Goal: Task Accomplishment & Management: Manage account settings

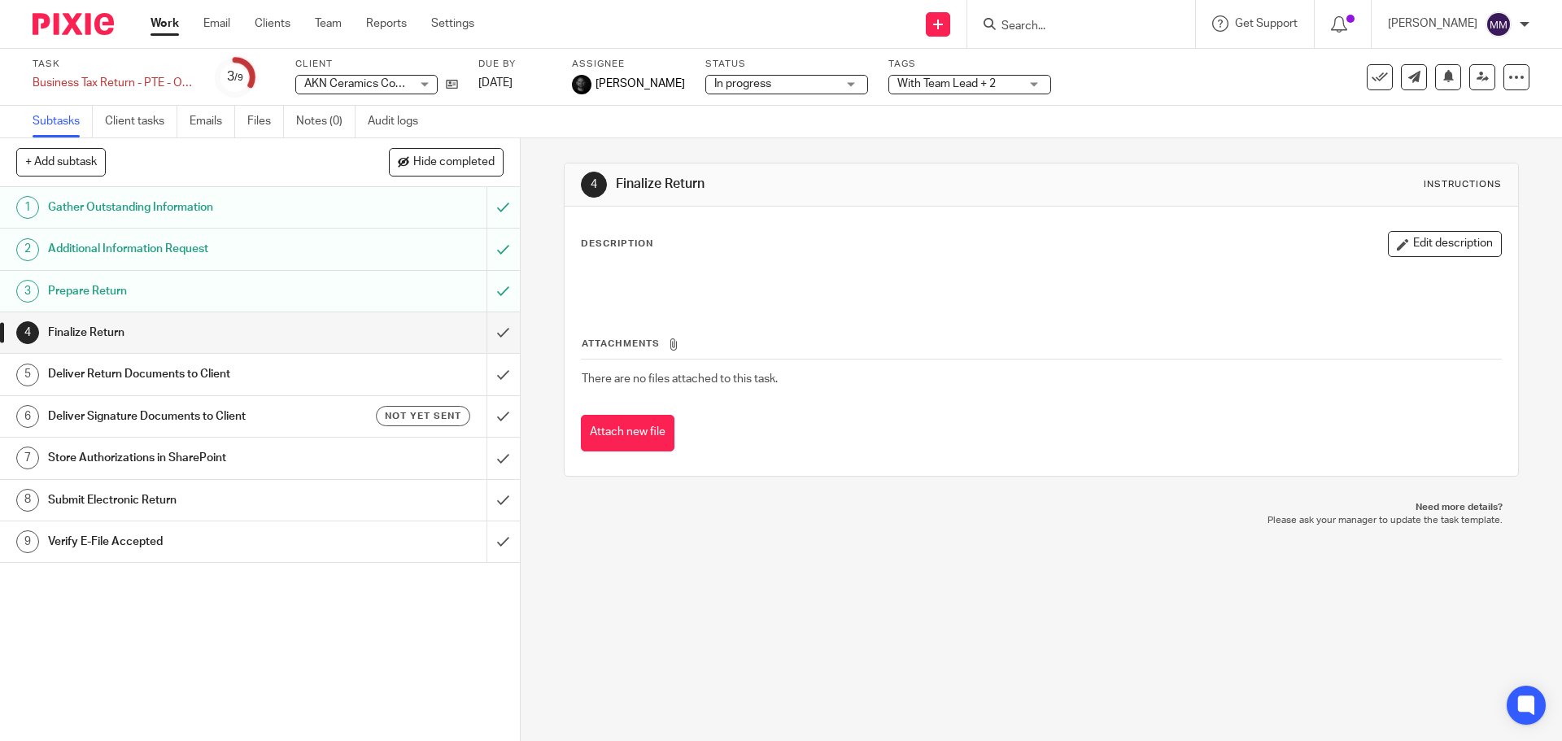
click at [170, 19] on link "Work" at bounding box center [164, 23] width 28 height 16
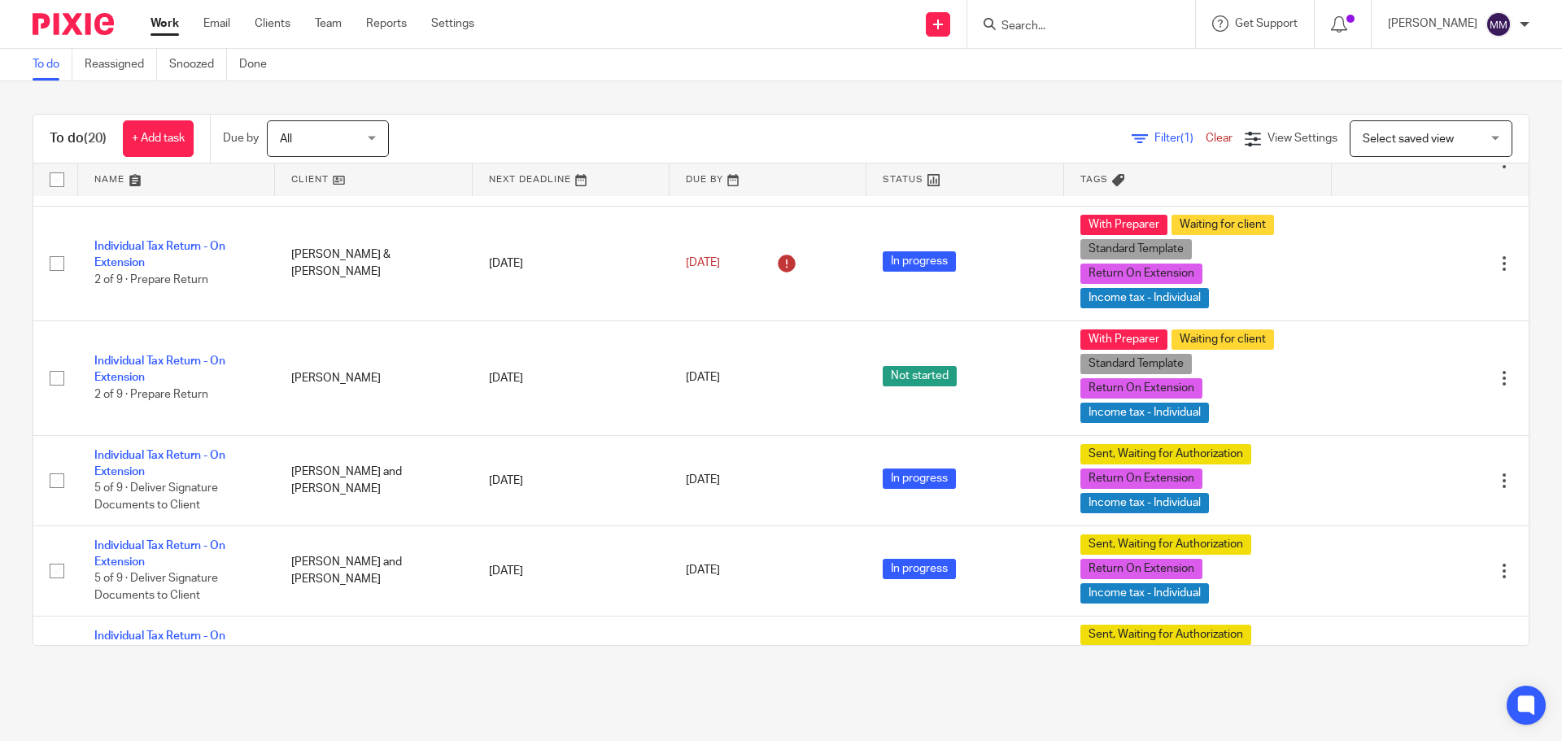
scroll to position [676, 0]
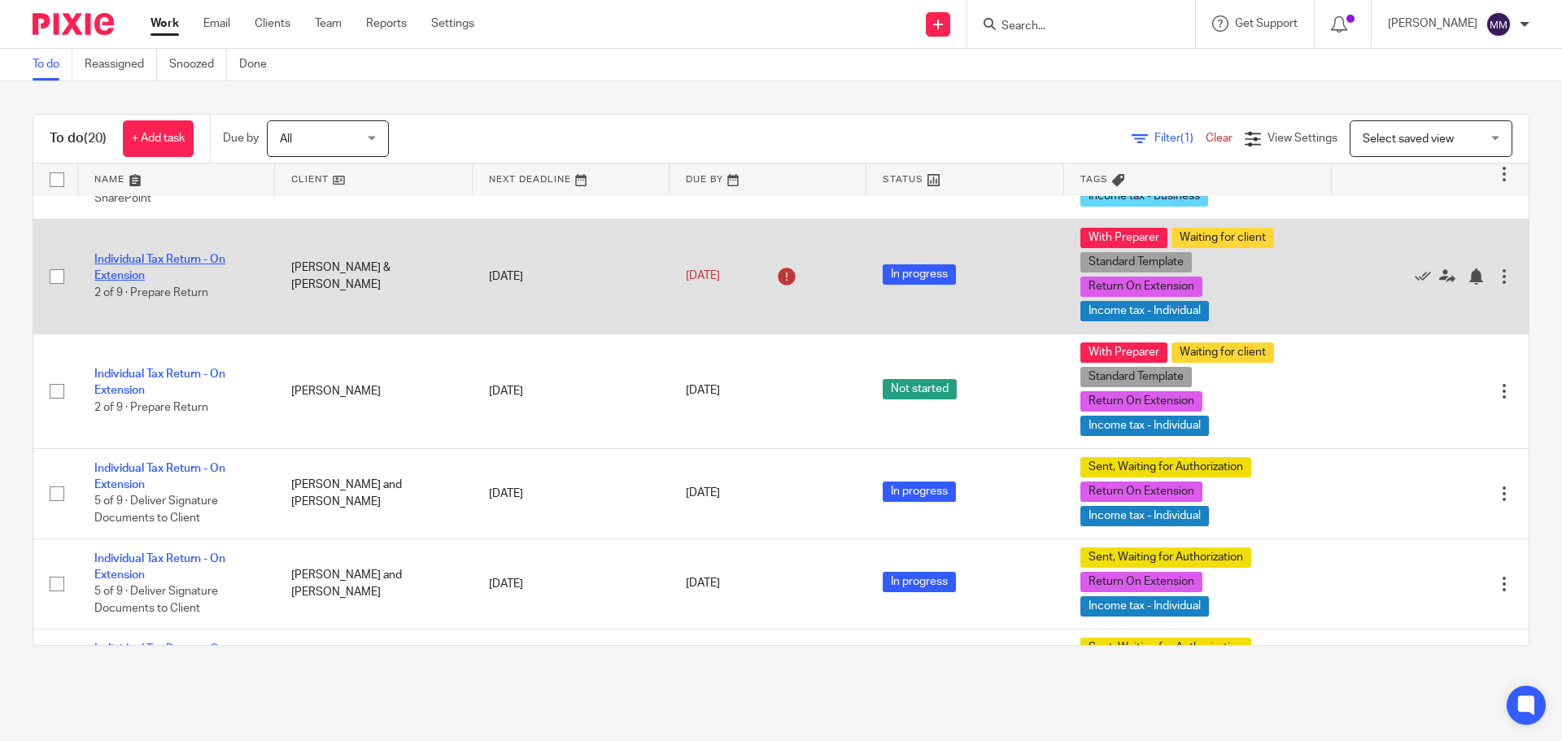
click at [190, 264] on link "Individual Tax Return - On Extension" at bounding box center [159, 268] width 131 height 28
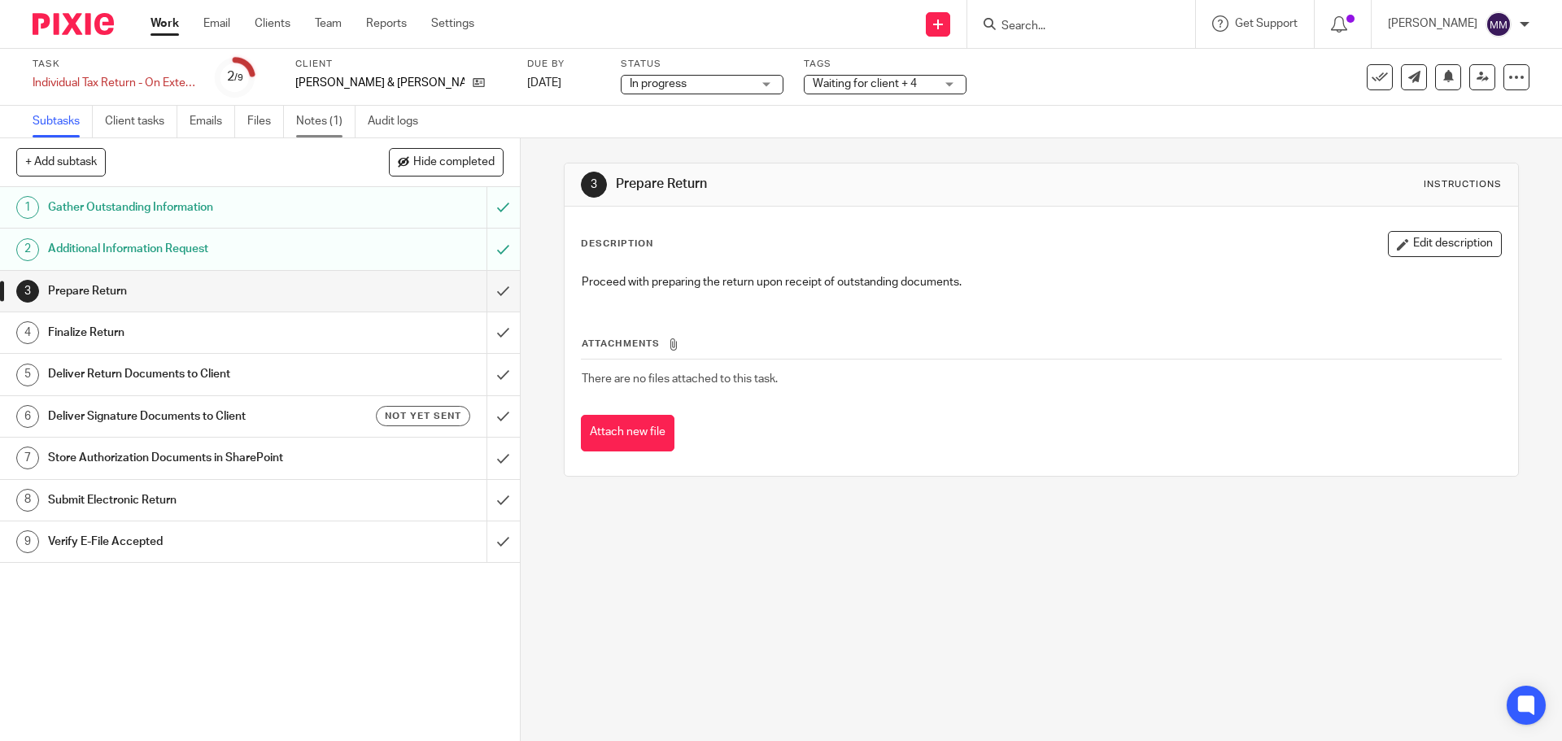
click at [325, 124] on link "Notes (1)" at bounding box center [325, 122] width 59 height 32
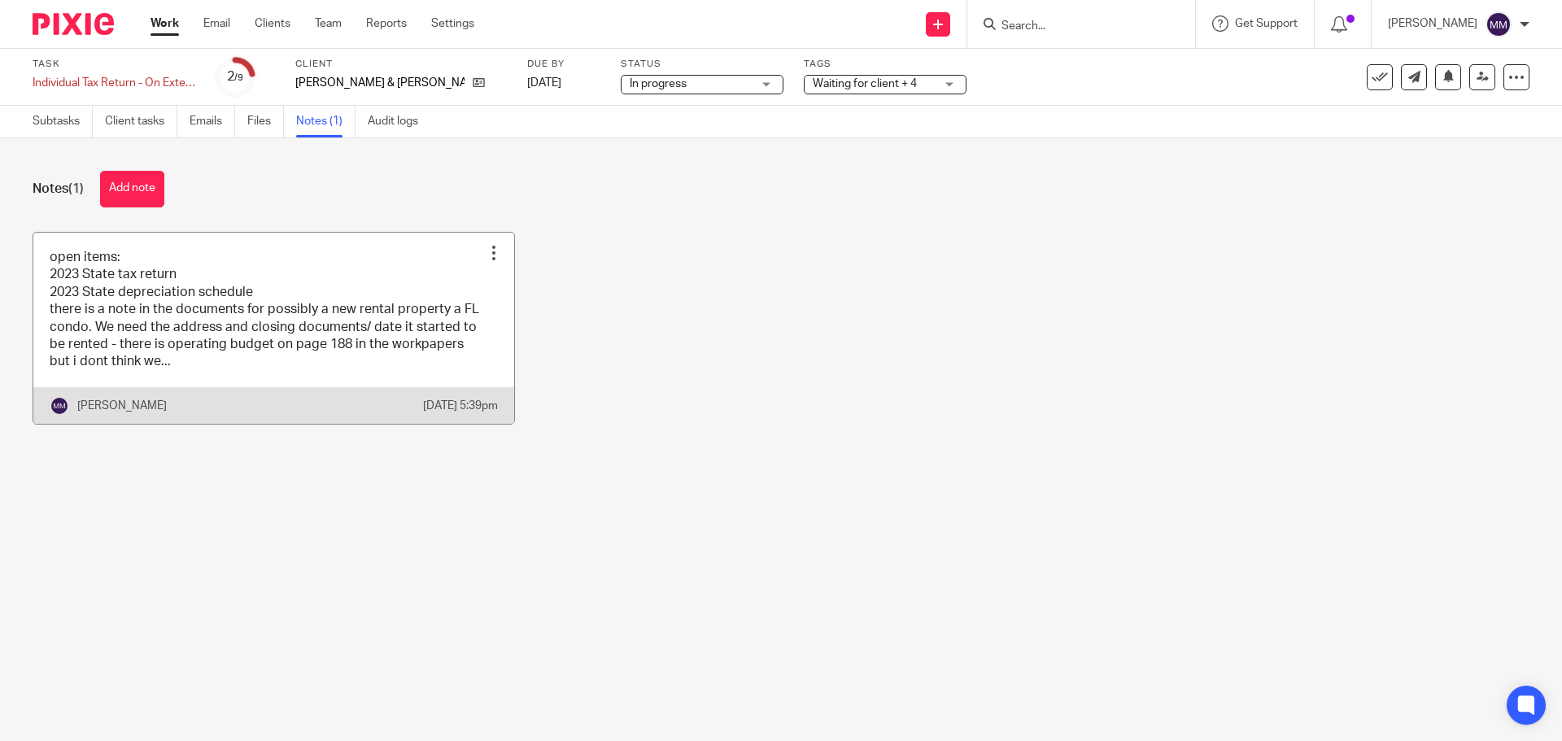
click at [313, 272] on link at bounding box center [273, 328] width 481 height 191
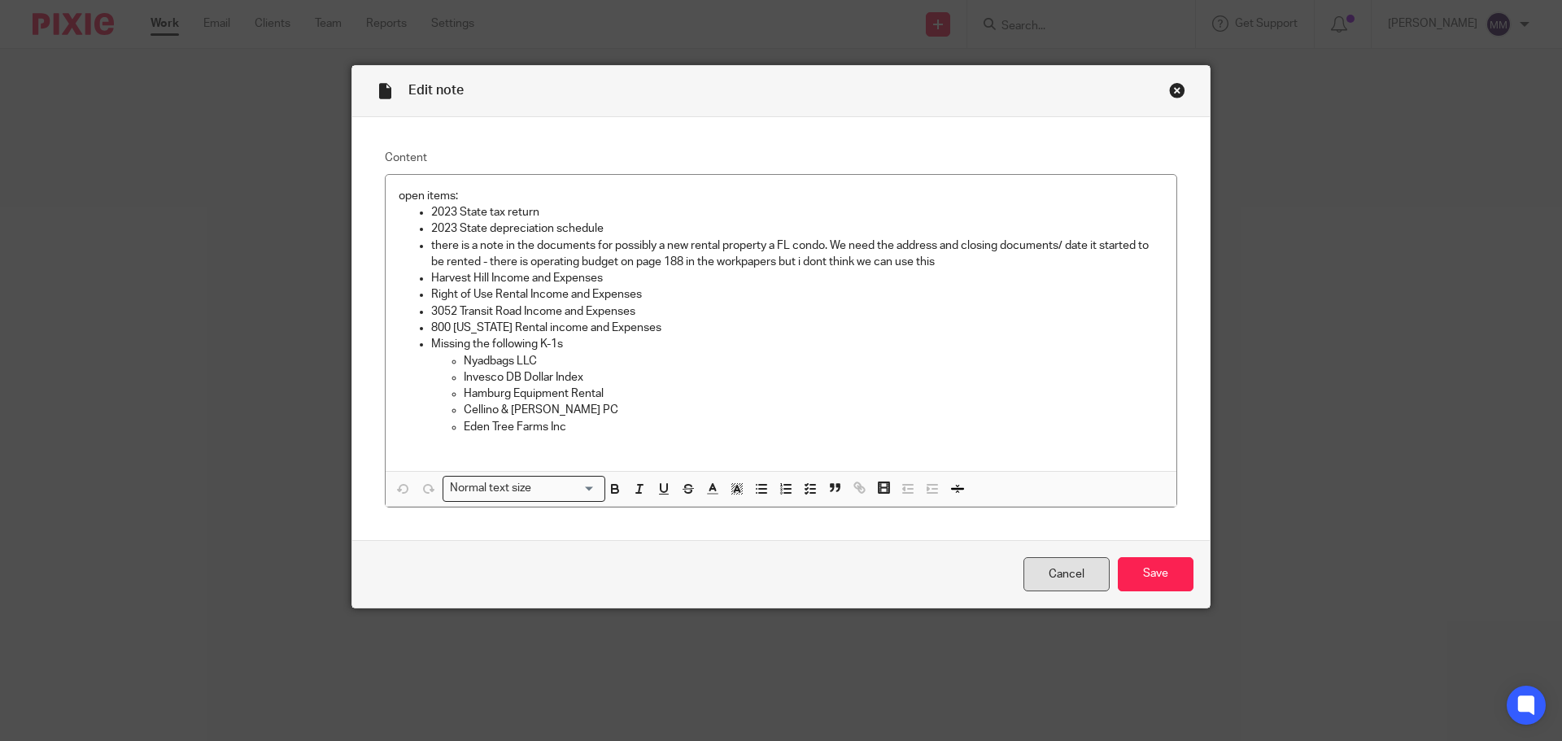
click at [1067, 582] on link "Cancel" at bounding box center [1066, 574] width 86 height 35
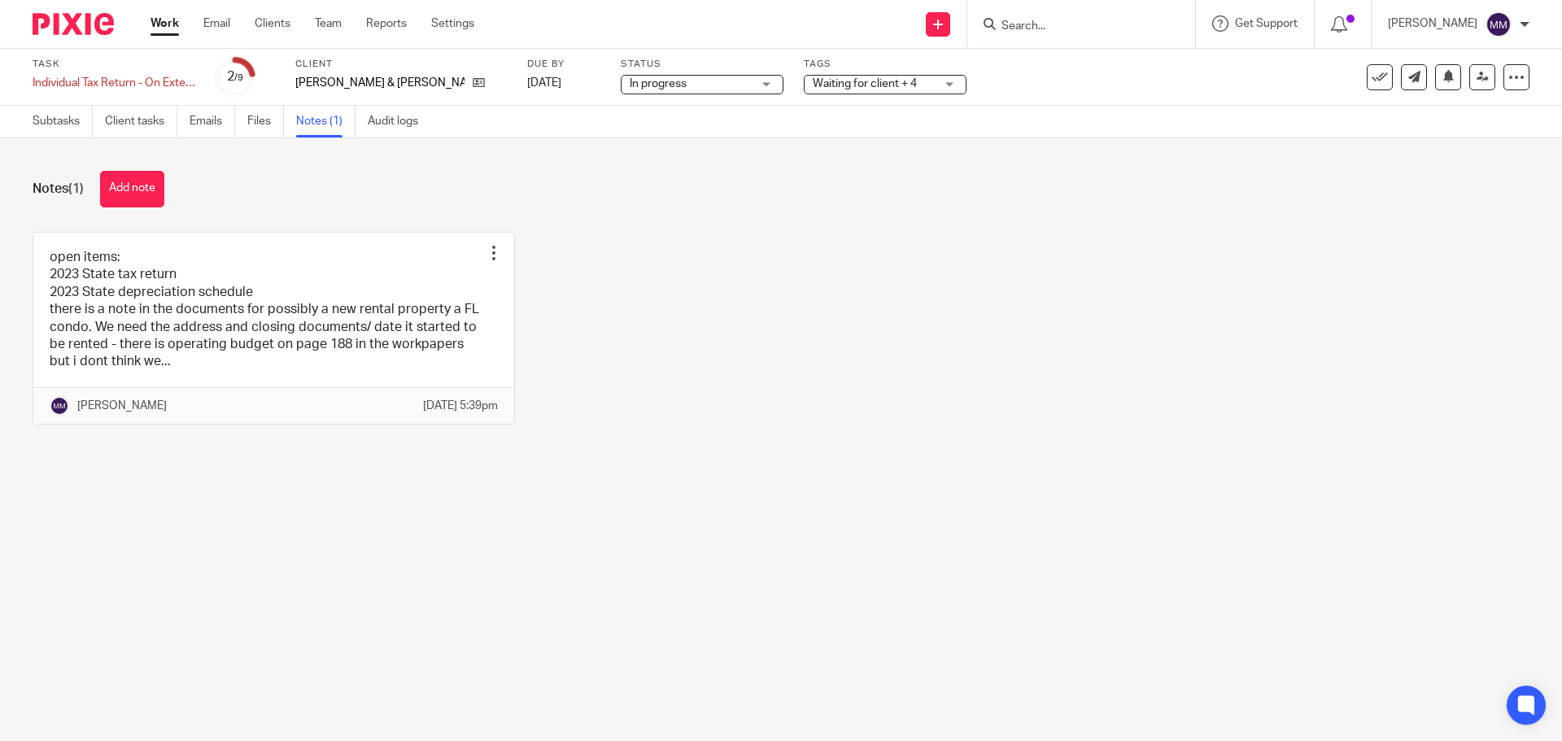
click at [170, 24] on link "Work" at bounding box center [164, 23] width 28 height 16
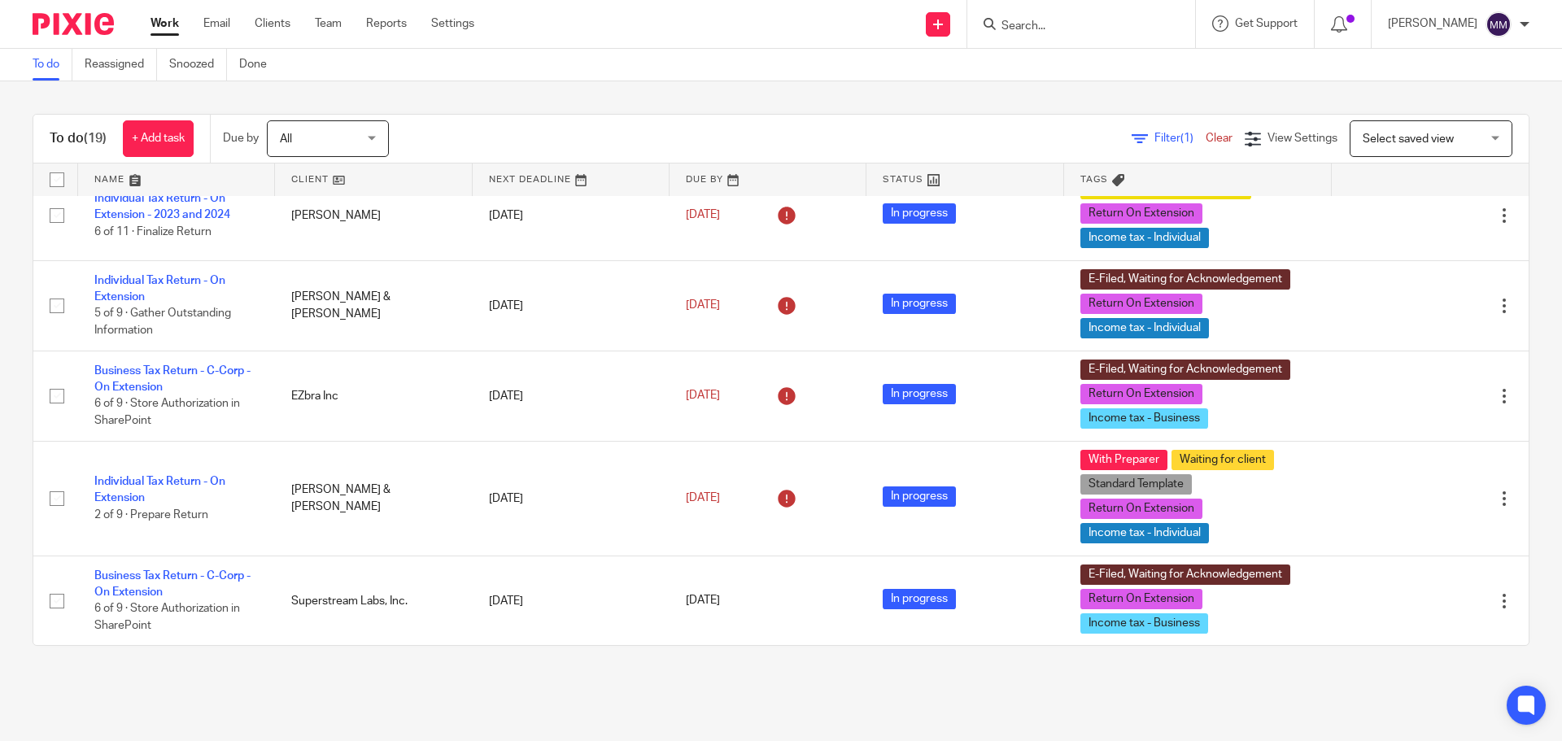
scroll to position [488, 0]
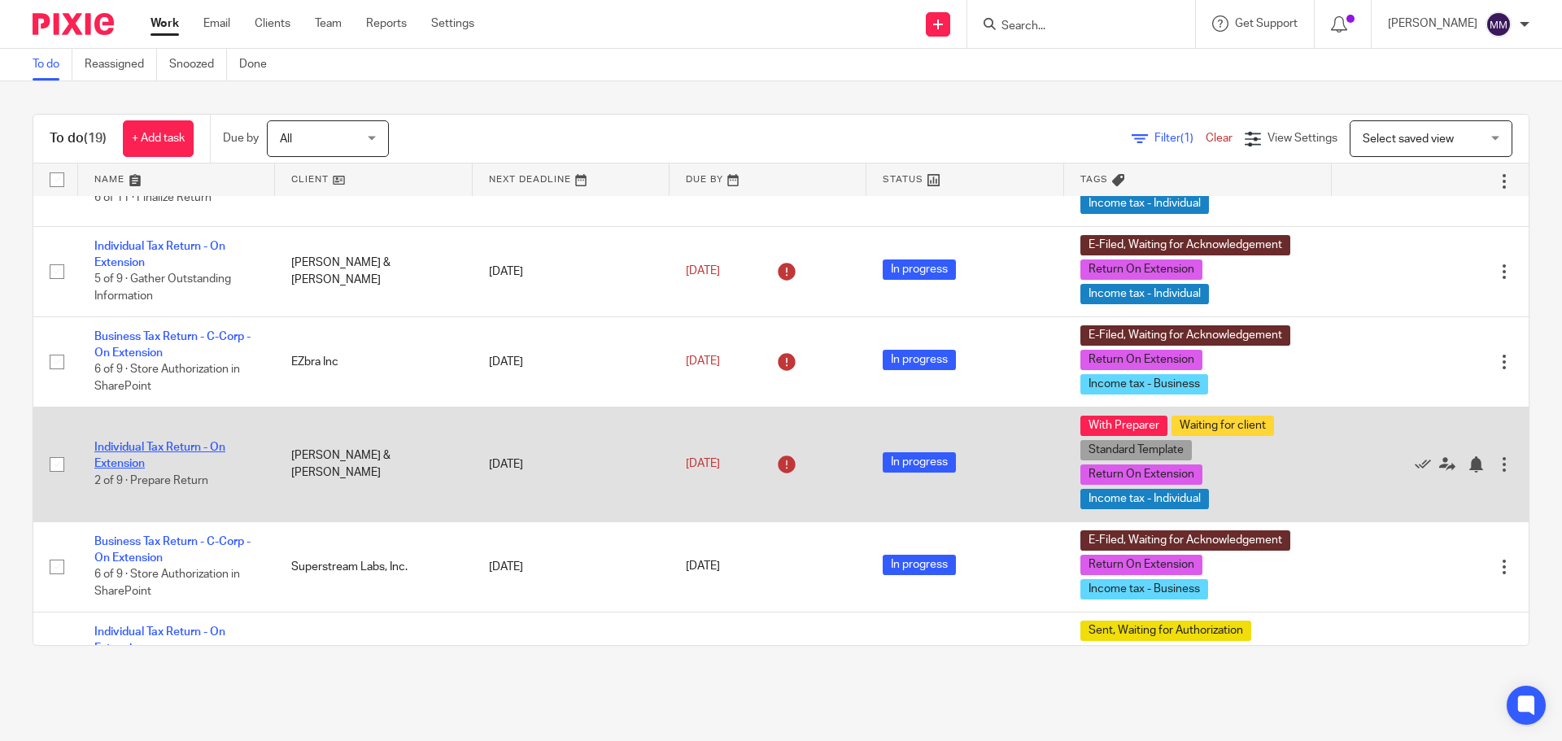
click at [216, 447] on link "Individual Tax Return - On Extension" at bounding box center [159, 456] width 131 height 28
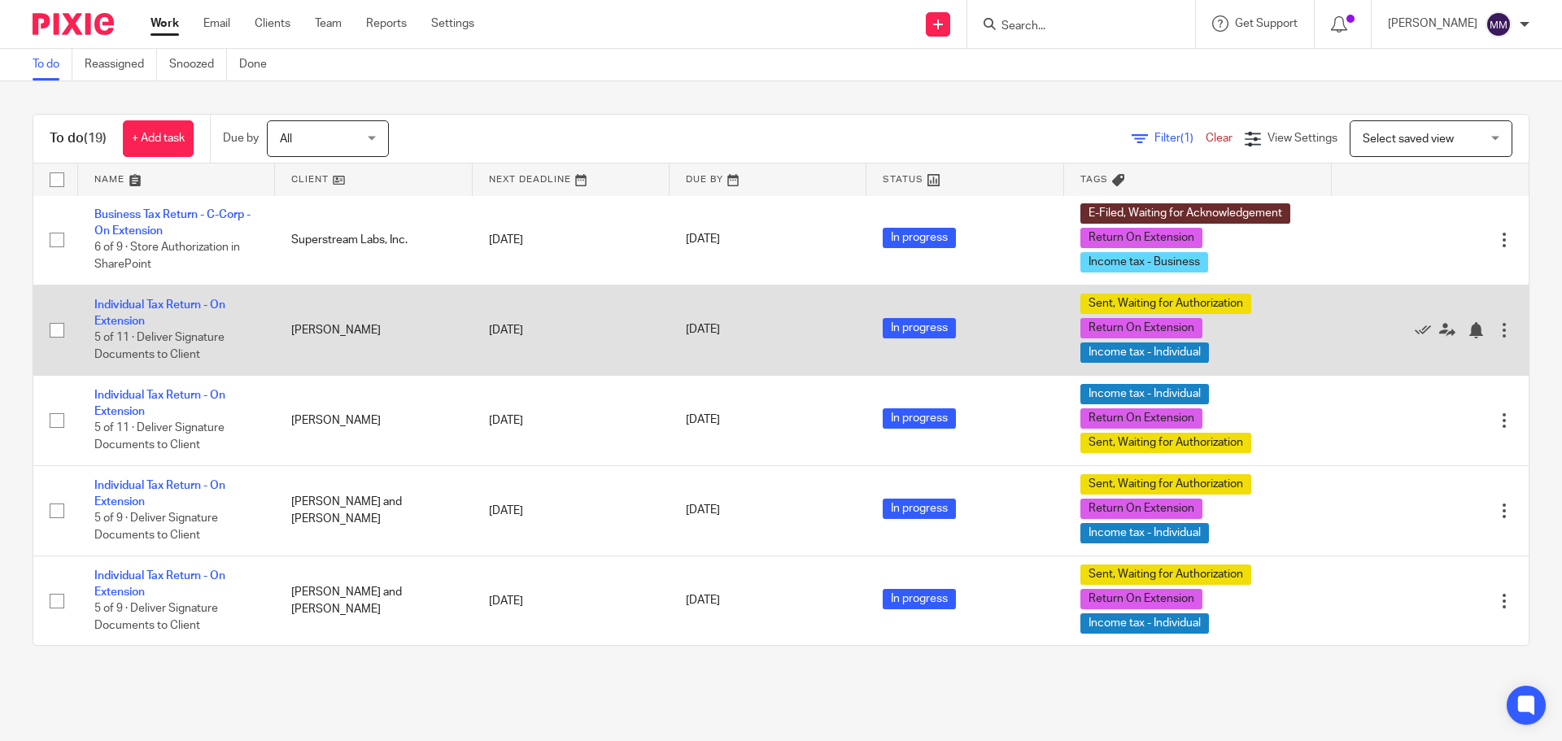
scroll to position [813, 0]
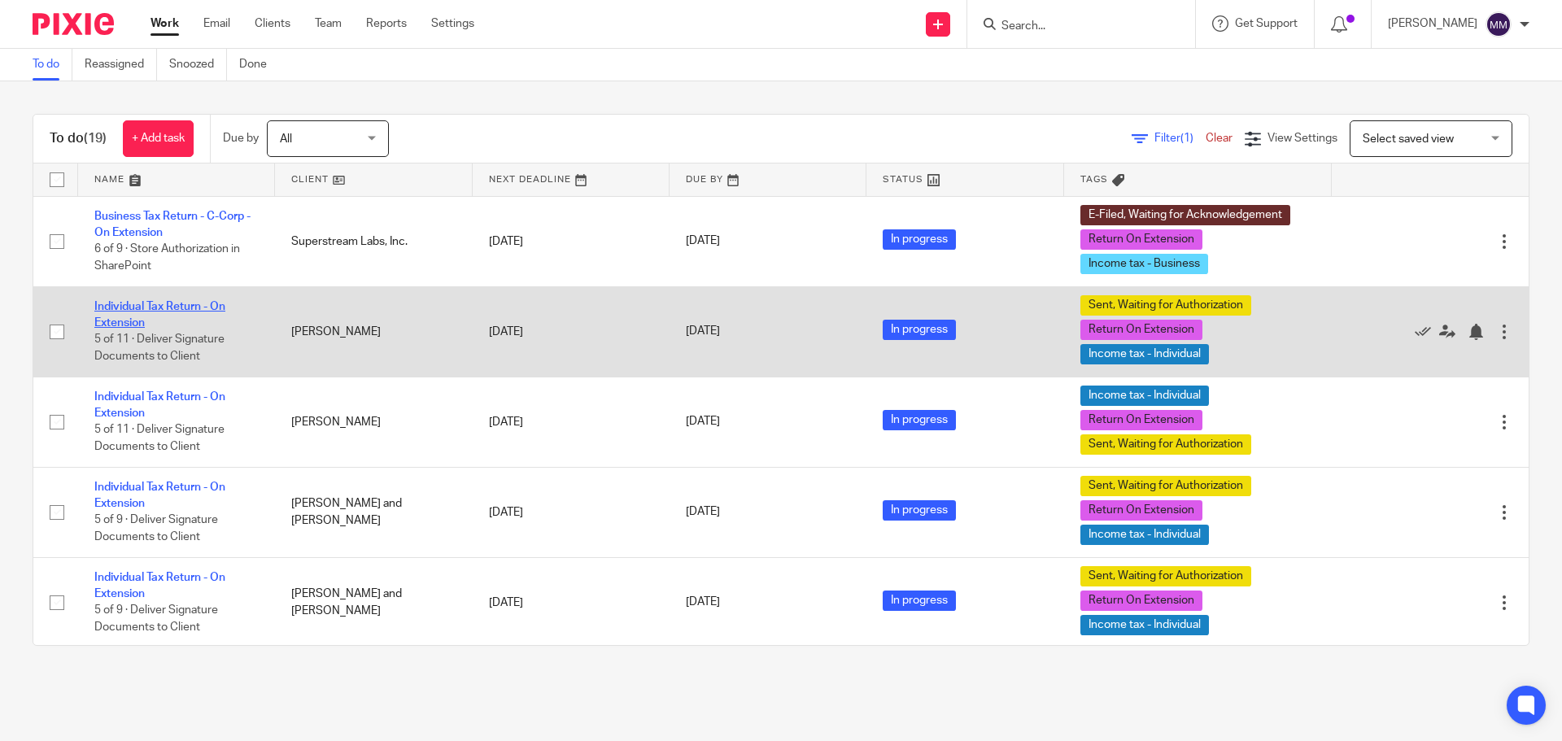
click at [197, 305] on link "Individual Tax Return - On Extension" at bounding box center [159, 315] width 131 height 28
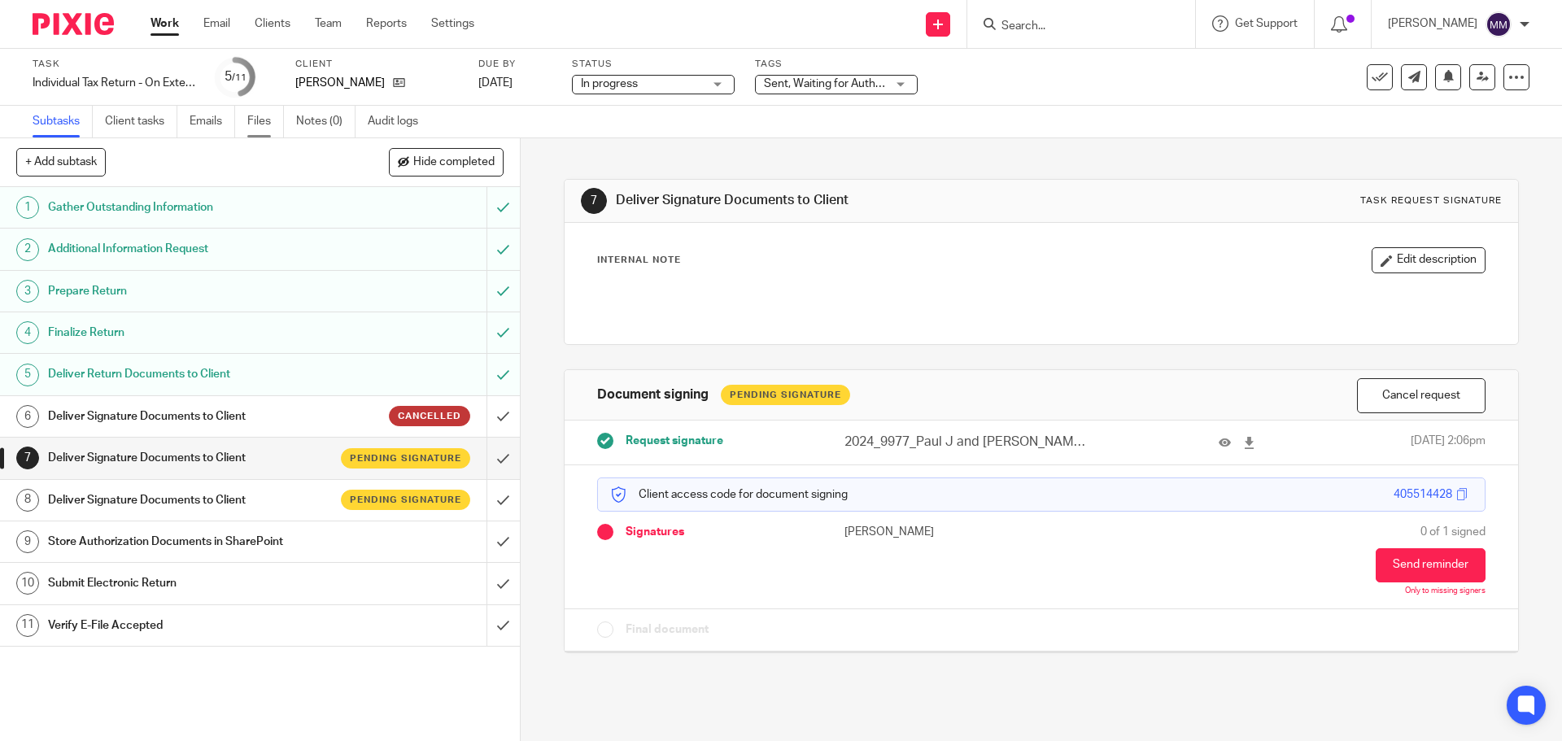
click at [265, 118] on link "Files" at bounding box center [265, 122] width 37 height 32
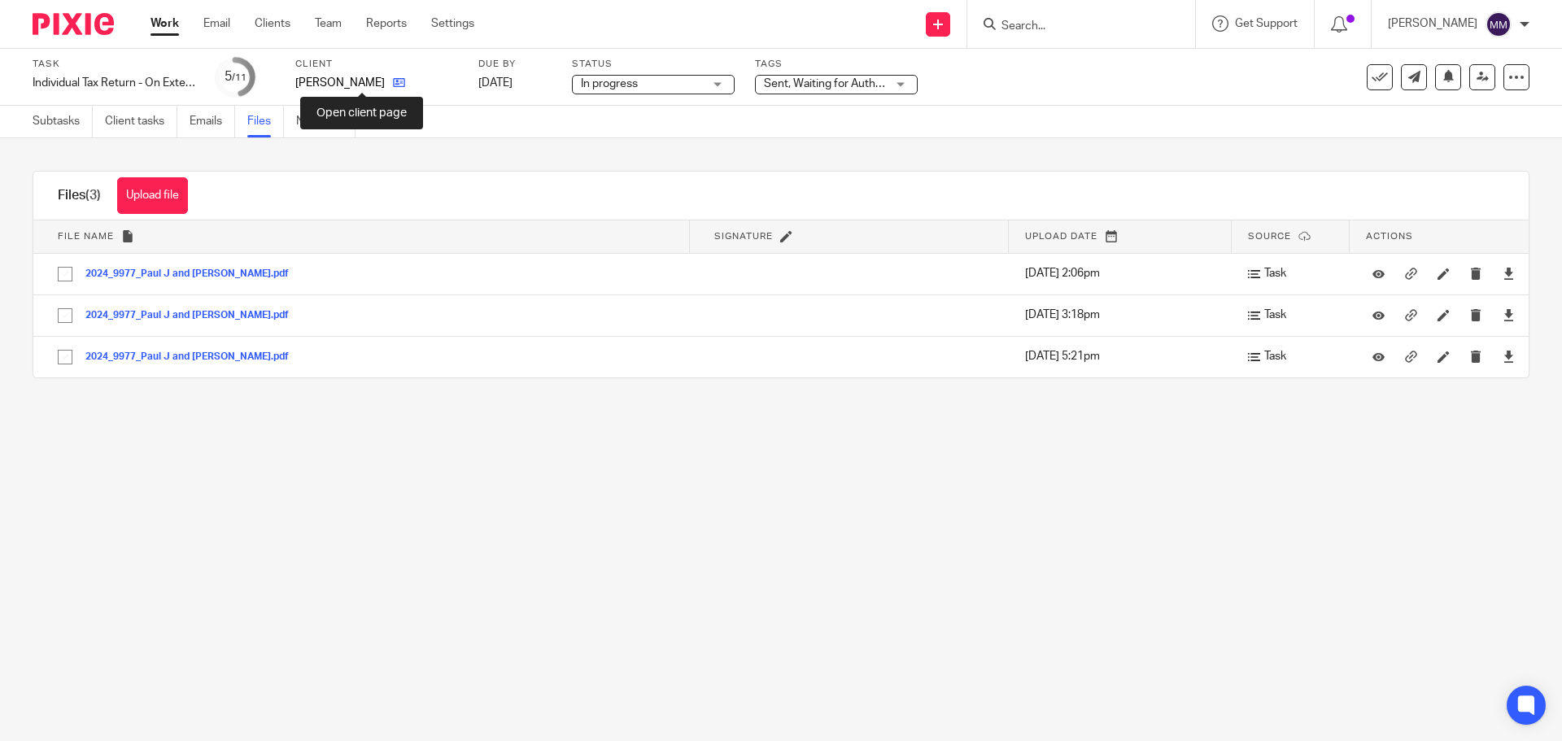
click at [393, 85] on icon at bounding box center [399, 82] width 12 height 12
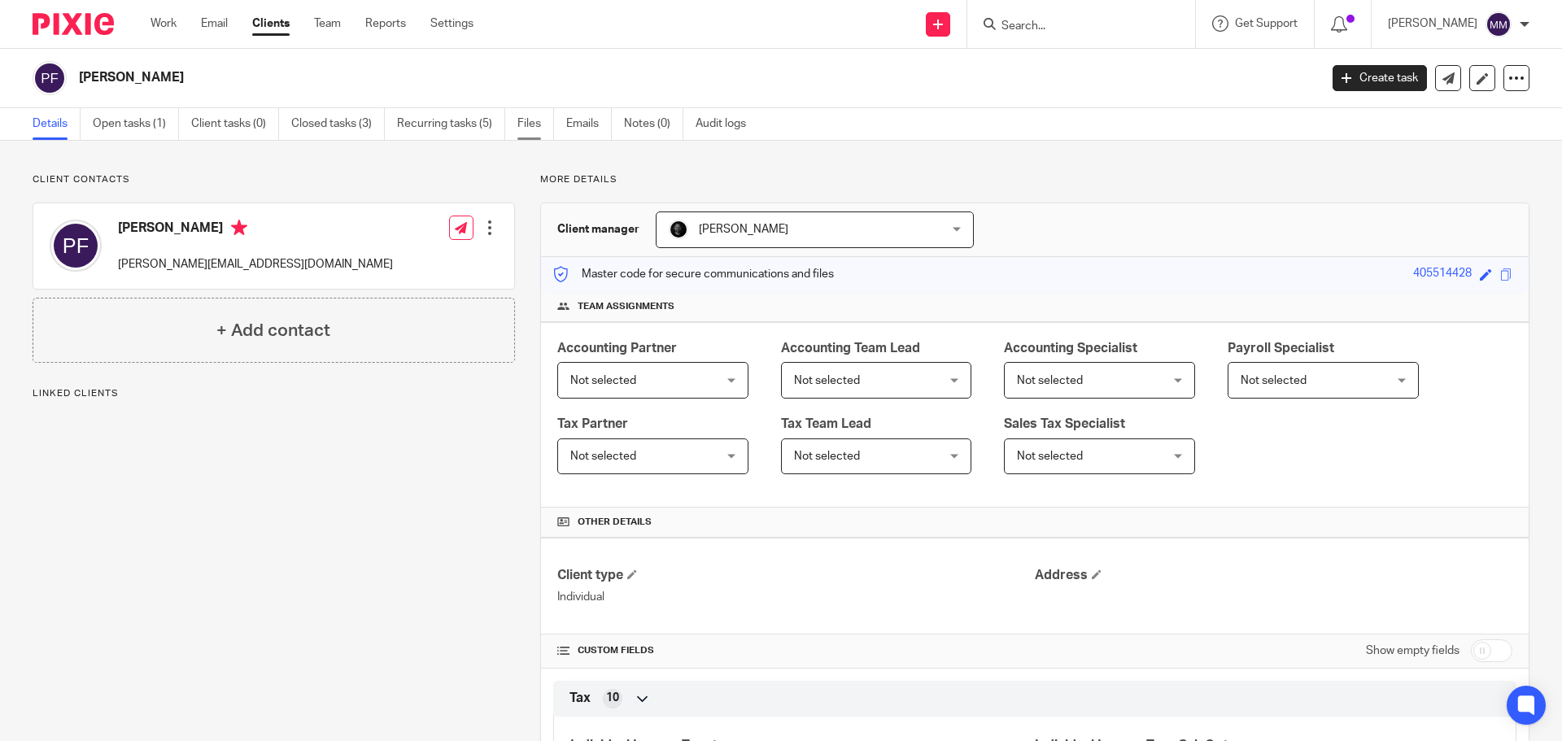
click at [521, 129] on link "Files" at bounding box center [535, 124] width 37 height 32
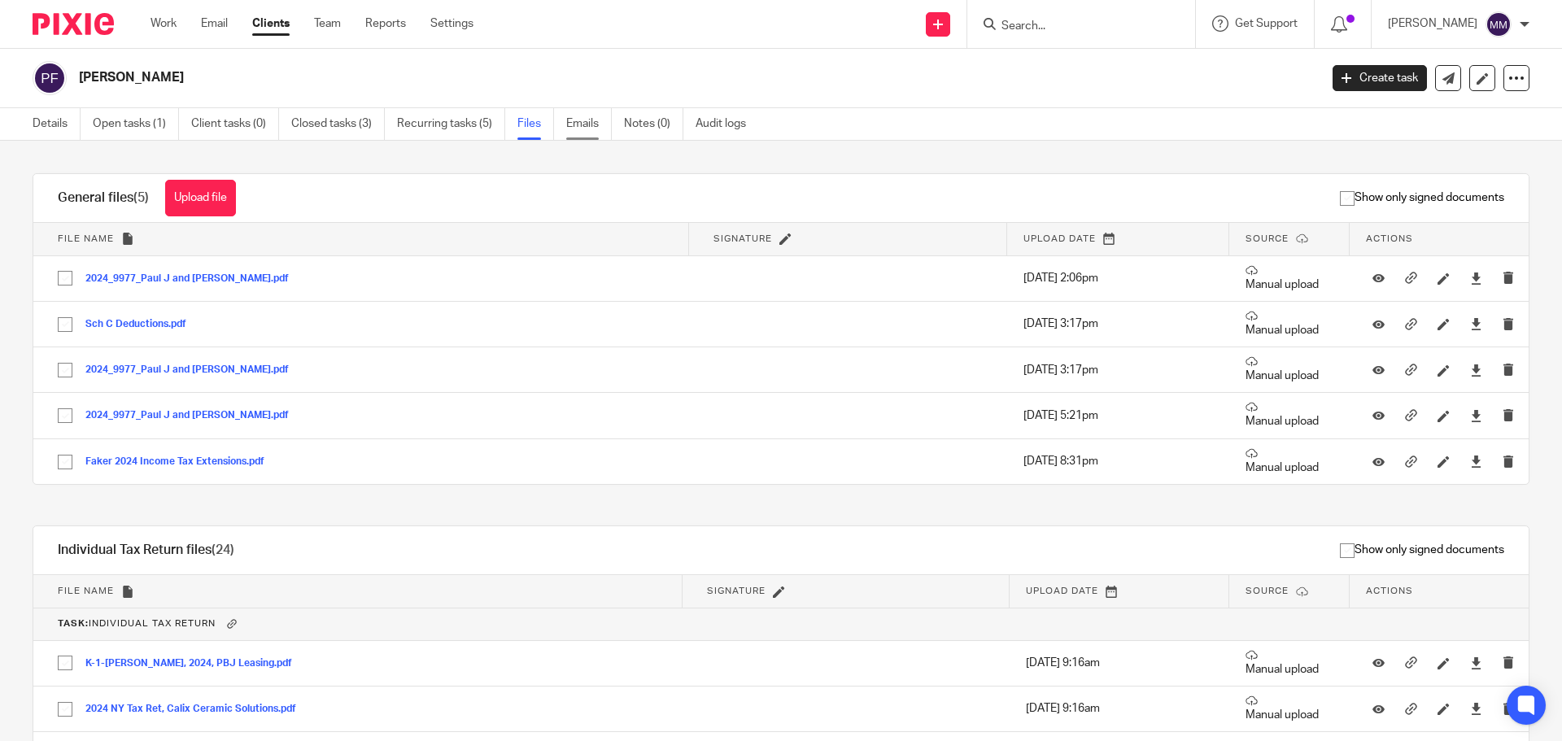
click at [600, 124] on link "Emails" at bounding box center [589, 124] width 46 height 32
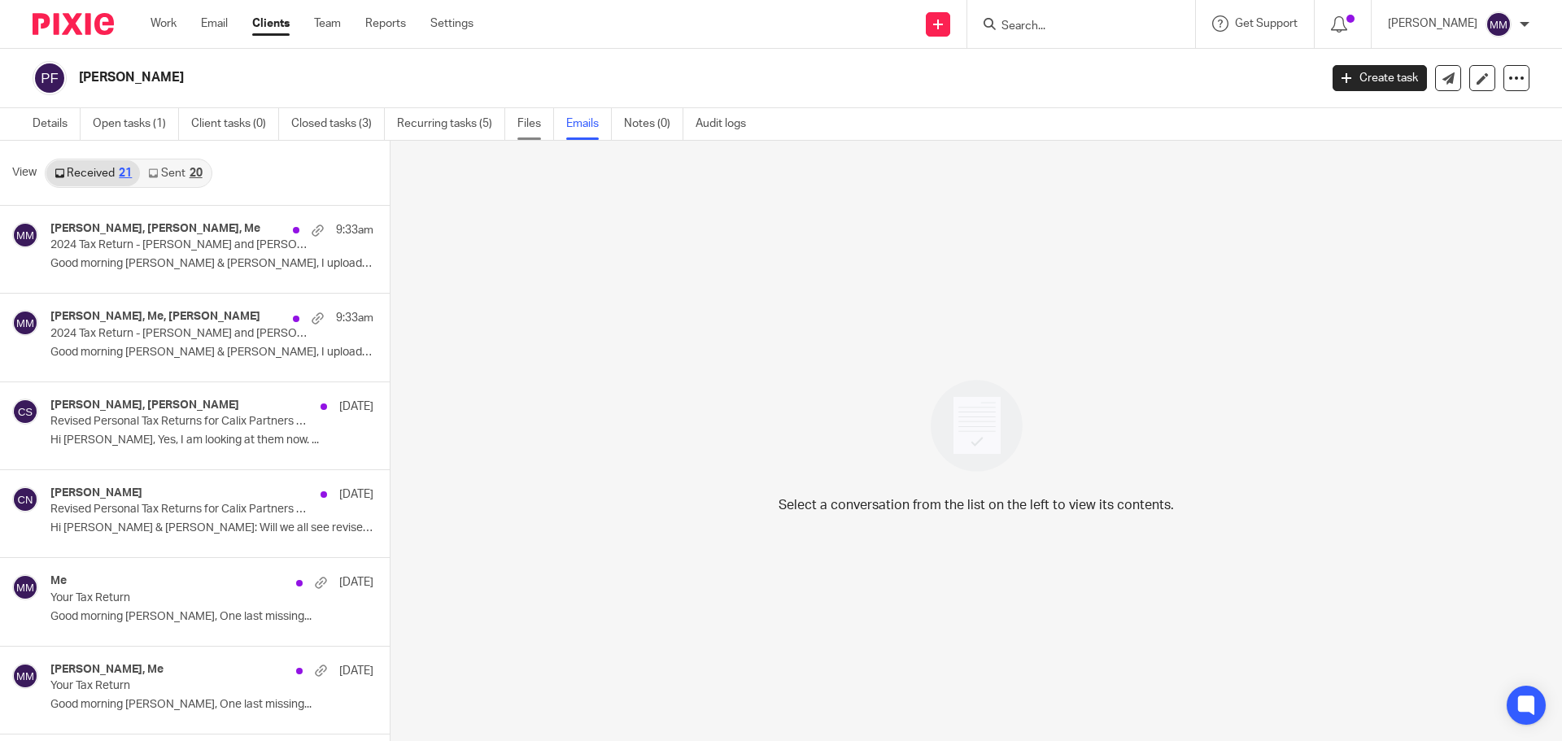
click at [525, 125] on link "Files" at bounding box center [535, 124] width 37 height 32
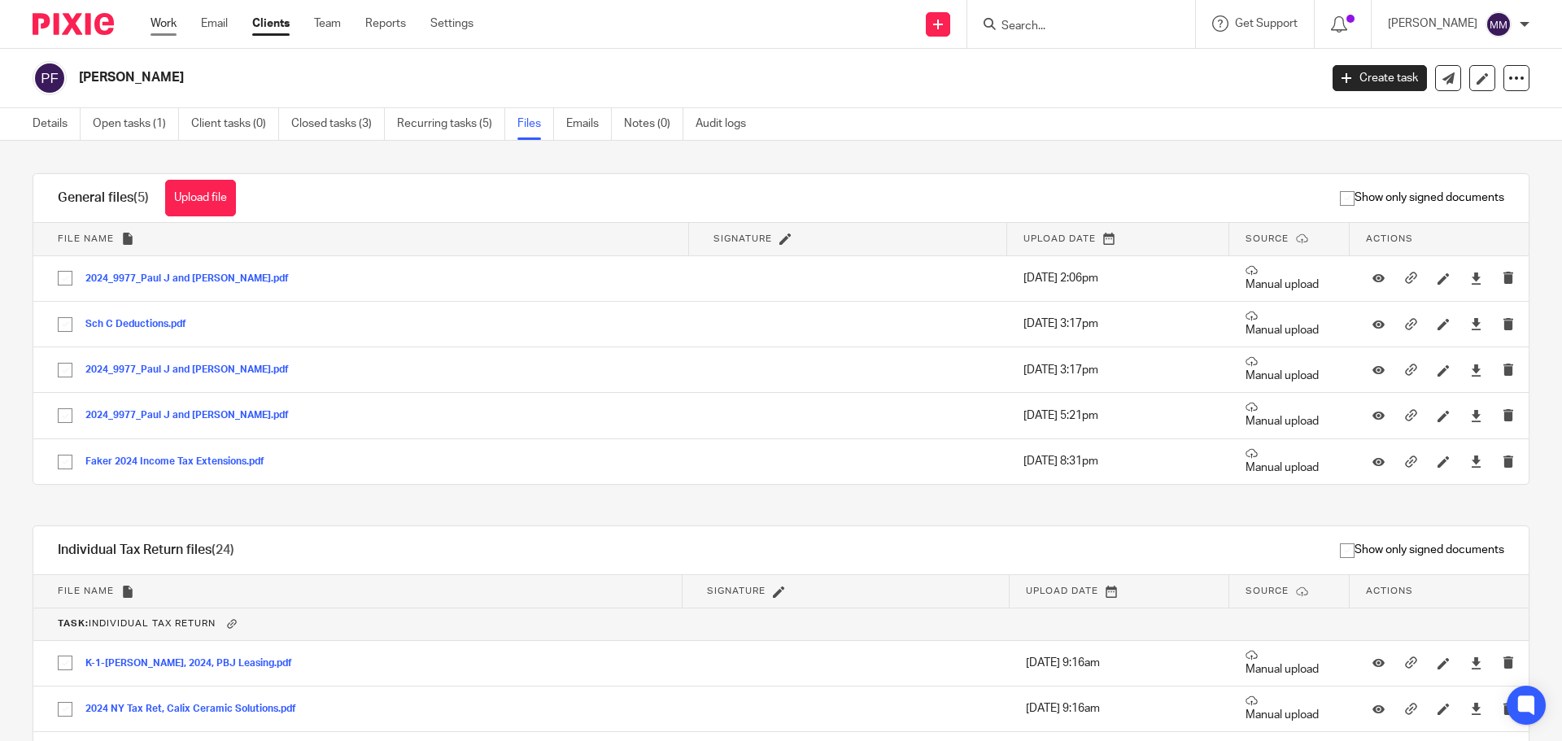
click at [165, 22] on link "Work" at bounding box center [163, 23] width 26 height 16
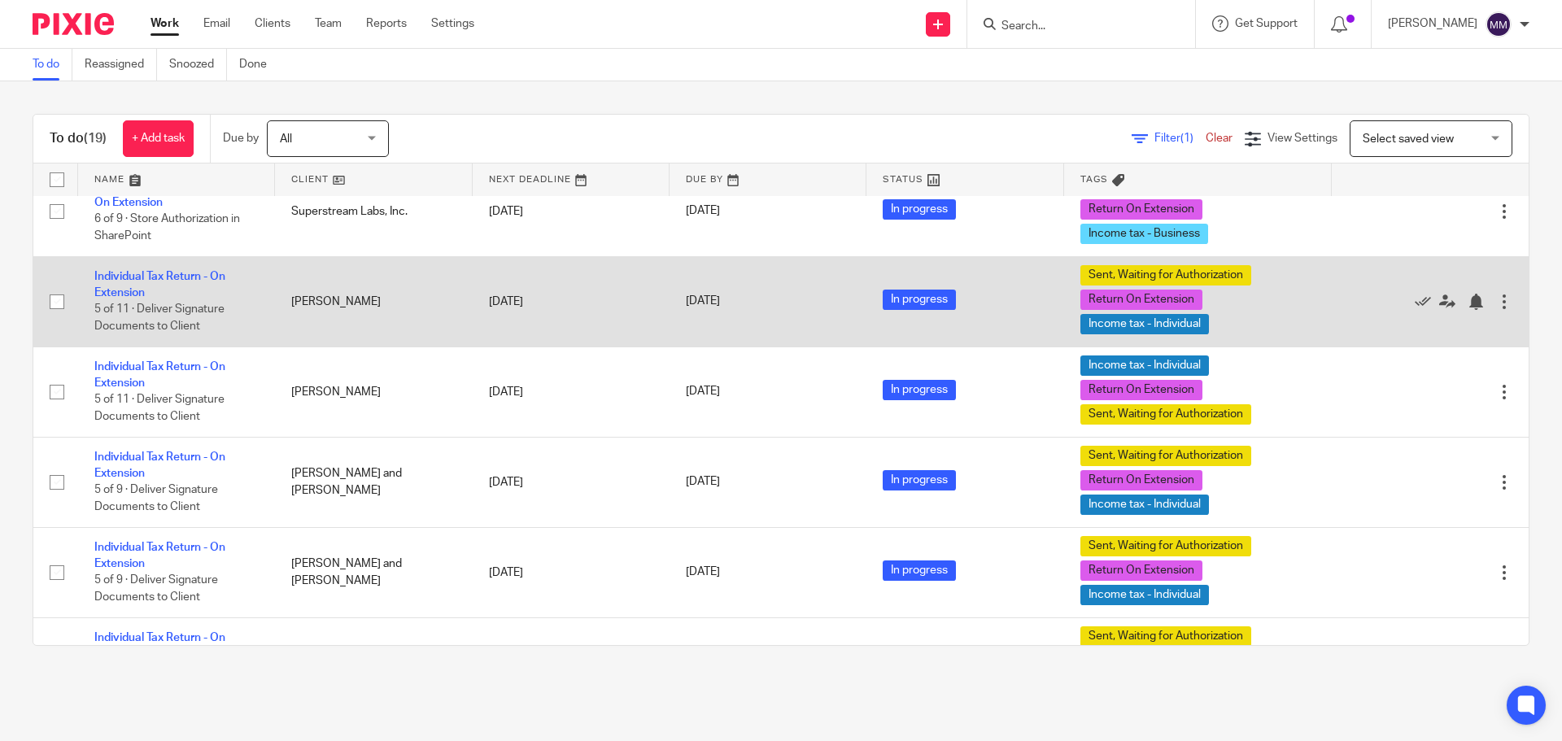
scroll to position [813, 0]
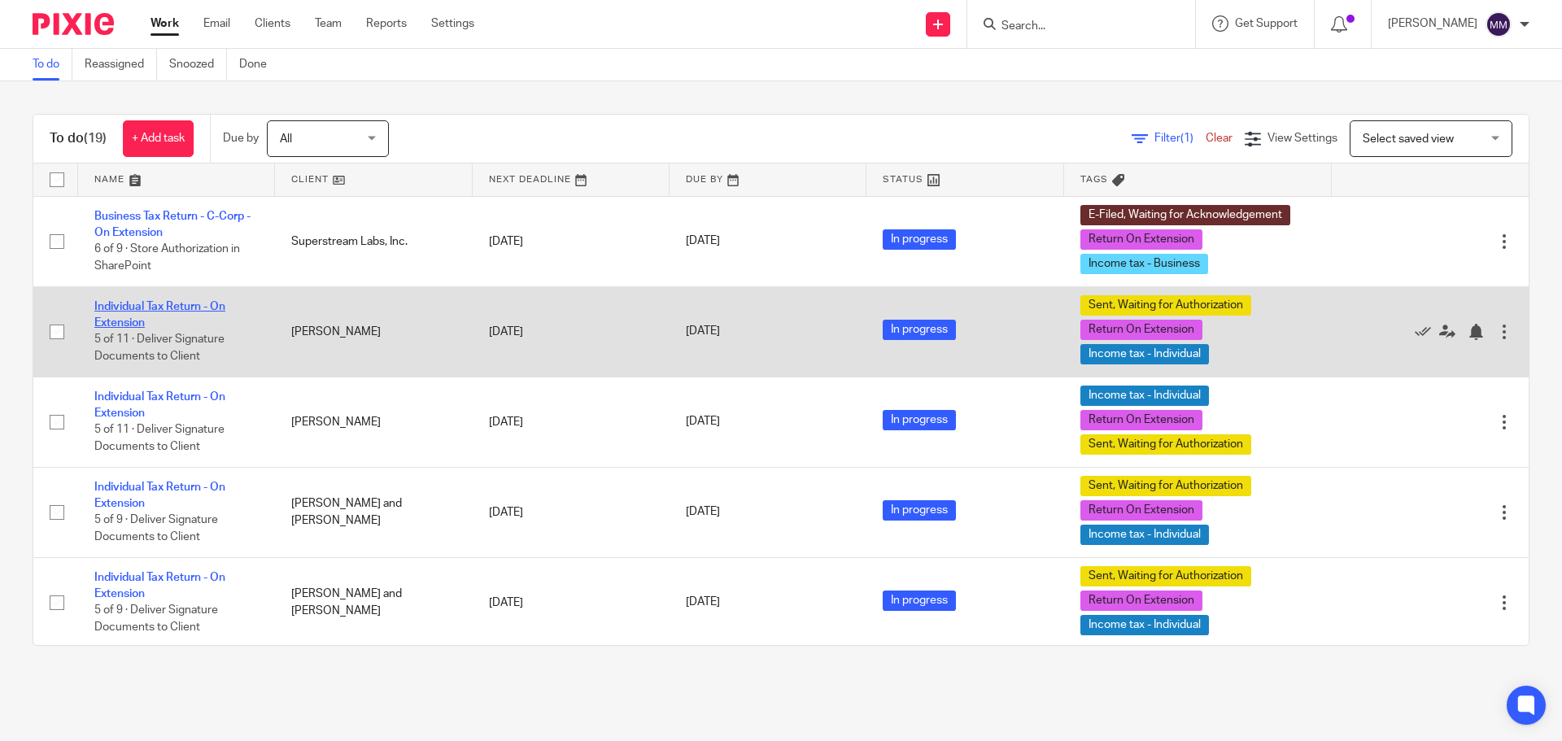
click at [205, 310] on link "Individual Tax Return - On Extension" at bounding box center [159, 315] width 131 height 28
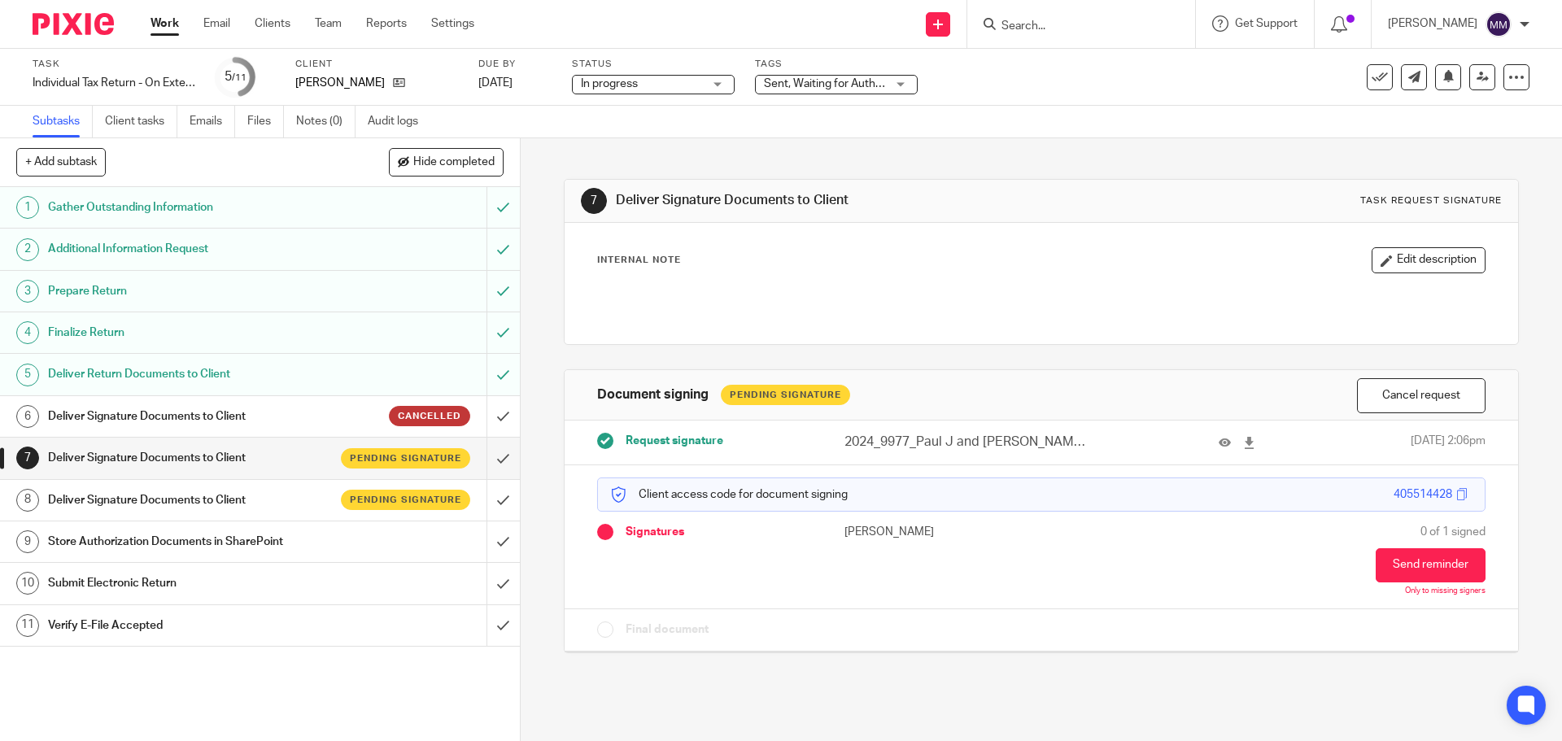
click at [168, 32] on link "Work" at bounding box center [164, 23] width 28 height 16
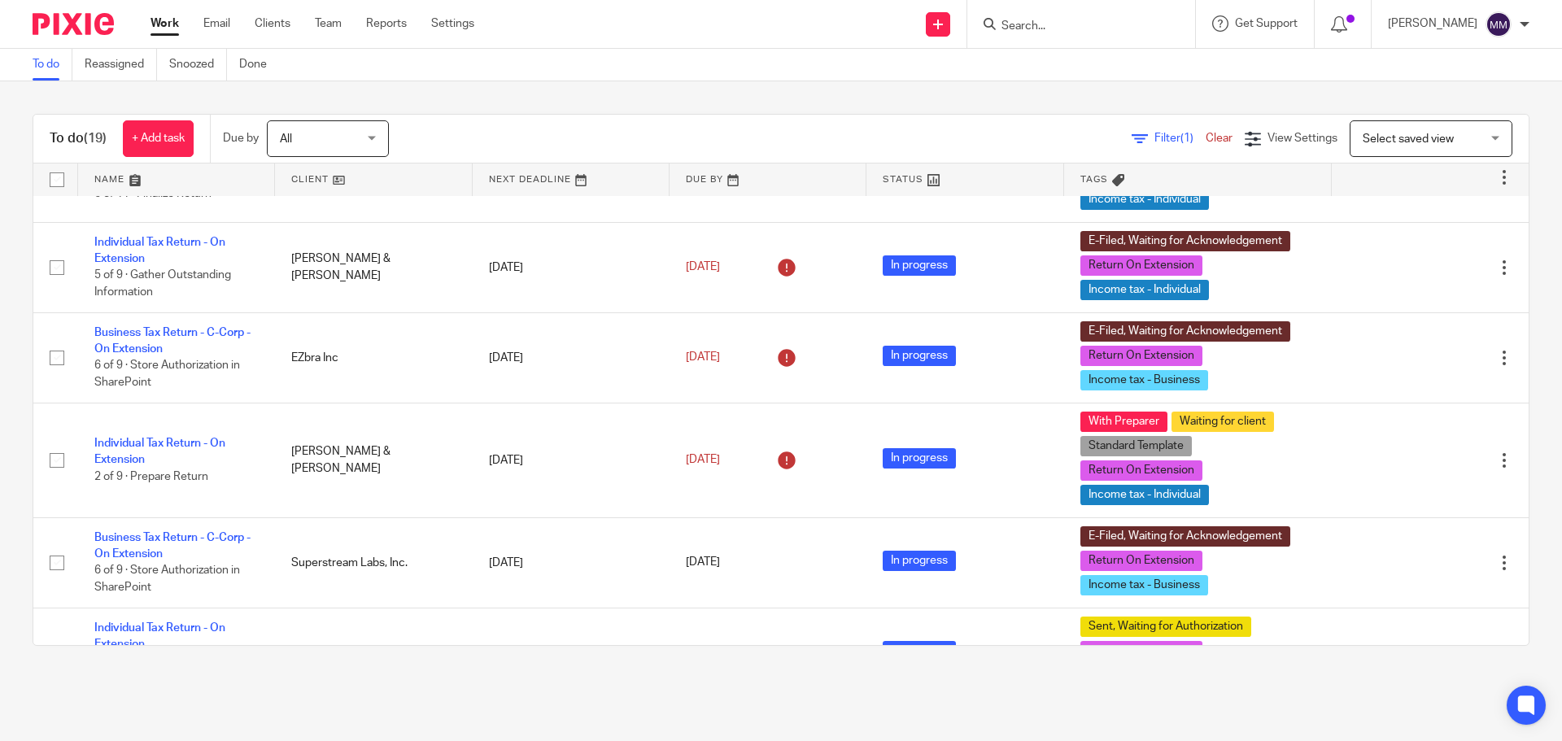
scroll to position [732, 0]
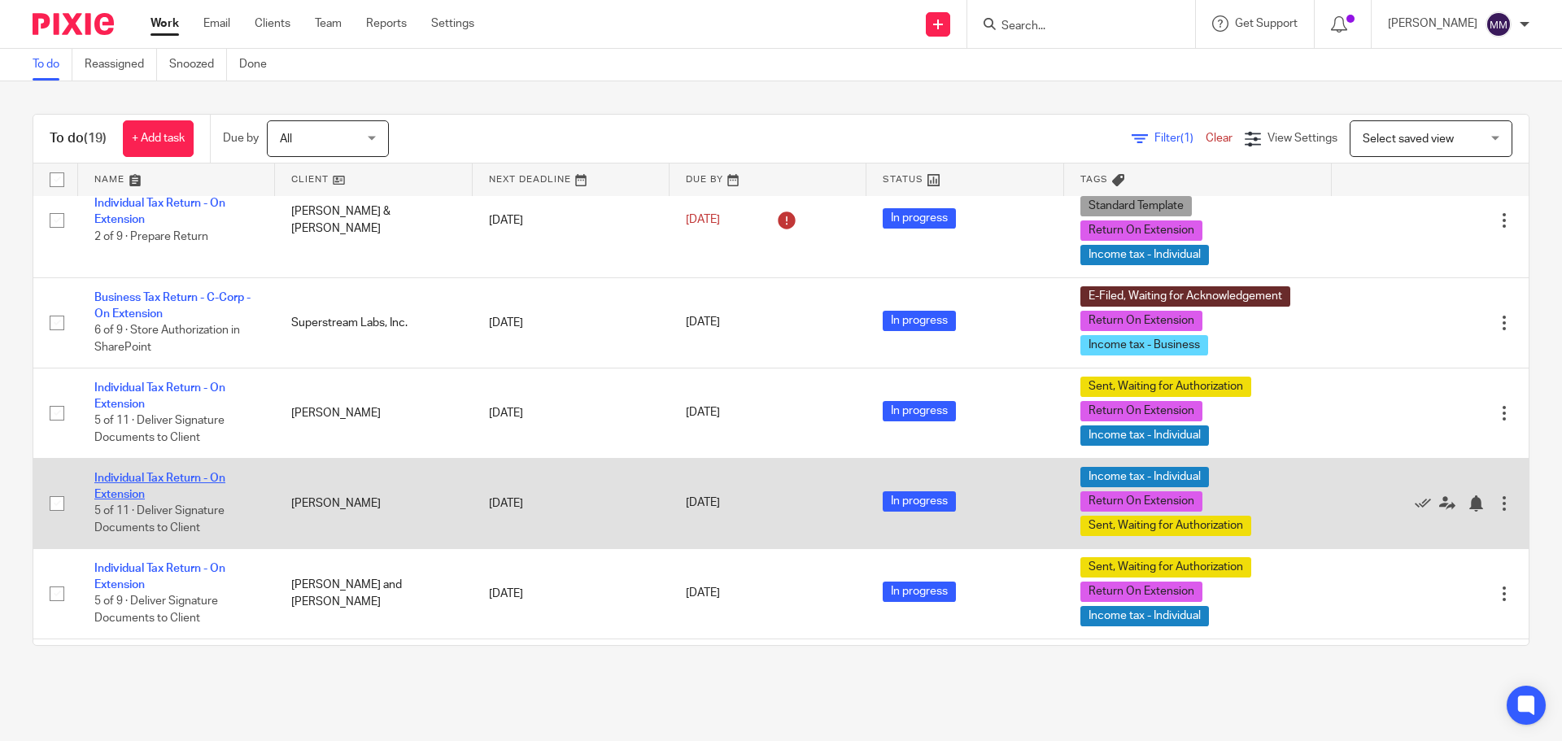
click at [191, 474] on link "Individual Tax Return - On Extension" at bounding box center [159, 487] width 131 height 28
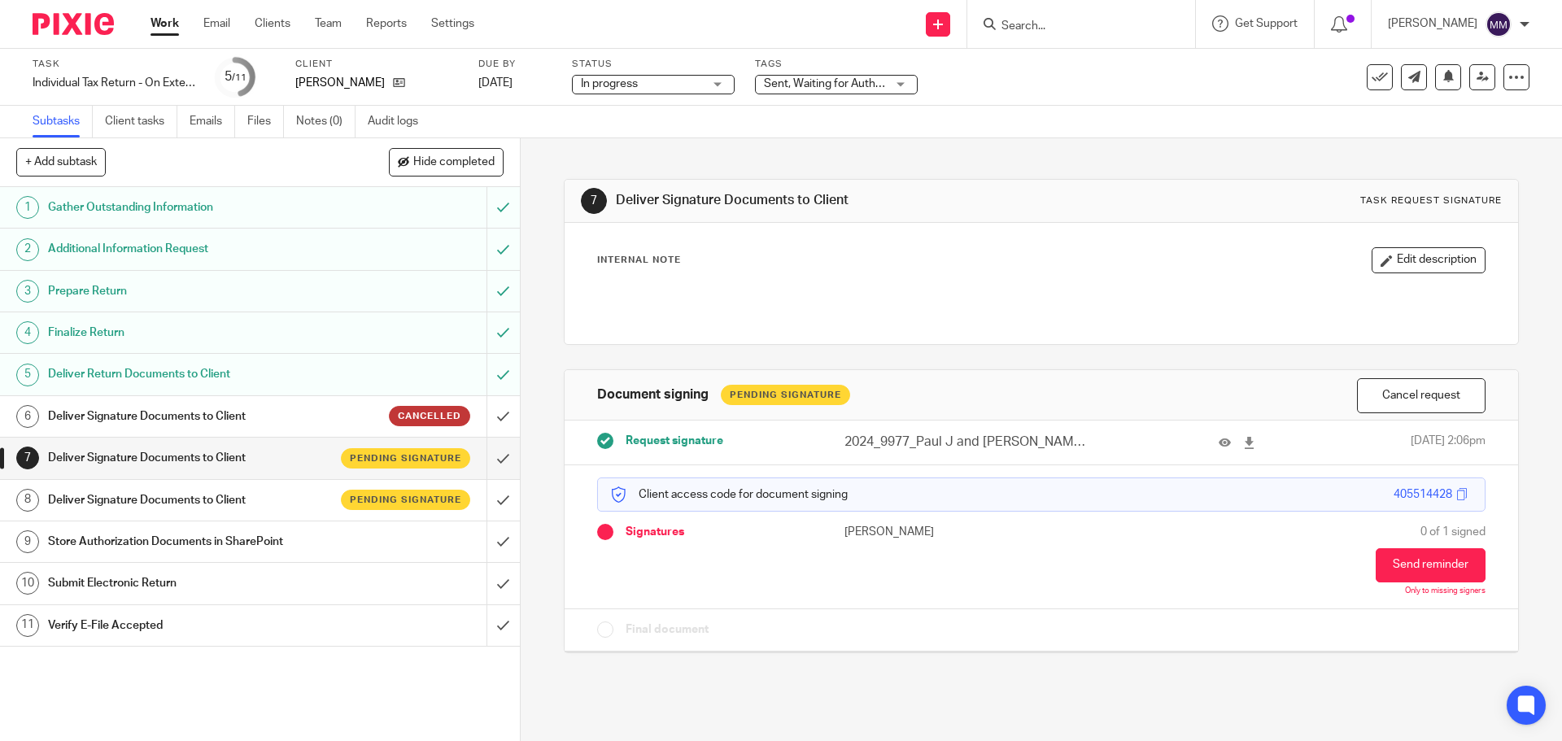
click at [253, 459] on h1 "Deliver Signature Documents to Client" at bounding box center [188, 458] width 281 height 24
click at [170, 31] on link "Work" at bounding box center [164, 23] width 28 height 16
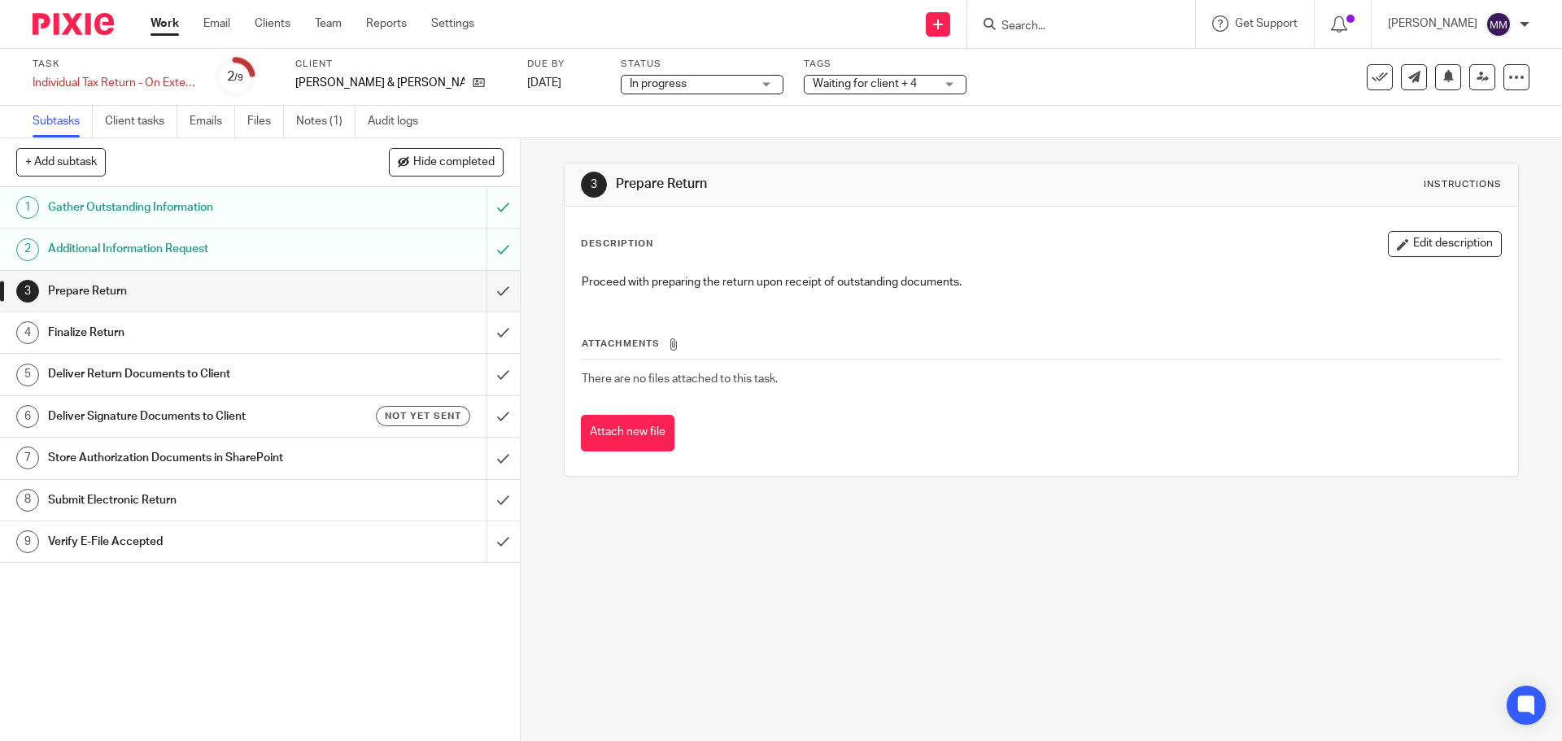
click at [815, 79] on span "Waiting for client + 4" at bounding box center [865, 83] width 104 height 11
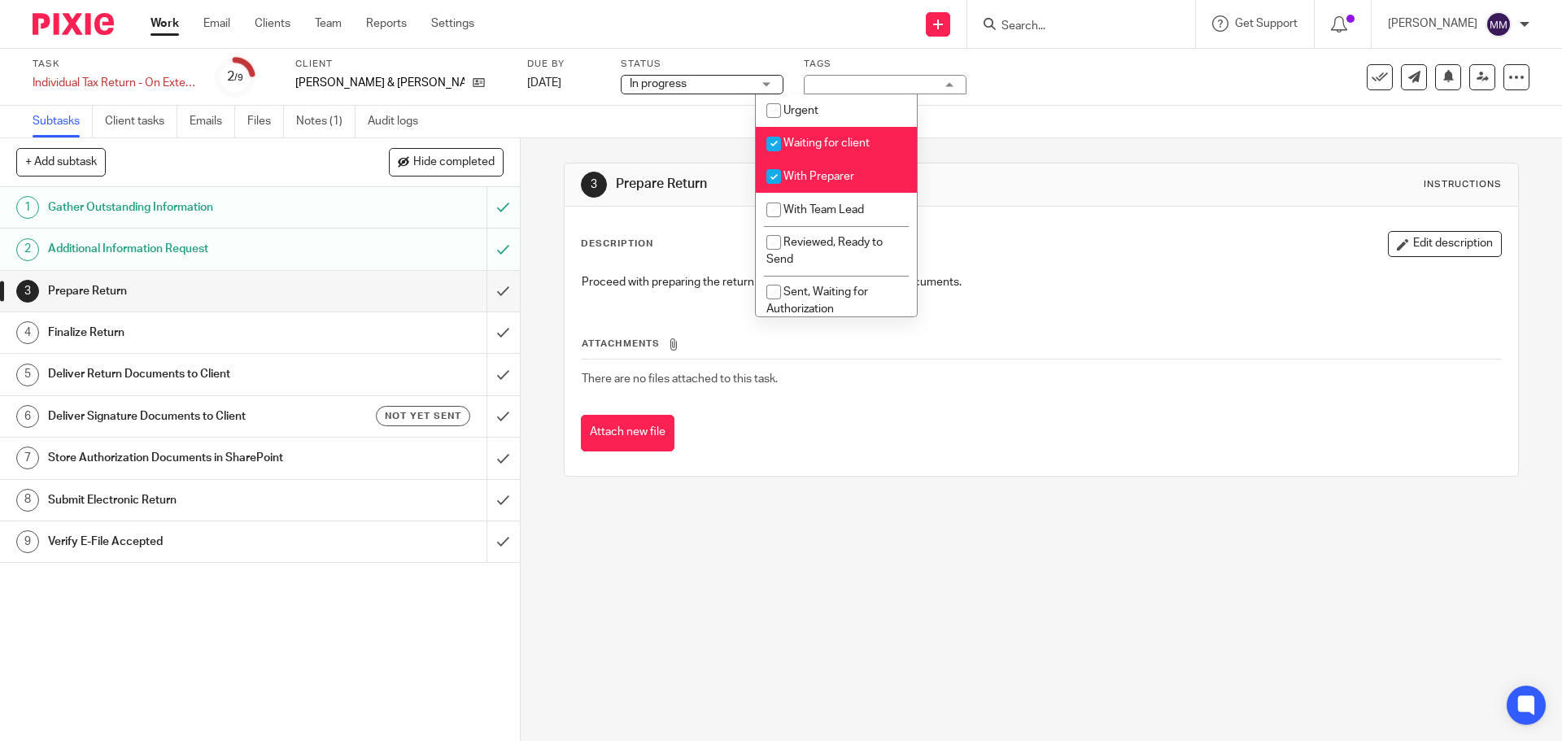
click at [818, 172] on span "With Preparer" at bounding box center [818, 176] width 71 height 11
checkbox input "false"
click at [818, 202] on li "With Team Lead" at bounding box center [836, 209] width 161 height 33
checkbox input "true"
click at [869, 138] on span "Waiting for client" at bounding box center [826, 142] width 86 height 11
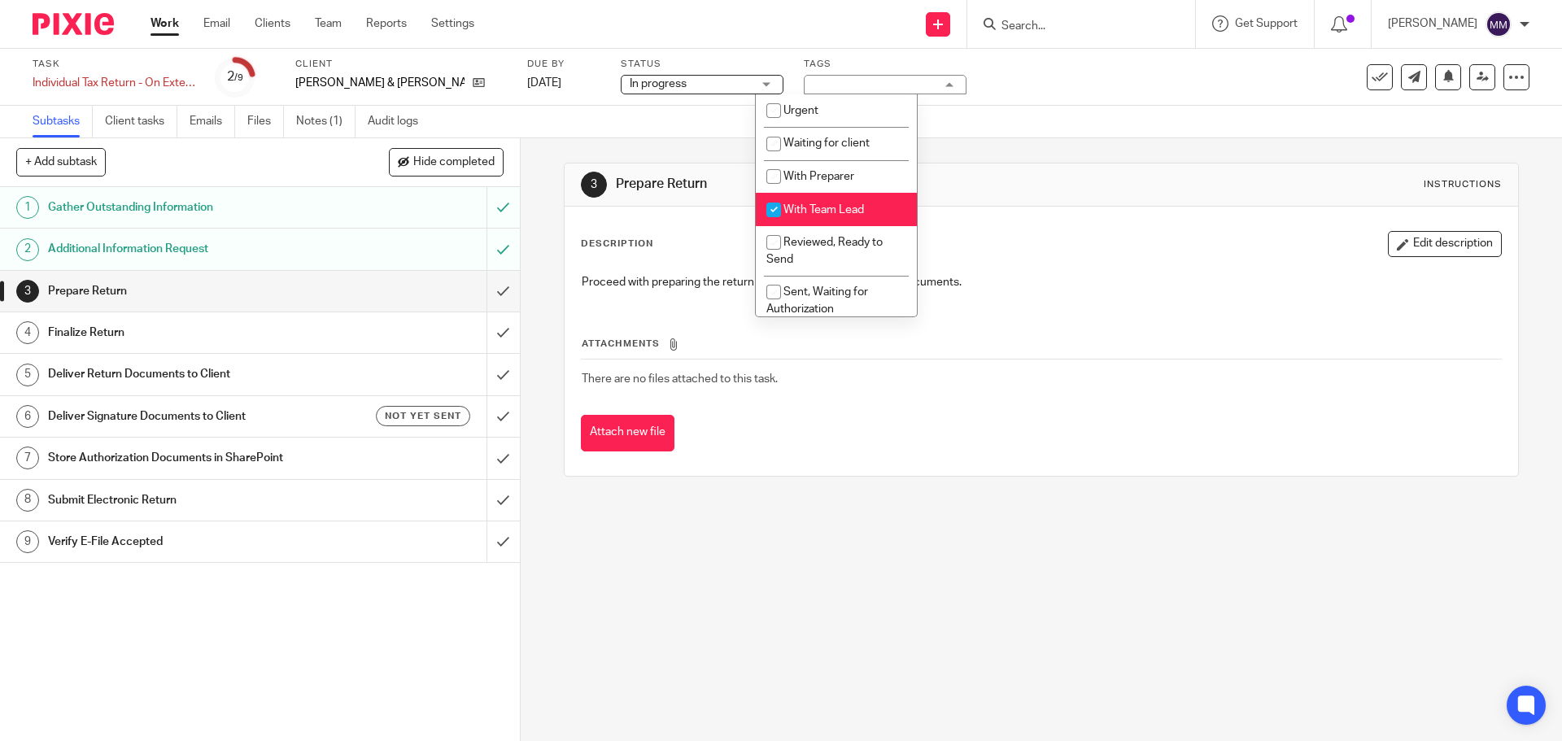
checkbox input "false"
click at [1127, 104] on div "Task Individual Tax Return - On Extension Save Individual Tax Return - On Exten…" at bounding box center [781, 77] width 1562 height 57
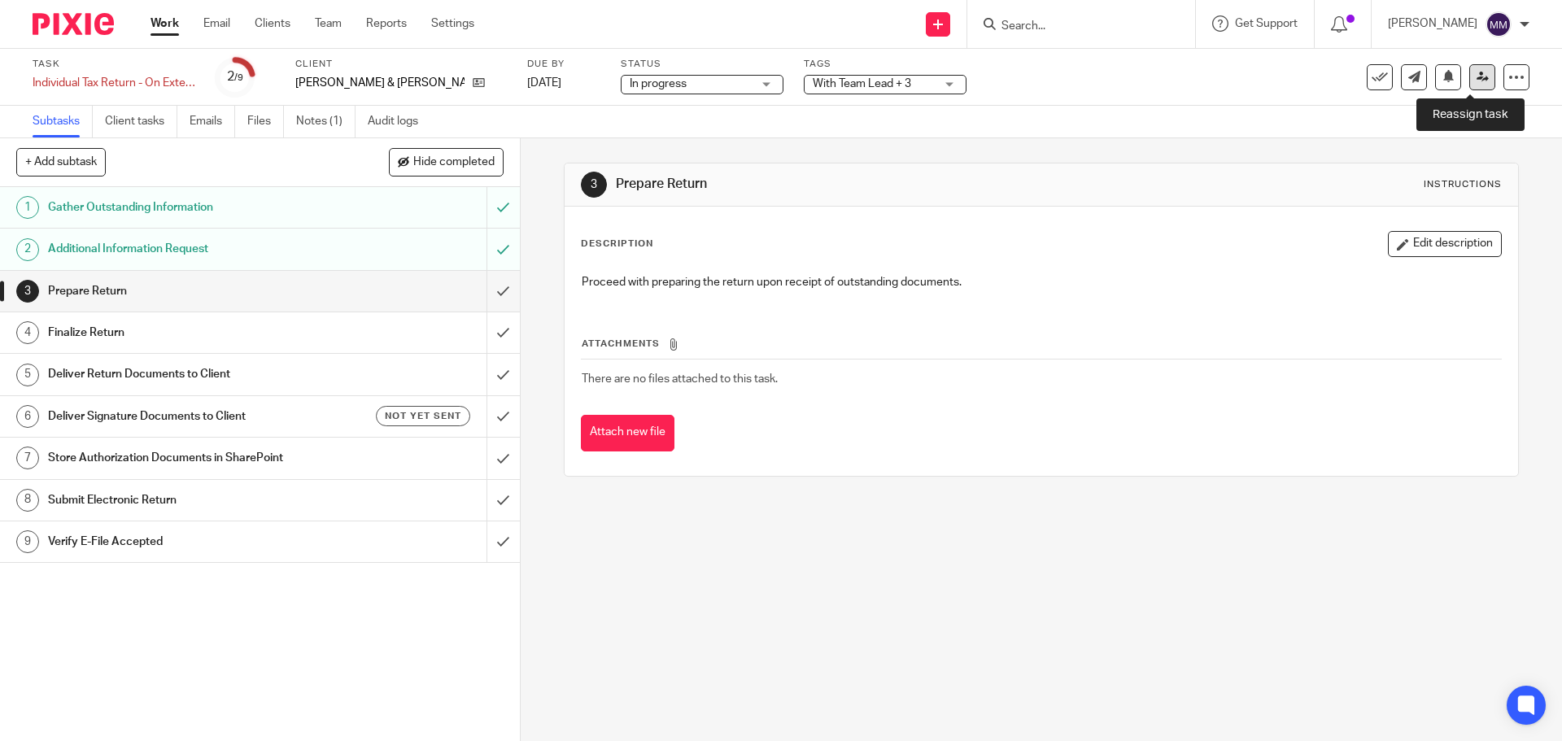
click at [1476, 81] on icon at bounding box center [1482, 77] width 12 height 12
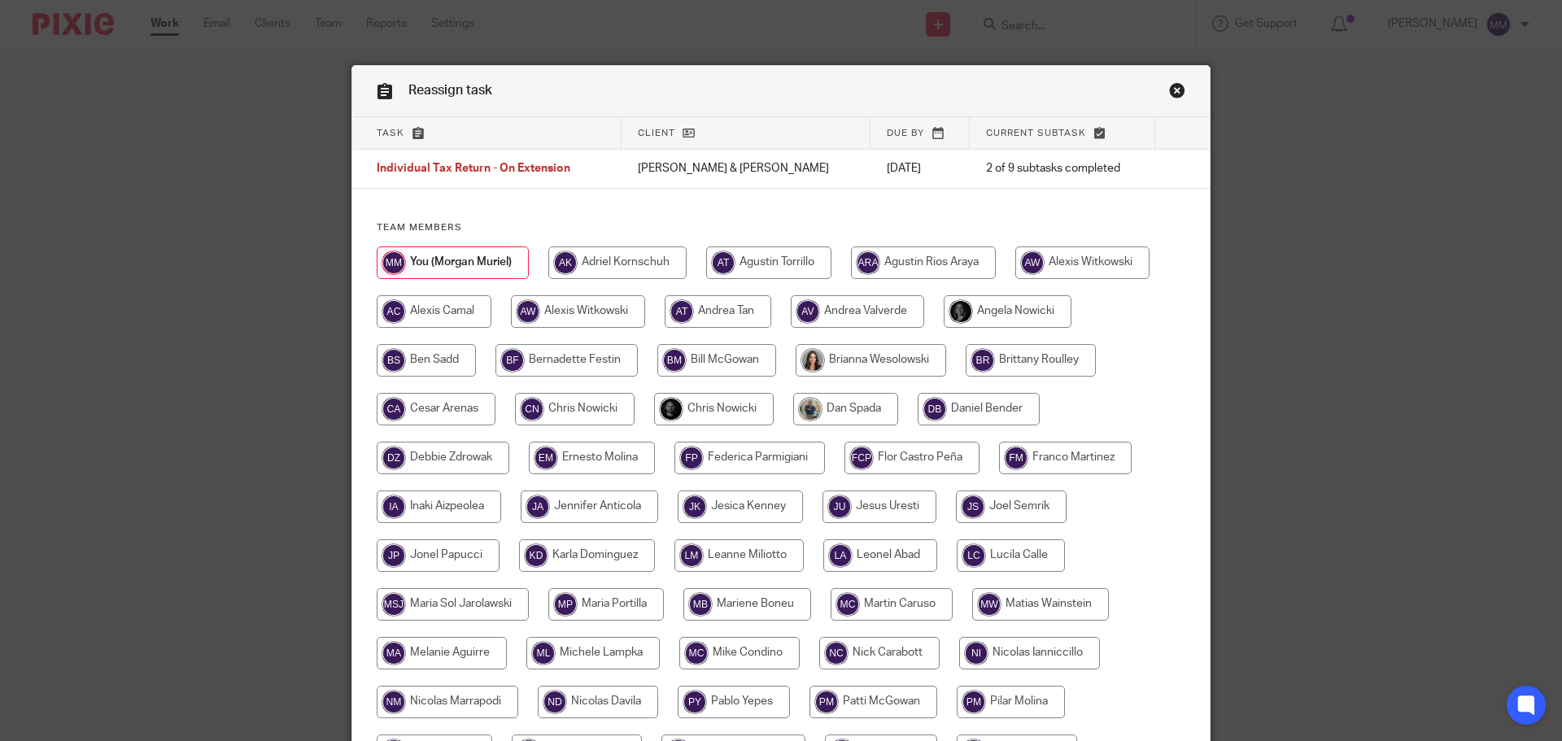
click at [876, 644] on input "radio" at bounding box center [879, 653] width 120 height 33
radio input "true"
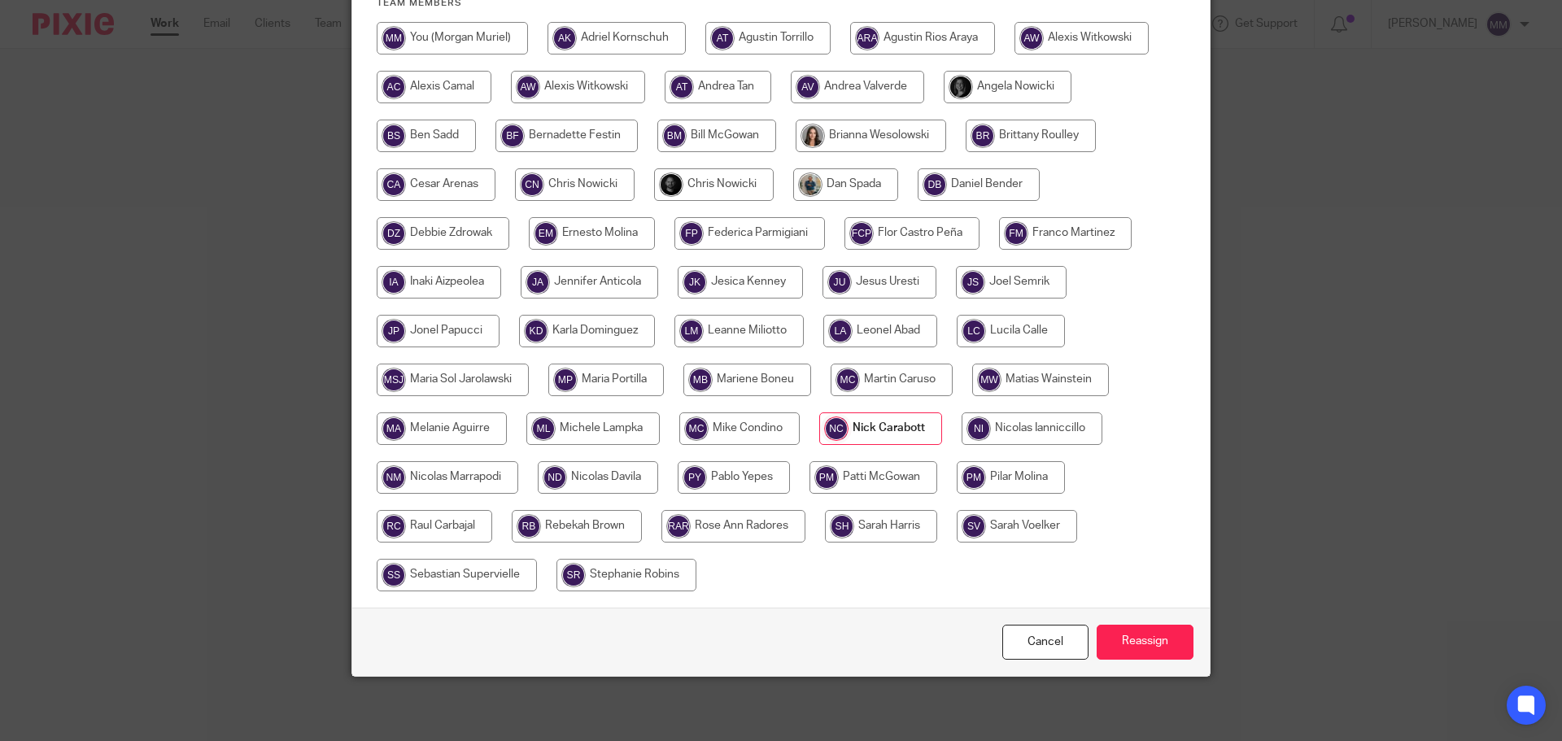
scroll to position [225, 0]
click at [1073, 622] on div "Cancel Reassign" at bounding box center [780, 641] width 857 height 68
click at [1147, 644] on input "Reassign" at bounding box center [1145, 641] width 97 height 35
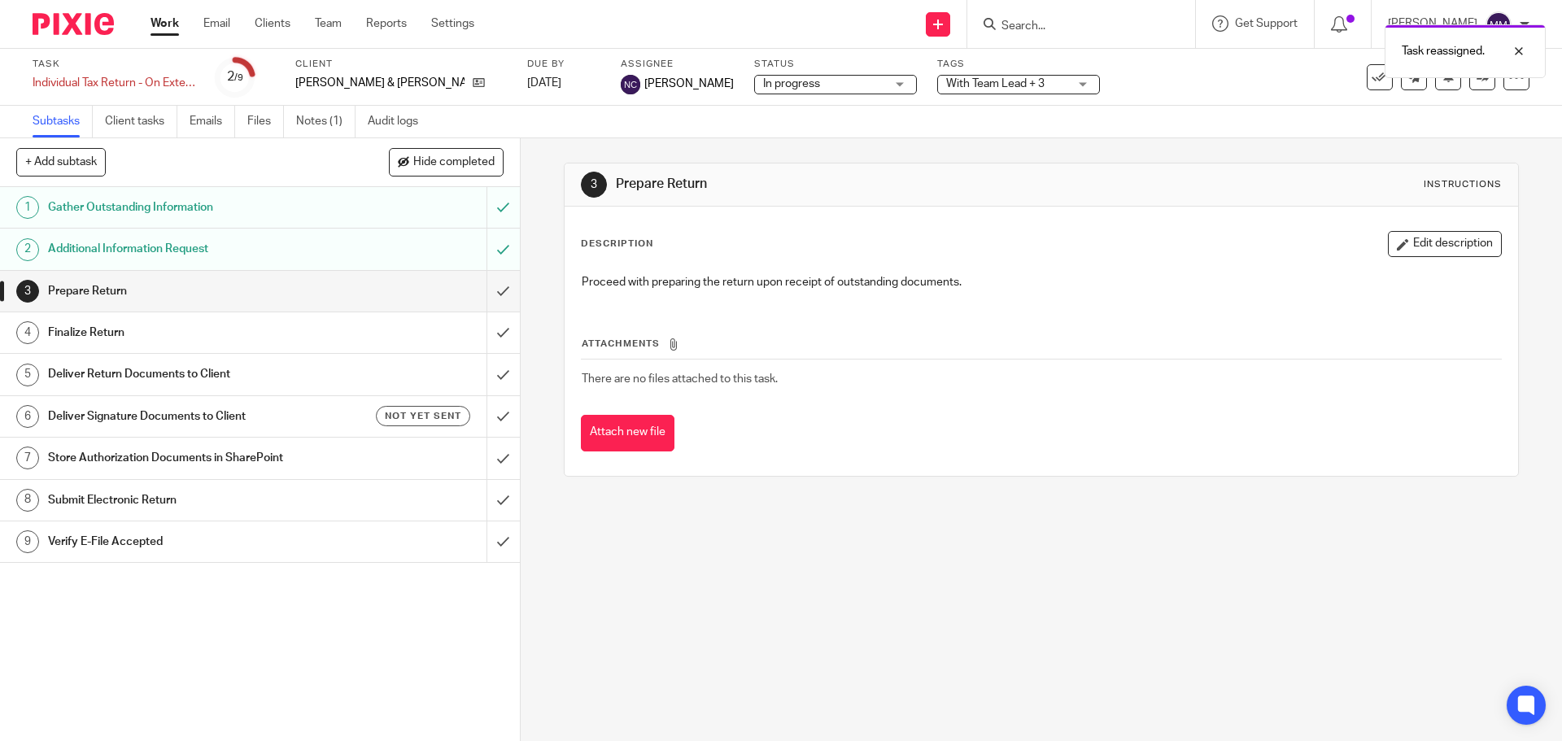
click at [156, 28] on link "Work" at bounding box center [164, 23] width 28 height 16
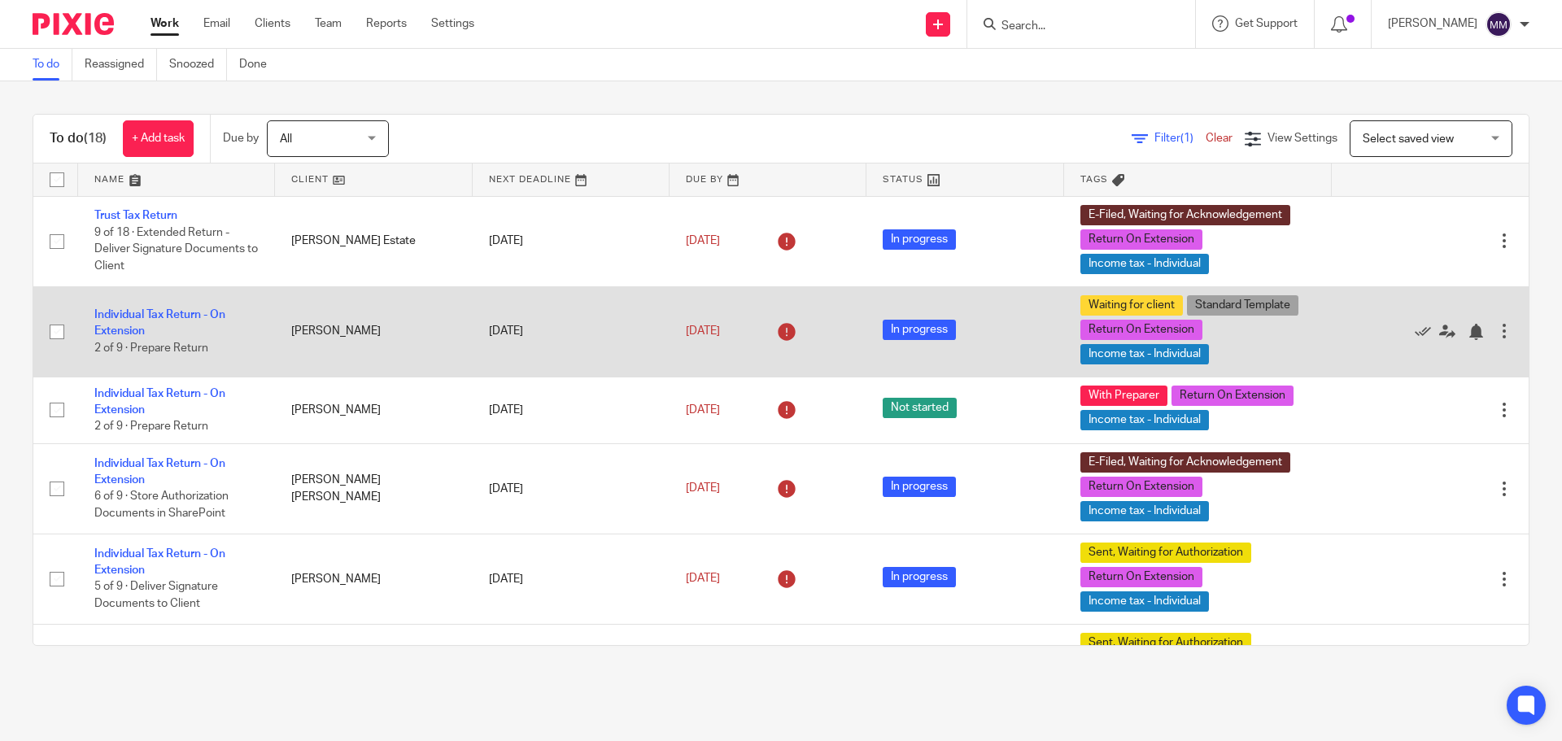
click at [1496, 337] on div at bounding box center [1504, 331] width 16 height 16
click at [1358, 314] on div "Edit task Delete" at bounding box center [1430, 331] width 164 height 41
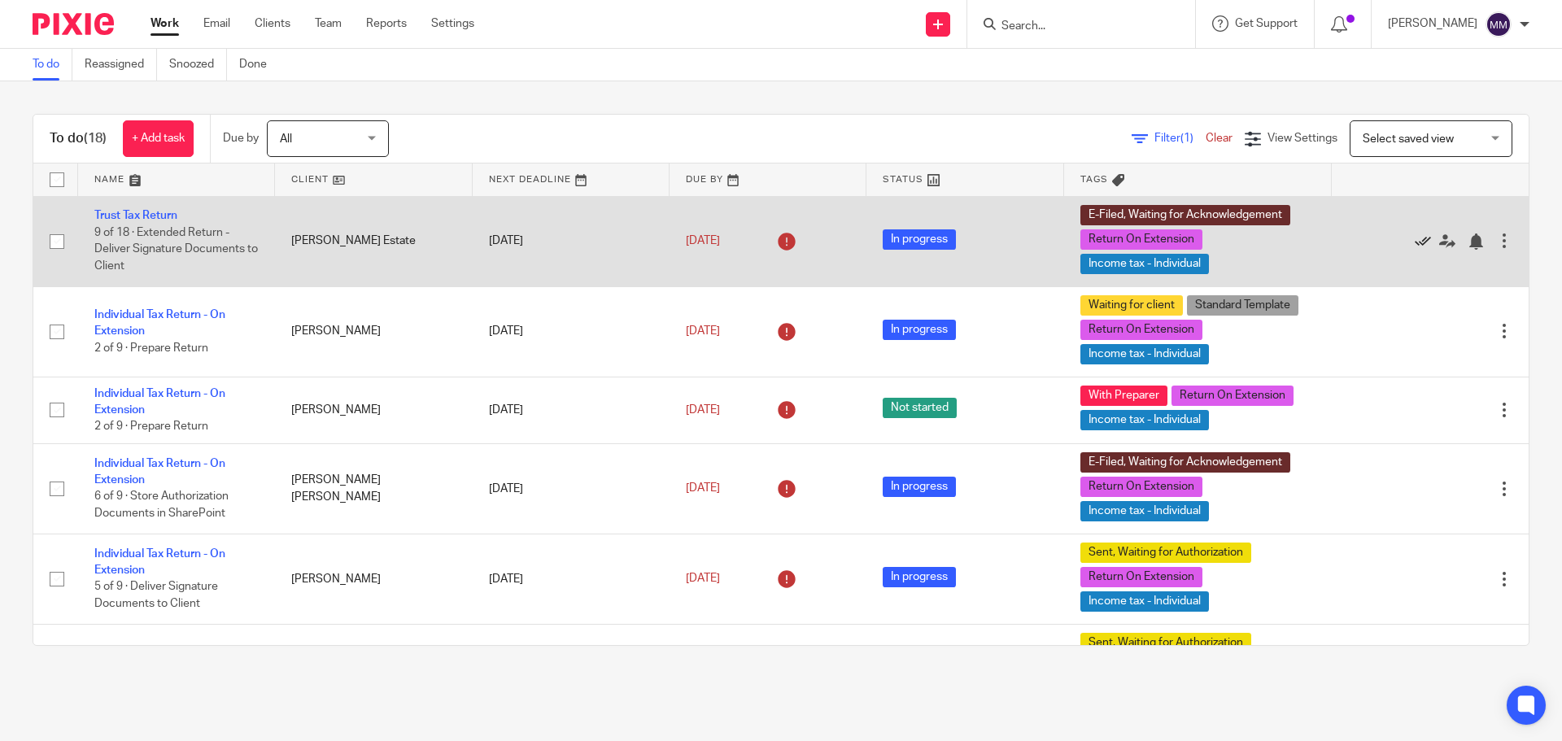
click at [1415, 239] on icon at bounding box center [1423, 241] width 16 height 16
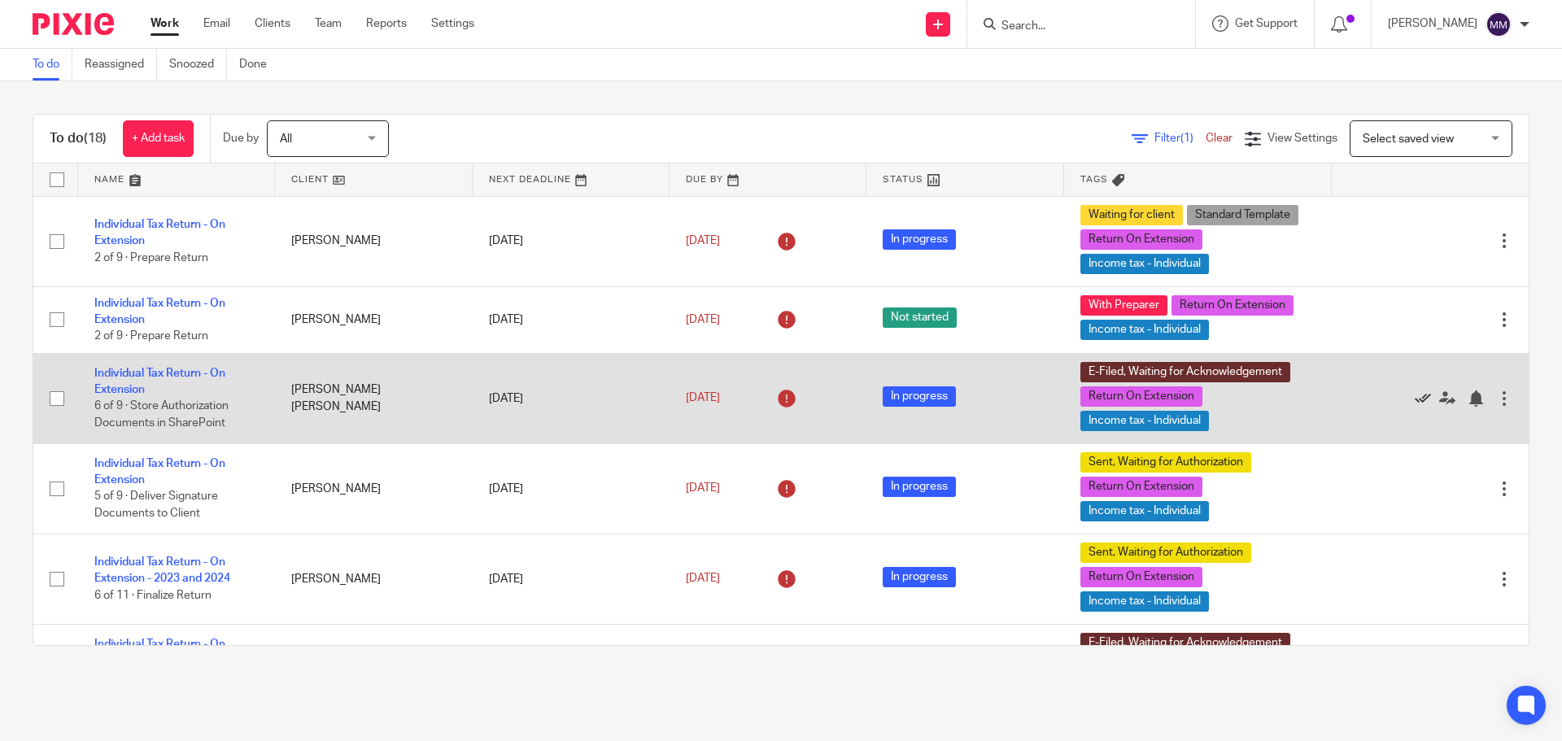
click at [1415, 393] on icon at bounding box center [1423, 398] width 16 height 16
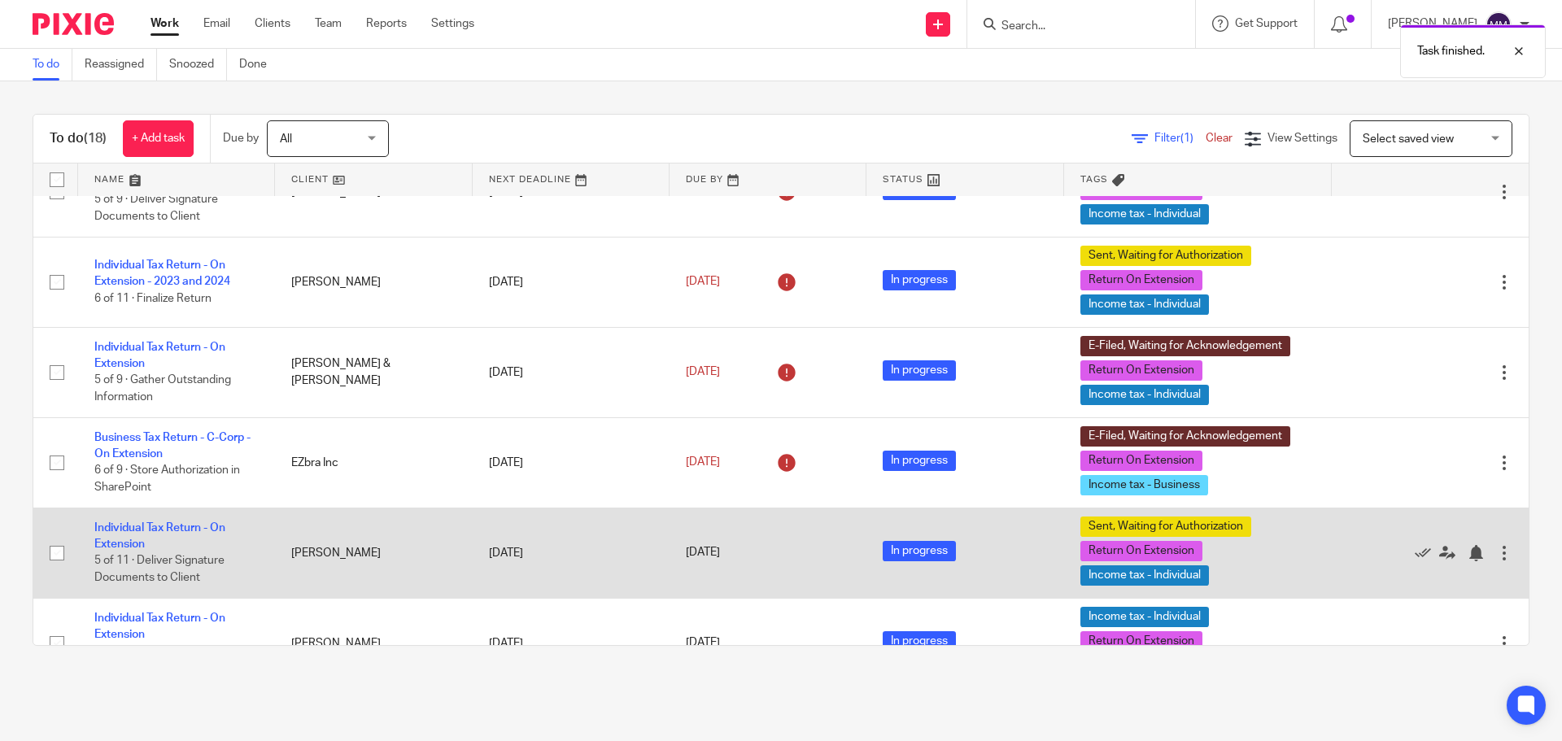
scroll to position [244, 0]
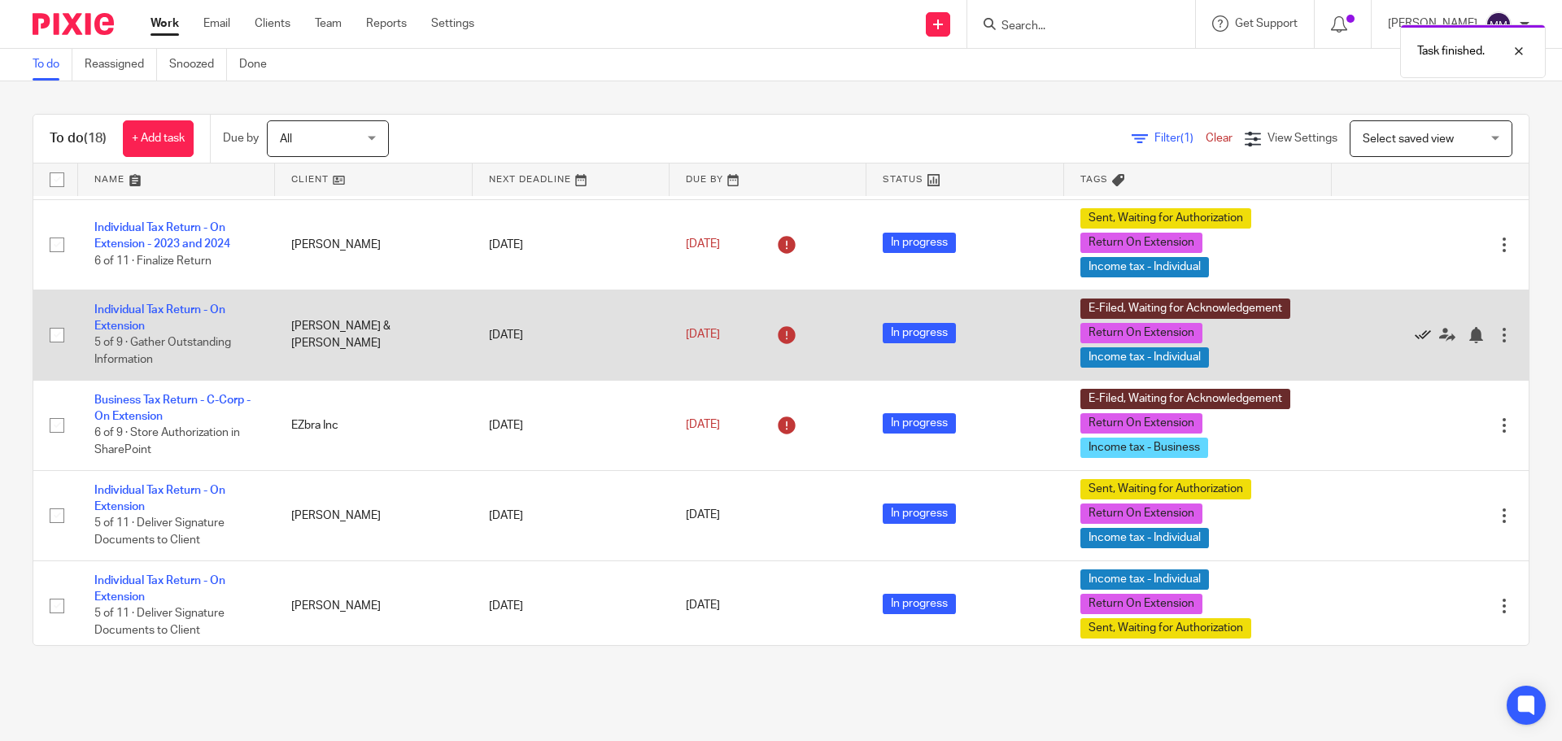
click at [1415, 332] on icon at bounding box center [1423, 335] width 16 height 16
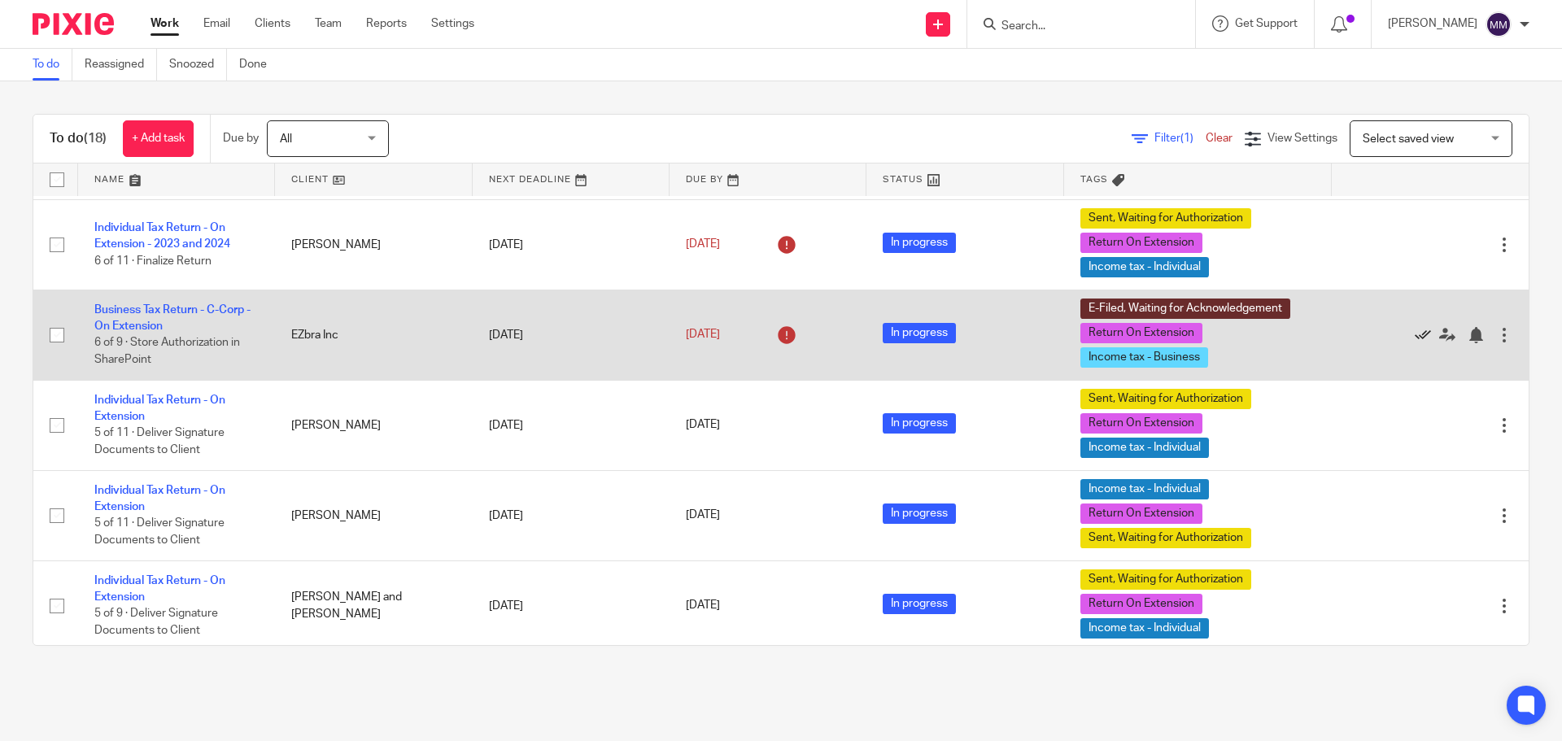
click at [1415, 331] on icon at bounding box center [1423, 335] width 16 height 16
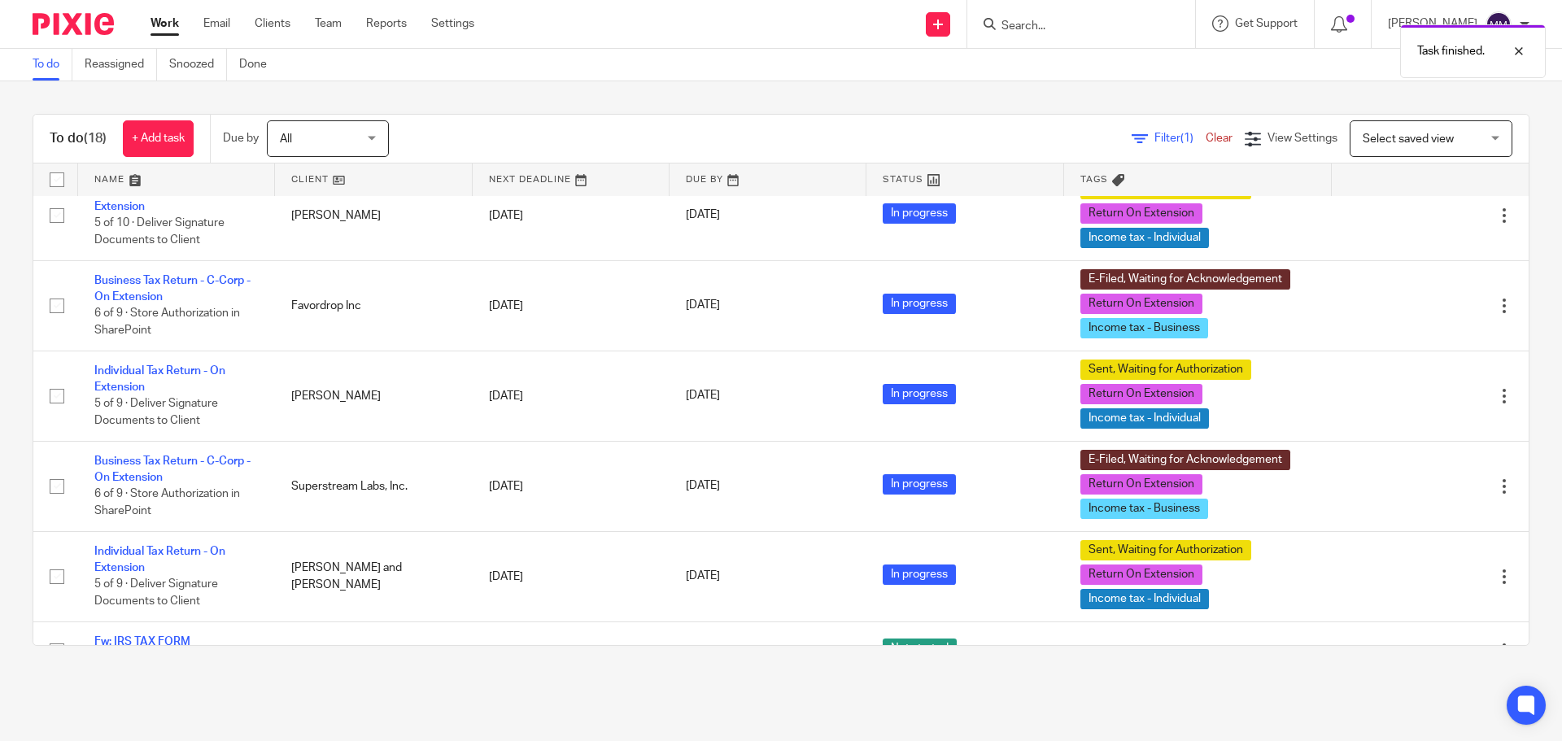
scroll to position [651, 0]
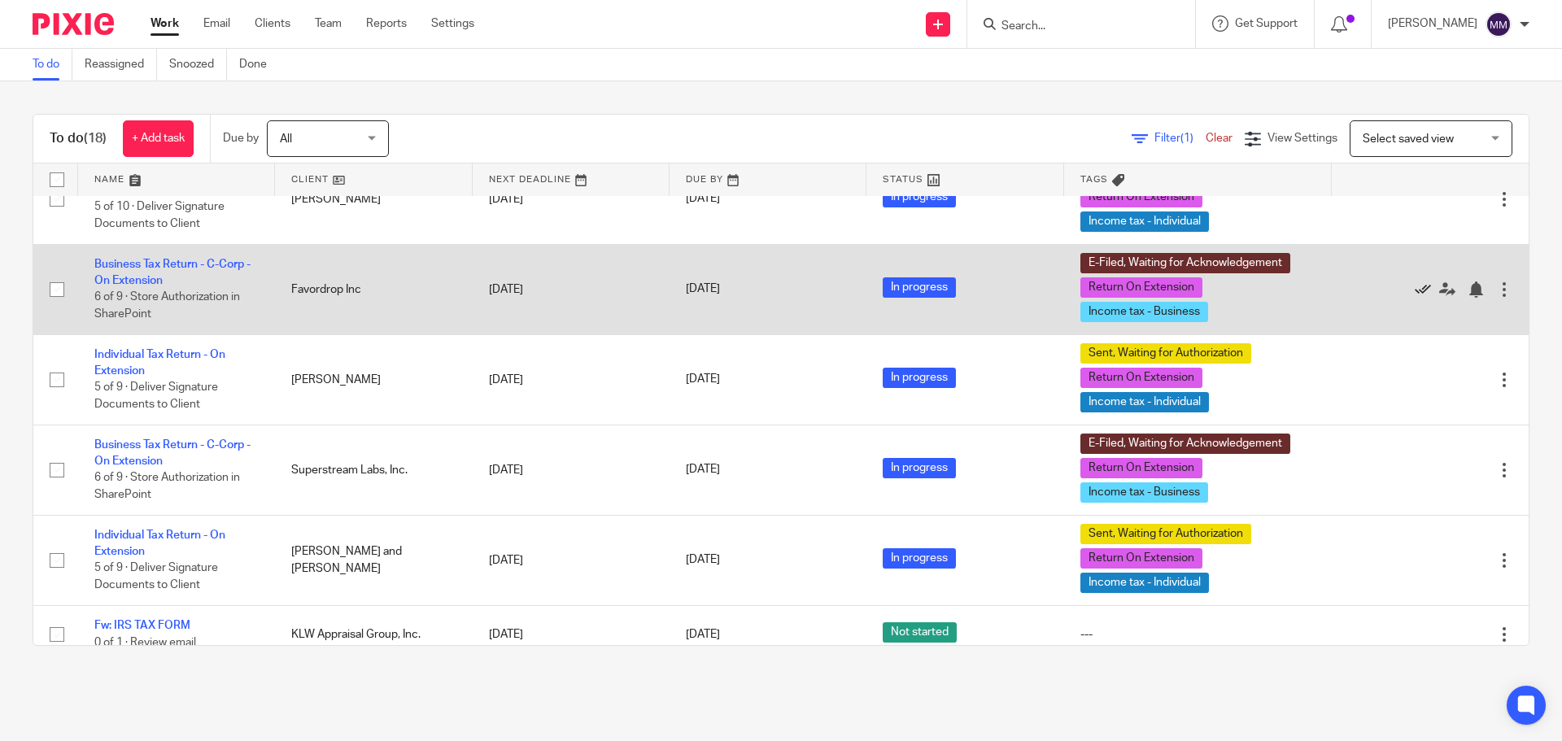
click at [1415, 287] on icon at bounding box center [1423, 289] width 16 height 16
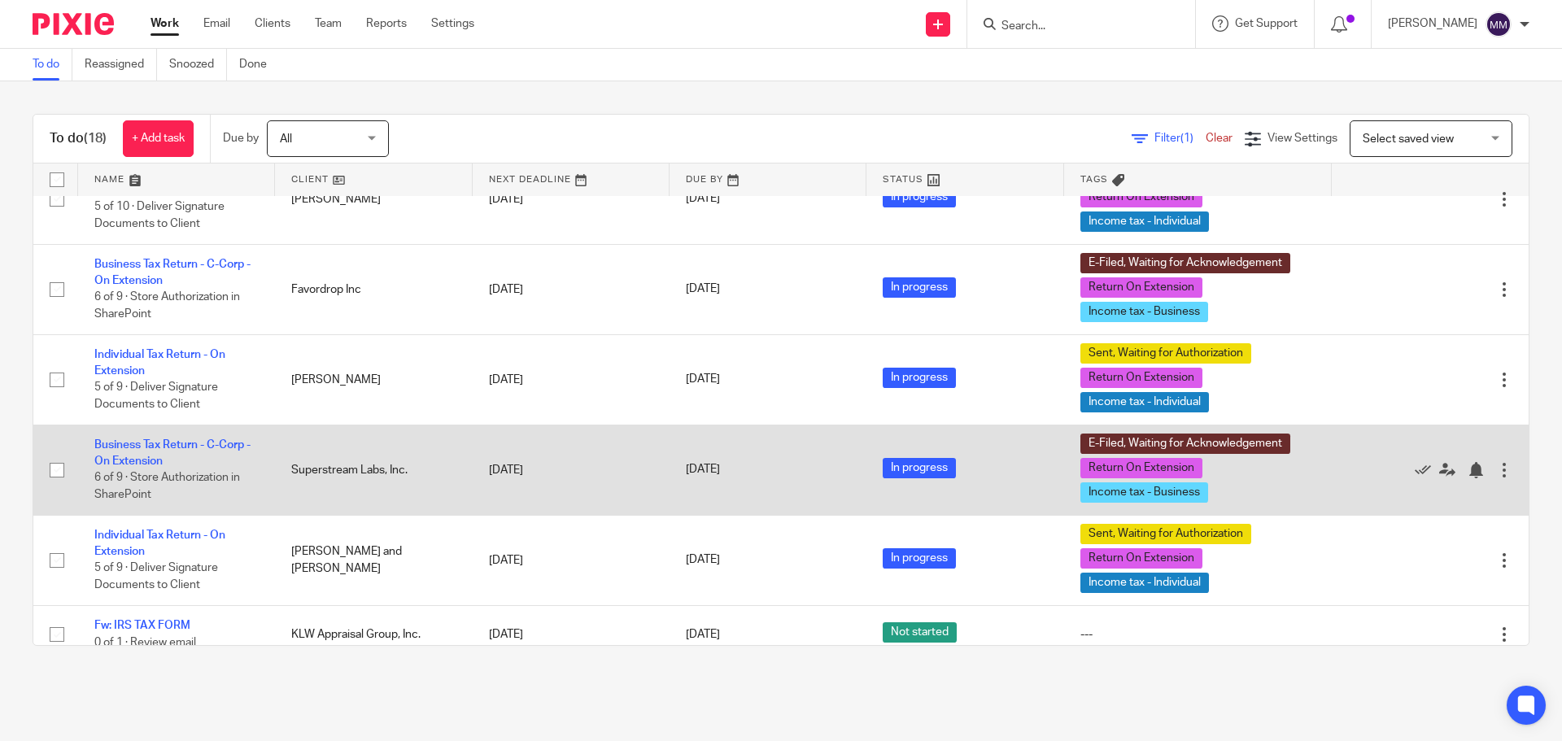
scroll to position [646, 0]
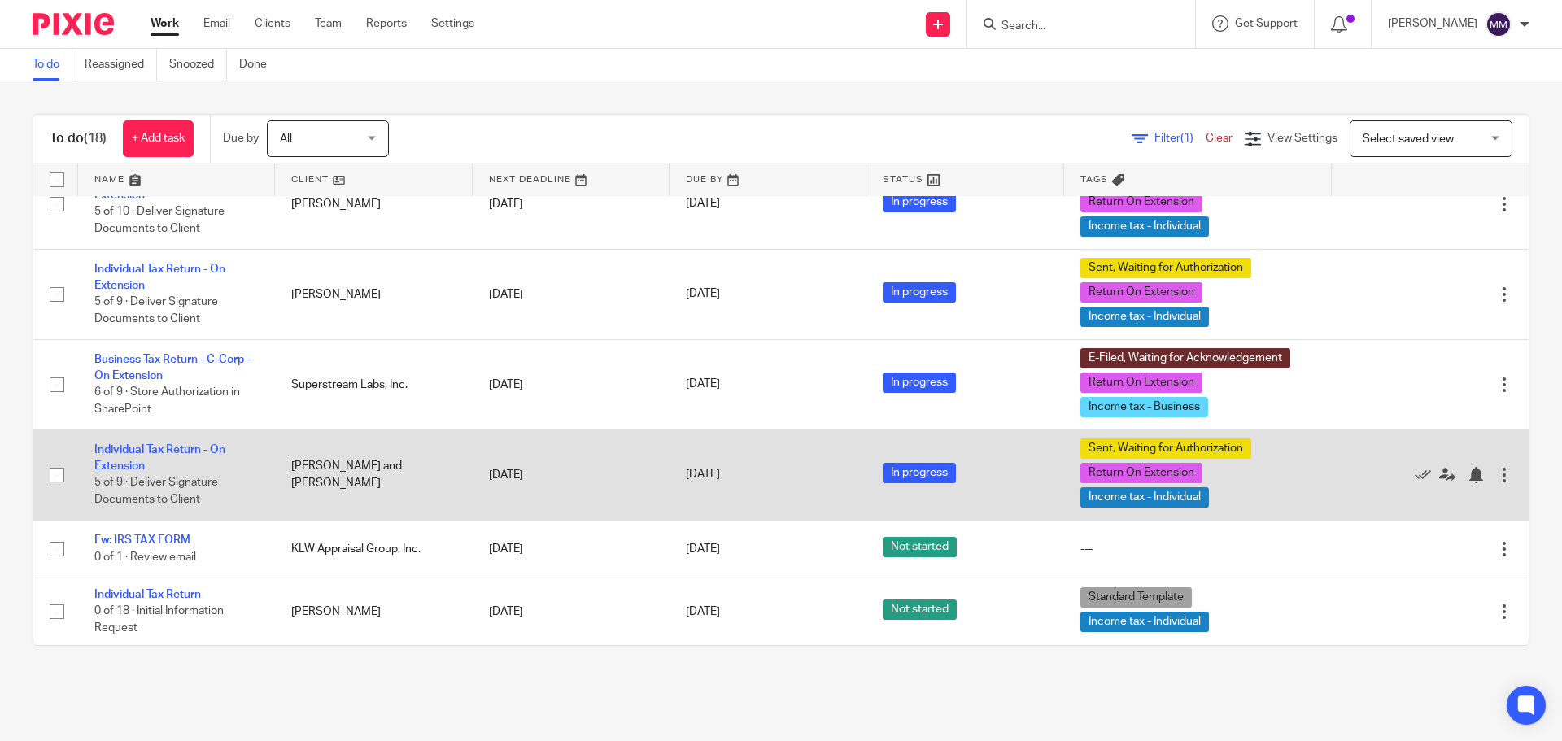
click at [181, 443] on td "Individual Tax Return - On Extension 5 of 9 · Deliver Signature Documents to Cl…" at bounding box center [176, 475] width 197 height 90
click at [180, 451] on link "Individual Tax Return - On Extension" at bounding box center [159, 458] width 131 height 28
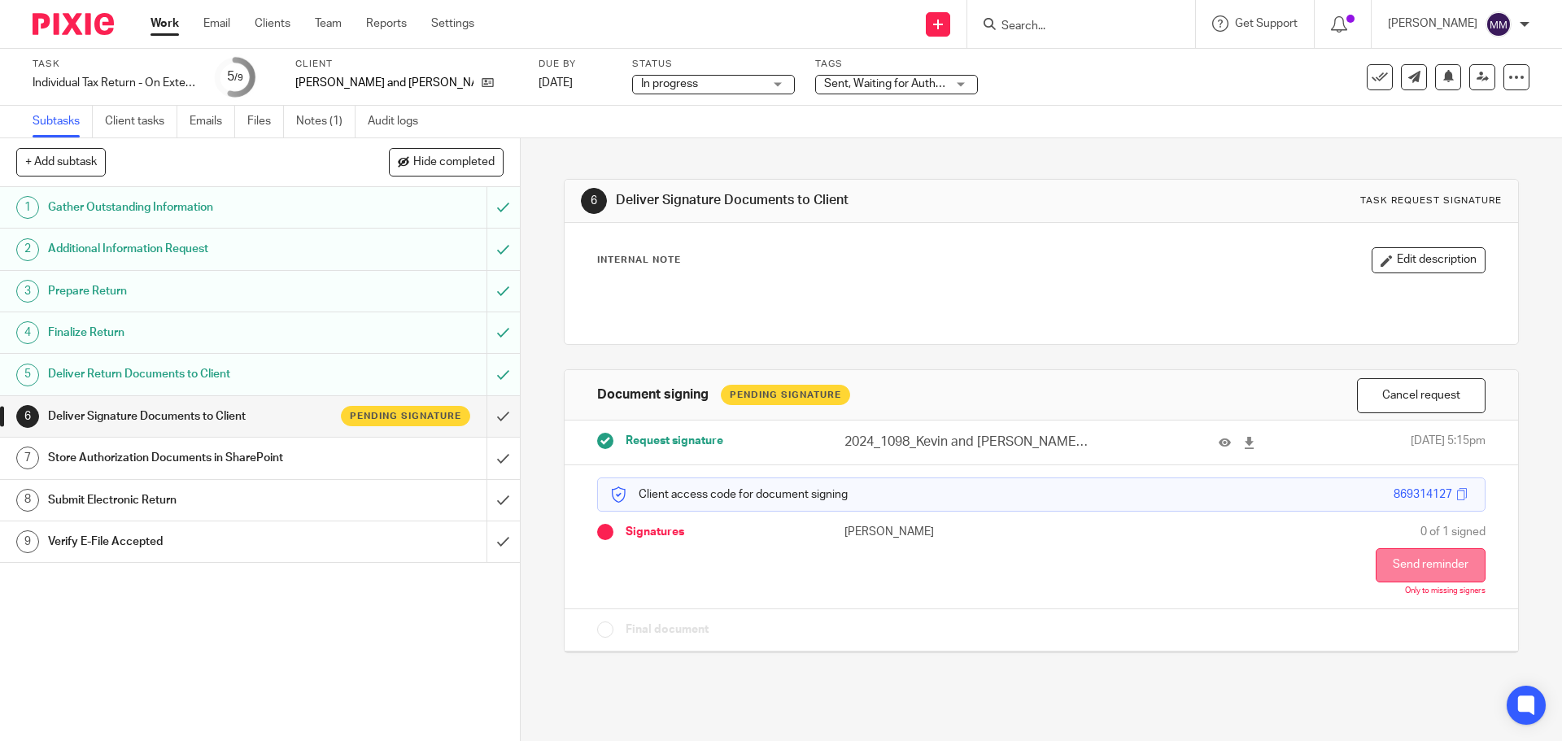
click at [1376, 564] on button "Send reminder" at bounding box center [1431, 565] width 110 height 34
click at [204, 376] on h1 "Deliver Return Documents to Client" at bounding box center [188, 374] width 281 height 24
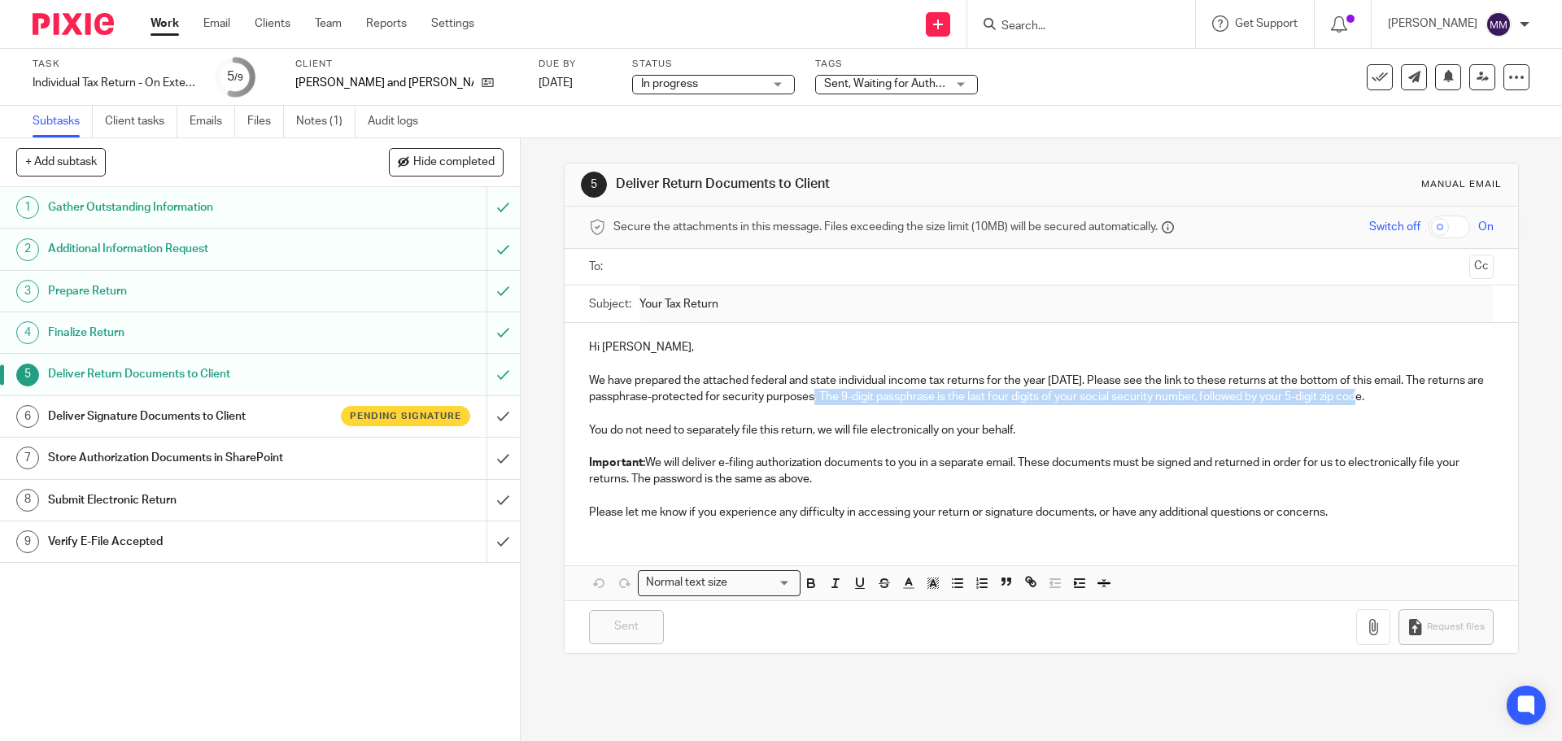
drag, startPoint x: 836, startPoint y: 395, endPoint x: 1394, endPoint y: 391, distance: 558.0
click at [1394, 391] on p "We have prepared the attached federal and state individual income tax returns f…" at bounding box center [1041, 389] width 904 height 33
copy p "The 9-digit passphrase is the last four digits of your social security number, …"
click at [656, 425] on p "You do not need to separately file this return, we will file electronically on …" at bounding box center [1041, 430] width 904 height 16
click at [169, 20] on link "Work" at bounding box center [164, 23] width 28 height 16
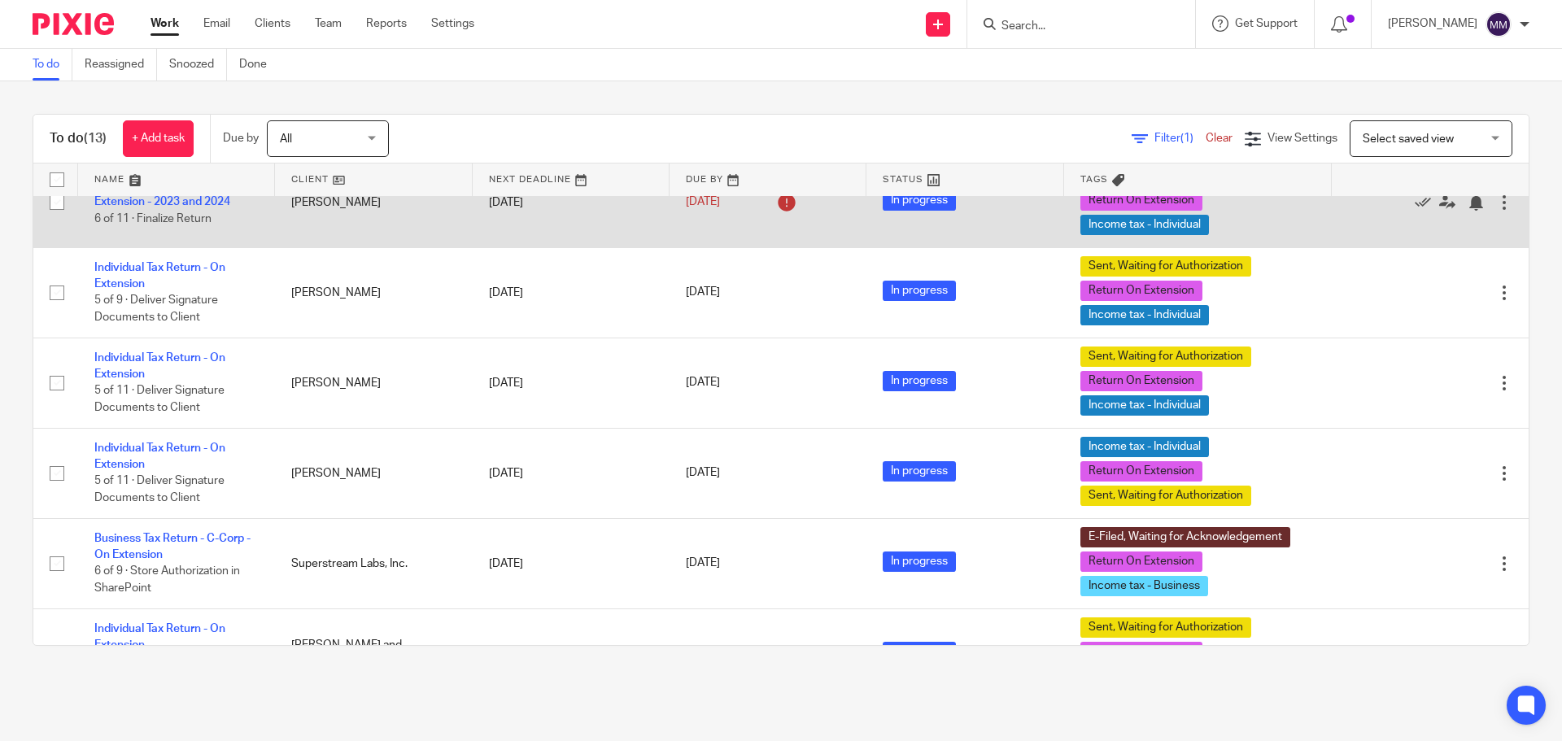
scroll to position [325, 0]
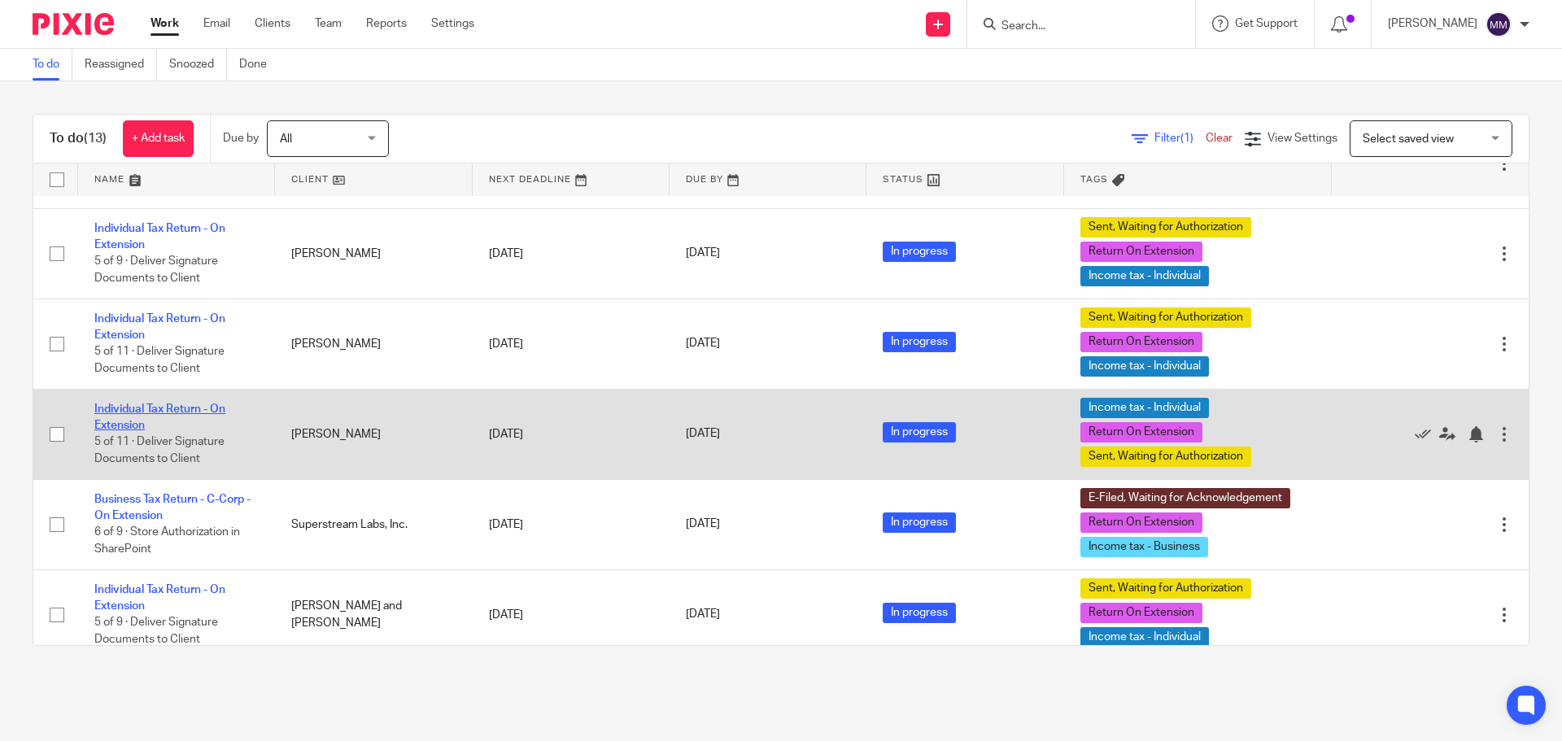
click at [187, 412] on link "Individual Tax Return - On Extension" at bounding box center [159, 417] width 131 height 28
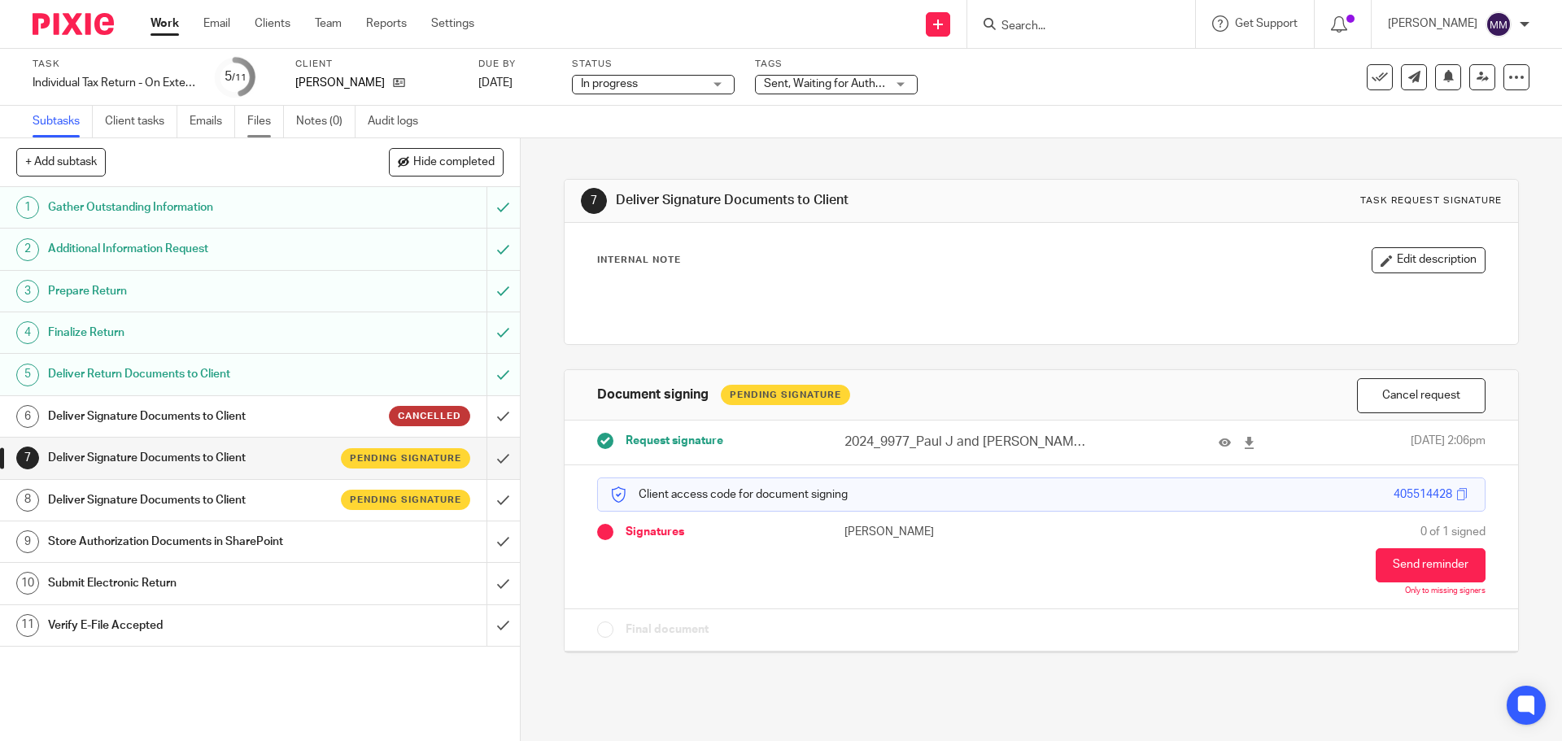
click at [275, 116] on link "Files" at bounding box center [265, 122] width 37 height 32
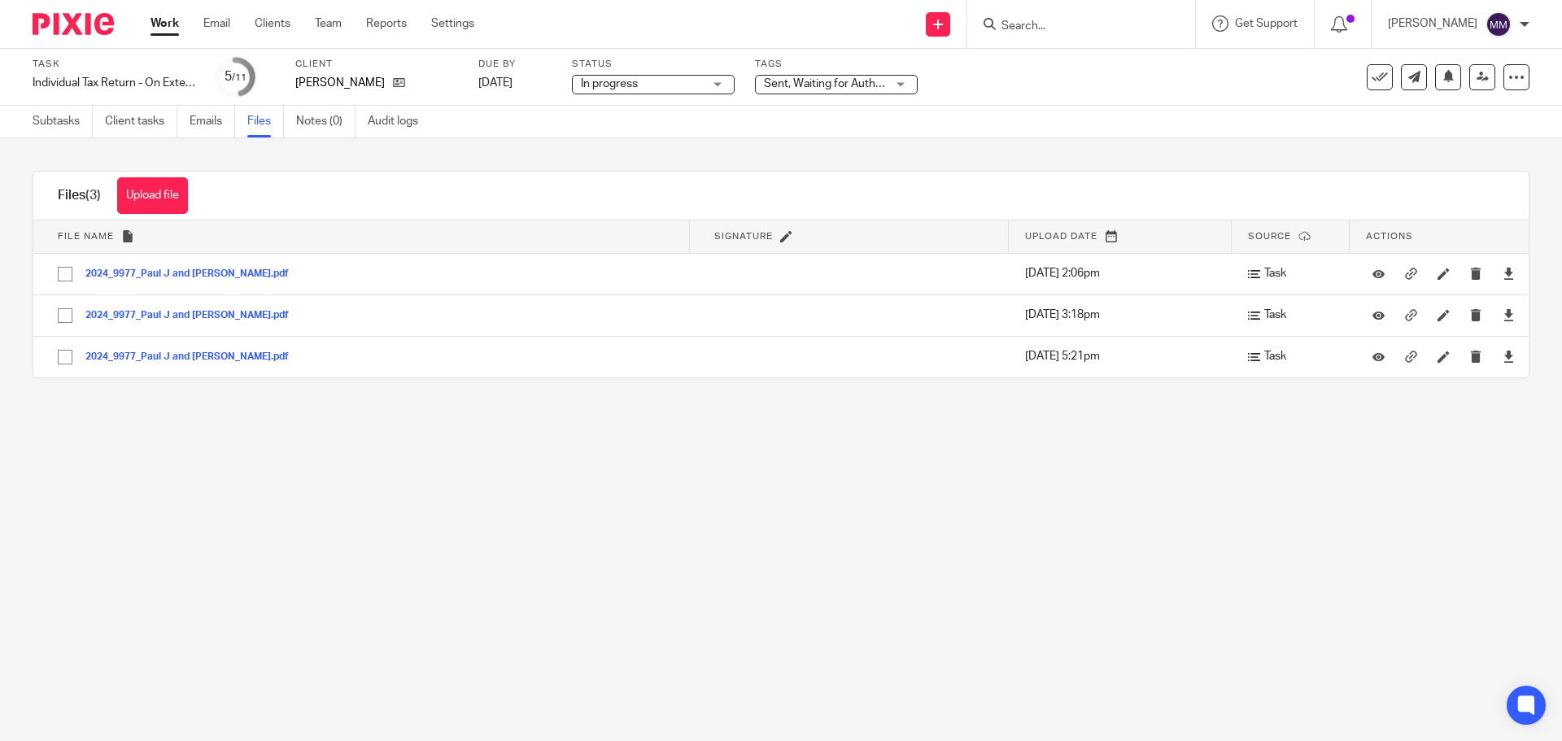
click at [169, 21] on link "Work" at bounding box center [164, 23] width 28 height 16
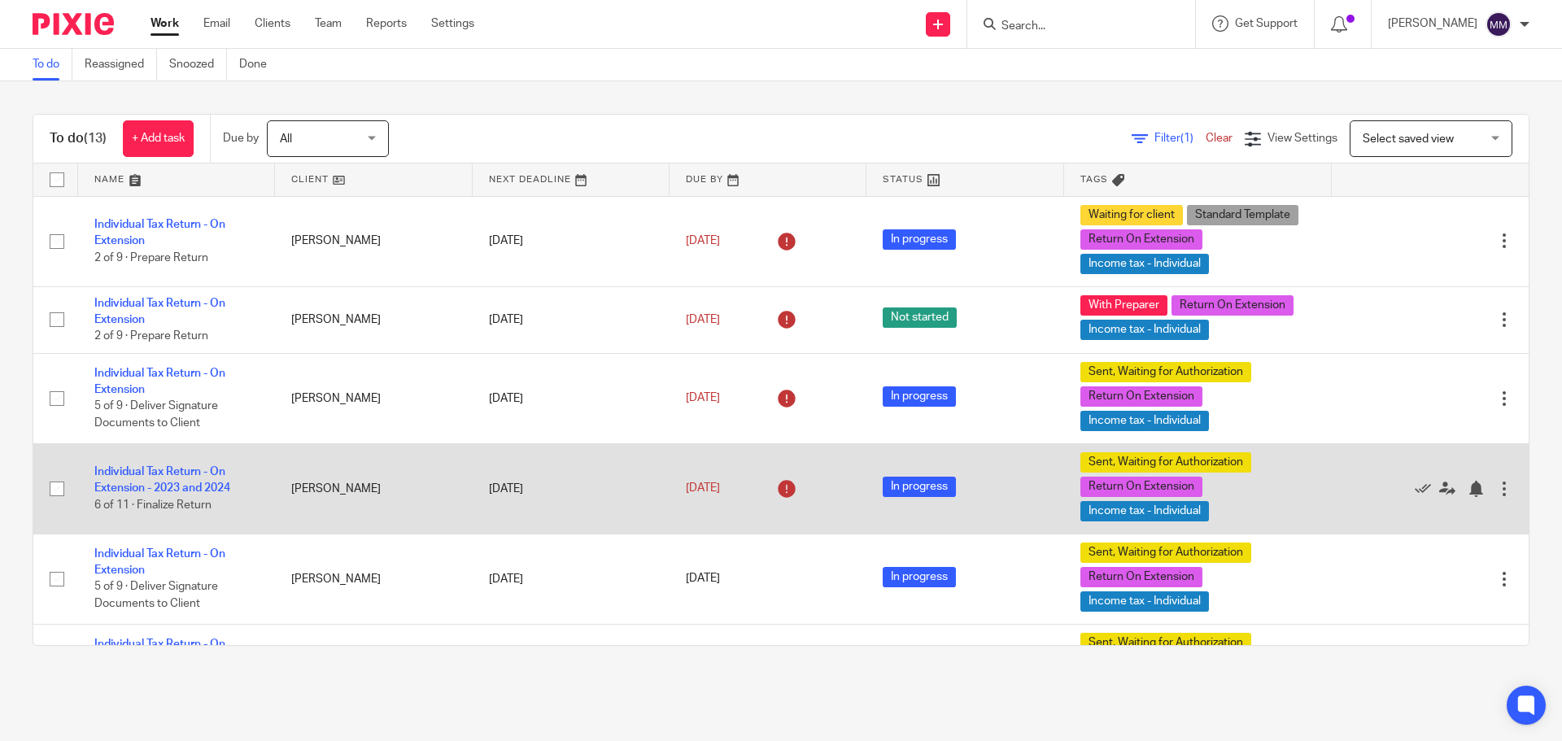
scroll to position [407, 0]
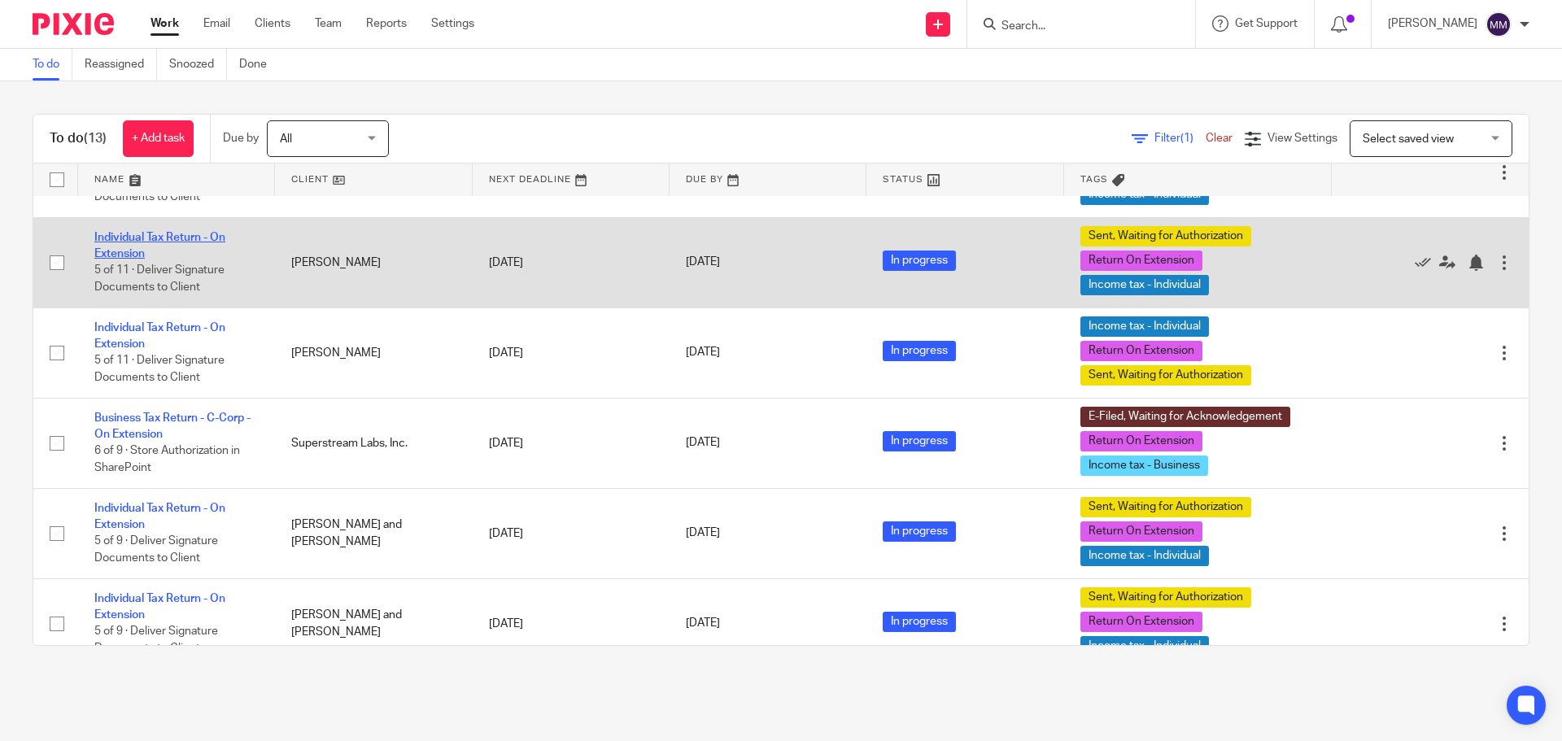
click at [155, 238] on link "Individual Tax Return - On Extension" at bounding box center [159, 246] width 131 height 28
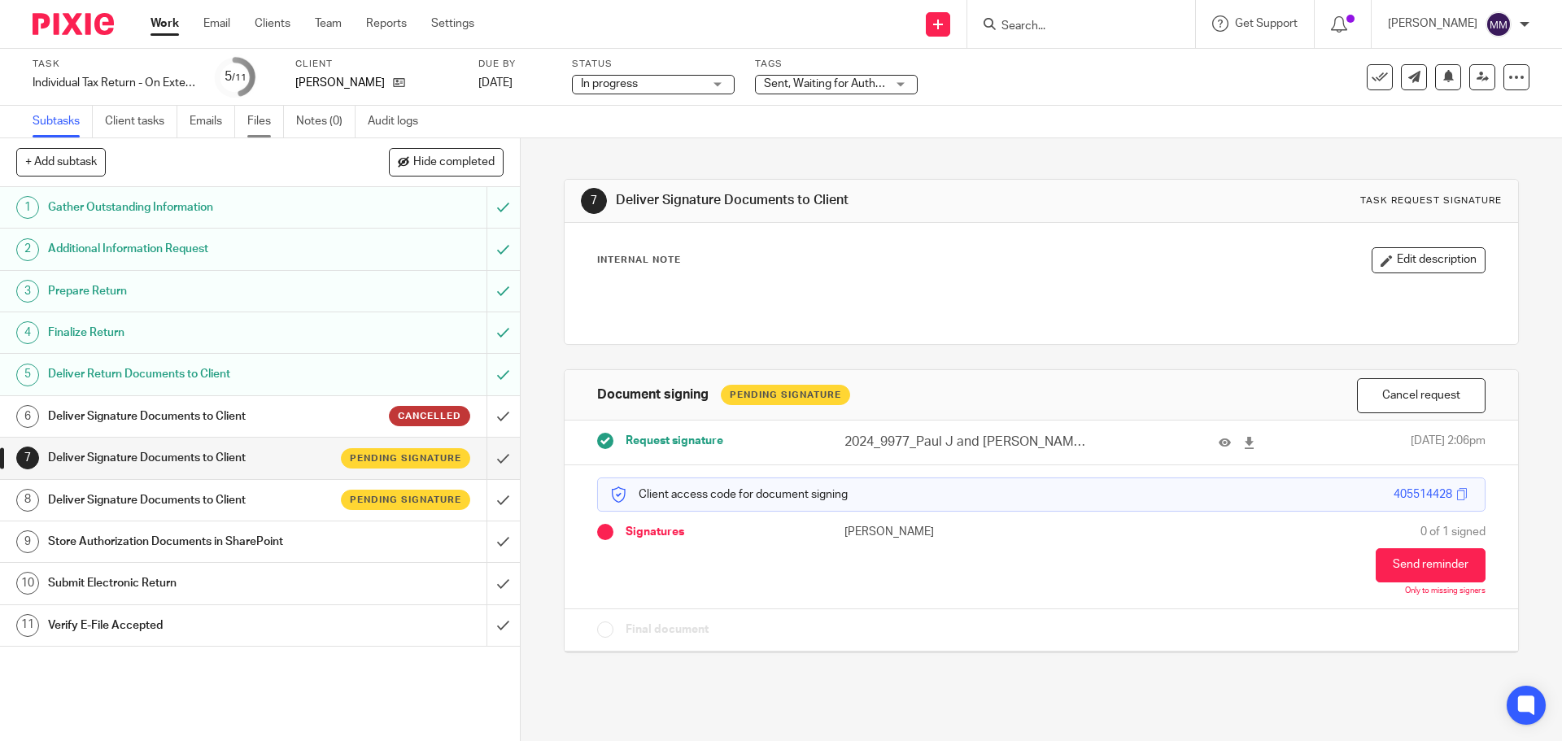
click at [270, 127] on link "Files" at bounding box center [265, 122] width 37 height 32
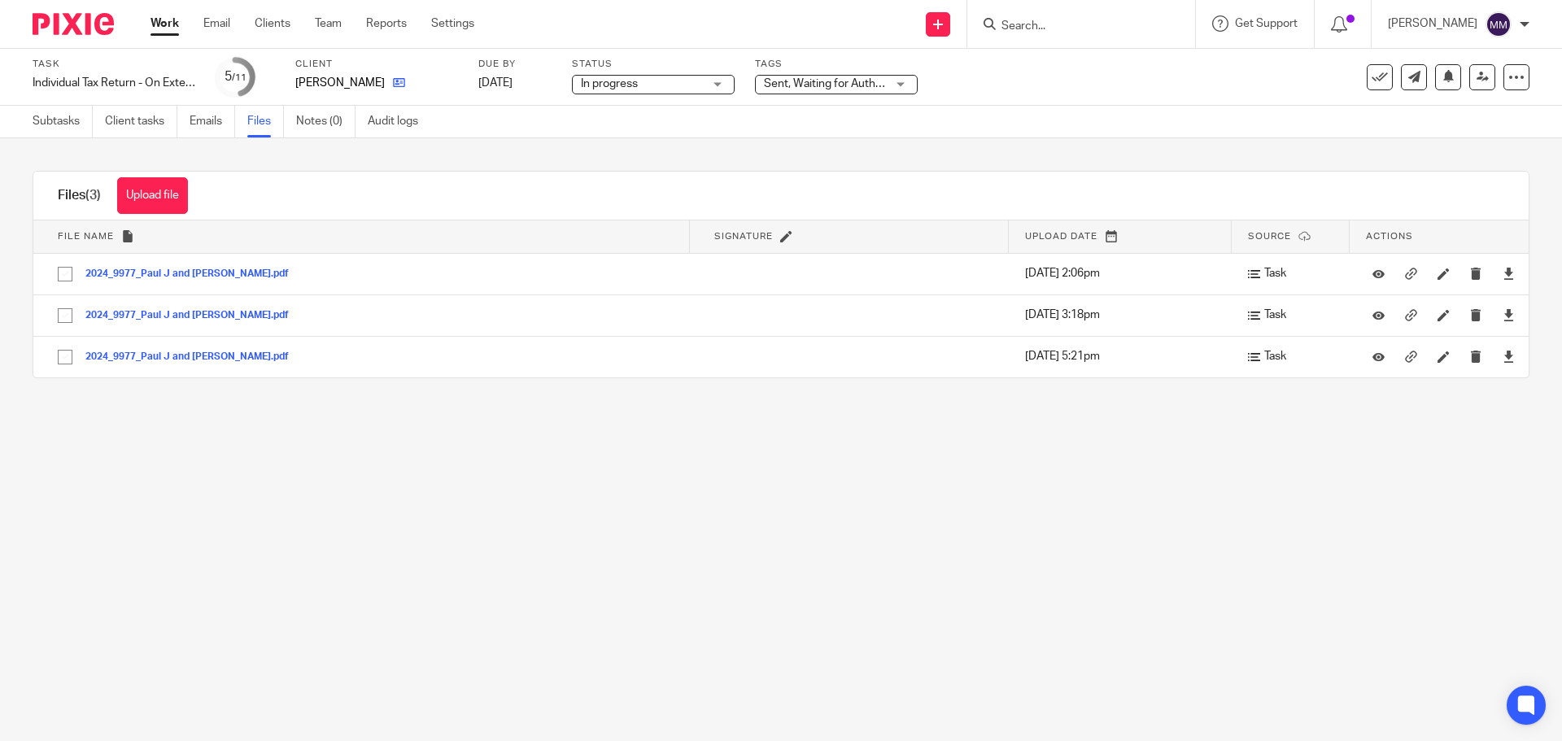
click at [393, 81] on icon at bounding box center [399, 82] width 12 height 12
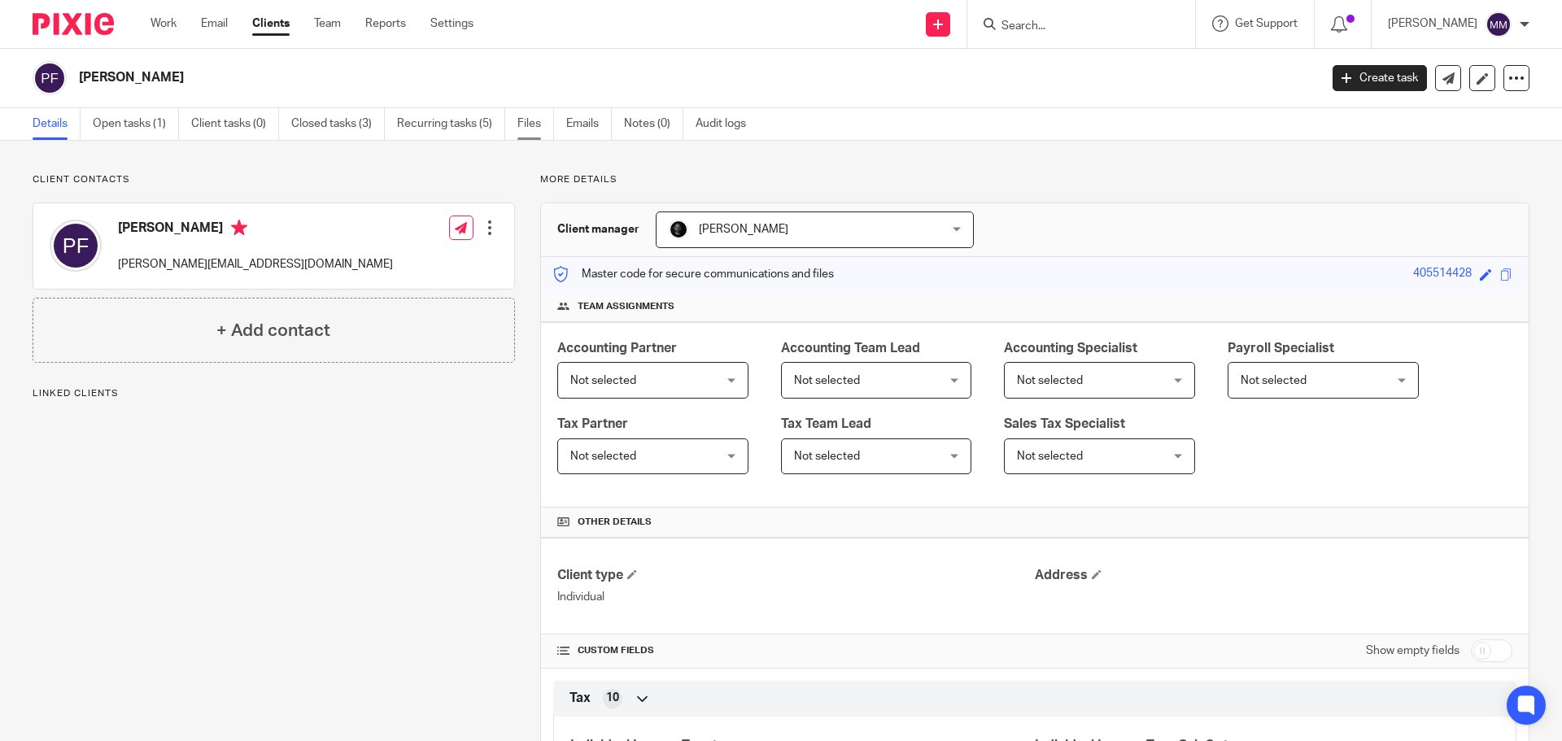
click at [537, 120] on link "Files" at bounding box center [535, 124] width 37 height 32
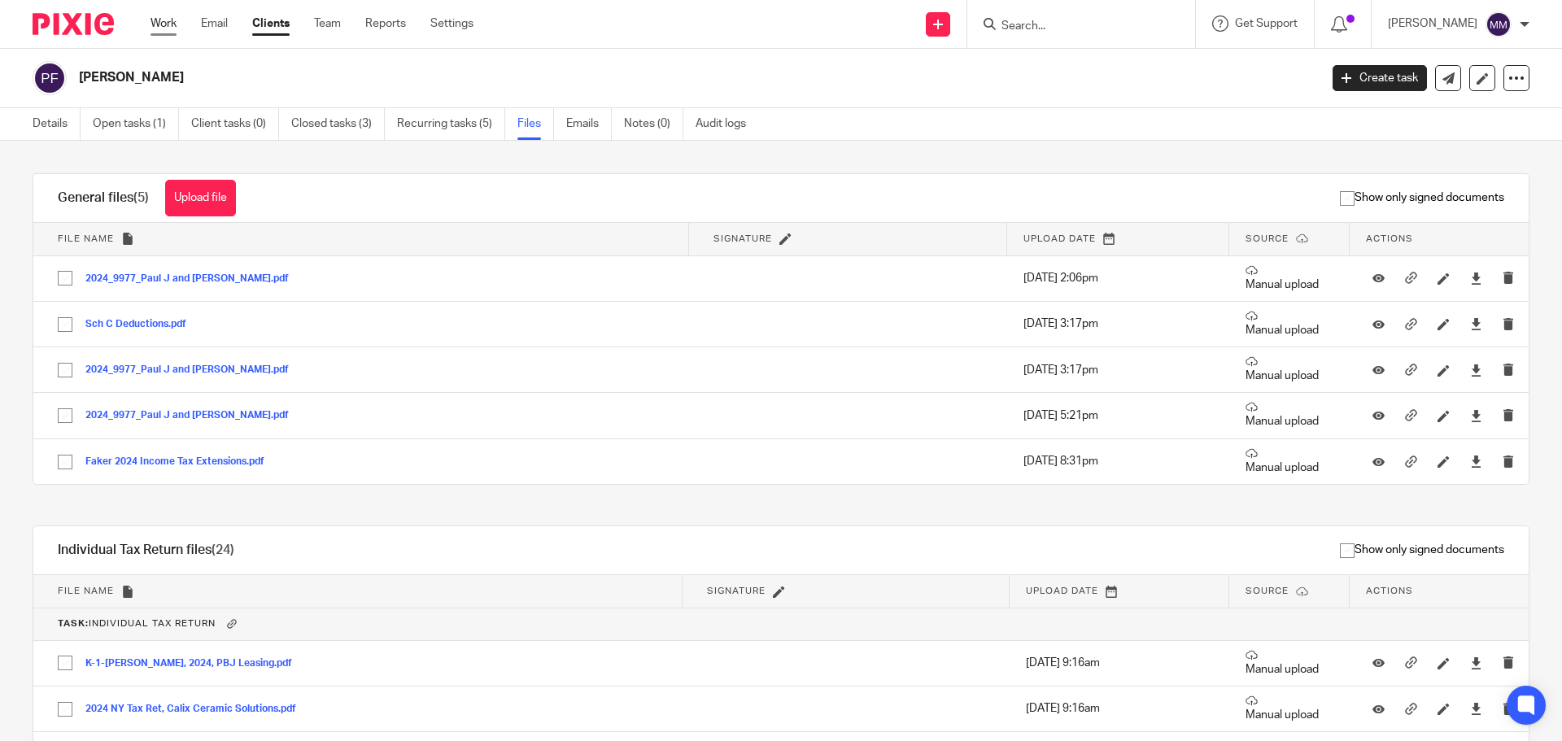
click at [163, 28] on link "Work" at bounding box center [163, 23] width 26 height 16
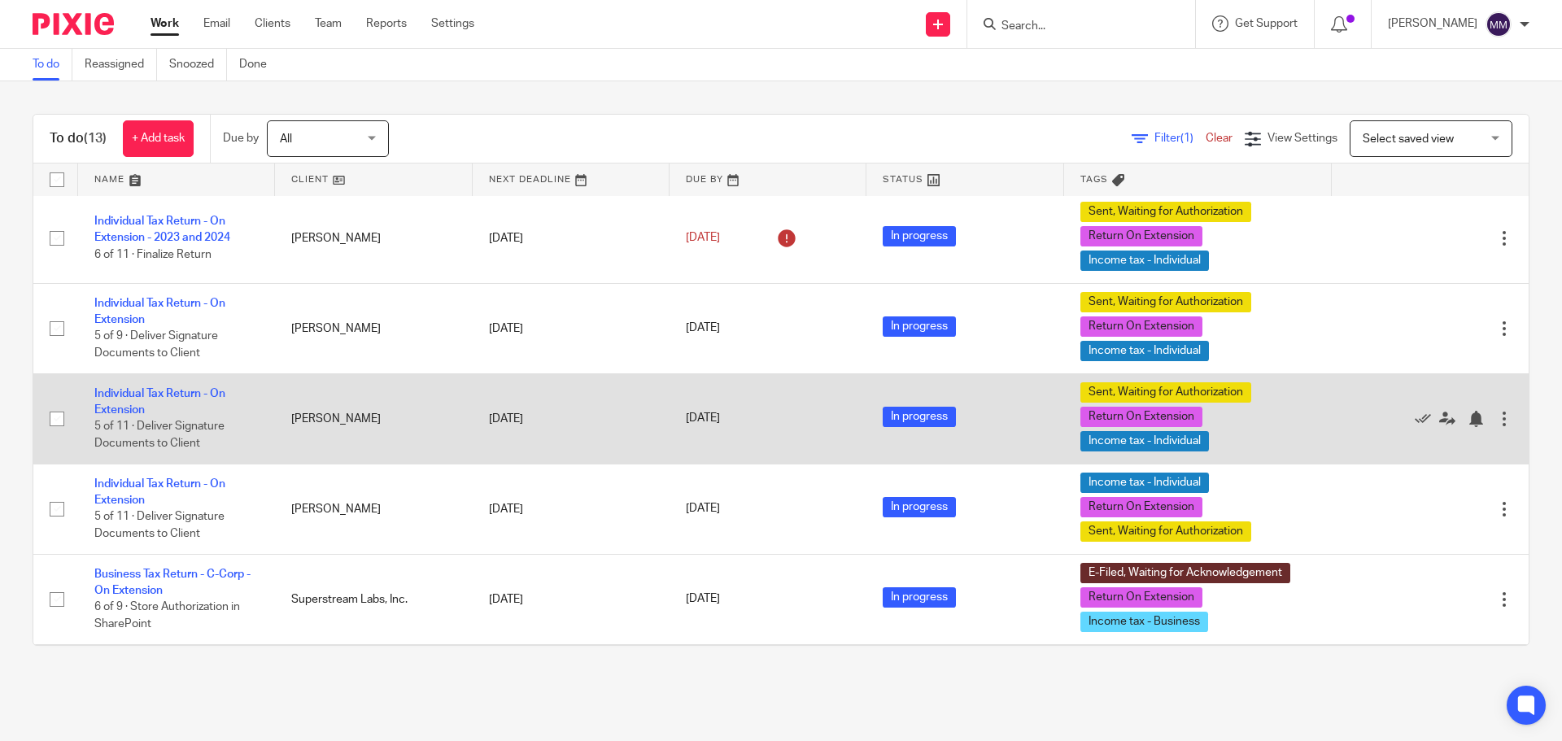
scroll to position [239, 0]
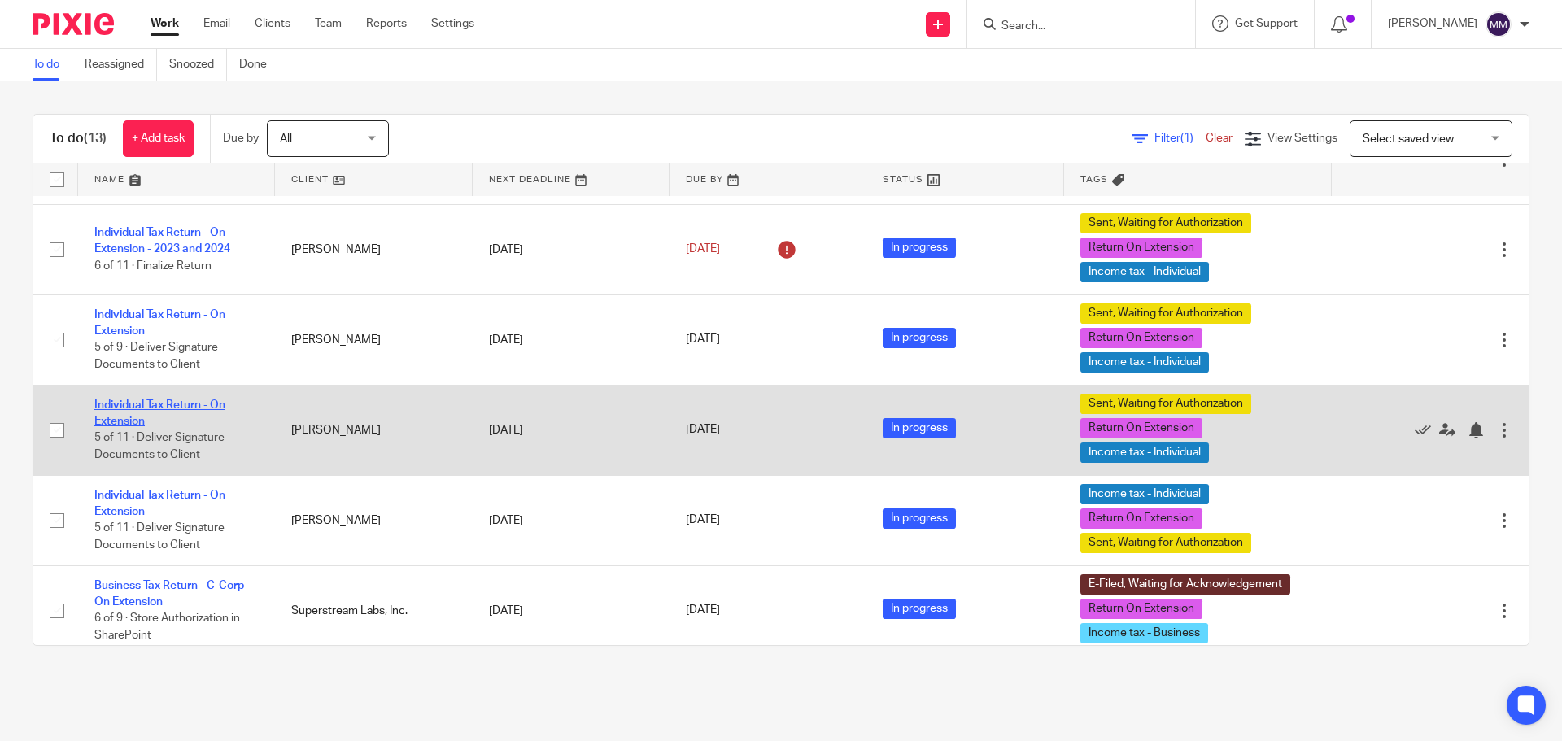
click at [180, 407] on link "Individual Tax Return - On Extension" at bounding box center [159, 413] width 131 height 28
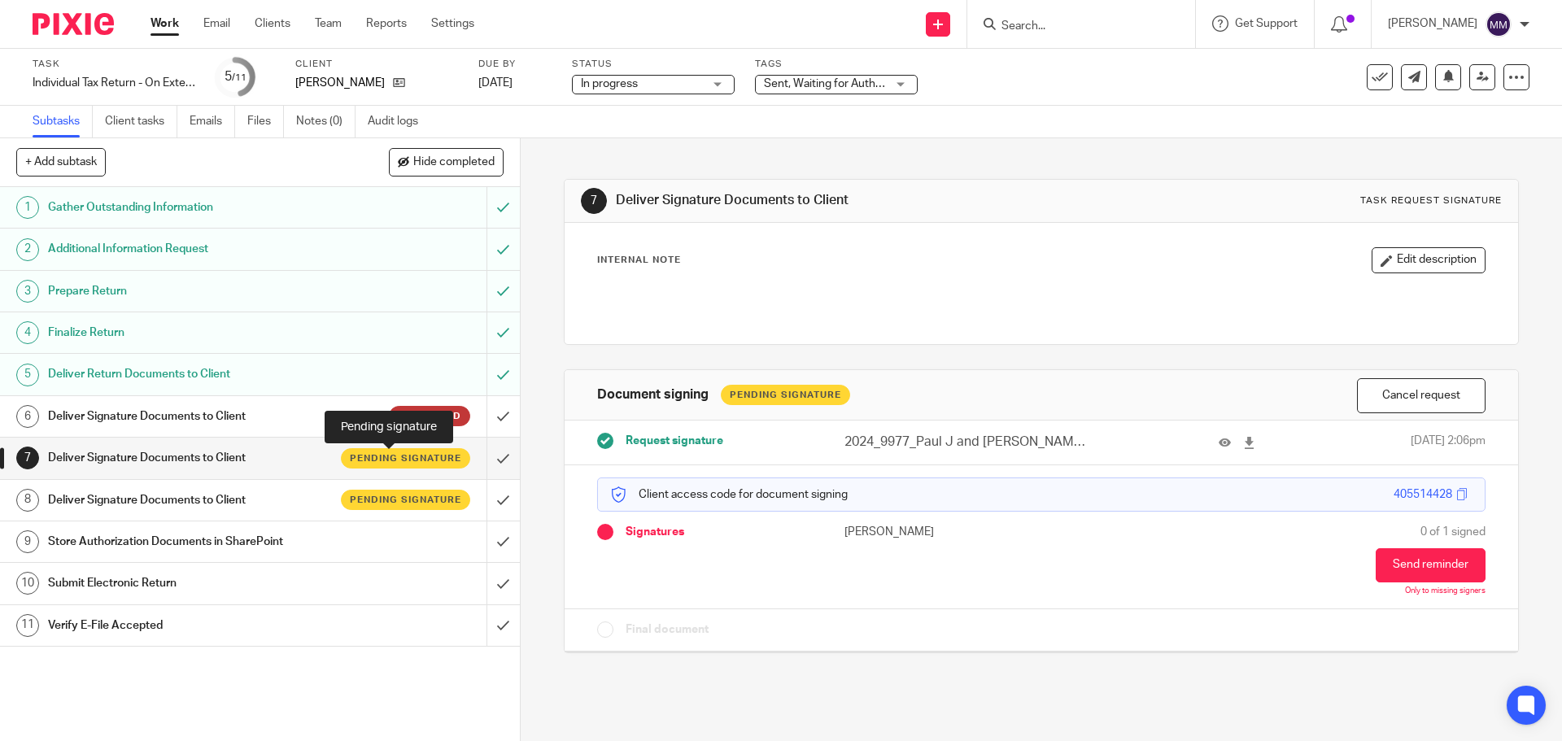
click at [422, 456] on span "Pending signature" at bounding box center [405, 458] width 111 height 14
click at [897, 81] on div "Sent, Waiting for Authorization + 2" at bounding box center [836, 85] width 163 height 20
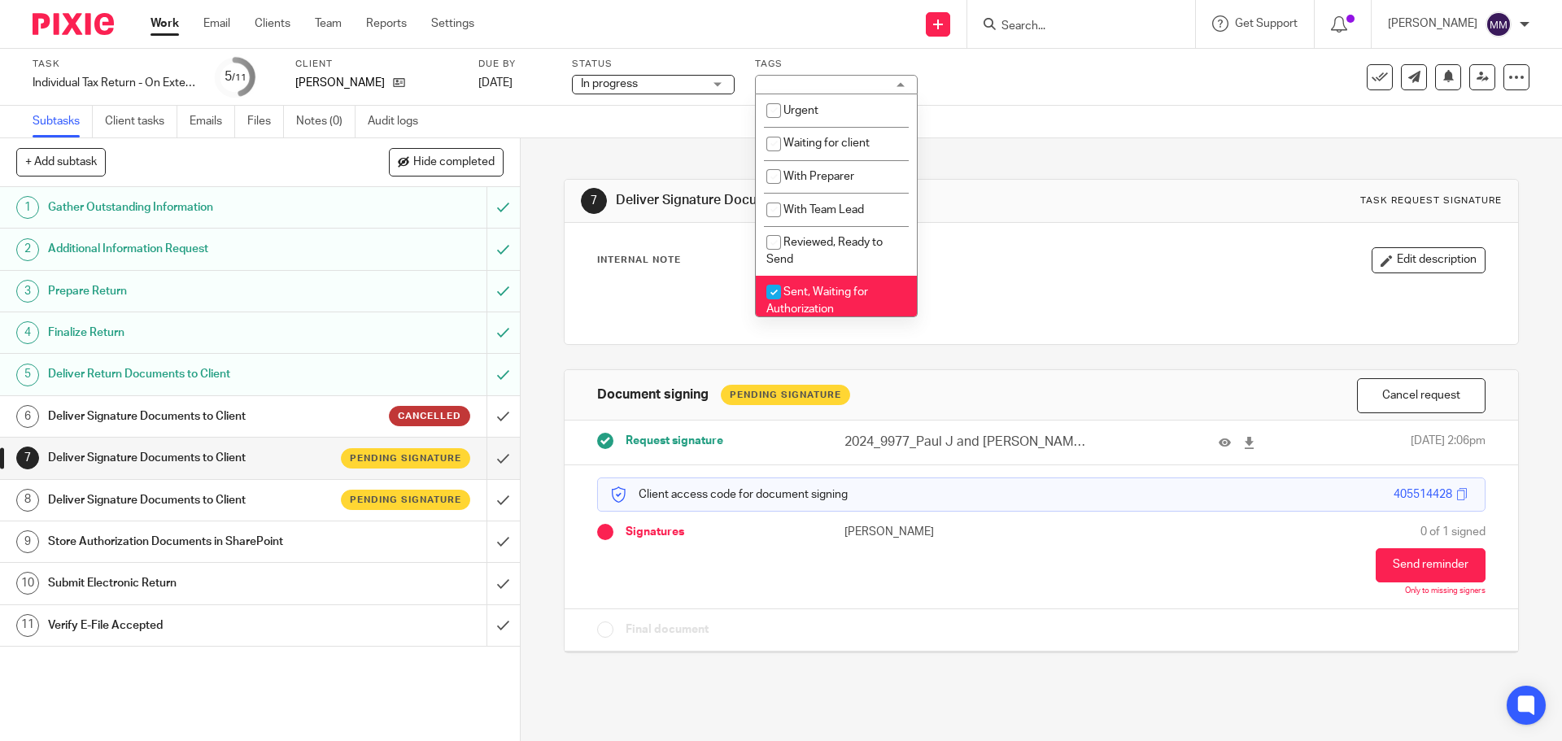
click at [853, 291] on span "Sent, Waiting for Authorization" at bounding box center [817, 300] width 102 height 28
checkbox input "false"
click at [847, 286] on li "E-Filed, Waiting for Acknowledgement" at bounding box center [836, 302] width 161 height 50
checkbox input "true"
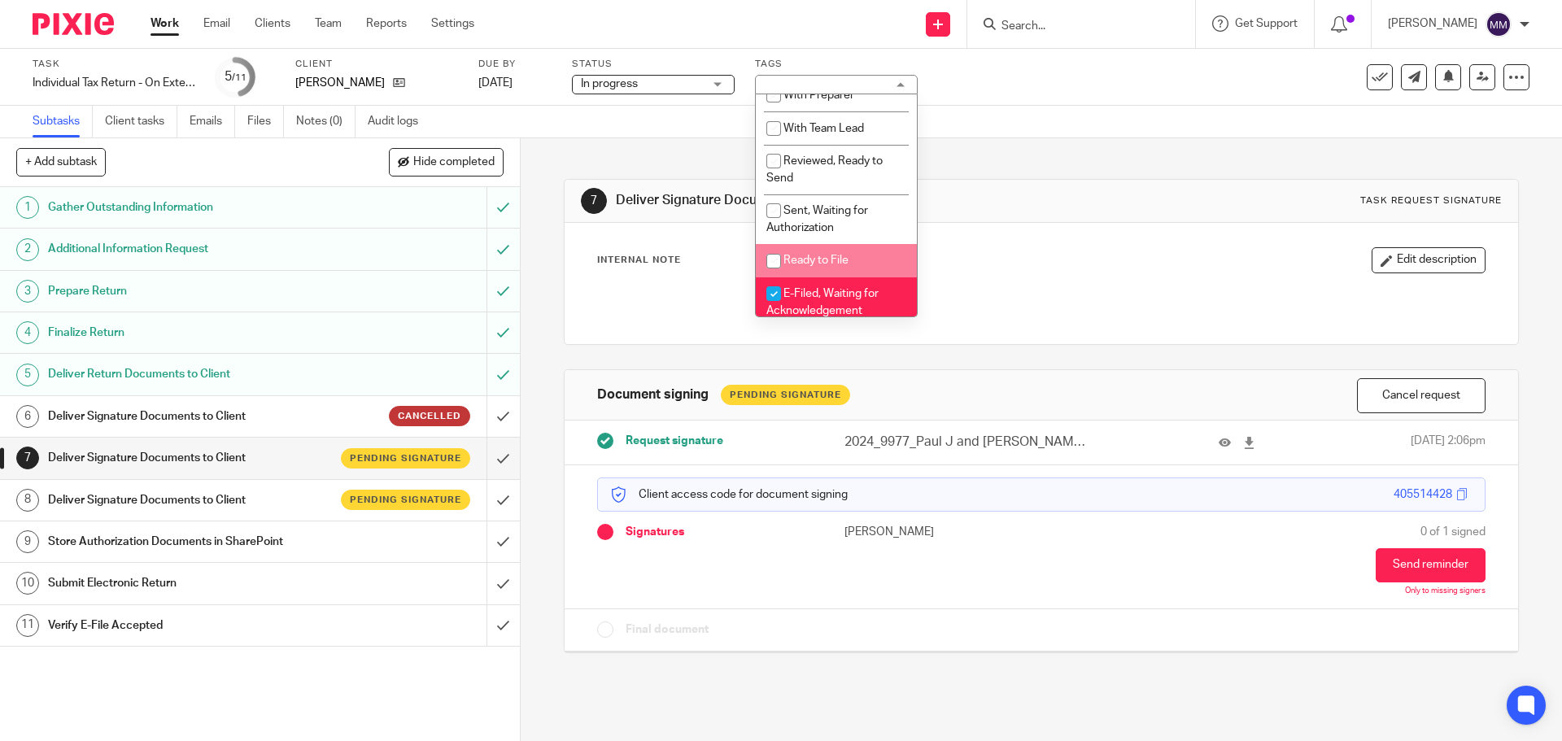
click at [1084, 101] on div "Task Individual Tax Return - On Extension Save Individual Tax Return - On Exten…" at bounding box center [781, 77] width 1562 height 57
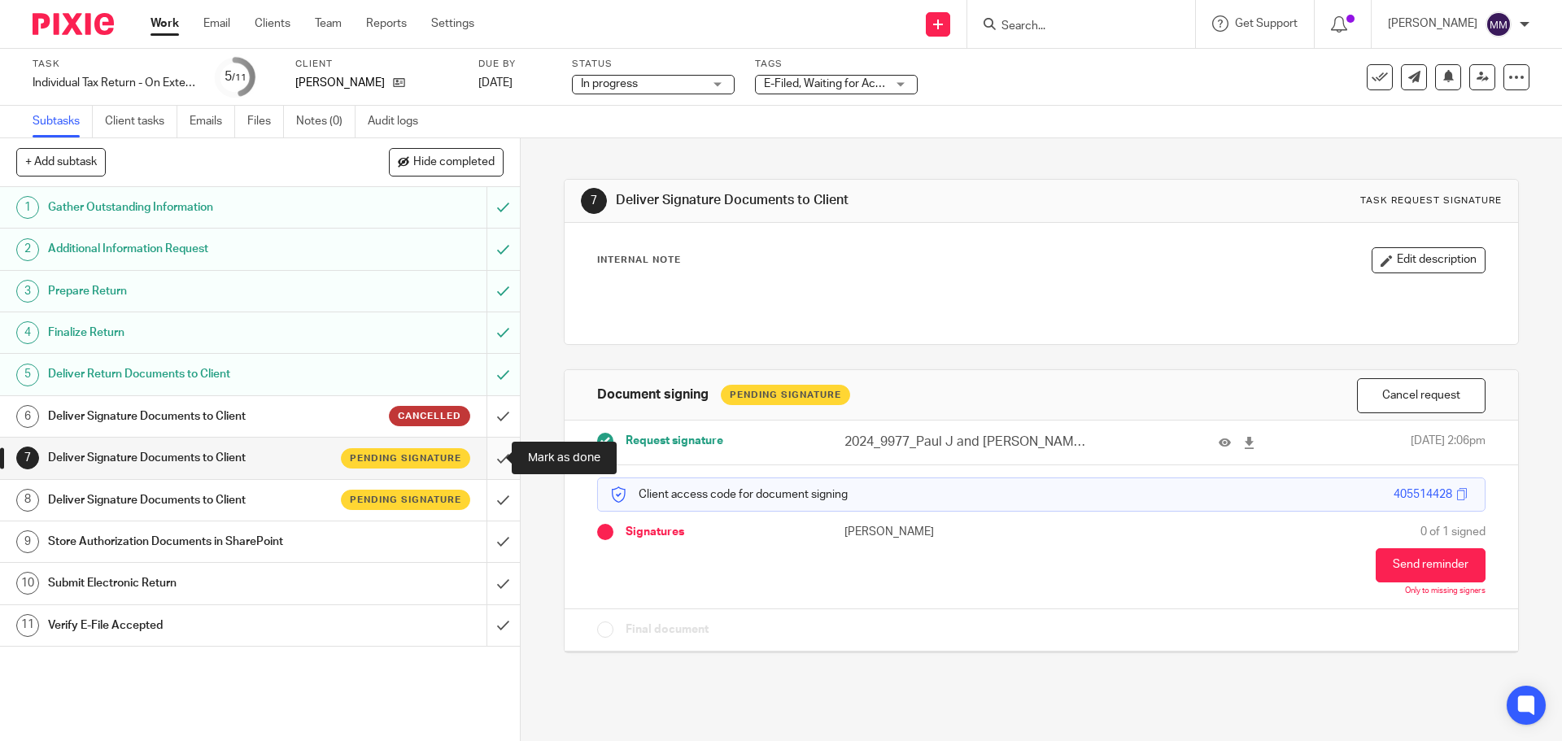
click at [483, 464] on input "submit" at bounding box center [260, 458] width 520 height 41
click at [491, 499] on input "submit" at bounding box center [260, 500] width 520 height 41
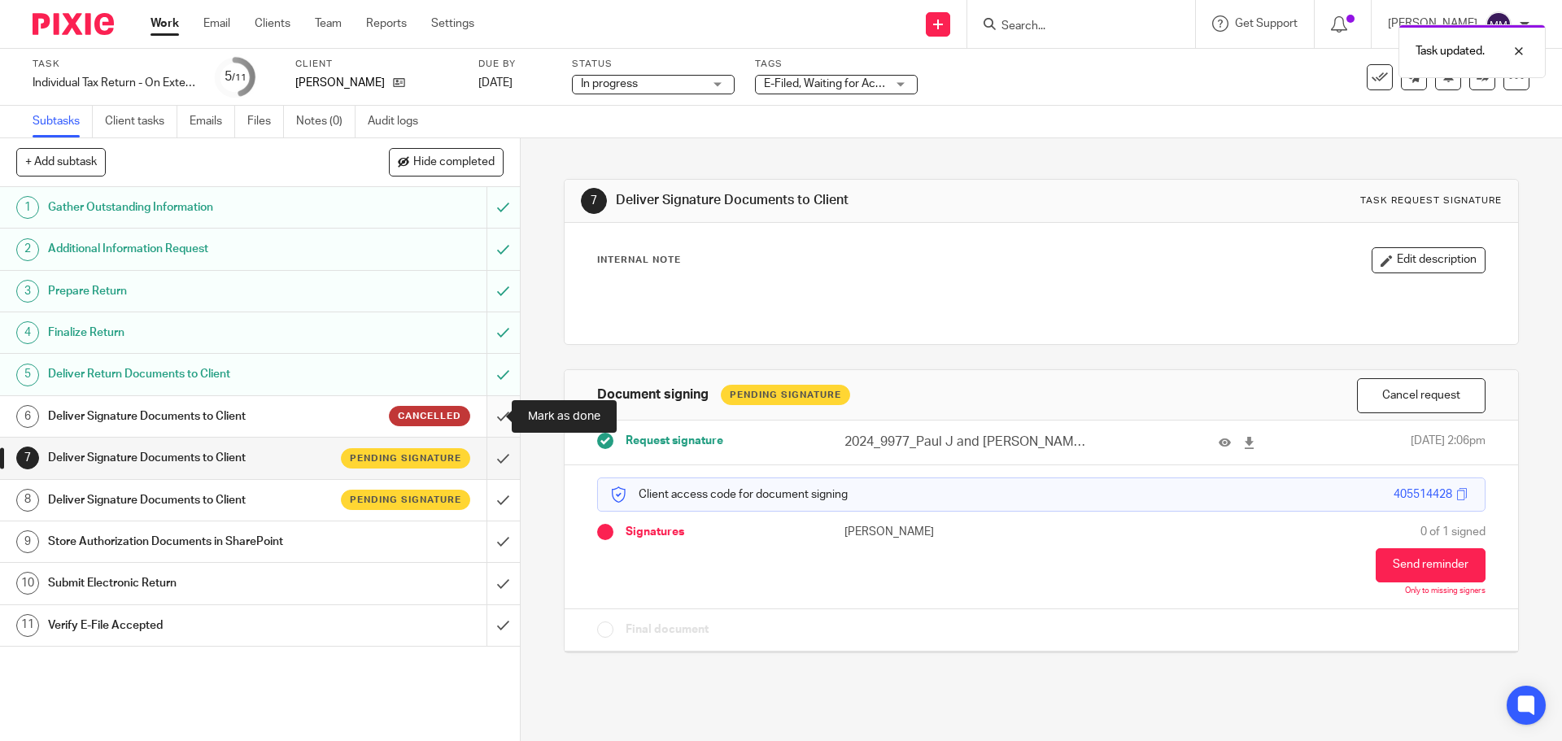
click at [486, 417] on input "submit" at bounding box center [260, 416] width 520 height 41
click at [487, 543] on input "submit" at bounding box center [260, 541] width 520 height 41
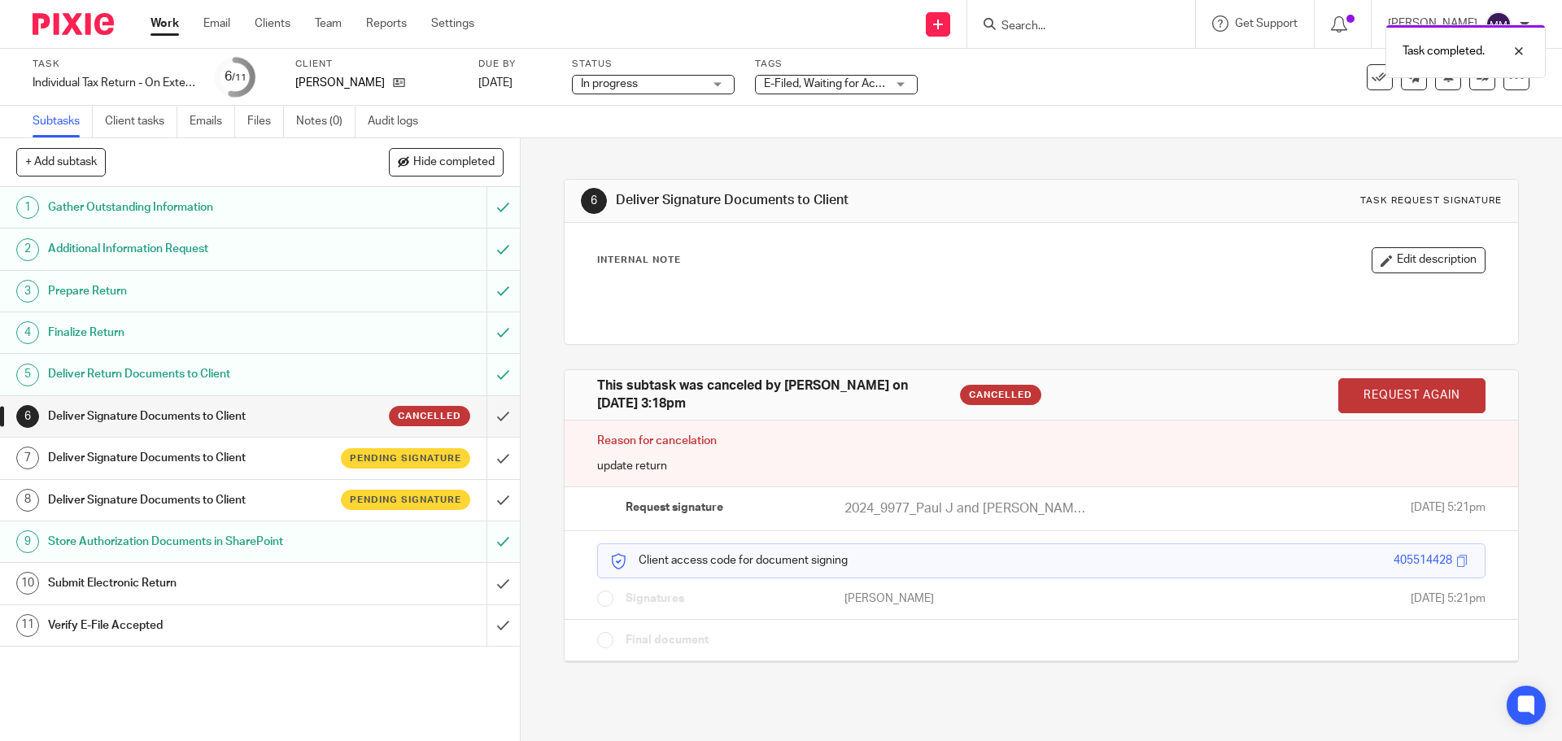
click at [329, 455] on div "Pending signature" at bounding box center [399, 458] width 141 height 20
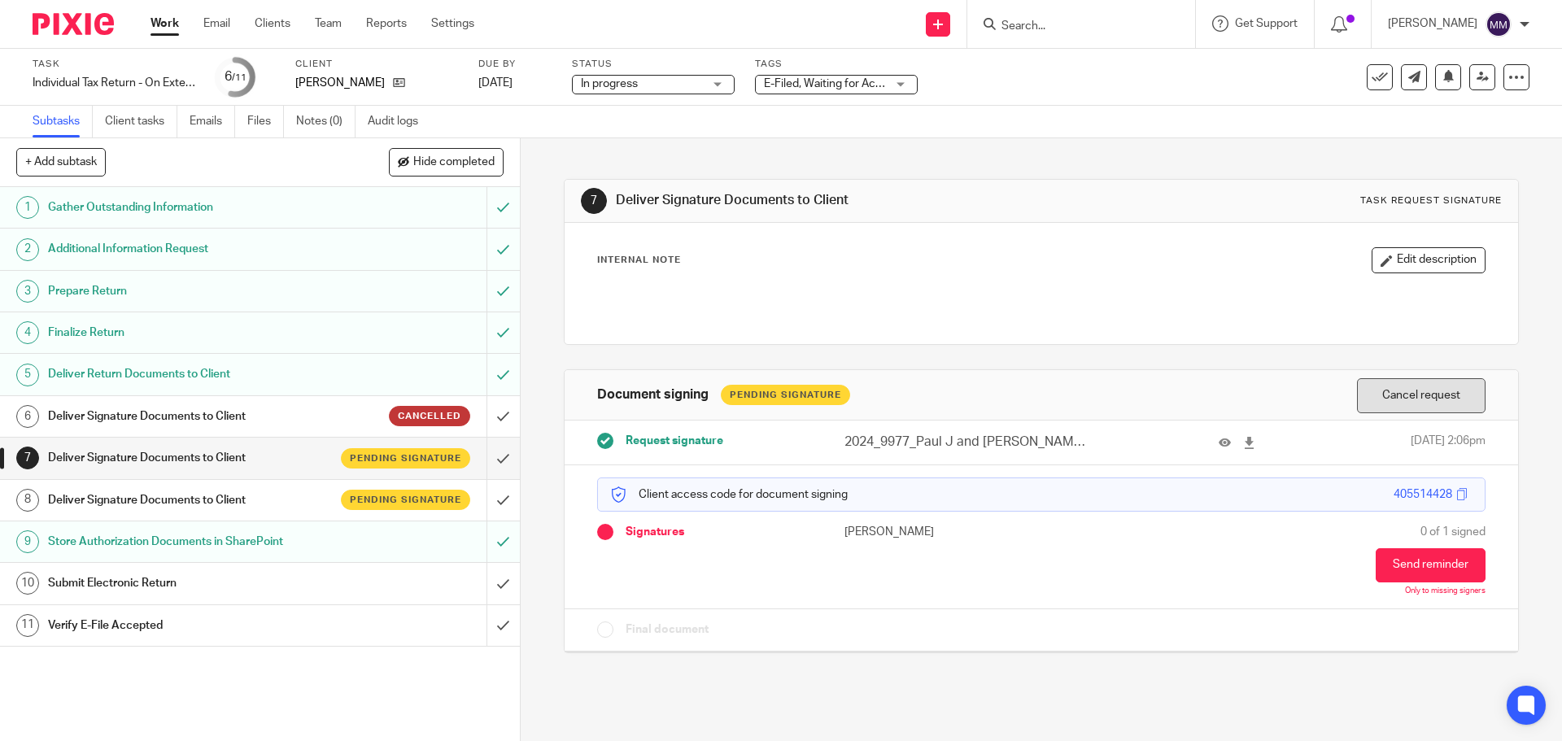
click at [1396, 396] on button "Cancel request" at bounding box center [1421, 395] width 129 height 35
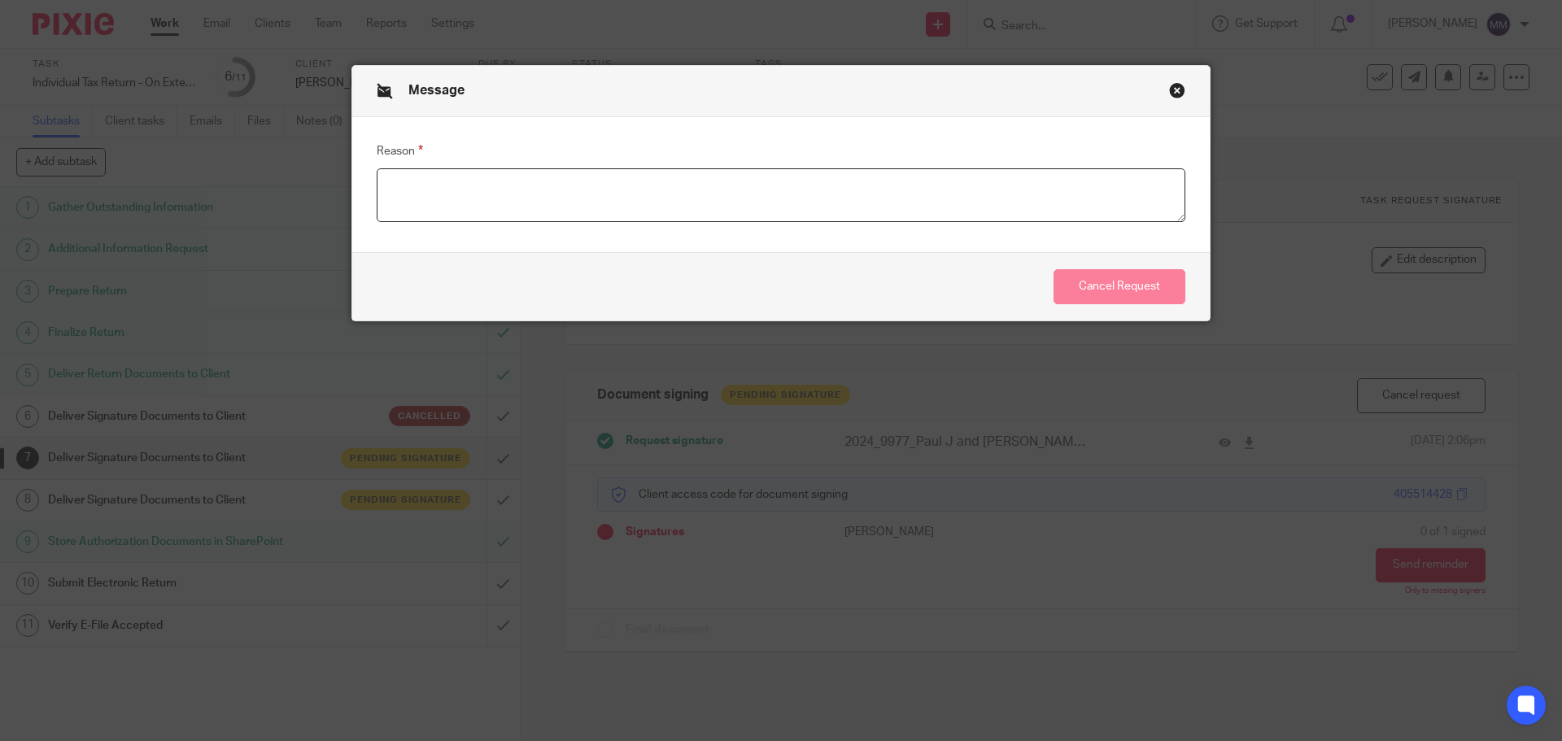
click at [751, 170] on textarea "Reason" at bounding box center [781, 195] width 809 height 54
type textarea "send pdf copy"
click at [1127, 282] on button "Cancel Request" at bounding box center [1119, 286] width 132 height 35
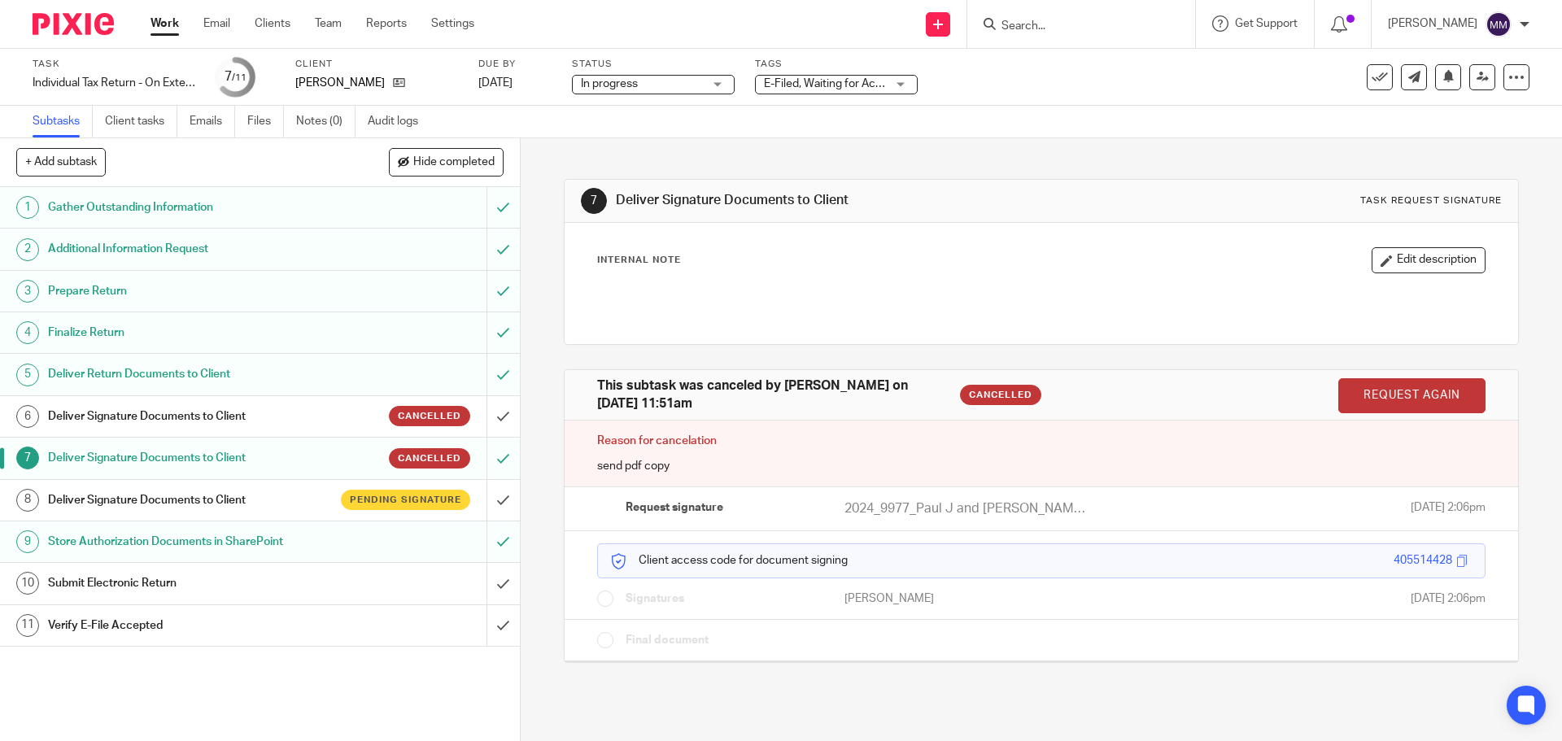
click at [283, 495] on h1 "Deliver Signature Documents to Client" at bounding box center [188, 500] width 281 height 24
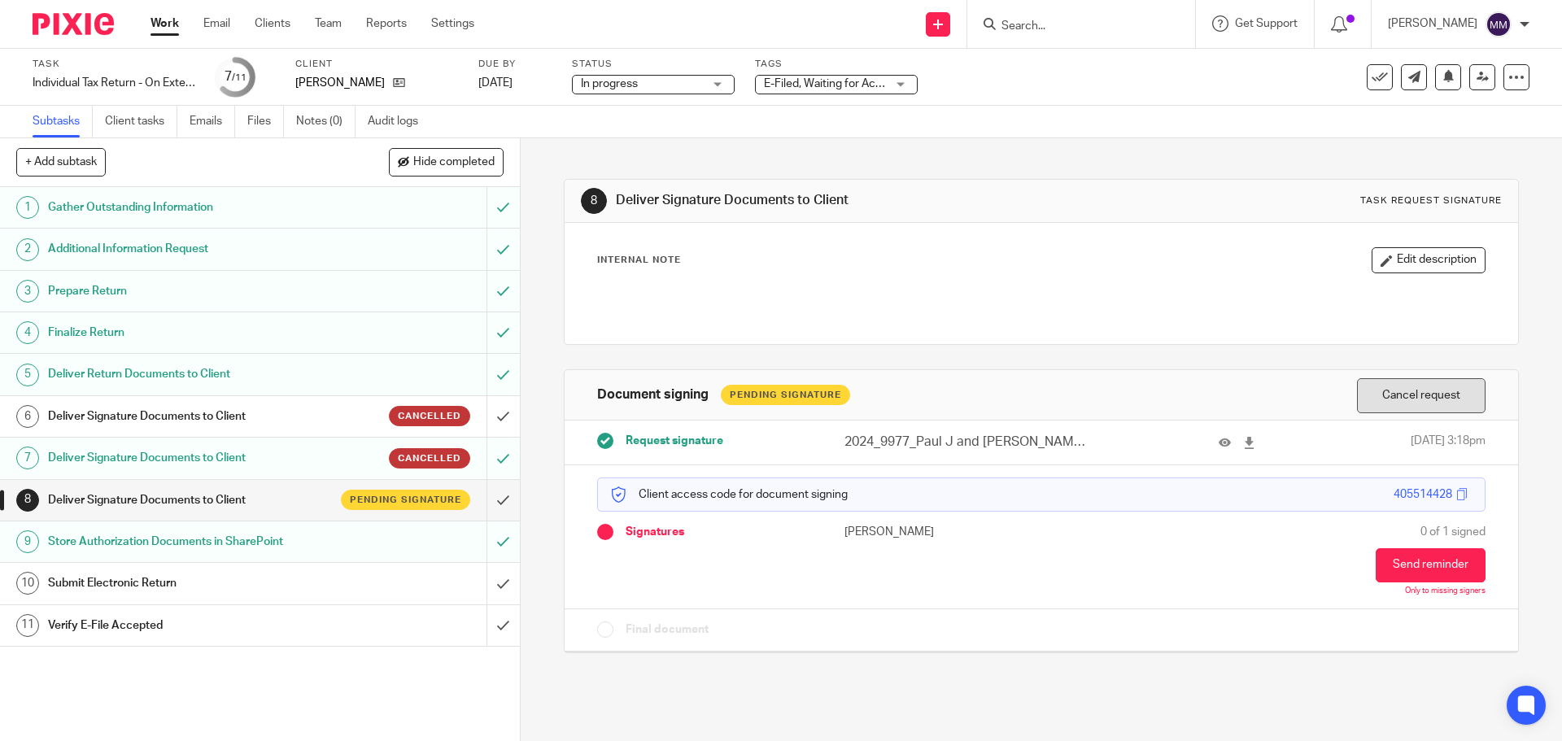
click at [1404, 397] on button "Cancel request" at bounding box center [1421, 395] width 129 height 35
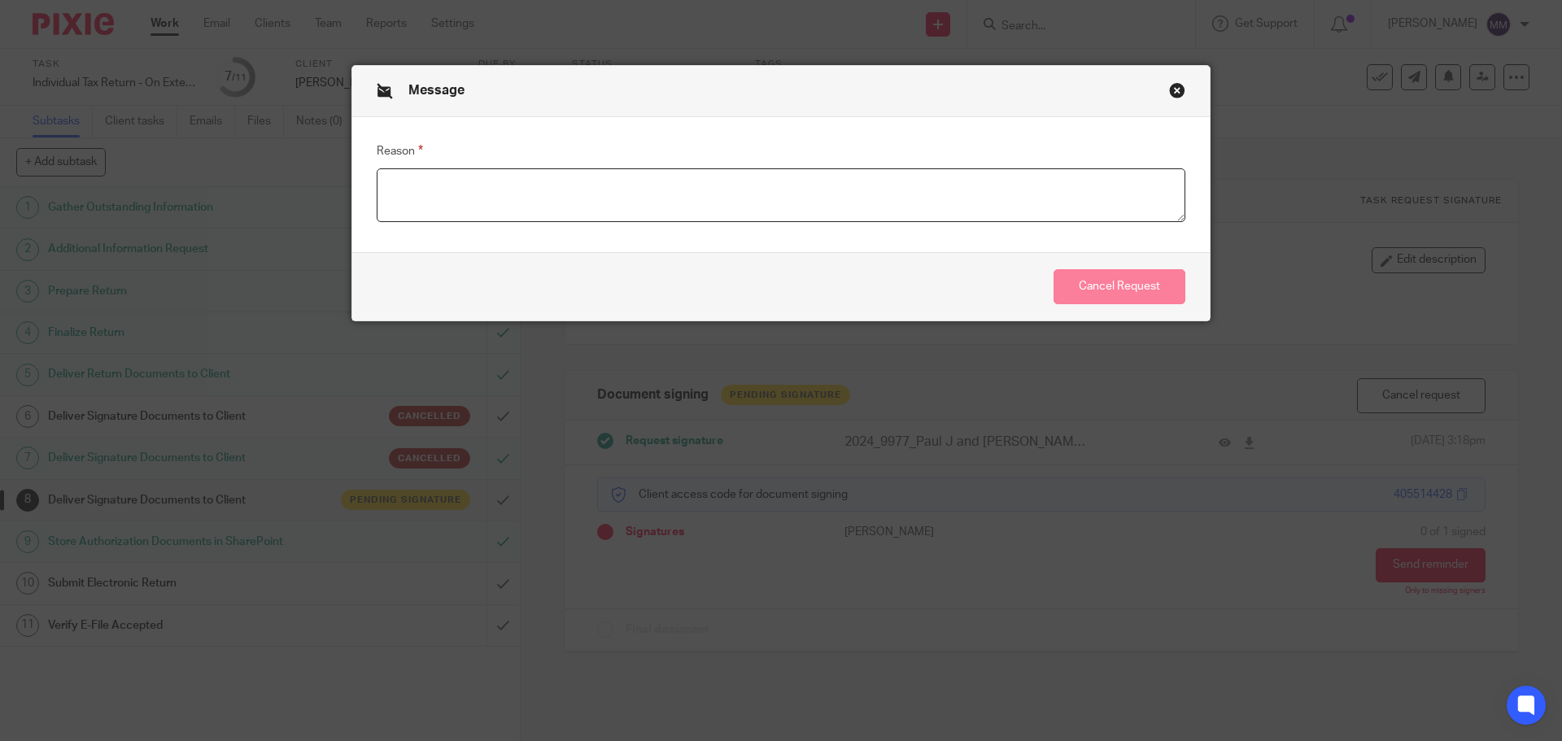
click at [699, 201] on textarea "Reason" at bounding box center [781, 195] width 809 height 54
type textarea "sent pdf copy"
click at [1094, 279] on button "Cancel Request" at bounding box center [1119, 286] width 132 height 35
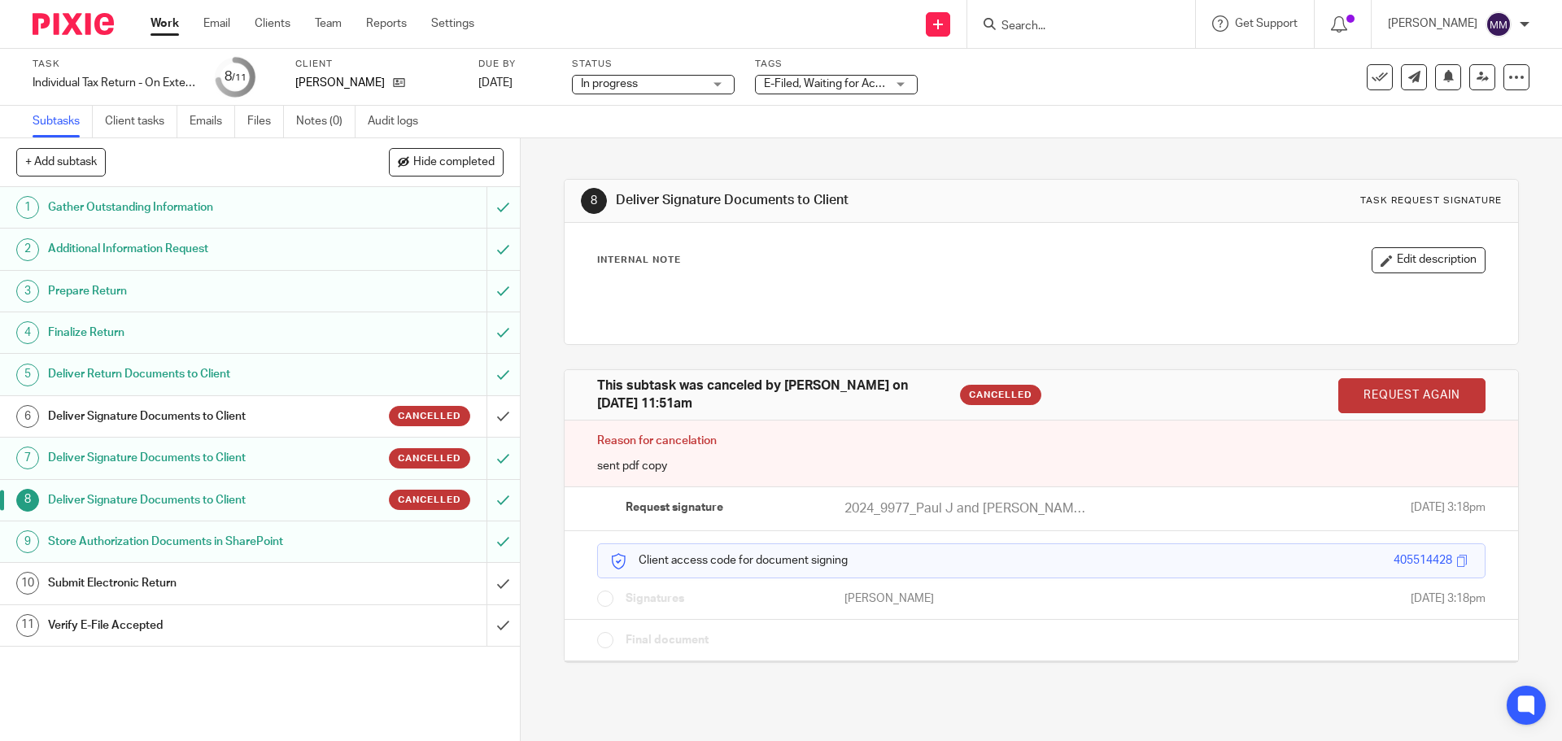
click at [142, 17] on div "Work Email Clients Team Reports Settings Work Email Clients Team Reports Settin…" at bounding box center [316, 24] width 364 height 48
click at [150, 24] on link "Work" at bounding box center [164, 23] width 28 height 16
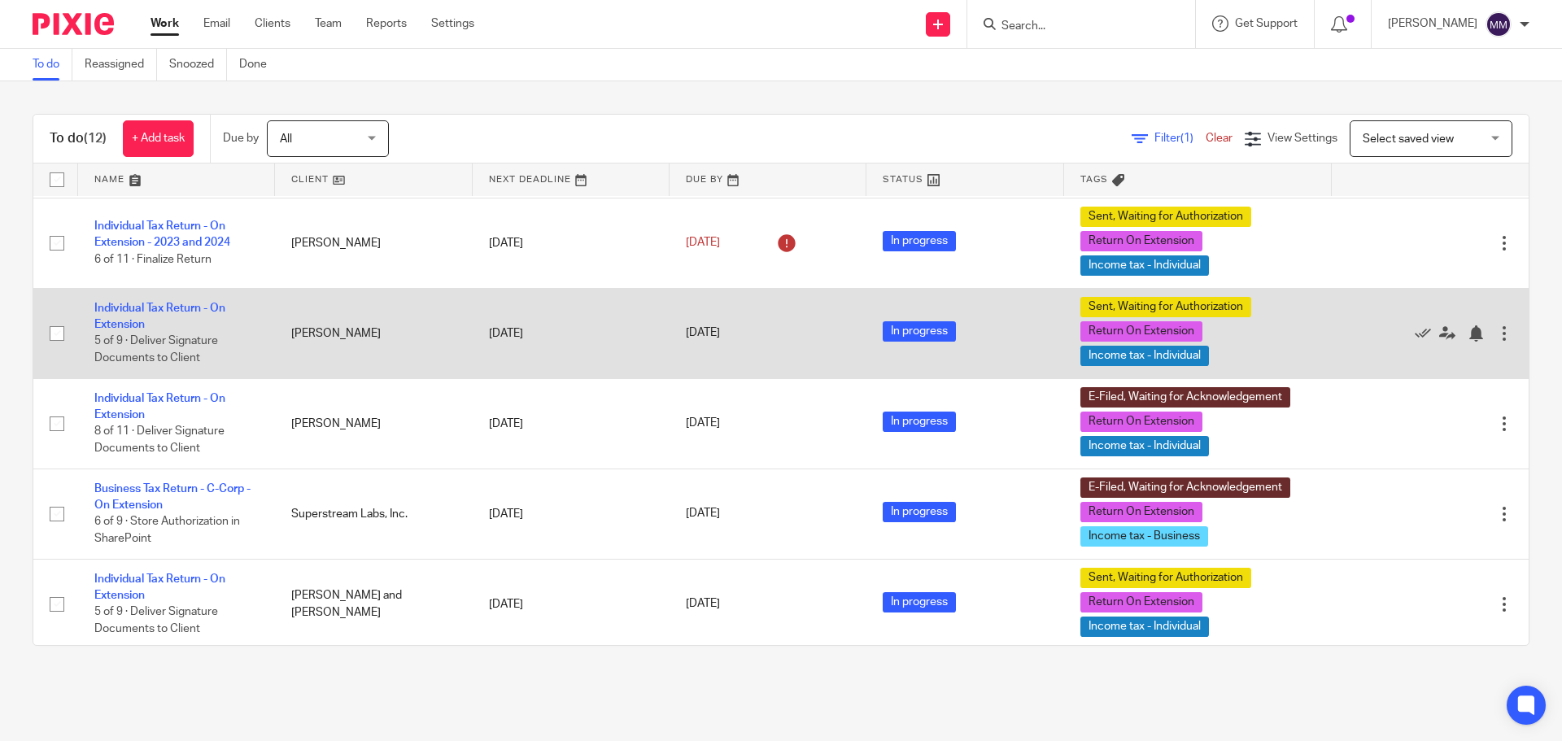
scroll to position [244, 0]
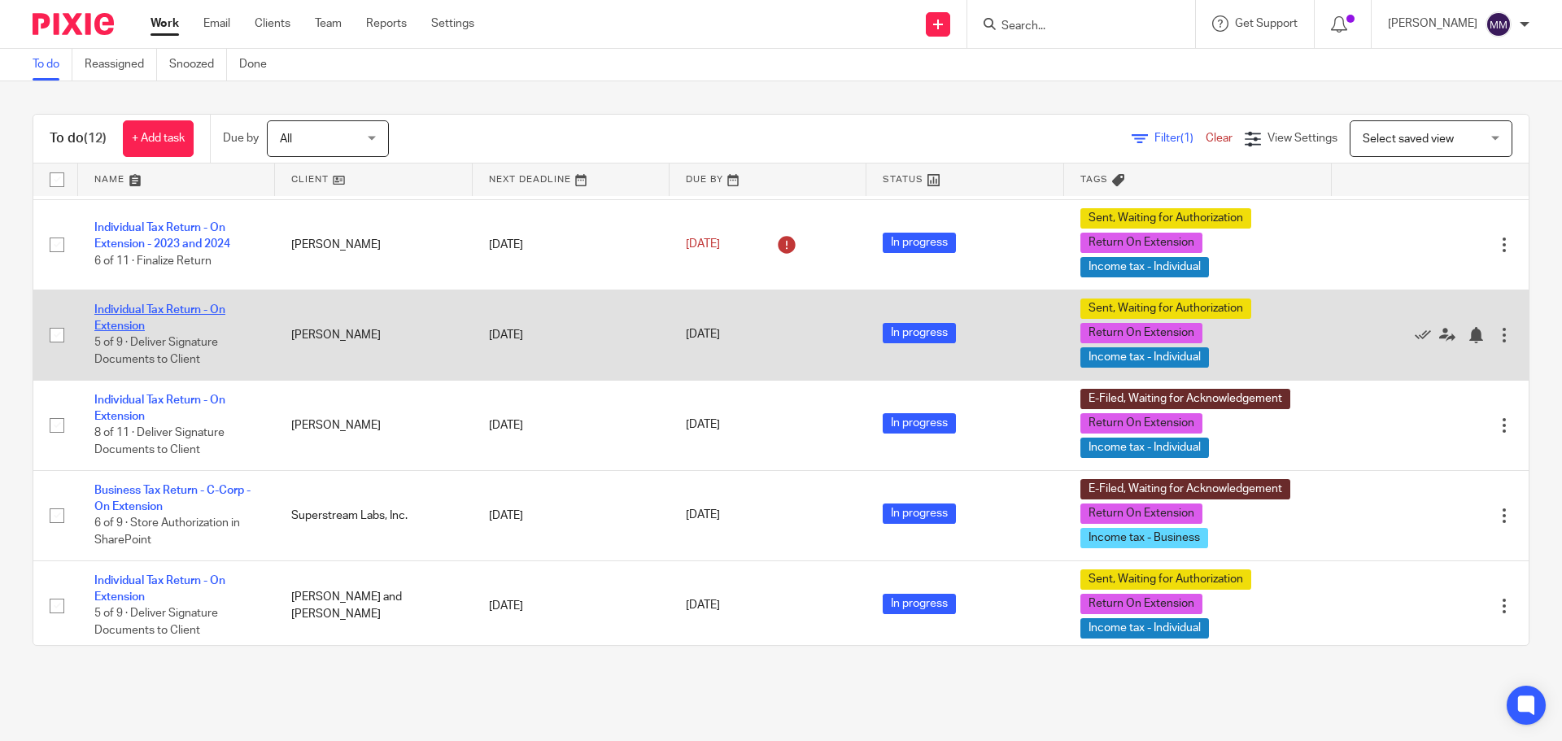
click at [203, 312] on link "Individual Tax Return - On Extension" at bounding box center [159, 318] width 131 height 28
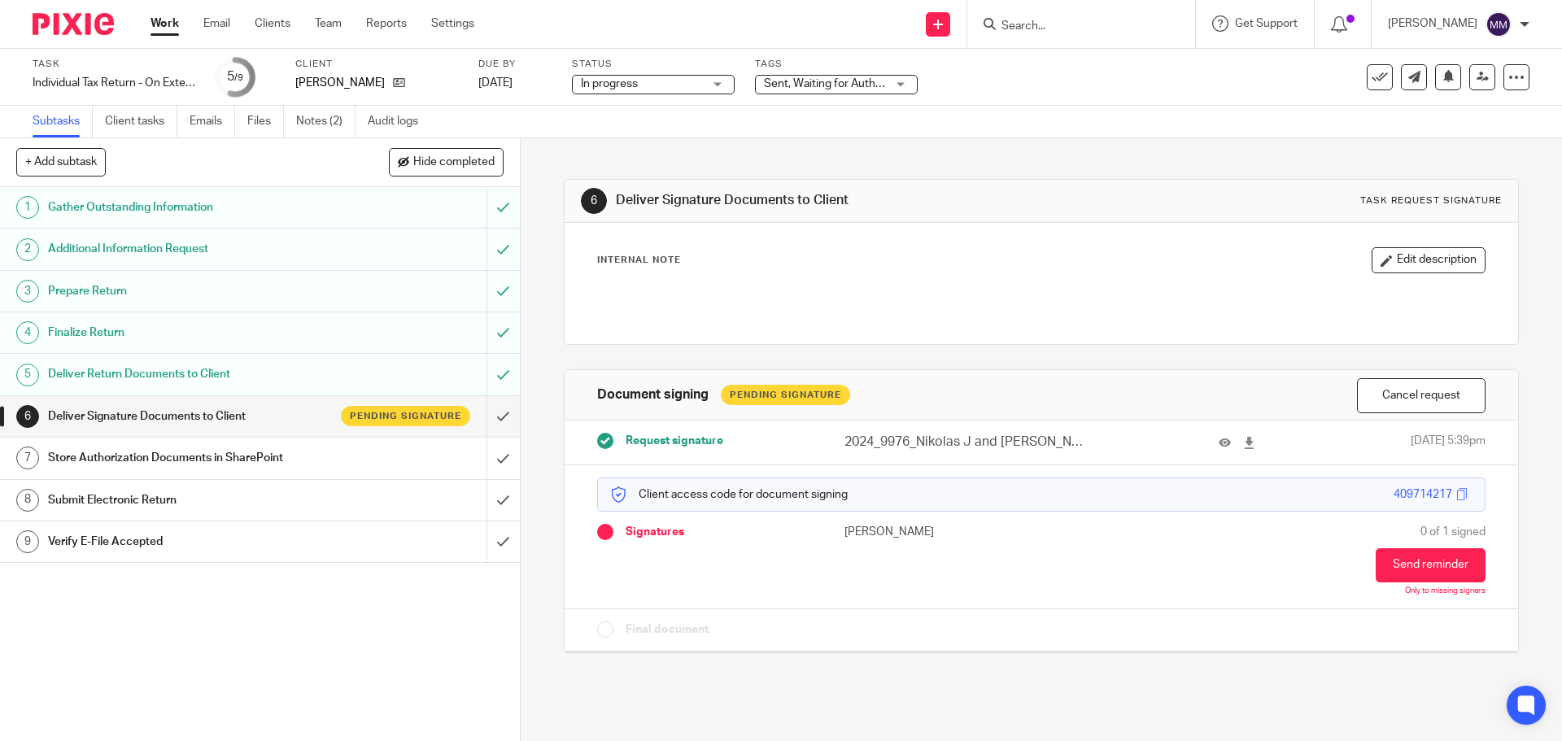
click at [168, 24] on link "Work" at bounding box center [164, 23] width 28 height 16
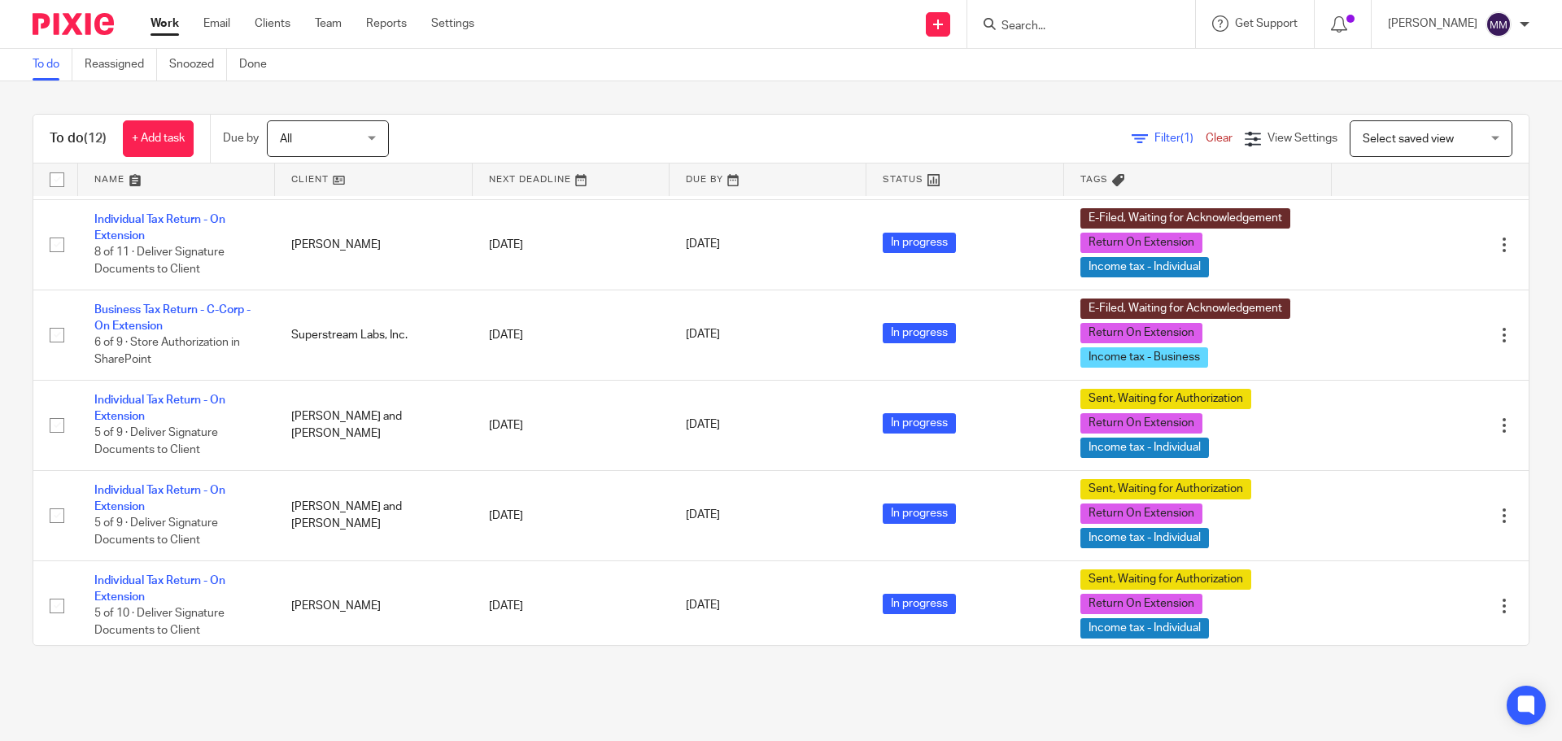
scroll to position [488, 0]
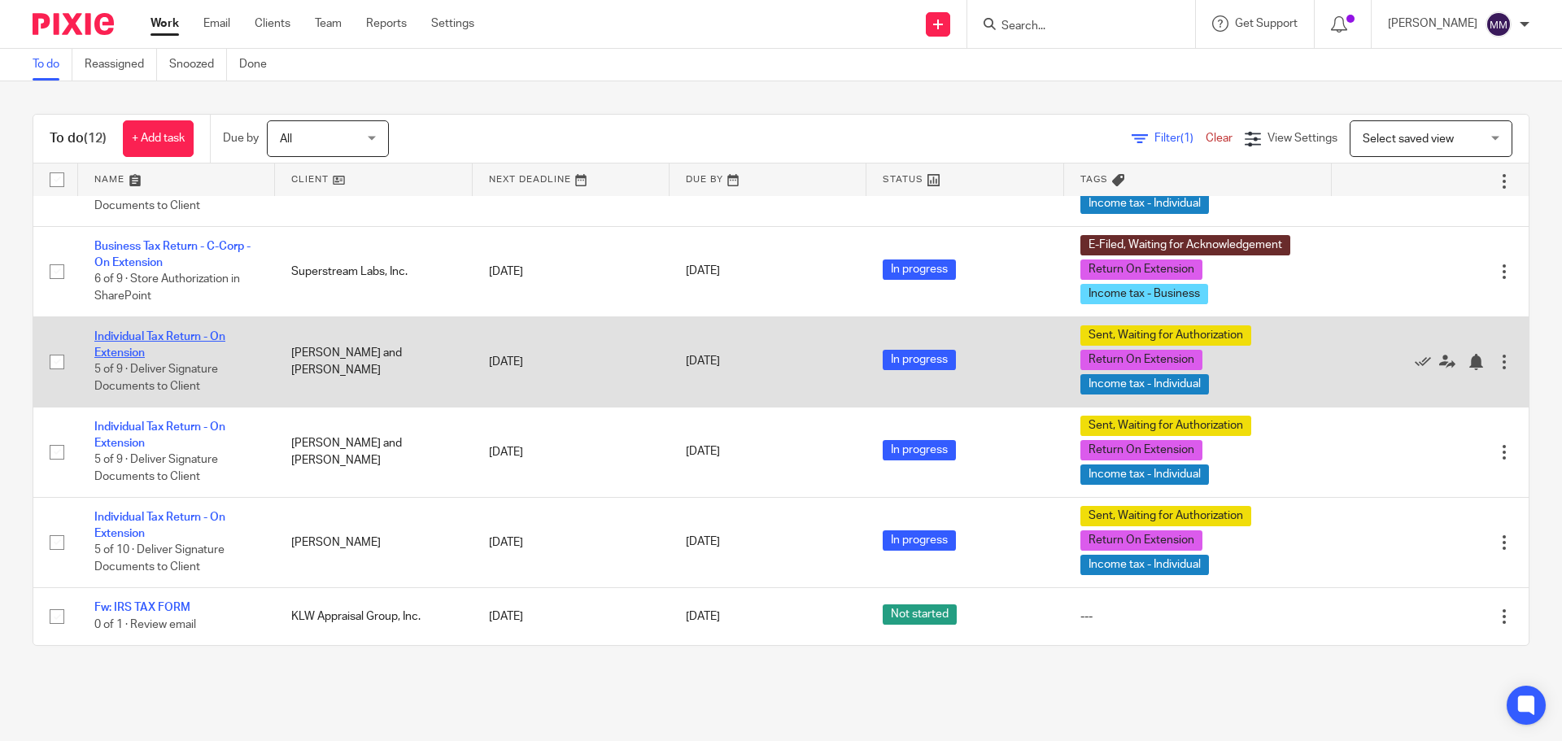
click at [195, 334] on link "Individual Tax Return - On Extension" at bounding box center [159, 345] width 131 height 28
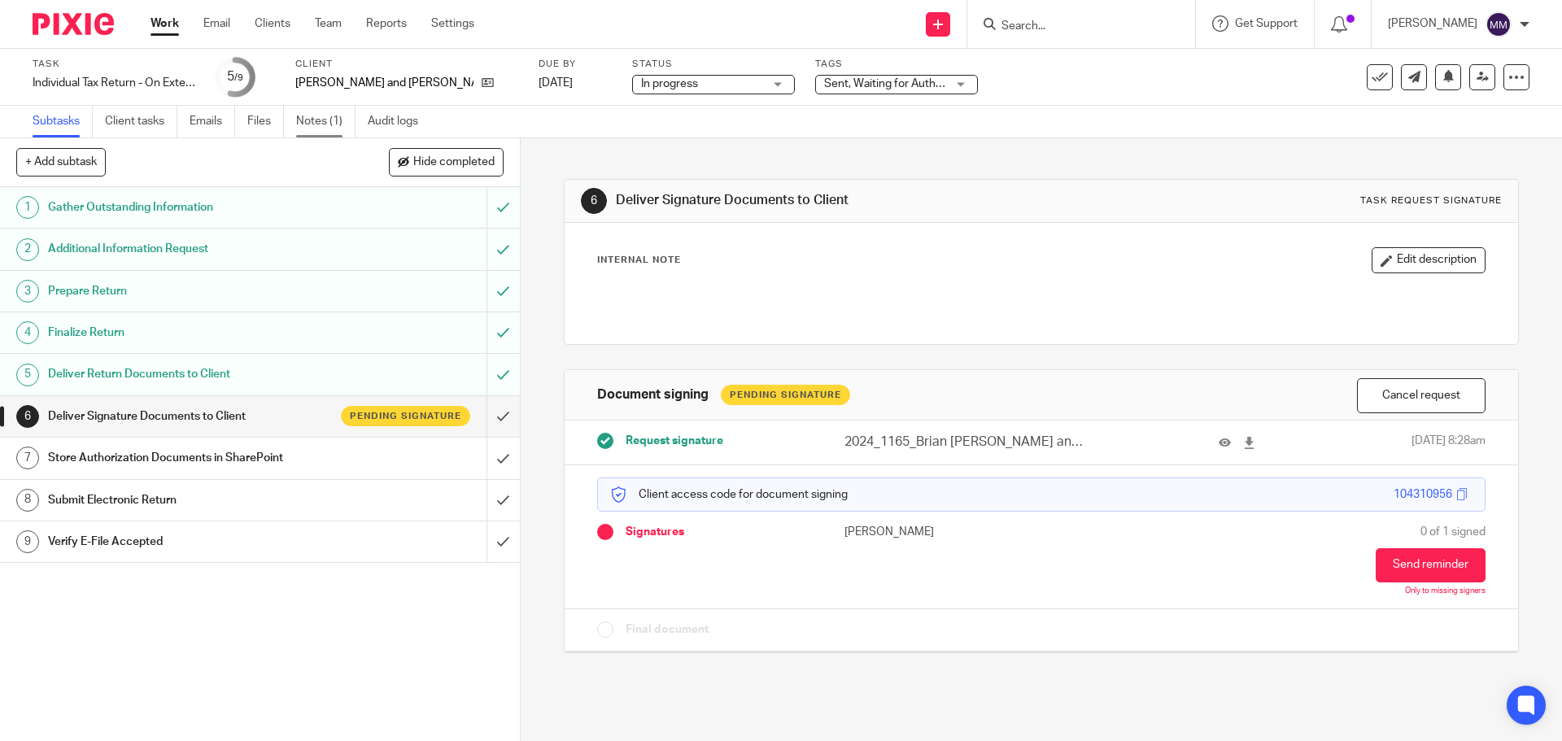
click at [301, 119] on link "Notes (1)" at bounding box center [325, 122] width 59 height 32
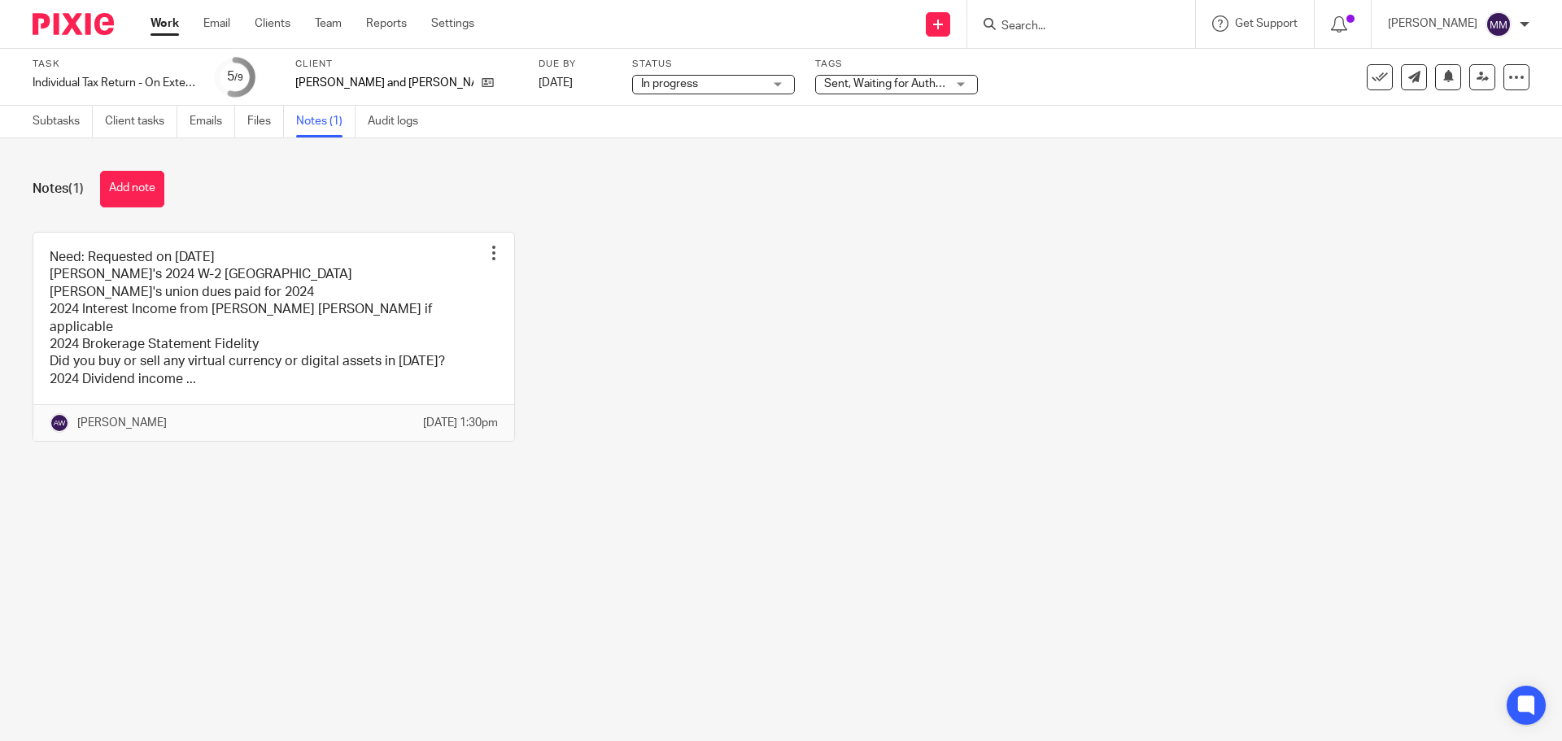
click at [148, 16] on div "Work Email Clients Team Reports Settings Work Email Clients Team Reports Settin…" at bounding box center [316, 24] width 364 height 48
click at [155, 20] on link "Work" at bounding box center [164, 23] width 28 height 16
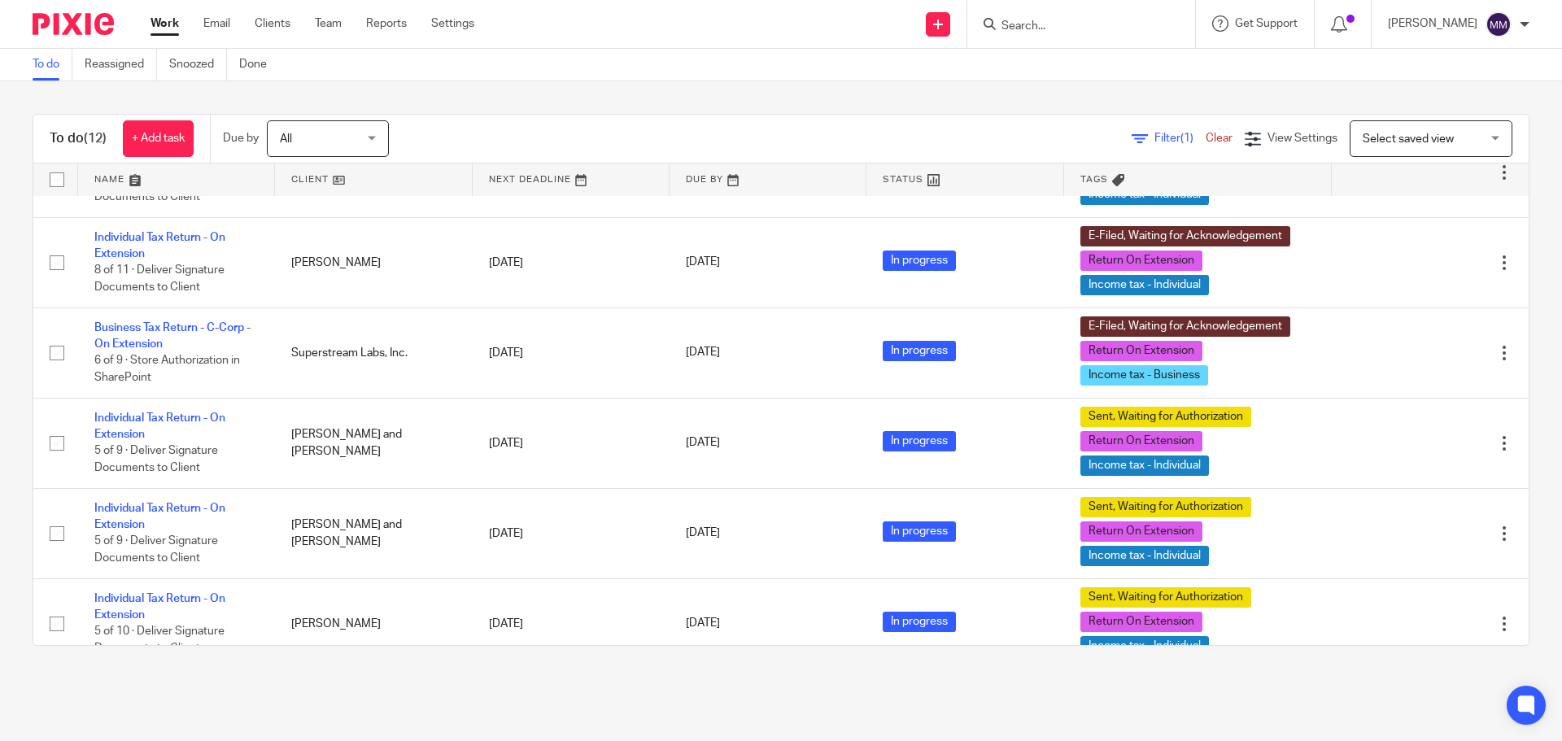
scroll to position [556, 0]
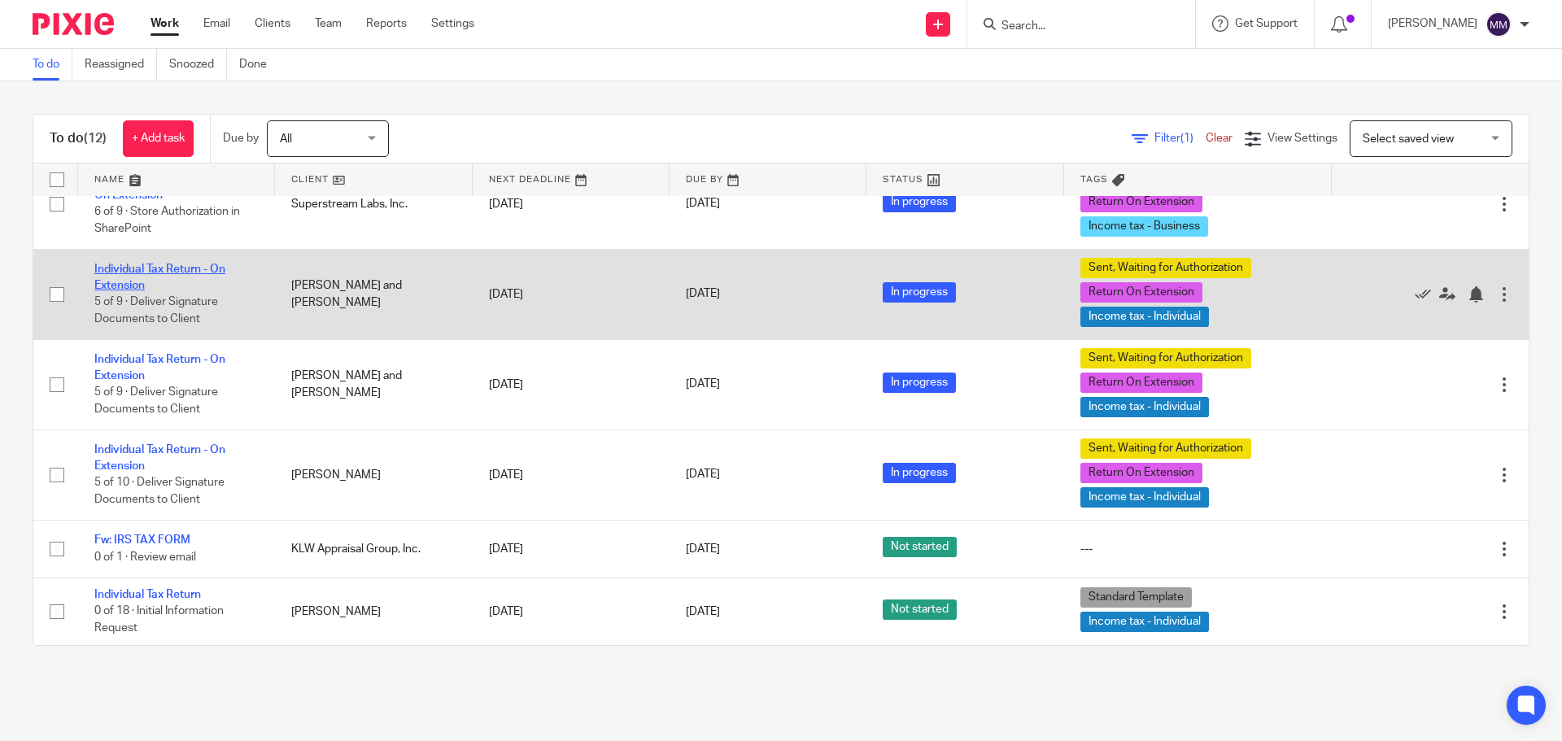
click at [210, 270] on link "Individual Tax Return - On Extension" at bounding box center [159, 278] width 131 height 28
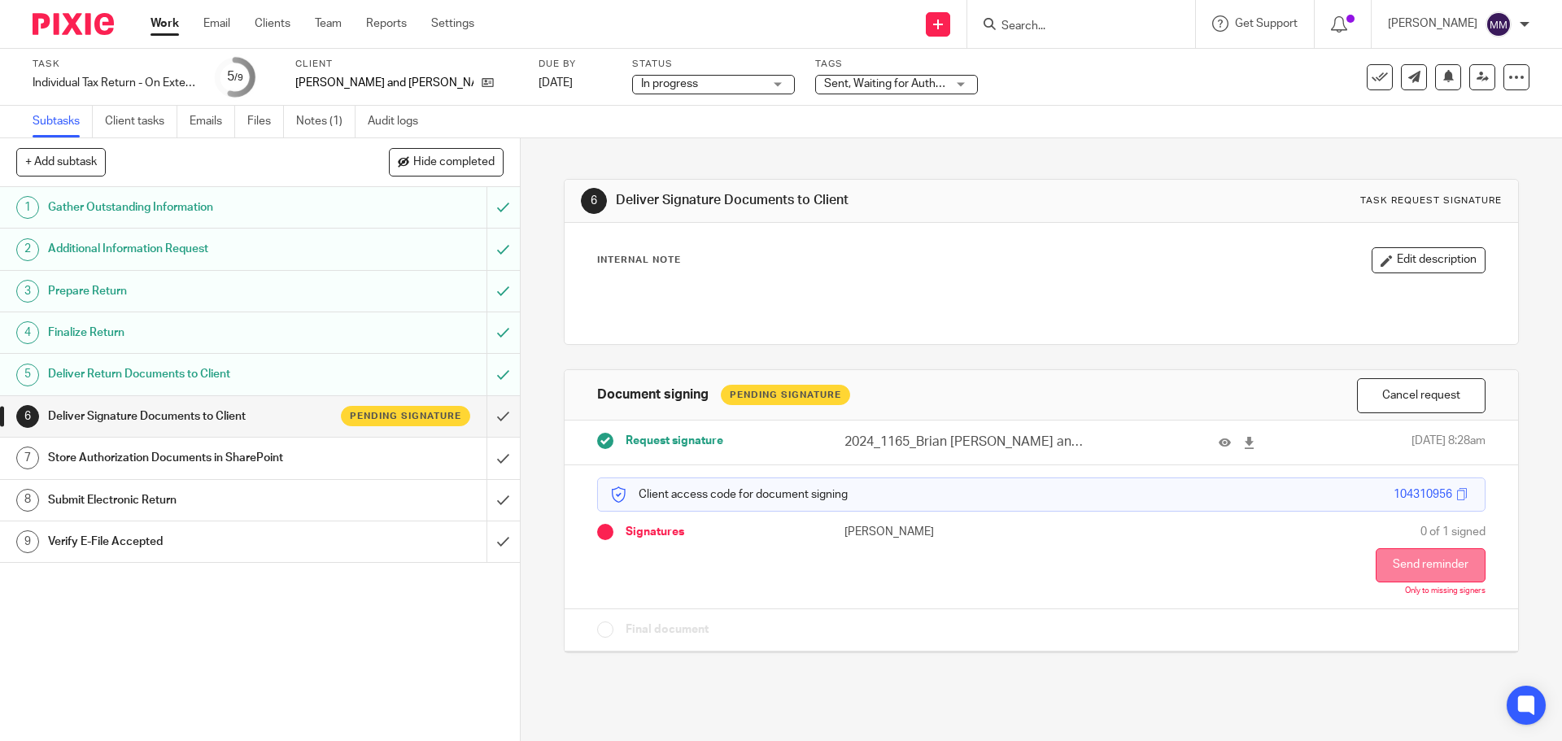
click at [1436, 573] on button "Send reminder" at bounding box center [1431, 565] width 110 height 34
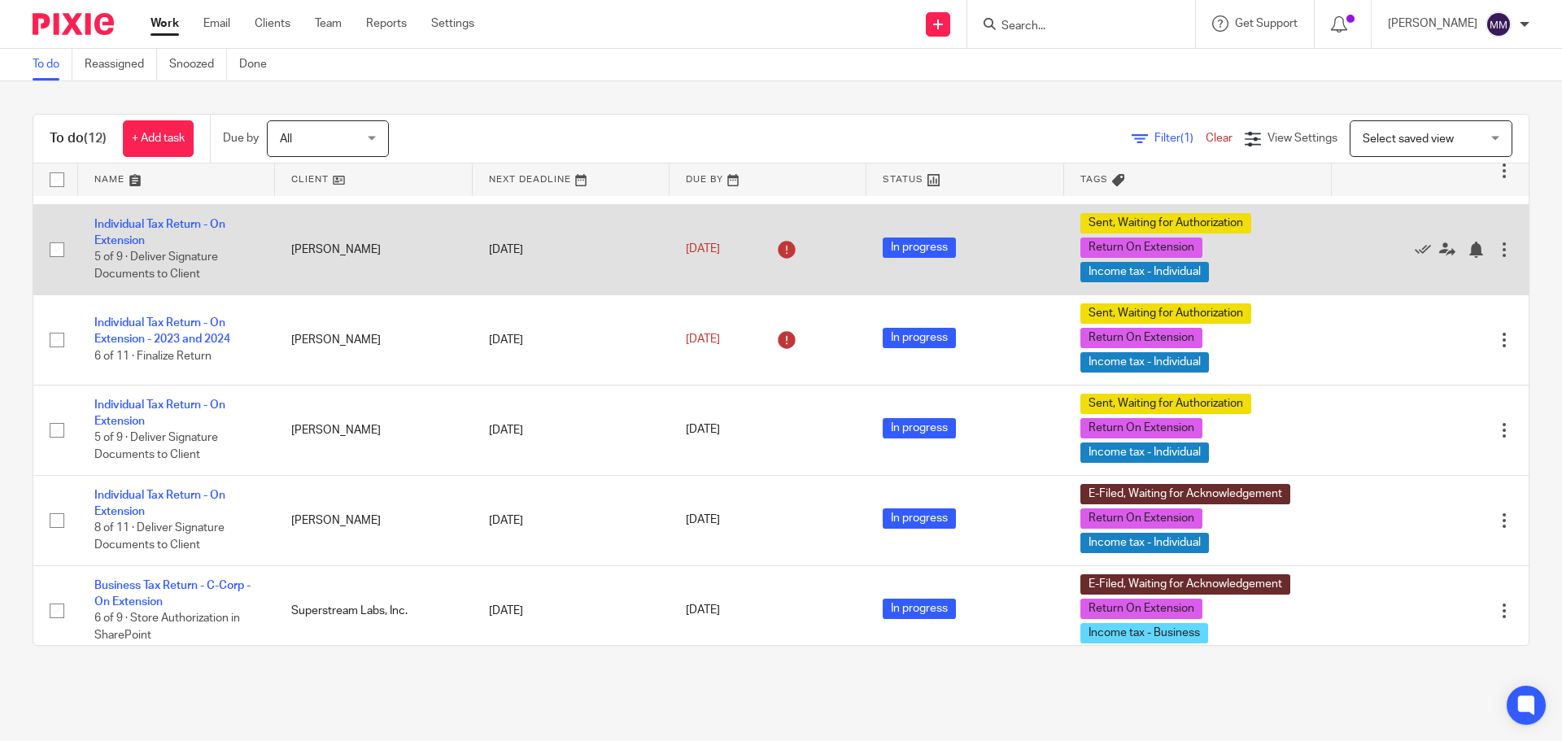
scroll to position [68, 0]
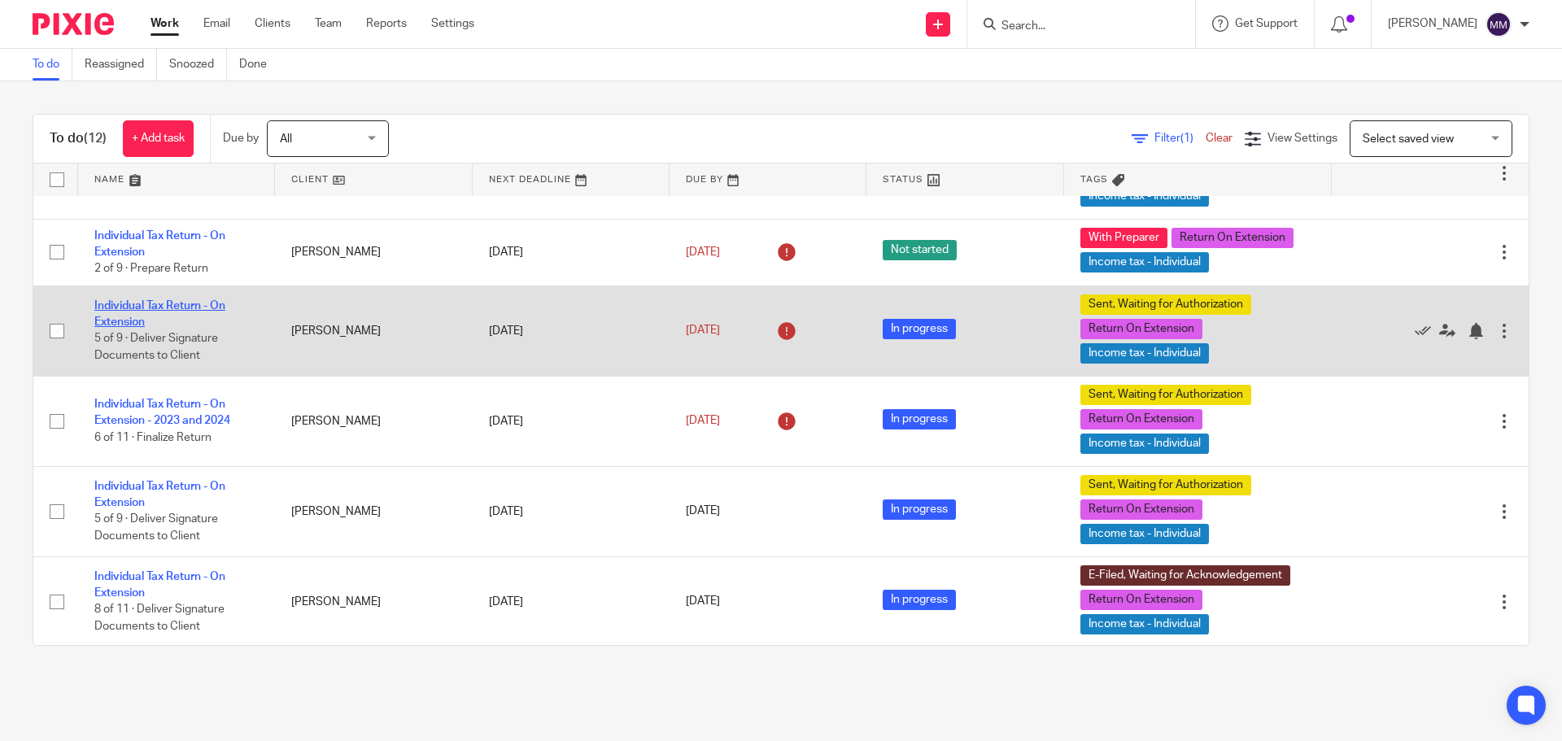
click at [218, 304] on link "Individual Tax Return - On Extension" at bounding box center [159, 314] width 131 height 28
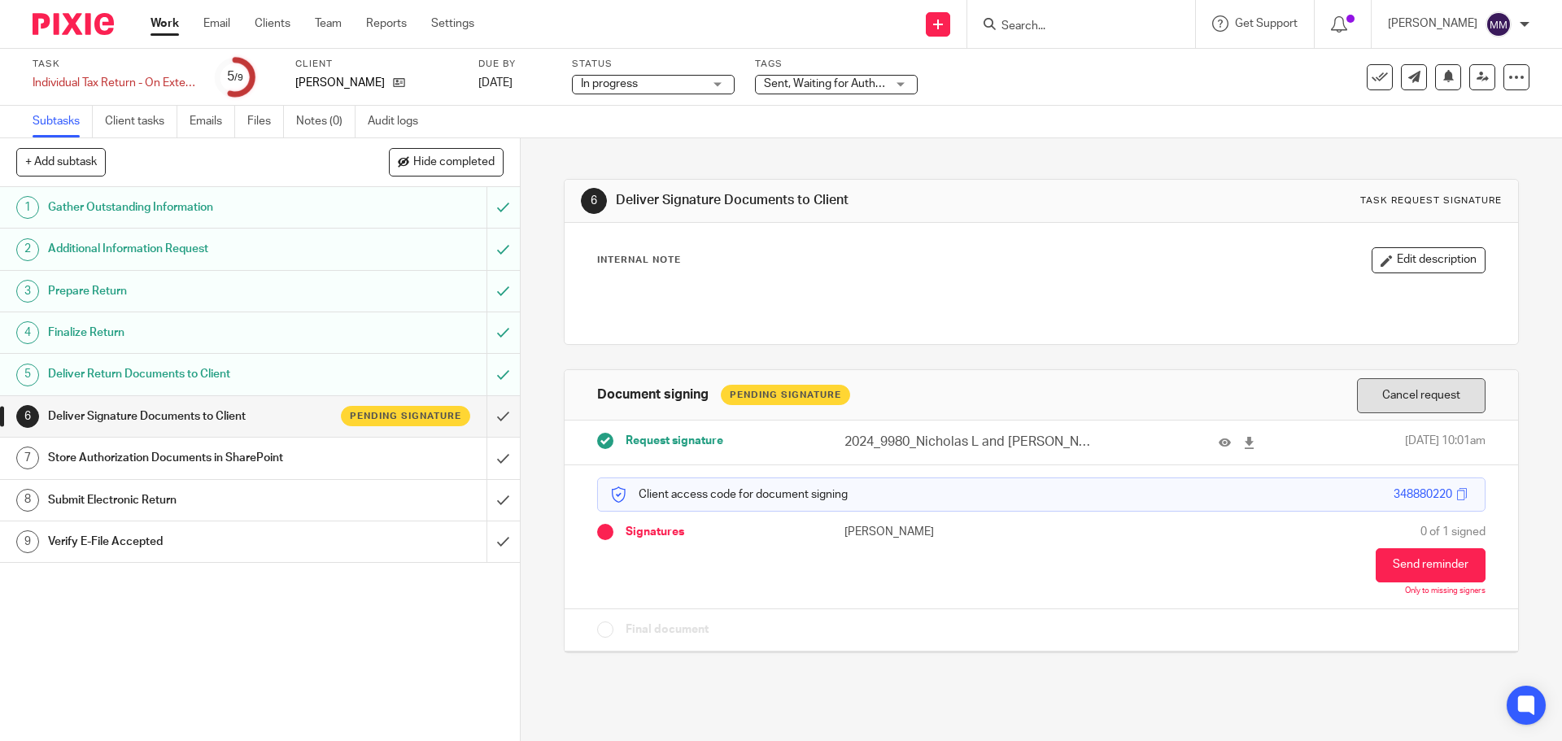
click at [1408, 399] on button "Cancel request" at bounding box center [1421, 395] width 129 height 35
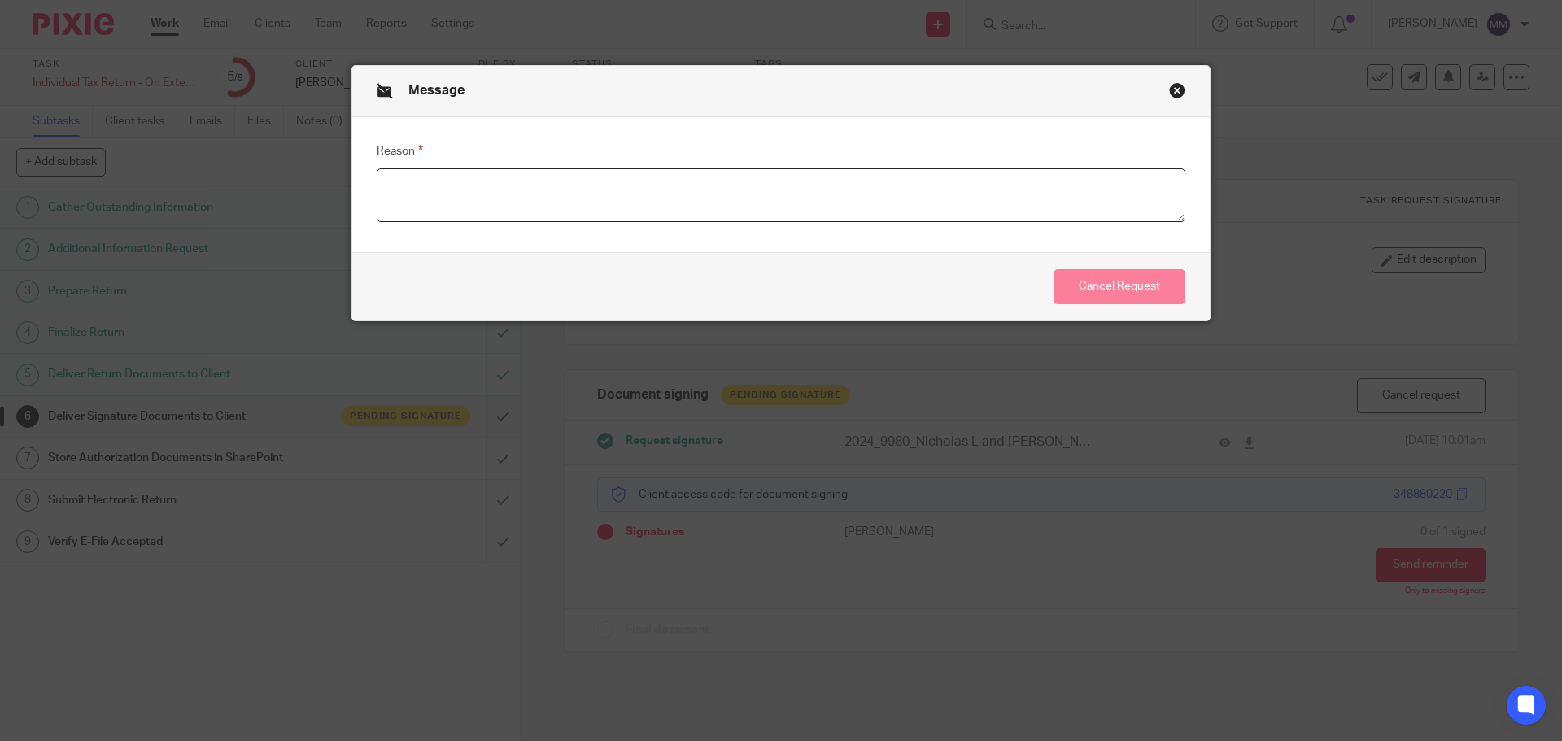
click at [513, 170] on textarea "Reason" at bounding box center [781, 195] width 809 height 54
type textarea "updated letter"
click at [1094, 285] on button "Cancel Request" at bounding box center [1119, 286] width 132 height 35
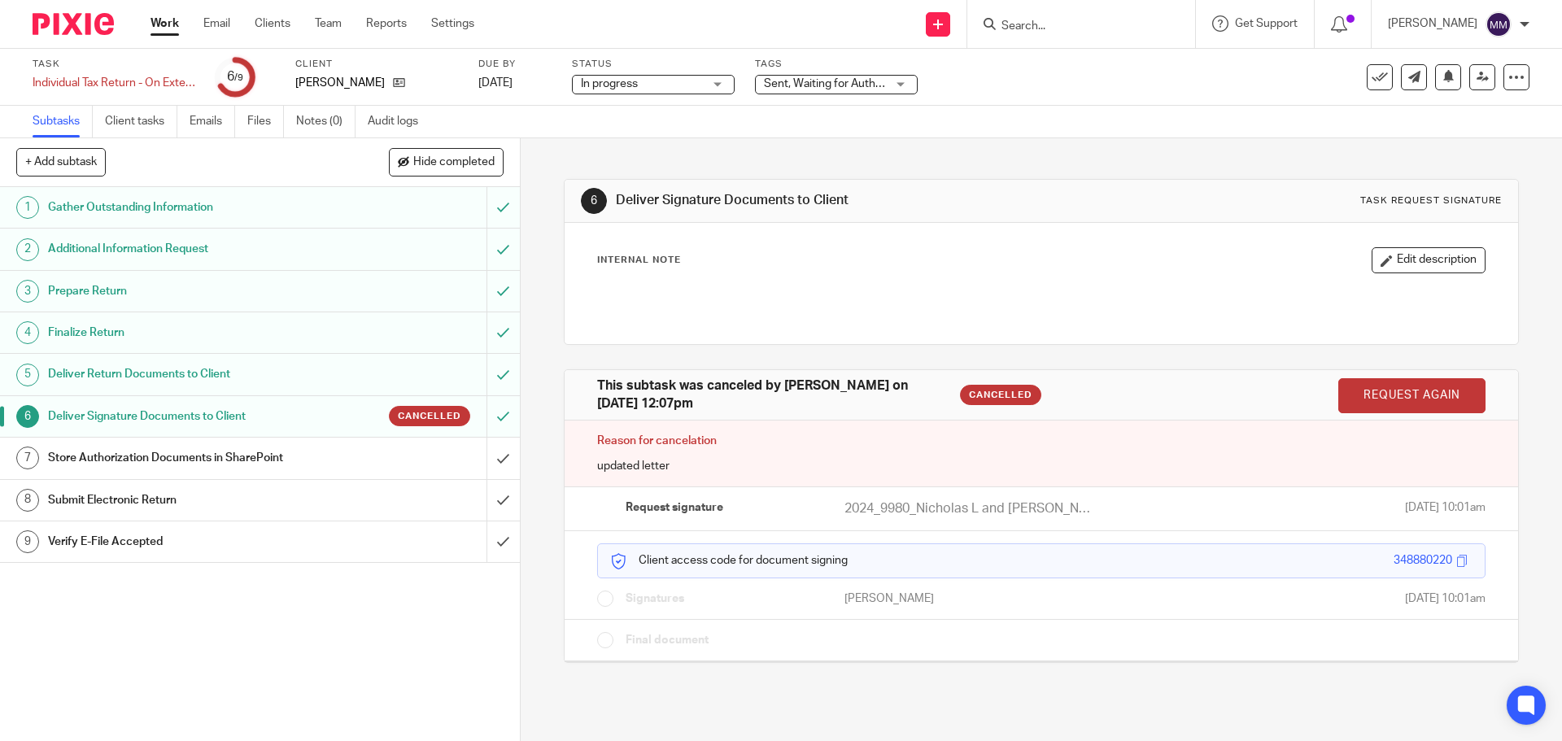
click at [1347, 389] on link "Request again" at bounding box center [1411, 395] width 147 height 35
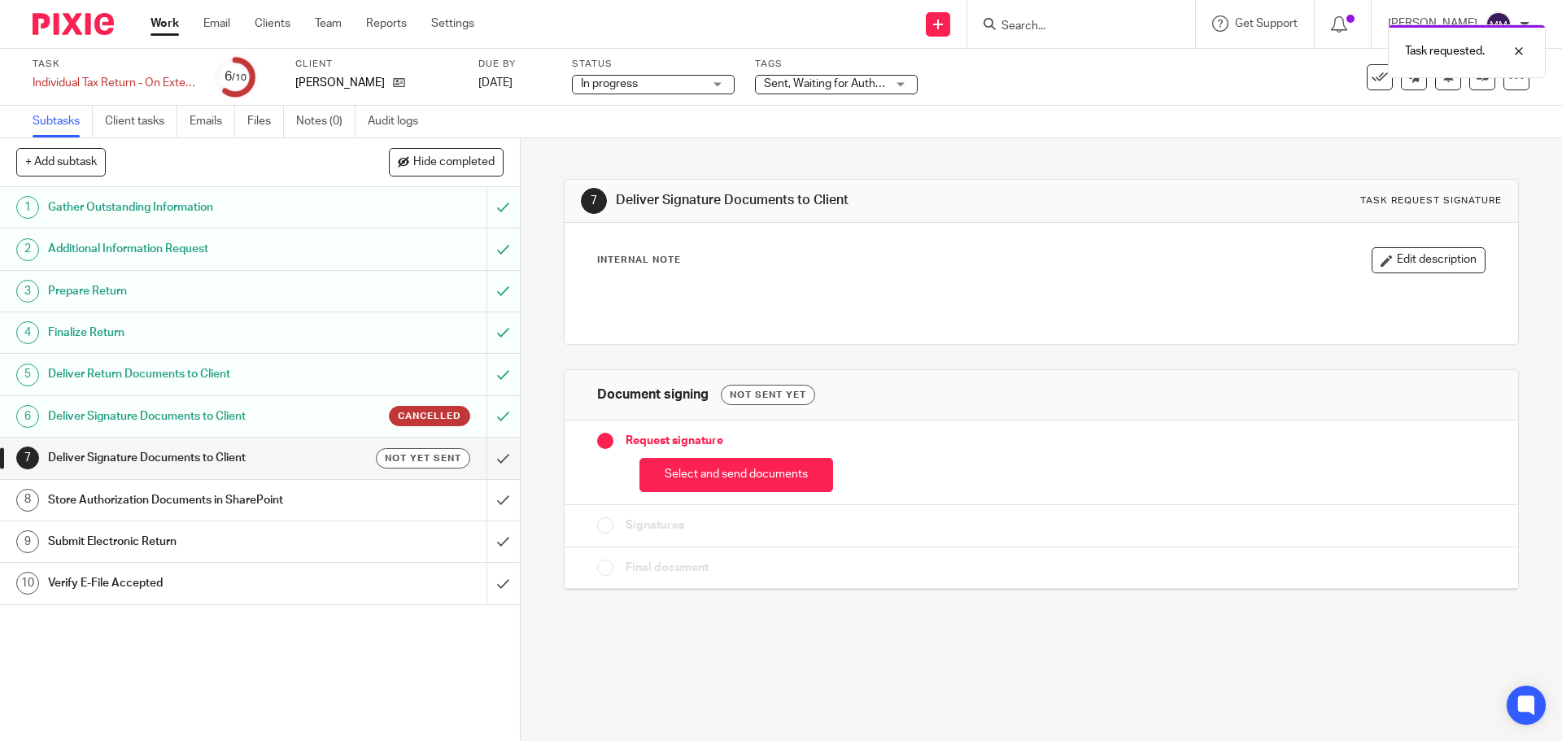
click at [798, 471] on button "Select and send documents" at bounding box center [736, 475] width 194 height 35
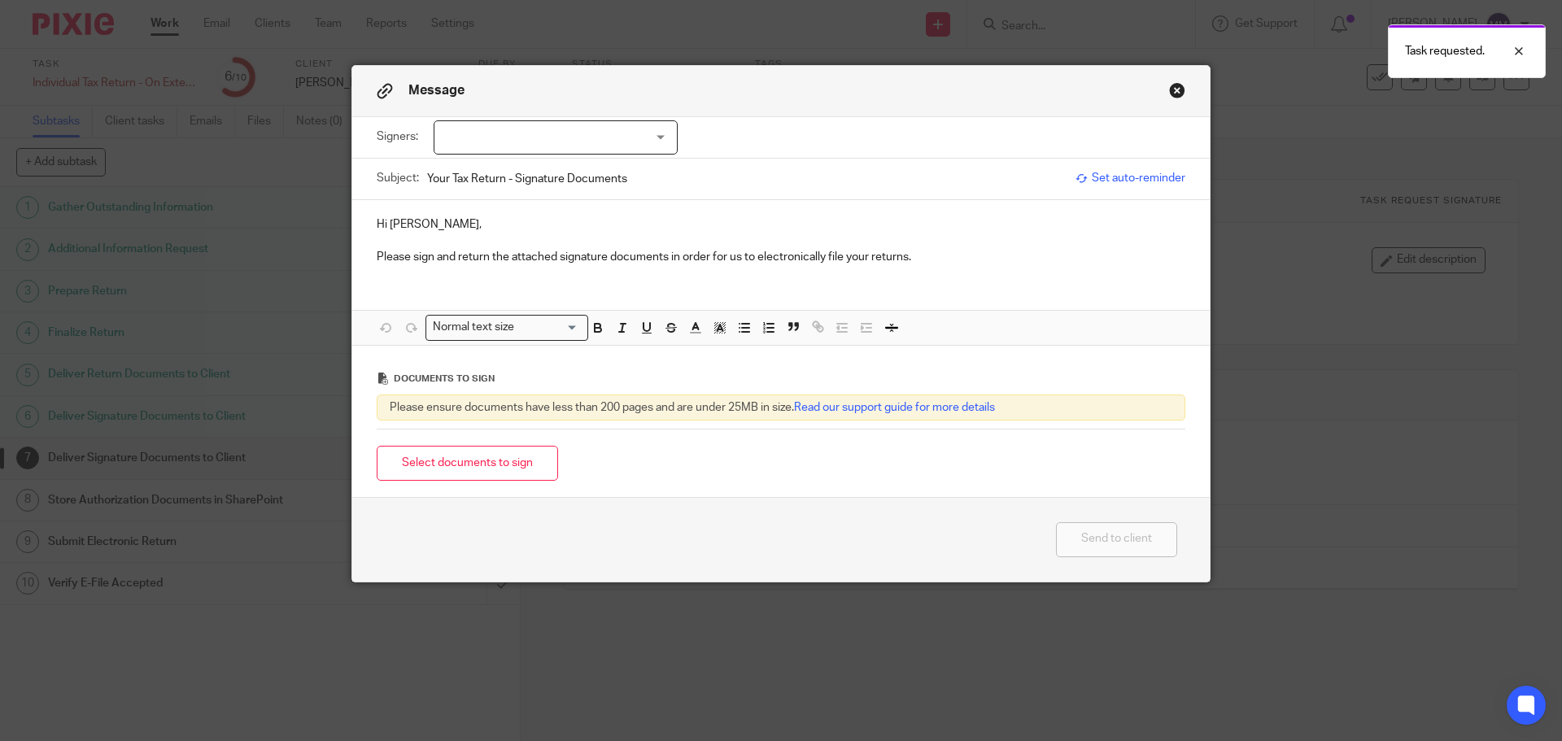
click at [576, 121] on div at bounding box center [556, 137] width 244 height 34
click at [547, 163] on li "[PERSON_NAME]" at bounding box center [550, 171] width 242 height 33
checkbox input "true"
click at [951, 269] on div "Hi Nicholas, Please sign and return the attached signature documents in order f…" at bounding box center [780, 239] width 857 height 78
click at [467, 463] on button "Select documents to sign" at bounding box center [467, 463] width 181 height 35
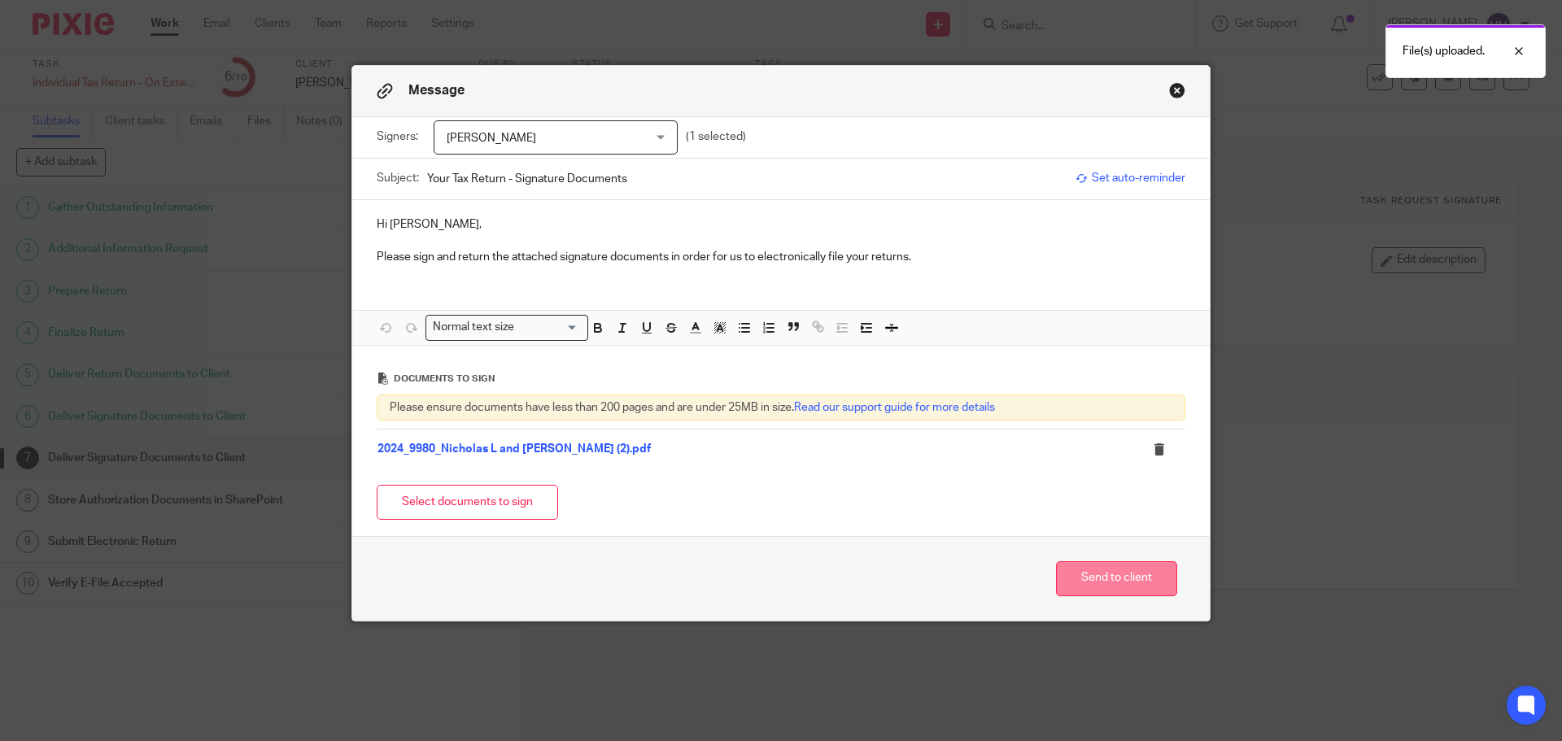
click at [1082, 576] on button "Send to client" at bounding box center [1116, 578] width 121 height 35
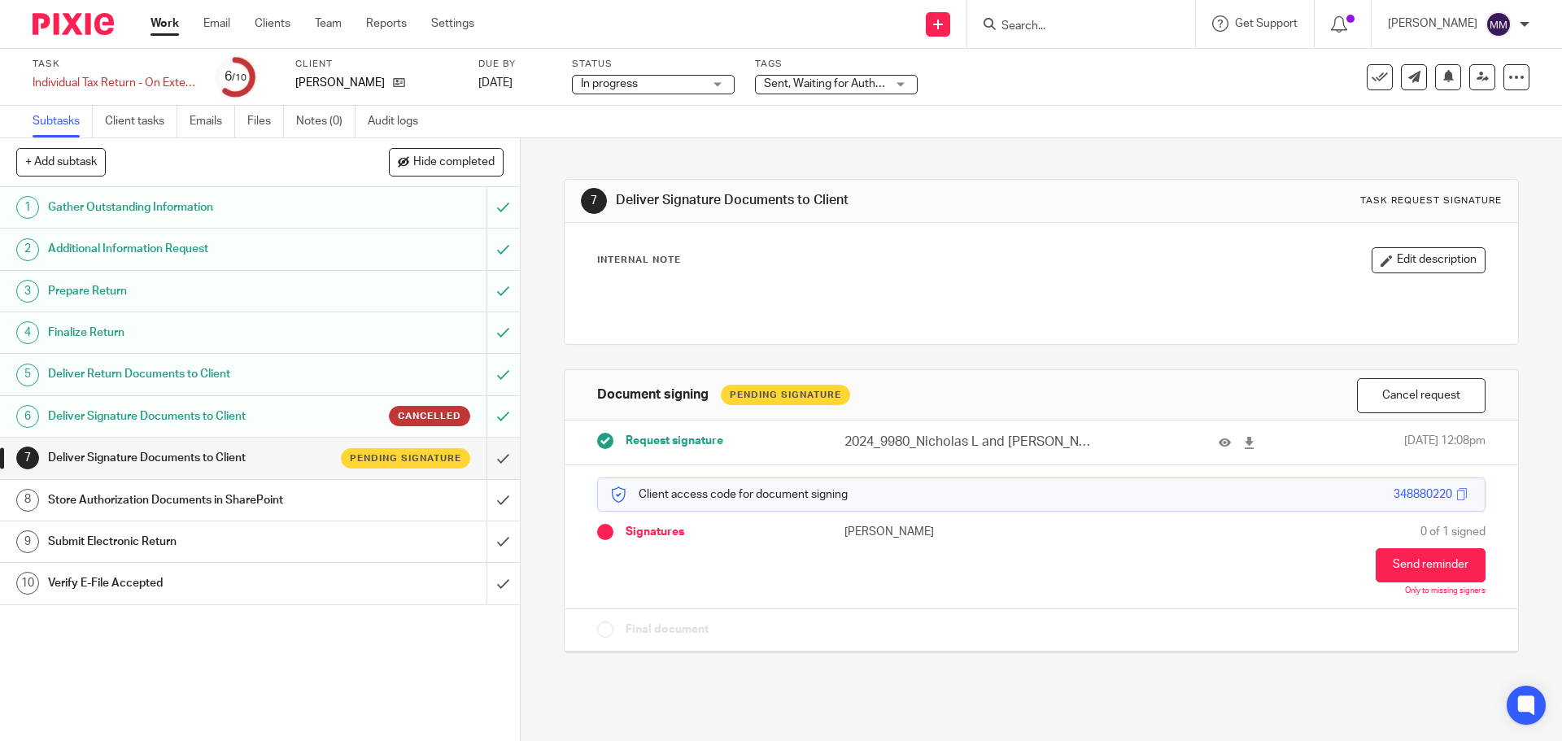
click at [169, 27] on link "Work" at bounding box center [164, 23] width 28 height 16
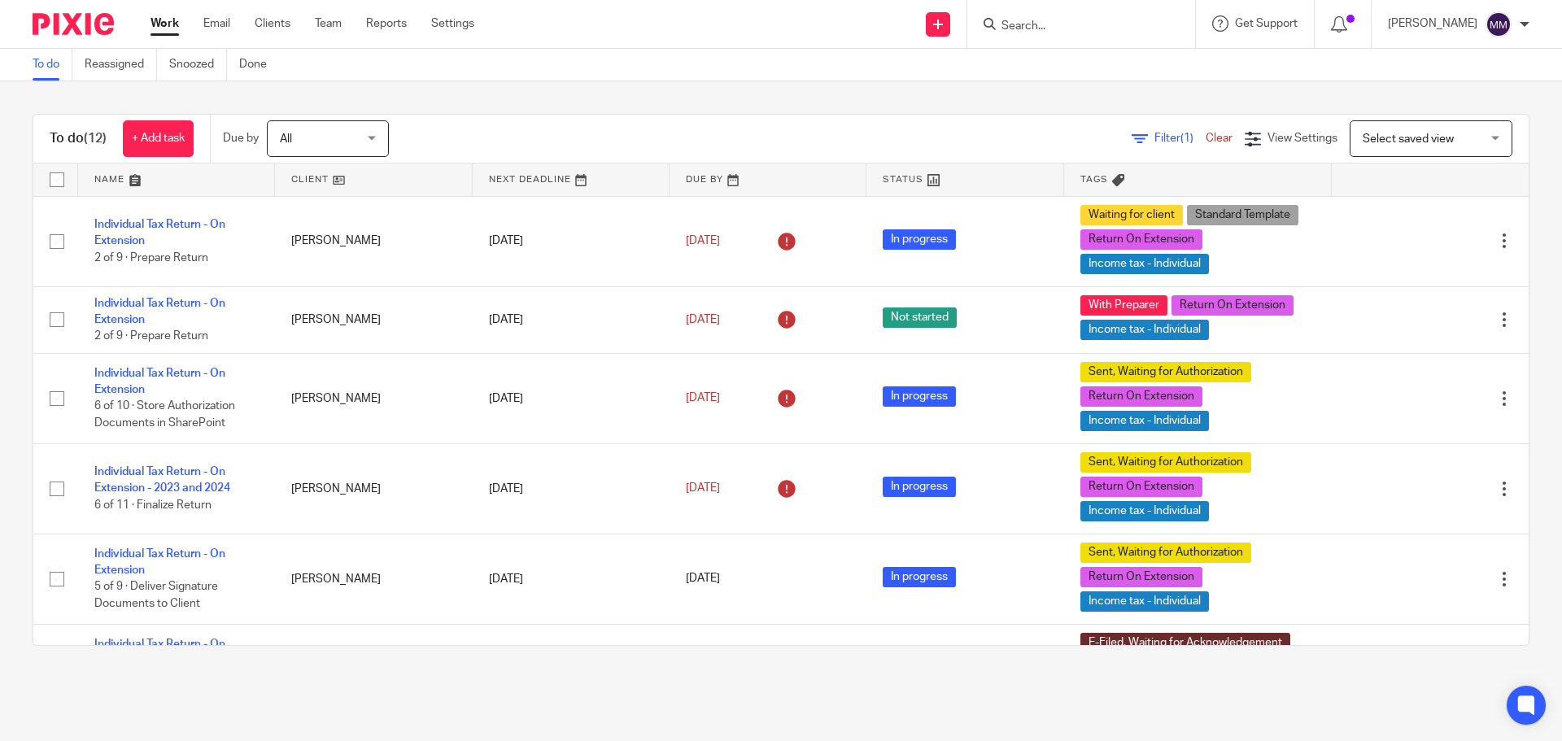
click at [1119, 23] on input "Search" at bounding box center [1073, 27] width 146 height 15
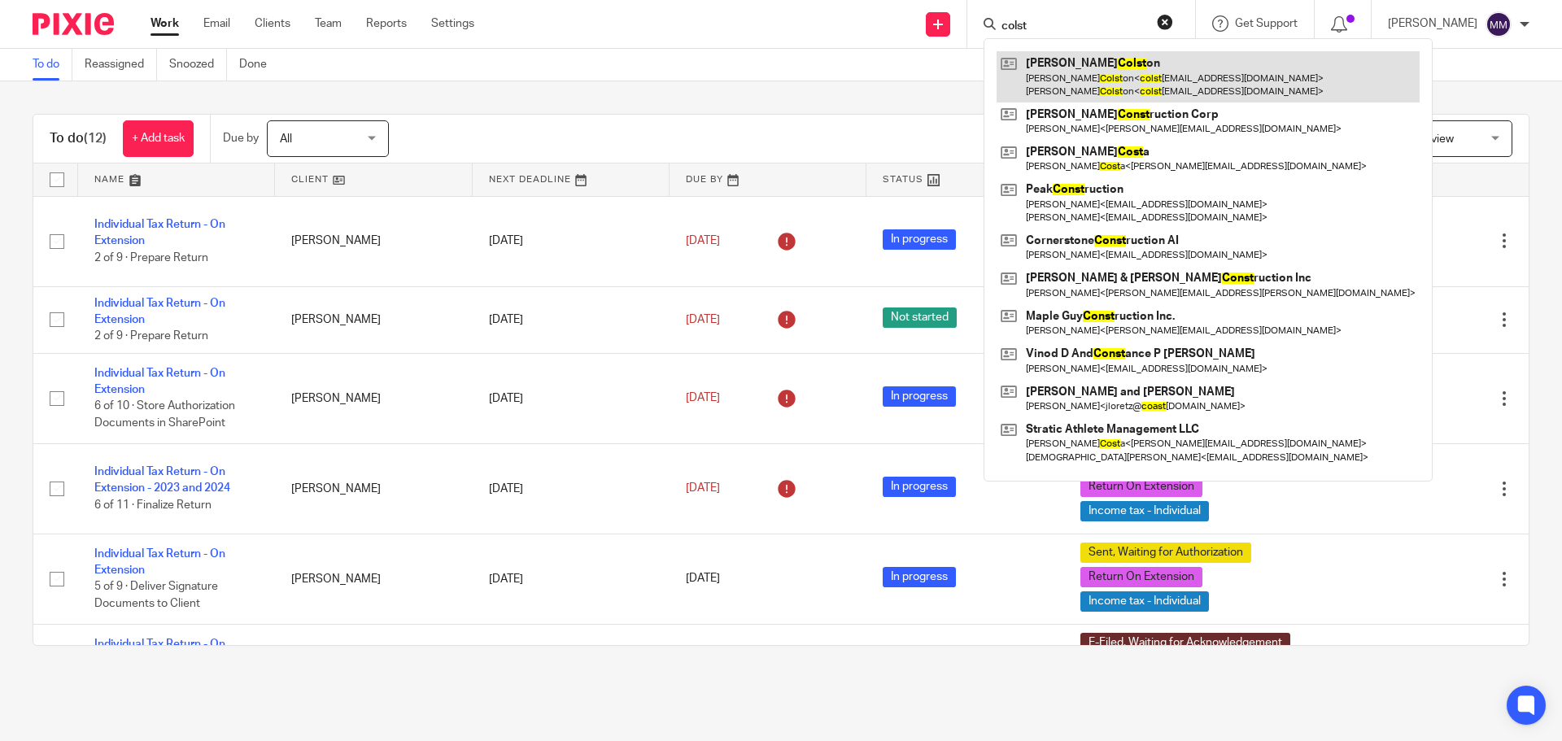
type input "colst"
click at [1138, 64] on link at bounding box center [1207, 76] width 423 height 50
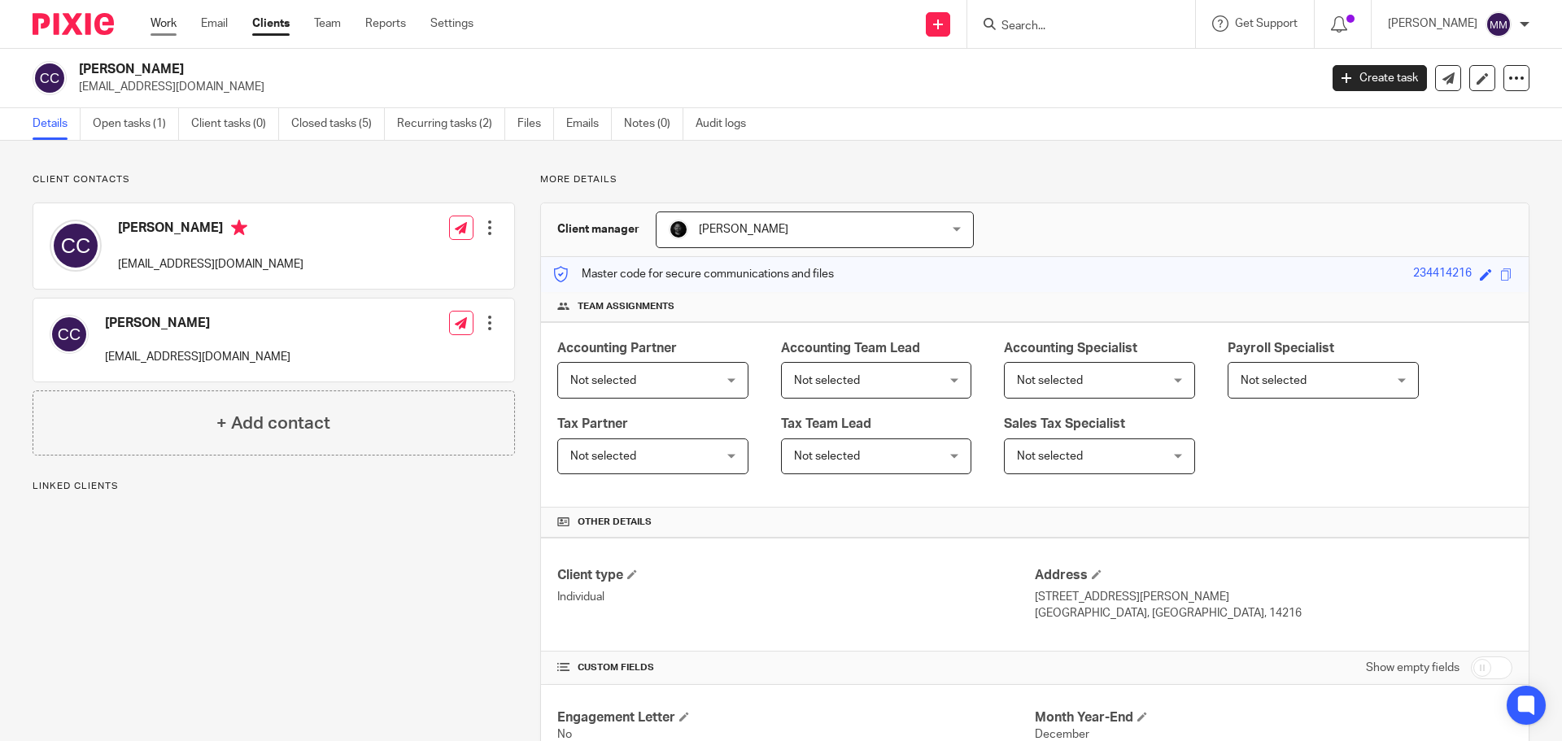
click at [167, 21] on link "Work" at bounding box center [163, 23] width 26 height 16
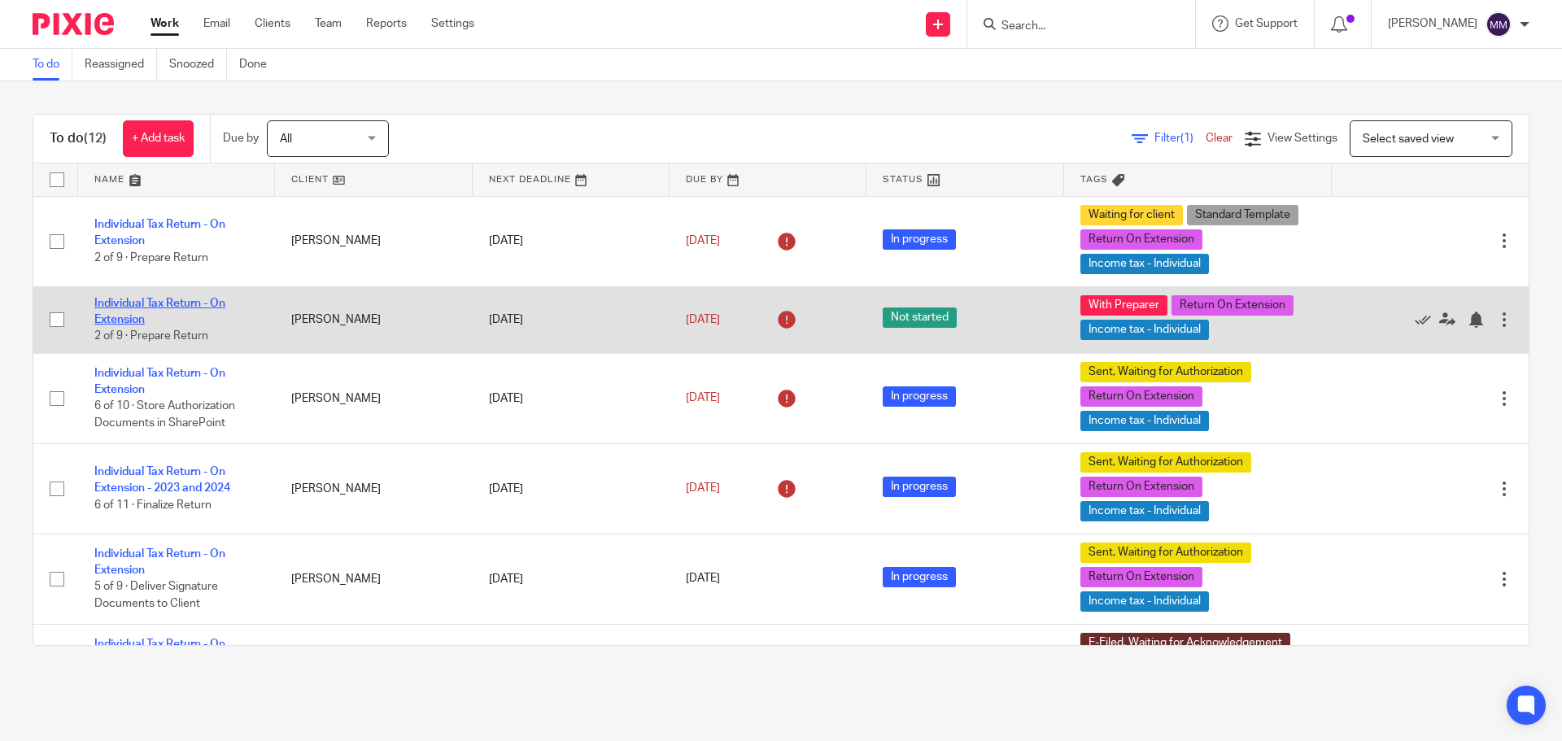
click at [185, 307] on link "Individual Tax Return - On Extension" at bounding box center [159, 312] width 131 height 28
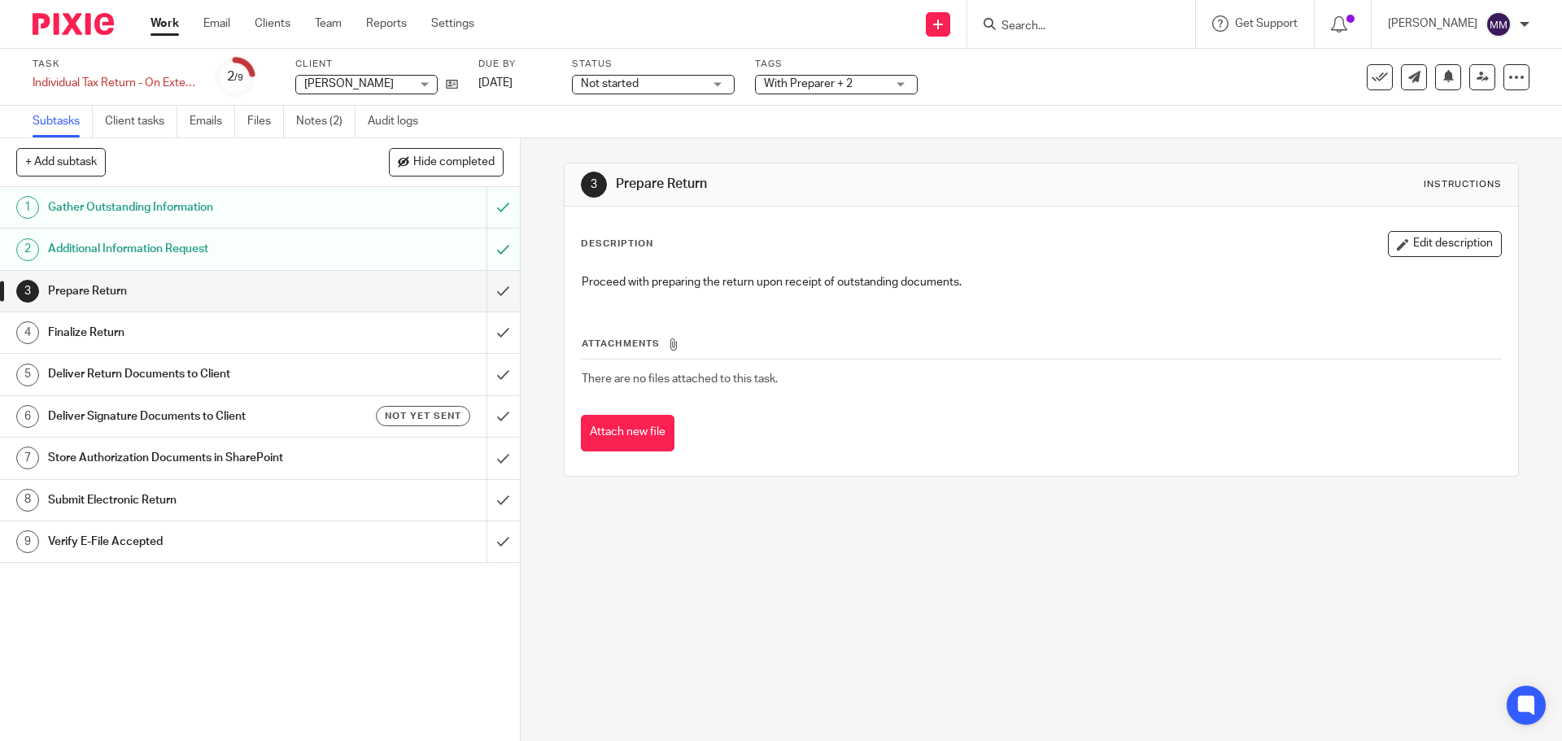
click at [295, 123] on ul "Subtasks Client tasks Emails Files Notes (2) Audit logs" at bounding box center [238, 122] width 410 height 32
click at [325, 123] on link "Notes (2)" at bounding box center [325, 122] width 59 height 32
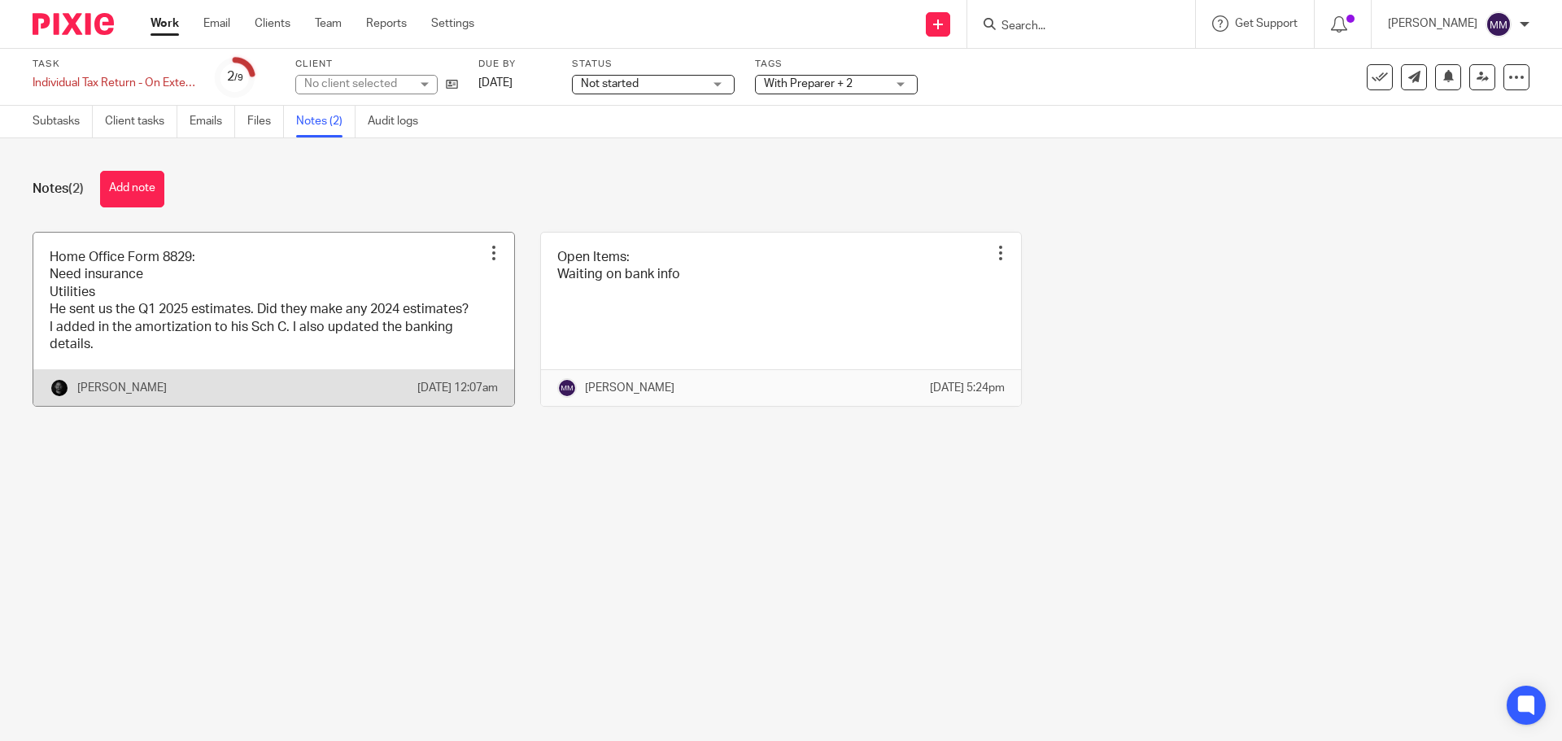
click at [247, 338] on link at bounding box center [273, 320] width 481 height 174
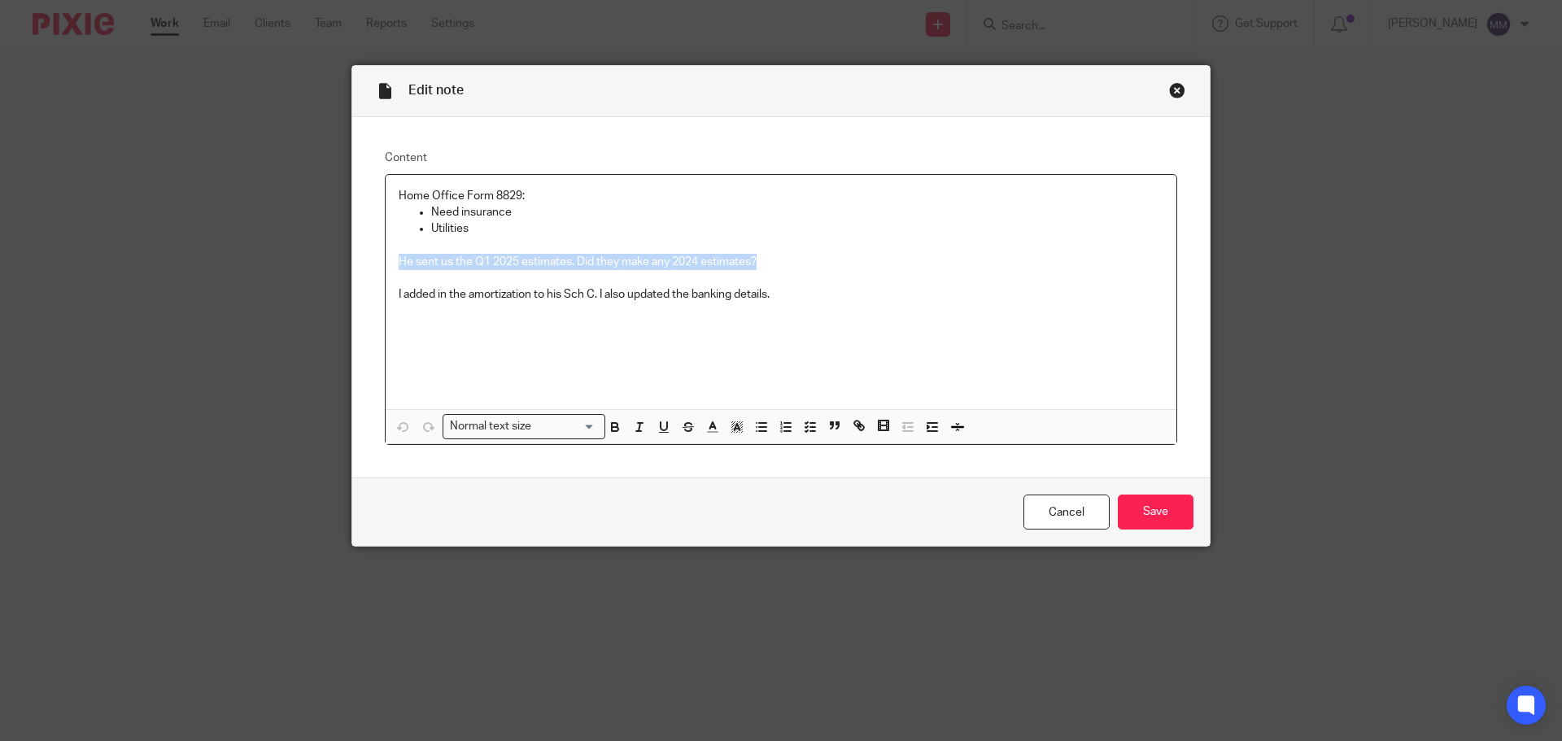
drag, startPoint x: 768, startPoint y: 269, endPoint x: 360, endPoint y: 259, distance: 408.5
click at [360, 259] on div "Content Home Office Form 8829: Need insurance Utilities He sent us the Q1 2025 …" at bounding box center [780, 297] width 857 height 361
click at [866, 259] on p "He sent us the Q1 2025 estimates. Did they make any 2024 estimates?" at bounding box center [781, 262] width 765 height 16
drag, startPoint x: 818, startPoint y: 267, endPoint x: 362, endPoint y: 258, distance: 455.6
click at [362, 258] on div "Content Home Office Form 8829: Need insurance Utilities He sent us the Q1 2025 …" at bounding box center [780, 297] width 857 height 361
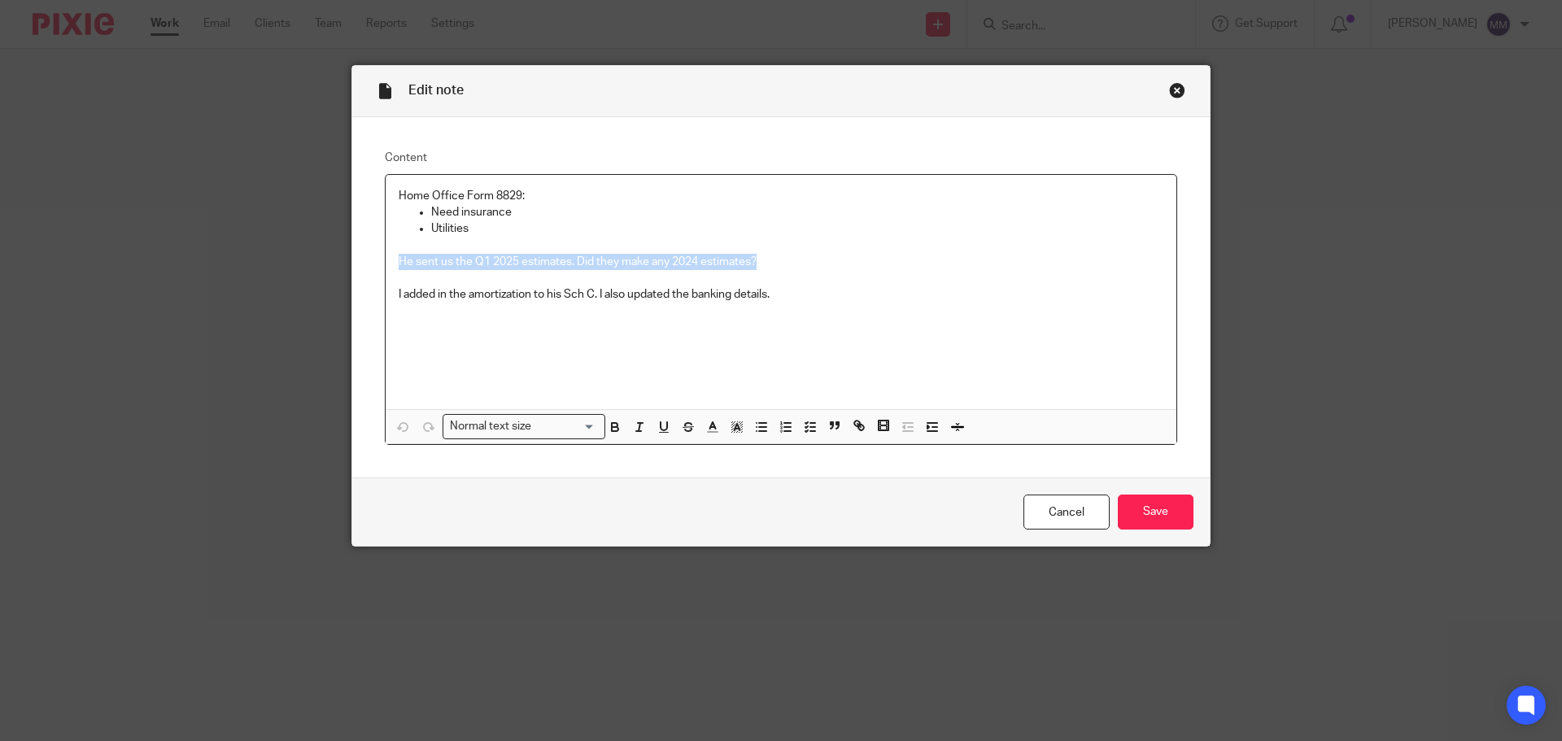
click at [769, 258] on p "He sent us the Q1 2025 estimates. Did they make any 2024 estimates?" at bounding box center [781, 262] width 765 height 16
click at [1061, 523] on link "Cancel" at bounding box center [1066, 512] width 86 height 35
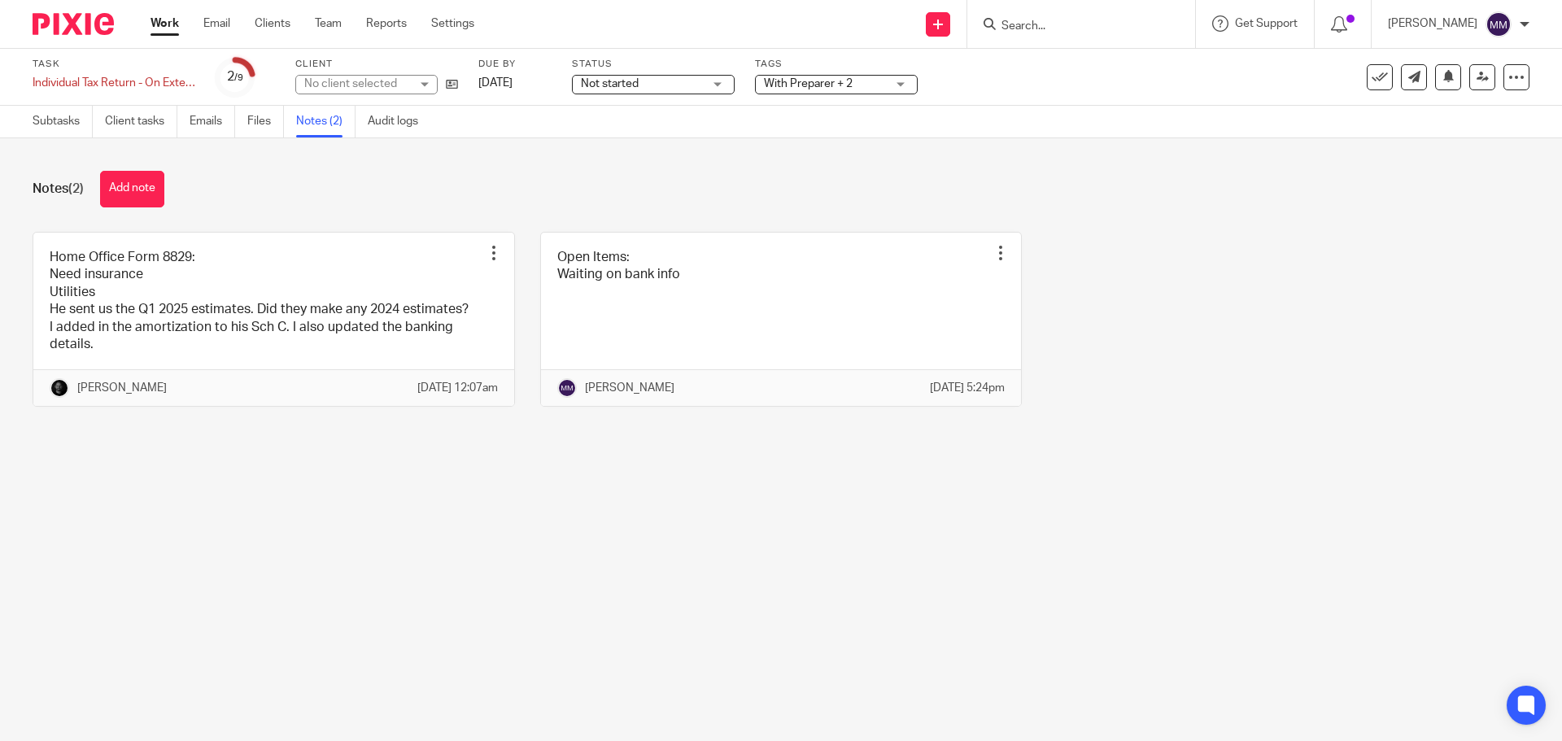
click at [861, 80] on span "With Preparer + 2" at bounding box center [825, 84] width 122 height 17
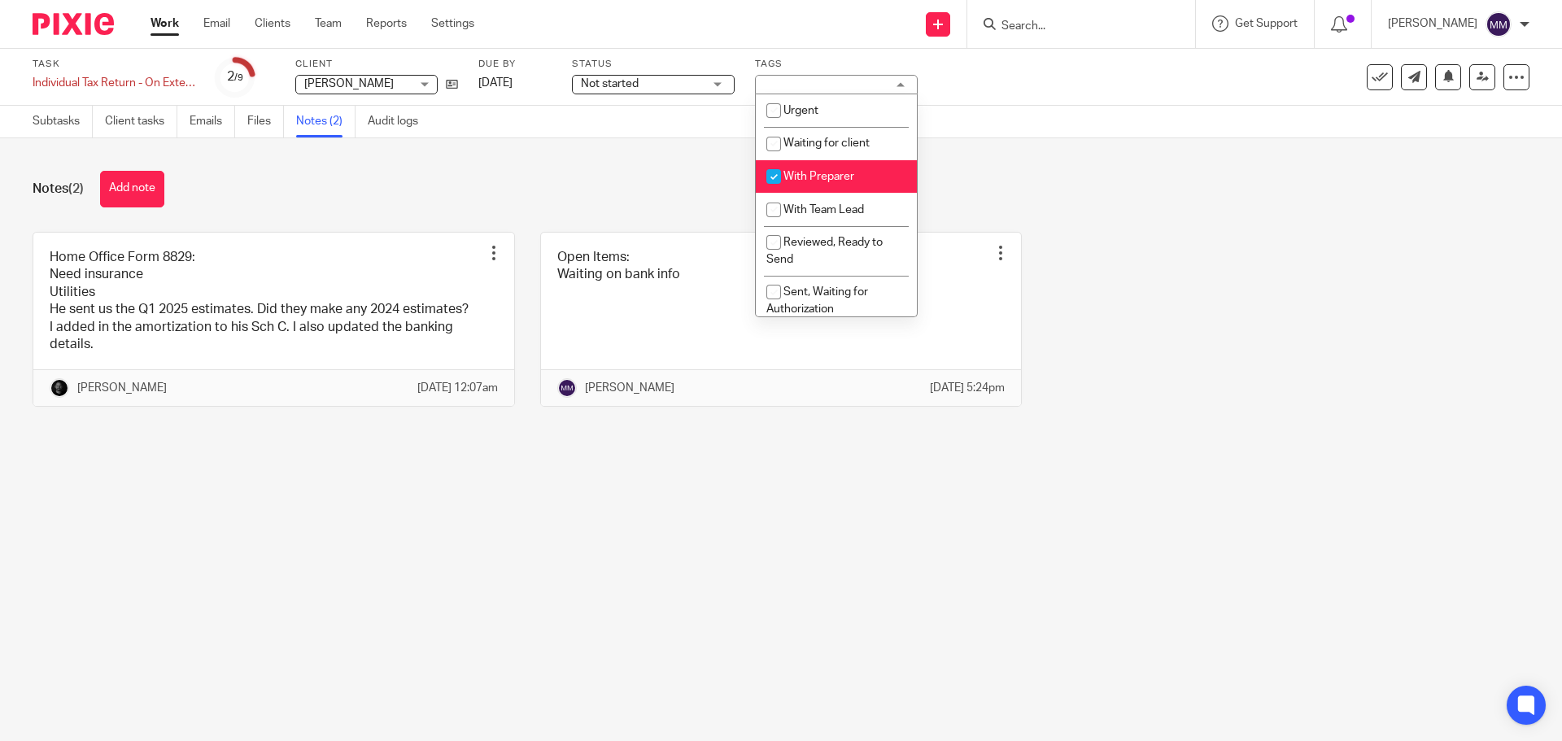
click at [855, 183] on li "With Preparer" at bounding box center [836, 176] width 161 height 33
checkbox input "false"
click at [850, 211] on span "With Team Lead" at bounding box center [823, 209] width 81 height 11
checkbox input "true"
click at [1088, 112] on div "Subtasks Client tasks Emails Files Notes (2) Audit logs" at bounding box center [781, 122] width 1562 height 33
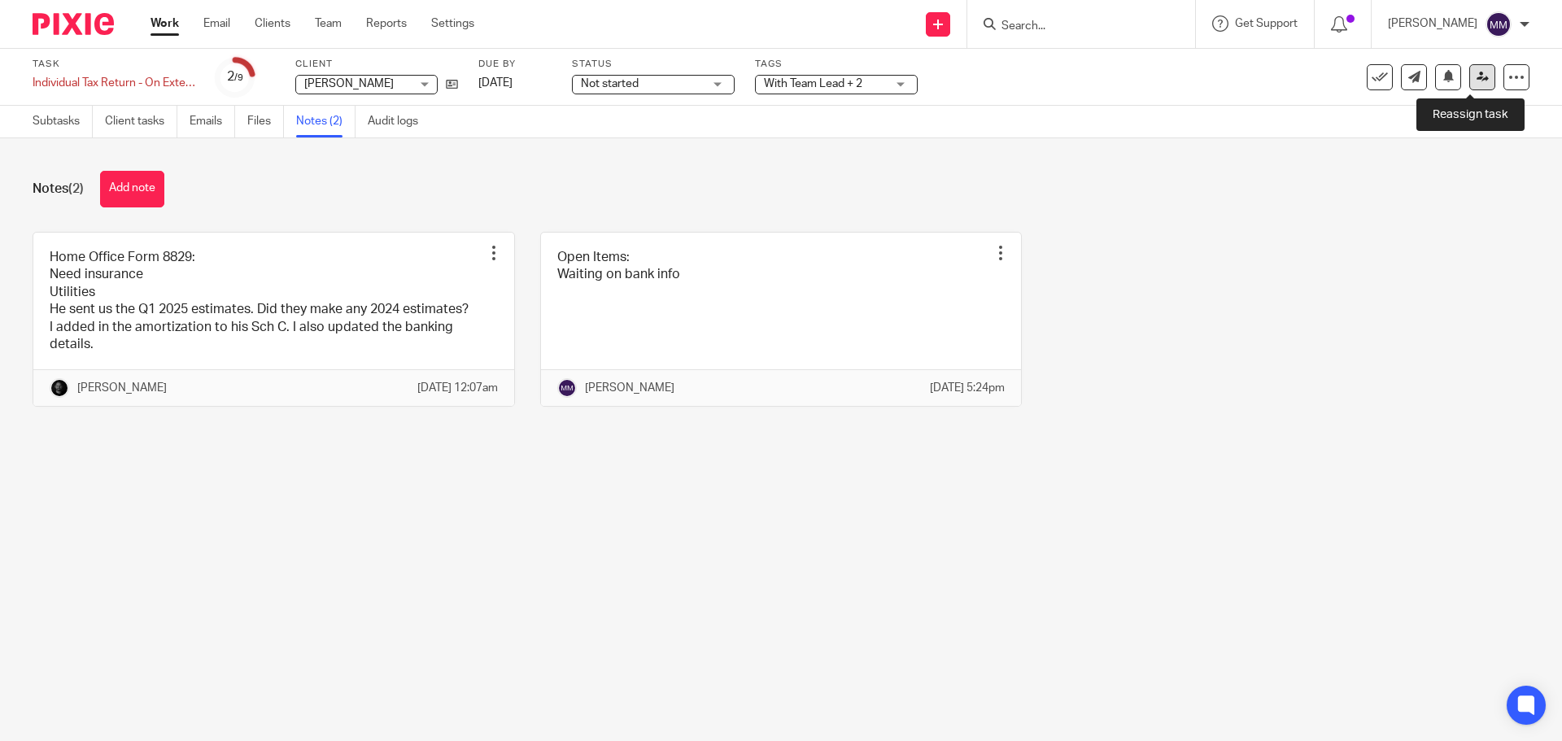
click at [1476, 81] on icon at bounding box center [1482, 77] width 12 height 12
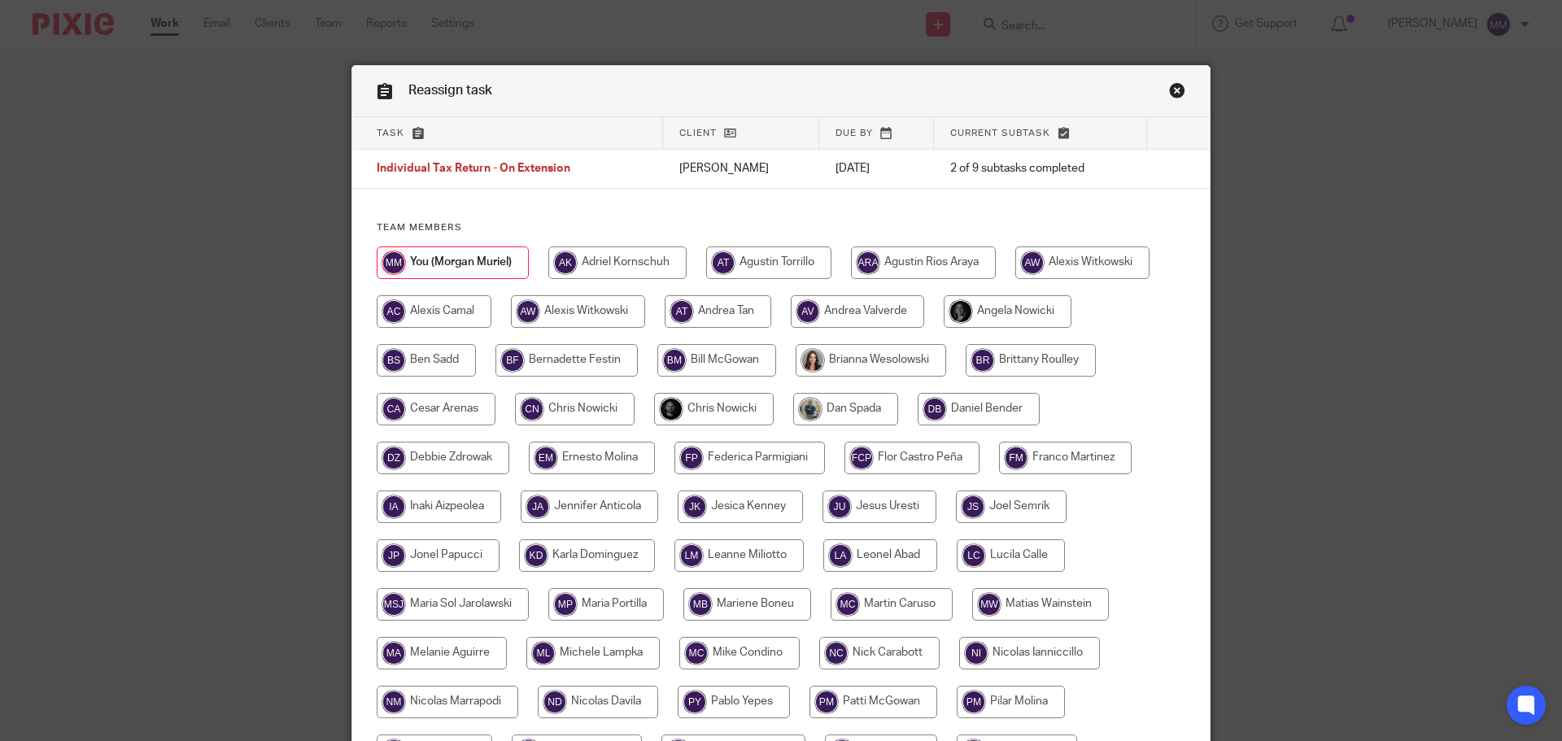
click at [726, 392] on div at bounding box center [781, 539] width 809 height 586
click at [727, 404] on input "radio" at bounding box center [714, 409] width 120 height 33
radio input "true"
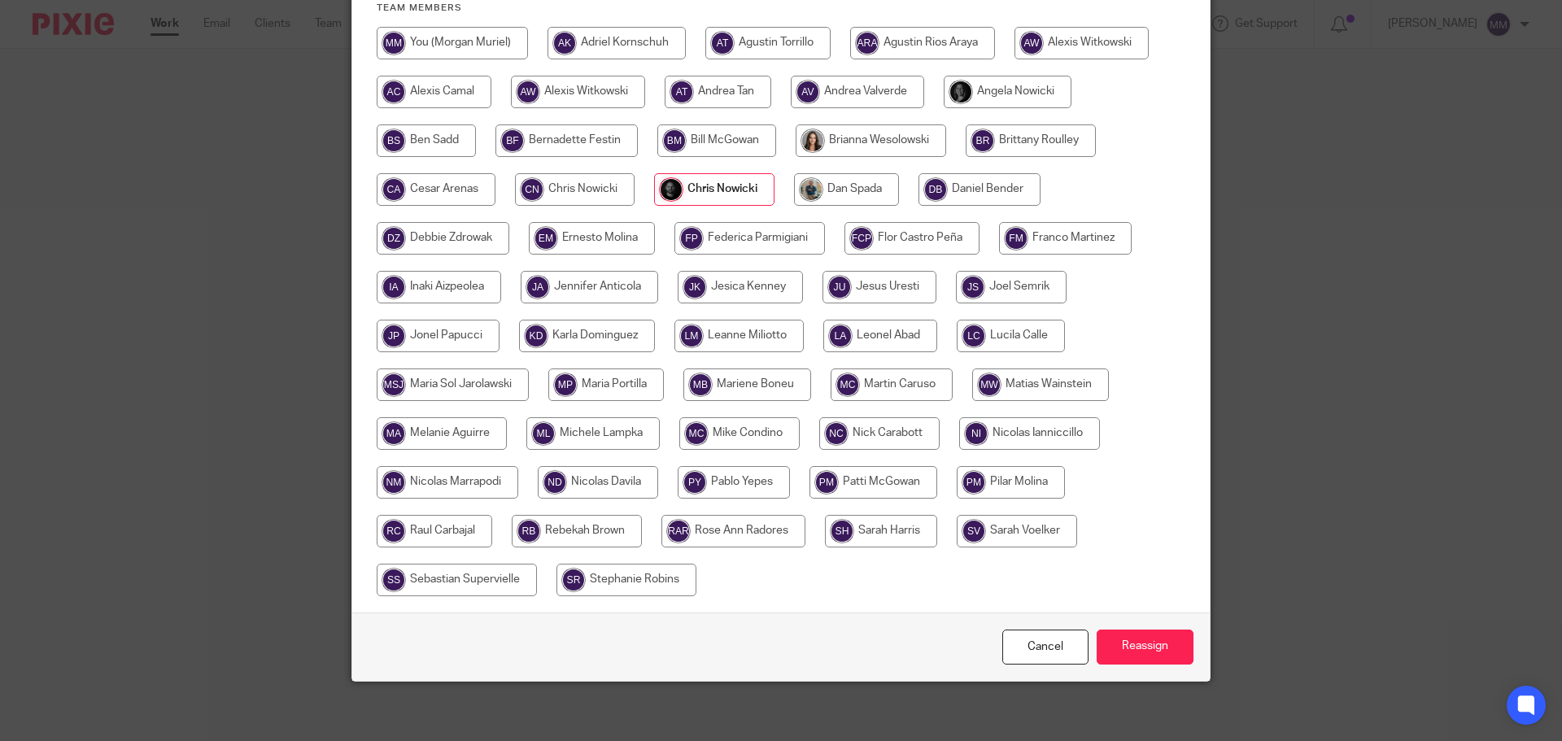
scroll to position [225, 0]
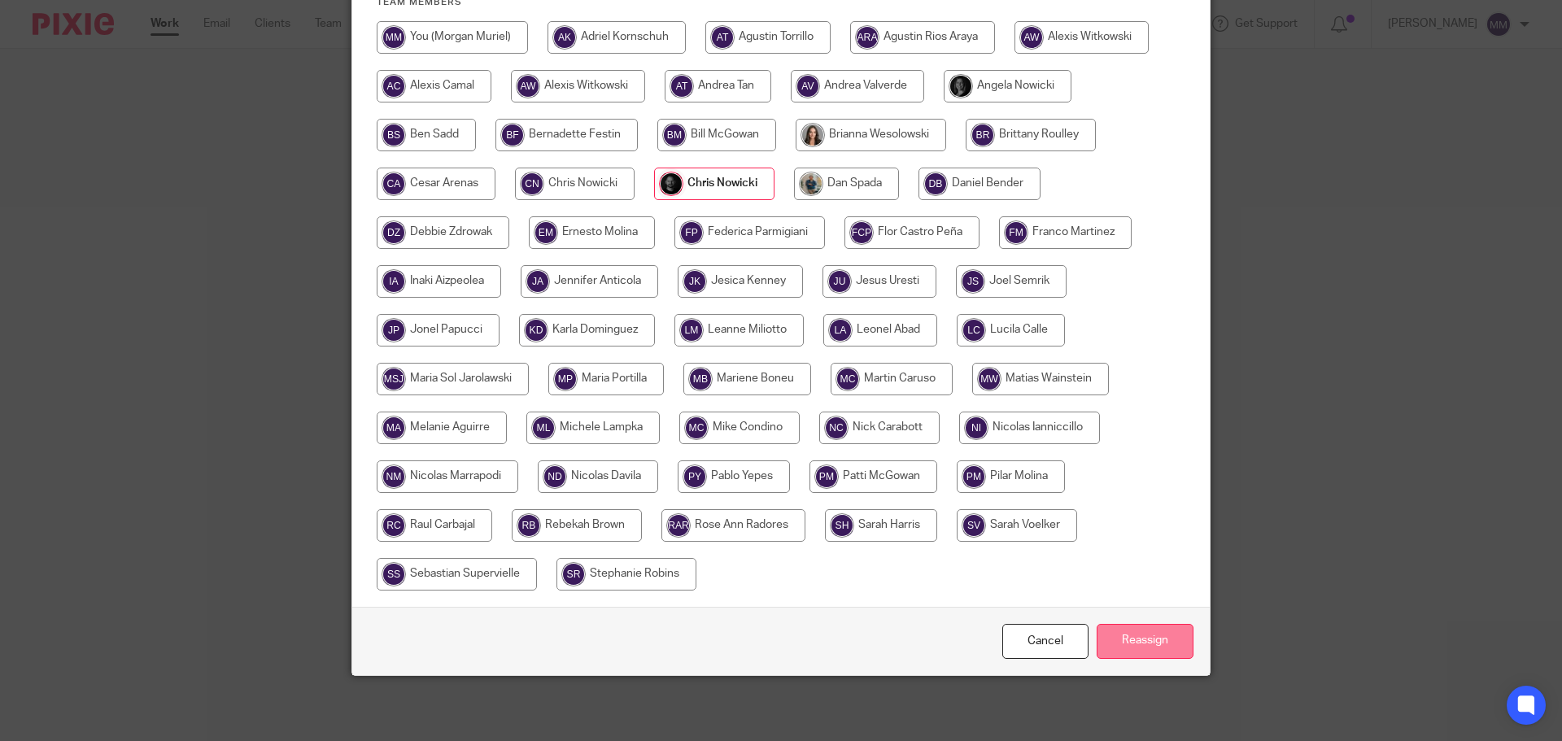
click at [1136, 640] on input "Reassign" at bounding box center [1145, 641] width 97 height 35
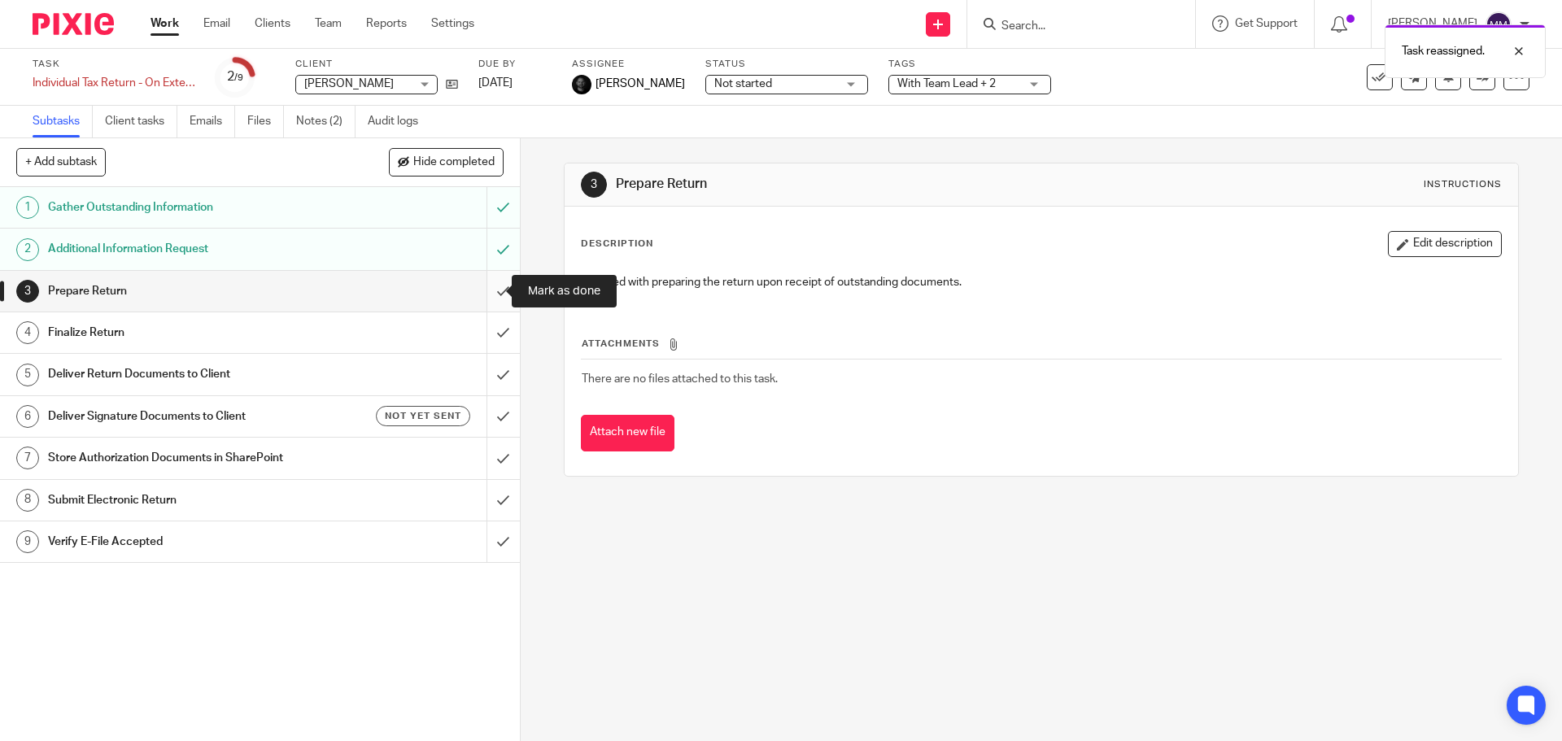
click at [487, 287] on input "submit" at bounding box center [260, 291] width 520 height 41
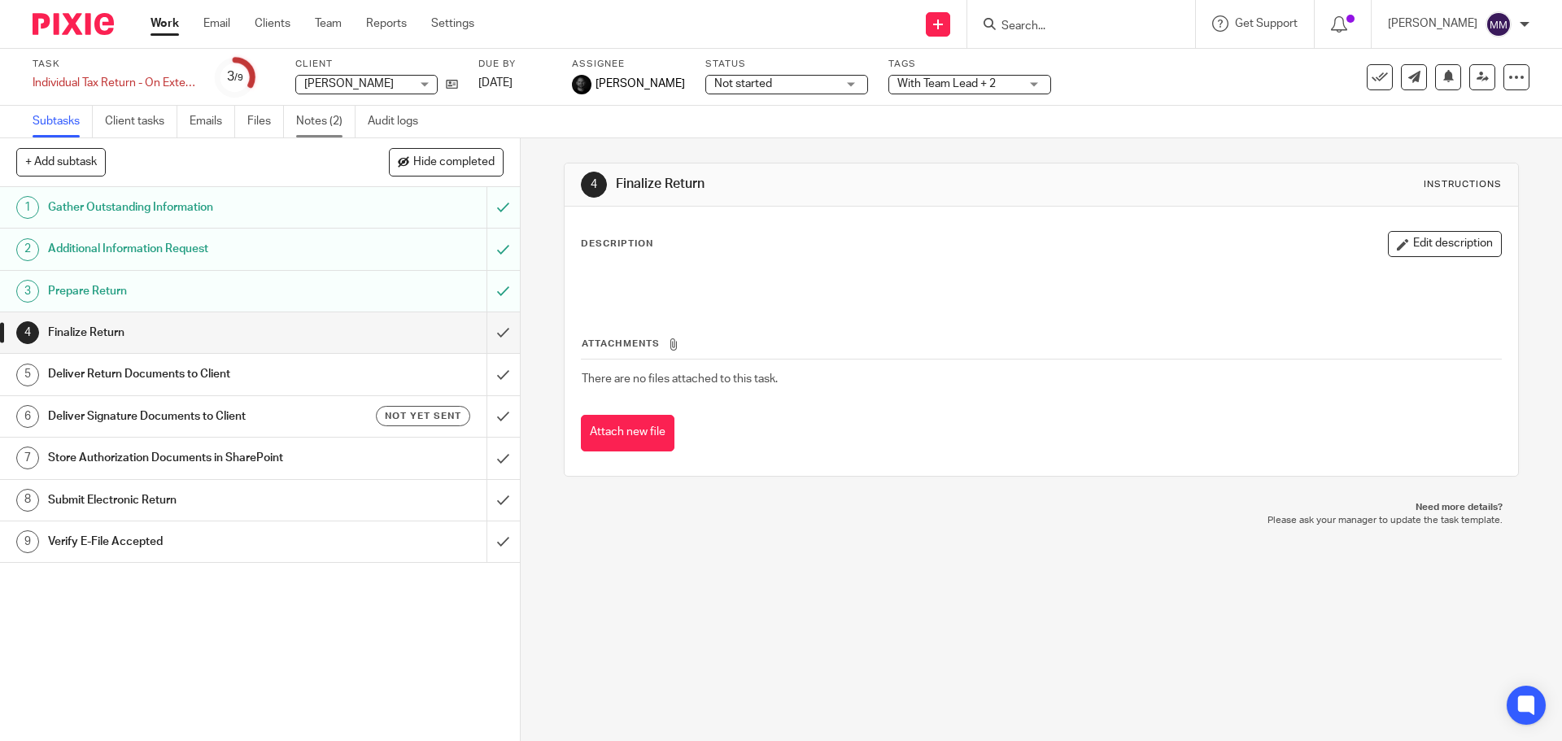
click at [339, 123] on link "Notes (2)" at bounding box center [325, 122] width 59 height 32
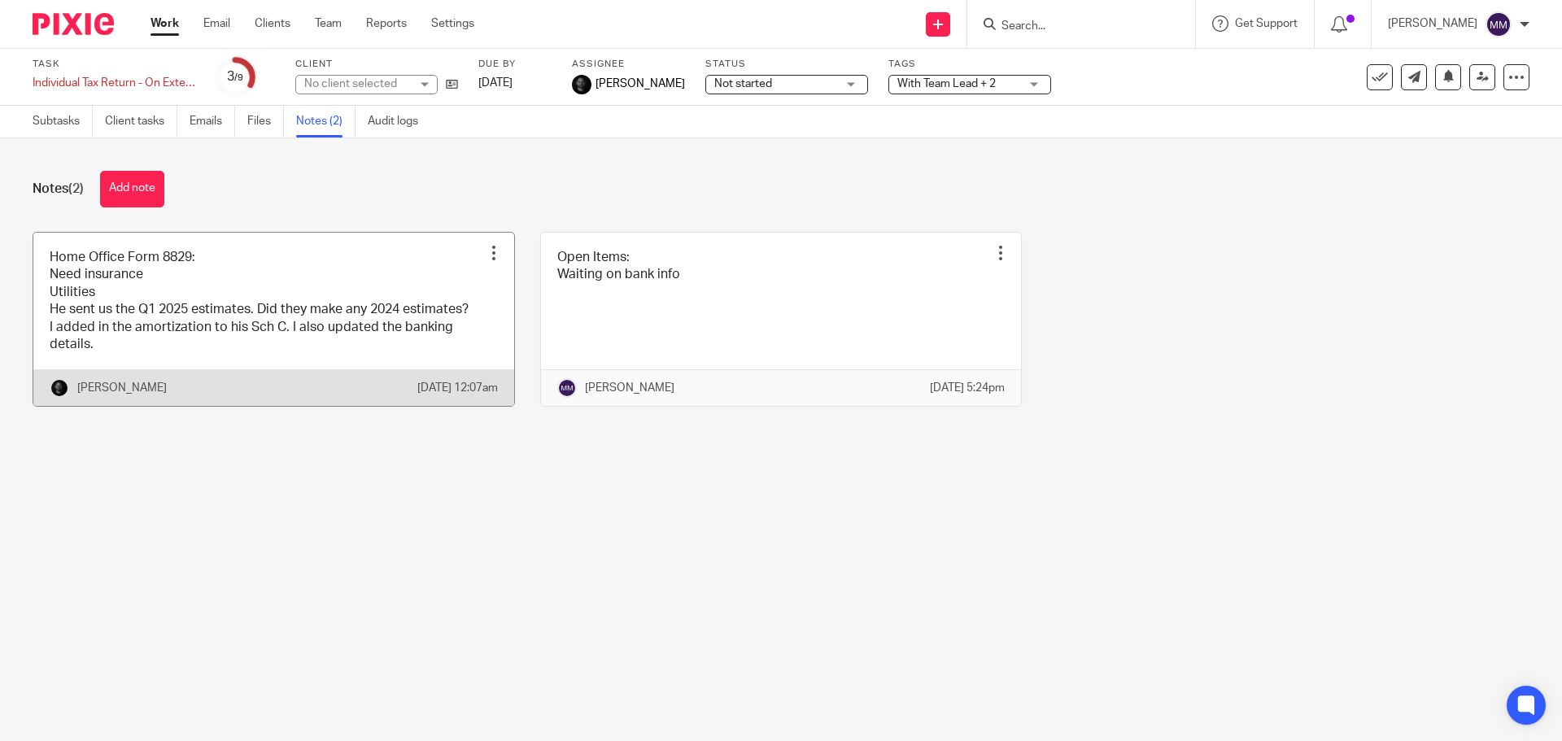
click at [294, 271] on link at bounding box center [273, 320] width 481 height 174
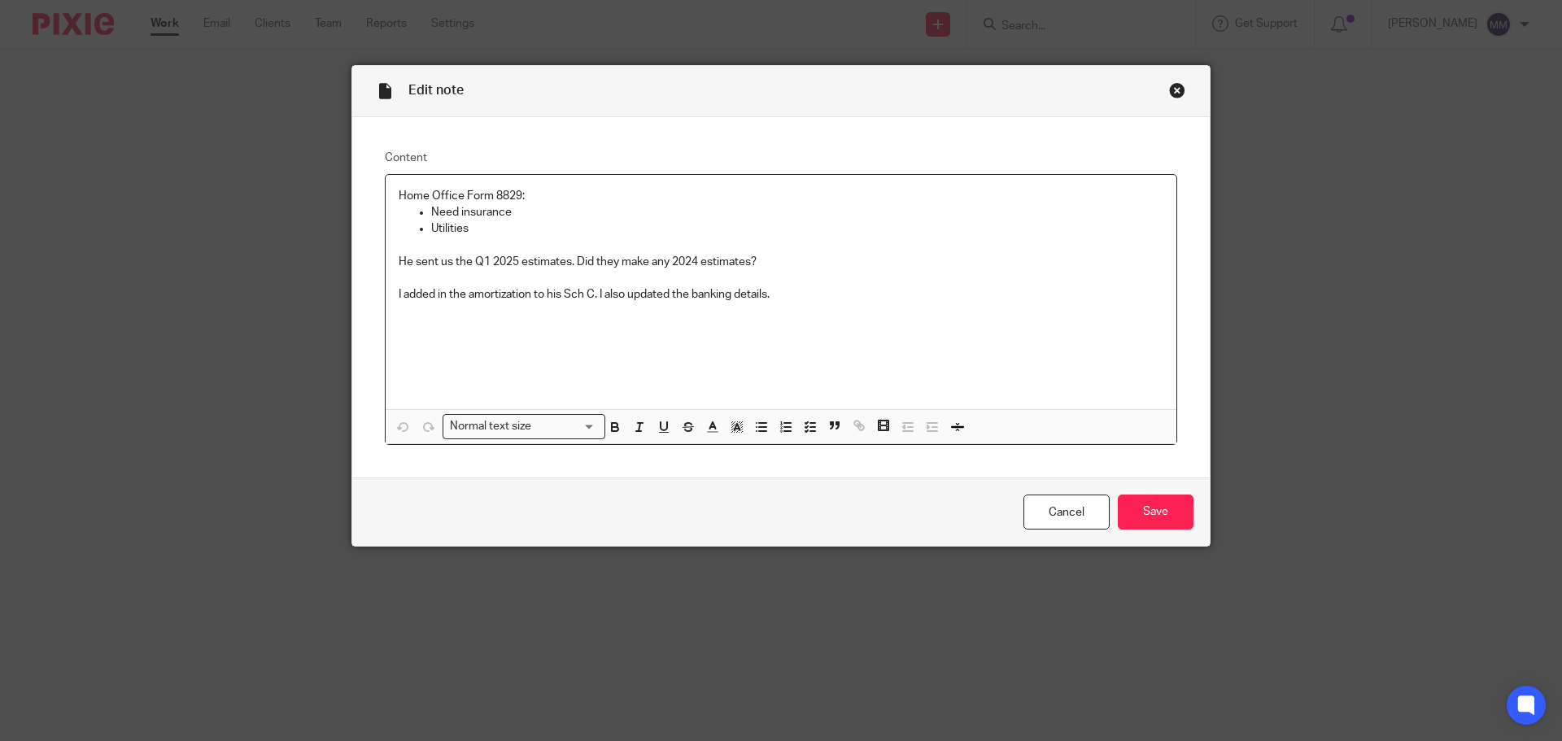
click at [795, 269] on p "He sent us the Q1 2025 estimates. Did they make any 2024 estimates?" at bounding box center [781, 262] width 765 height 16
click at [1023, 522] on link "Cancel" at bounding box center [1066, 512] width 86 height 35
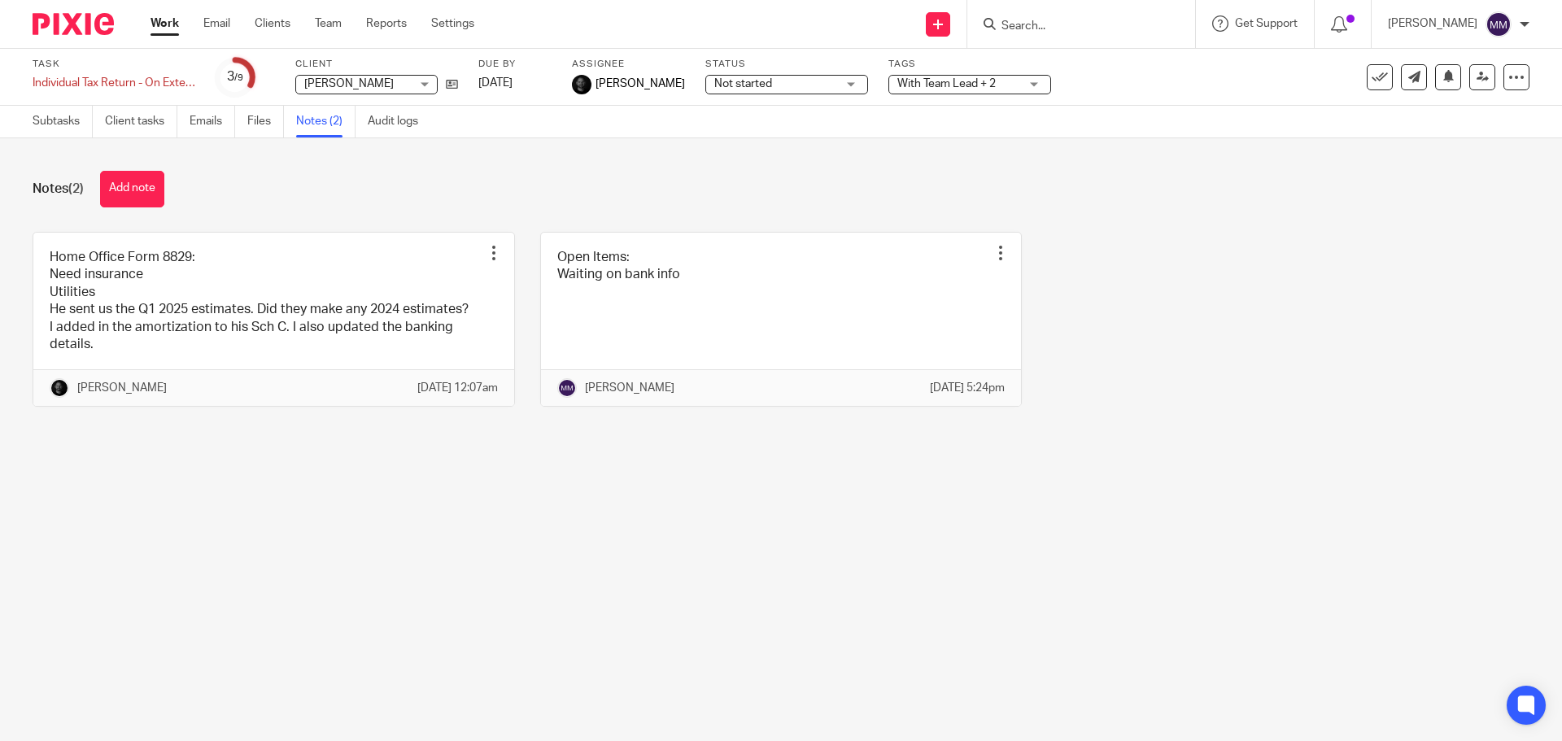
click at [829, 85] on div "Not started Not started" at bounding box center [786, 85] width 163 height 20
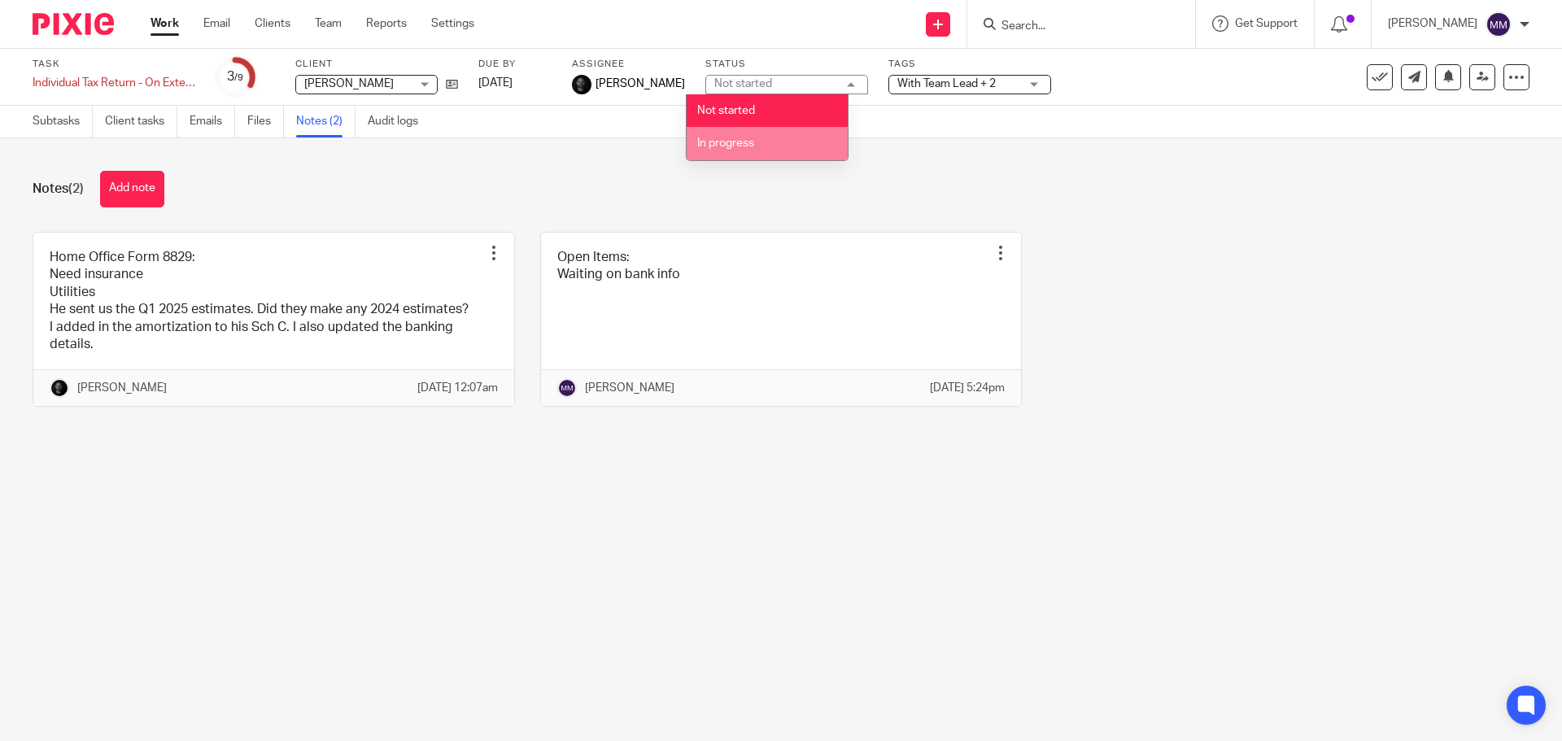
click at [799, 149] on li "In progress" at bounding box center [767, 143] width 161 height 33
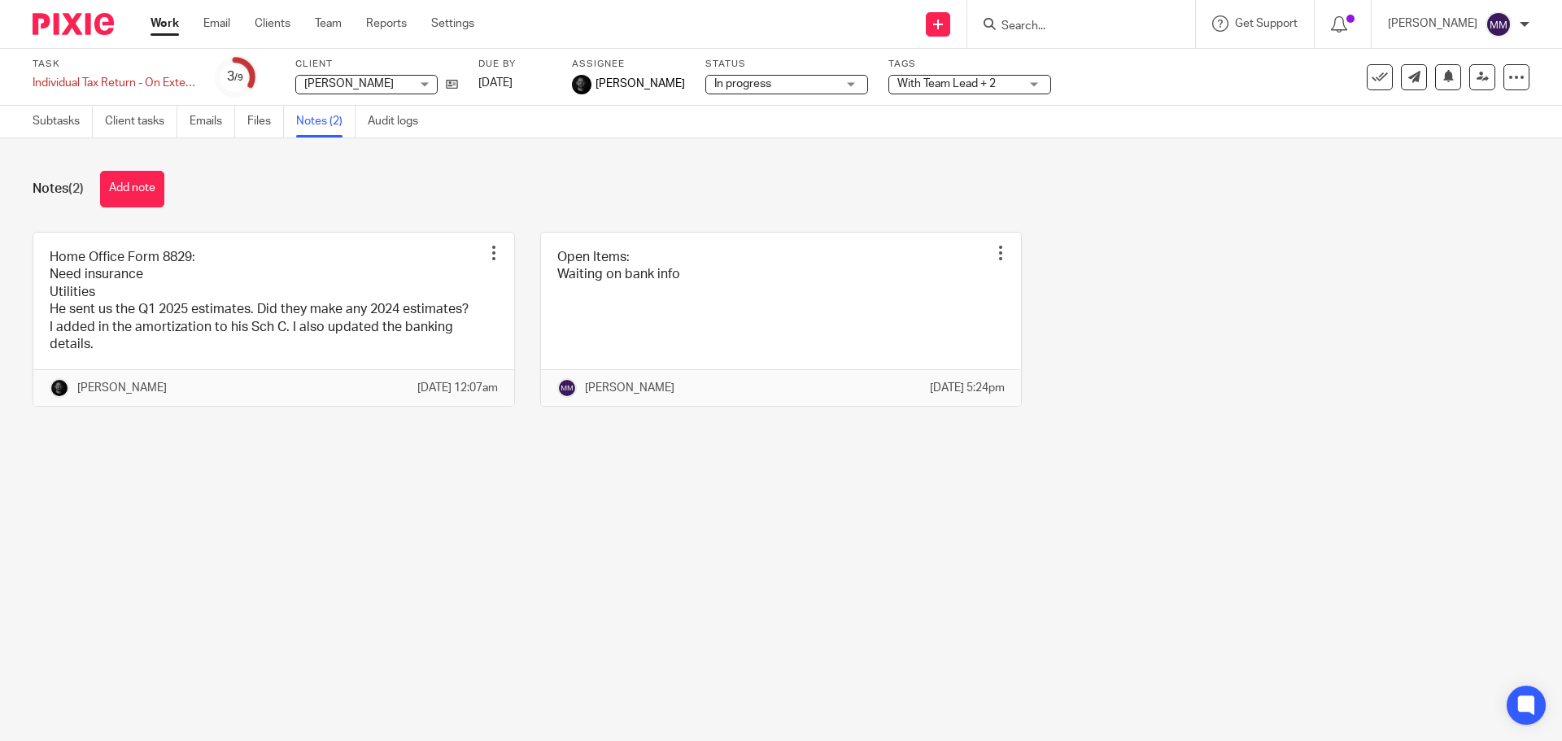
click at [953, 156] on div "Notes (2) Add note Home Office Form 8829: Need insurance Utilities He sent us t…" at bounding box center [781, 300] width 1562 height 325
click at [169, 23] on link "Work" at bounding box center [164, 23] width 28 height 16
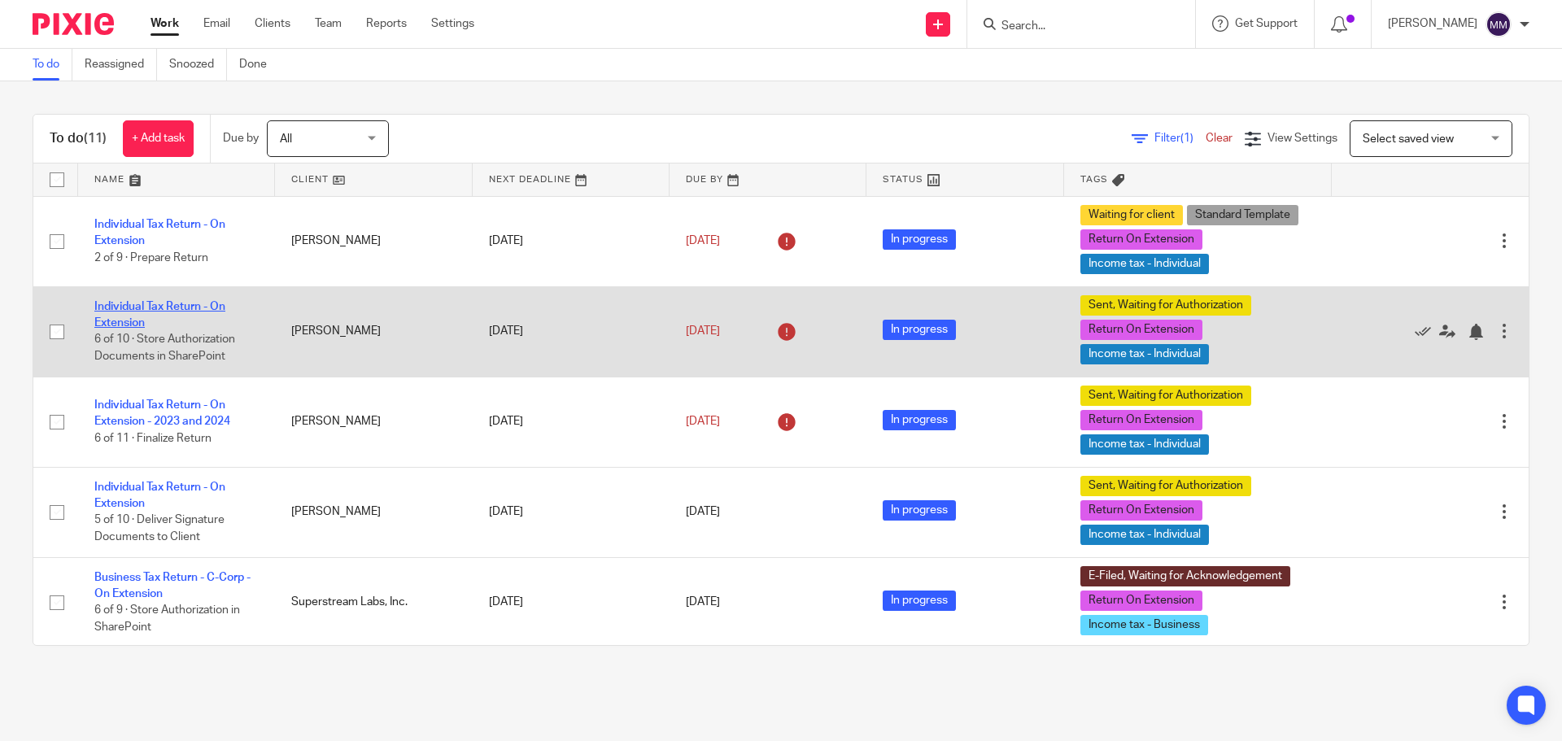
click at [205, 306] on link "Individual Tax Return - On Extension" at bounding box center [159, 315] width 131 height 28
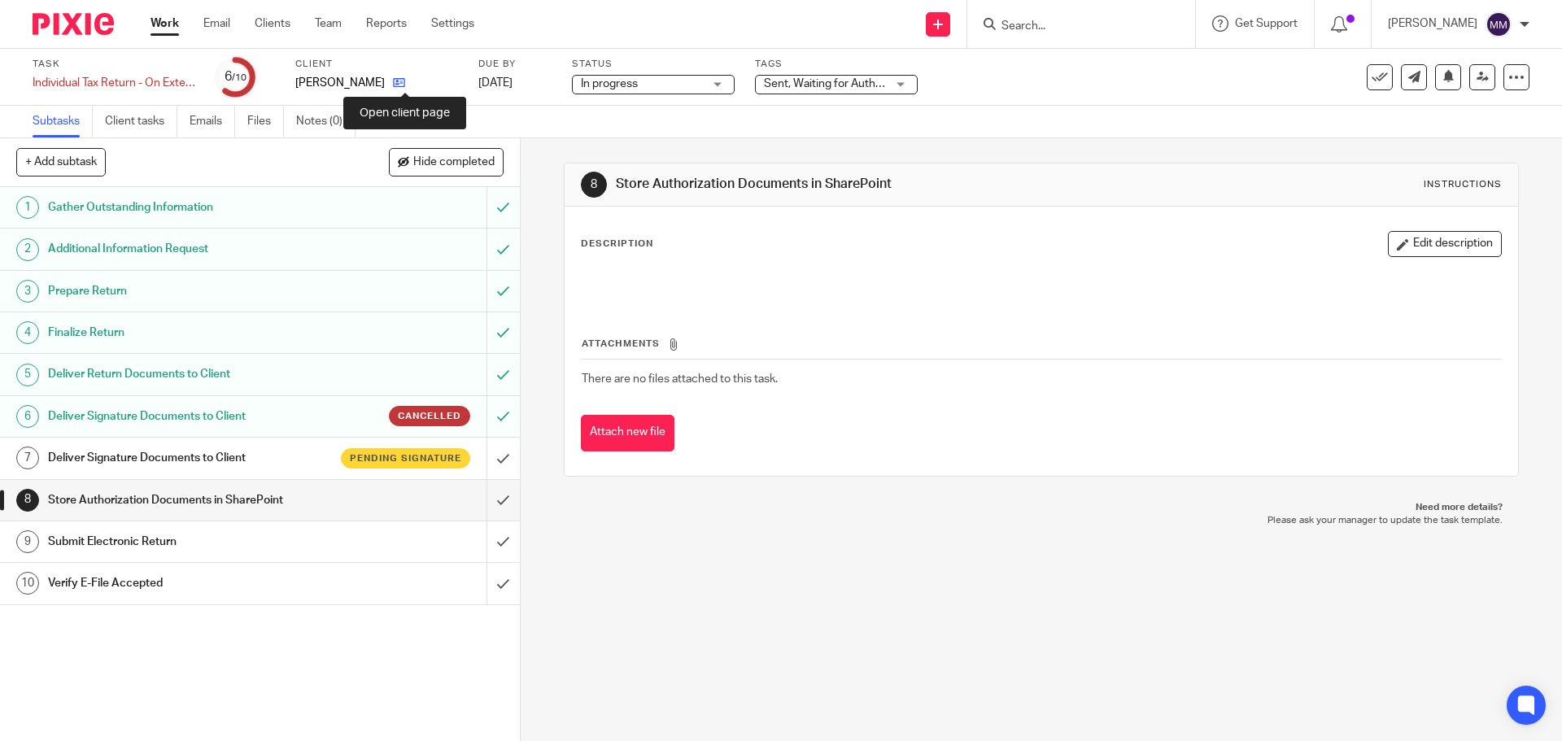
click at [405, 86] on icon at bounding box center [399, 82] width 12 height 12
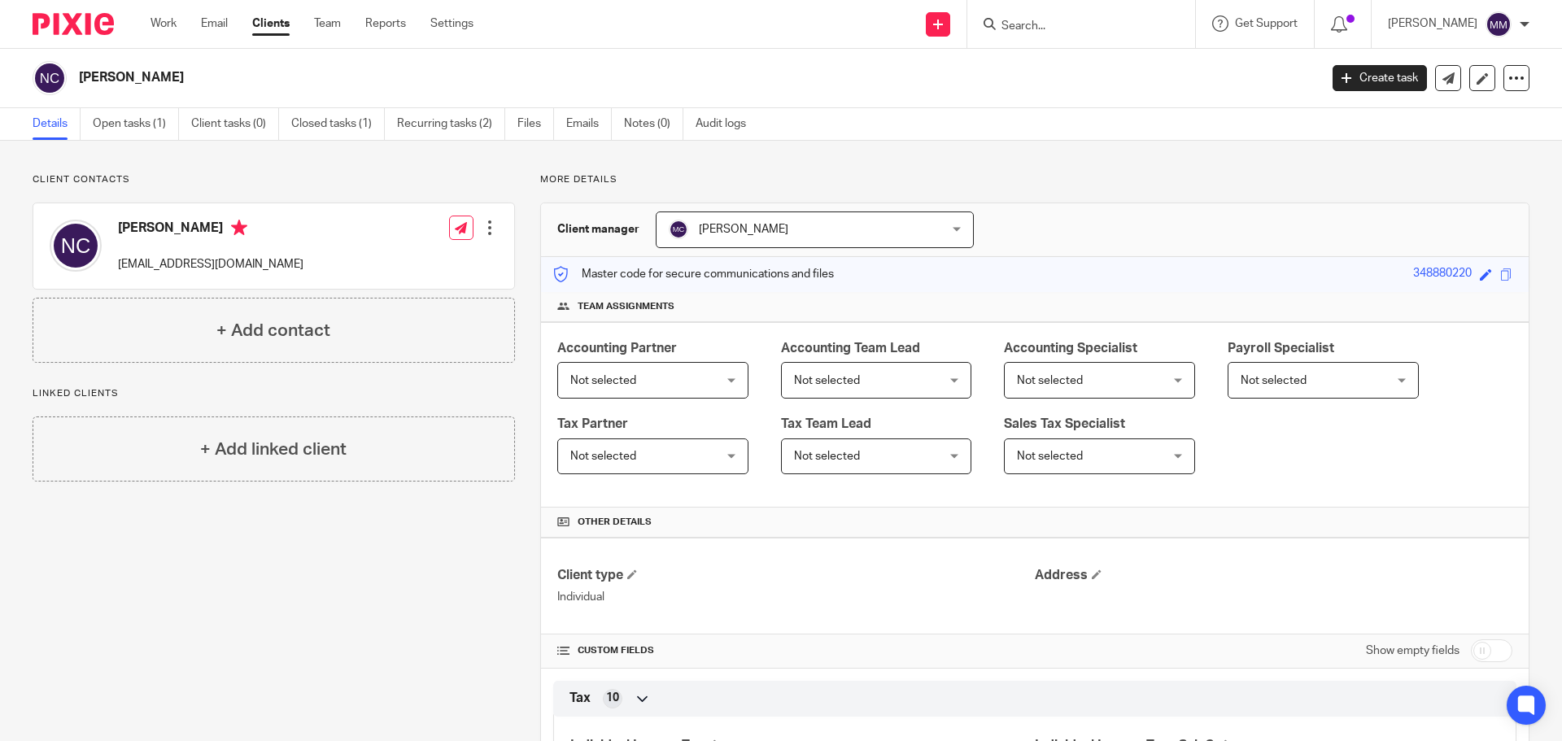
click at [1082, 190] on div "More details Client manager Mike Condino Mike Condino Adriel Kornschuh Agustin …" at bounding box center [1022, 606] width 1014 height 866
click at [165, 24] on link "Work" at bounding box center [163, 23] width 26 height 16
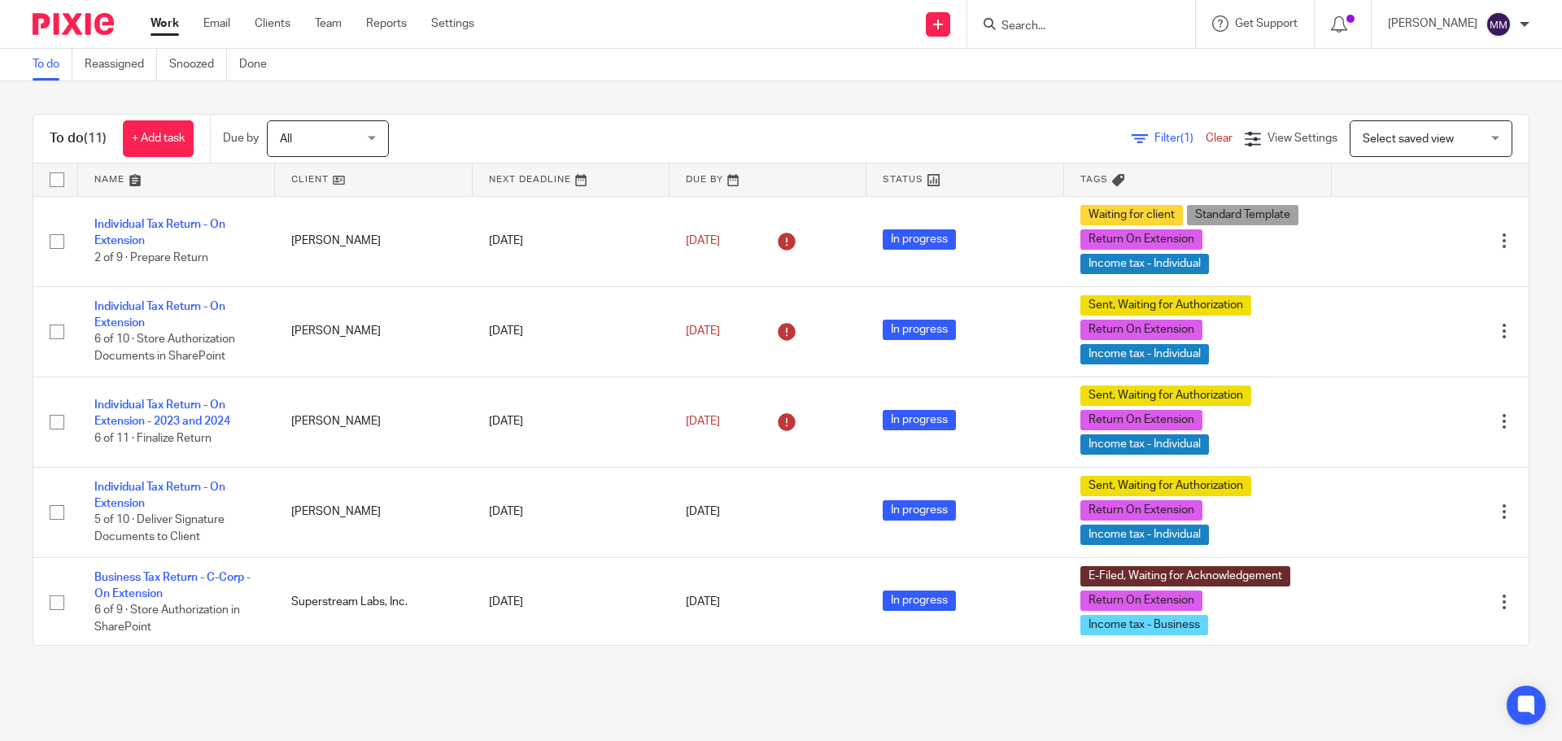
click at [1066, 32] on input "Search" at bounding box center [1073, 27] width 146 height 15
type input "akn"
click at [1104, 77] on link at bounding box center [1133, 69] width 275 height 37
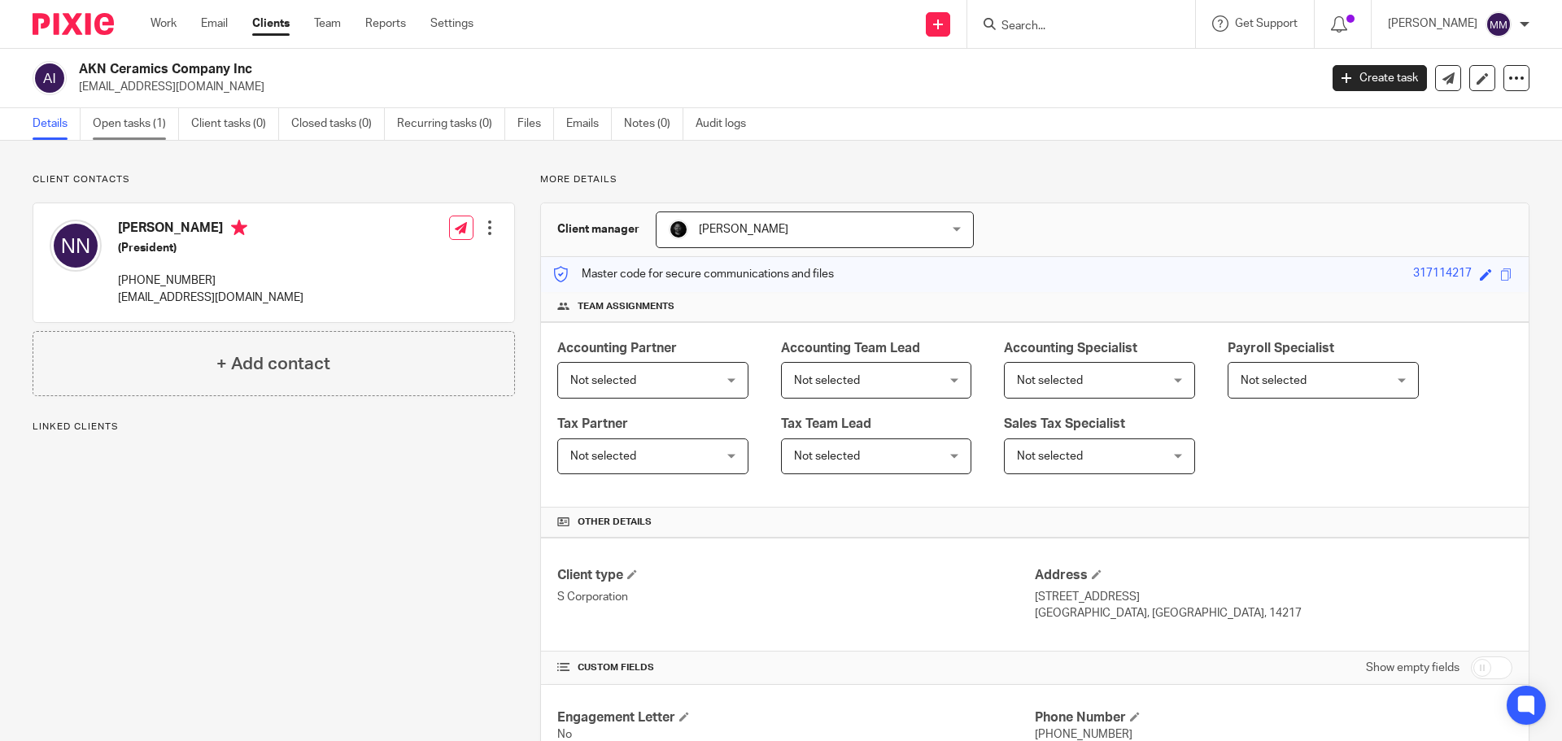
click at [150, 129] on link "Open tasks (1)" at bounding box center [136, 124] width 86 height 32
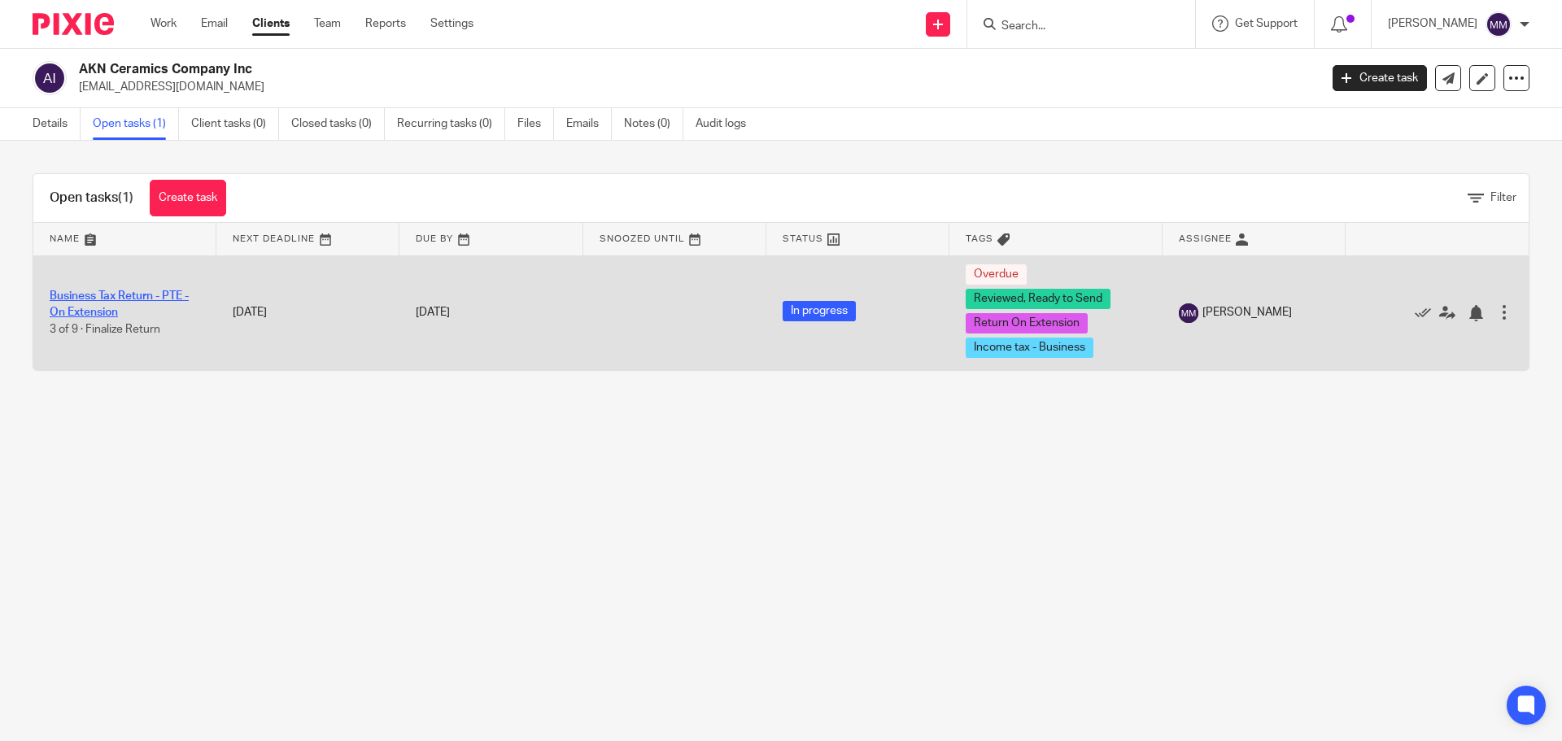
click at [150, 292] on link "Business Tax Return - PTE - On Extension" at bounding box center [119, 304] width 139 height 28
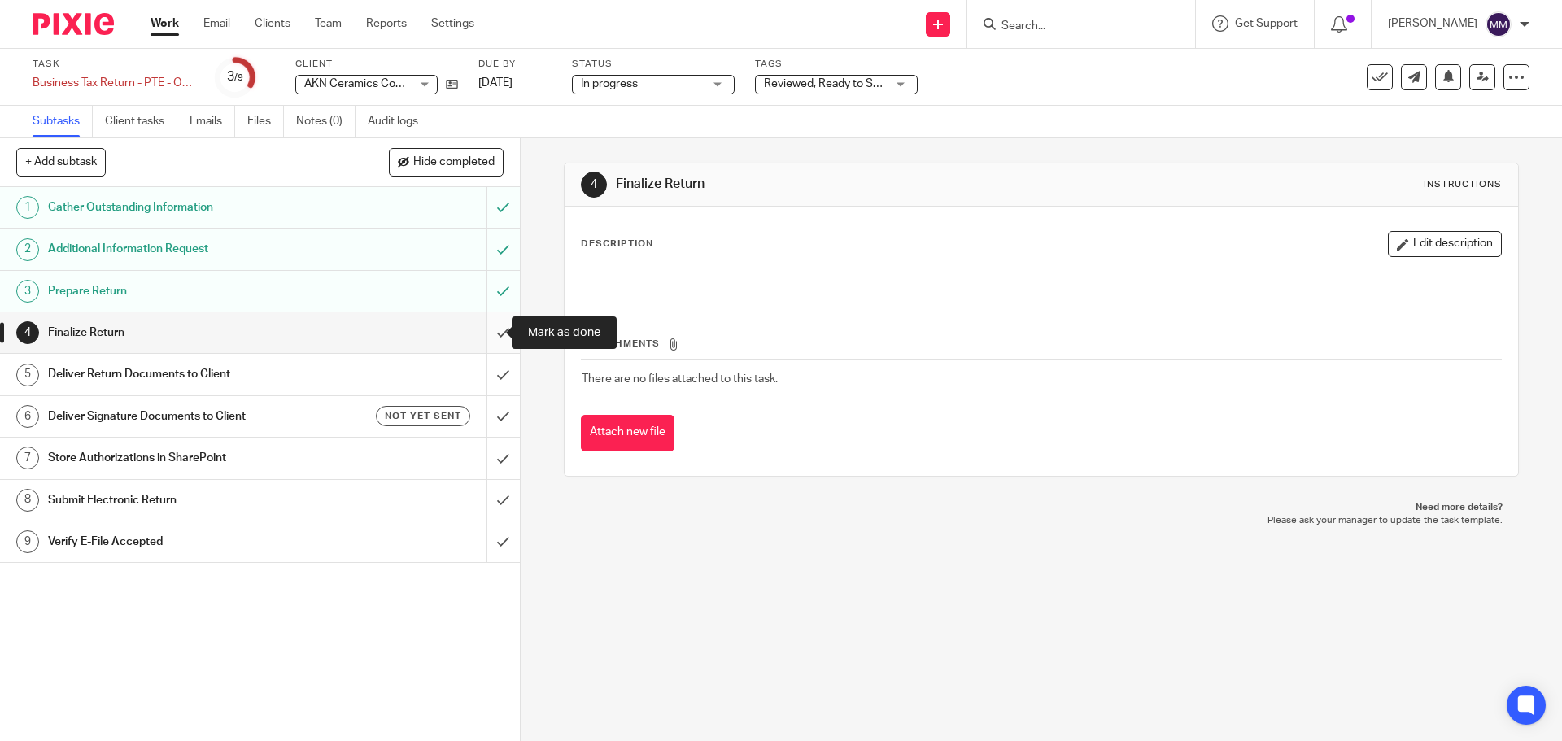
click at [486, 336] on input "submit" at bounding box center [260, 332] width 520 height 41
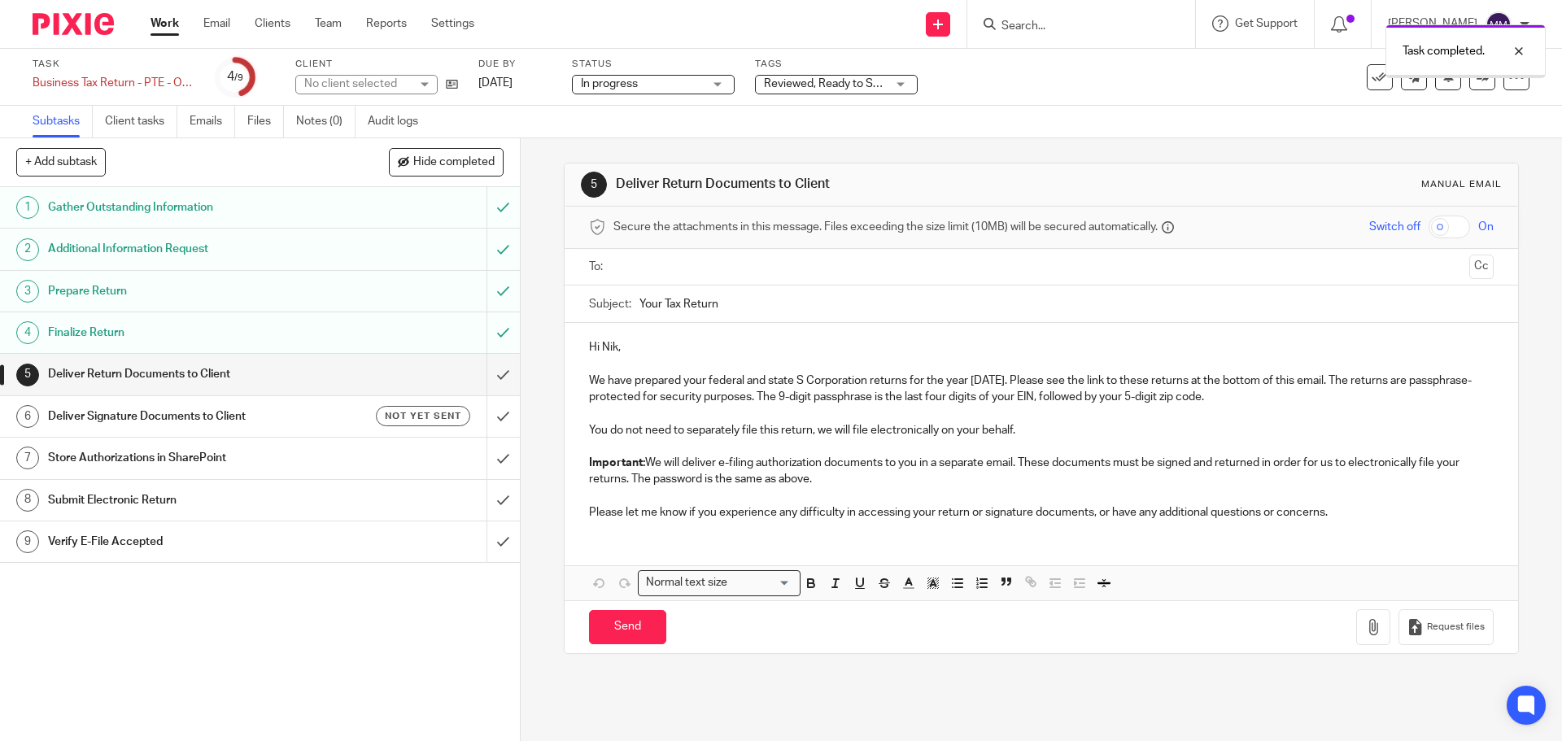
click at [645, 255] on ul at bounding box center [1041, 267] width 853 height 27
click at [642, 271] on input "text" at bounding box center [1040, 267] width 843 height 19
click at [1469, 270] on button "Cc" at bounding box center [1481, 268] width 24 height 24
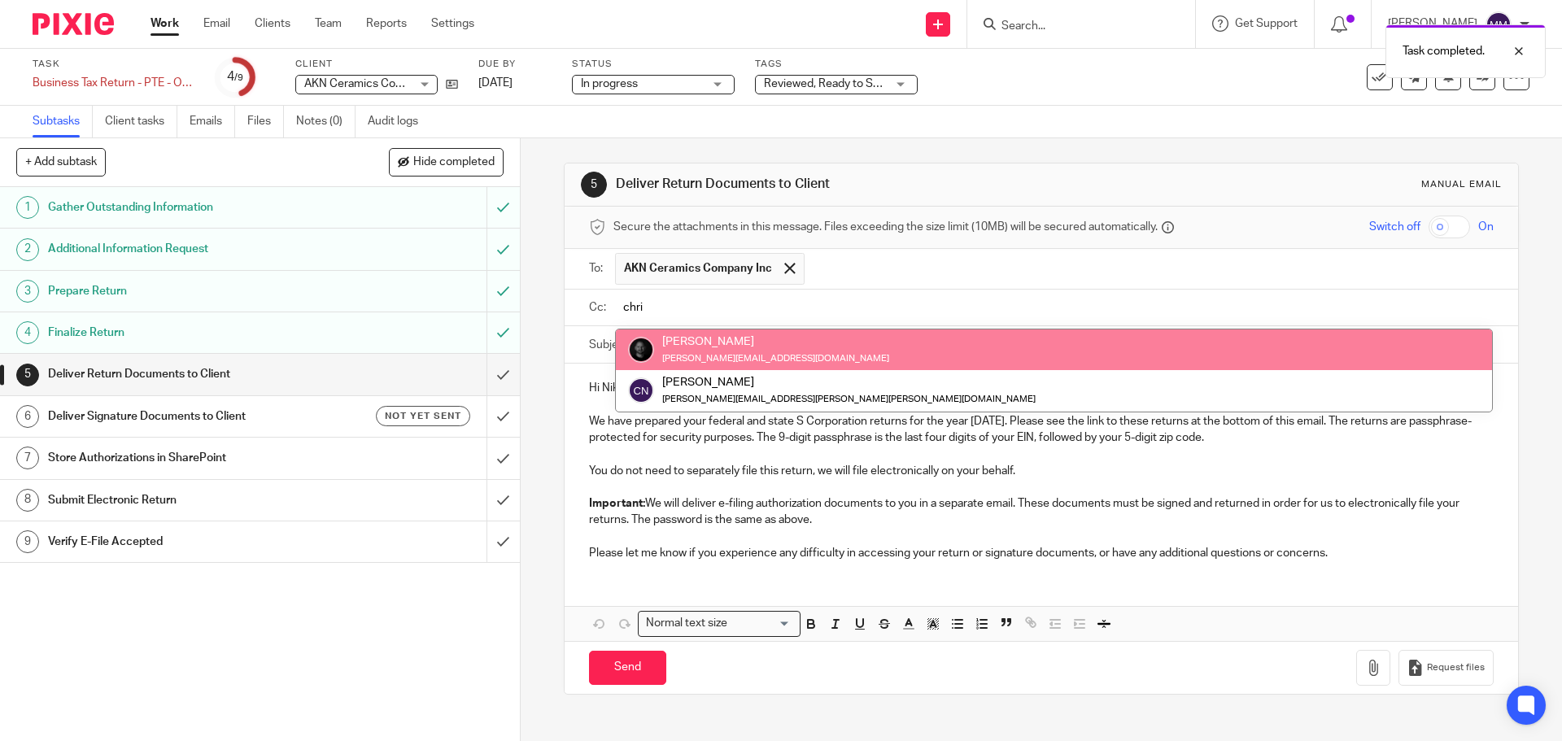
type input "chri"
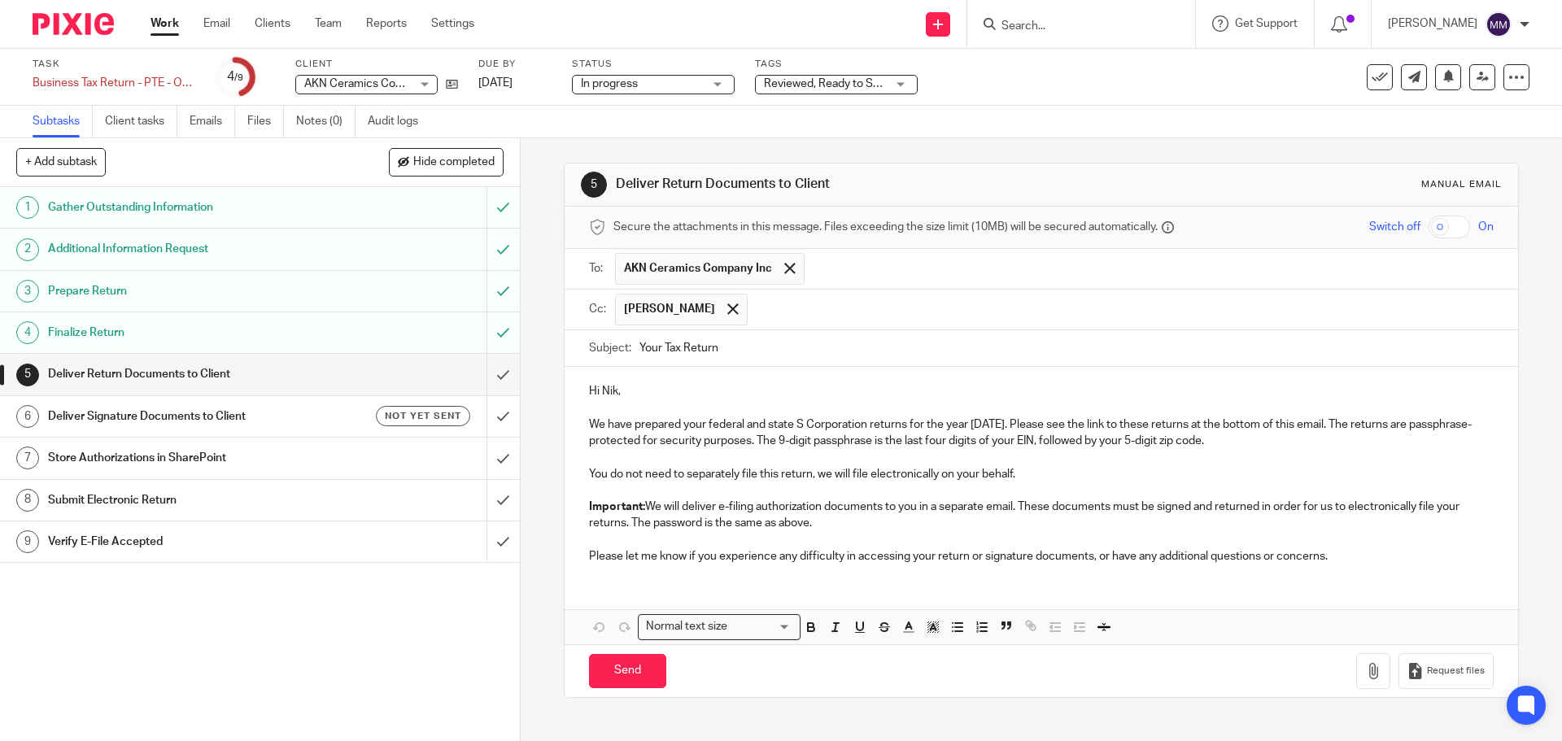
drag, startPoint x: 656, startPoint y: 349, endPoint x: 597, endPoint y: 338, distance: 59.5
click at [597, 338] on div "Subject: Your Tax Return" at bounding box center [1041, 348] width 904 height 37
click at [750, 342] on input "2024 Tax Return" at bounding box center [1065, 348] width 853 height 37
type input "2024 Tax Return - AKN Ceramics Company Inc"
click at [916, 520] on p "Important: We will deliver e-filing authorization documents to you in a separat…" at bounding box center [1041, 515] width 904 height 33
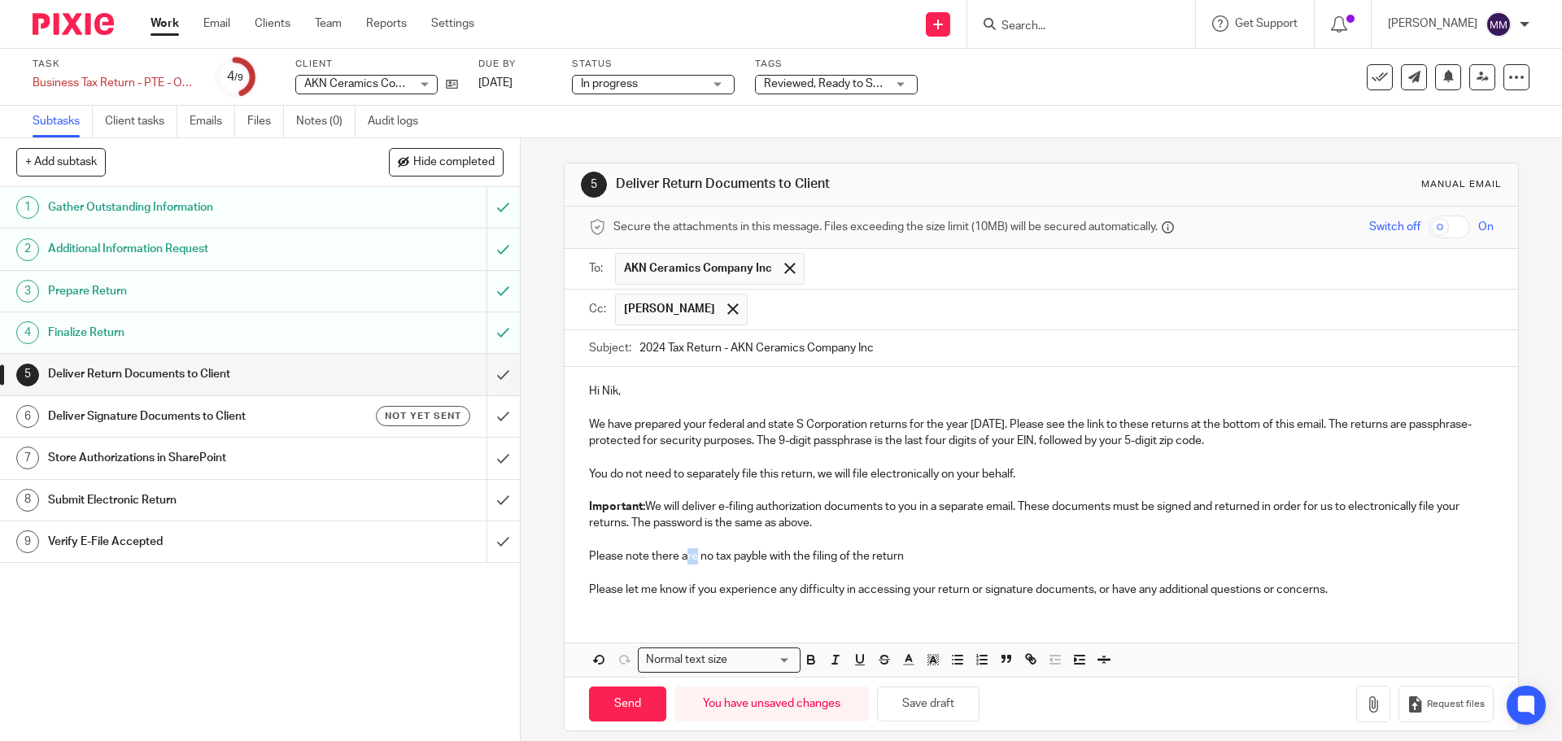
drag, startPoint x: 682, startPoint y: 556, endPoint x: 691, endPoint y: 556, distance: 9.0
click at [691, 556] on p "Please note there are no tax payble with the filing of the return" at bounding box center [1041, 556] width 904 height 16
click at [742, 558] on p "Please note there is no tax payble with the filing of the return" at bounding box center [1041, 556] width 904 height 16
click at [912, 553] on p "Please note there is no tax payable with the filing of the return" at bounding box center [1041, 556] width 904 height 16
click at [1371, 592] on p "Please let me know if you experience any difficulty in accessing your return or…" at bounding box center [1041, 590] width 904 height 16
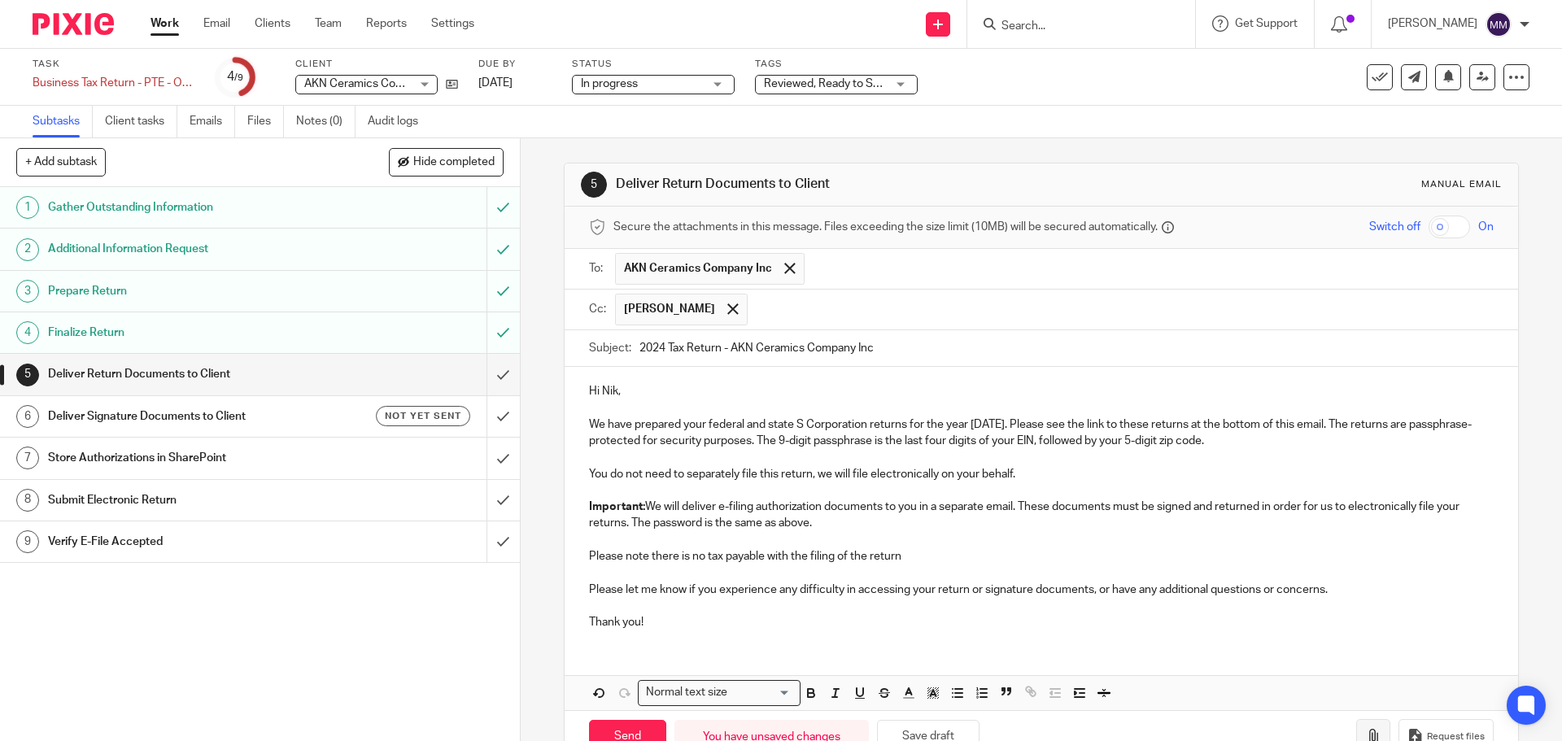
click at [1356, 724] on button "button" at bounding box center [1373, 737] width 34 height 37
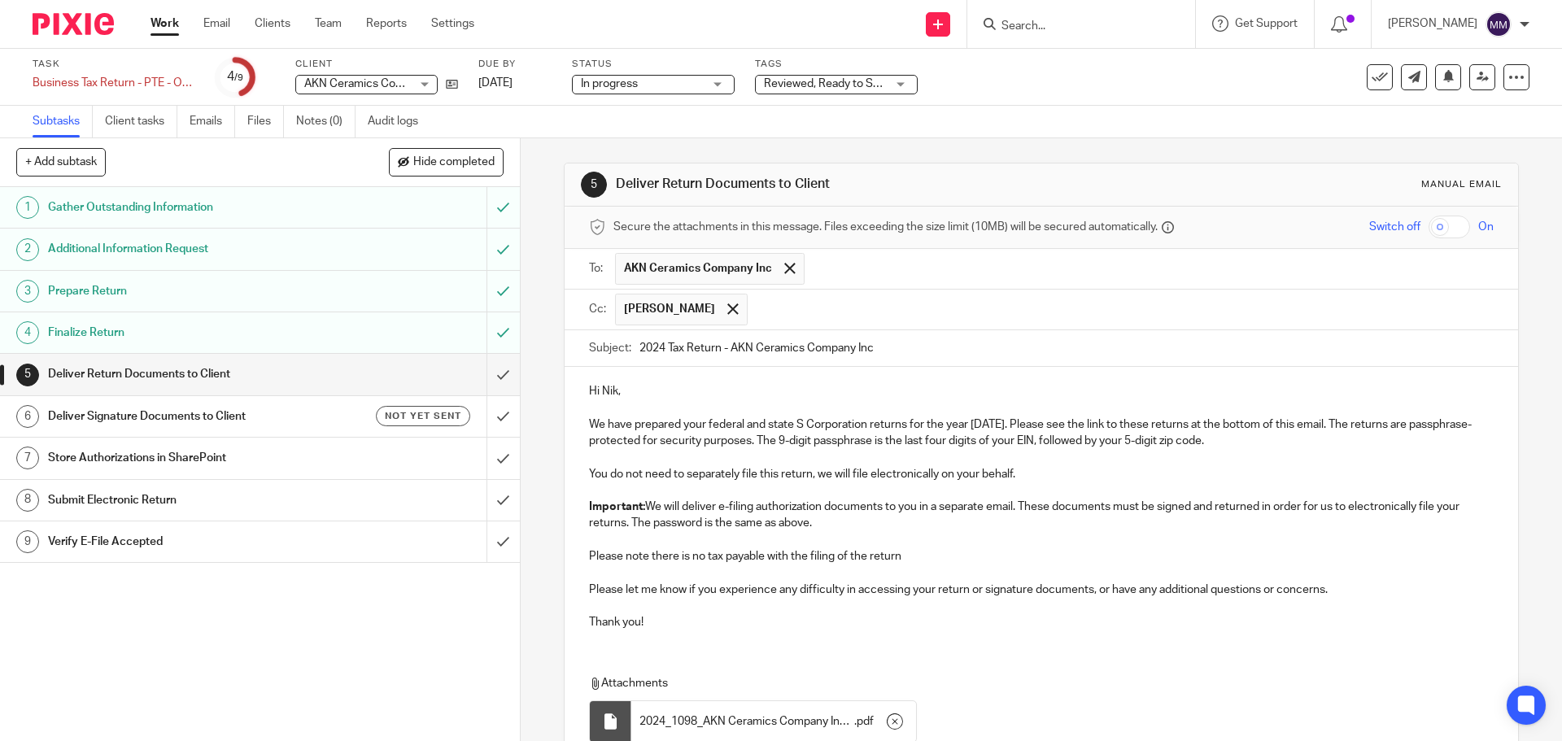
click at [1433, 220] on input "checkbox" at bounding box center [1448, 227] width 41 height 23
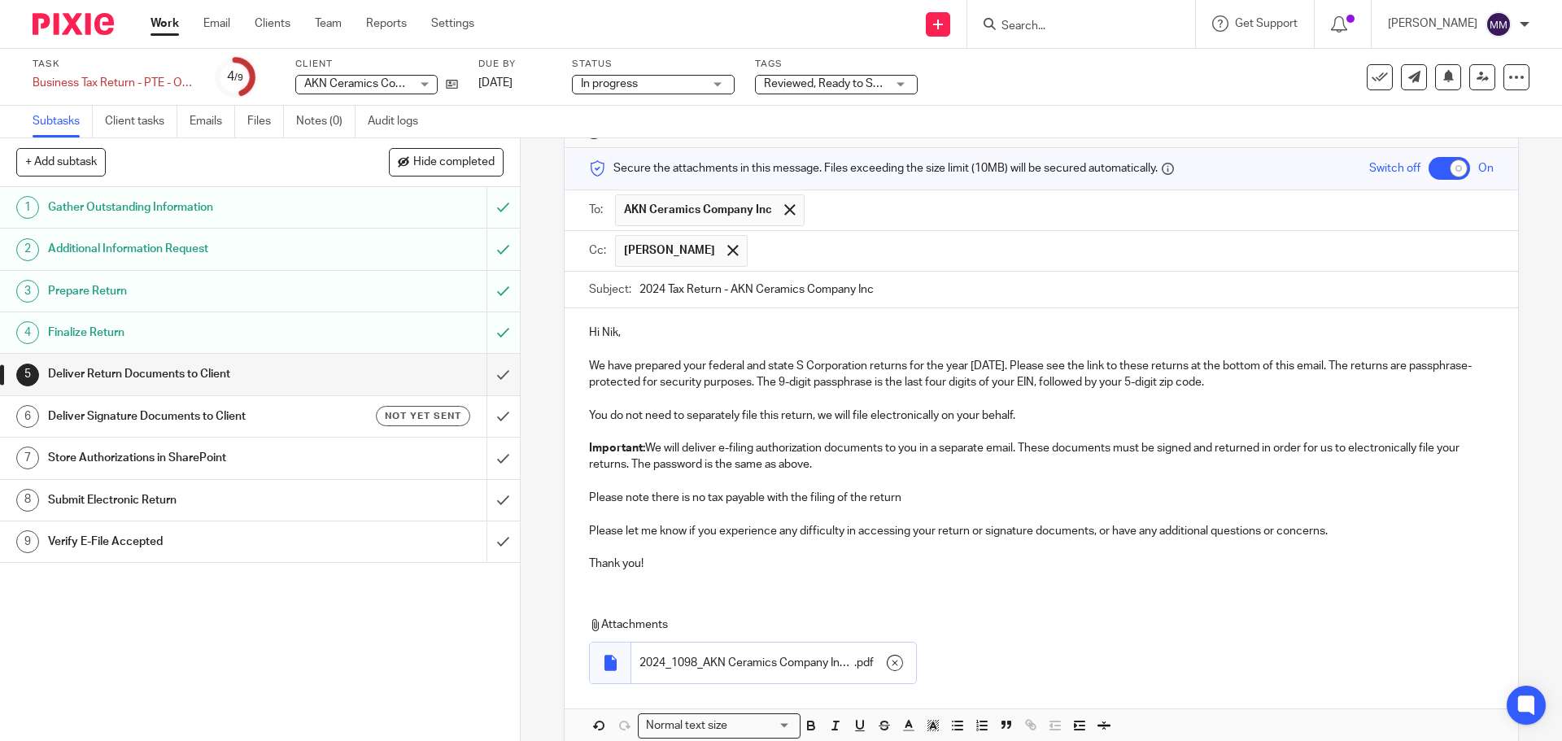
scroll to position [140, 0]
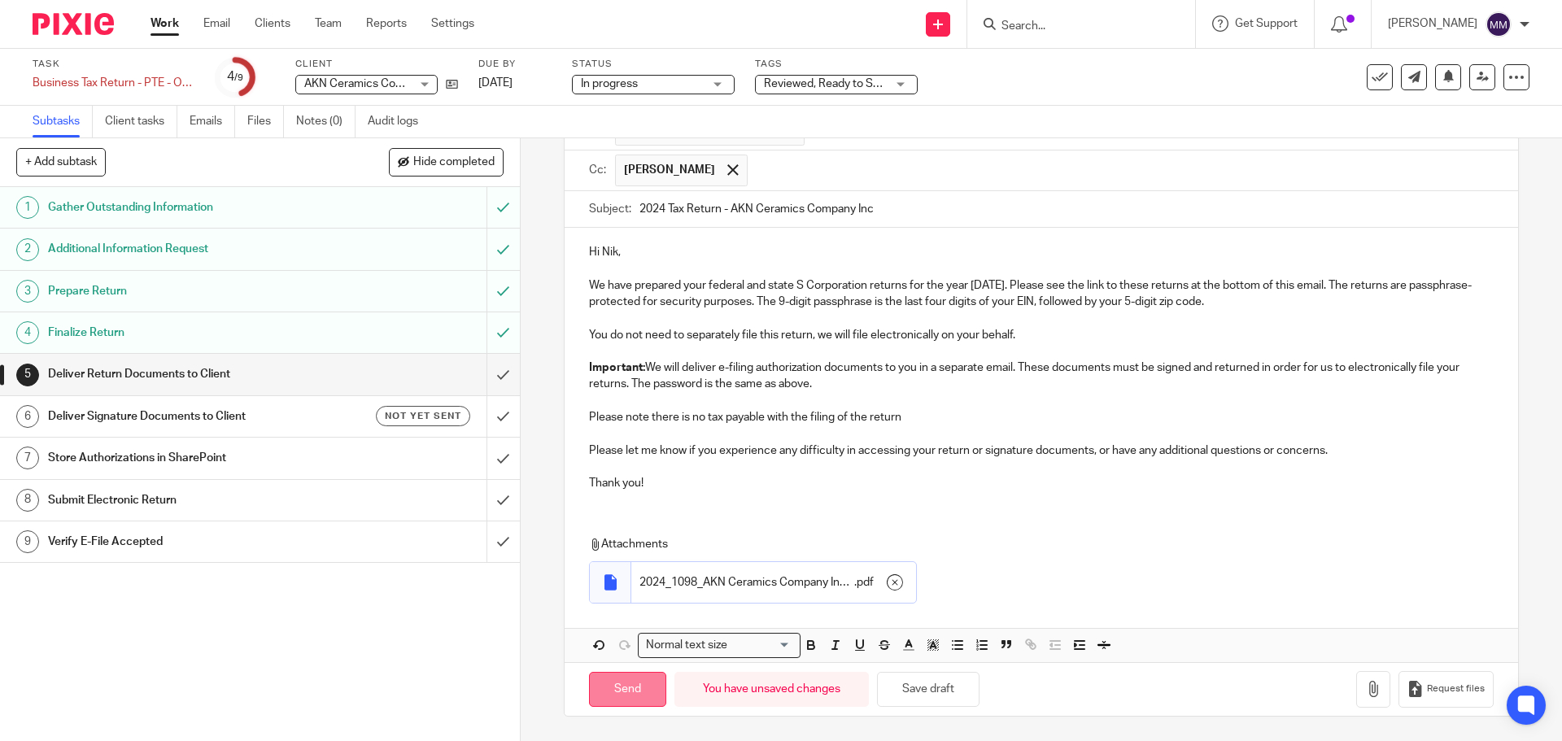
click at [626, 678] on input "Send" at bounding box center [627, 689] width 77 height 35
checkbox input "false"
type input "Sent"
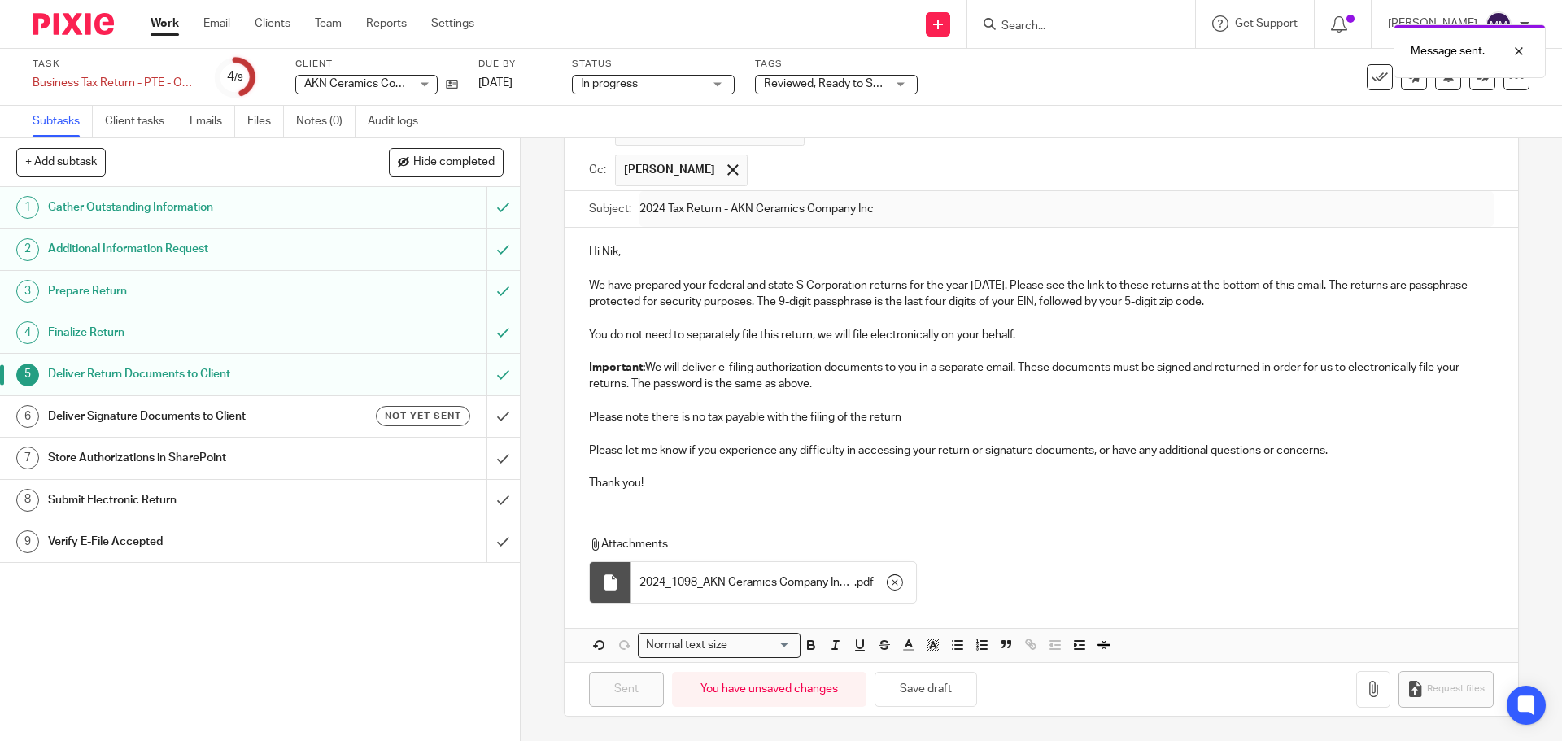
click at [857, 90] on span "Reviewed, Ready to Send + 2" at bounding box center [825, 84] width 122 height 17
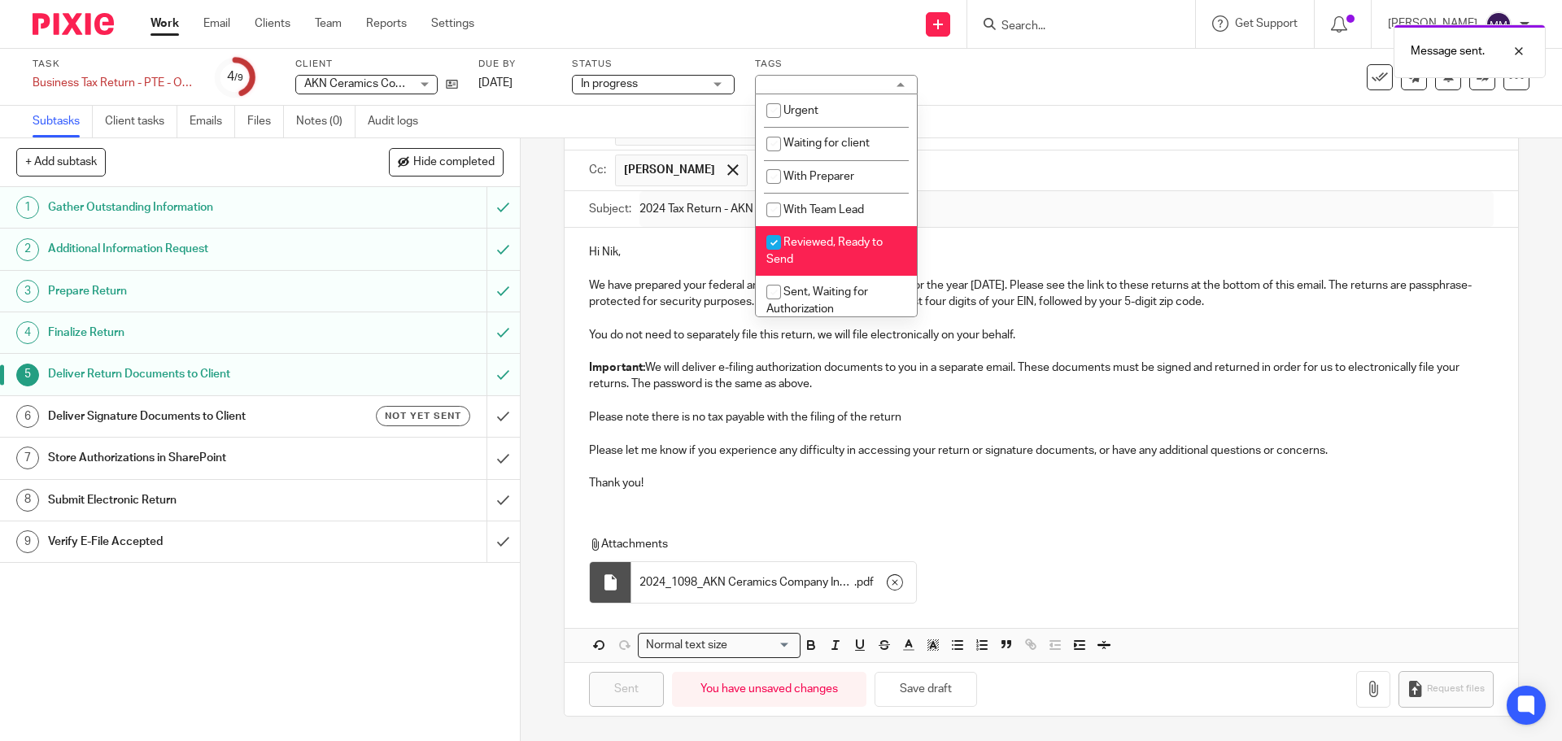
click at [856, 241] on span "Reviewed, Ready to Send" at bounding box center [824, 251] width 116 height 28
checkbox input "false"
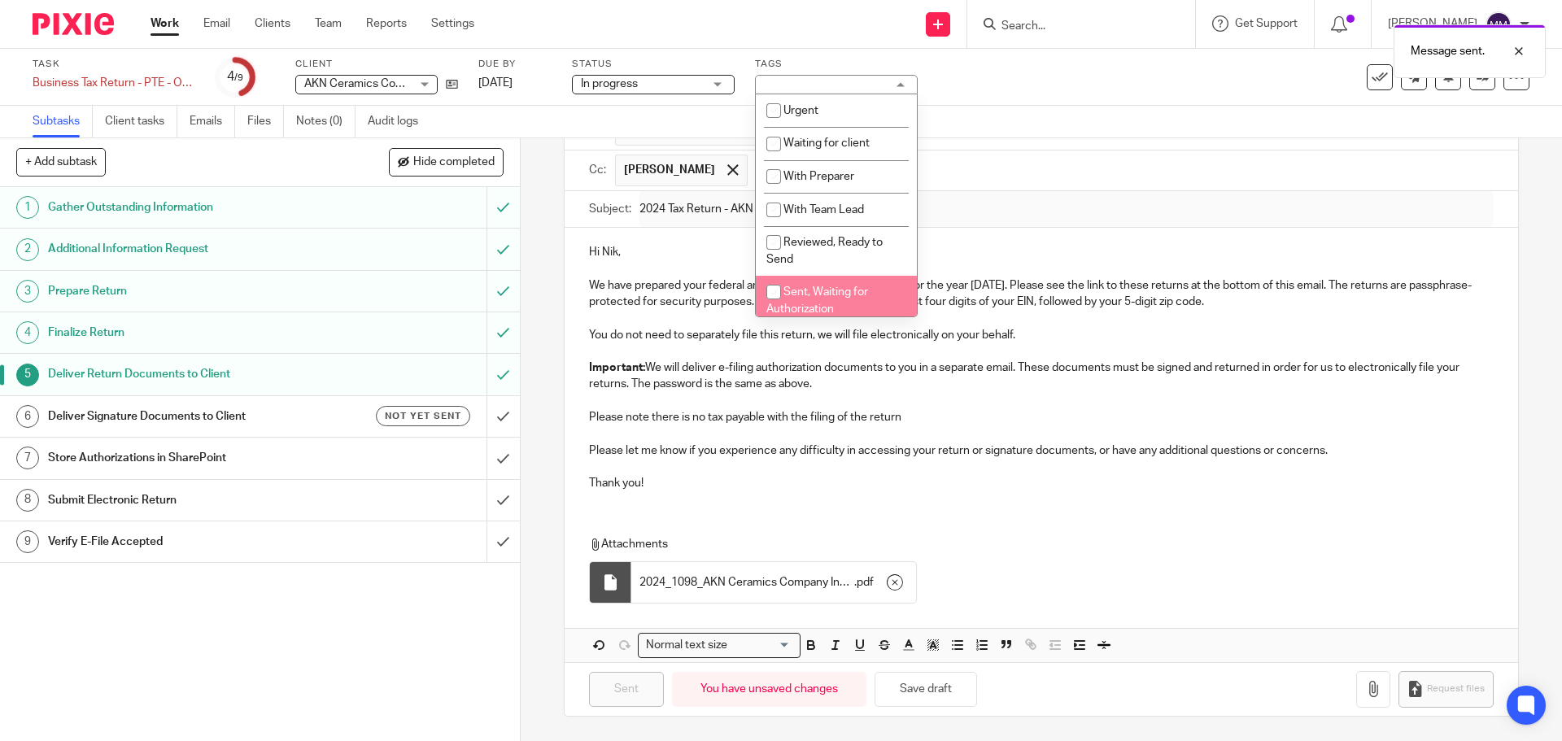
click at [848, 281] on li "Sent, Waiting for Authorization" at bounding box center [836, 301] width 161 height 50
checkbox input "true"
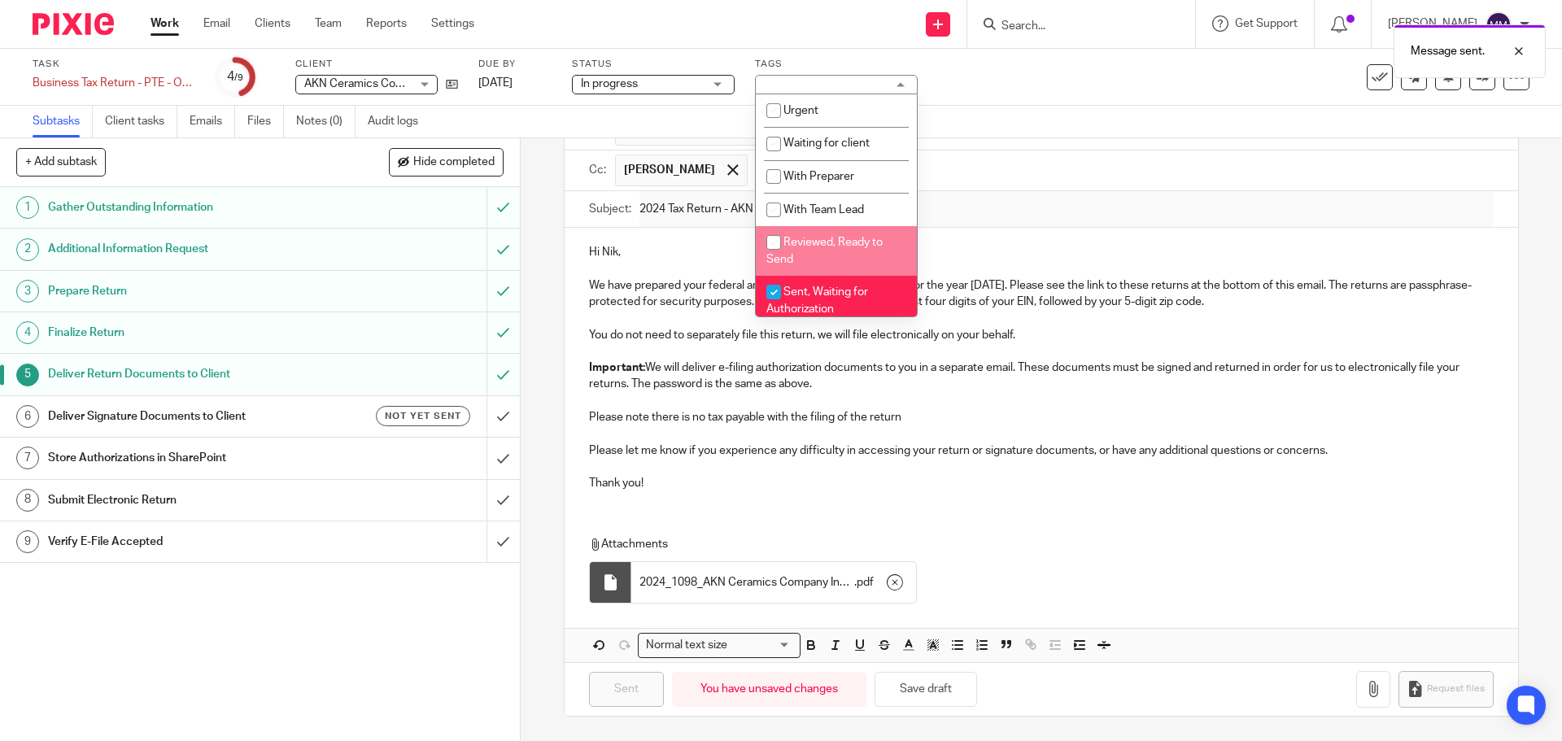
click at [1178, 63] on div "Message sent." at bounding box center [1163, 47] width 765 height 62
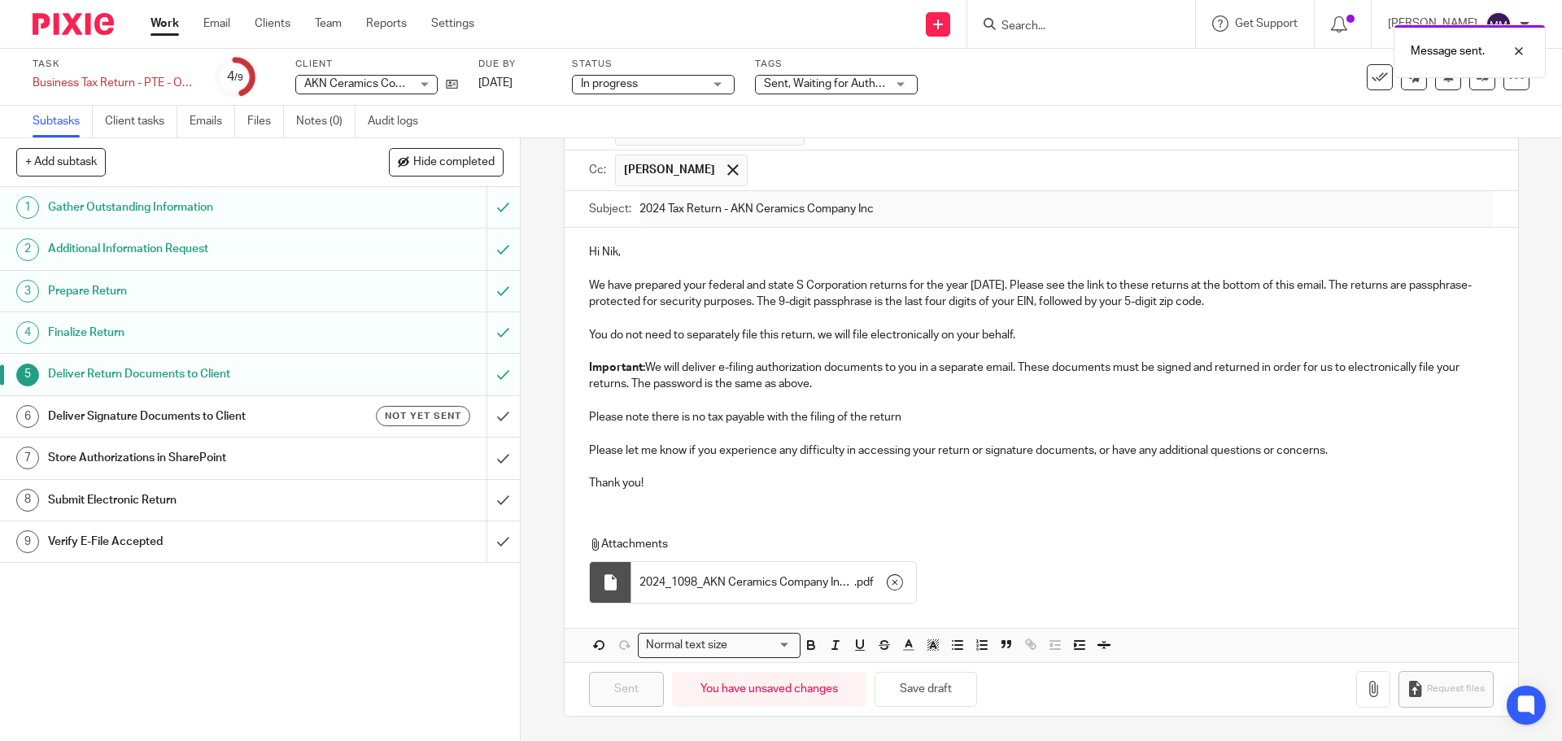
click at [253, 408] on h1 "Deliver Signature Documents to Client" at bounding box center [188, 416] width 281 height 24
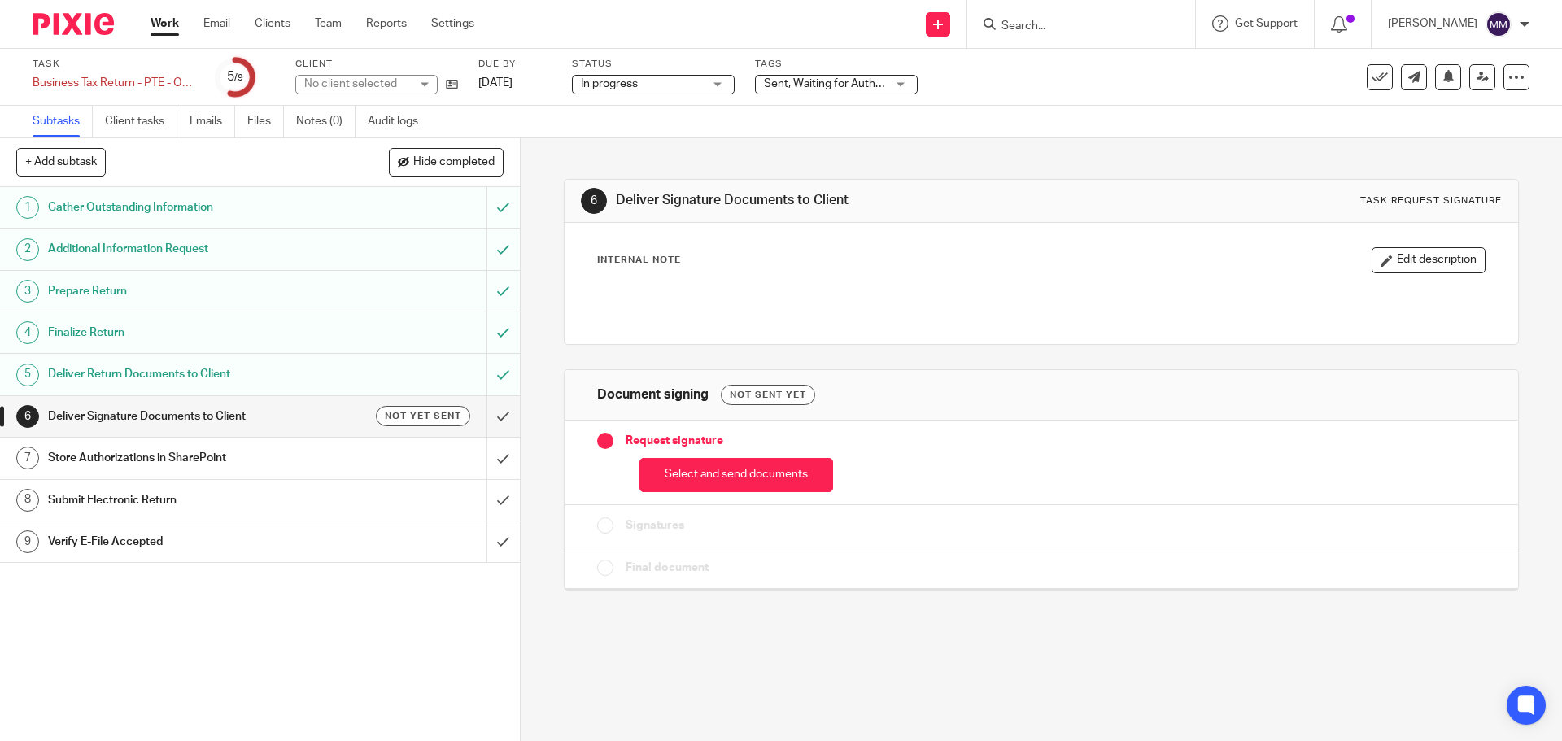
click at [656, 481] on button "Select and send documents" at bounding box center [736, 475] width 194 height 35
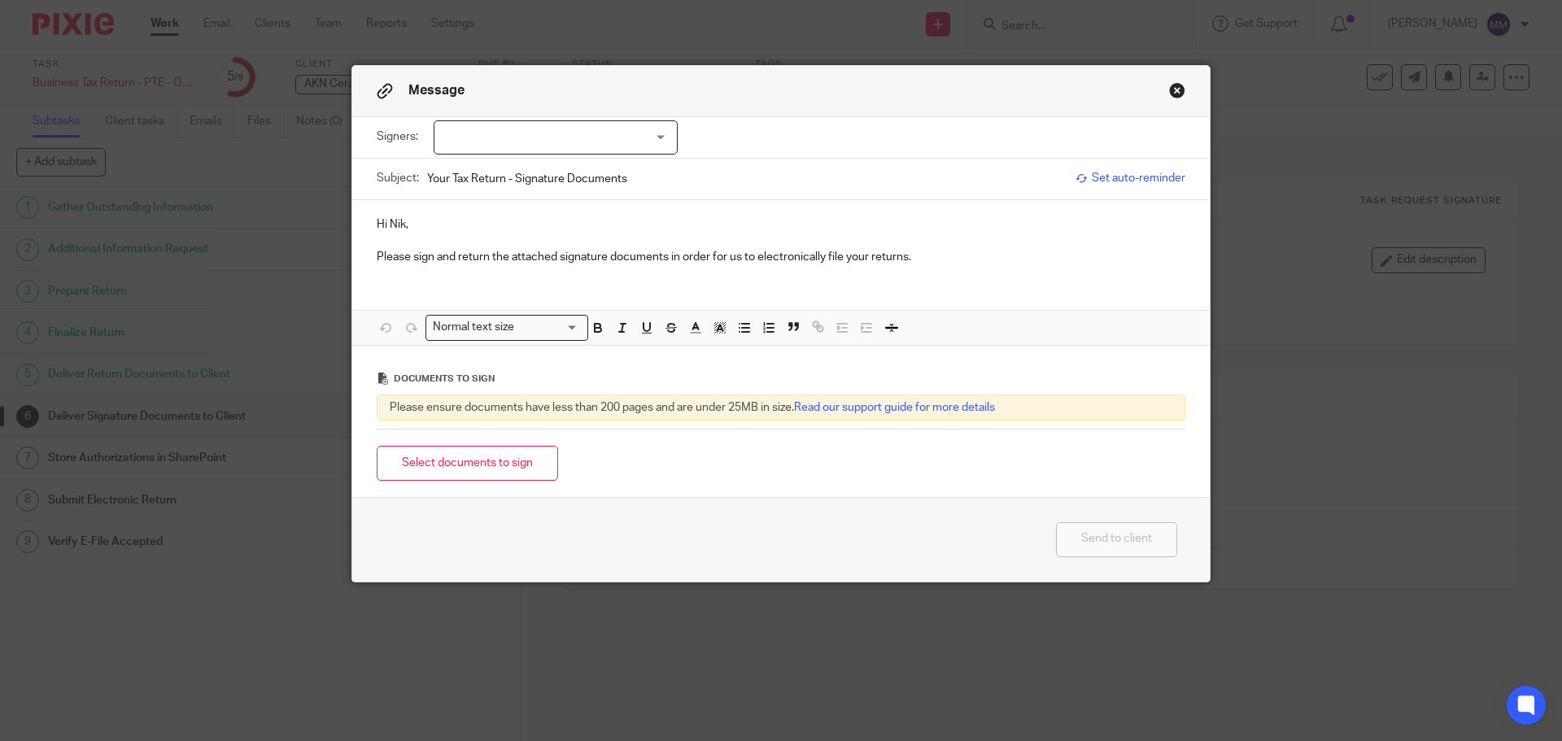
click at [628, 137] on div at bounding box center [556, 137] width 244 height 34
click at [584, 177] on li "Nik Ninos" at bounding box center [550, 171] width 242 height 33
checkbox input "true"
click at [638, 459] on div "Select documents to sign" at bounding box center [781, 463] width 809 height 51
drag, startPoint x: 443, startPoint y: 177, endPoint x: 389, endPoint y: 174, distance: 54.6
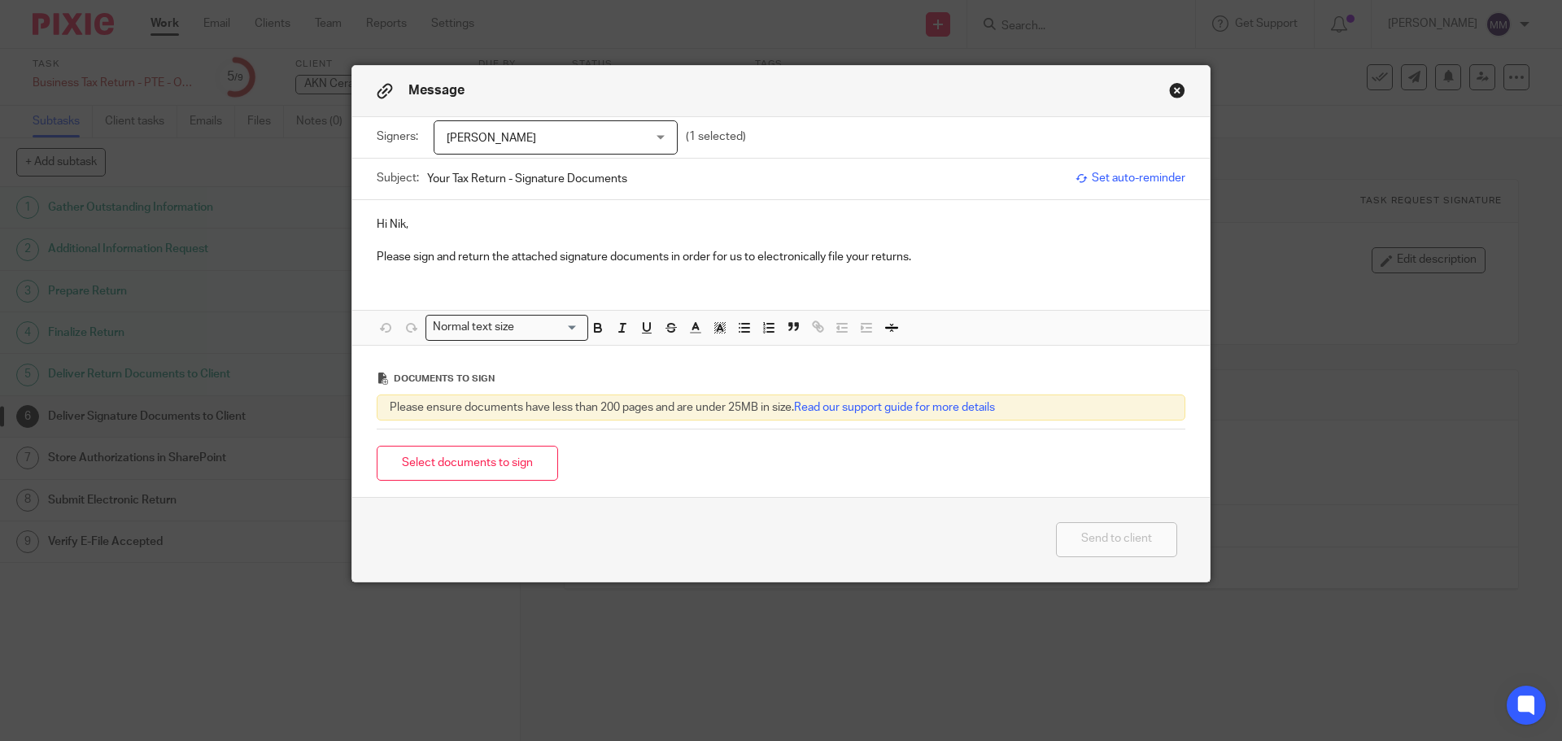
click at [389, 174] on div "Subject: Your Tax Return - Signature Documents" at bounding box center [722, 179] width 691 height 41
click at [675, 182] on input "Your Tax Return - Signature Documents" at bounding box center [747, 178] width 640 height 37
type input "Your Tax Return - Signature Documents AKN Ceramics Company Inc"
click at [502, 465] on button "Select documents to sign" at bounding box center [467, 463] width 181 height 35
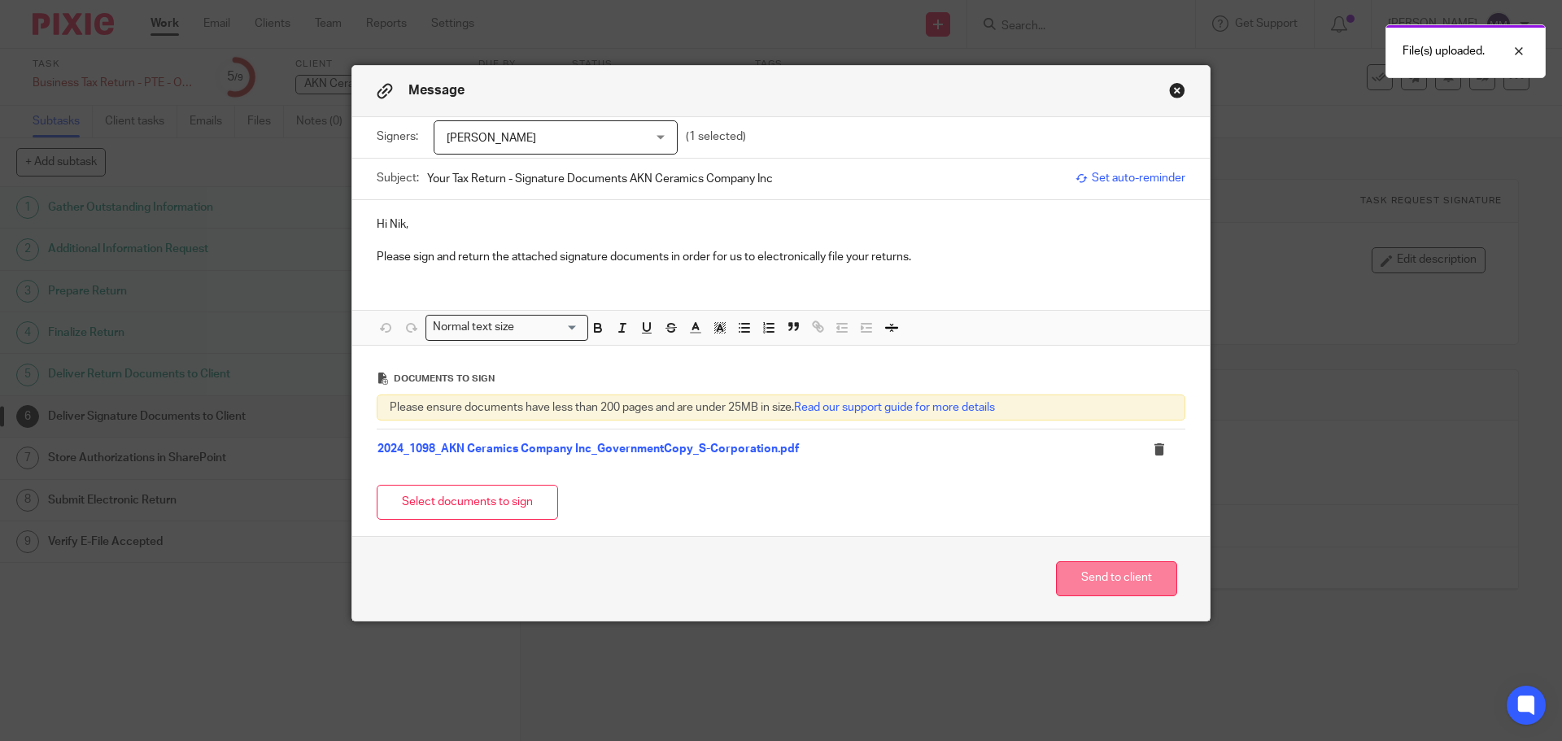
click at [1097, 582] on button "Send to client" at bounding box center [1116, 578] width 121 height 35
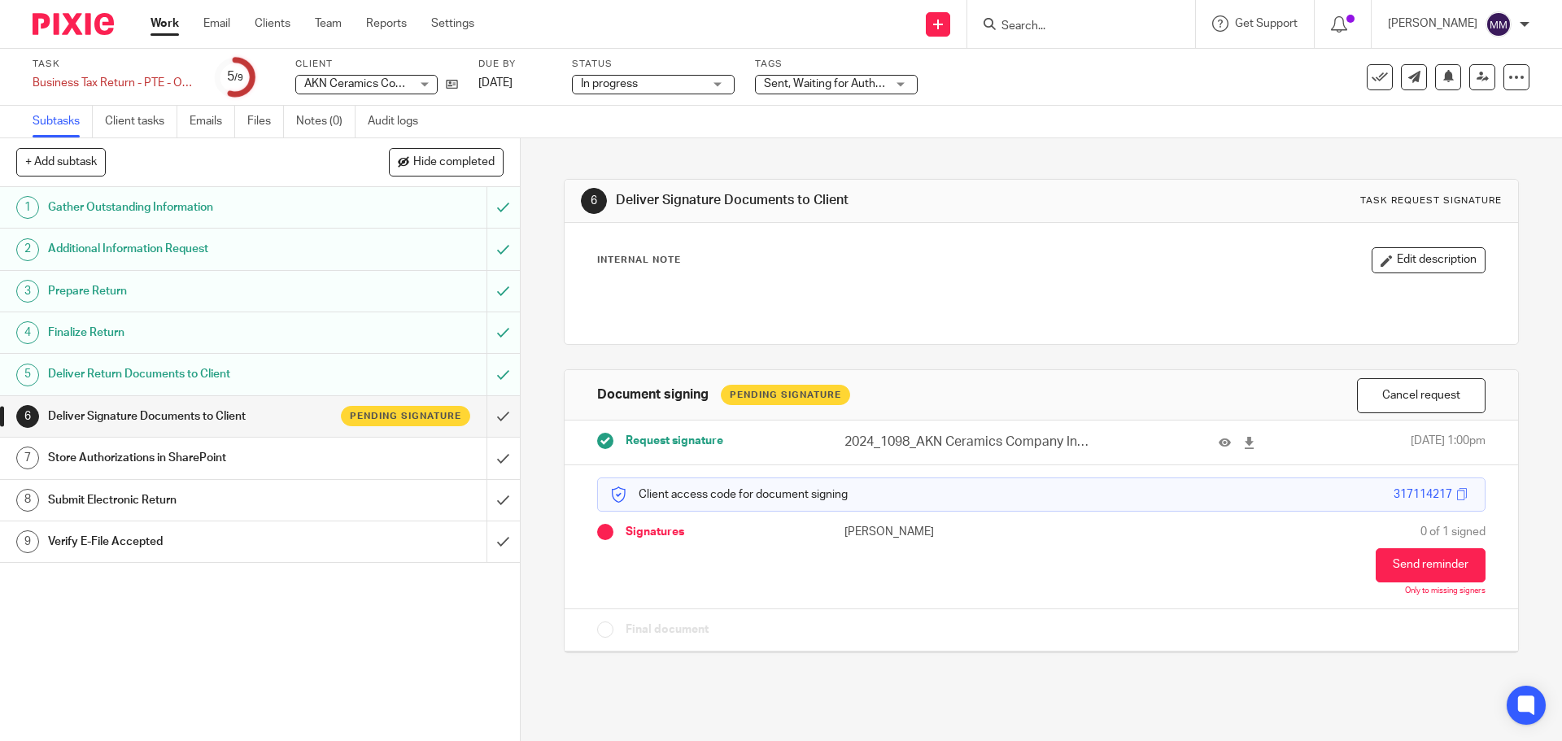
click at [198, 367] on h1 "Deliver Return Documents to Client" at bounding box center [188, 374] width 281 height 24
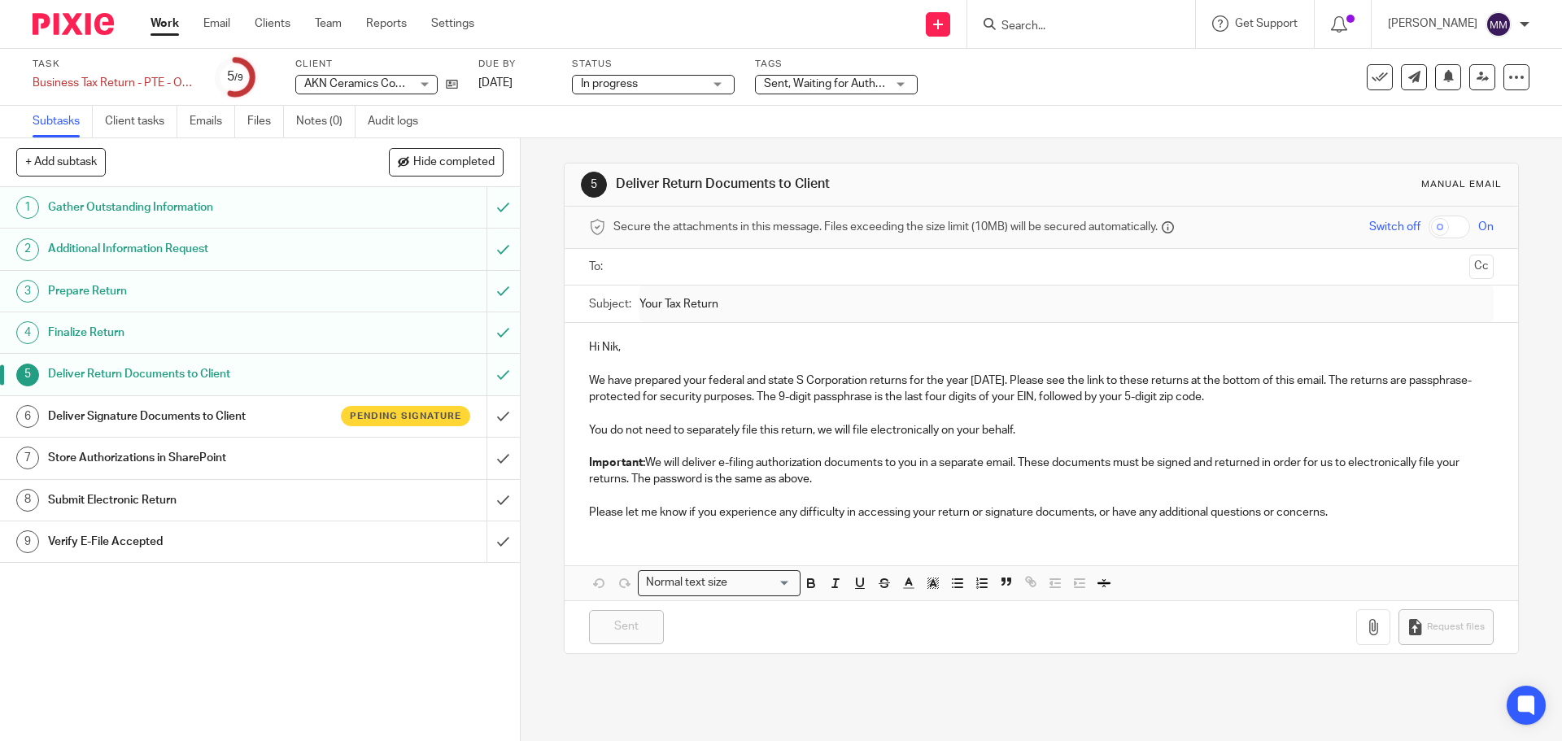
click at [153, 413] on h1 "Deliver Signature Documents to Client" at bounding box center [188, 416] width 281 height 24
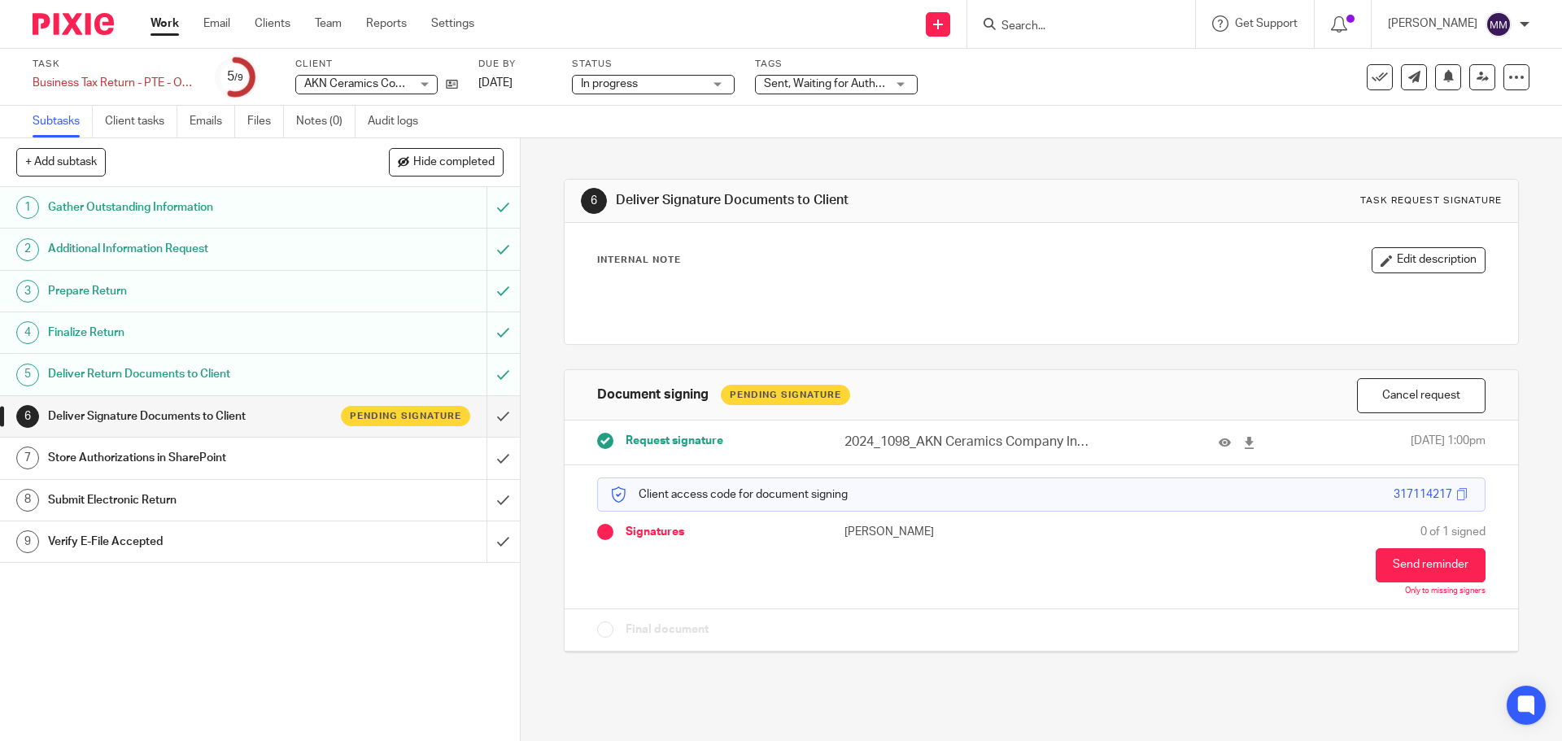
click at [167, 18] on link "Work" at bounding box center [164, 23] width 28 height 16
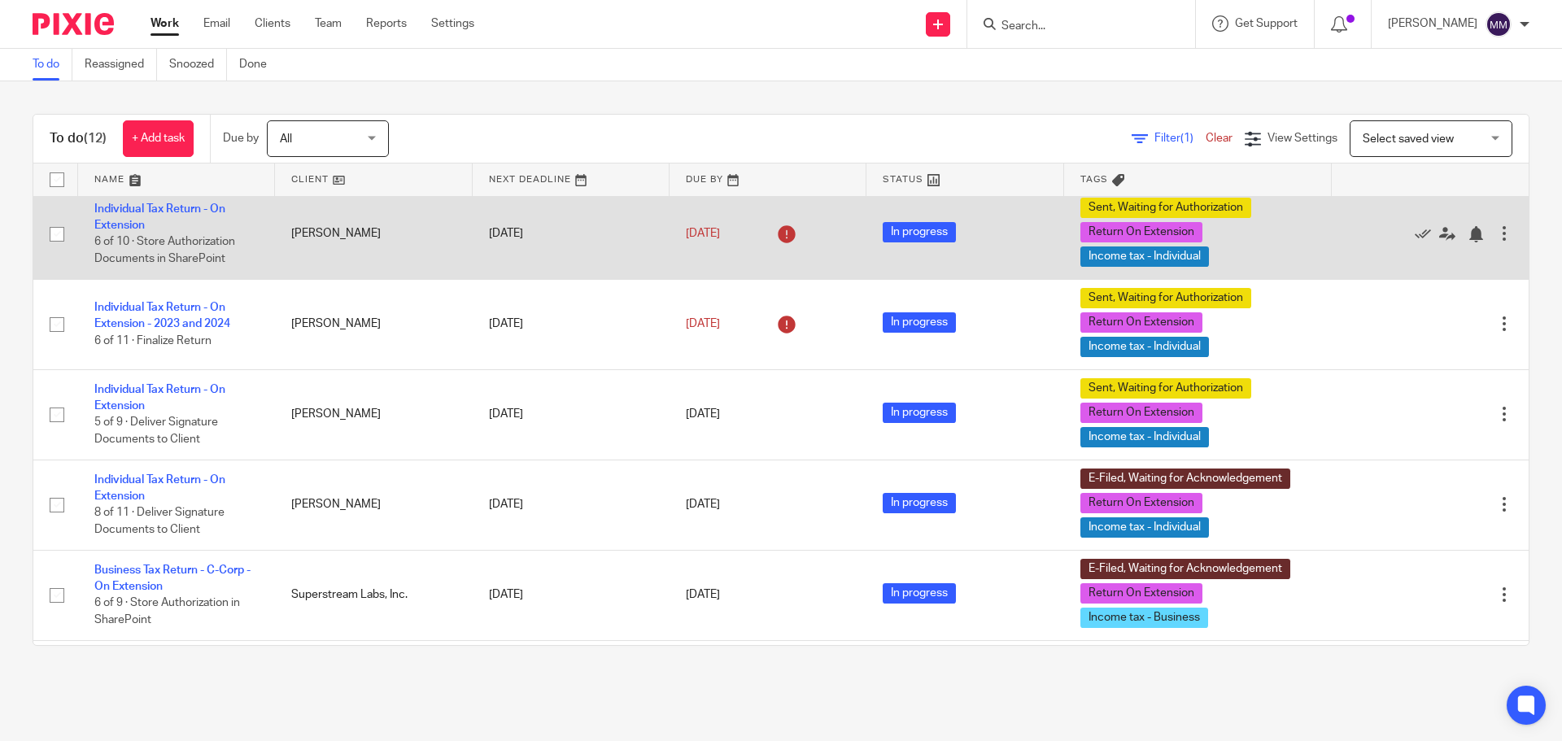
scroll to position [163, 0]
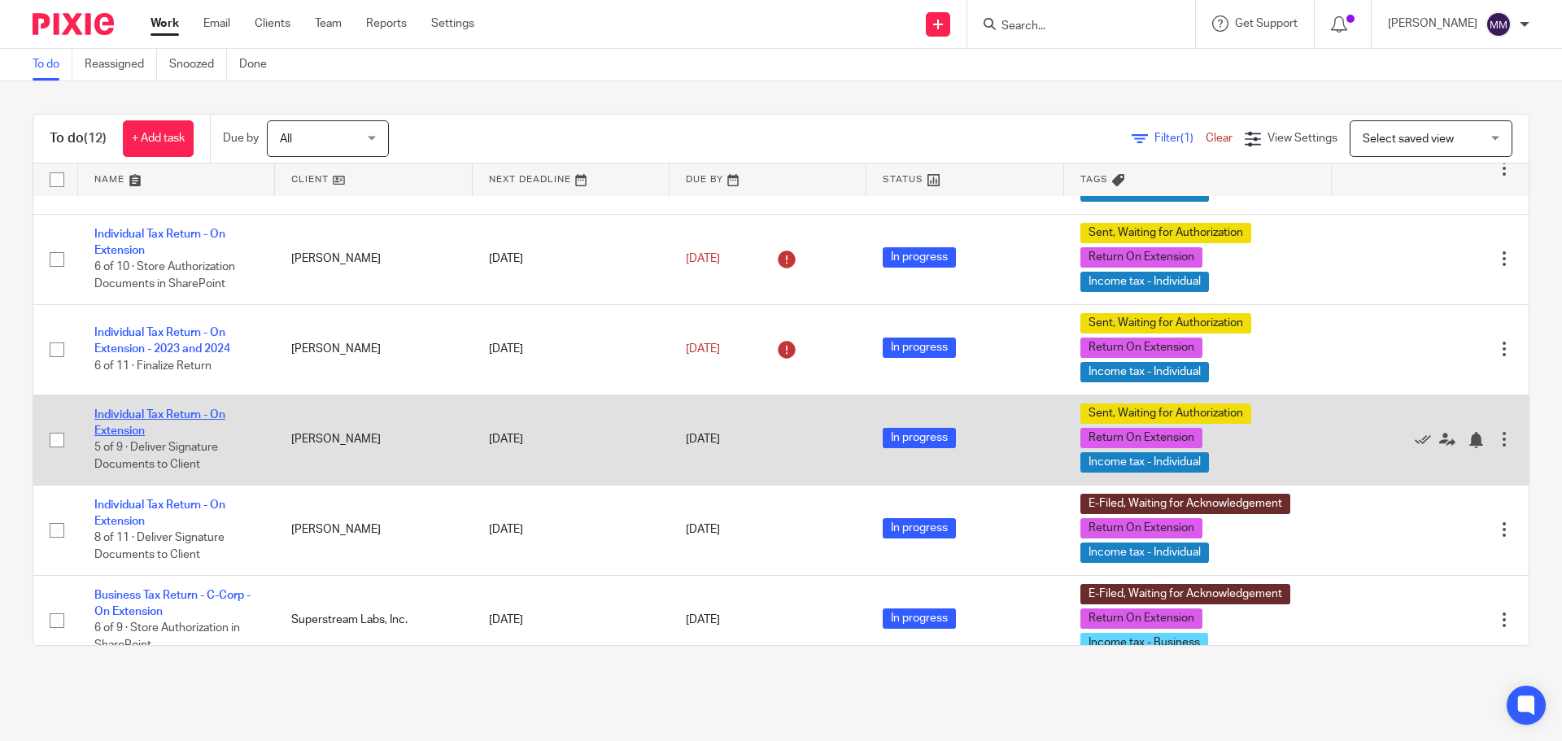
click at [173, 417] on link "Individual Tax Return - On Extension" at bounding box center [159, 423] width 131 height 28
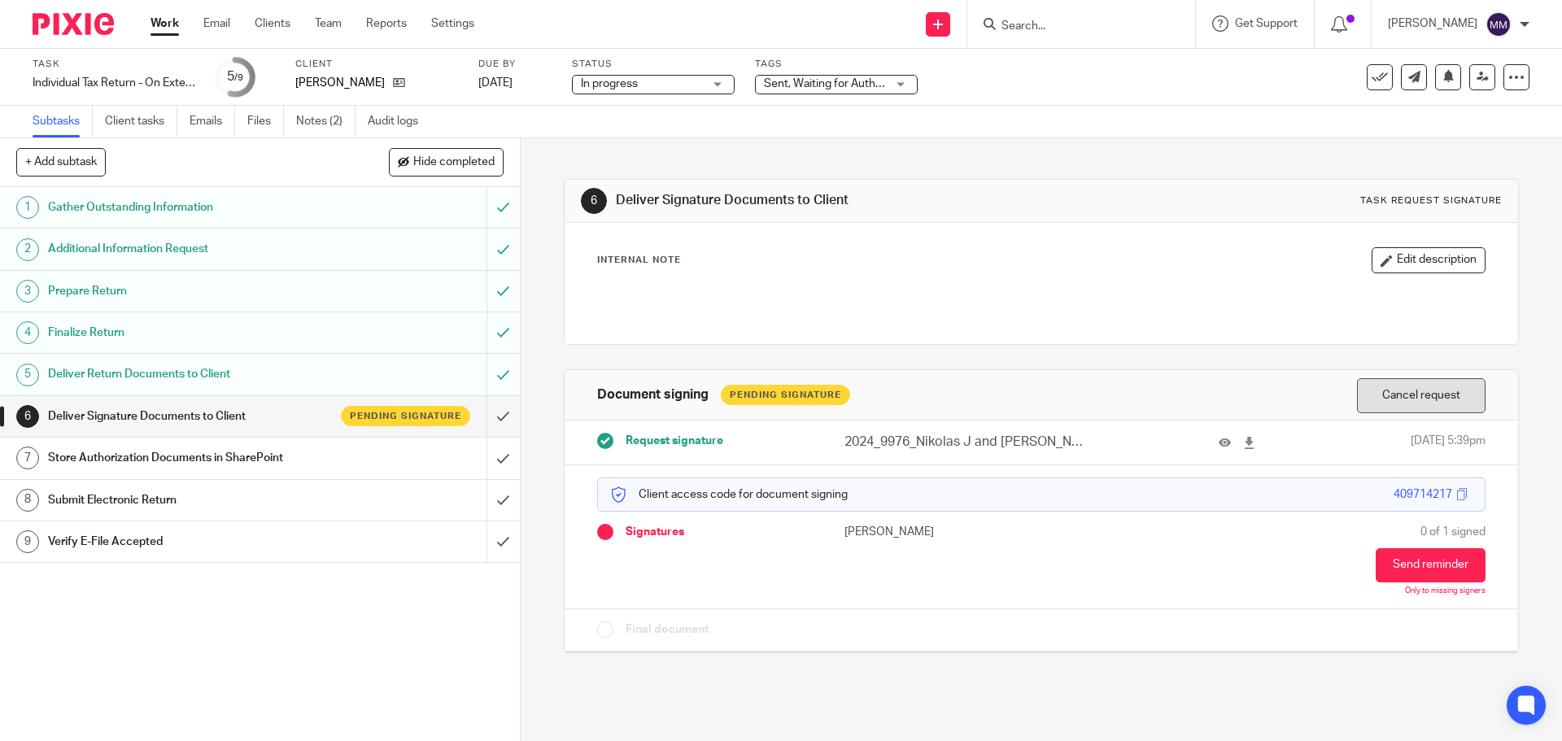
click at [1392, 400] on button "Cancel request" at bounding box center [1421, 395] width 129 height 35
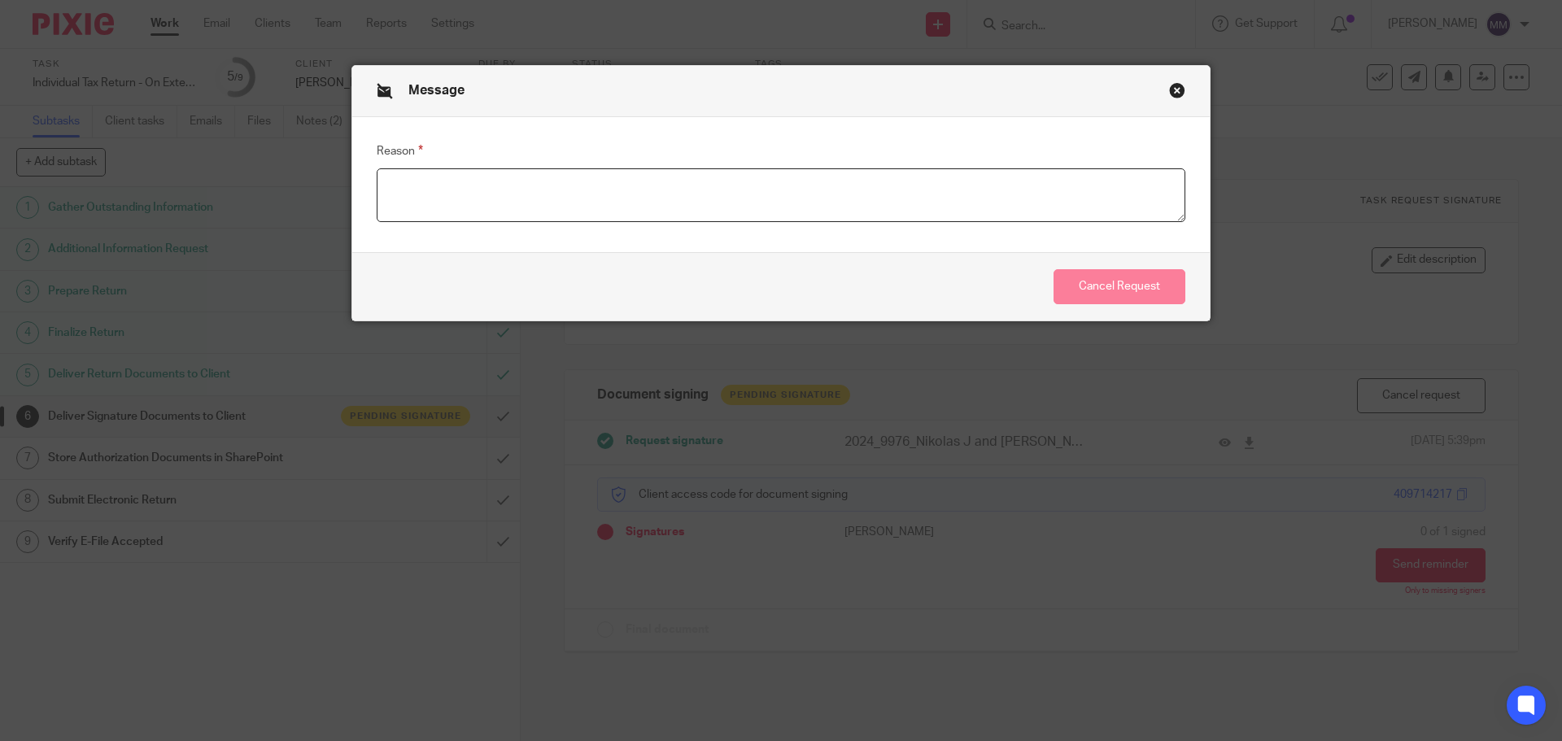
click at [594, 190] on textarea "Reason" at bounding box center [781, 195] width 809 height 54
type textarea "updated return"
click at [1114, 286] on button "Cancel Request" at bounding box center [1119, 286] width 132 height 35
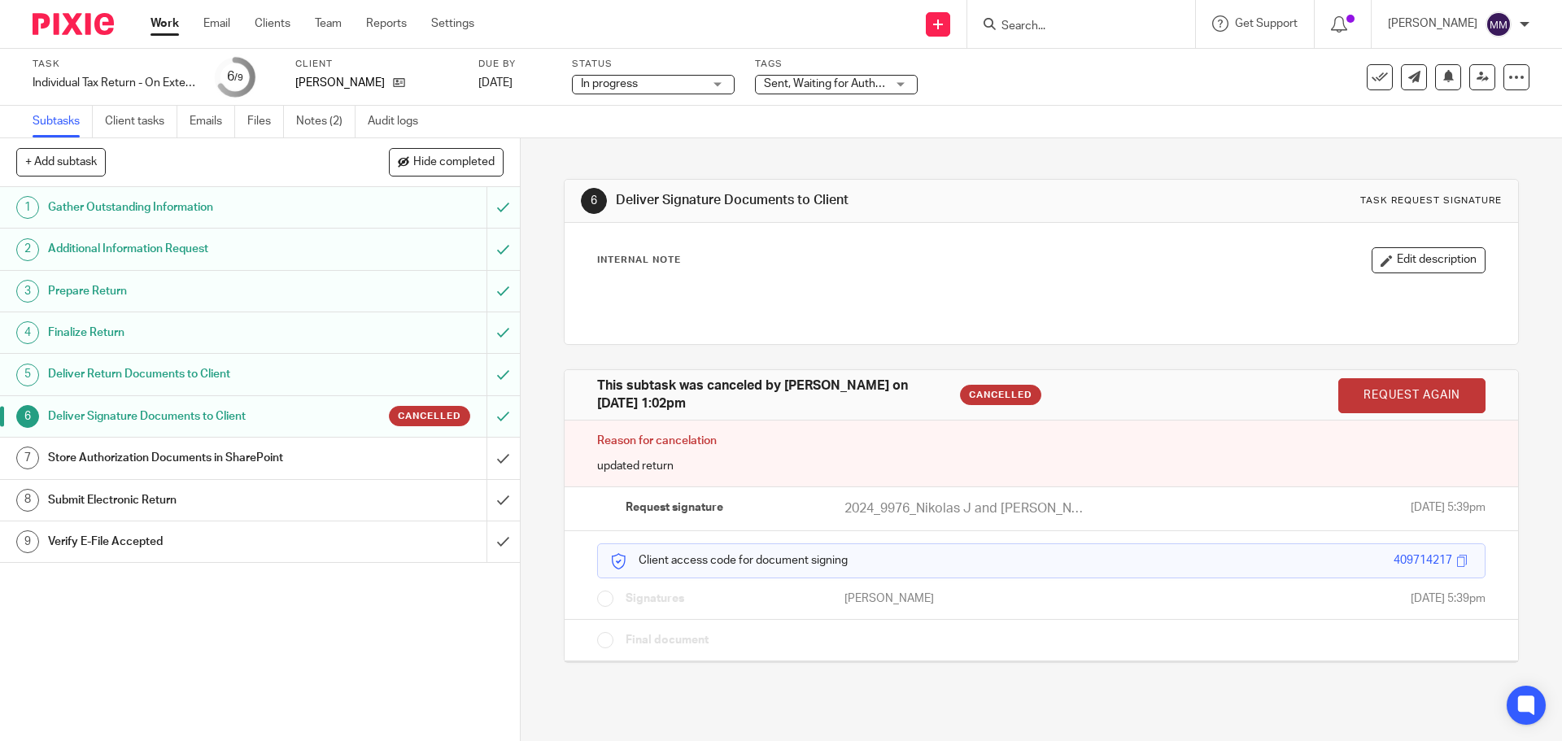
click at [168, 29] on link "Work" at bounding box center [164, 23] width 28 height 16
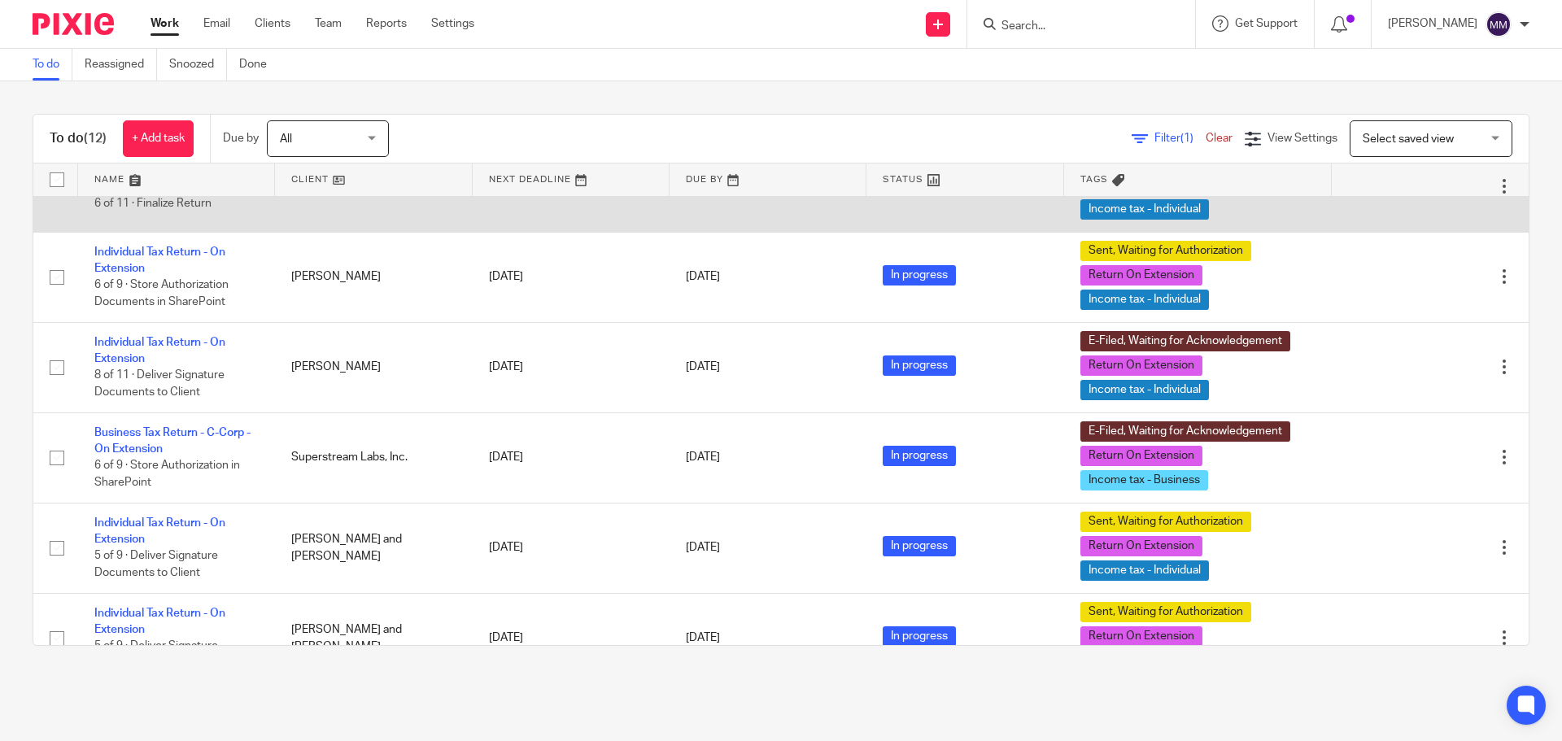
scroll to position [407, 0]
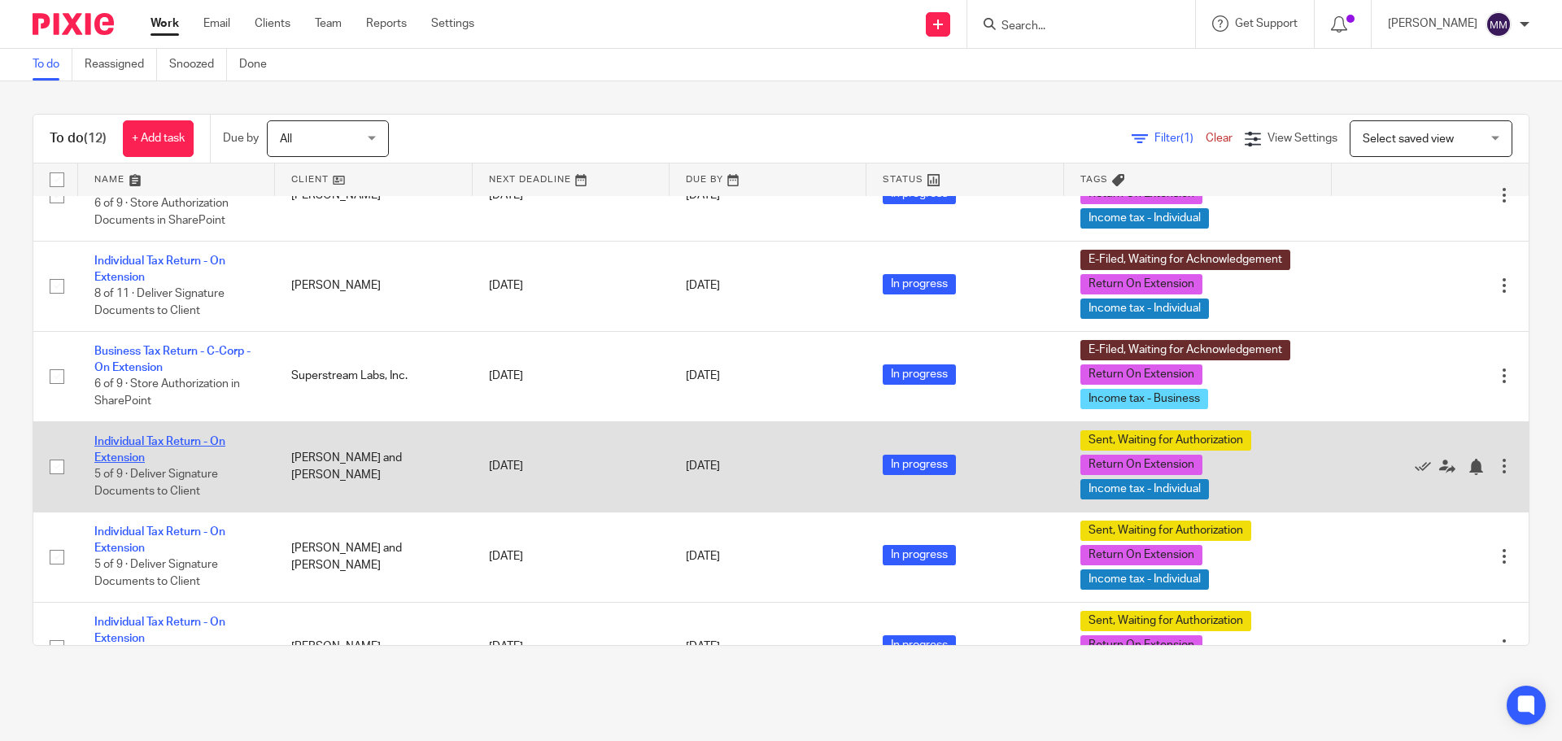
click at [159, 445] on link "Individual Tax Return - On Extension" at bounding box center [159, 450] width 131 height 28
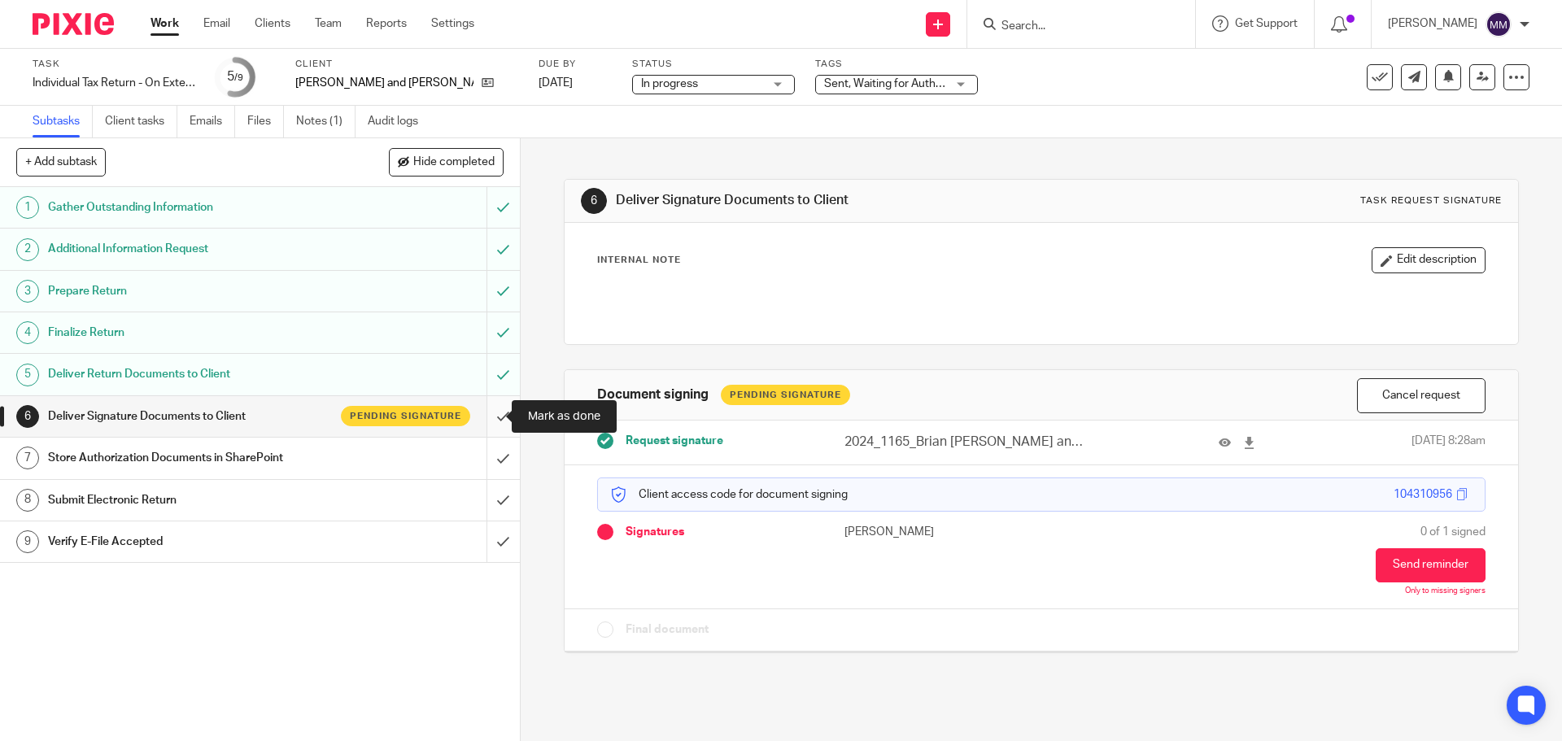
click at [488, 416] on input "submit" at bounding box center [260, 416] width 520 height 41
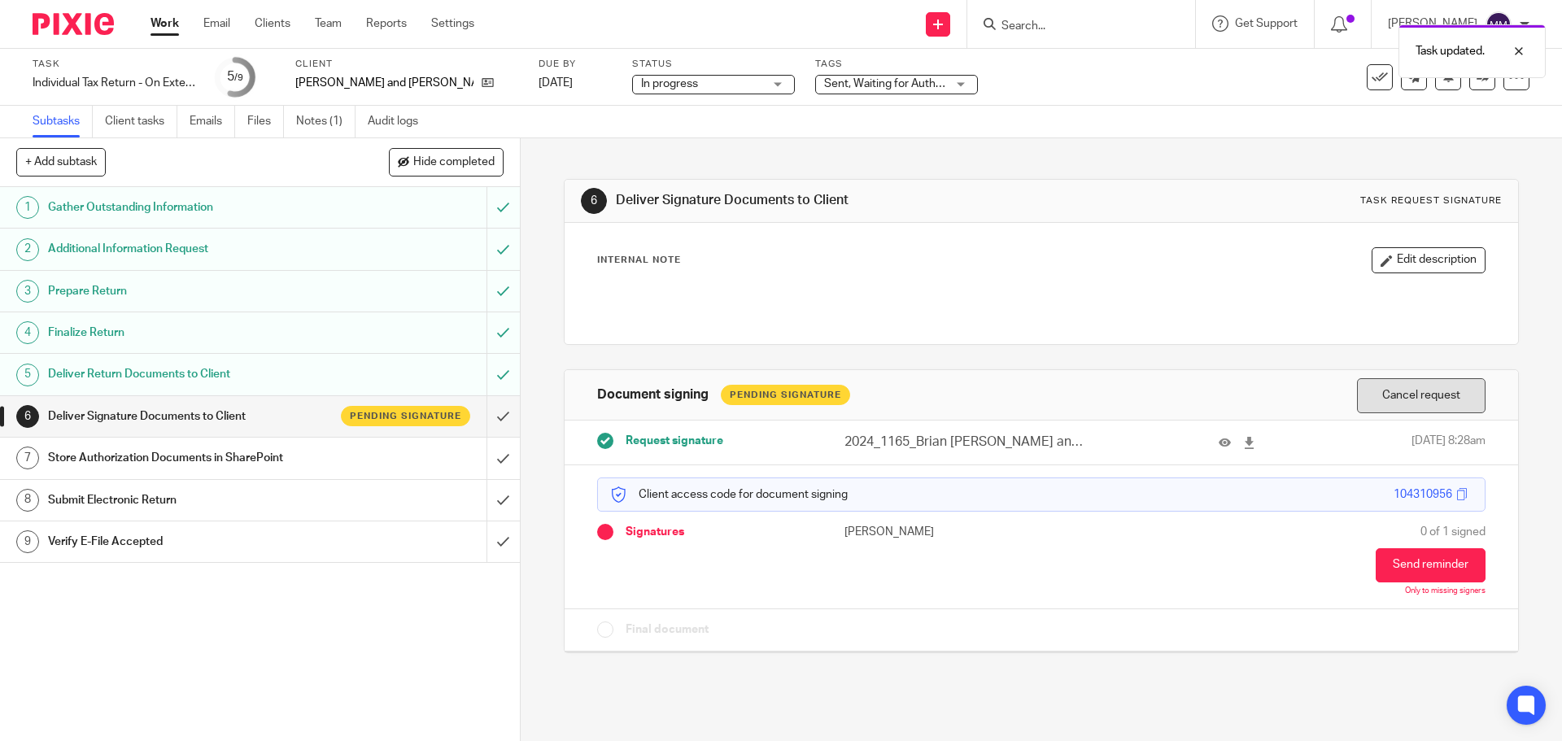
click at [1403, 399] on button "Cancel request" at bounding box center [1421, 395] width 129 height 35
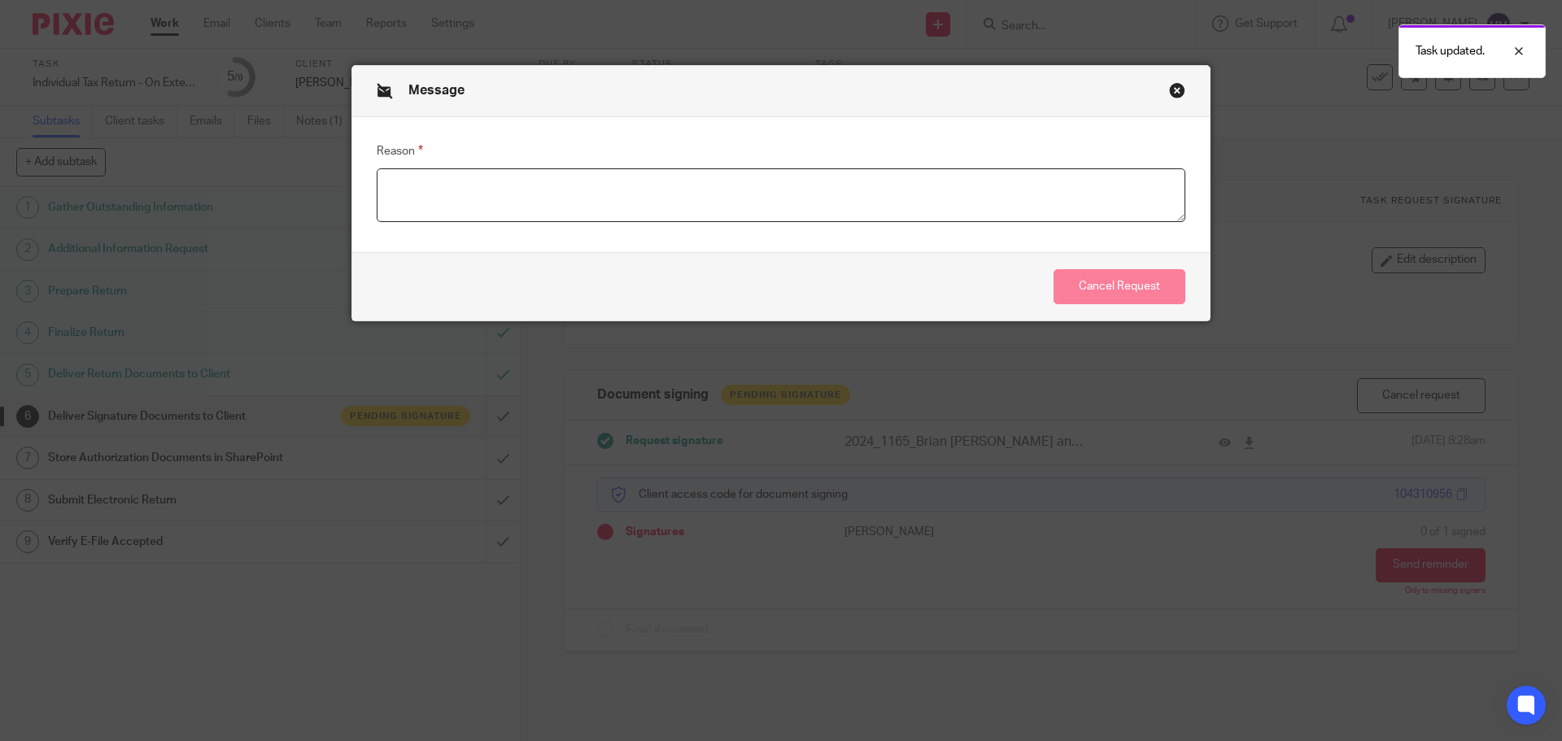
click at [889, 199] on textarea "Reason" at bounding box center [781, 195] width 809 height 54
type textarea "sent pdf copy"
click at [1149, 299] on button "Cancel Request" at bounding box center [1119, 286] width 132 height 35
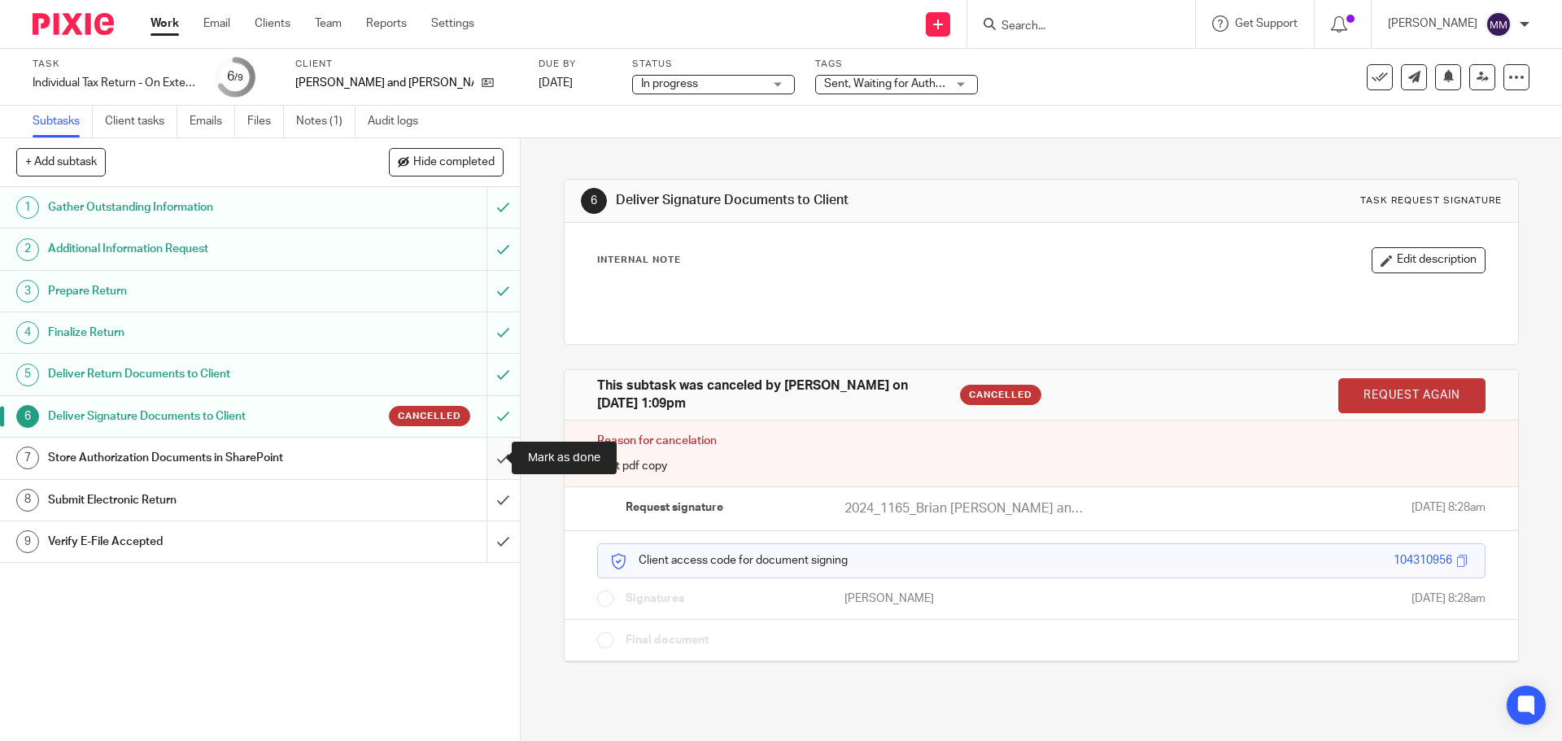
click at [496, 454] on input "submit" at bounding box center [260, 458] width 520 height 41
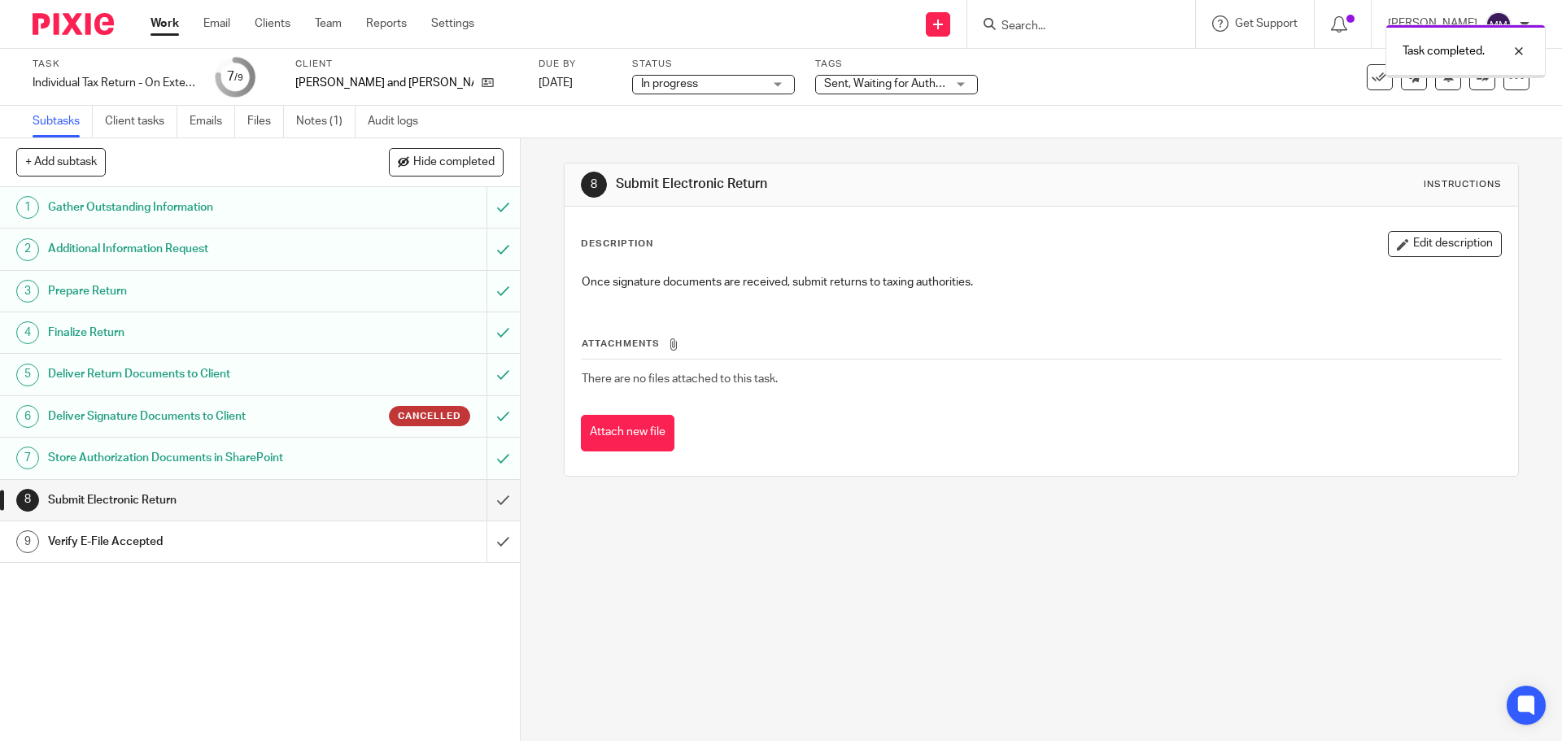
click at [487, 499] on input "submit" at bounding box center [260, 500] width 520 height 41
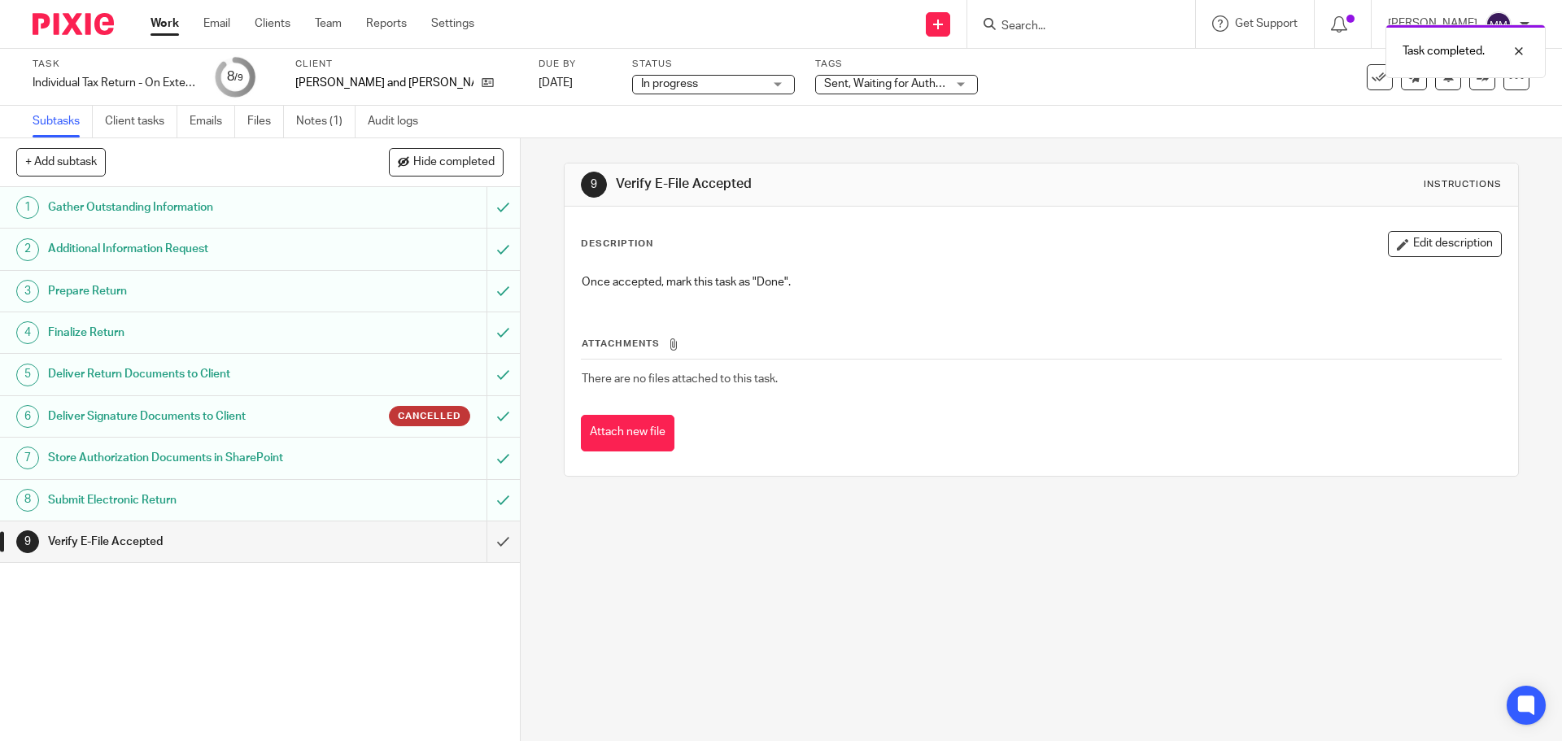
click at [178, 26] on link "Work" at bounding box center [164, 23] width 28 height 16
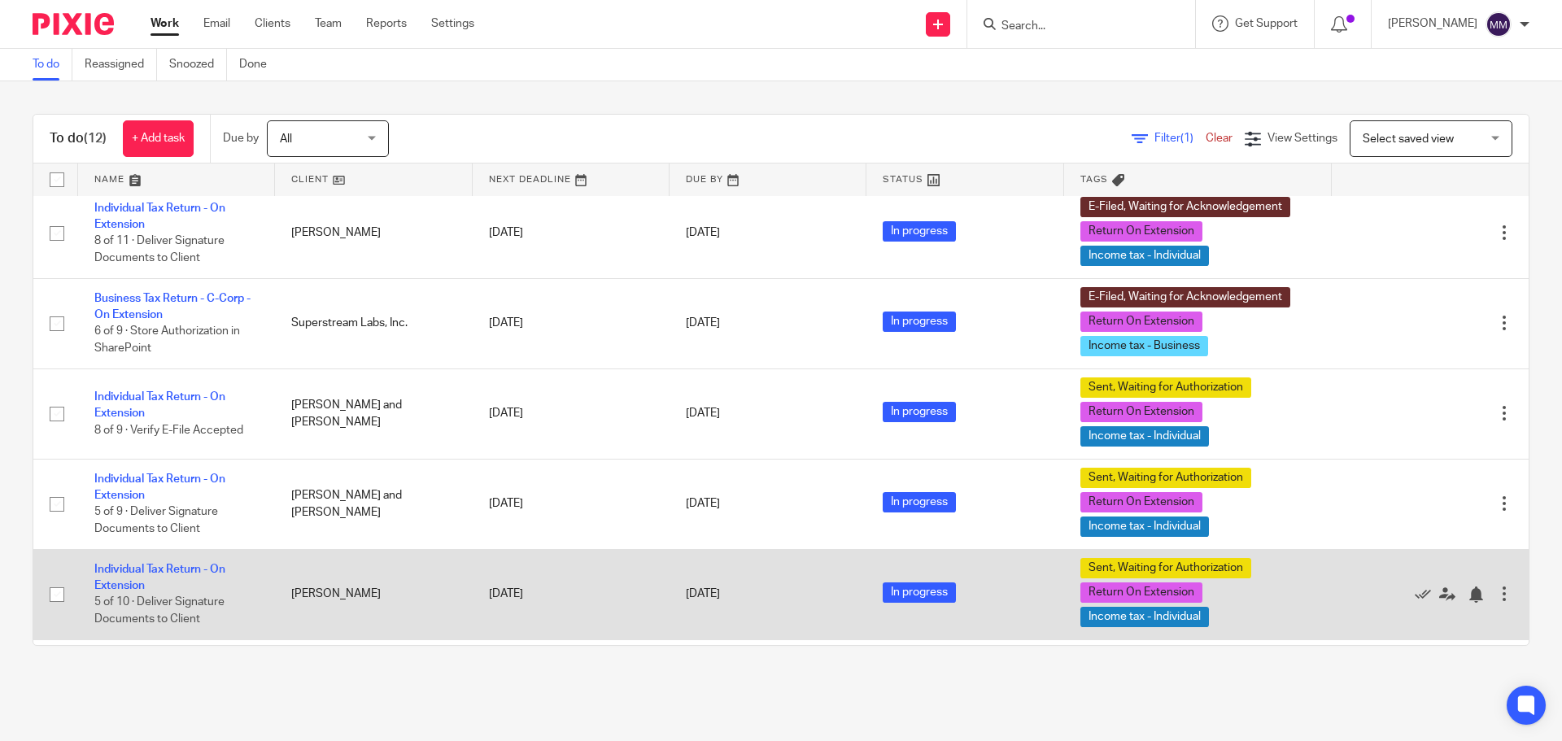
scroll to position [488, 0]
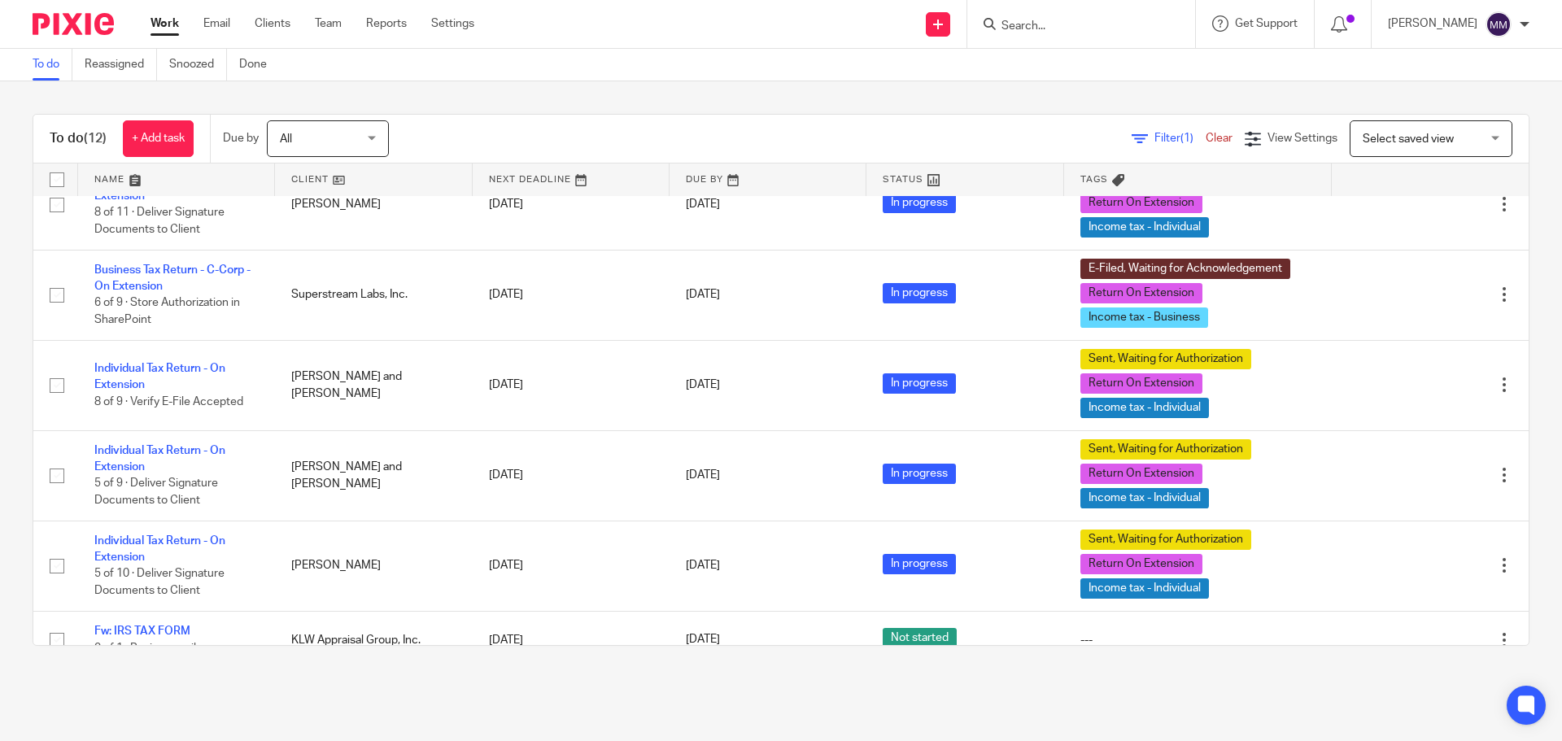
click at [1092, 16] on form at bounding box center [1086, 24] width 173 height 20
click at [1085, 36] on div at bounding box center [1081, 24] width 228 height 48
click at [1085, 28] on input "Search" at bounding box center [1073, 27] width 146 height 15
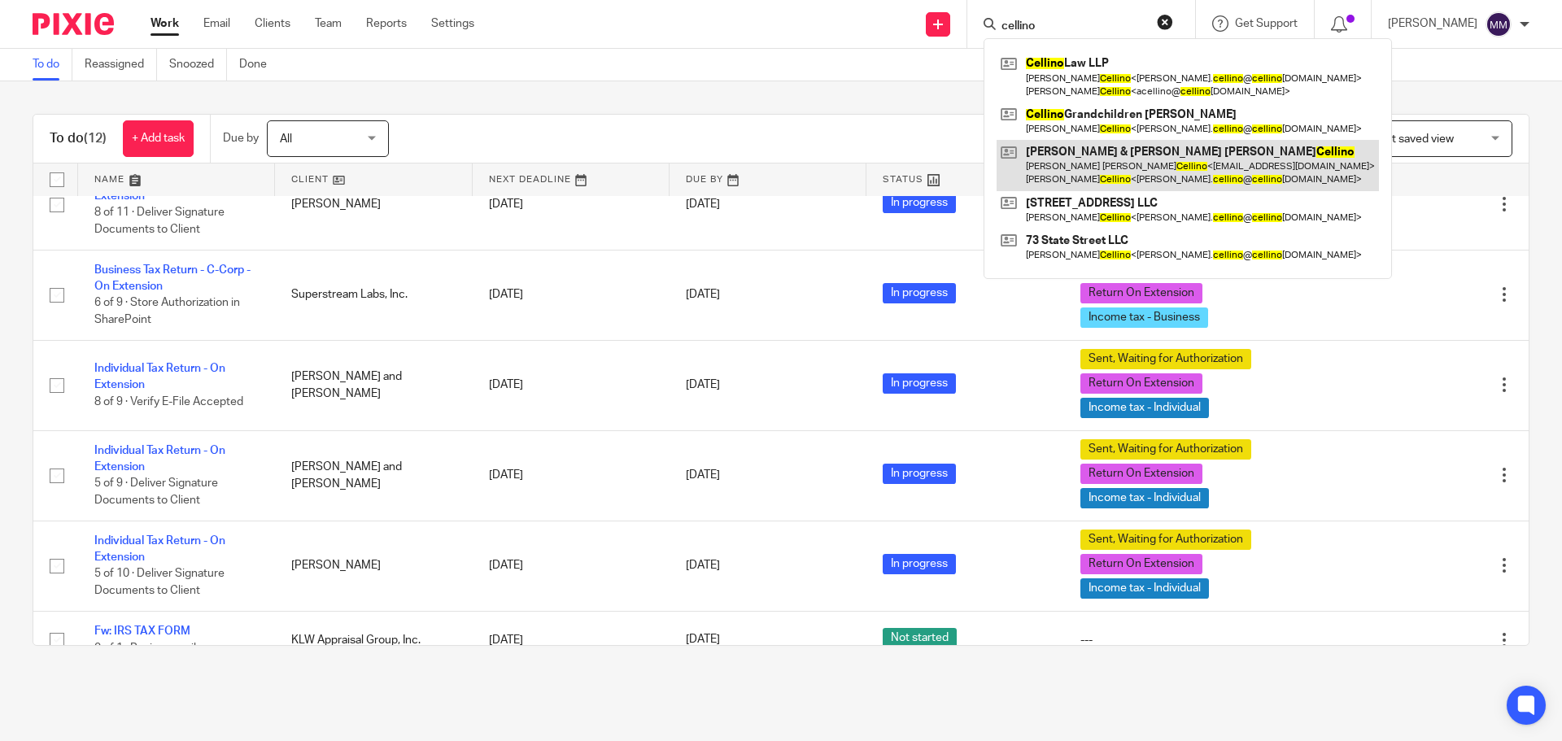
type input "cellino"
click at [1117, 157] on link at bounding box center [1187, 165] width 382 height 50
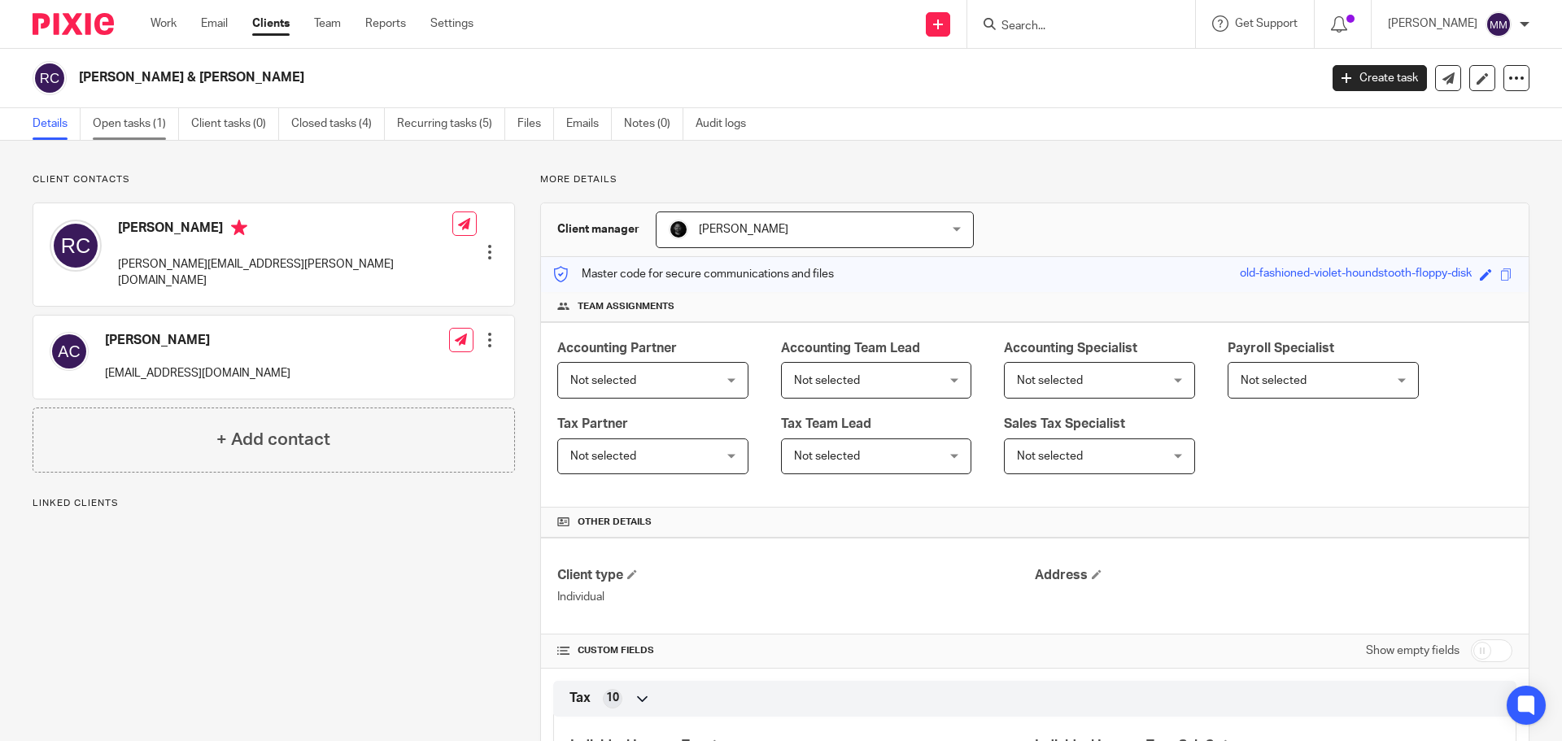
click at [150, 120] on link "Open tasks (1)" at bounding box center [136, 124] width 86 height 32
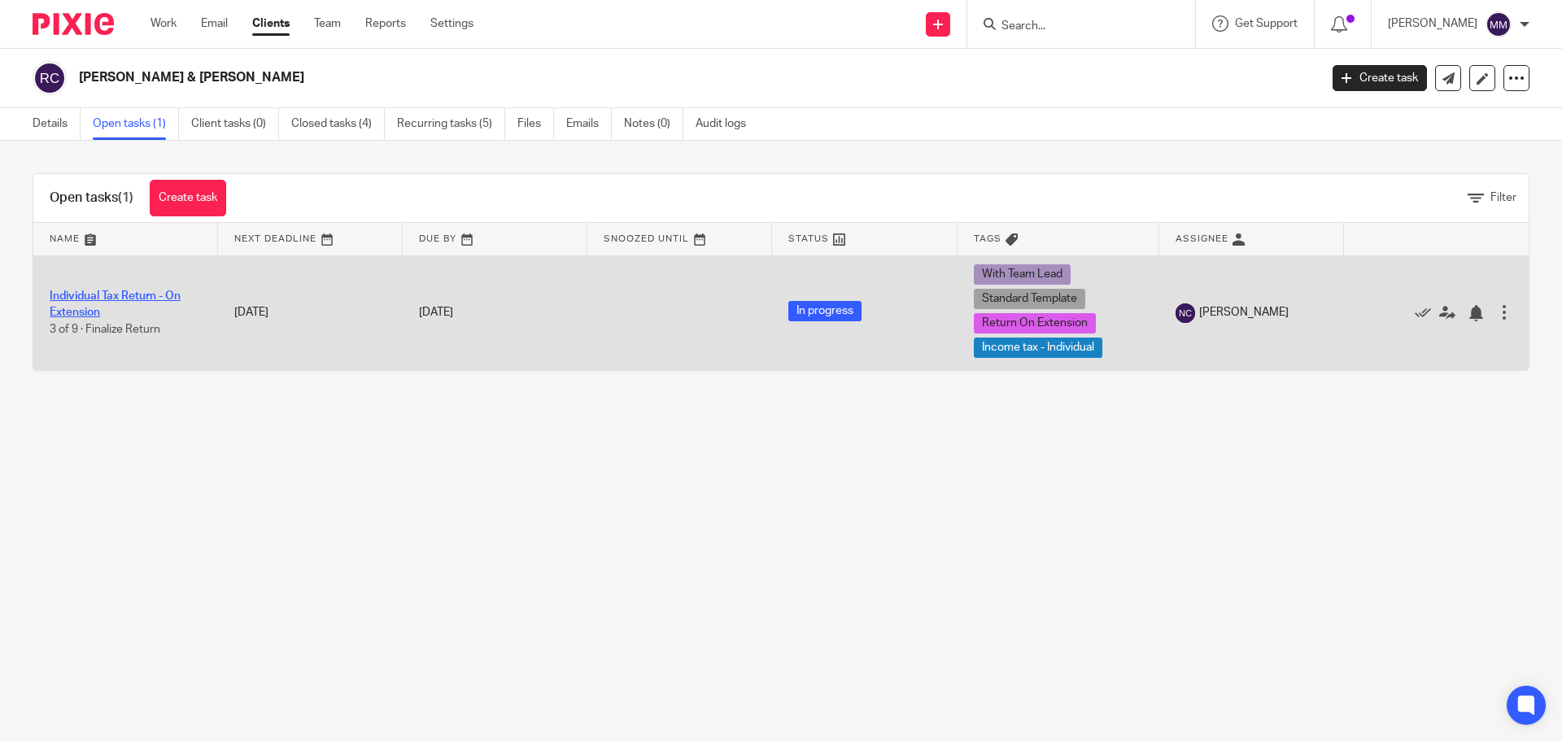
click at [164, 296] on link "Individual Tax Return - On Extension" at bounding box center [115, 304] width 131 height 28
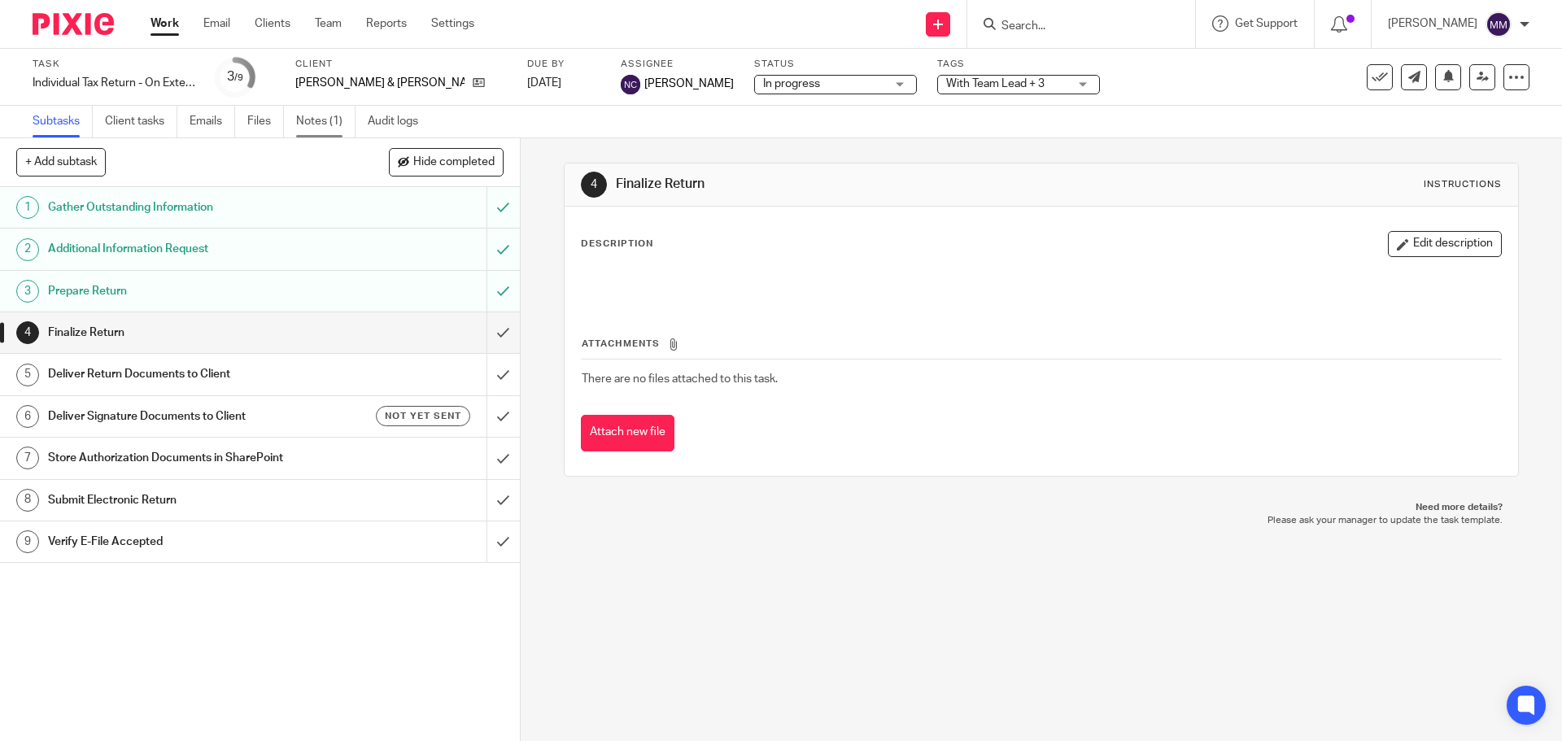
click at [314, 130] on link "Notes (1)" at bounding box center [325, 122] width 59 height 32
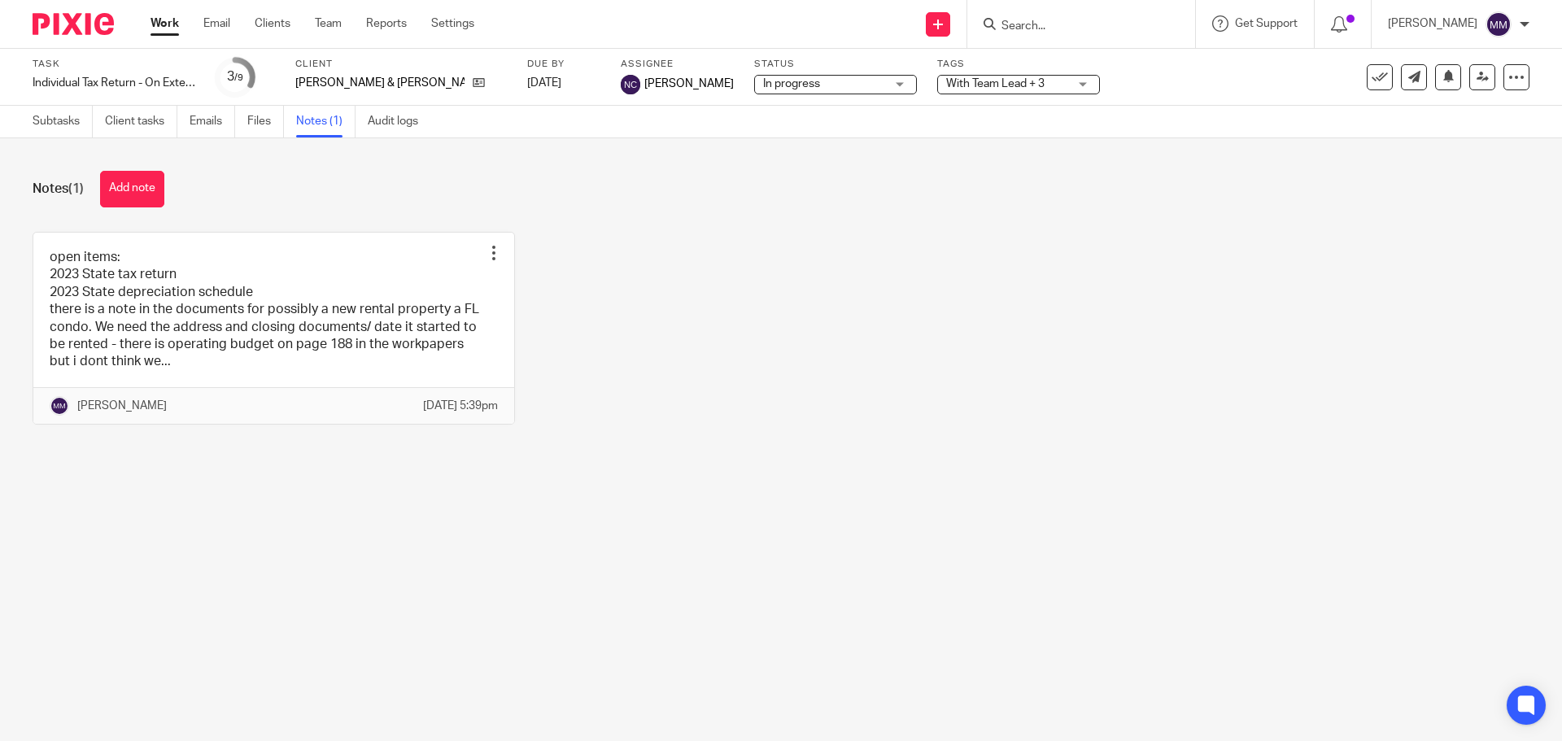
click at [159, 32] on link "Work" at bounding box center [164, 23] width 28 height 16
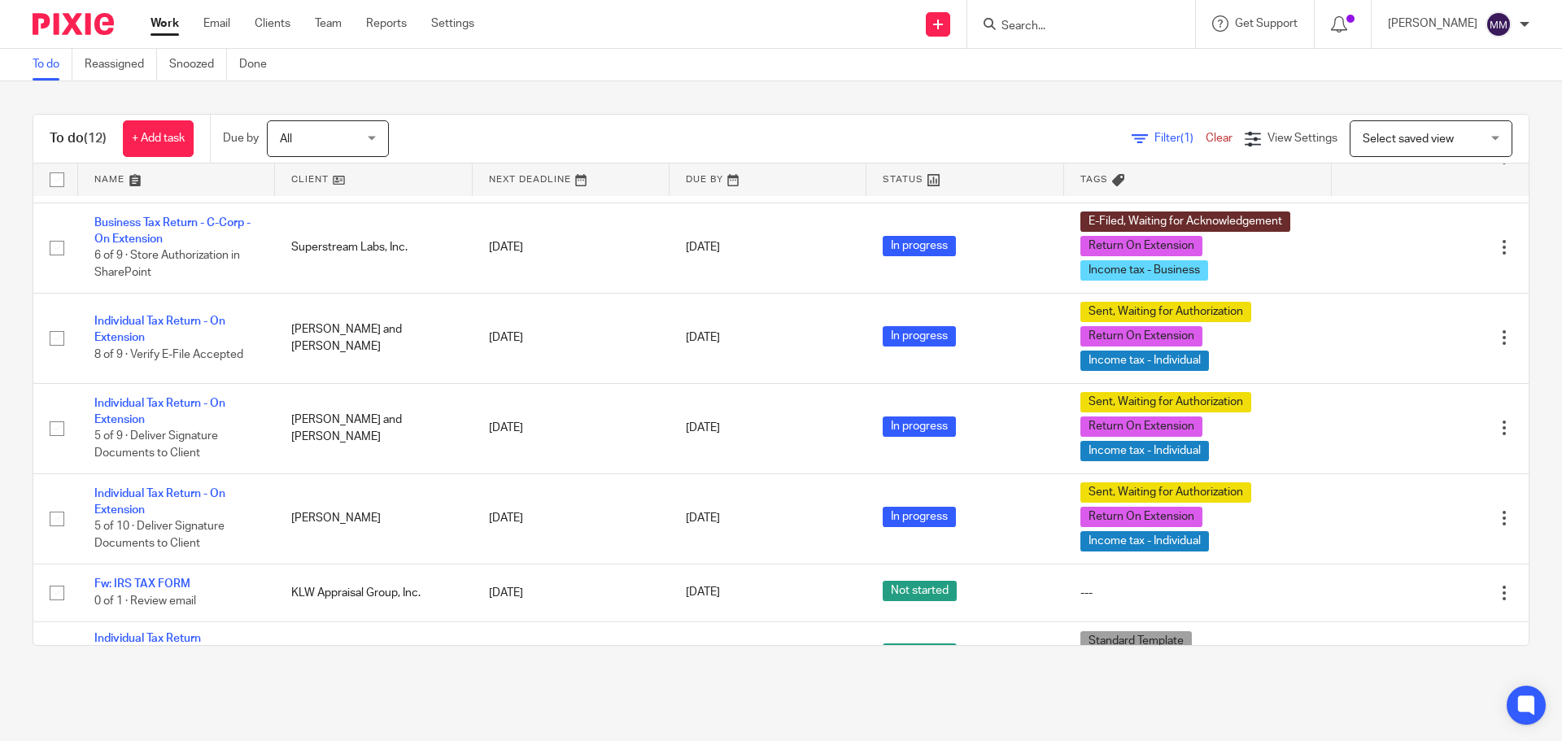
scroll to position [578, 0]
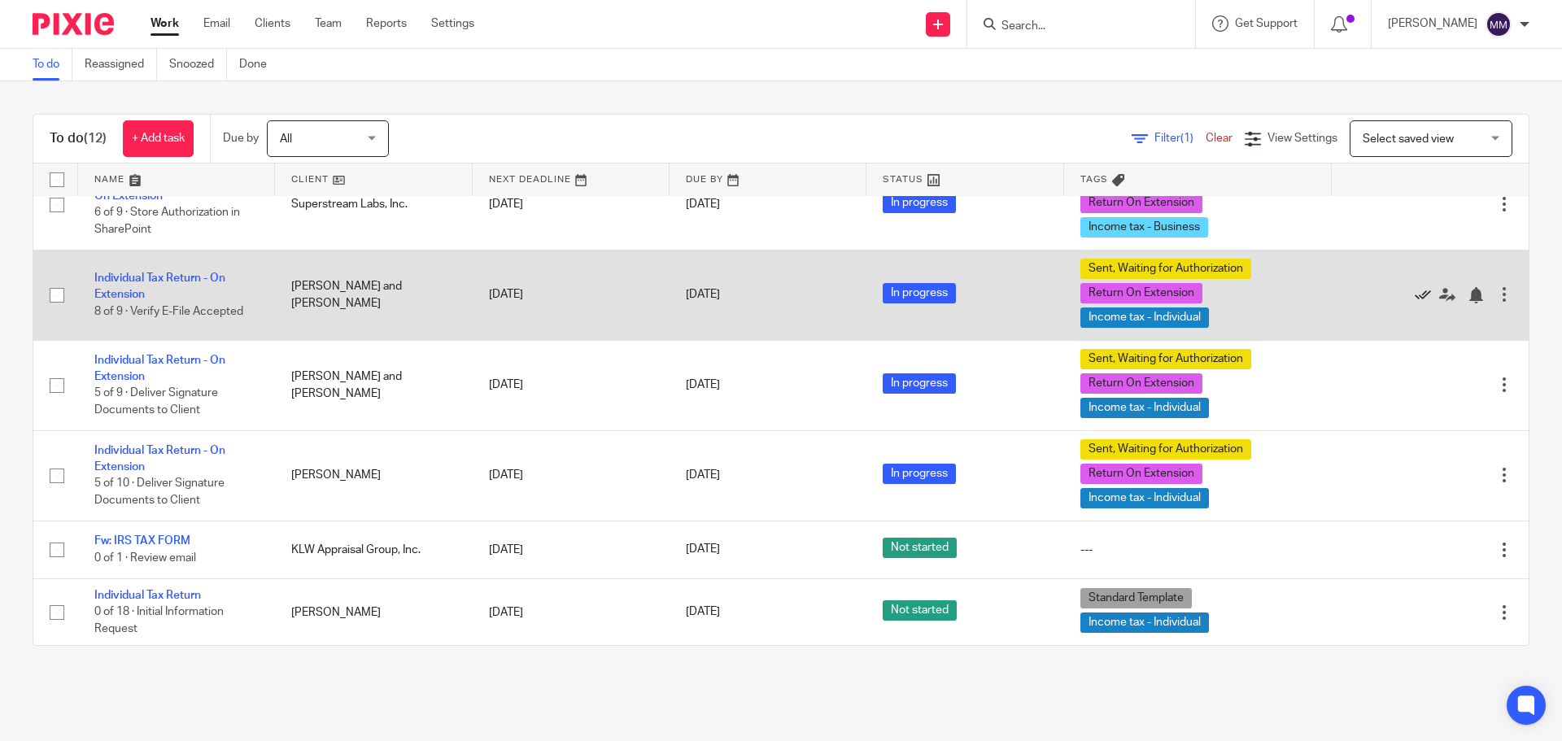
click at [1415, 294] on icon at bounding box center [1423, 295] width 16 height 16
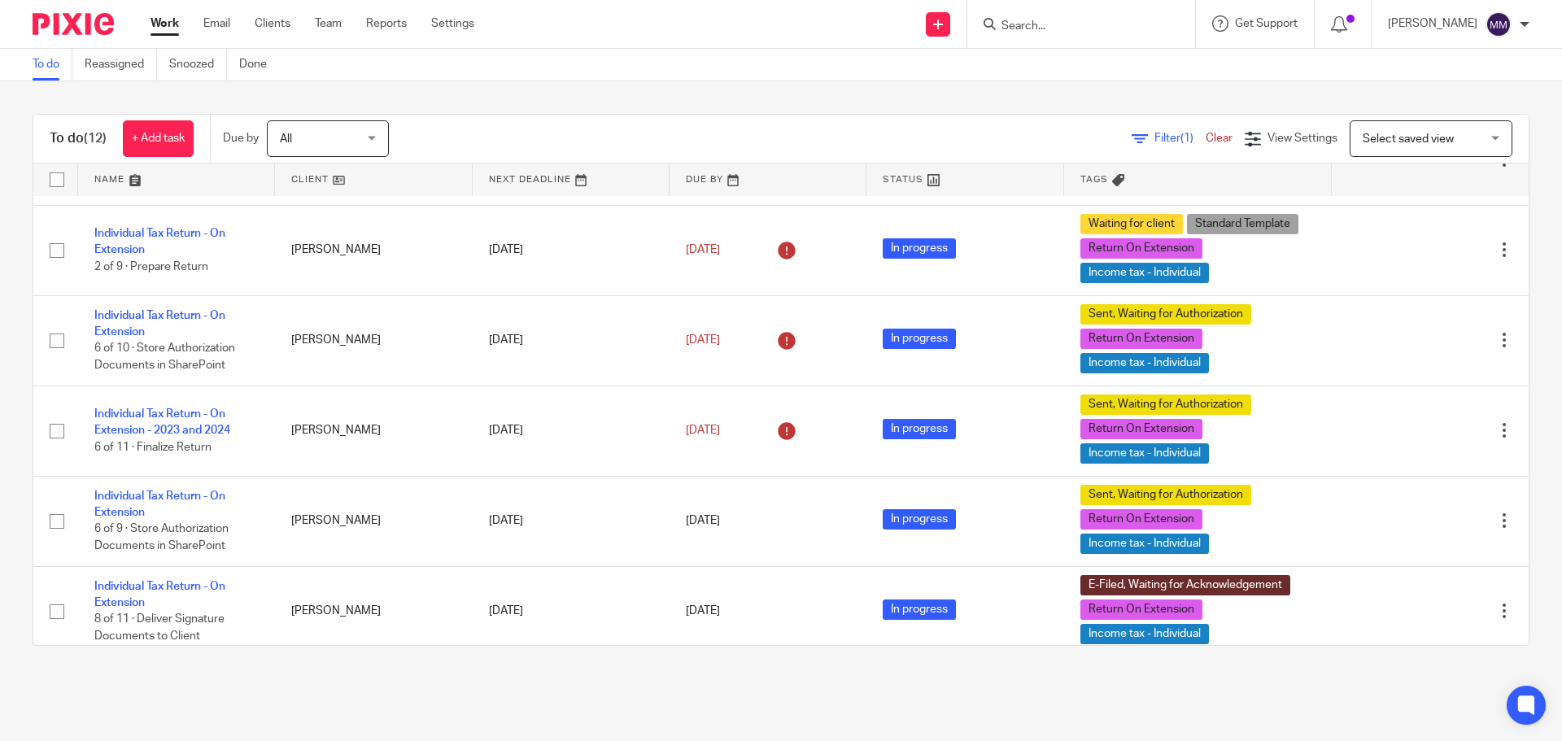
scroll to position [0, 0]
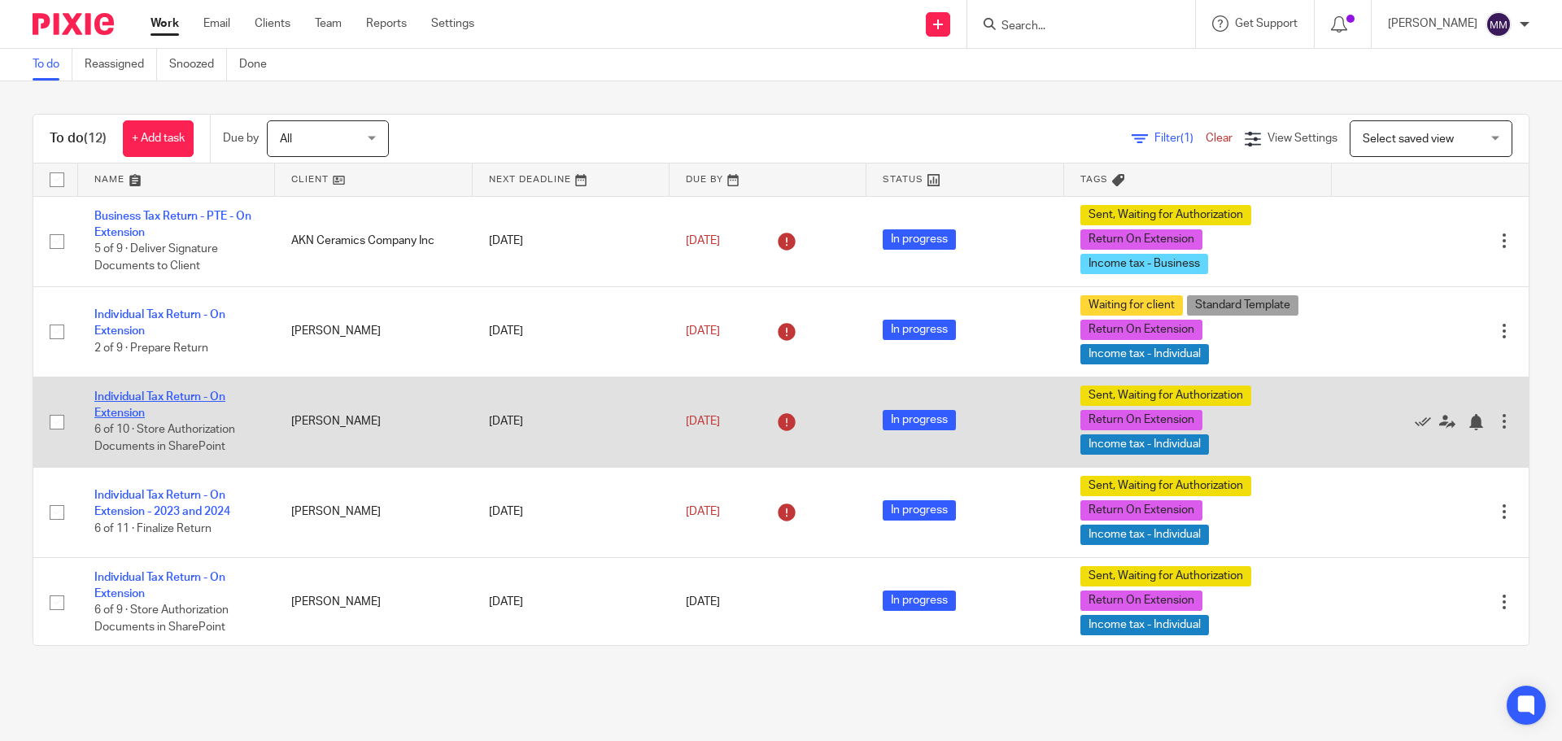
click at [213, 401] on link "Individual Tax Return - On Extension" at bounding box center [159, 405] width 131 height 28
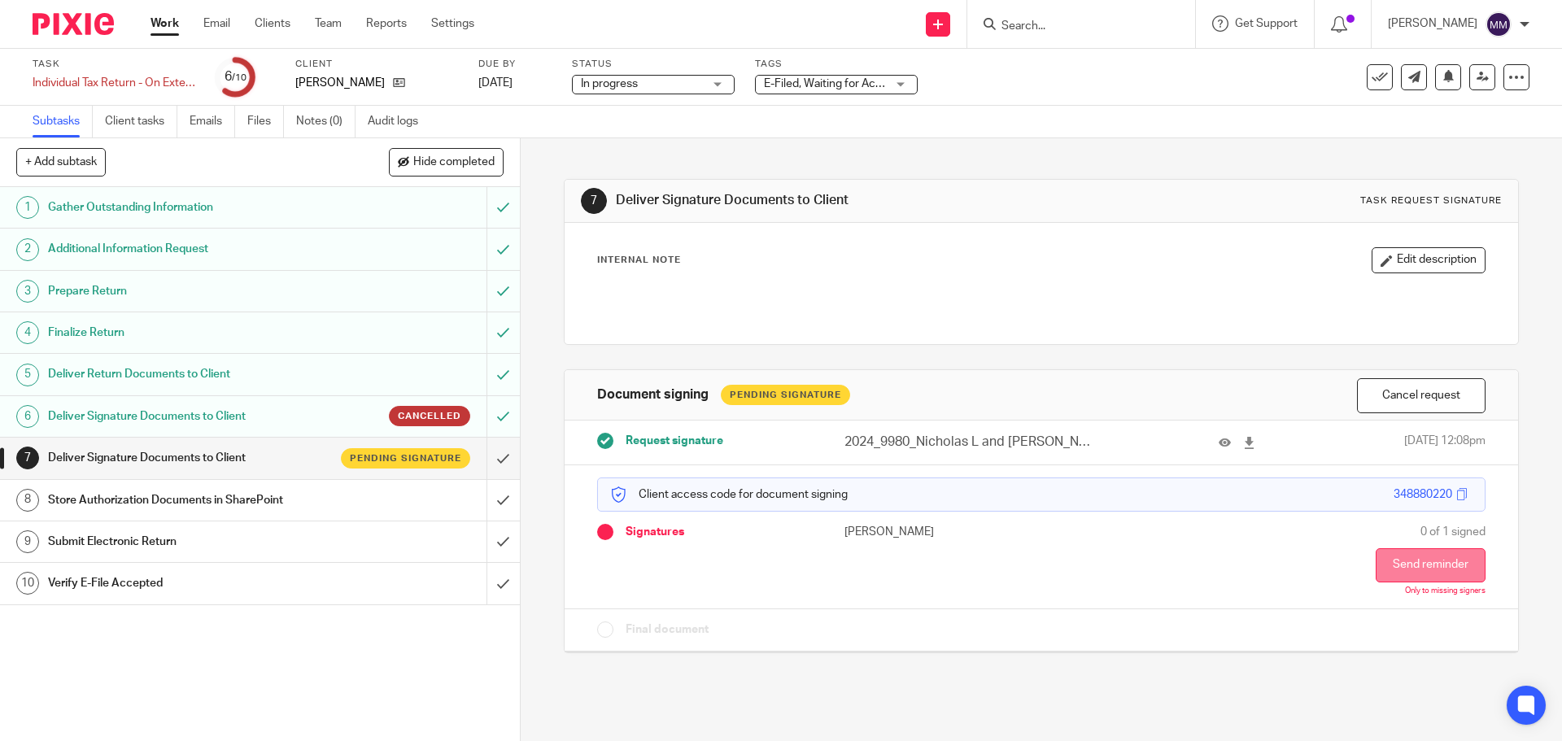
click at [1402, 565] on button "Send reminder" at bounding box center [1431, 565] width 110 height 34
click at [164, 30] on link "Work" at bounding box center [164, 23] width 28 height 16
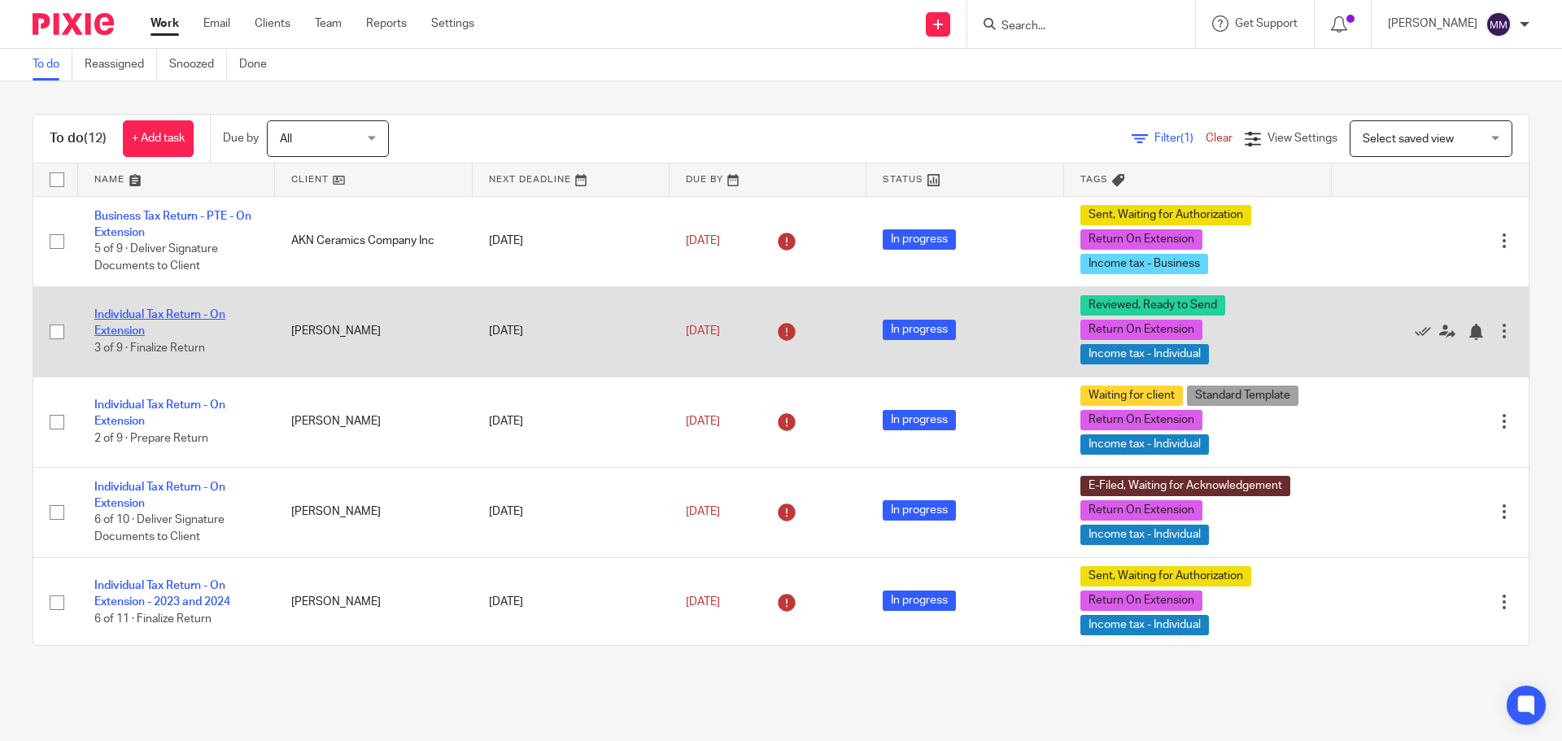
click at [206, 315] on link "Individual Tax Return - On Extension" at bounding box center [159, 323] width 131 height 28
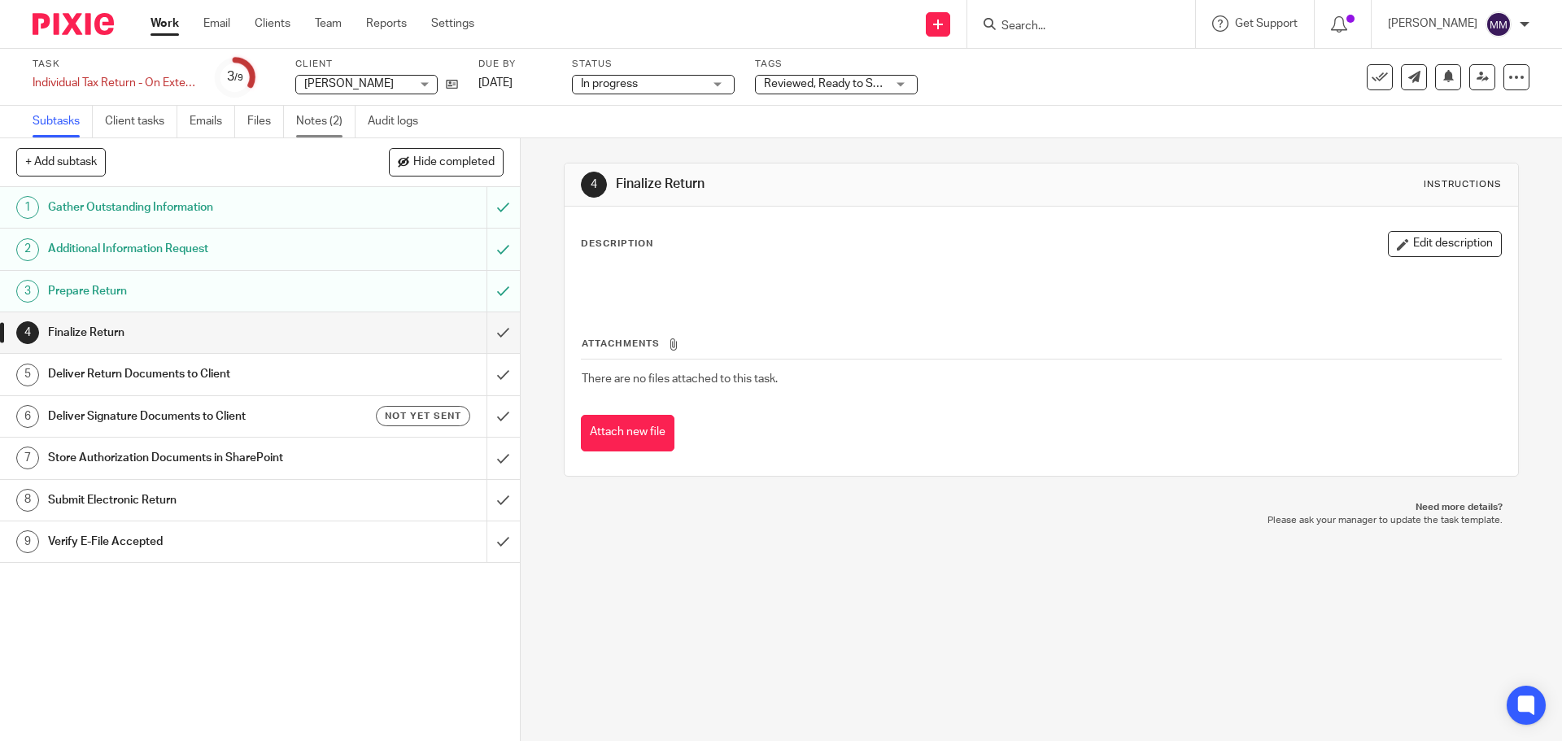
click at [333, 106] on div "Task Individual Tax Return - On Extension Save Individual Tax Return - On Exten…" at bounding box center [781, 93] width 1562 height 89
click at [329, 119] on link "Notes (2)" at bounding box center [325, 122] width 59 height 32
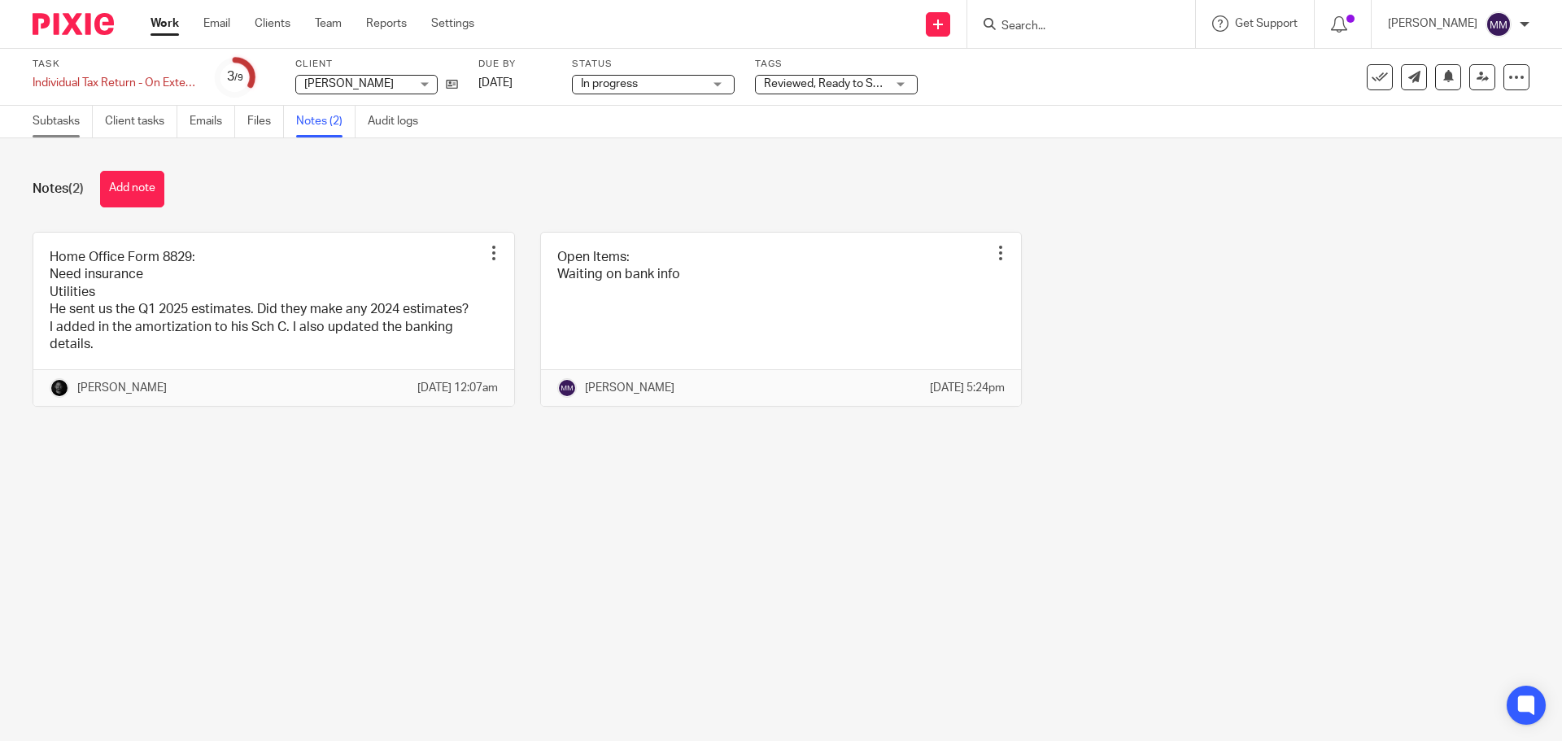
click at [76, 115] on link "Subtasks" at bounding box center [63, 122] width 60 height 32
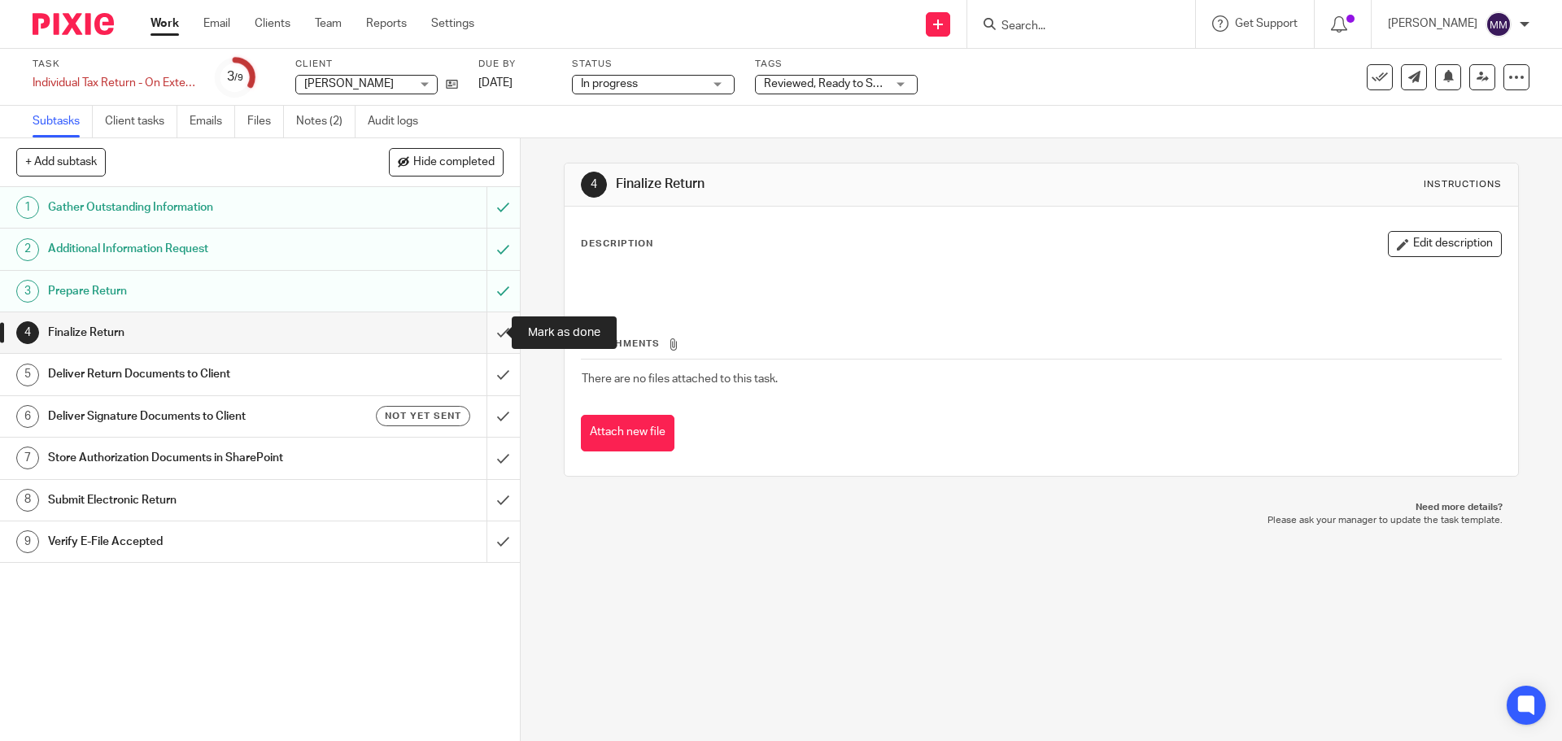
click at [496, 329] on input "submit" at bounding box center [260, 332] width 520 height 41
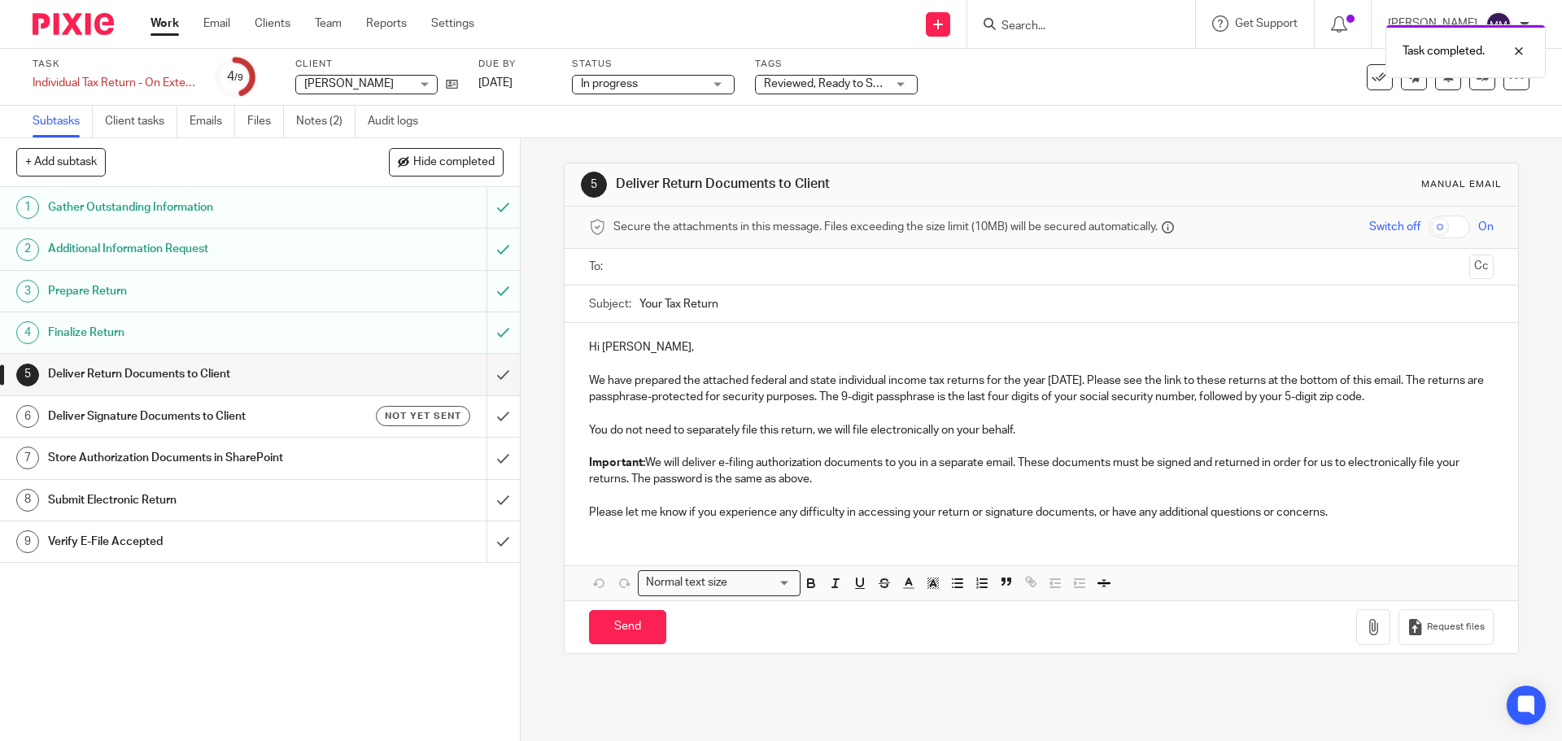
click at [847, 479] on p "Important: We will deliver e-filing authorization documents to you in a separat…" at bounding box center [1041, 471] width 904 height 33
click at [863, 473] on p "Important: We will deliver e-filing authorization documents to you in a separat…" at bounding box center [1041, 471] width 904 height 33
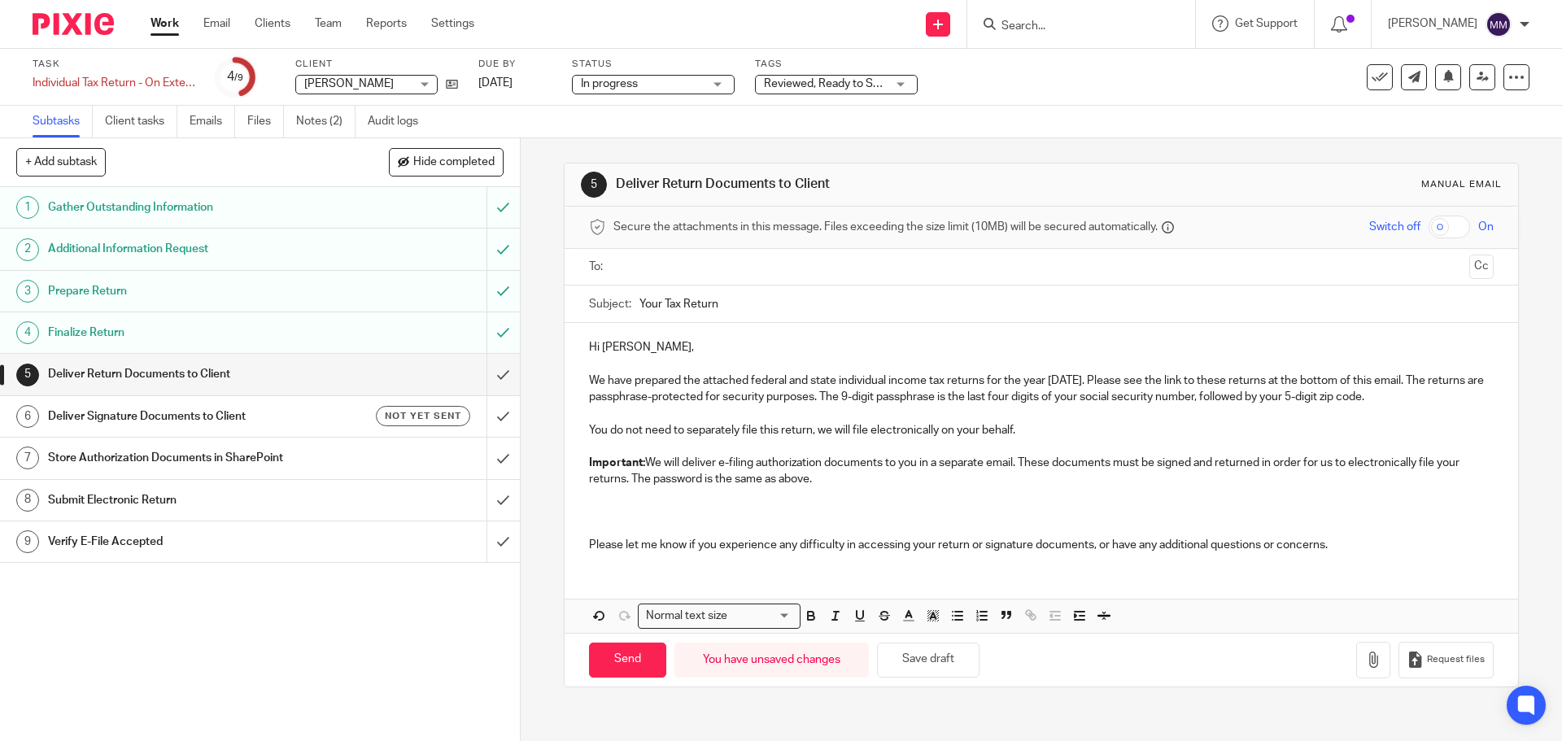
click at [862, 503] on p at bounding box center [1041, 496] width 904 height 16
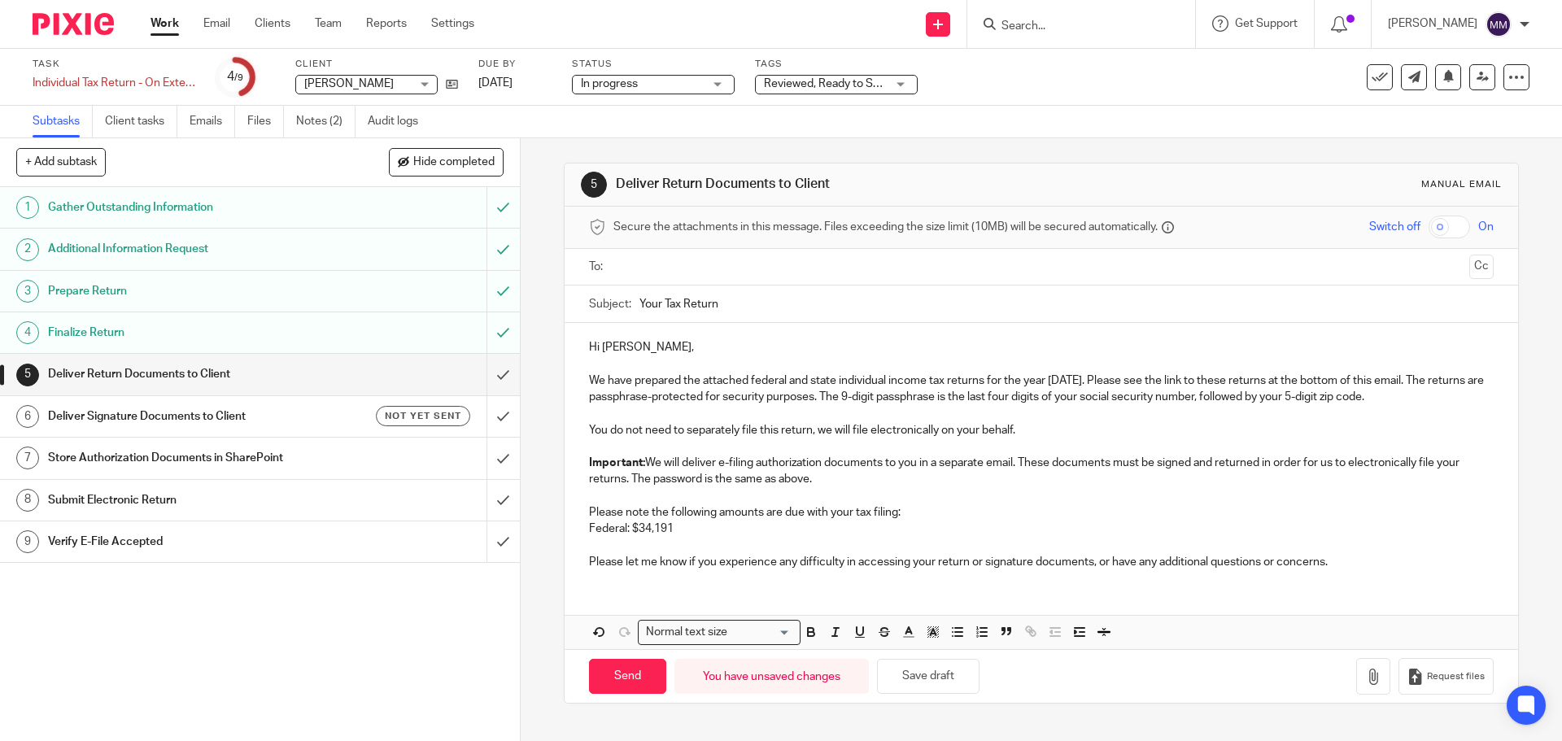
click at [714, 524] on p "Federal: $34,191" at bounding box center [1041, 529] width 904 height 16
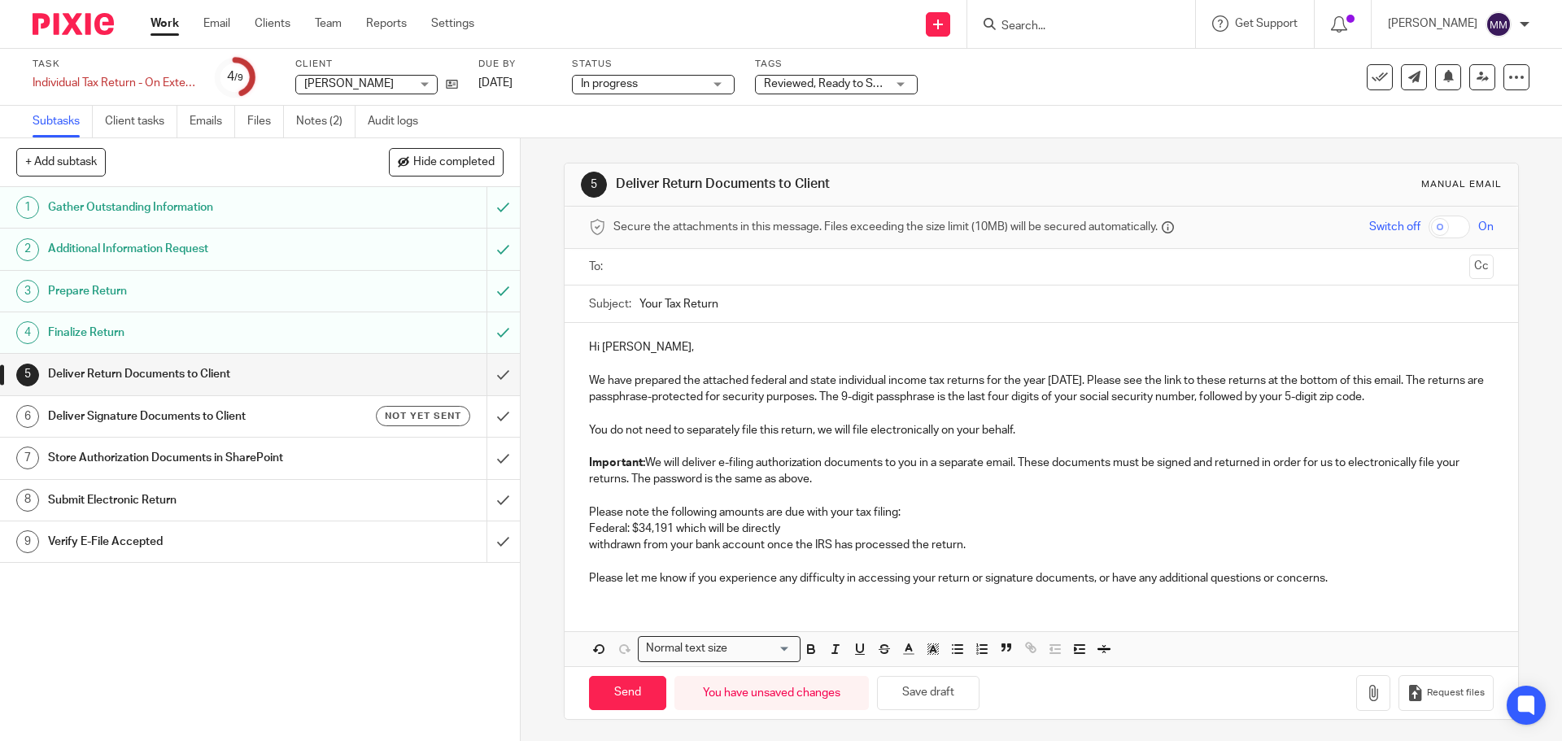
click at [589, 549] on p "withdrawn from your bank account once the IRS has processed the return." at bounding box center [1041, 545] width 904 height 16
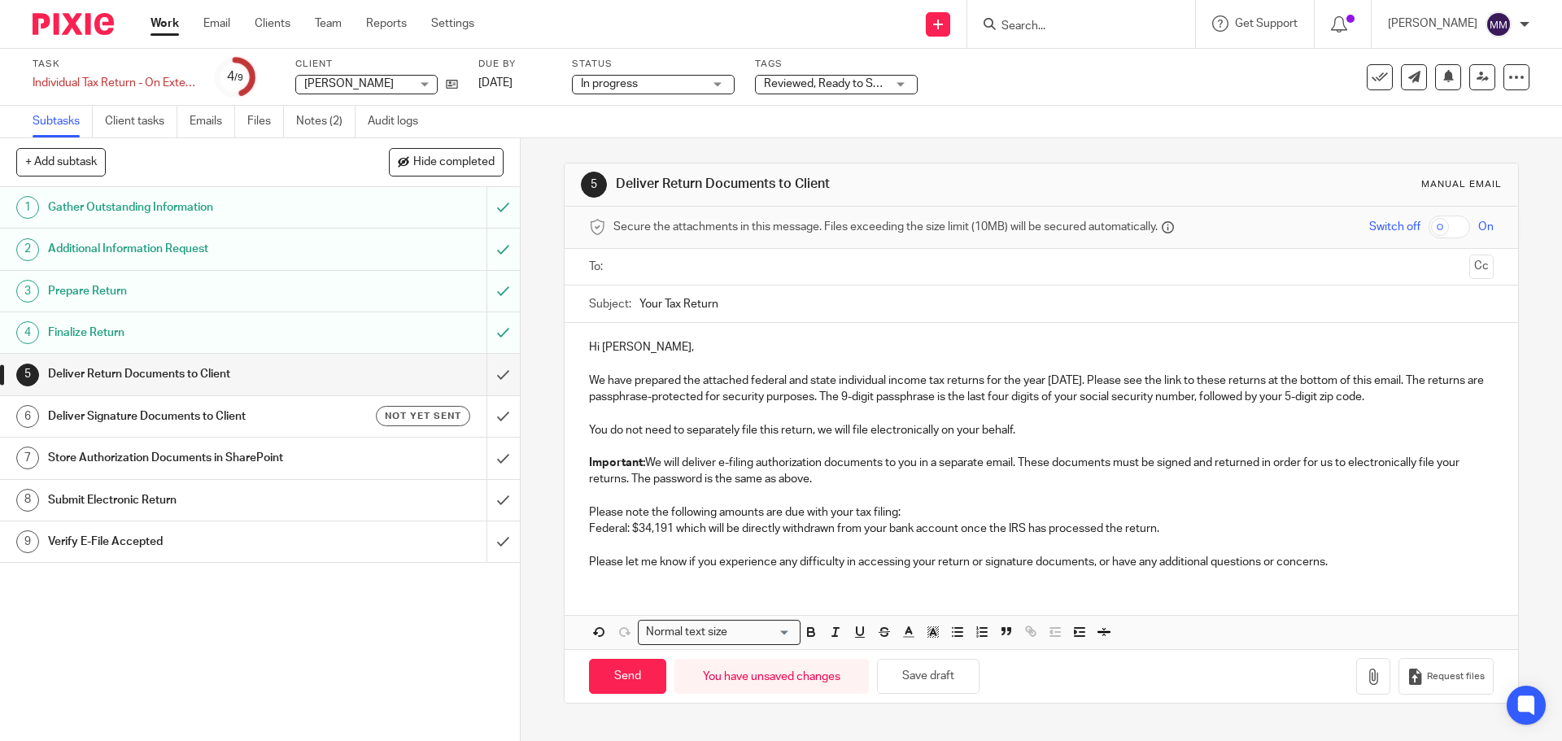
click at [1191, 527] on p "Federal: $34,191 which will be directly withdrawn from your bank account once t…" at bounding box center [1041, 529] width 904 height 16
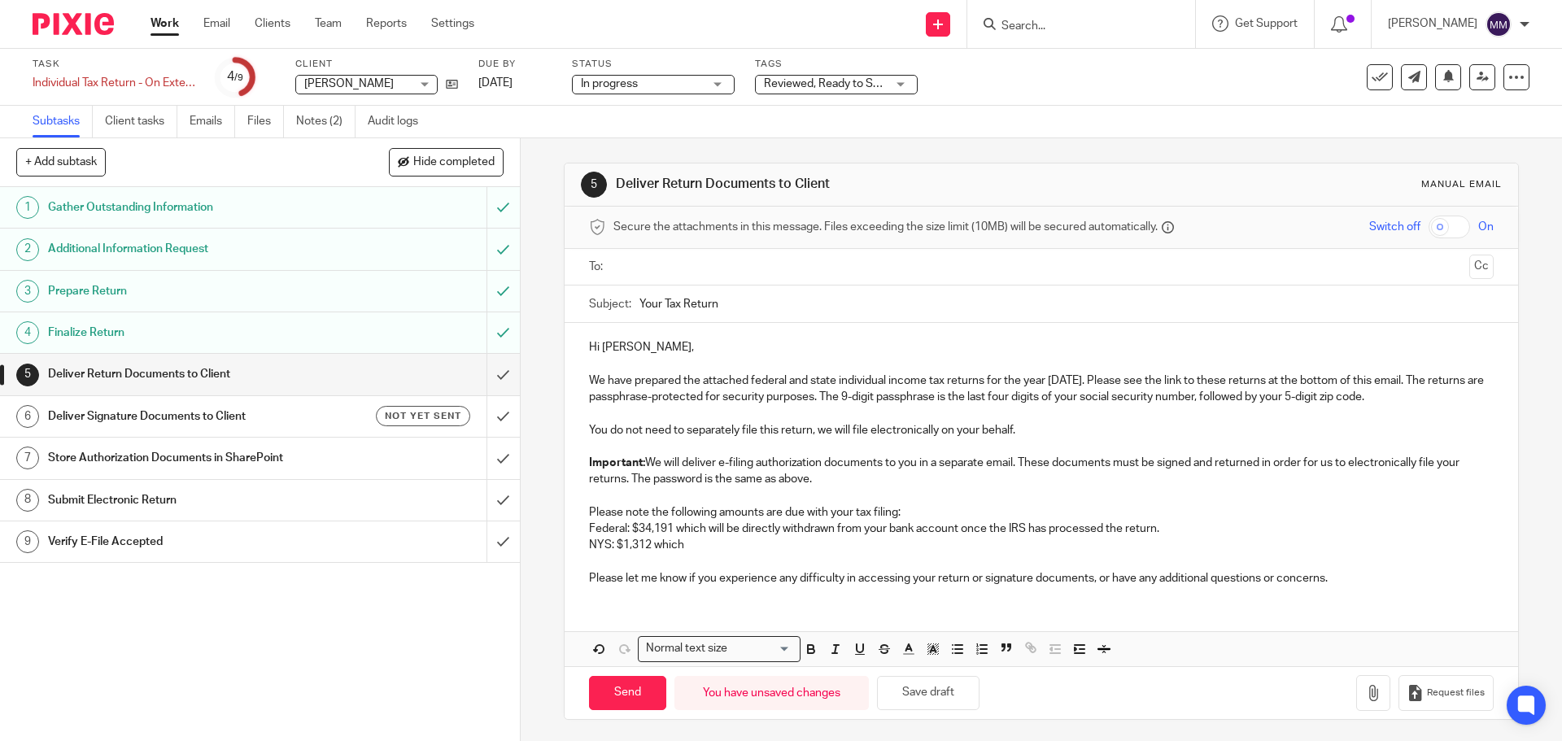
click at [705, 547] on p "NYS: $1,312 which" at bounding box center [1041, 545] width 904 height 16
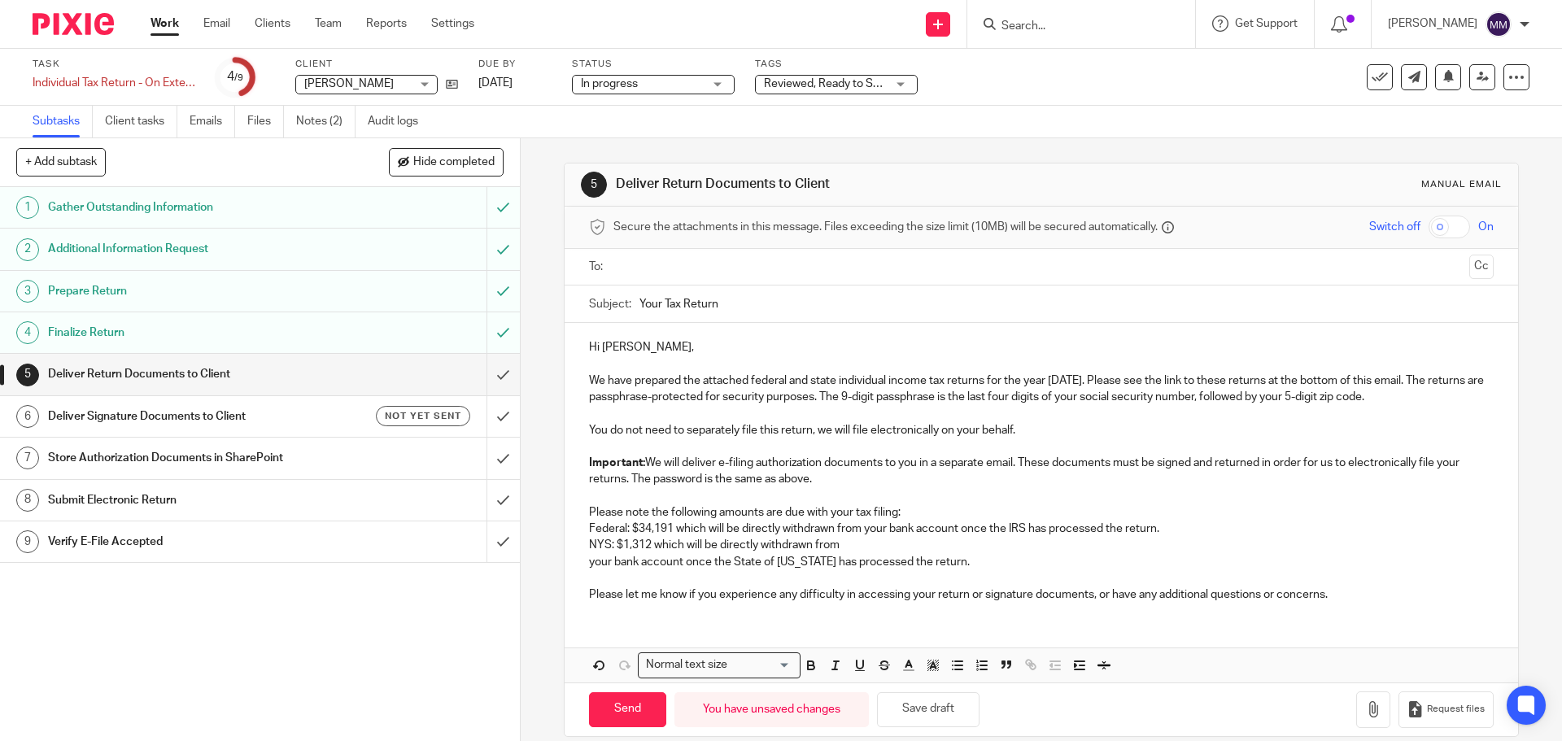
click at [589, 565] on p "your bank account once the State of New York has processed the return." at bounding box center [1041, 562] width 904 height 16
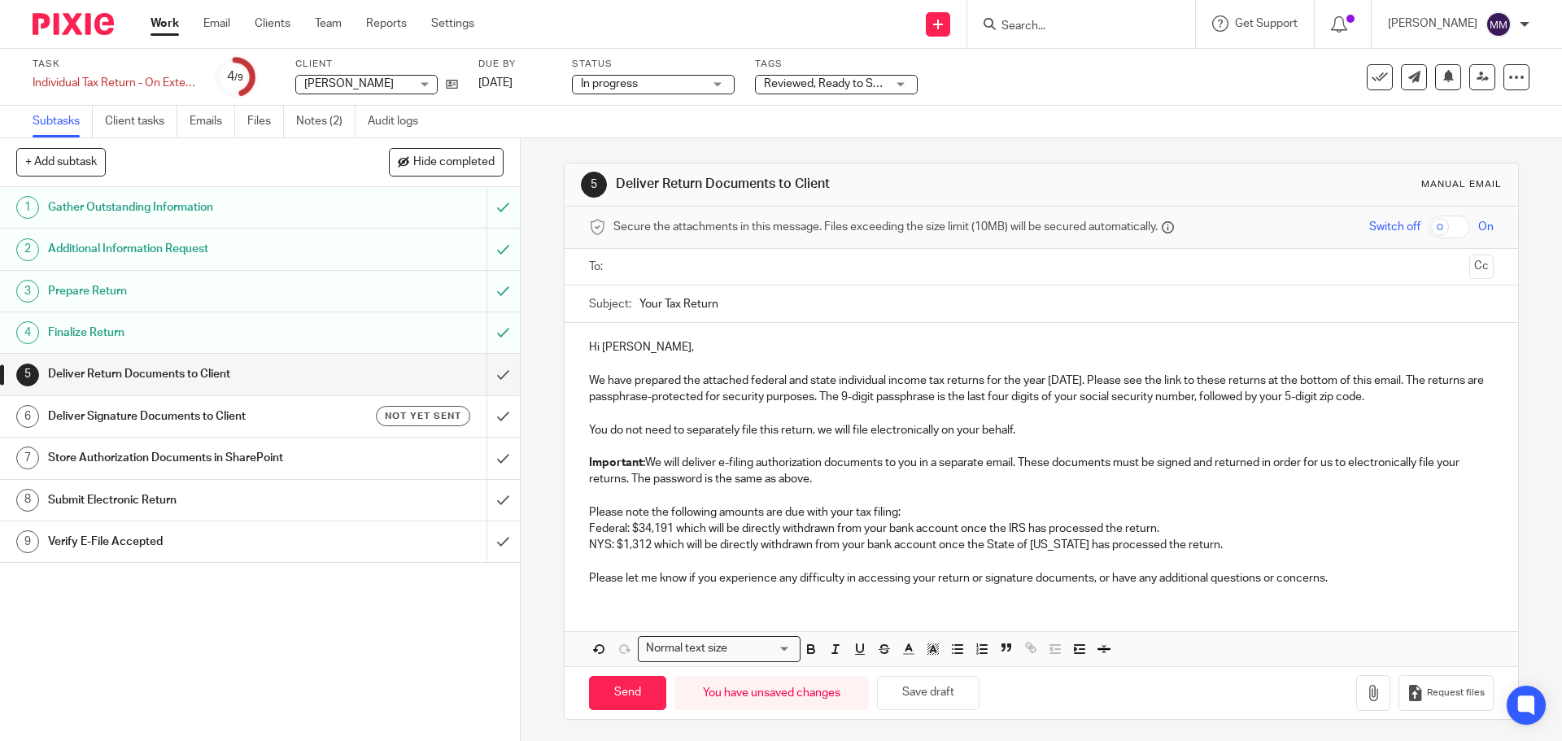
click at [913, 511] on p "Please note the following amounts are due with your tax filing:" at bounding box center [1041, 512] width 904 height 16
click at [1335, 568] on p "Please let me know if you experience any difficulty in accessing your return or…" at bounding box center [1041, 575] width 904 height 16
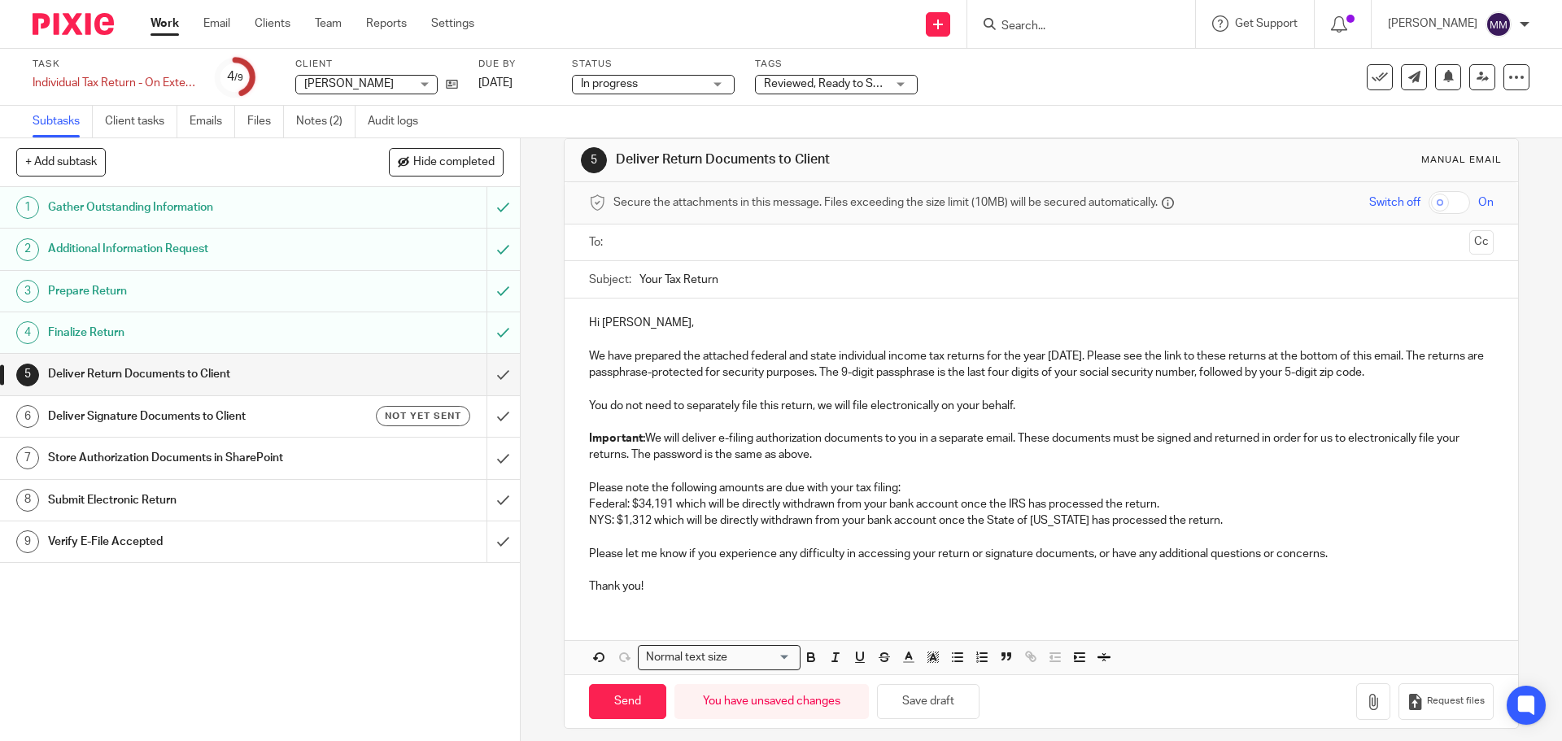
scroll to position [37, 0]
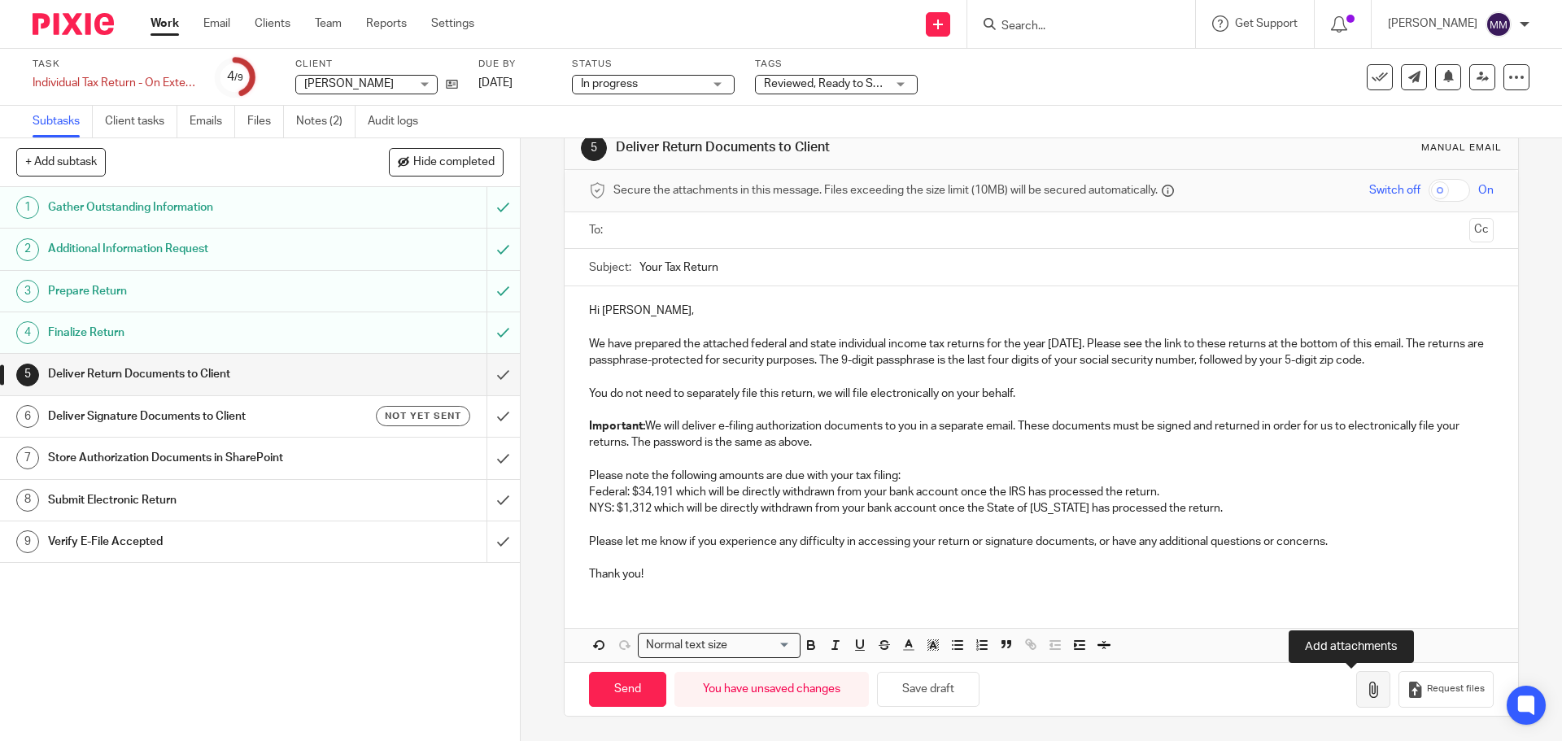
click at [1359, 690] on button "button" at bounding box center [1373, 689] width 34 height 37
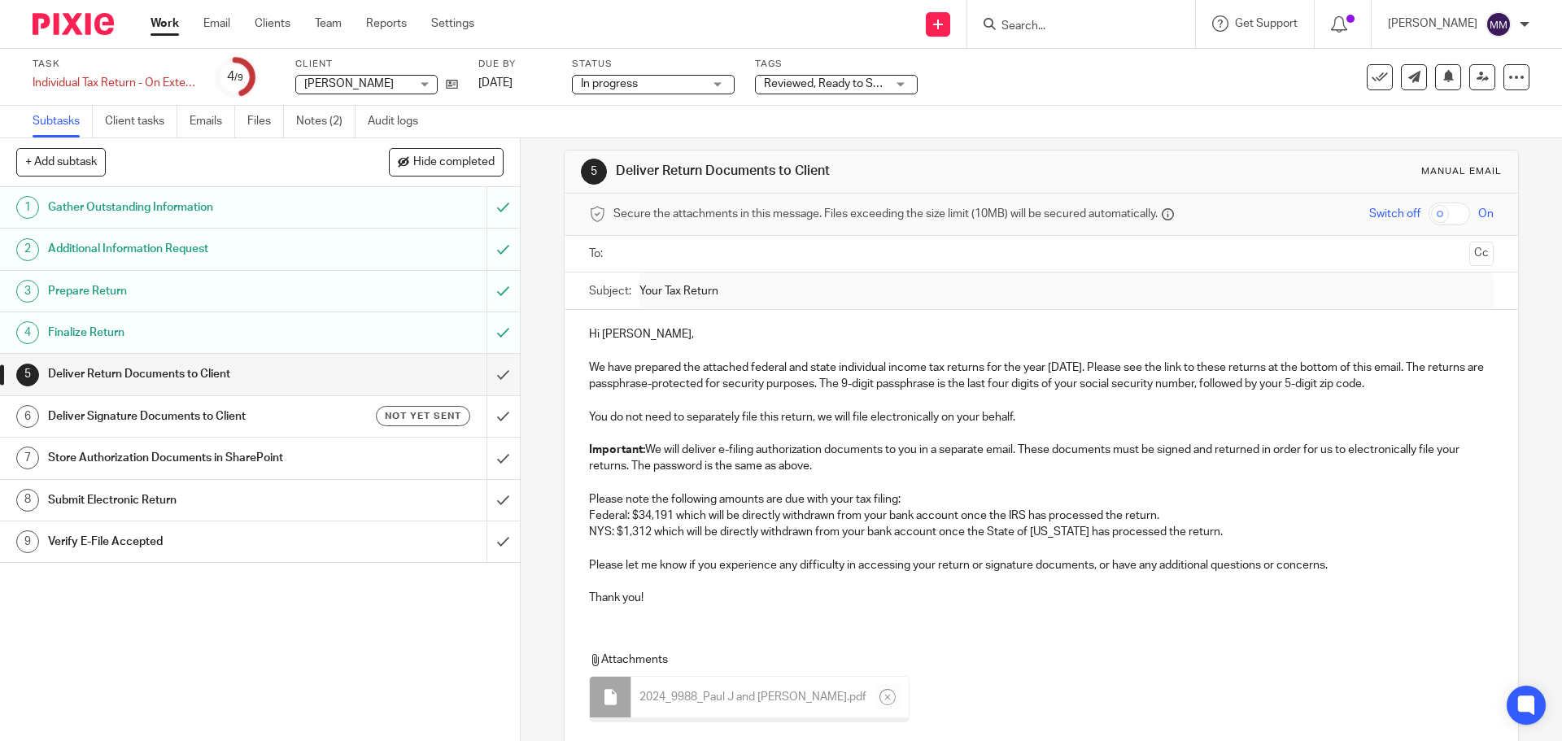
scroll to position [0, 0]
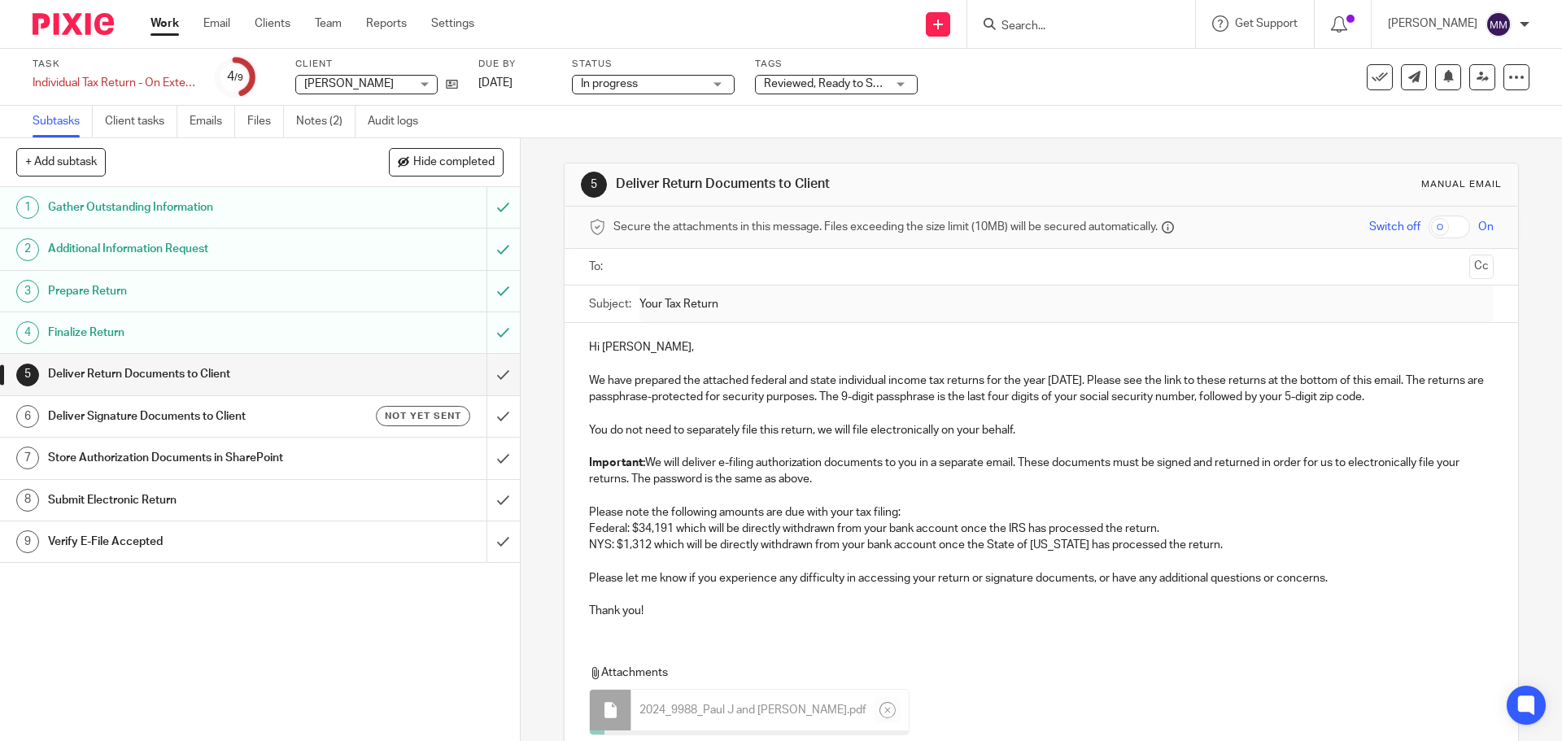
click at [655, 260] on input "text" at bounding box center [1040, 267] width 843 height 19
drag, startPoint x: 656, startPoint y: 307, endPoint x: 555, endPoint y: 292, distance: 102.7
click at [565, 294] on div "Subject: Your Tax Return" at bounding box center [1041, 308] width 953 height 37
click at [815, 322] on input "2024 Tax Return" at bounding box center [1065, 308] width 853 height 37
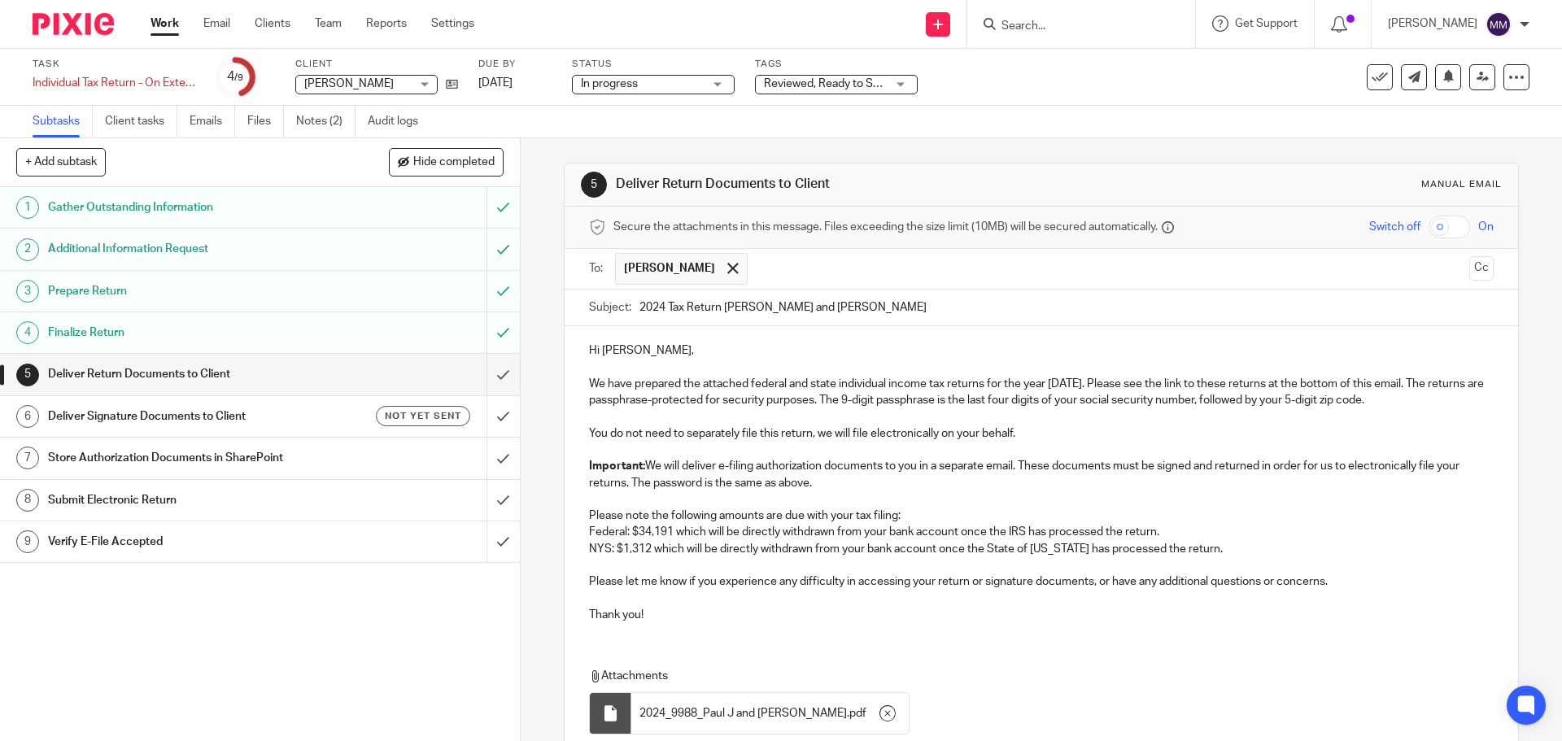
type input "2024 Tax Return Paul and Amber Miosi"
click at [805, 273] on input "text" at bounding box center [1109, 269] width 707 height 32
drag, startPoint x: 1439, startPoint y: 266, endPoint x: 1450, endPoint y: 264, distance: 10.7
click at [1447, 264] on div "To: Paul Miosi Amber Miosi Paul Miosi Amber Miosi Cc" at bounding box center [1041, 269] width 904 height 40
click at [1469, 264] on button "Cc" at bounding box center [1481, 268] width 24 height 24
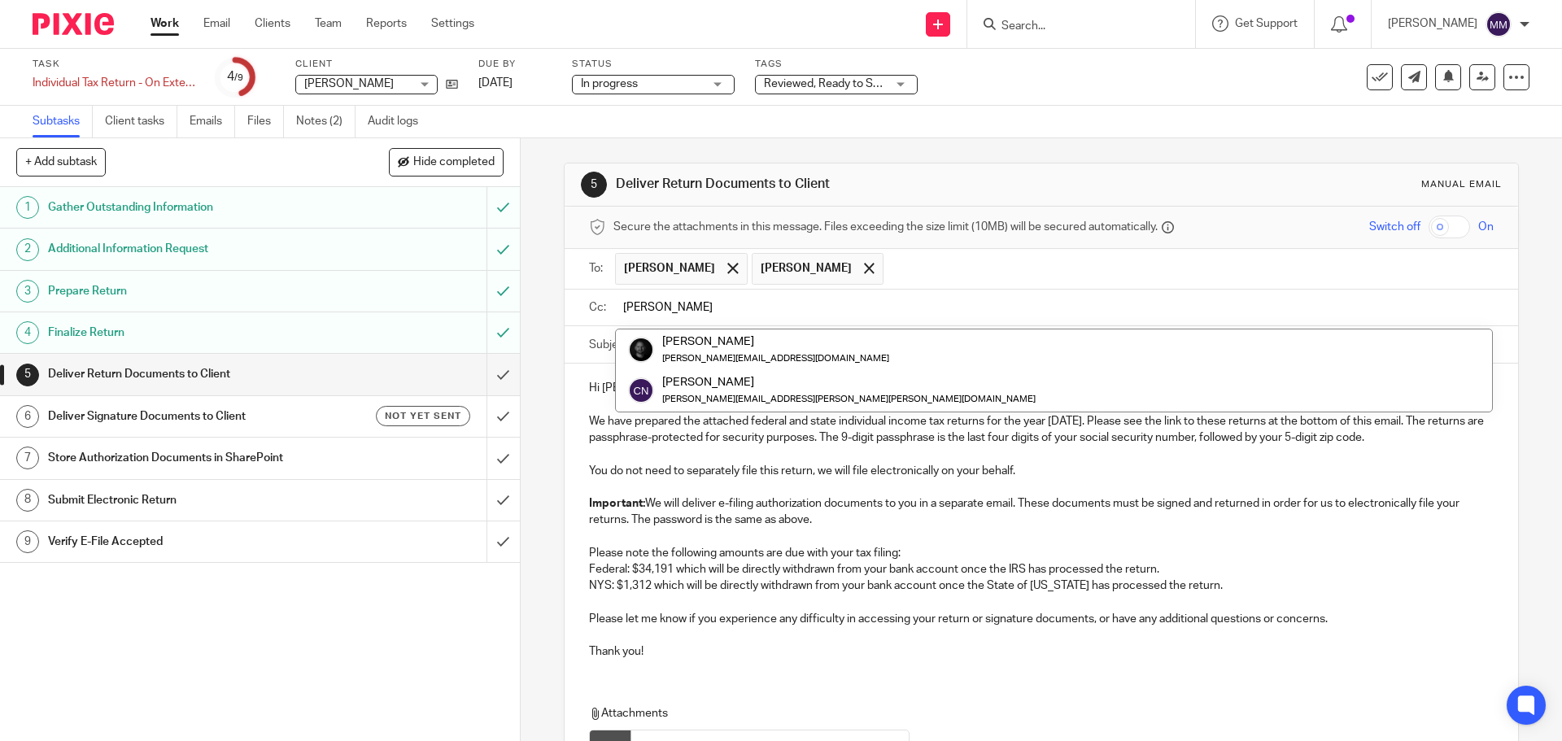
type input "Chris"
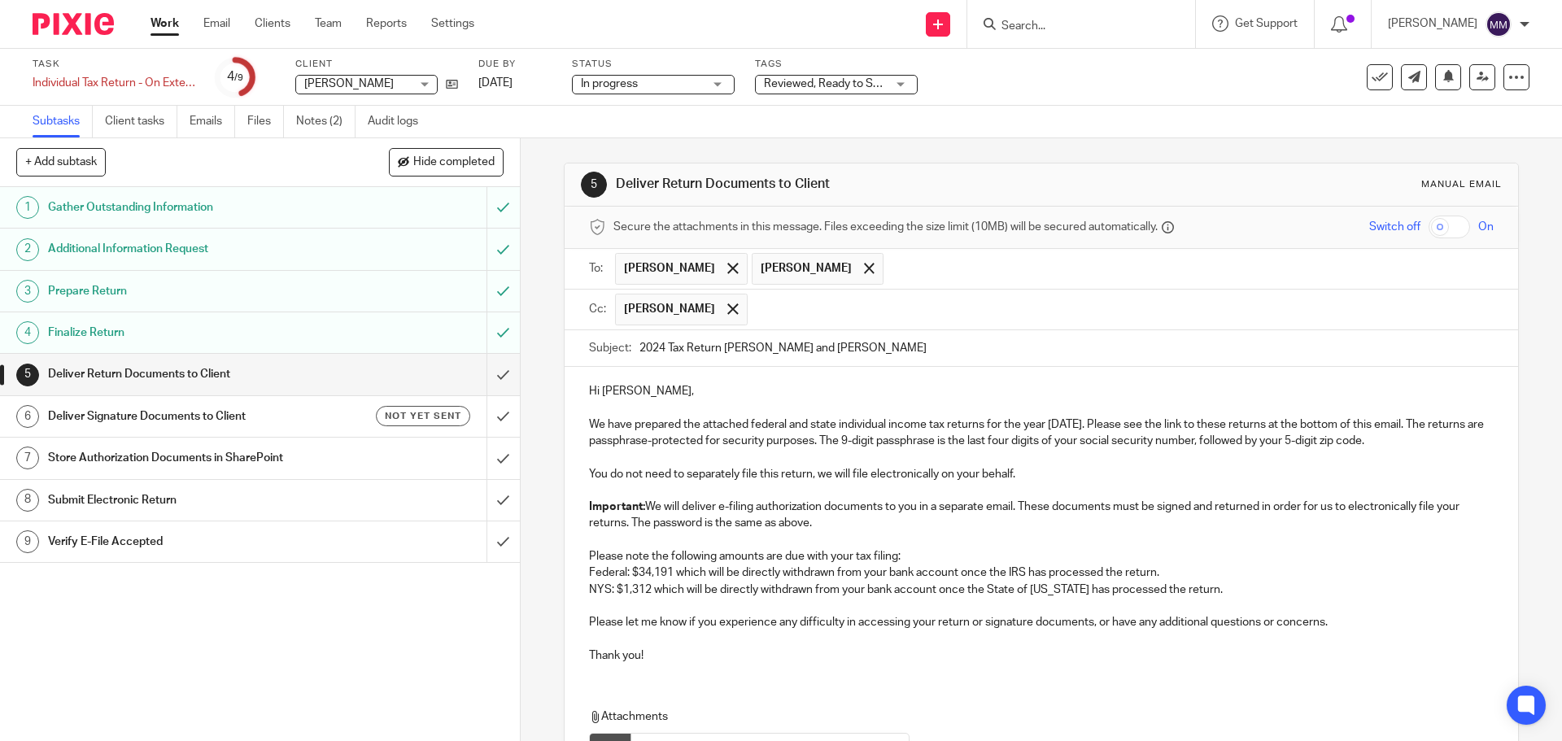
click at [1428, 224] on input "checkbox" at bounding box center [1448, 227] width 41 height 23
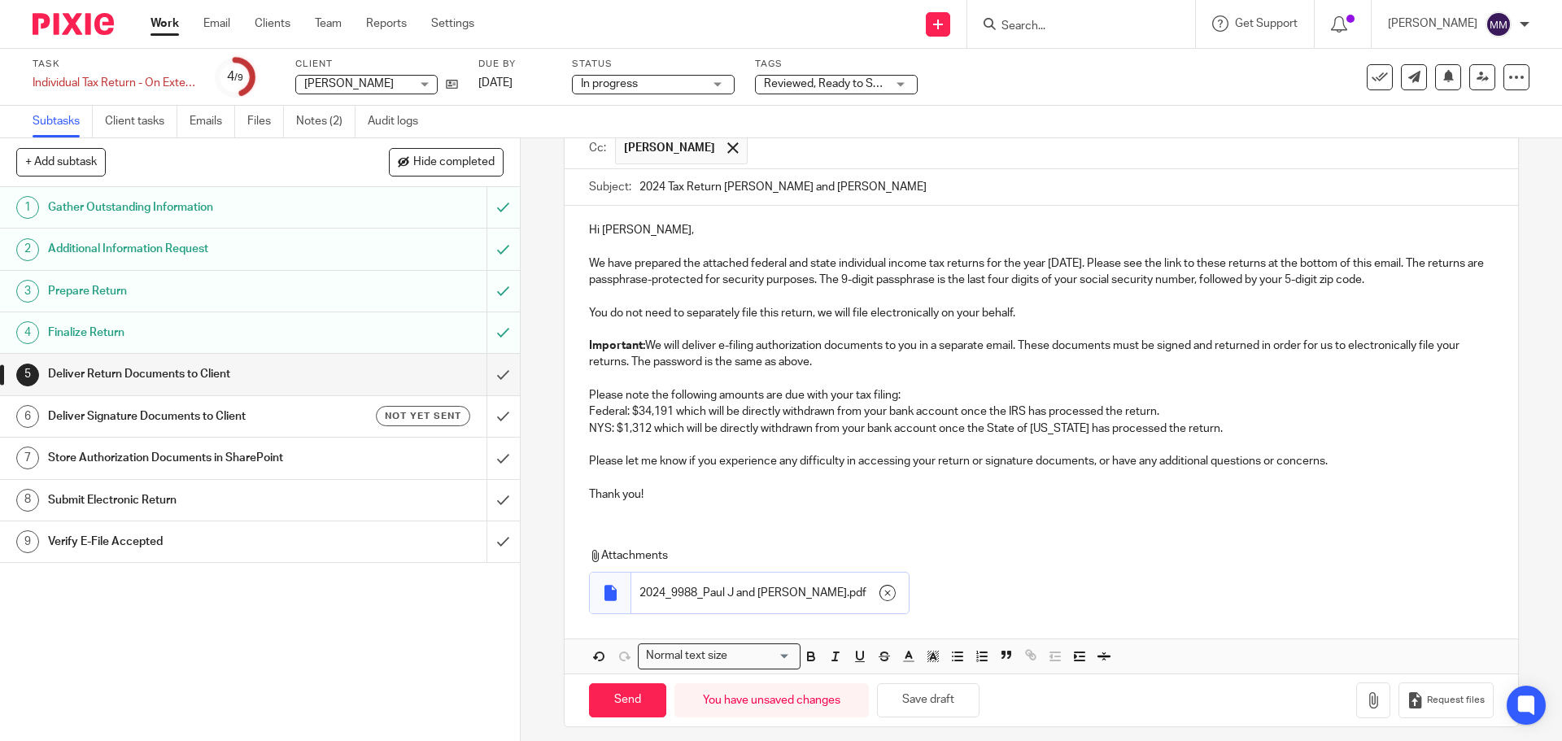
scroll to position [172, 0]
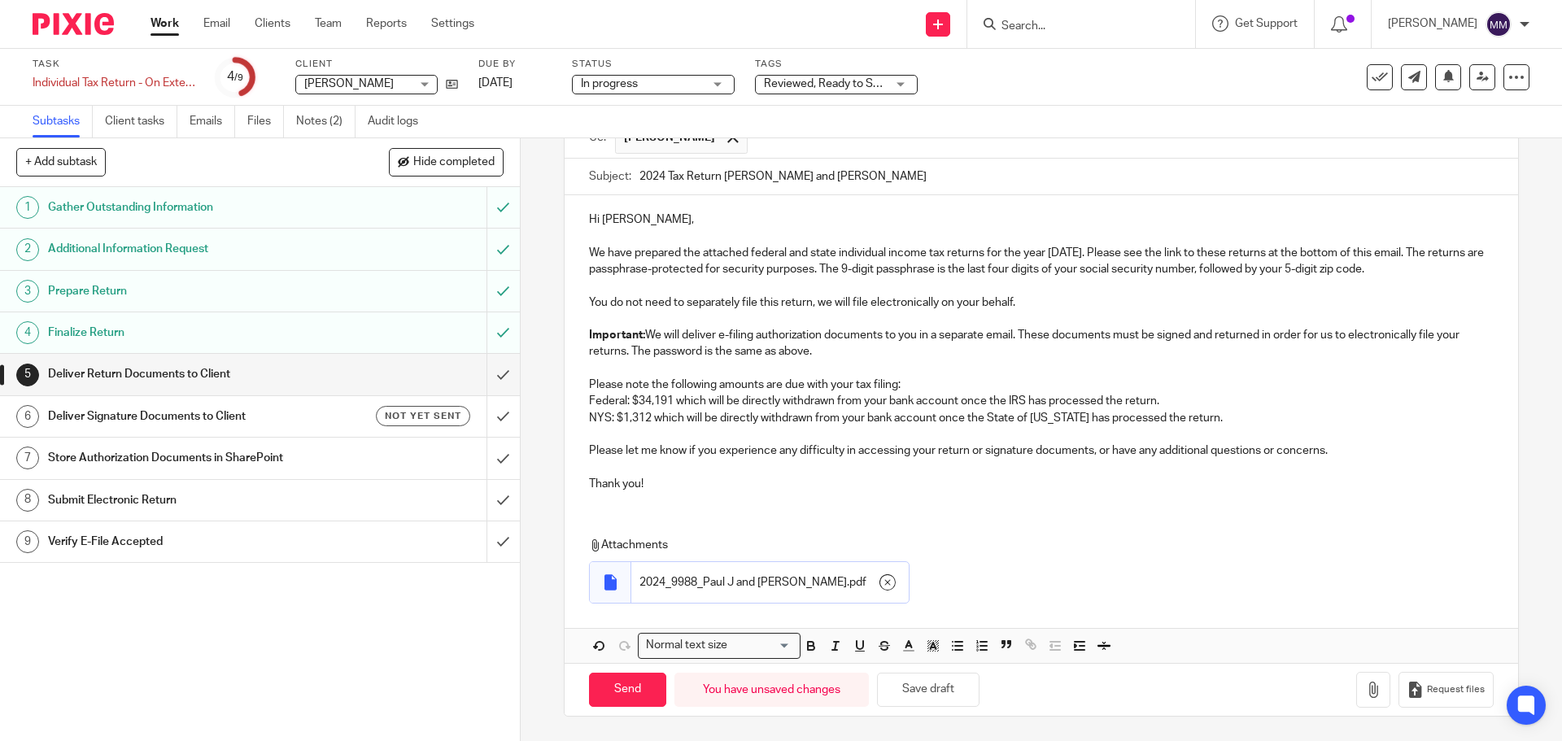
click at [961, 398] on p "Federal: $34,191 which will be directly withdrawn from your bank account once t…" at bounding box center [1041, 401] width 904 height 16
drag, startPoint x: 957, startPoint y: 399, endPoint x: 1034, endPoint y: 400, distance: 76.5
click at [1034, 400] on p "Federal: $34,191 which will be directly withdrawn from your bank account ending…" at bounding box center [1041, 401] width 904 height 16
copy p "ending in 5041"
click at [940, 420] on p "NYS: $1,312 which will be directly withdrawn from your bank account once the St…" at bounding box center [1041, 418] width 904 height 16
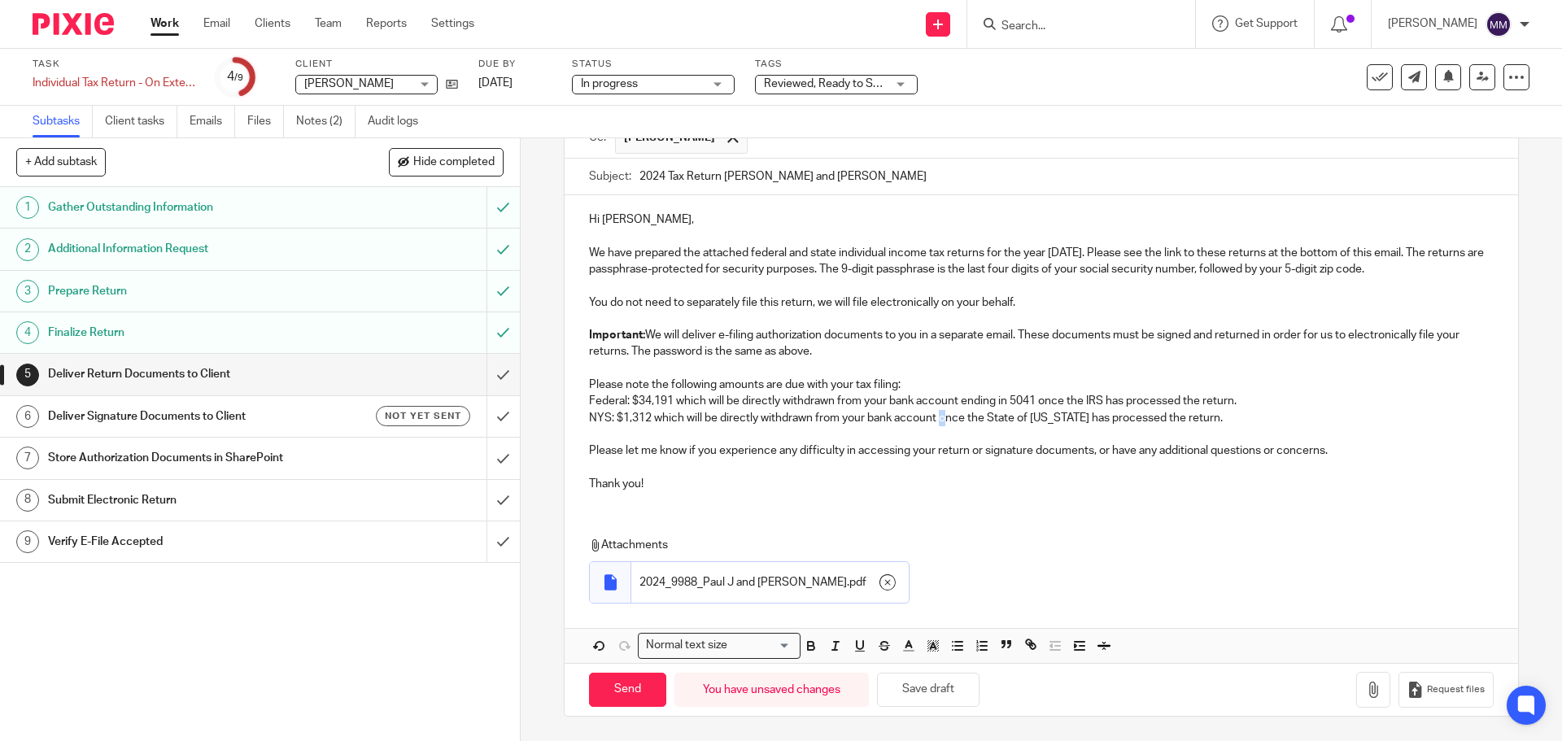
click at [937, 420] on p "NYS: $1,312 which will be directly withdrawn from your bank account once the St…" at bounding box center [1041, 418] width 904 height 16
click at [936, 418] on p "NYS: $1,312 which will be directly withdrawn from your bank account ending in 5…" at bounding box center [1041, 418] width 904 height 16
click at [1306, 420] on p "NYS: $1,312 which will be directly withdrawn from your bank account ending in 5…" at bounding box center [1041, 418] width 904 height 16
click at [639, 682] on input "Send" at bounding box center [627, 690] width 77 height 35
checkbox input "false"
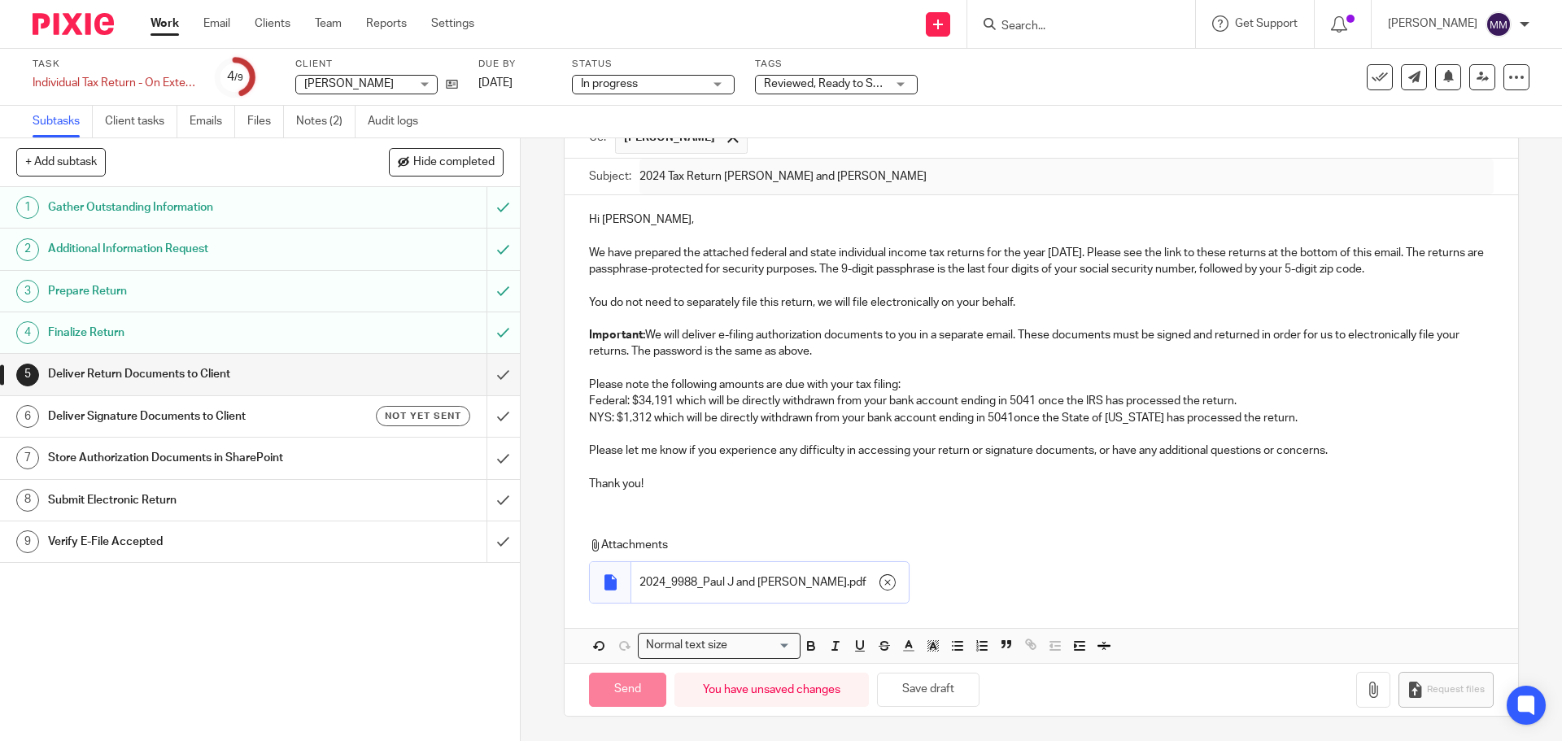
type input "Sent"
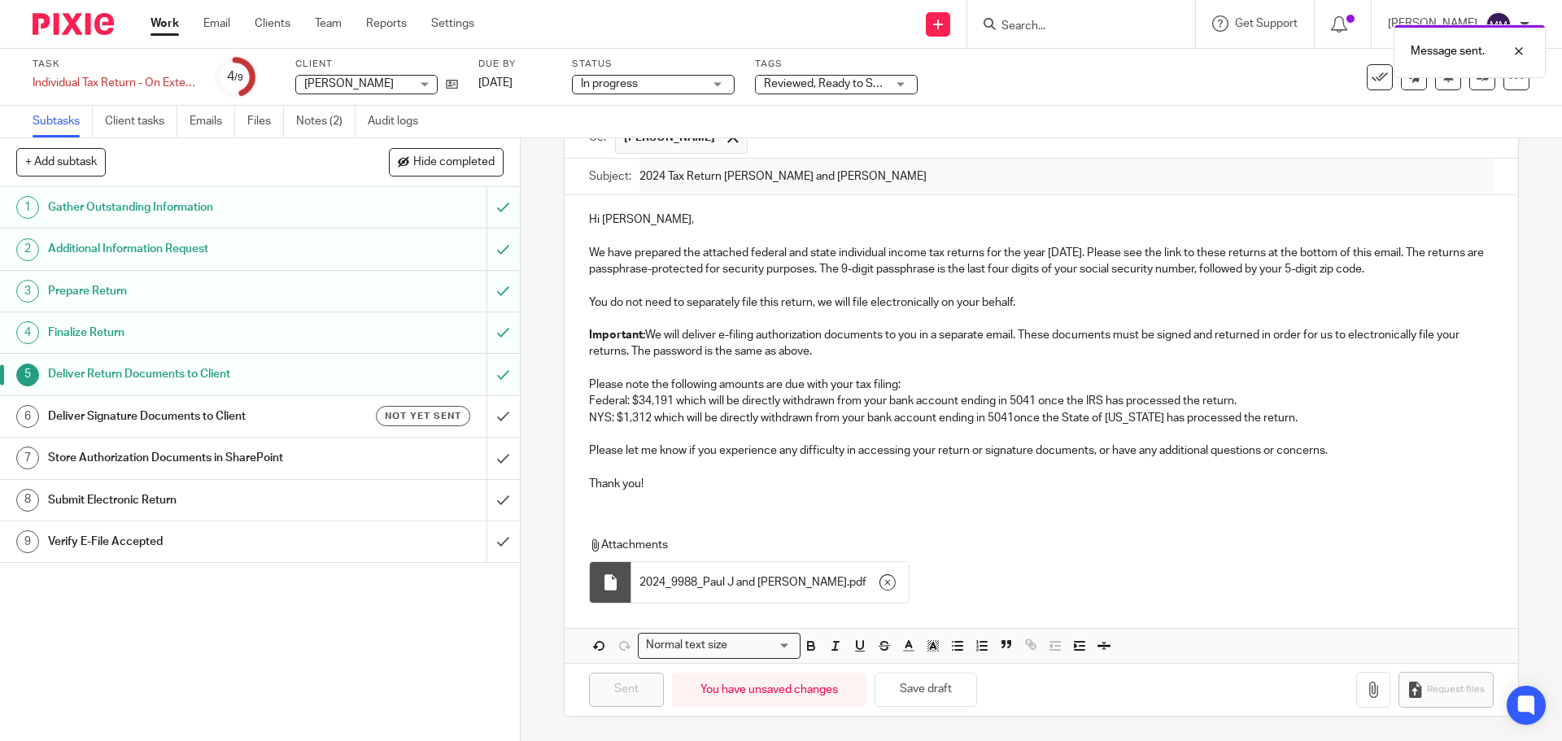
click at [297, 424] on h1 "Deliver Signature Documents to Client" at bounding box center [188, 416] width 281 height 24
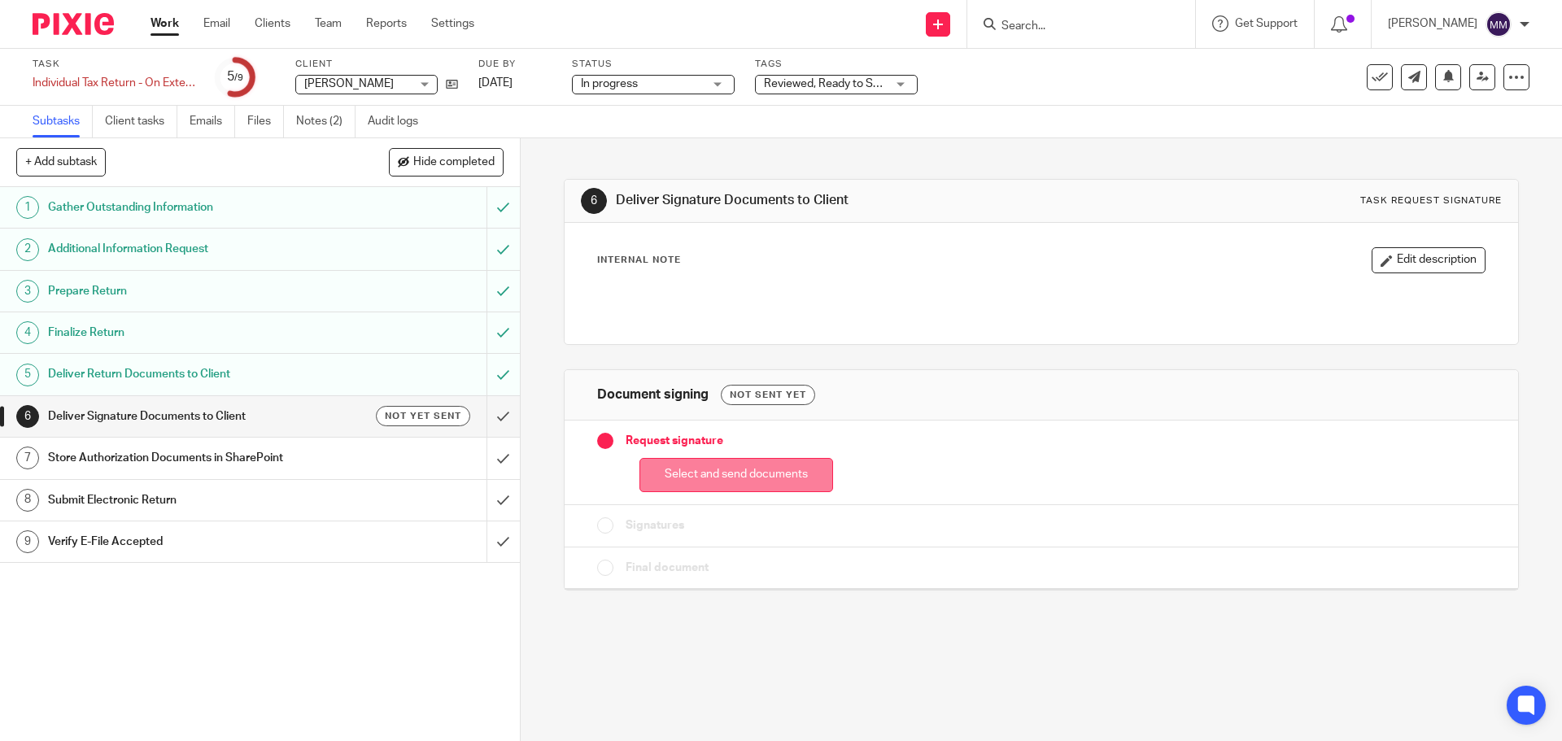
click at [771, 466] on button "Select and send documents" at bounding box center [736, 475] width 194 height 35
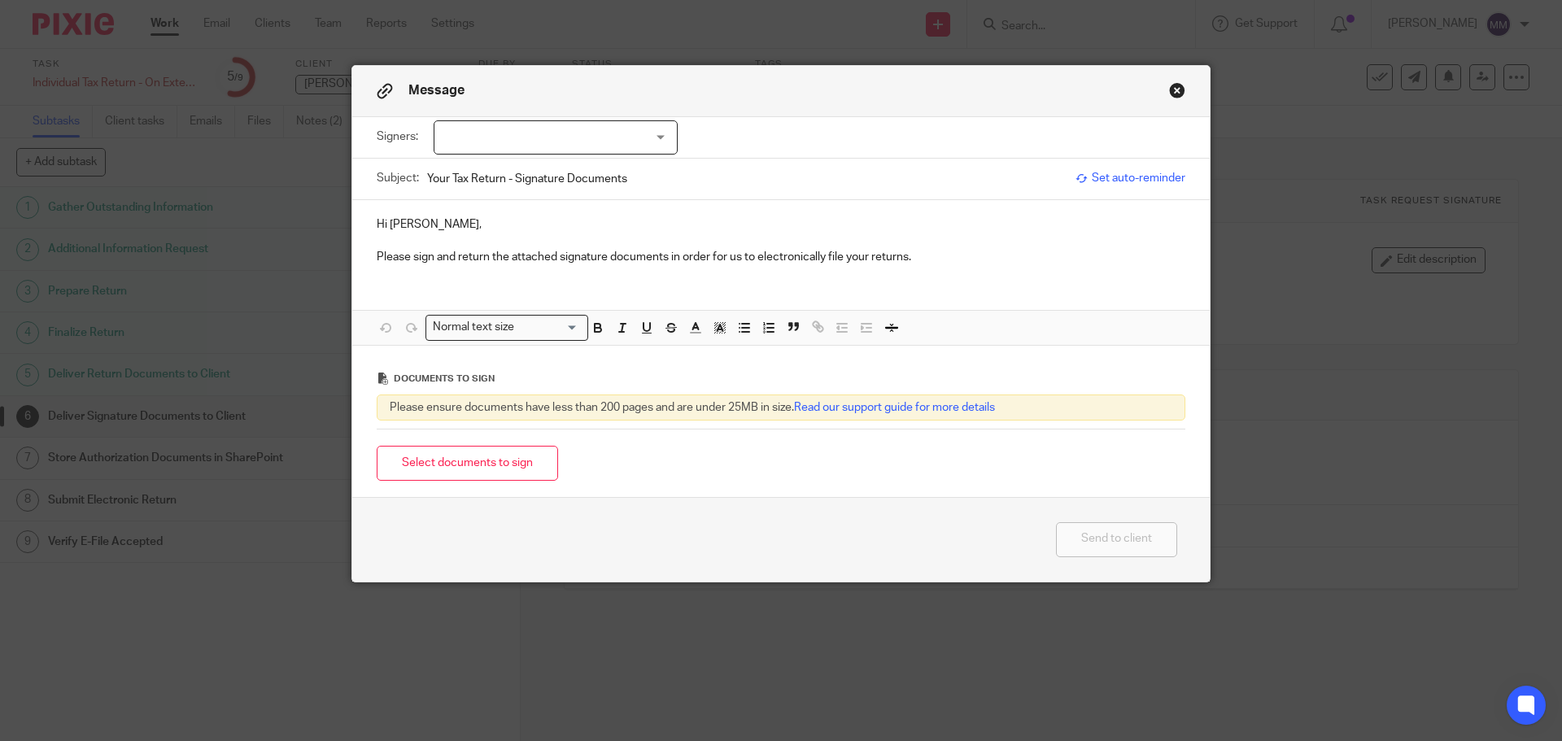
click at [642, 138] on div at bounding box center [556, 137] width 244 height 34
click at [621, 161] on li "[PERSON_NAME]" at bounding box center [550, 171] width 242 height 33
checkbox input "true"
click at [600, 196] on li "[PERSON_NAME]" at bounding box center [550, 203] width 242 height 33
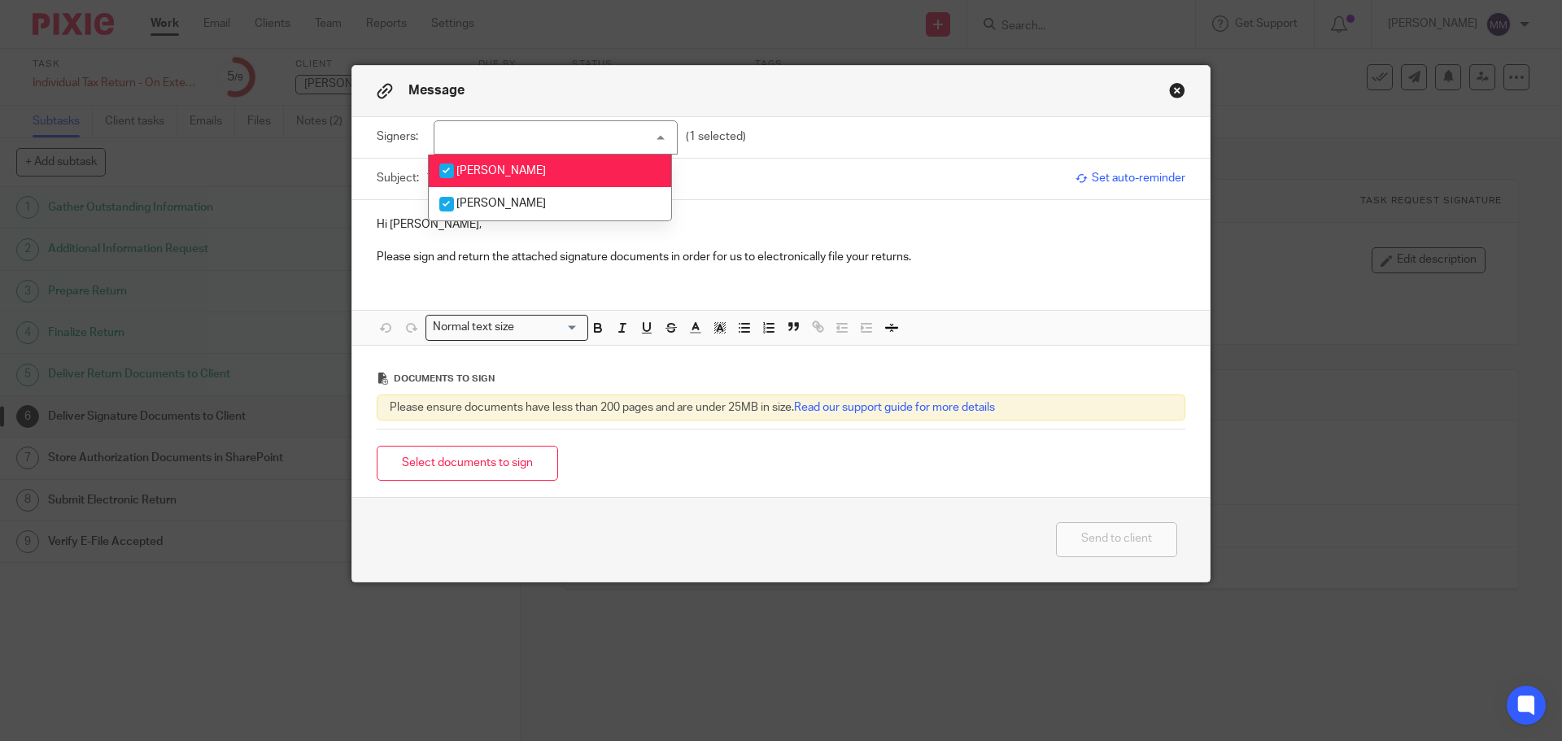
checkbox input "true"
click at [620, 167] on li "Amber Miosi" at bounding box center [550, 171] width 242 height 33
checkbox input "false"
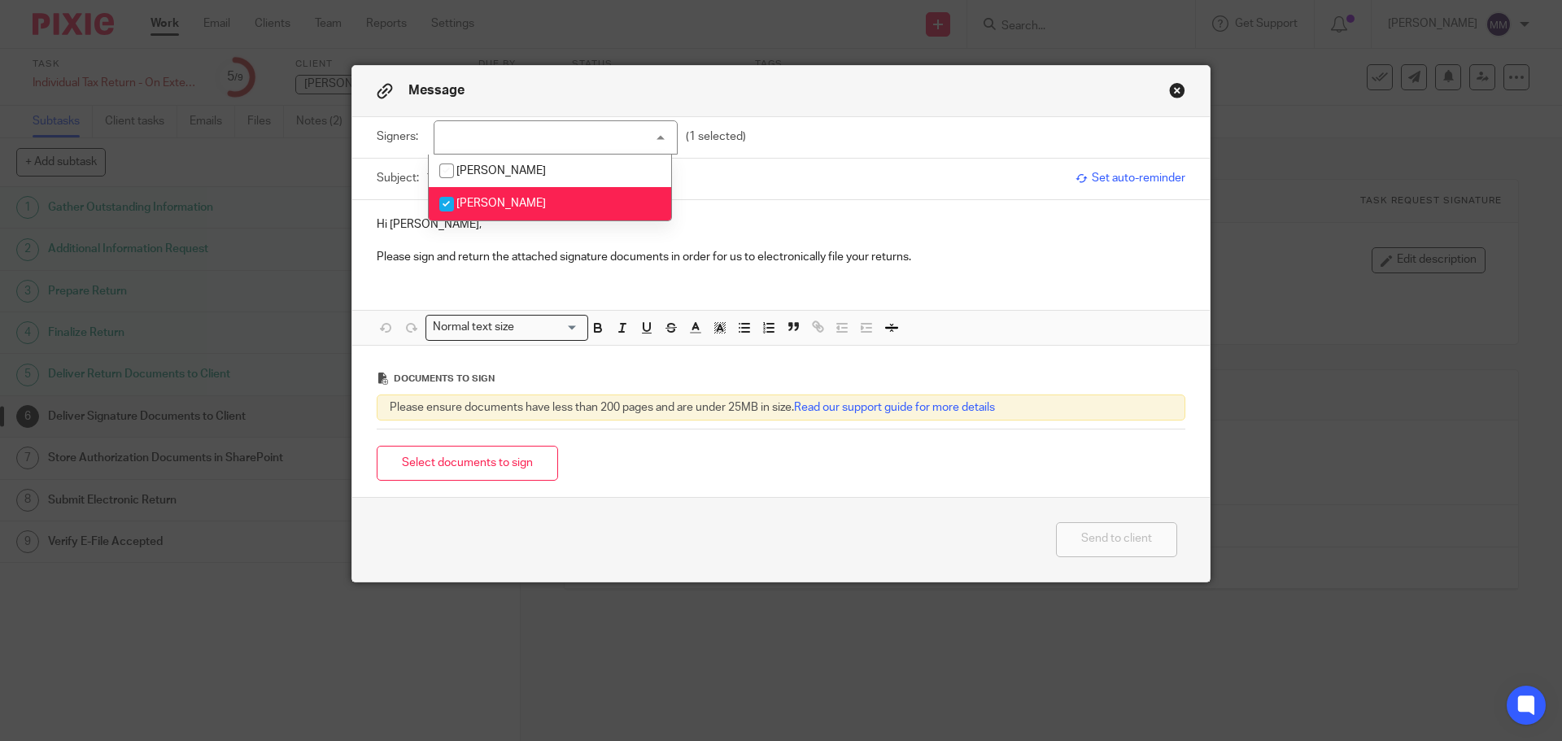
click at [793, 168] on input "Your Tax Return - Signature Documents" at bounding box center [747, 178] width 640 height 37
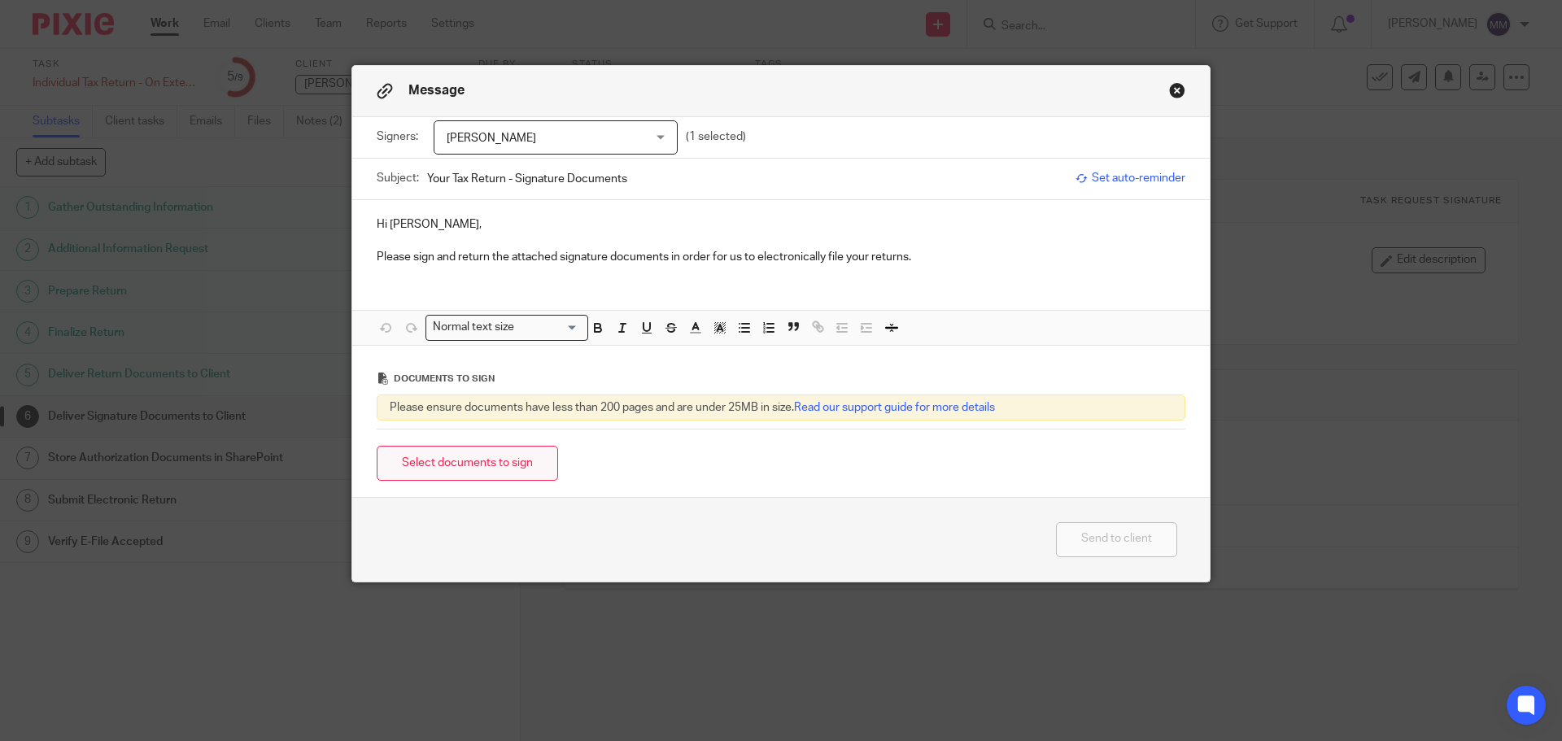
click at [512, 456] on button "Select documents to sign" at bounding box center [467, 463] width 181 height 35
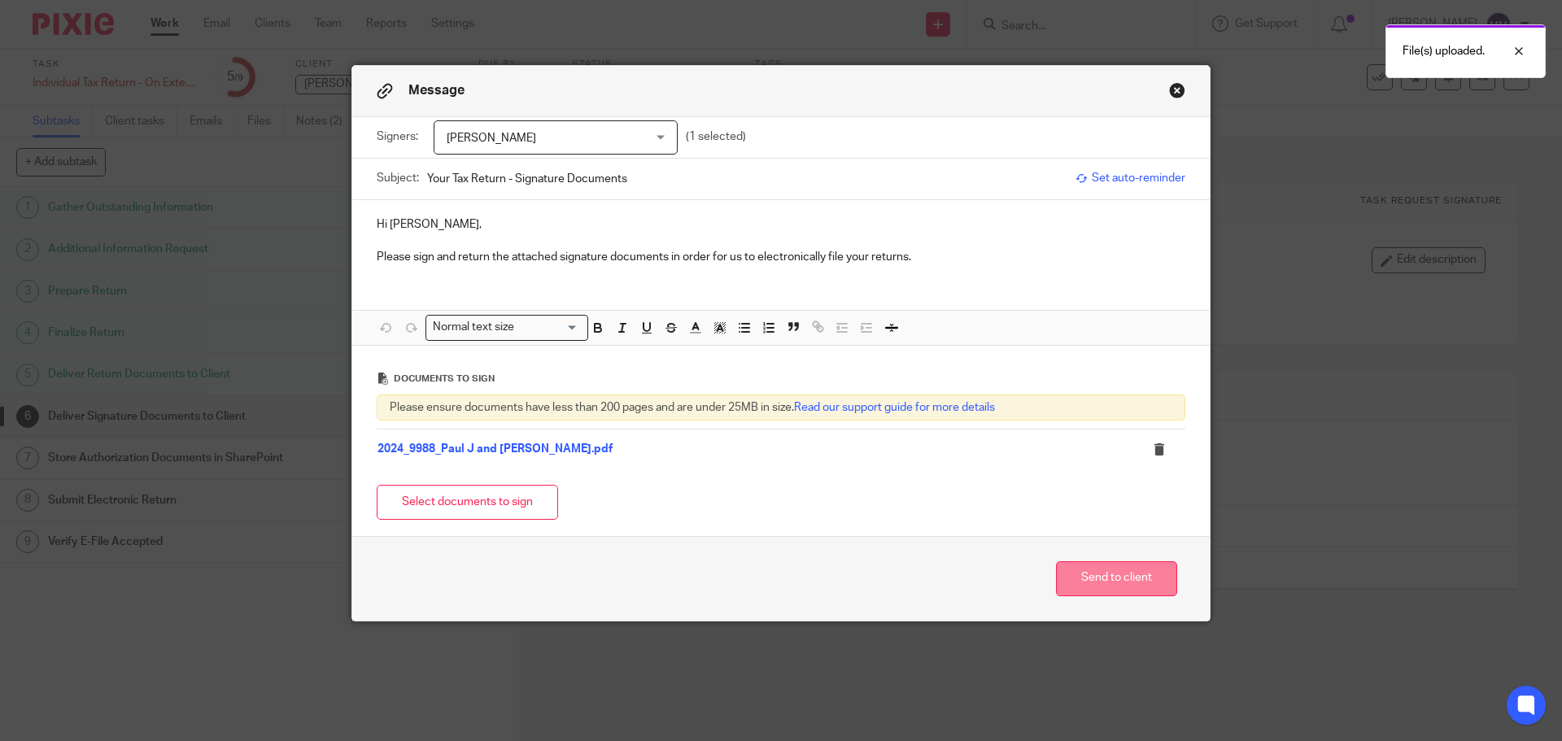
click at [1103, 591] on button "Send to client" at bounding box center [1116, 578] width 121 height 35
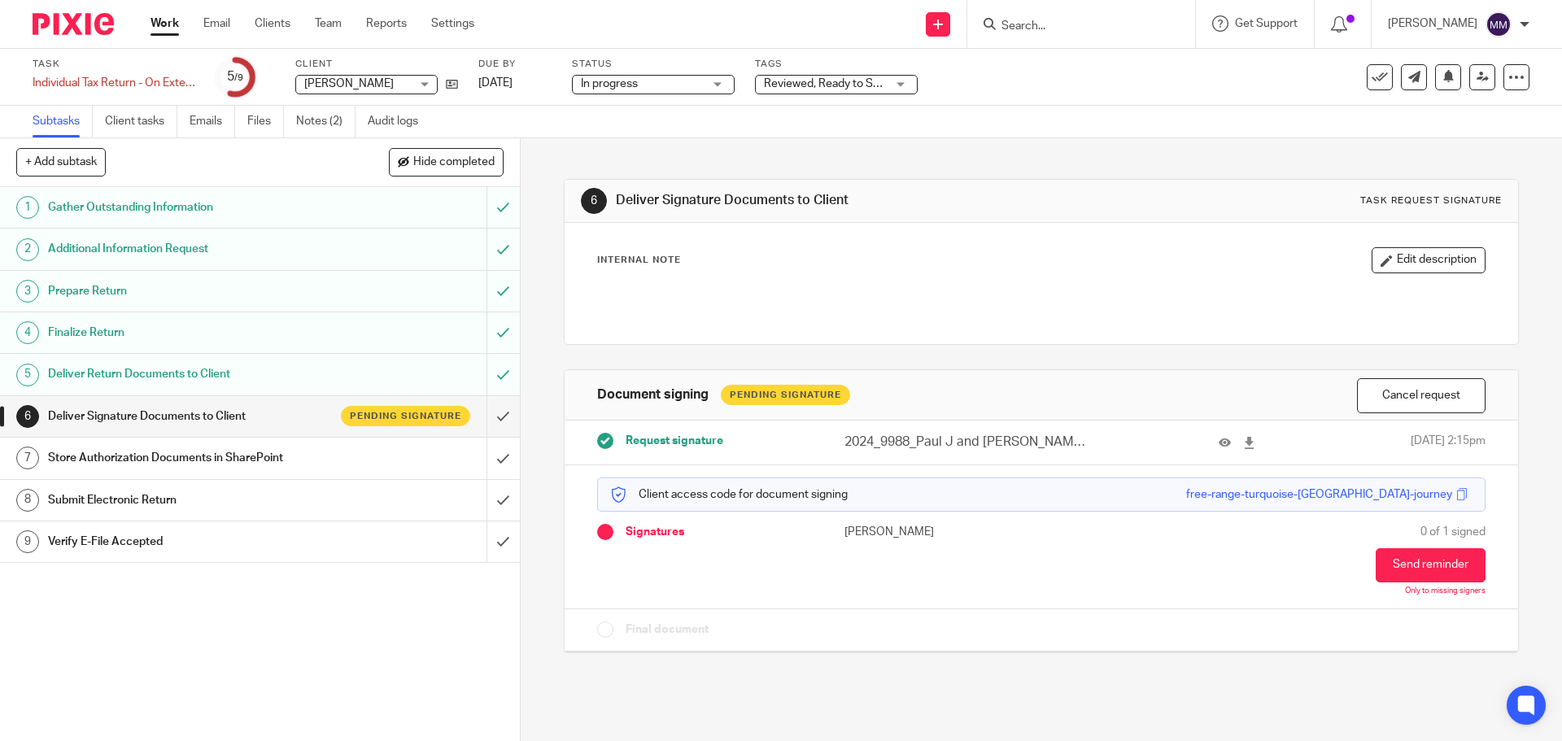
click at [892, 75] on div "Reviewed, Ready to Send + 2" at bounding box center [836, 85] width 163 height 20
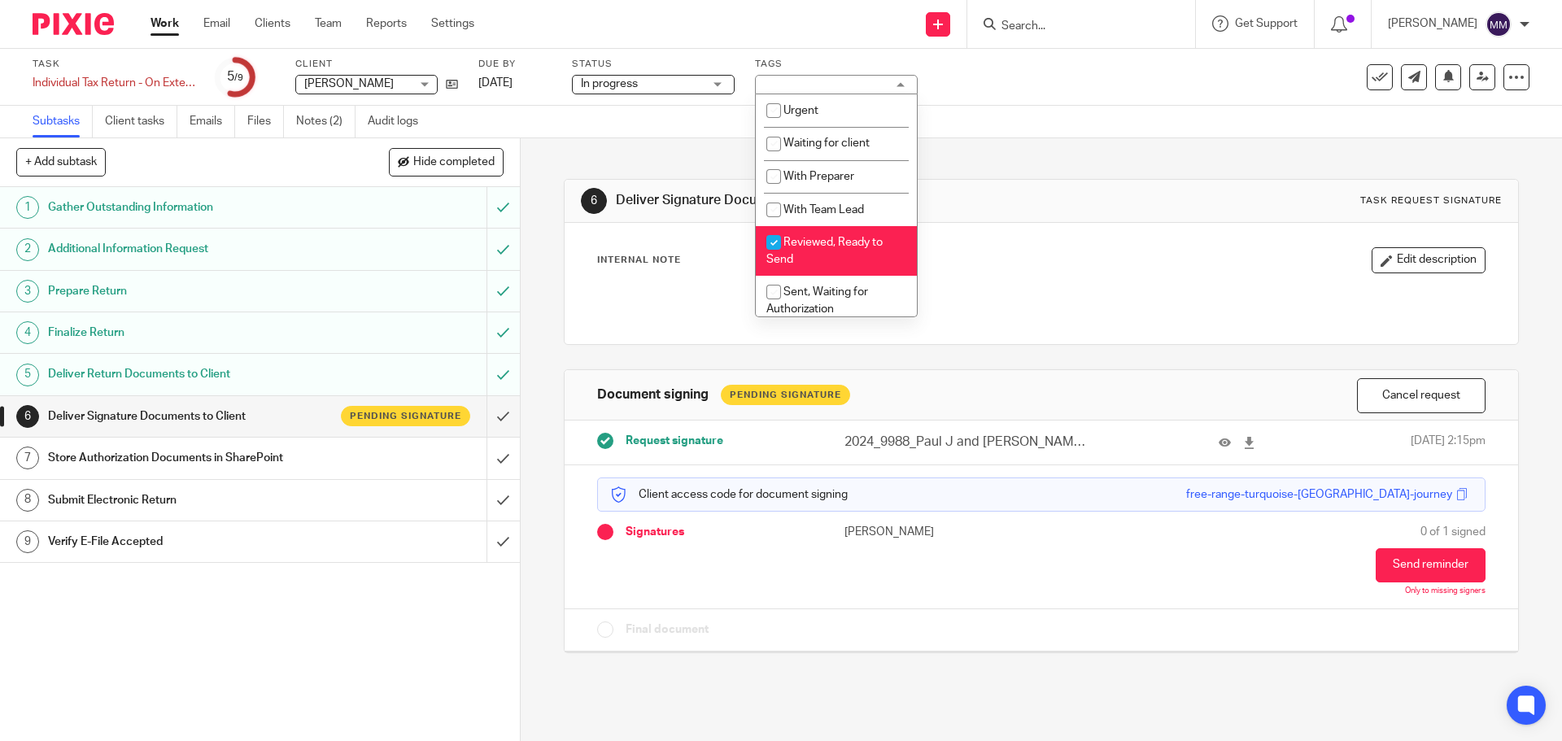
click at [865, 248] on li "Reviewed, Ready to Send" at bounding box center [836, 251] width 161 height 50
checkbox input "false"
click at [851, 290] on span "Sent, Waiting for Authorization" at bounding box center [817, 300] width 102 height 28
checkbox input "true"
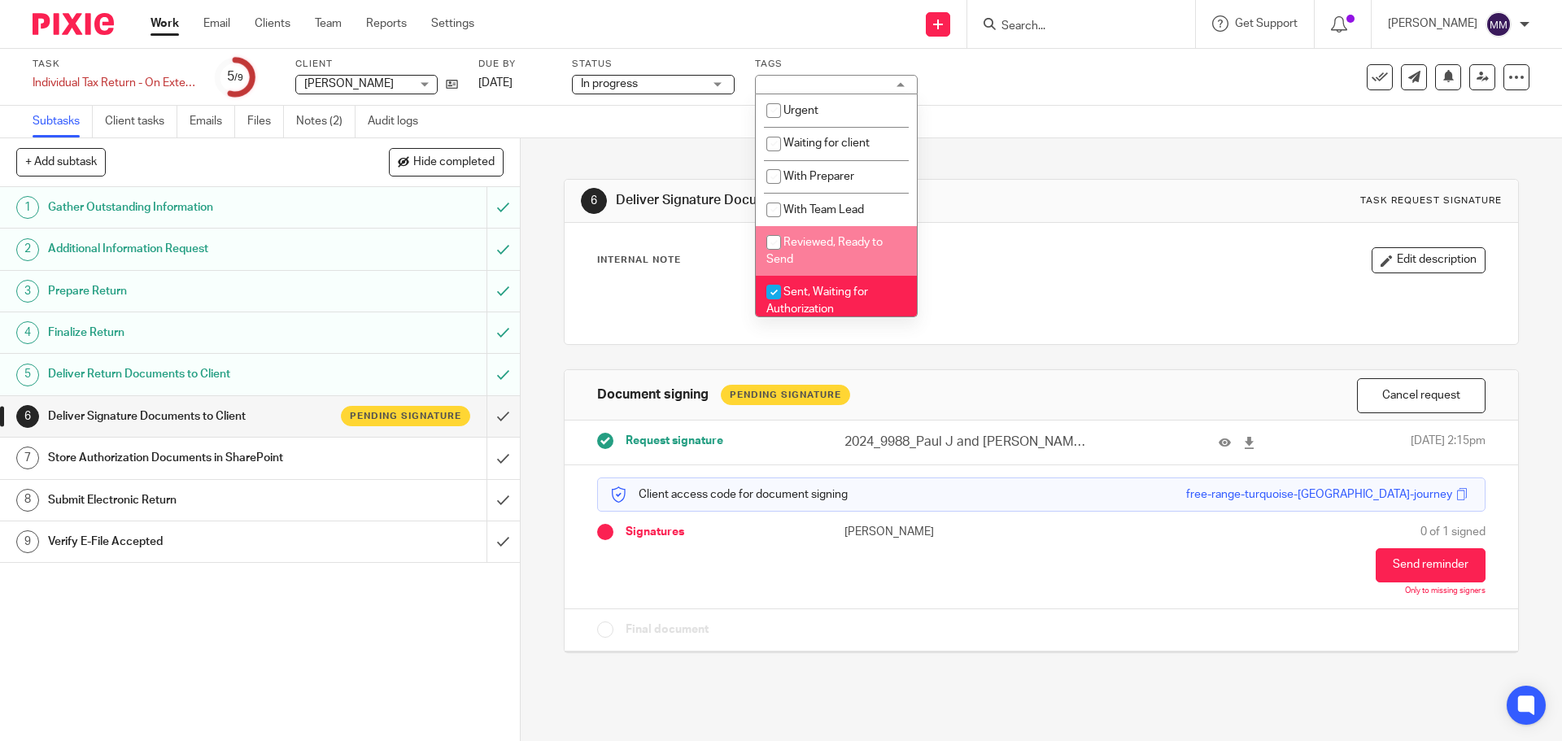
click at [1118, 117] on div "Subtasks Client tasks Emails Files Notes (2) Audit logs" at bounding box center [781, 122] width 1562 height 33
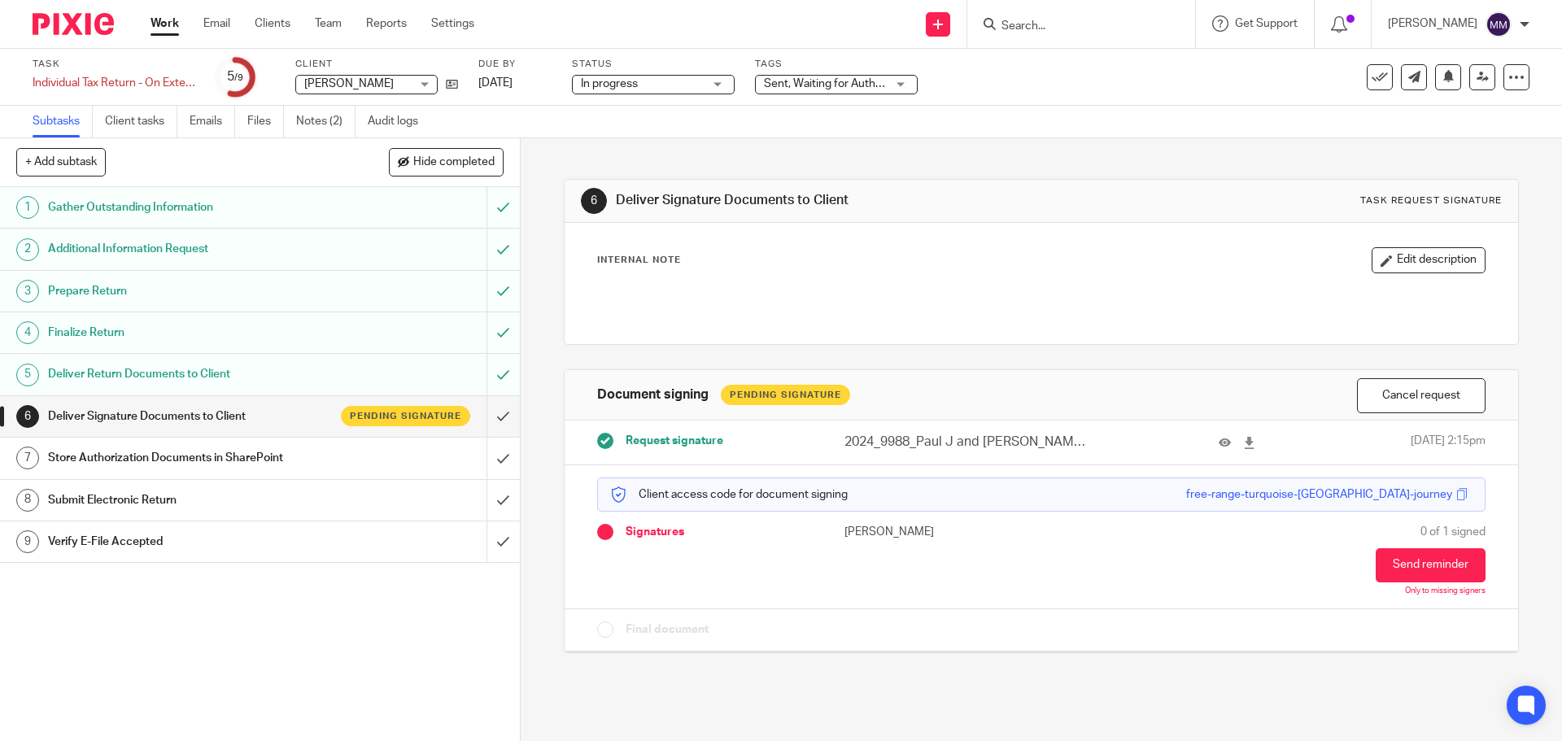
click at [175, 26] on link "Work" at bounding box center [164, 23] width 28 height 16
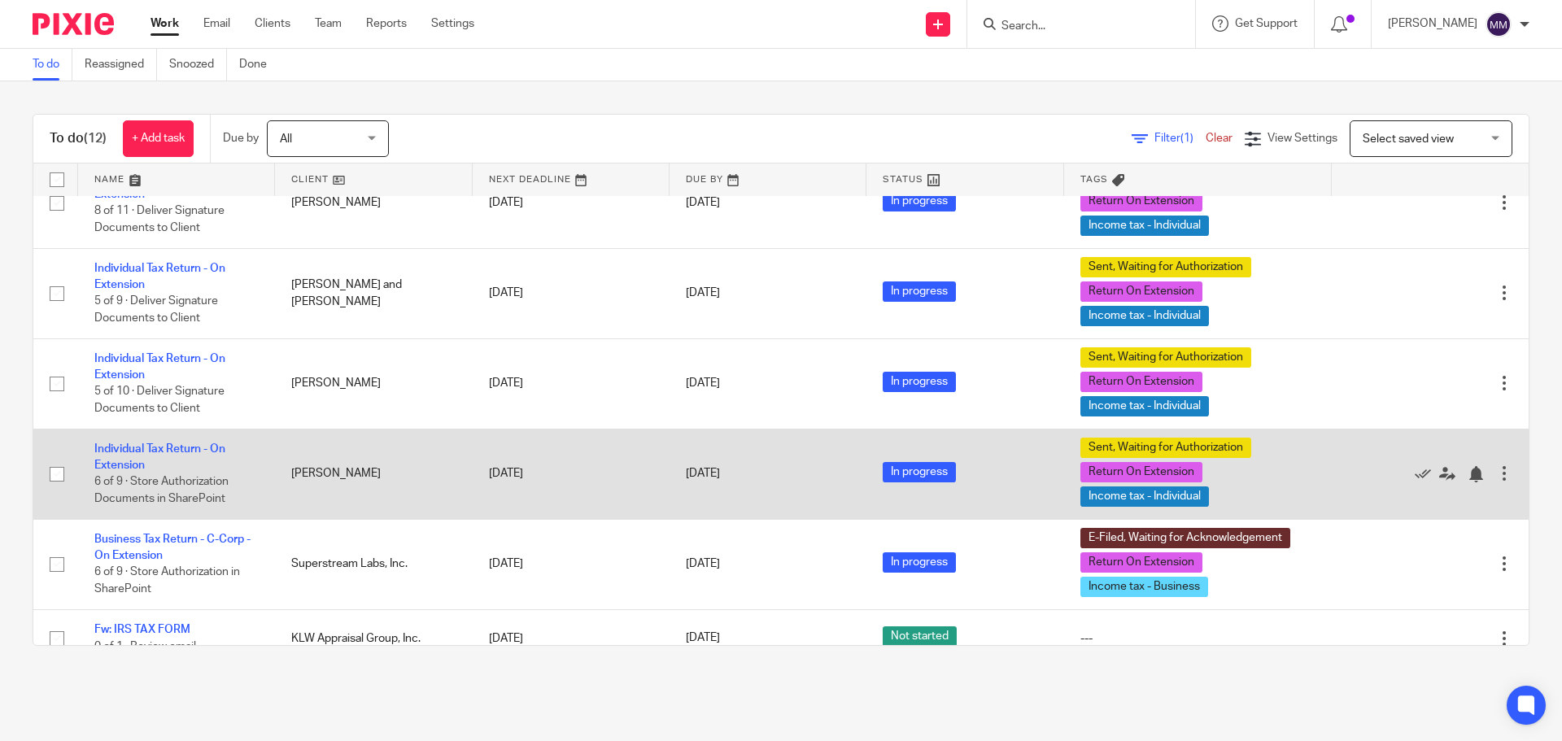
scroll to position [416, 0]
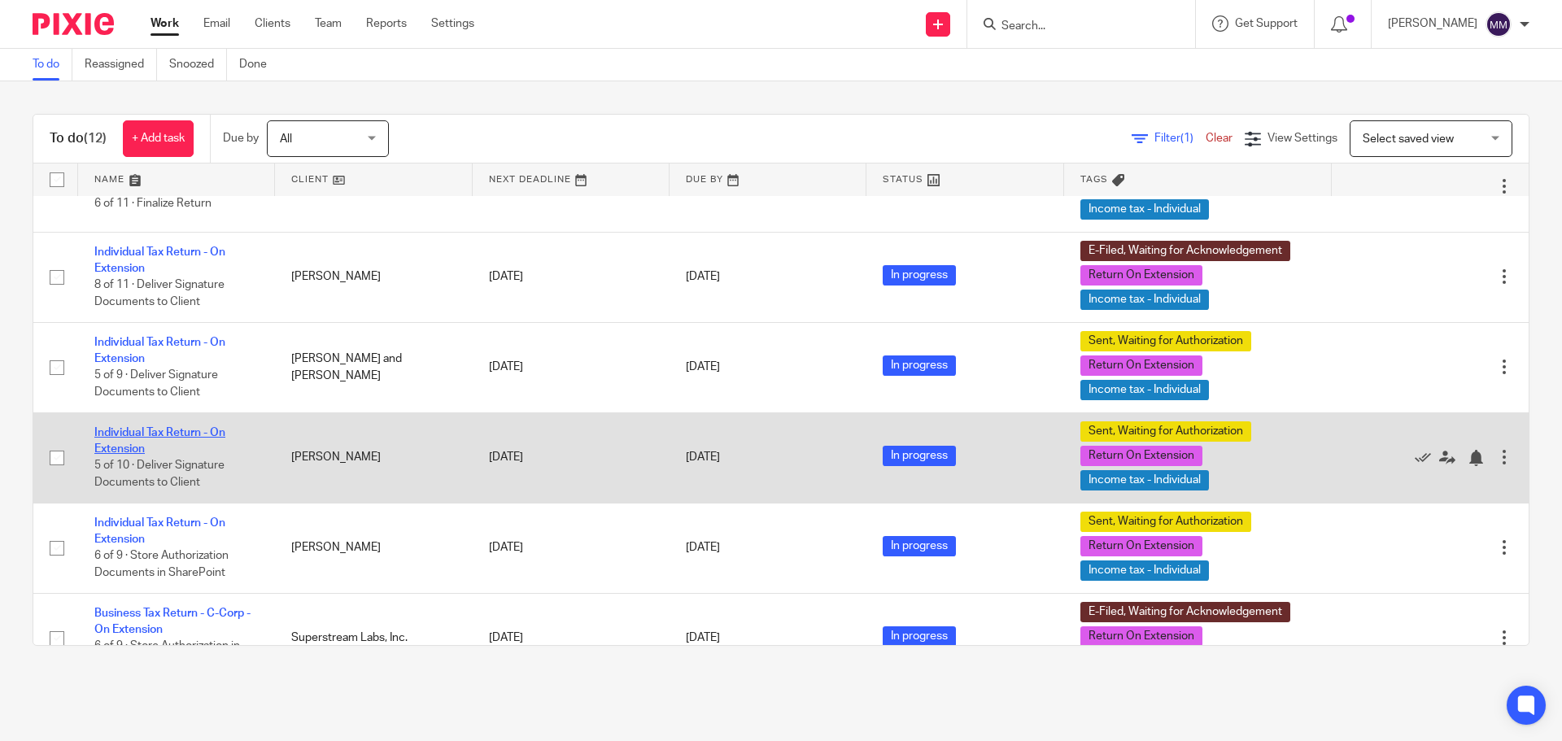
click at [211, 433] on link "Individual Tax Return - On Extension" at bounding box center [159, 441] width 131 height 28
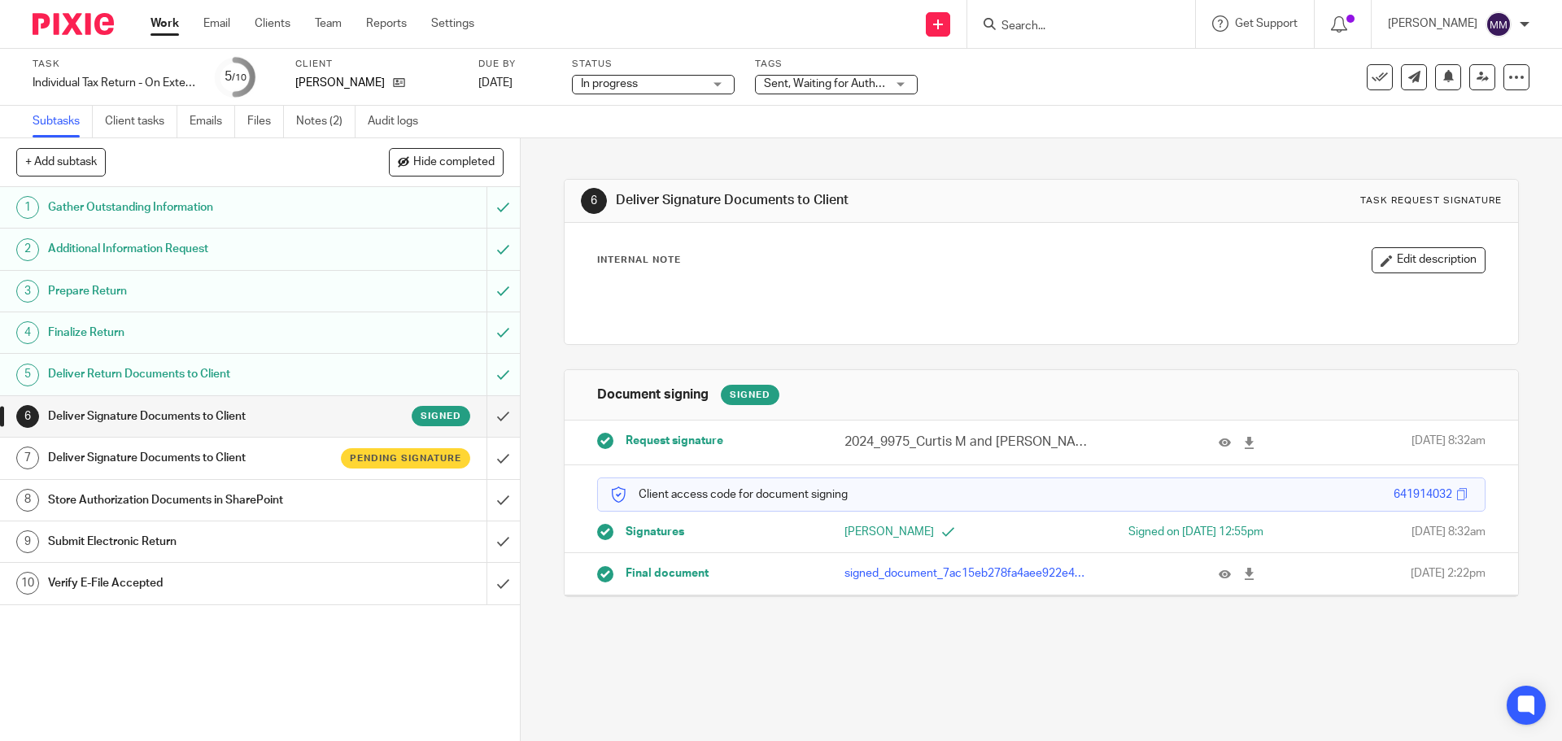
click at [237, 469] on h1 "Deliver Signature Documents to Client" at bounding box center [188, 458] width 281 height 24
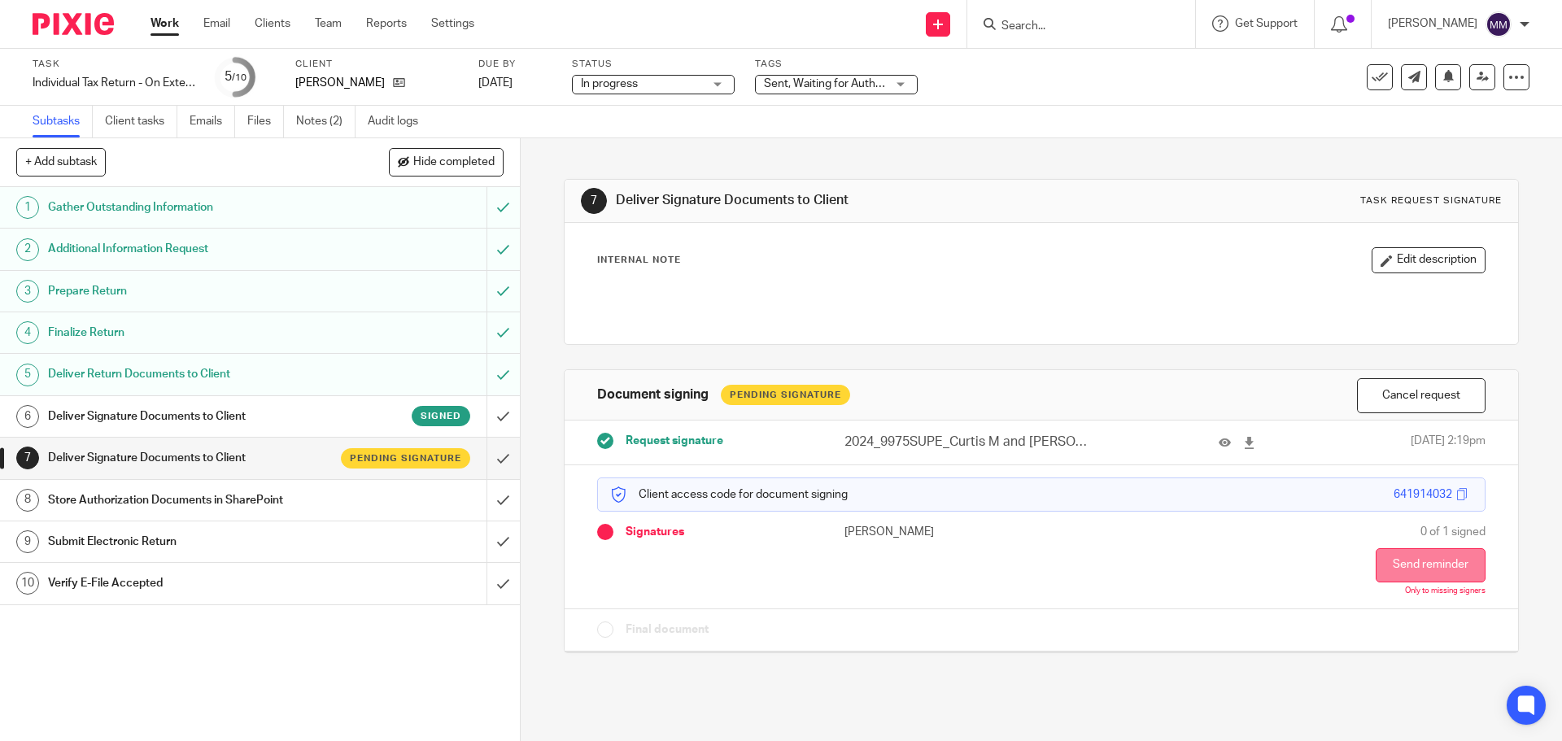
click at [1379, 565] on button "Send reminder" at bounding box center [1431, 565] width 110 height 34
click at [163, 22] on link "Work" at bounding box center [164, 23] width 28 height 16
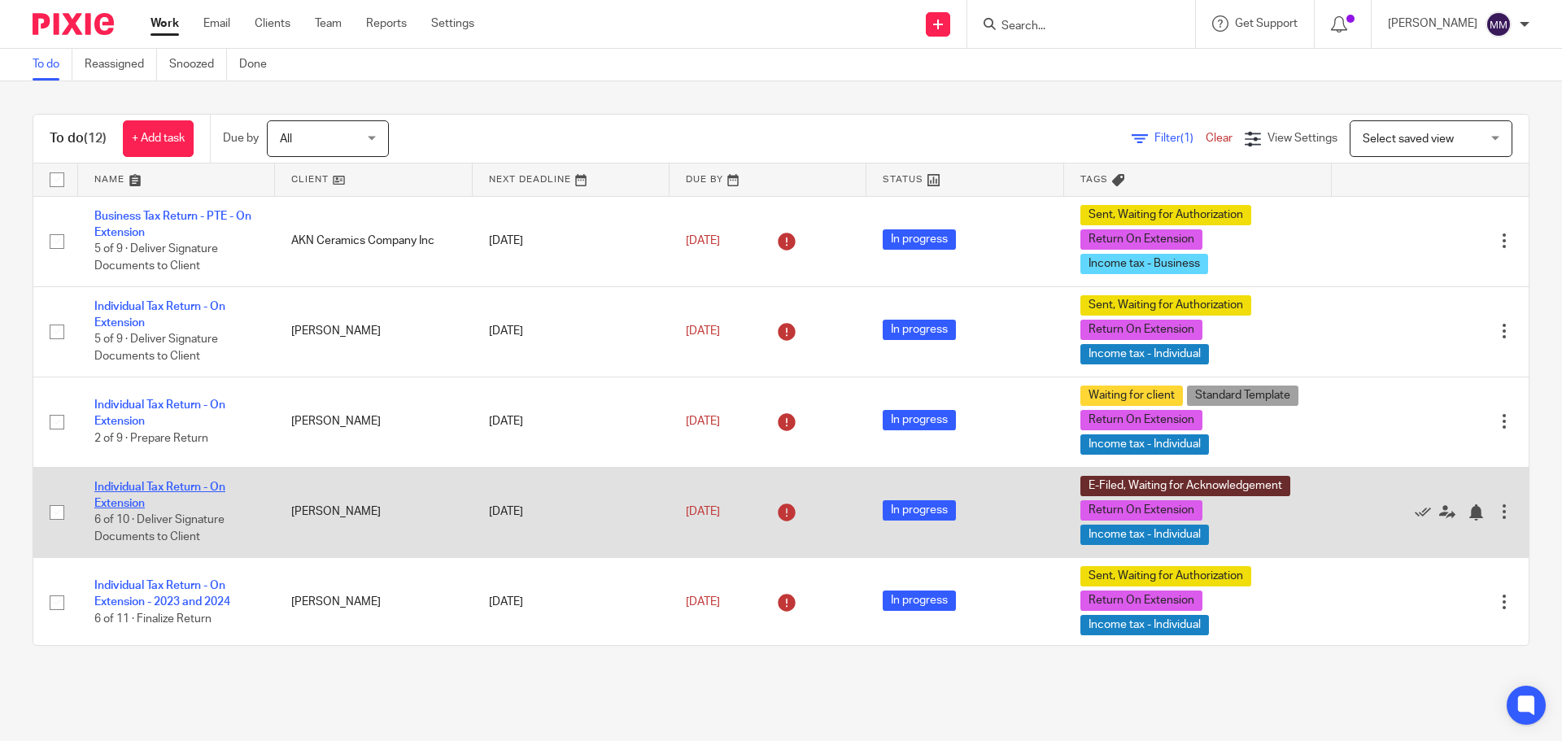
click at [207, 487] on link "Individual Tax Return - On Extension" at bounding box center [159, 496] width 131 height 28
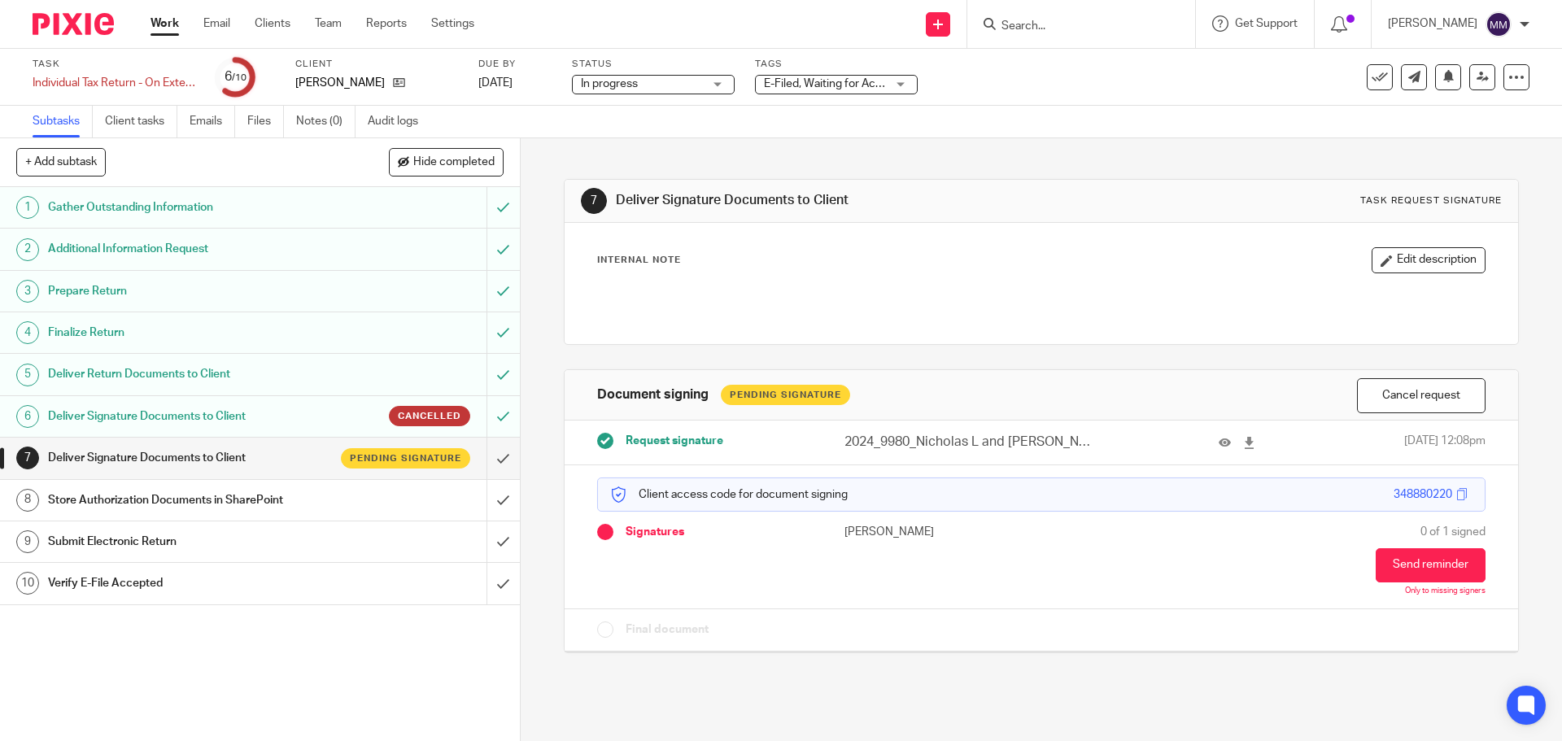
click at [169, 28] on link "Work" at bounding box center [164, 23] width 28 height 16
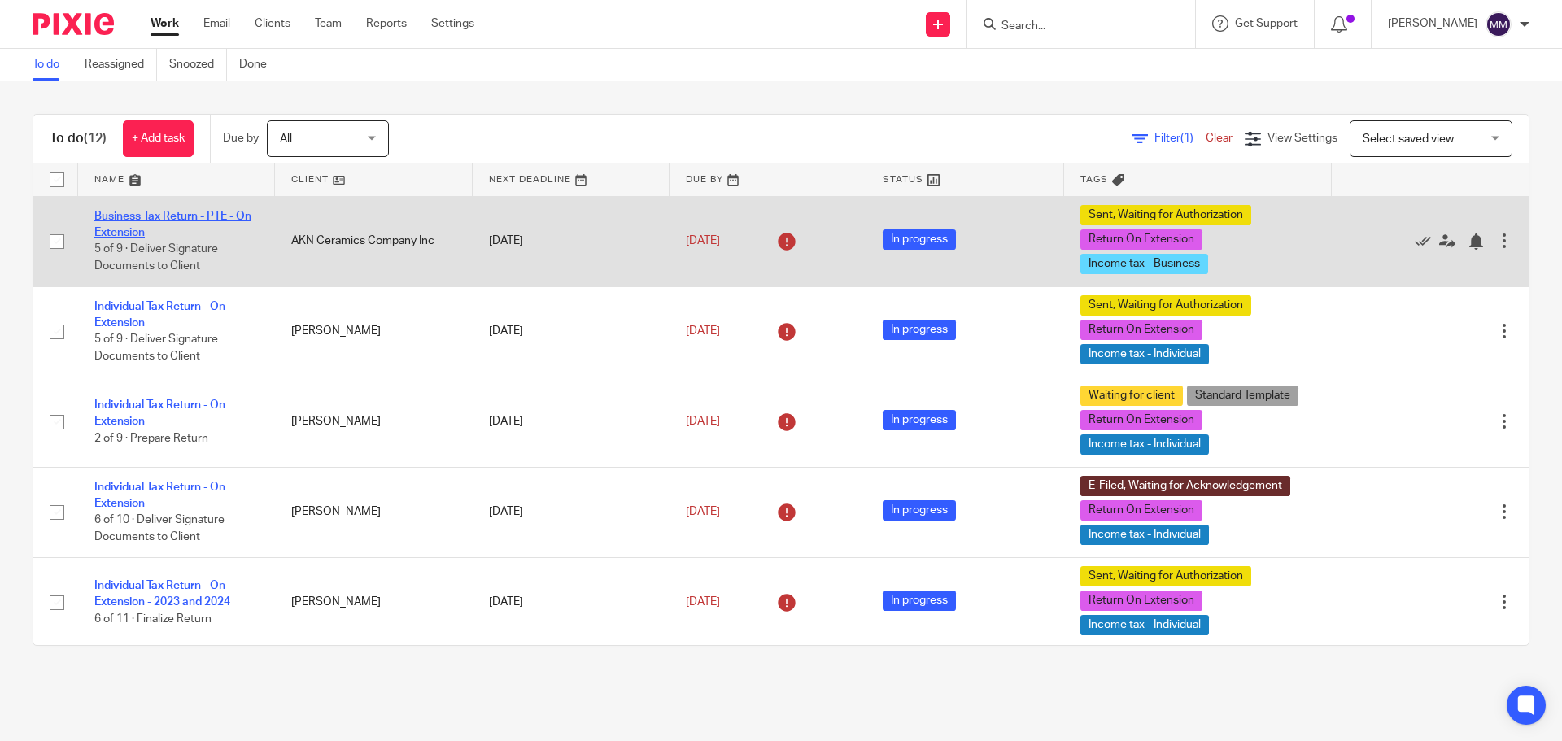
click at [201, 218] on link "Business Tax Return - PTE - On Extension" at bounding box center [172, 225] width 157 height 28
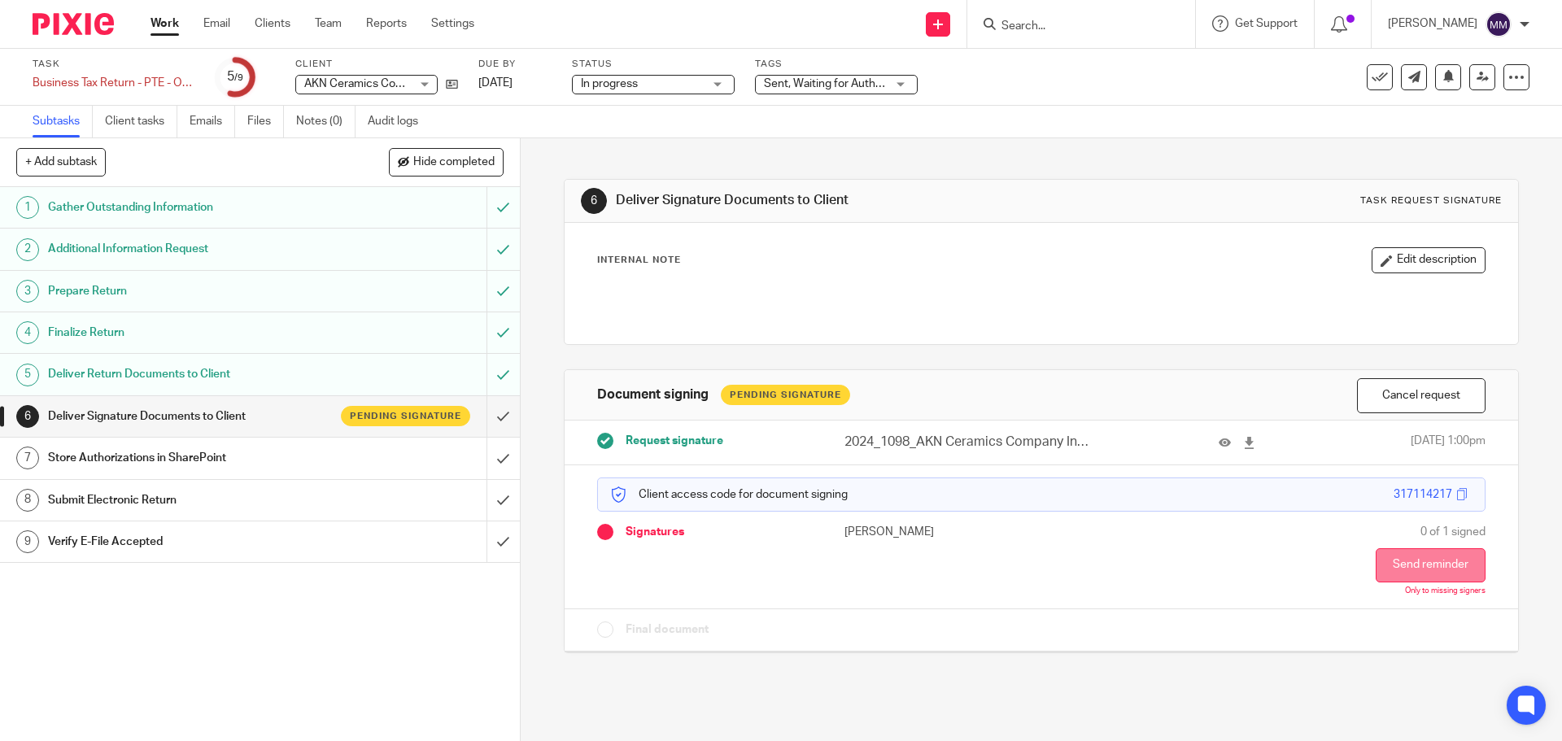
click at [1395, 576] on button "Send reminder" at bounding box center [1431, 565] width 110 height 34
click at [172, 28] on link "Work" at bounding box center [164, 23] width 28 height 16
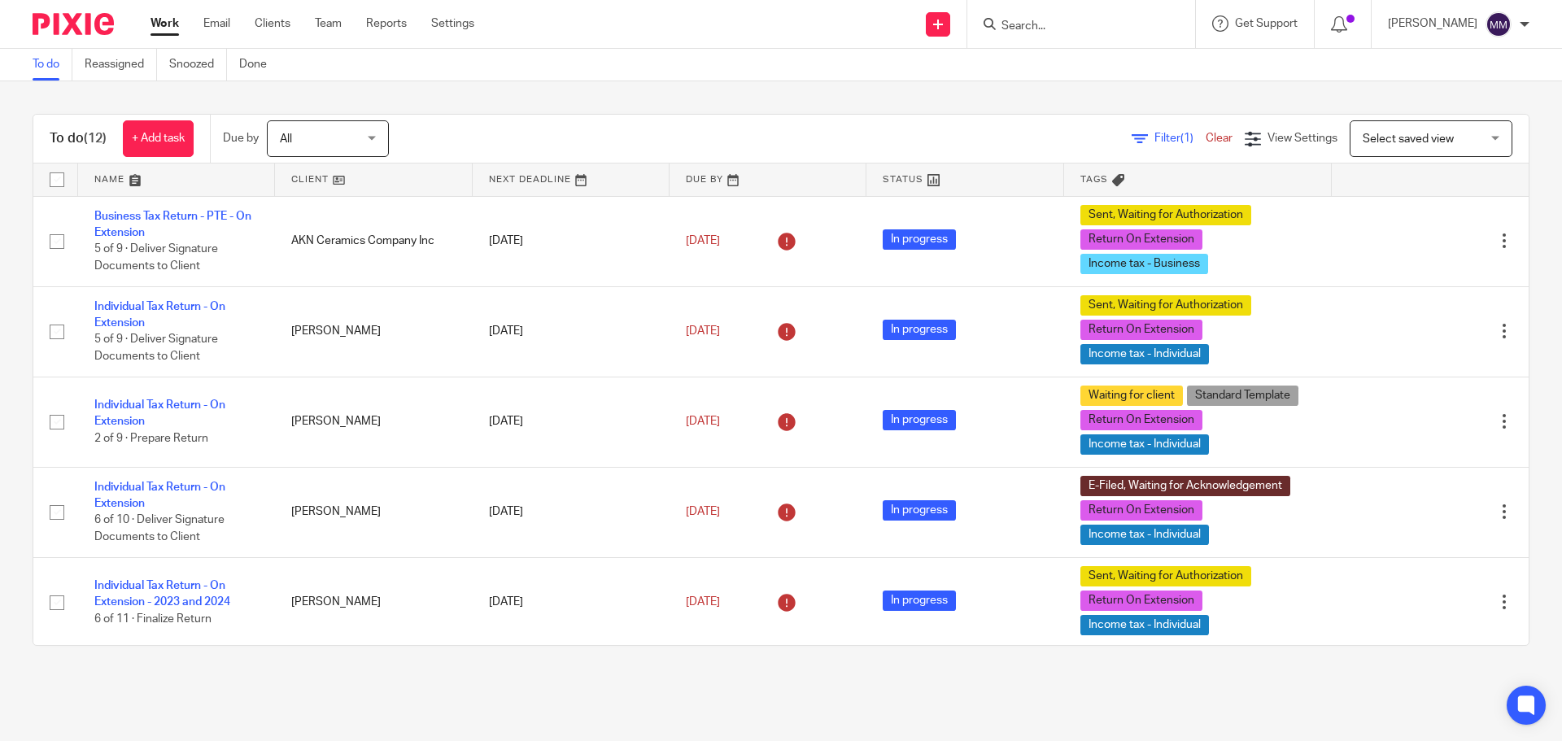
click at [751, 114] on div "To do (12) + Add task Due by All All Today Tomorrow This week Next week This mo…" at bounding box center [781, 380] width 1497 height 532
click at [1080, 22] on input "Search" at bounding box center [1073, 27] width 146 height 15
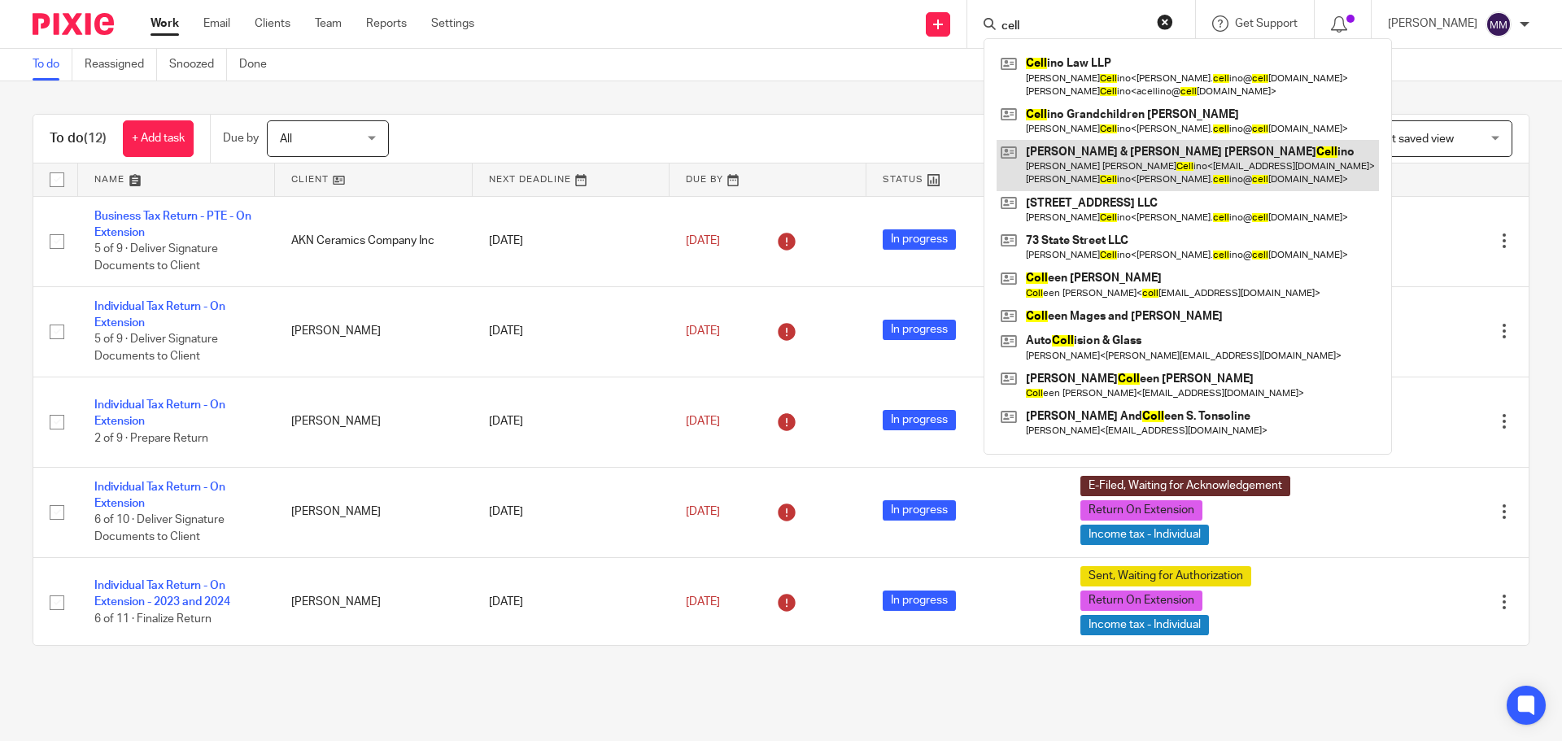
type input "cell"
click at [1175, 164] on link at bounding box center [1187, 165] width 382 height 50
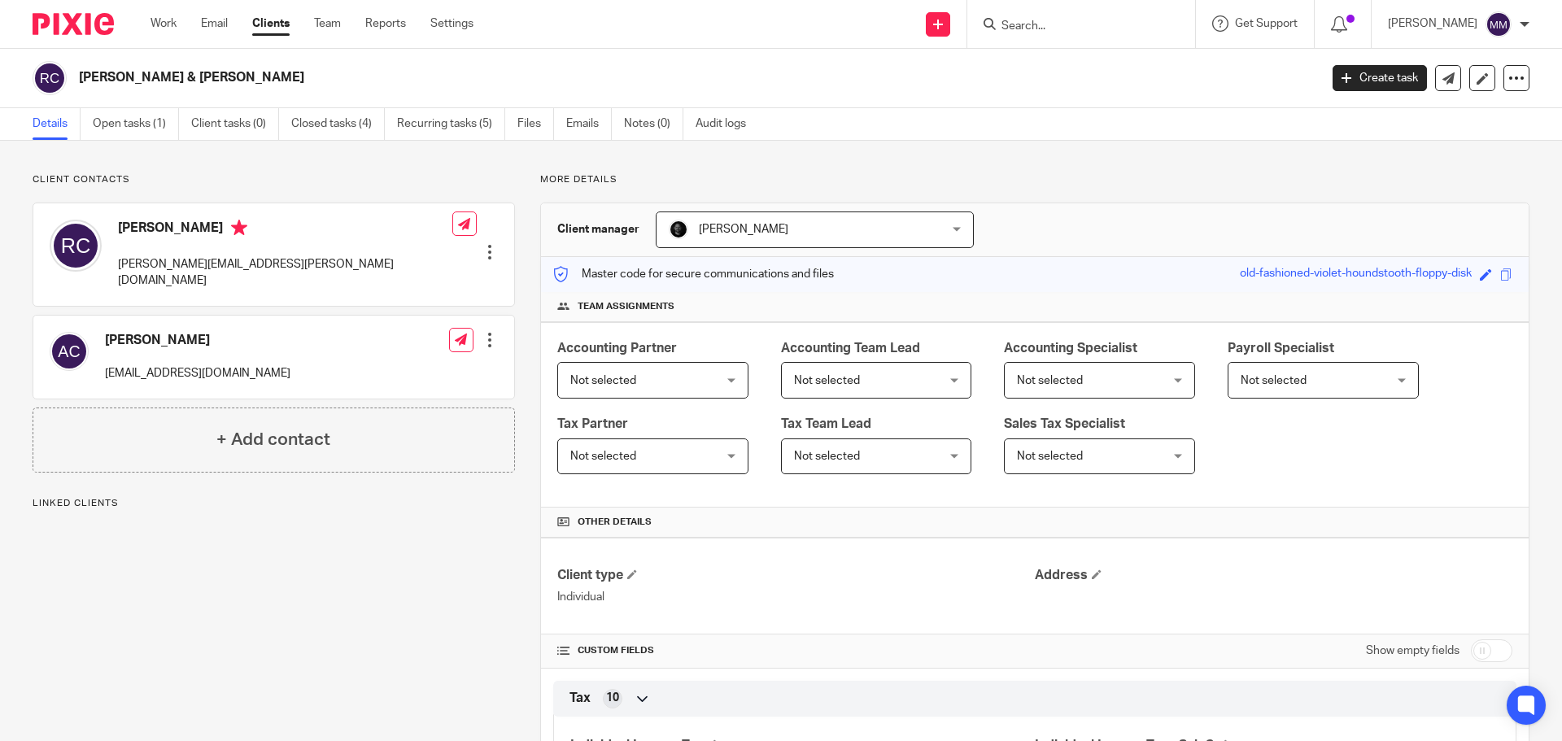
click at [127, 122] on link "Open tasks (1)" at bounding box center [136, 124] width 86 height 32
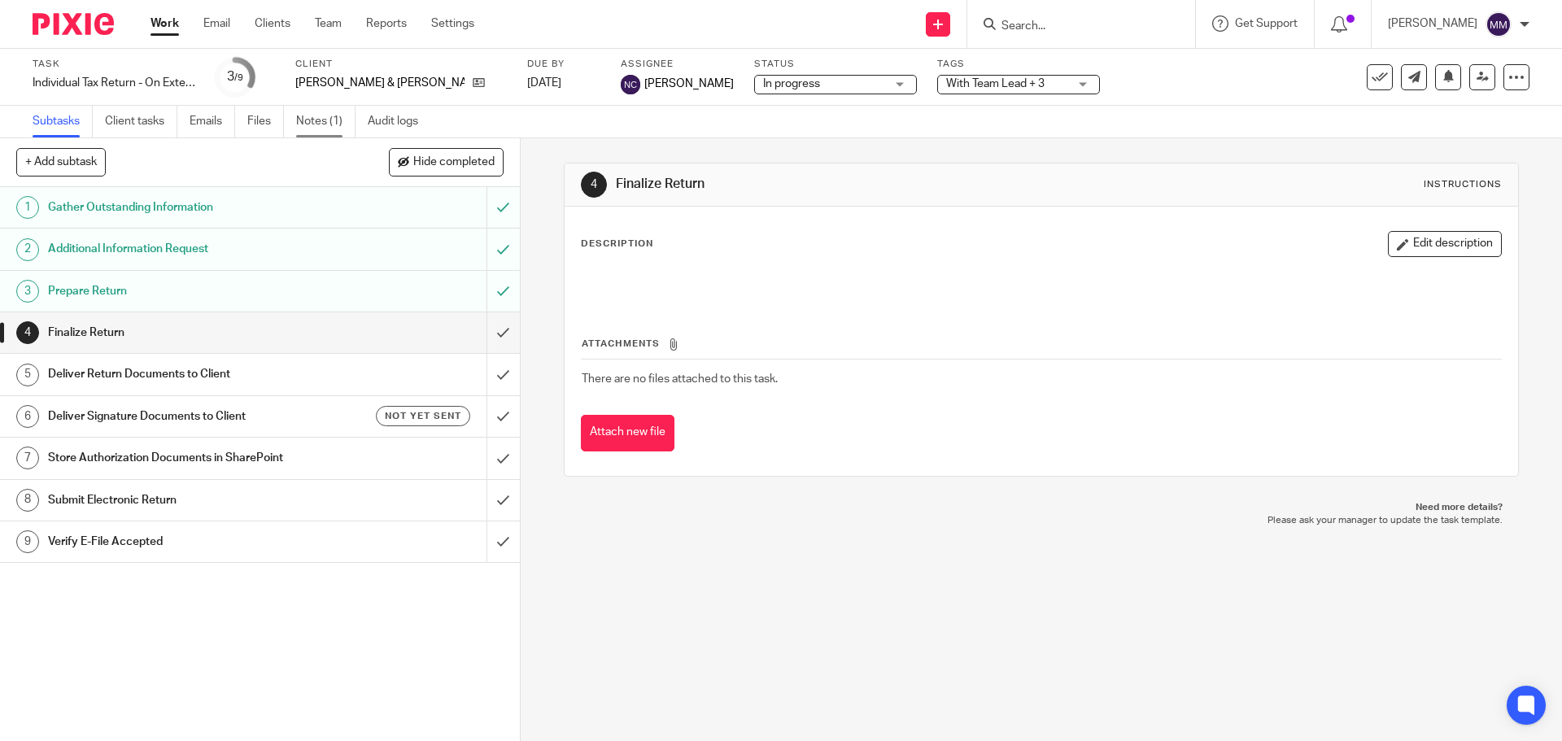
click at [327, 123] on link "Notes (1)" at bounding box center [325, 122] width 59 height 32
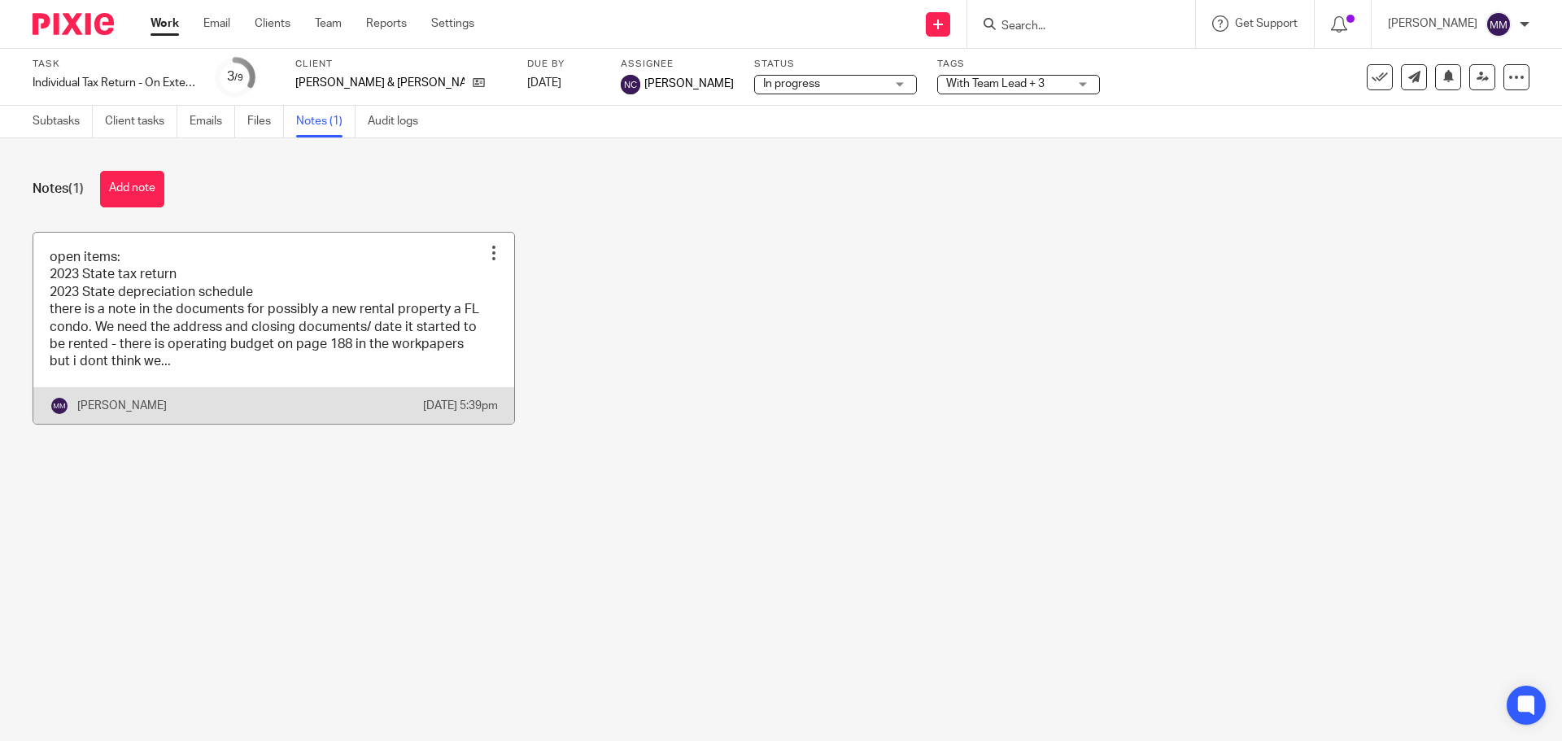
click at [194, 338] on link at bounding box center [273, 328] width 481 height 191
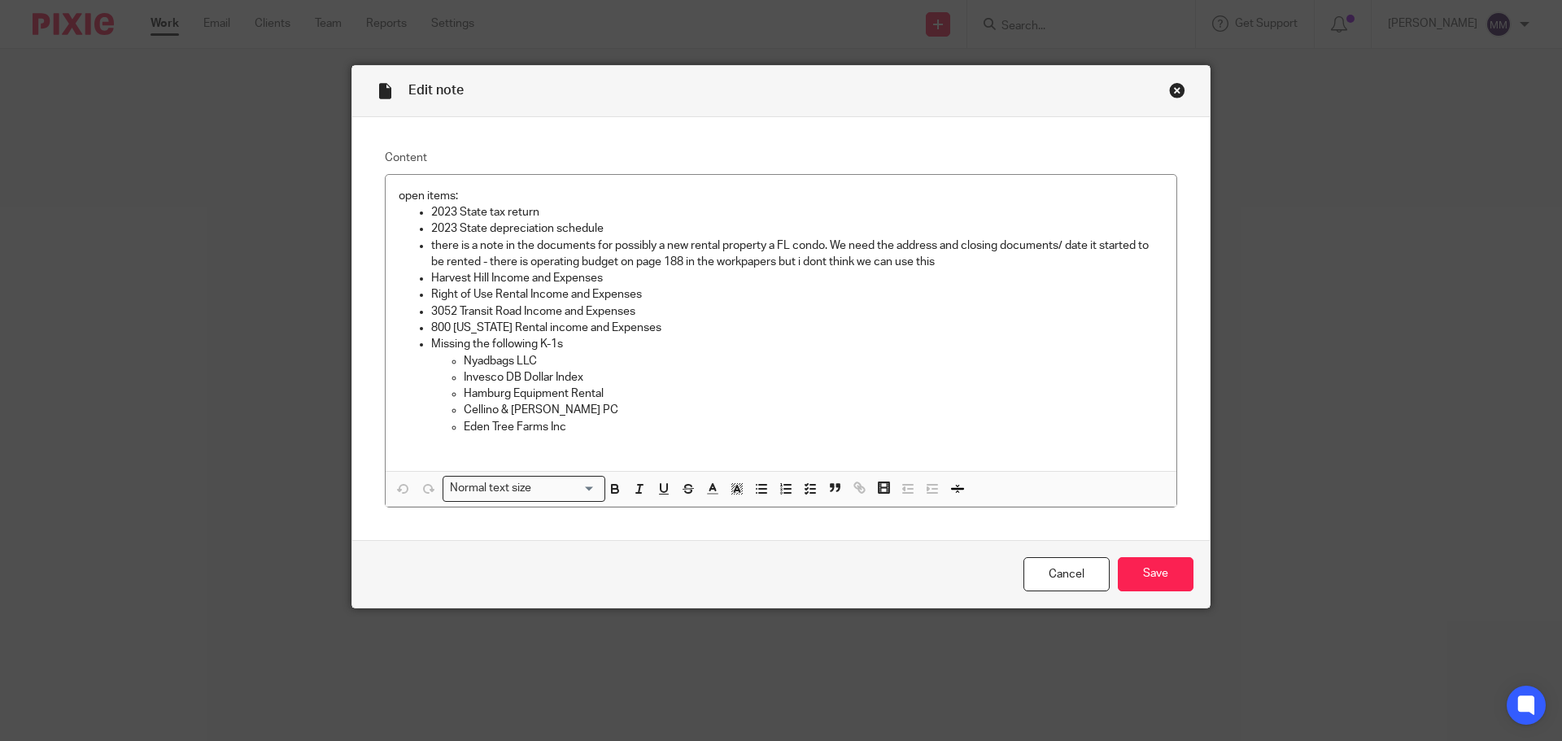
click at [1172, 91] on div "Close this dialog window" at bounding box center [1177, 90] width 16 height 16
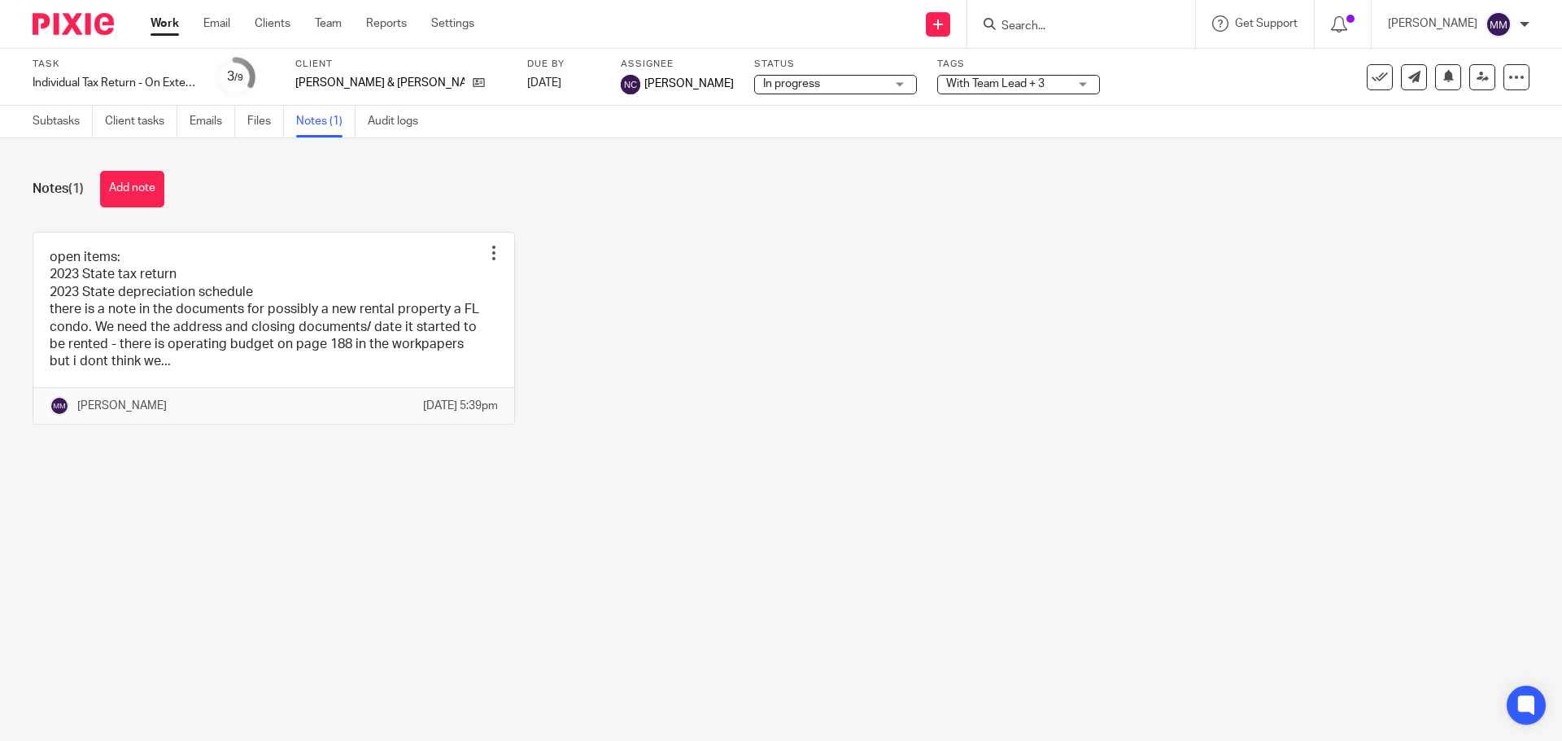
click at [161, 32] on link "Work" at bounding box center [164, 23] width 28 height 16
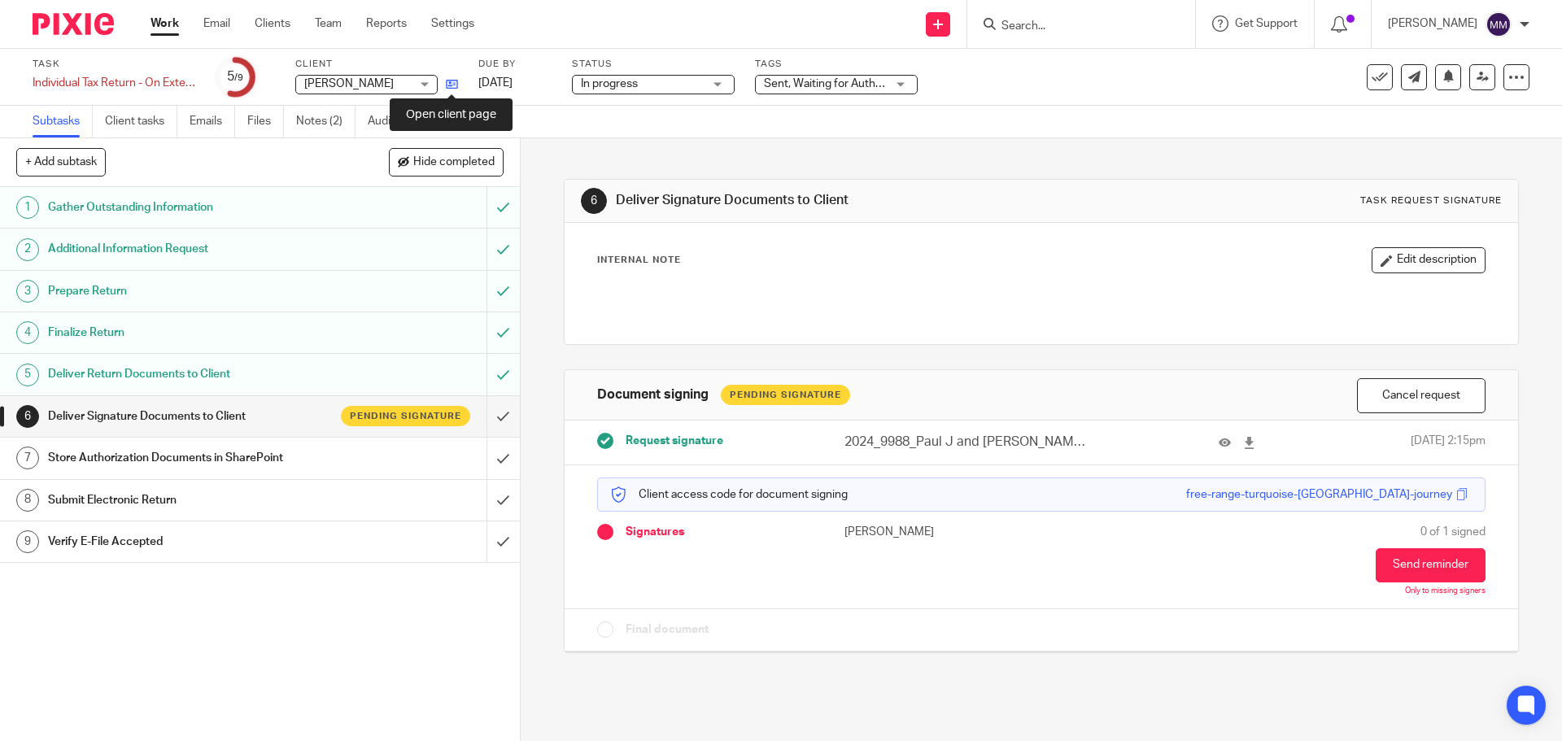
click at [453, 87] on icon at bounding box center [452, 84] width 12 height 12
click at [162, 19] on link "Work" at bounding box center [164, 23] width 28 height 16
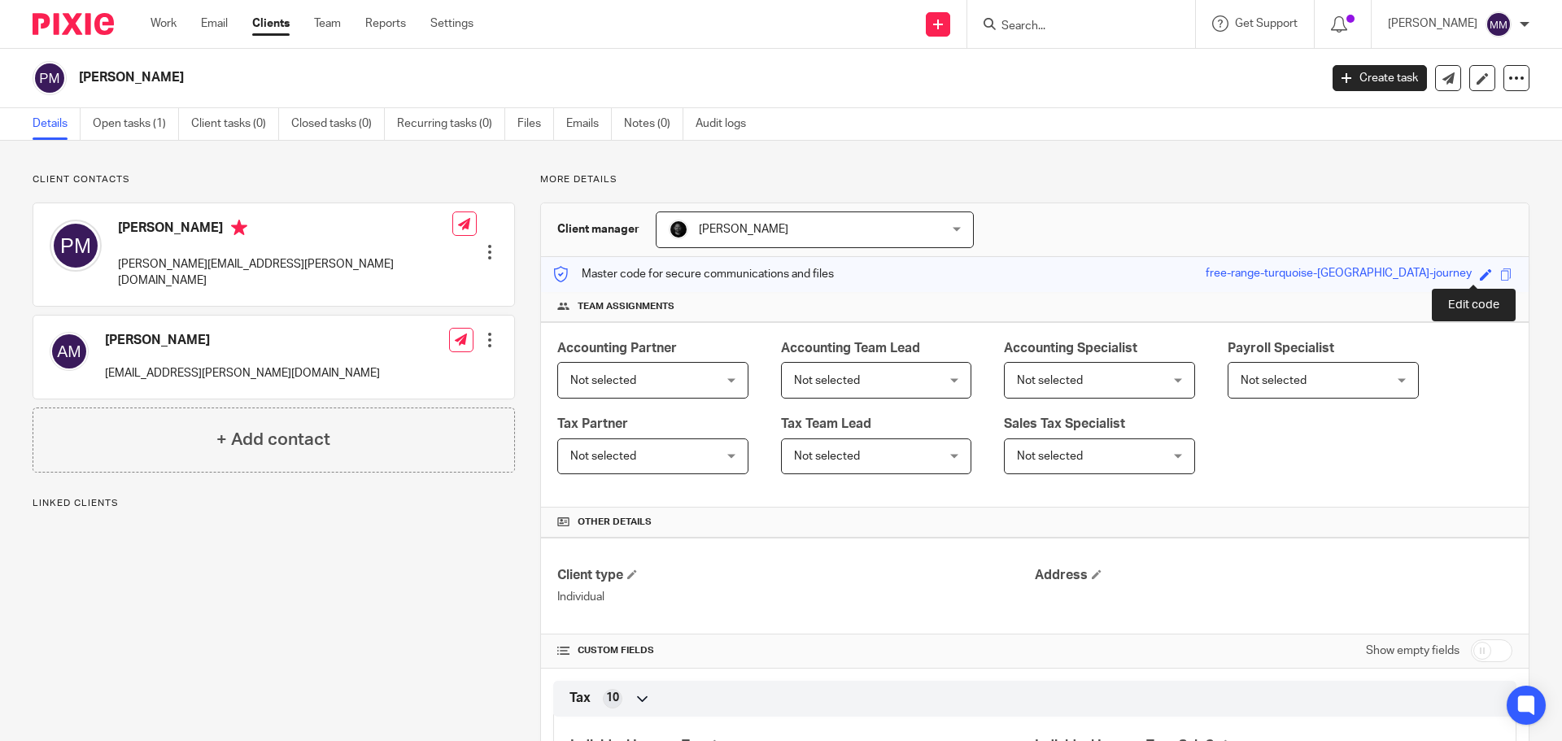
click at [1480, 272] on span at bounding box center [1486, 274] width 12 height 12
type input "free-range-turquoise-paisley-journey"
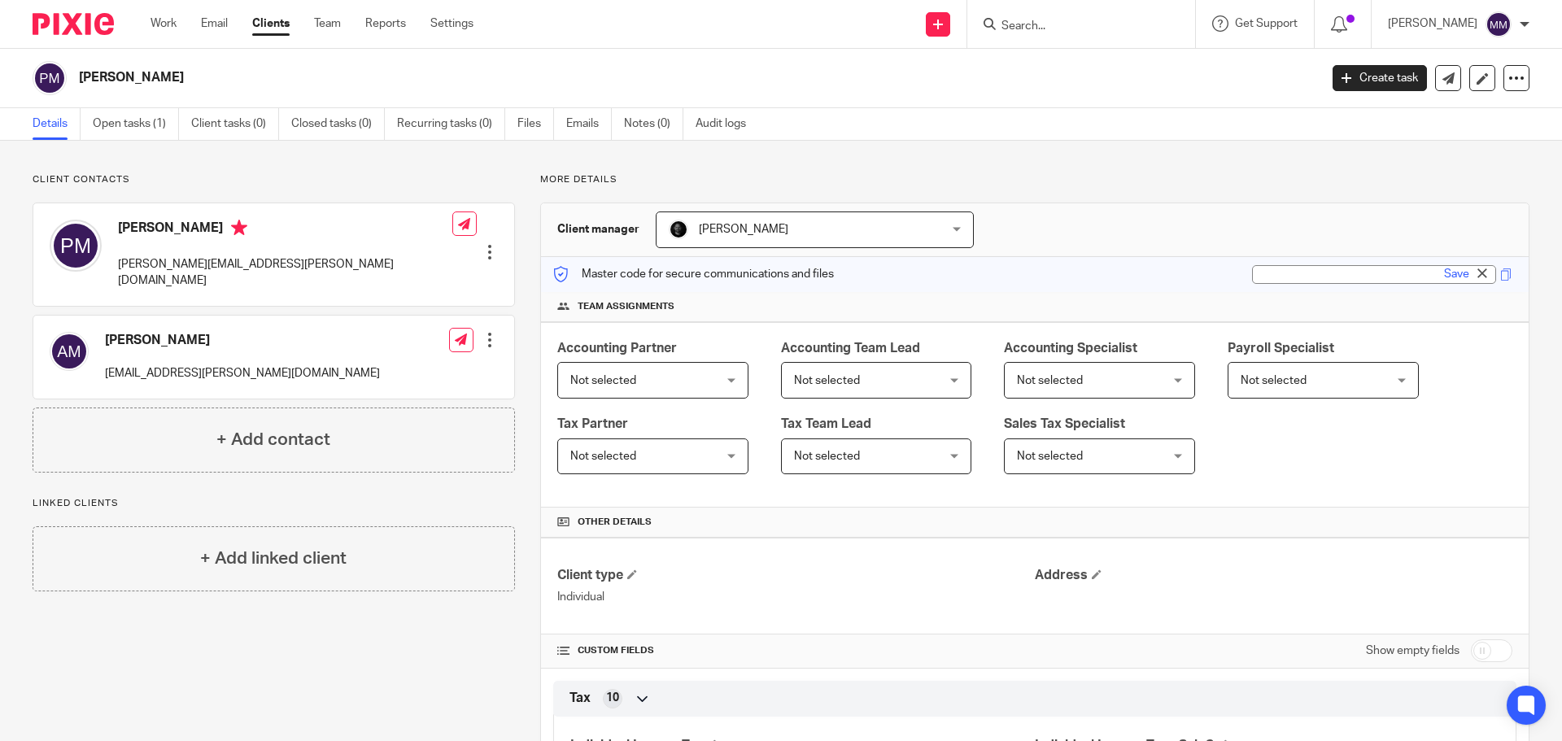
click at [1287, 277] on input "text" at bounding box center [1374, 274] width 244 height 19
click at [1298, 274] on input "6302" at bounding box center [1374, 274] width 244 height 19
type input "630214150"
click at [1444, 270] on link "Save" at bounding box center [1456, 274] width 25 height 16
type input "630214150"
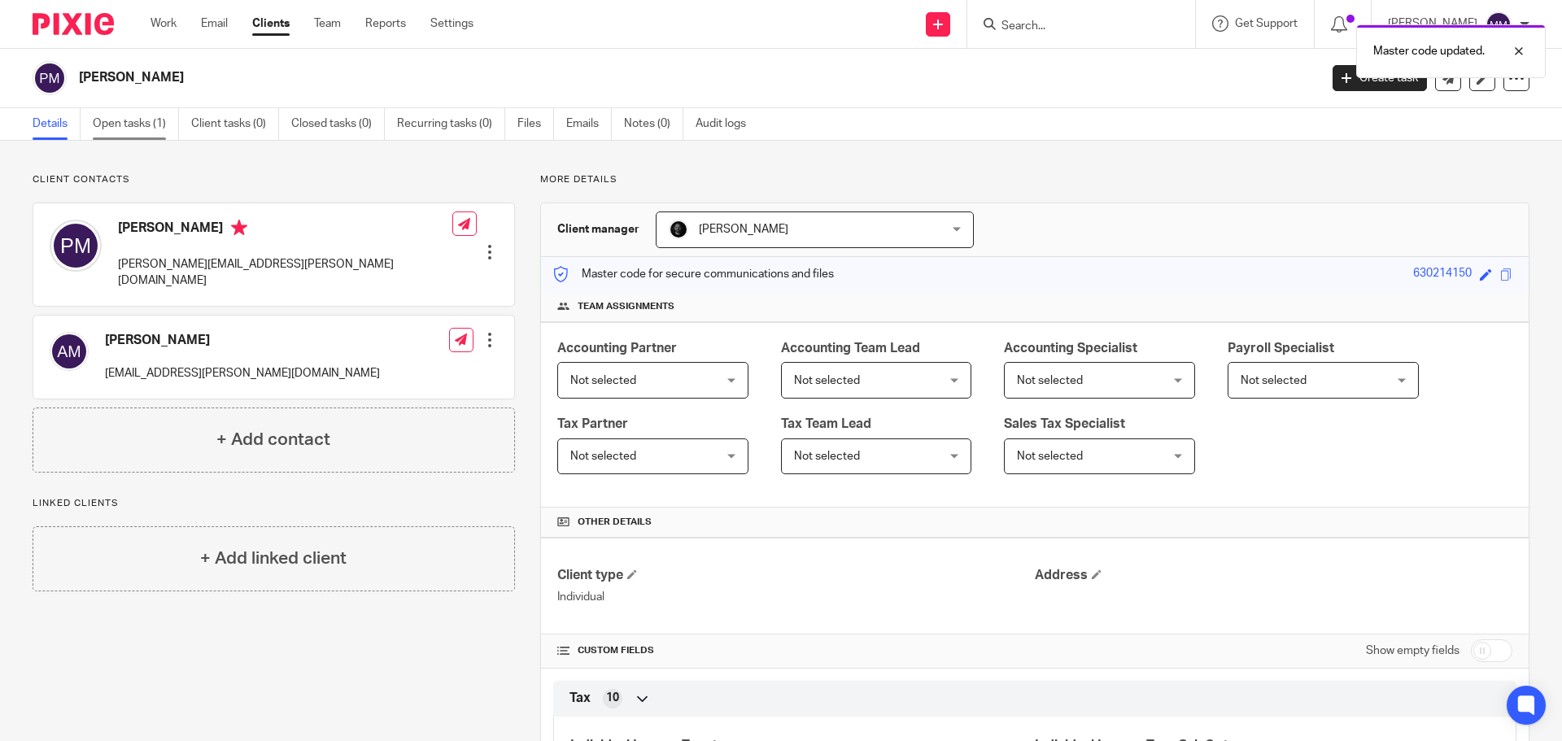
click at [141, 122] on link "Open tasks (1)" at bounding box center [136, 124] width 86 height 32
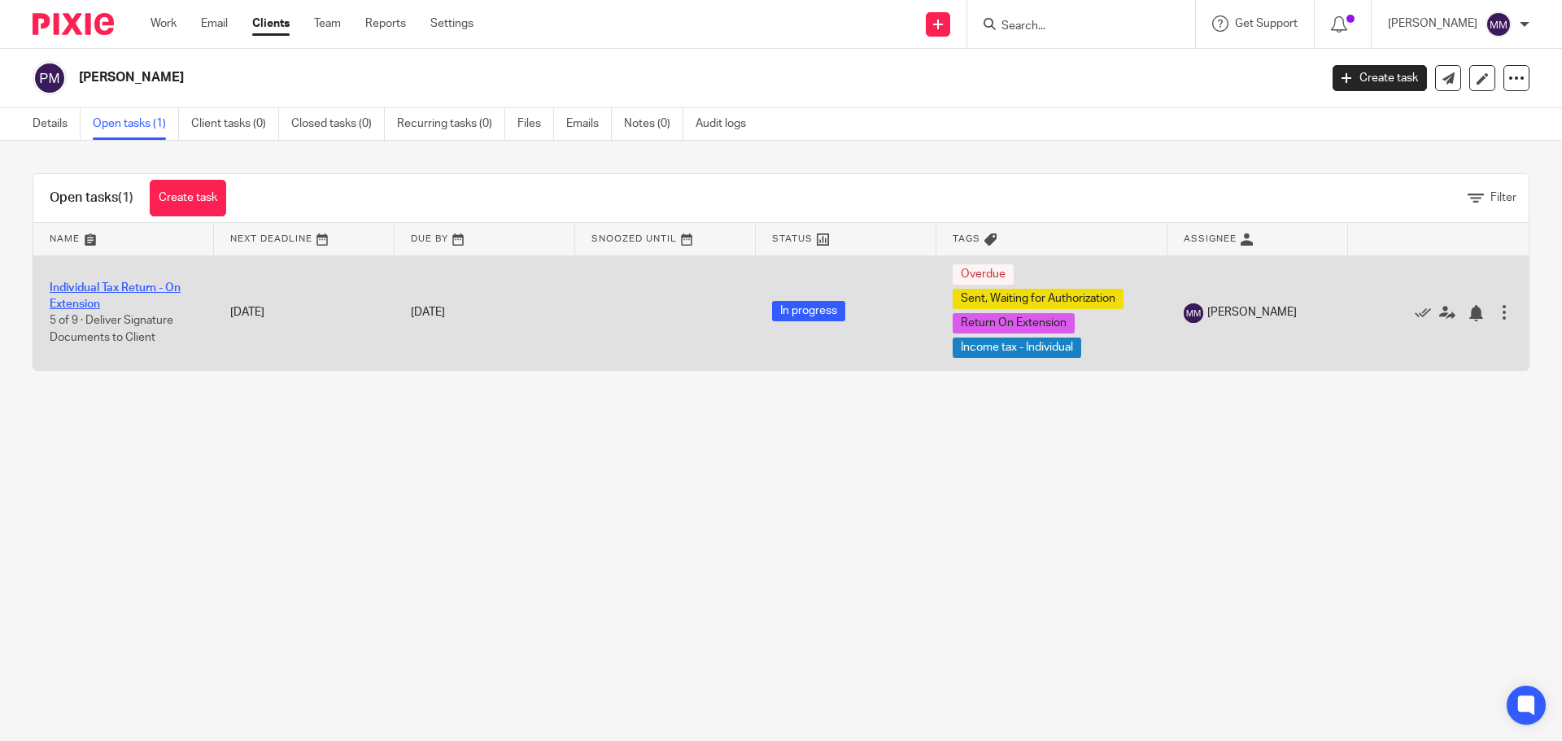
click at [128, 290] on link "Individual Tax Return - On Extension" at bounding box center [115, 296] width 131 height 28
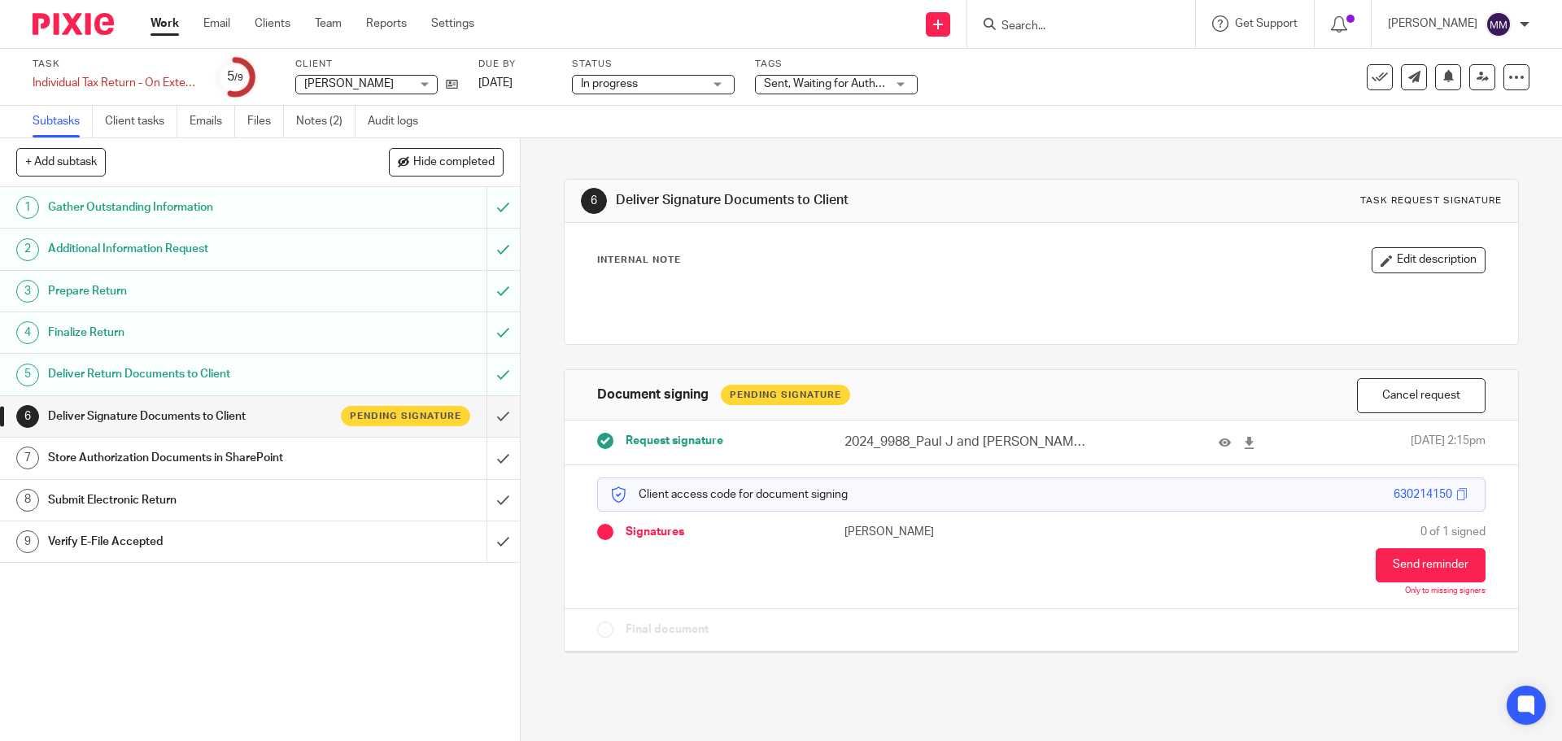
click at [166, 23] on link "Work" at bounding box center [164, 23] width 28 height 16
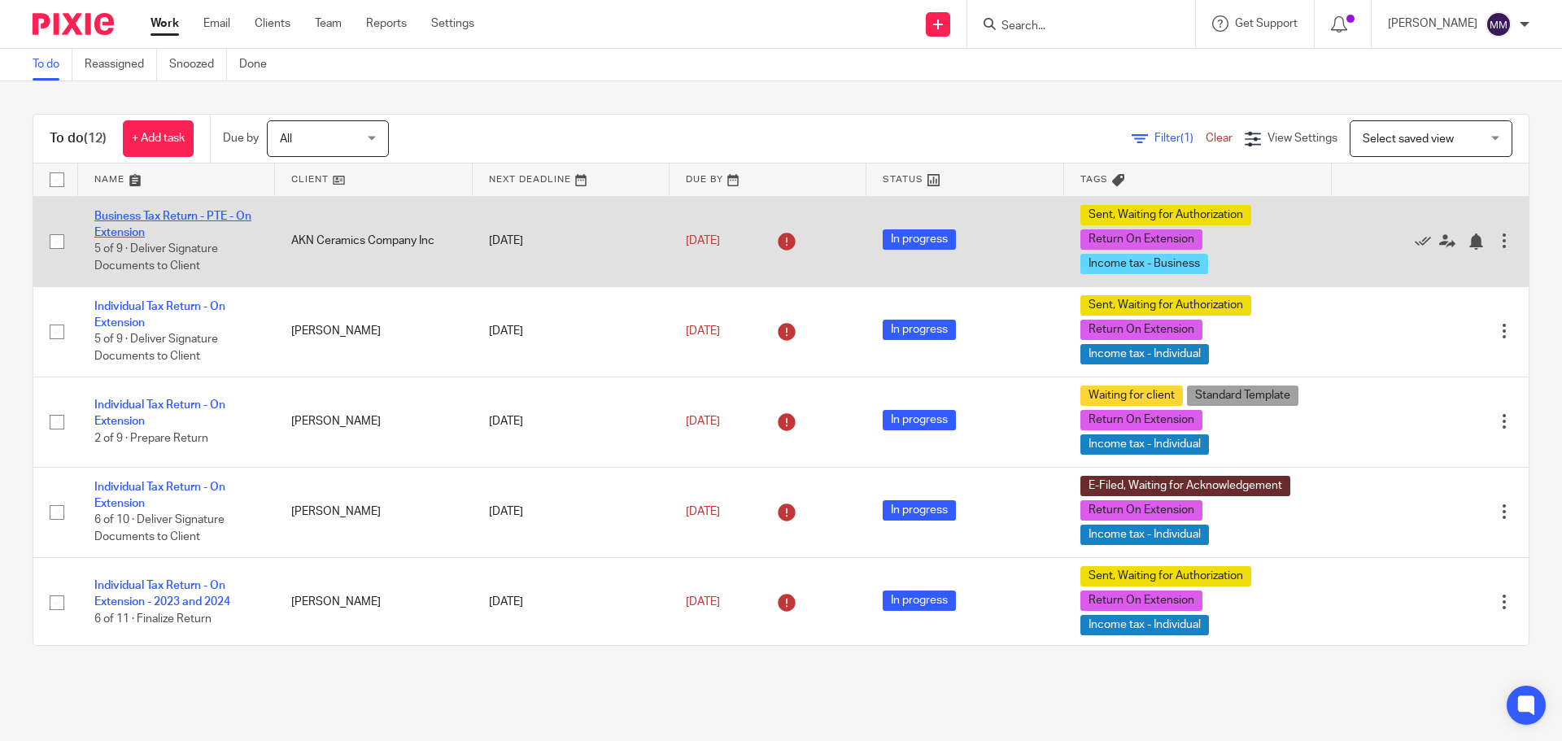
click at [182, 214] on link "Business Tax Return - PTE - On Extension" at bounding box center [172, 225] width 157 height 28
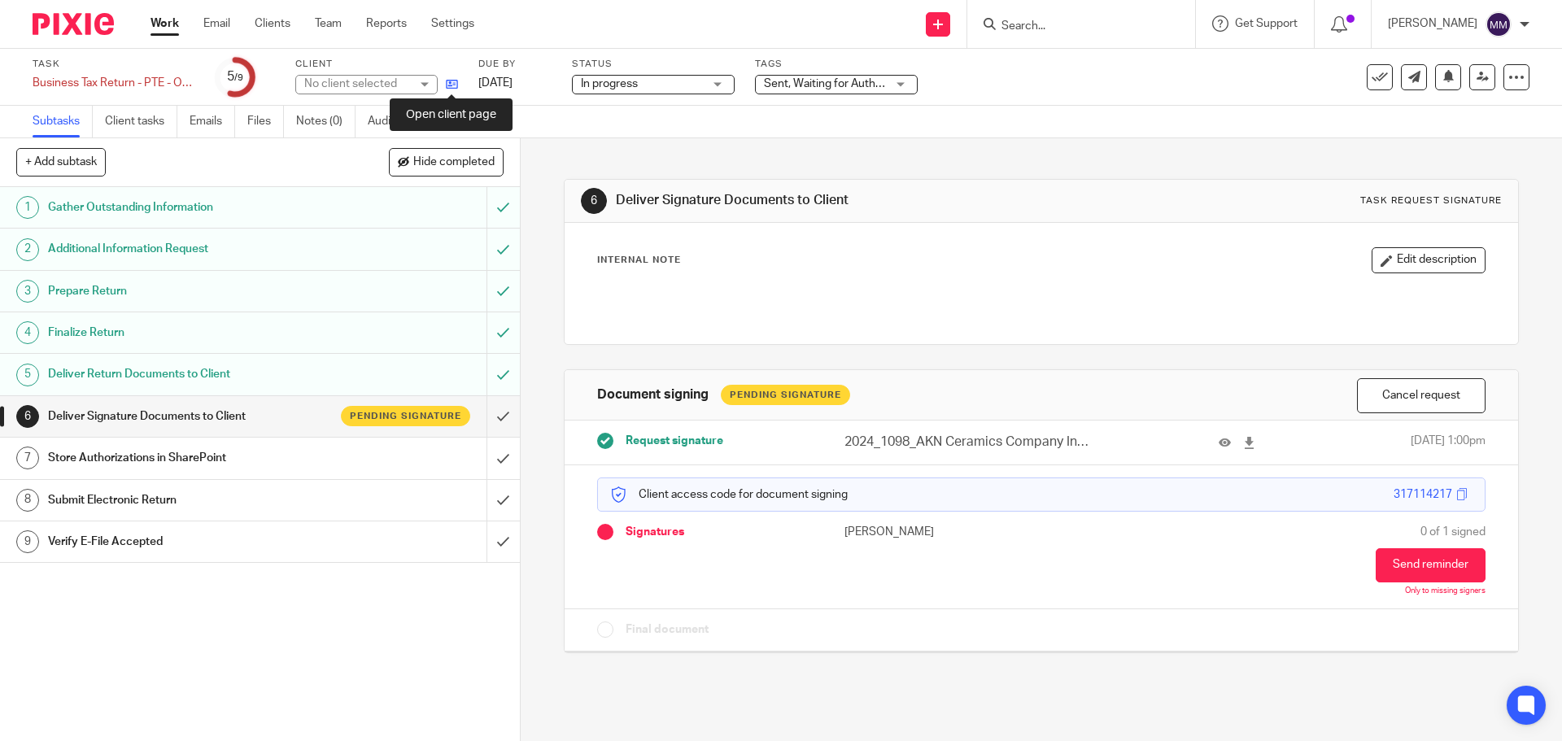
click at [451, 84] on icon at bounding box center [452, 84] width 12 height 12
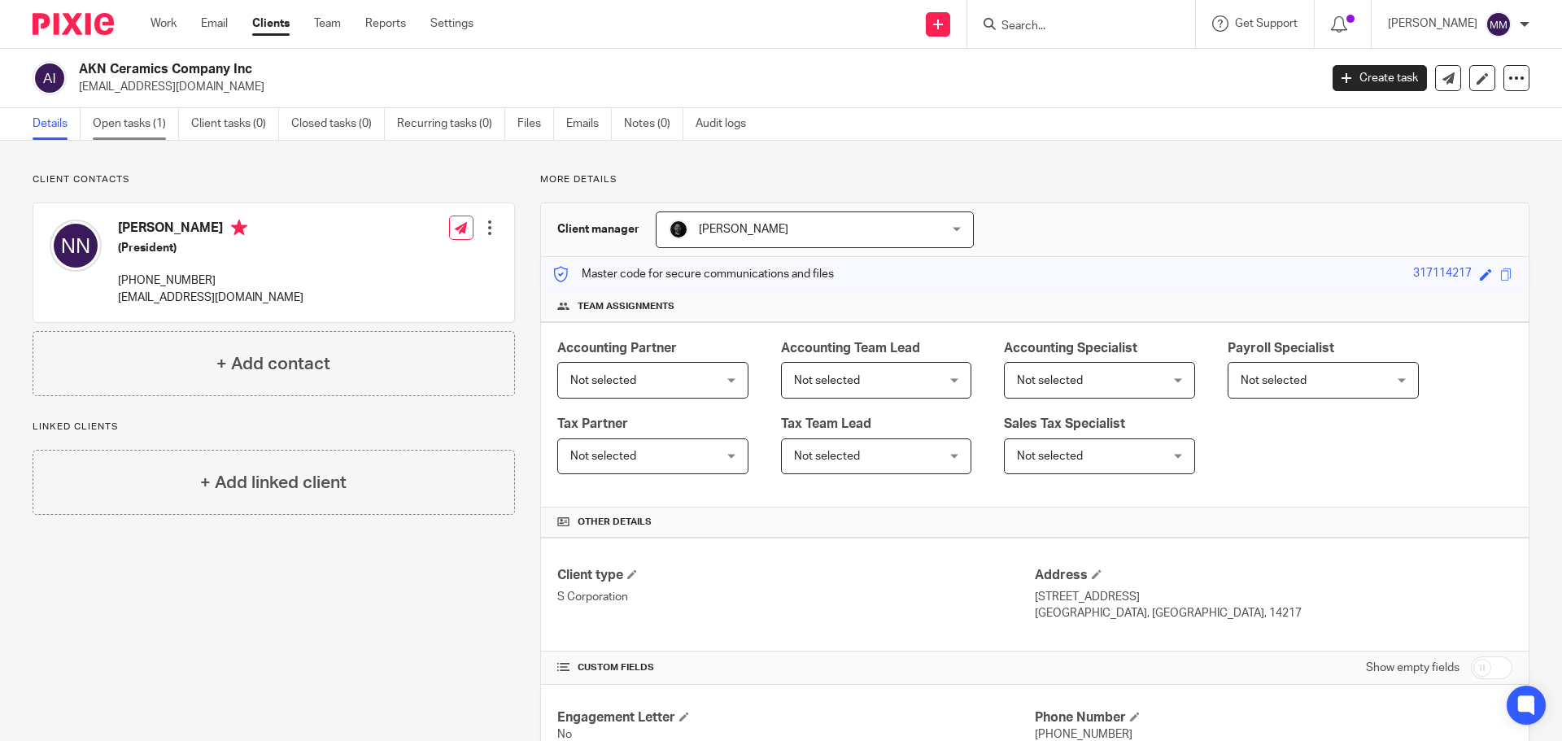
click at [125, 129] on link "Open tasks (1)" at bounding box center [136, 124] width 86 height 32
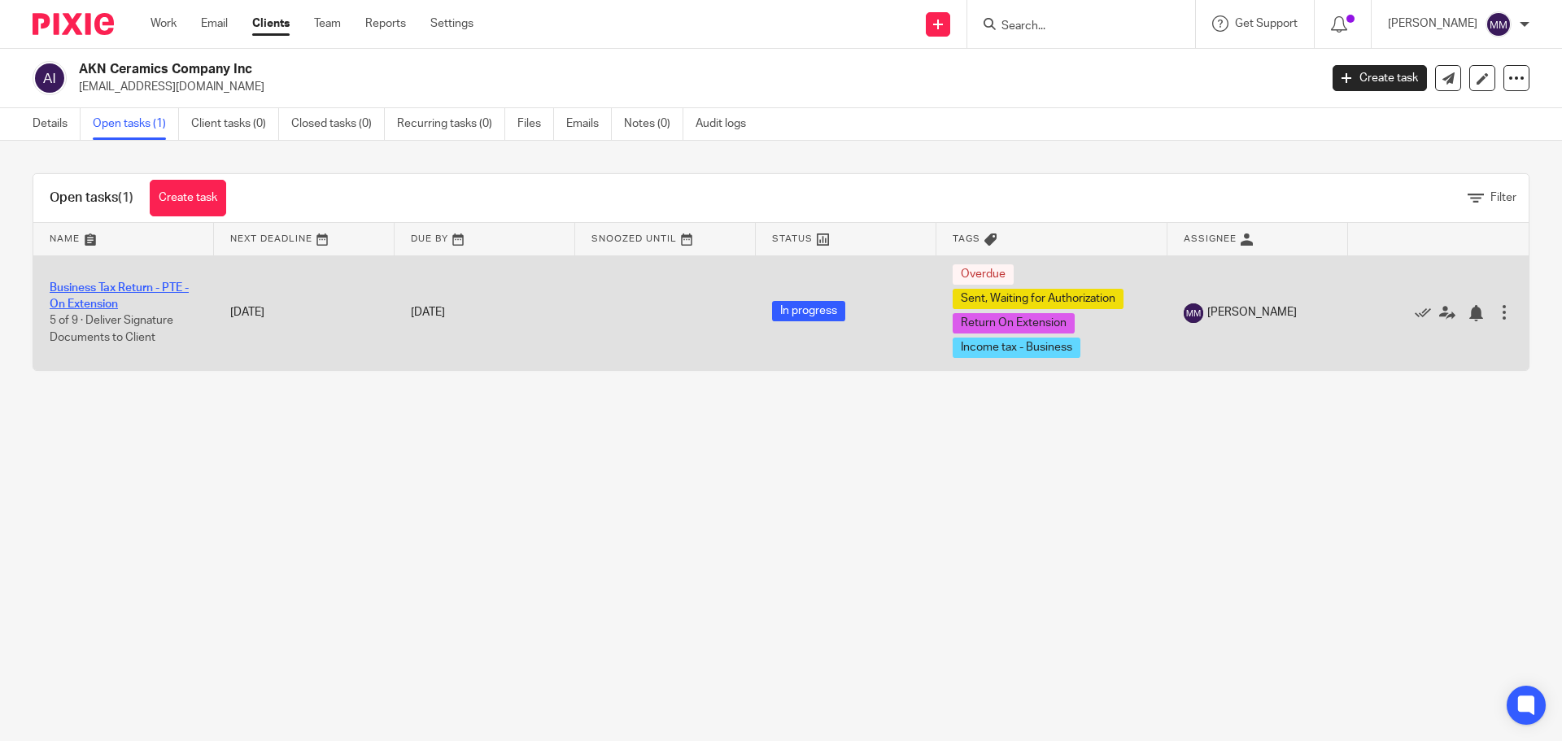
click at [159, 285] on link "Business Tax Return - PTE - On Extension" at bounding box center [119, 296] width 139 height 28
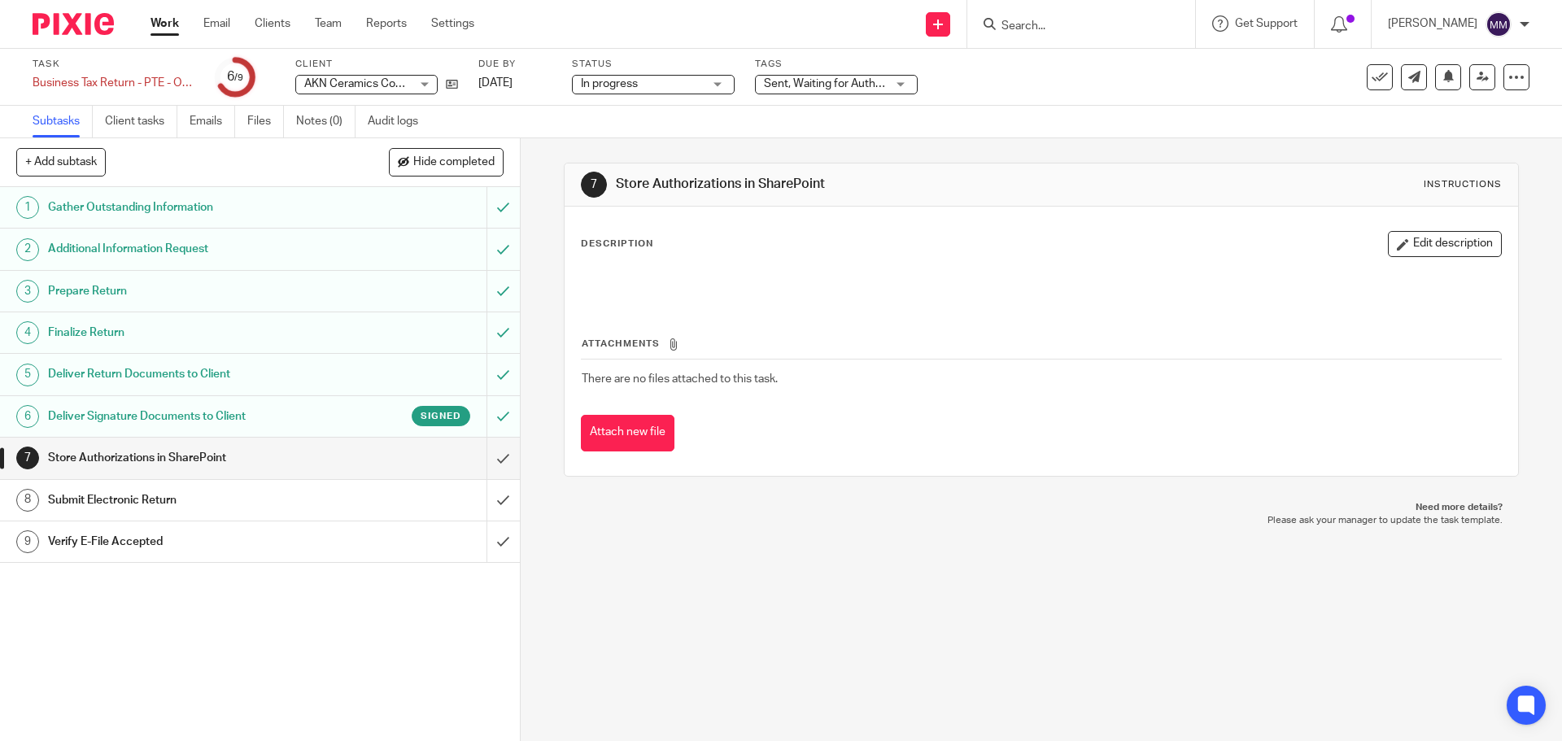
click at [827, 89] on span "Sent, Waiting for Authorization + 2" at bounding box center [850, 83] width 172 height 11
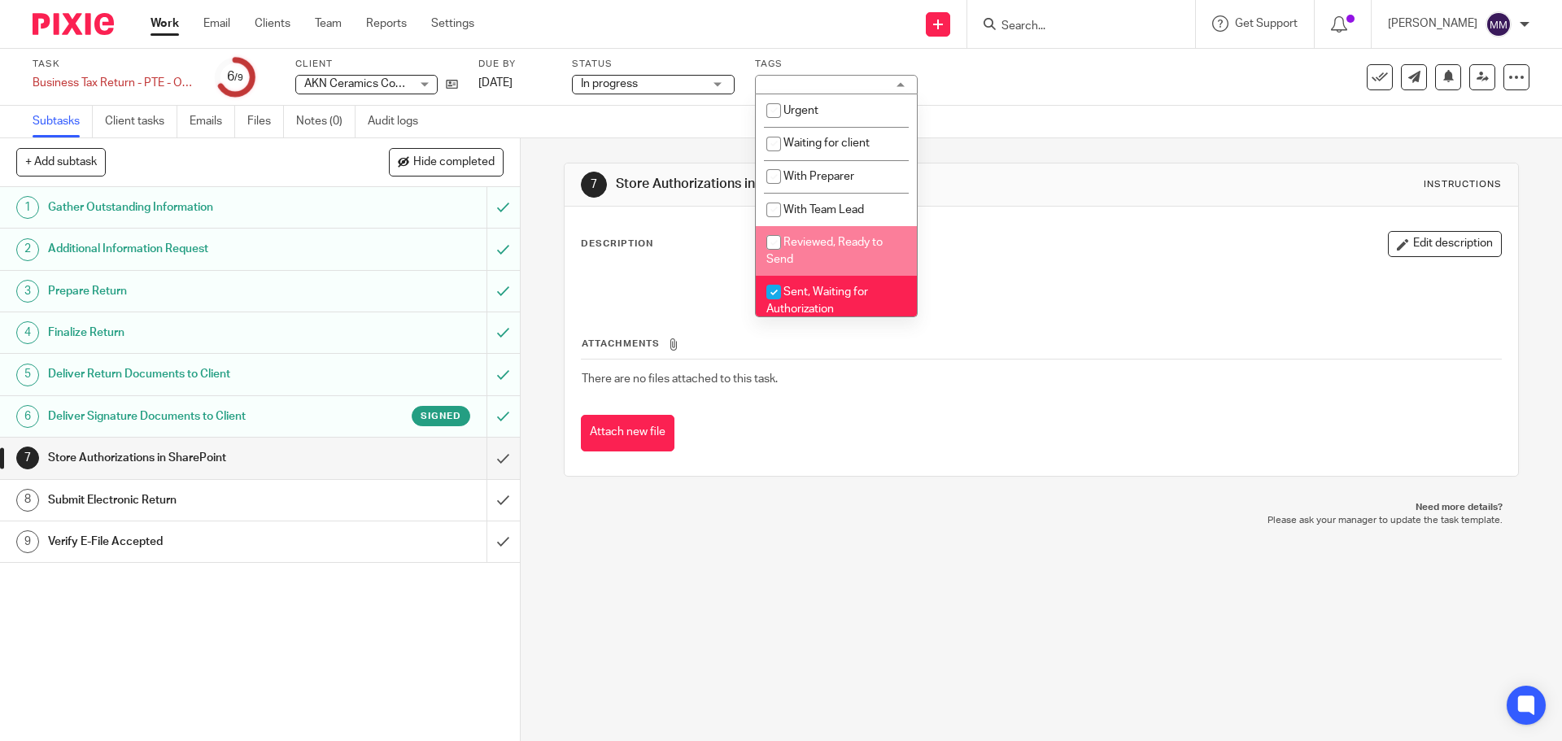
click at [833, 301] on li "Sent, Waiting for Authorization" at bounding box center [836, 301] width 161 height 50
checkbox input "false"
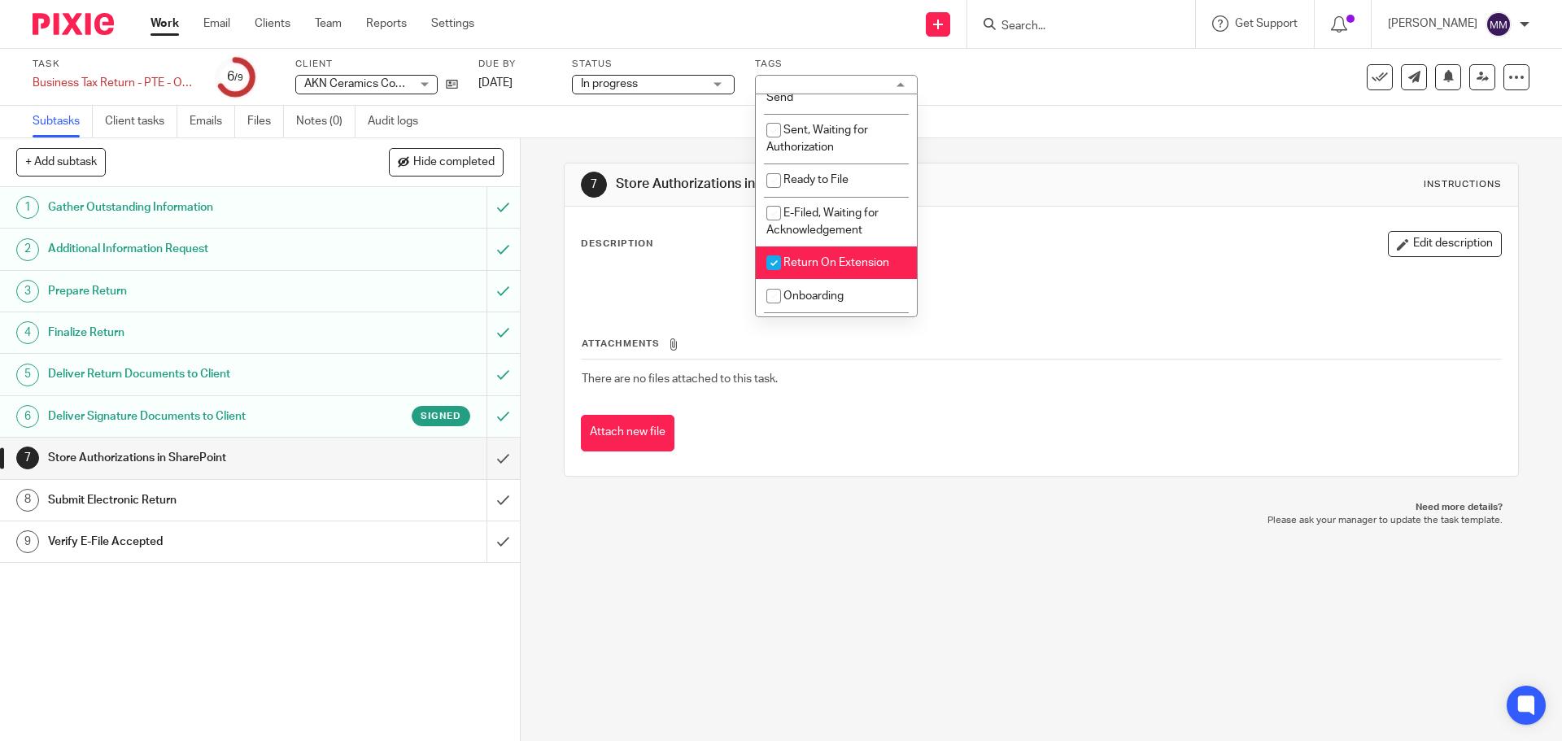
scroll to position [163, 0]
click at [832, 214] on span "E-Filed, Waiting for Acknowledgement" at bounding box center [822, 221] width 112 height 28
checkbox input "true"
click at [1042, 141] on div "7 Store Authorizations in SharePoint Instructions Description Edit description …" at bounding box center [1041, 319] width 954 height 363
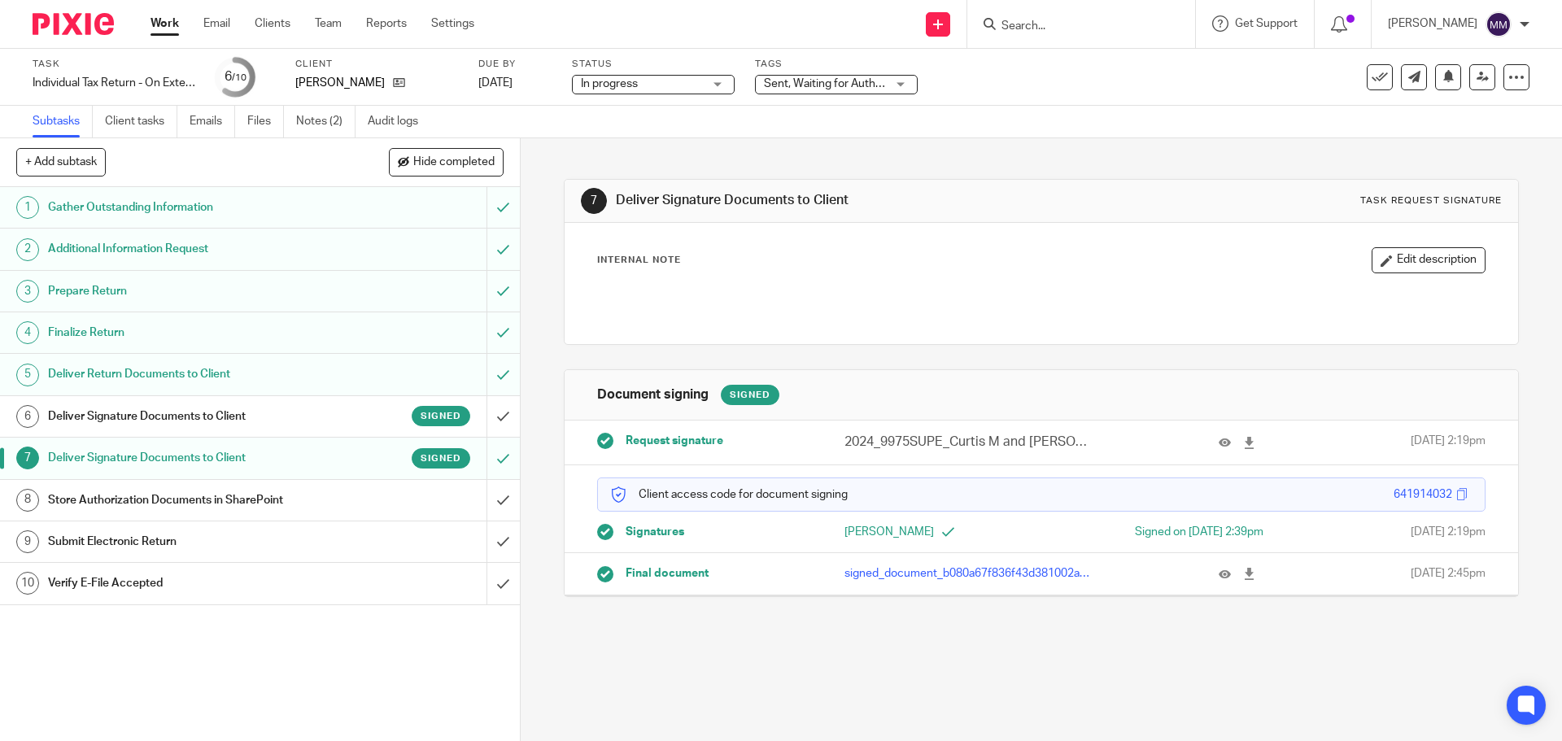
click at [888, 85] on div "Sent, Waiting for Authorization + 2" at bounding box center [836, 85] width 163 height 20
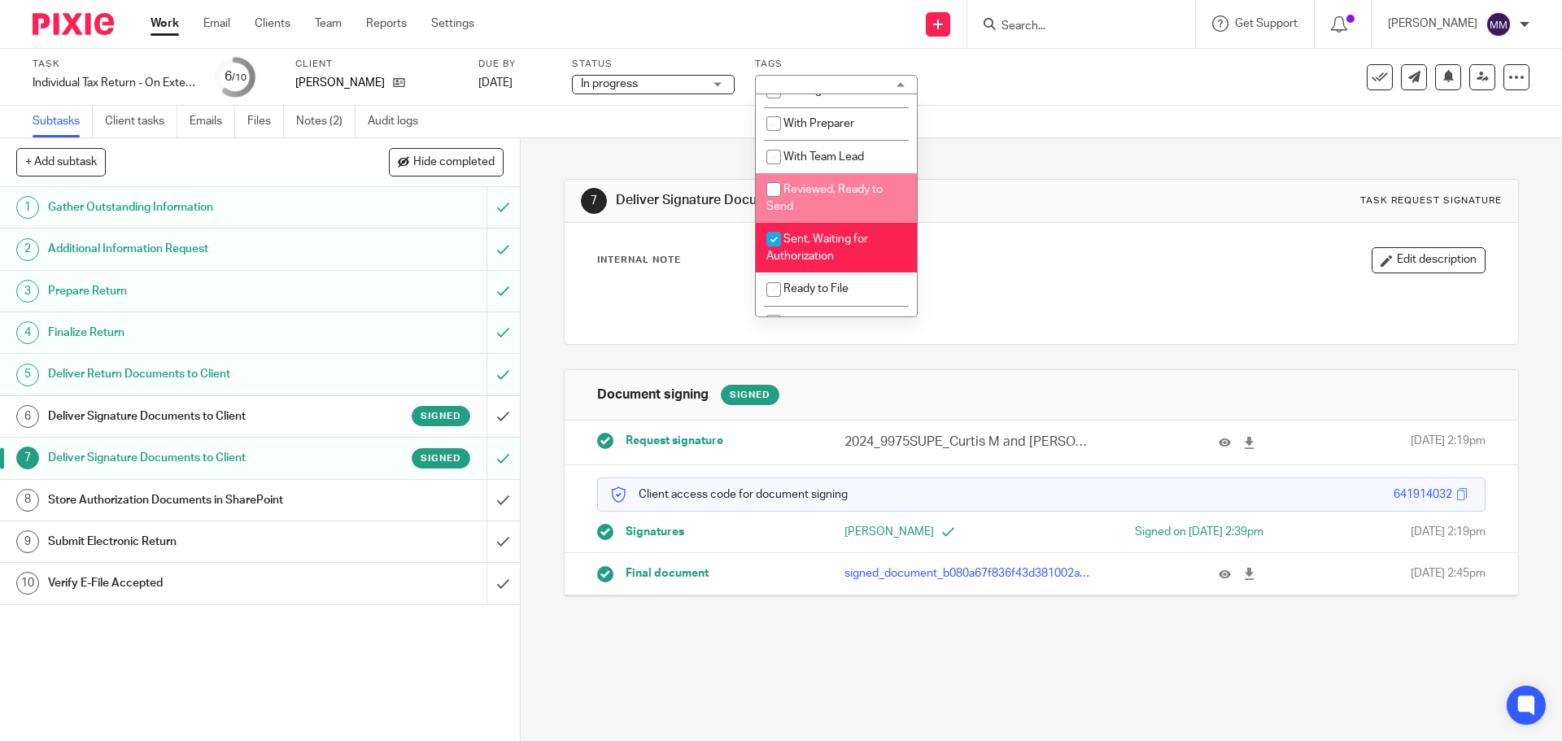
scroll to position [81, 0]
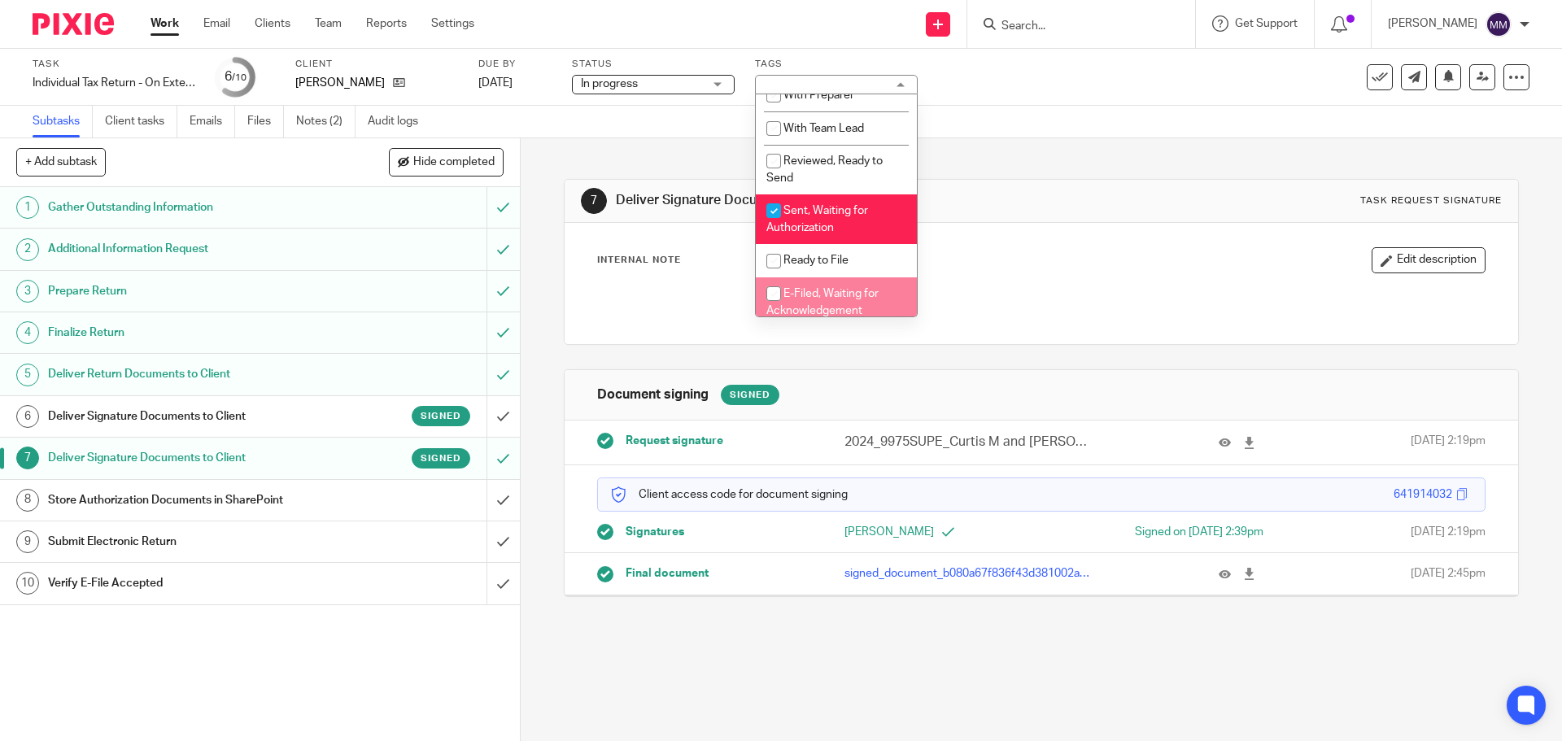
click at [852, 286] on li "E-Filed, Waiting for Acknowledgement" at bounding box center [836, 302] width 161 height 50
checkbox input "false"
click at [1042, 75] on div "Task Individual Tax Return - On Extension Save Individual Tax Return - On Exten…" at bounding box center [656, 77] width 1247 height 39
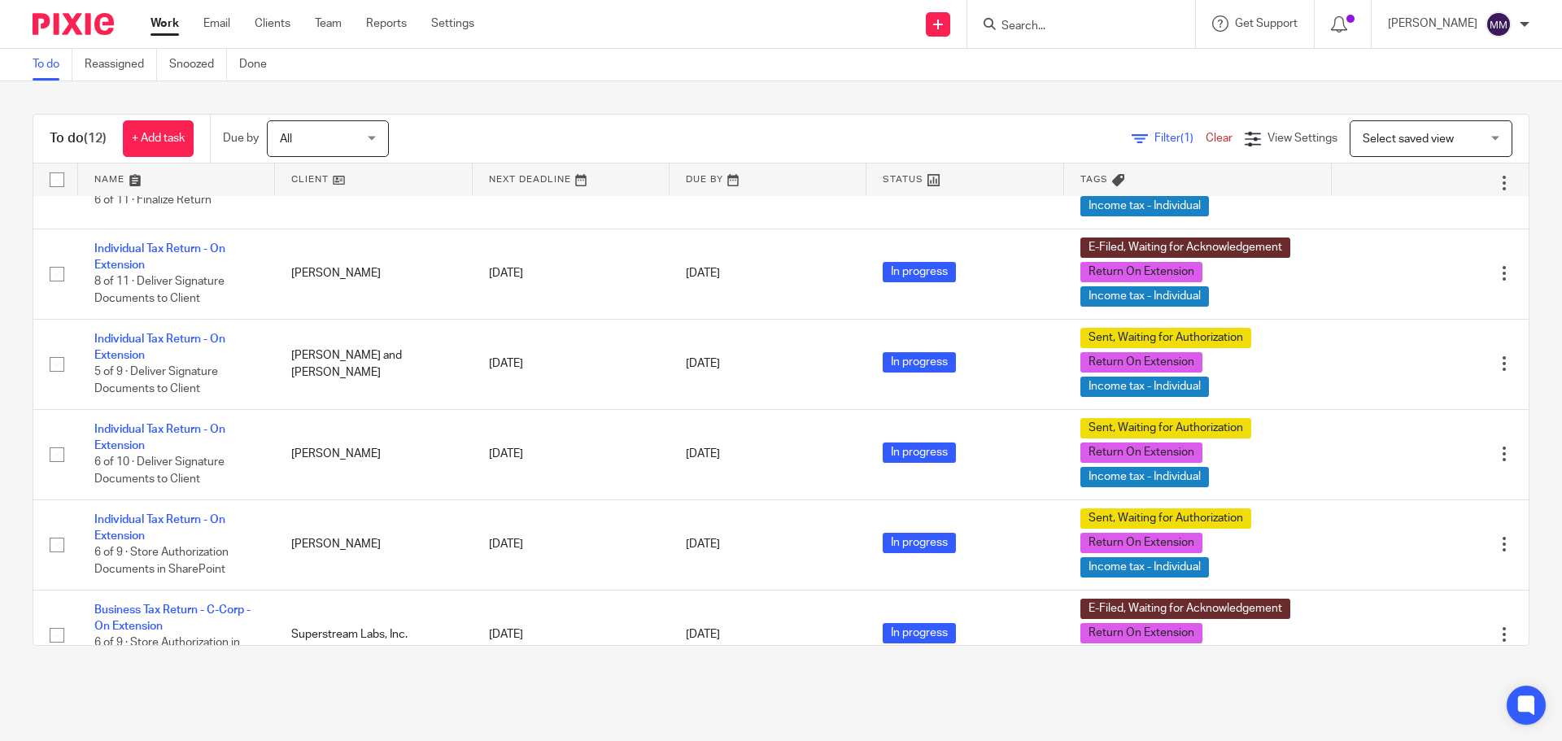
scroll to position [488, 0]
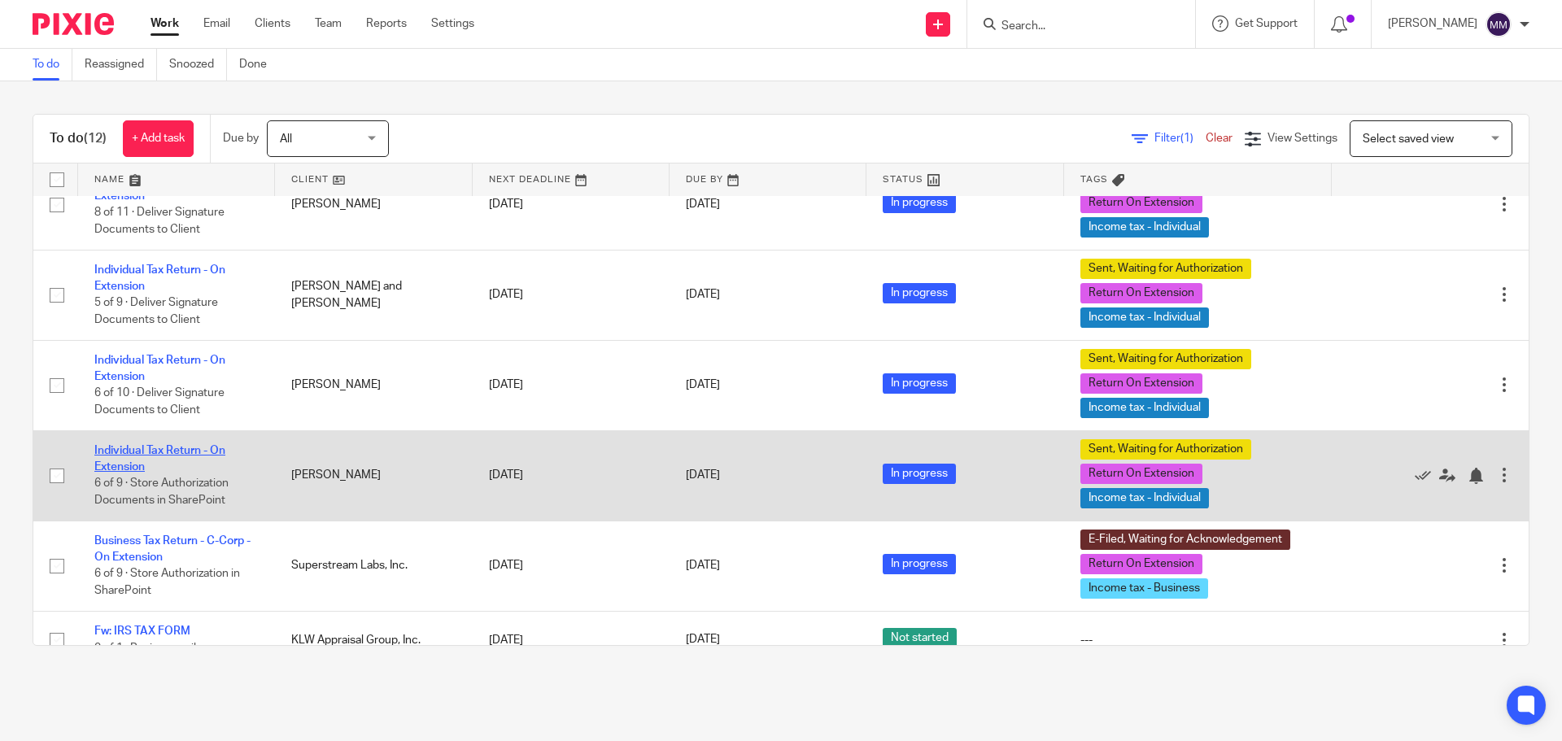
click at [205, 451] on link "Individual Tax Return - On Extension" at bounding box center [159, 459] width 131 height 28
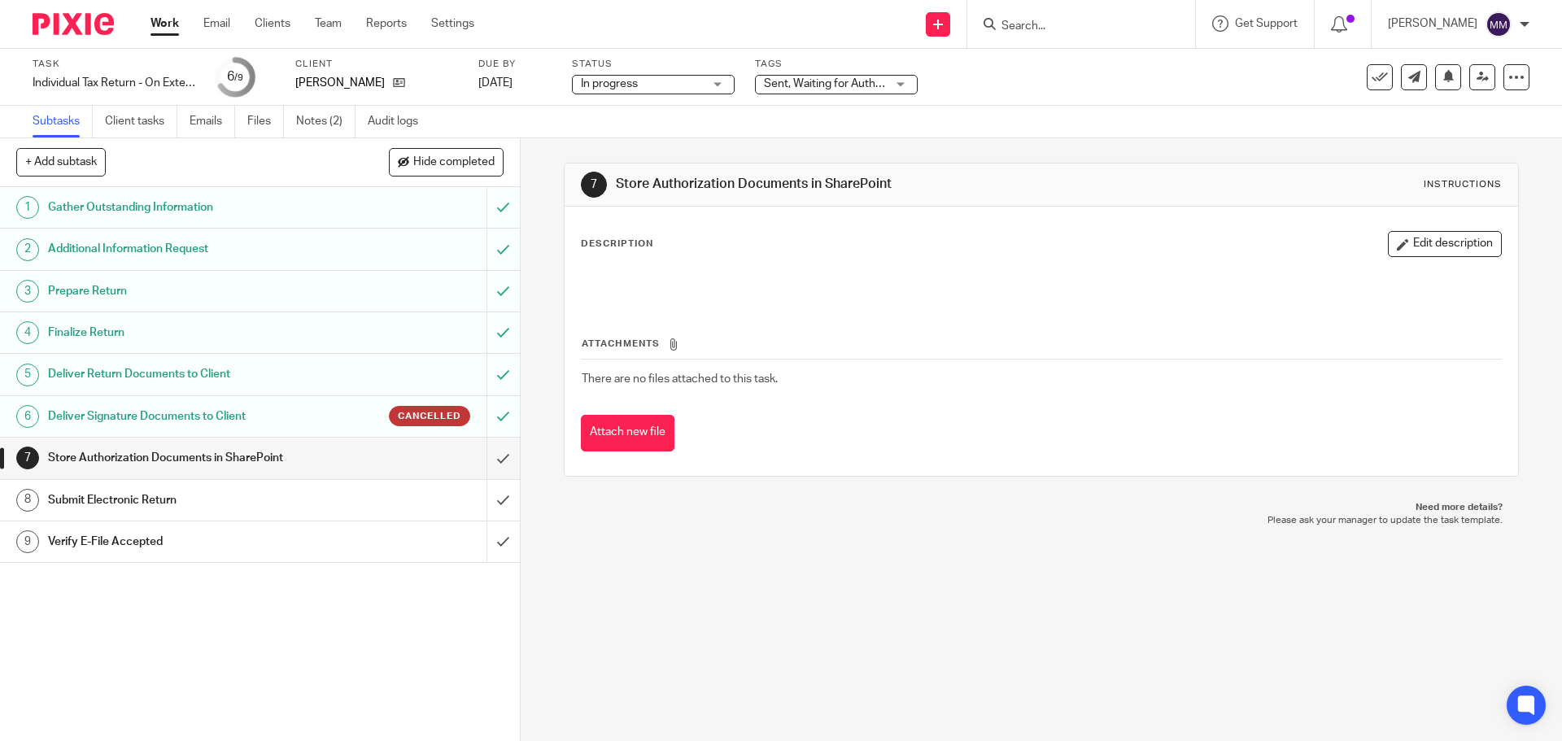
click at [294, 416] on h1 "Deliver Signature Documents to Client" at bounding box center [188, 416] width 281 height 24
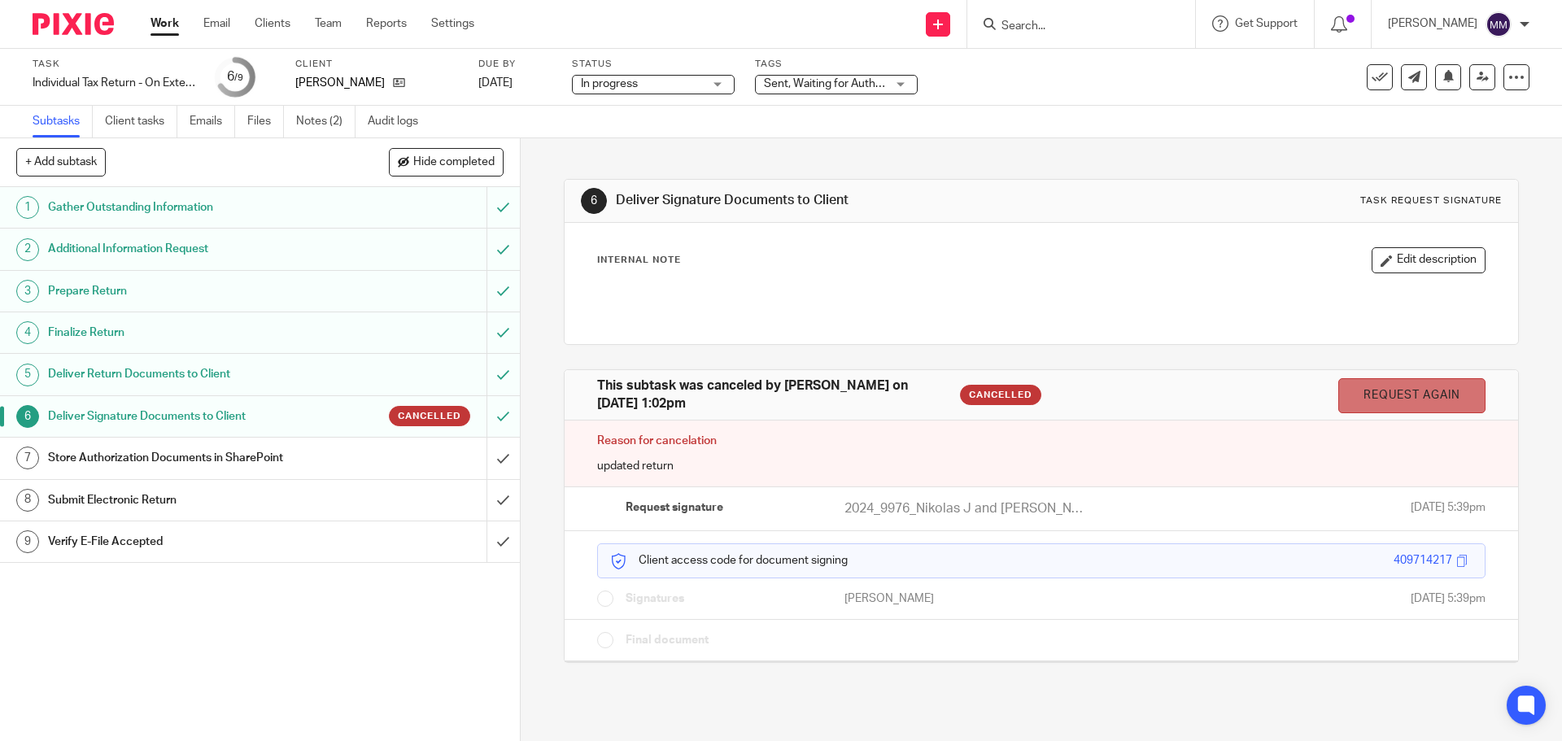
click at [1441, 397] on link "Request again" at bounding box center [1411, 395] width 147 height 35
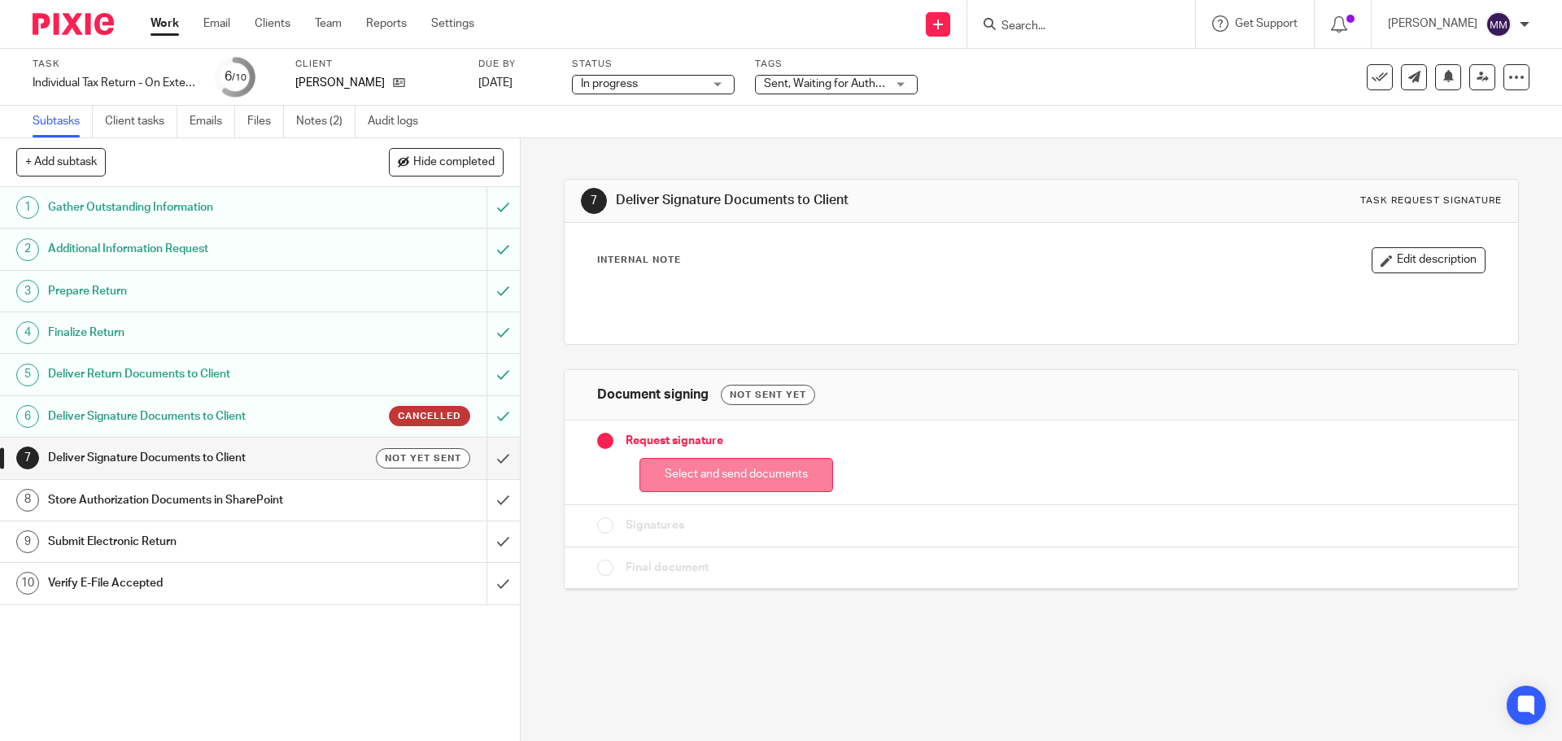
click at [744, 486] on button "Select and send documents" at bounding box center [736, 475] width 194 height 35
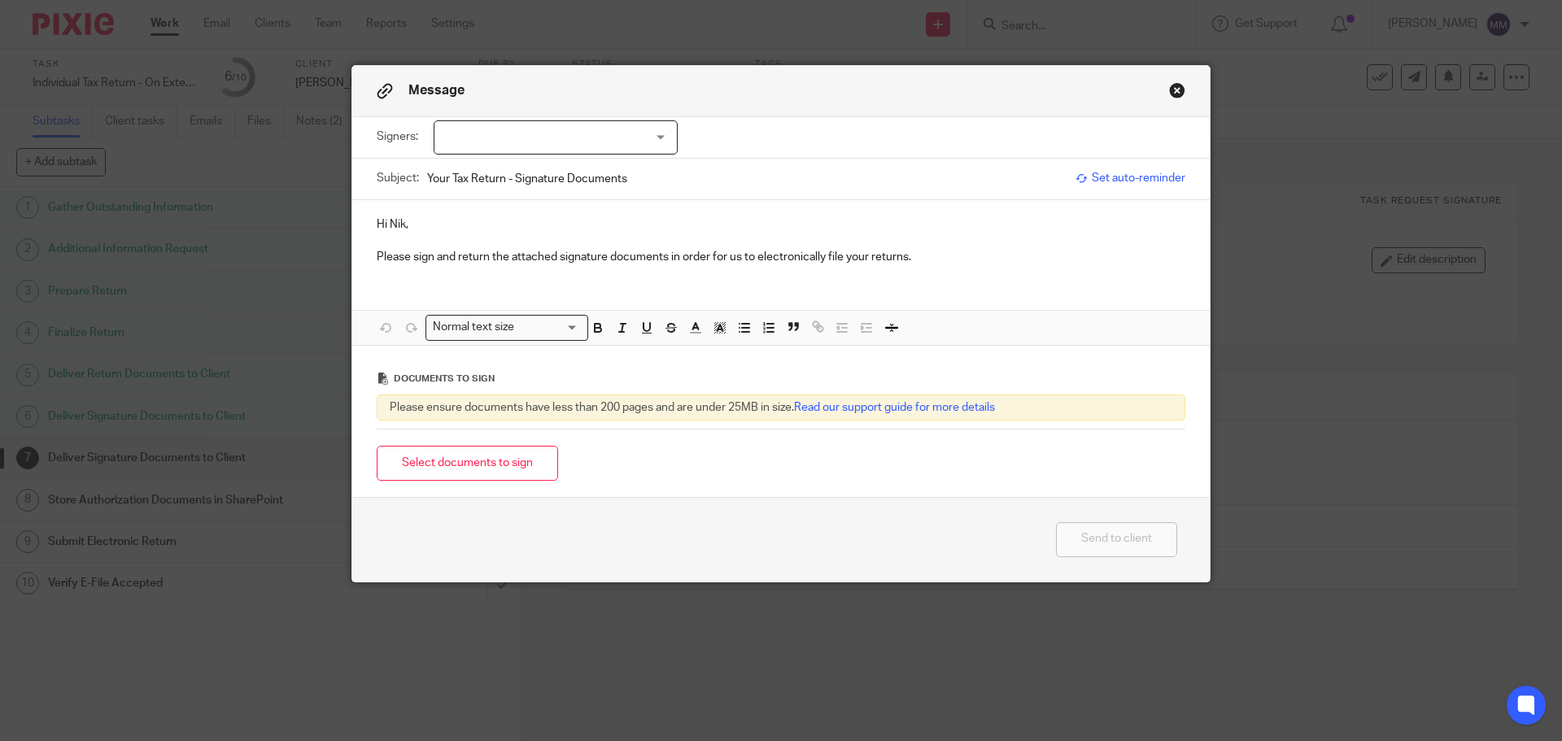
click at [634, 122] on div at bounding box center [556, 137] width 244 height 34
click at [600, 166] on li "[PERSON_NAME]" at bounding box center [550, 171] width 242 height 33
checkbox input "true"
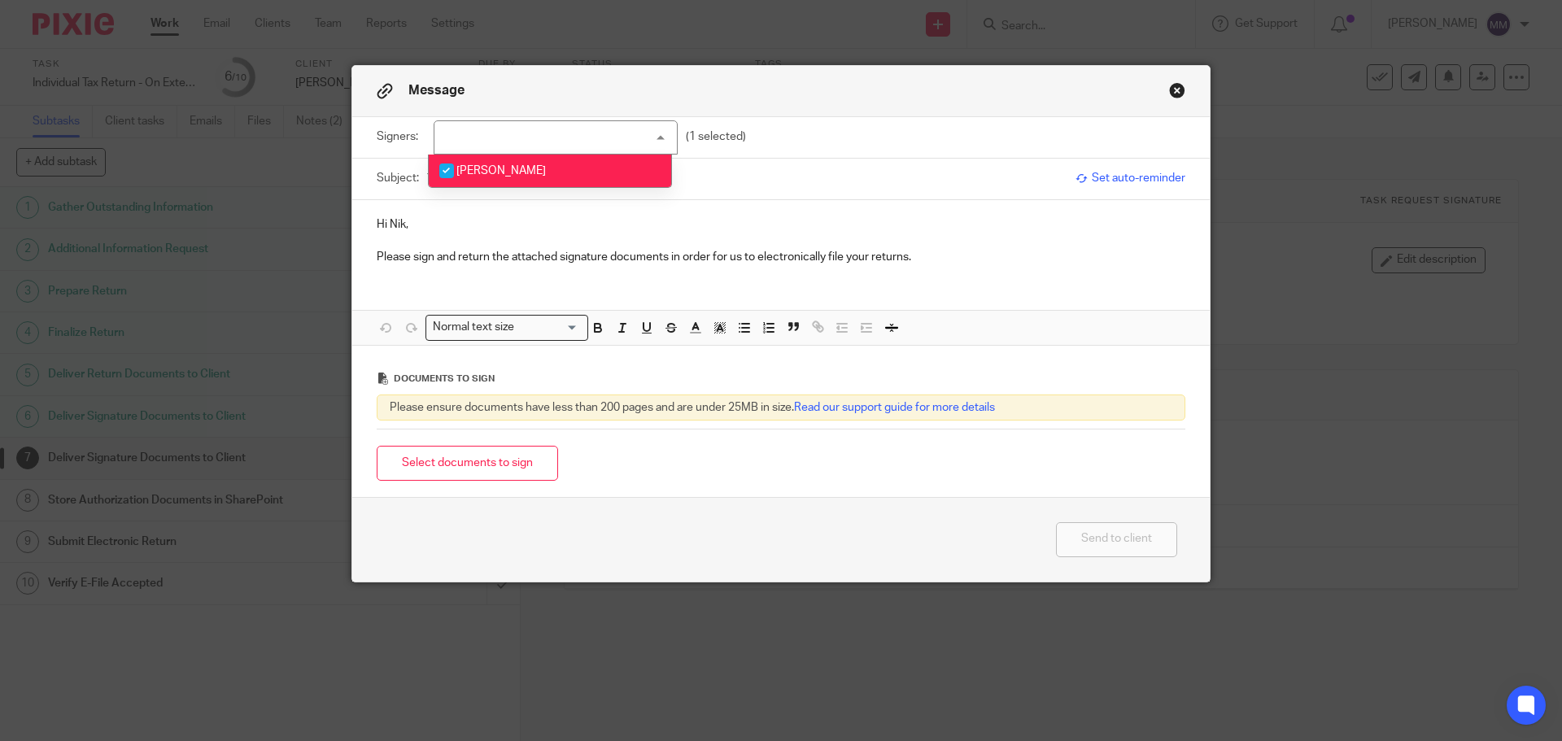
click at [883, 176] on input "Your Tax Return - Signature Documents" at bounding box center [747, 178] width 640 height 37
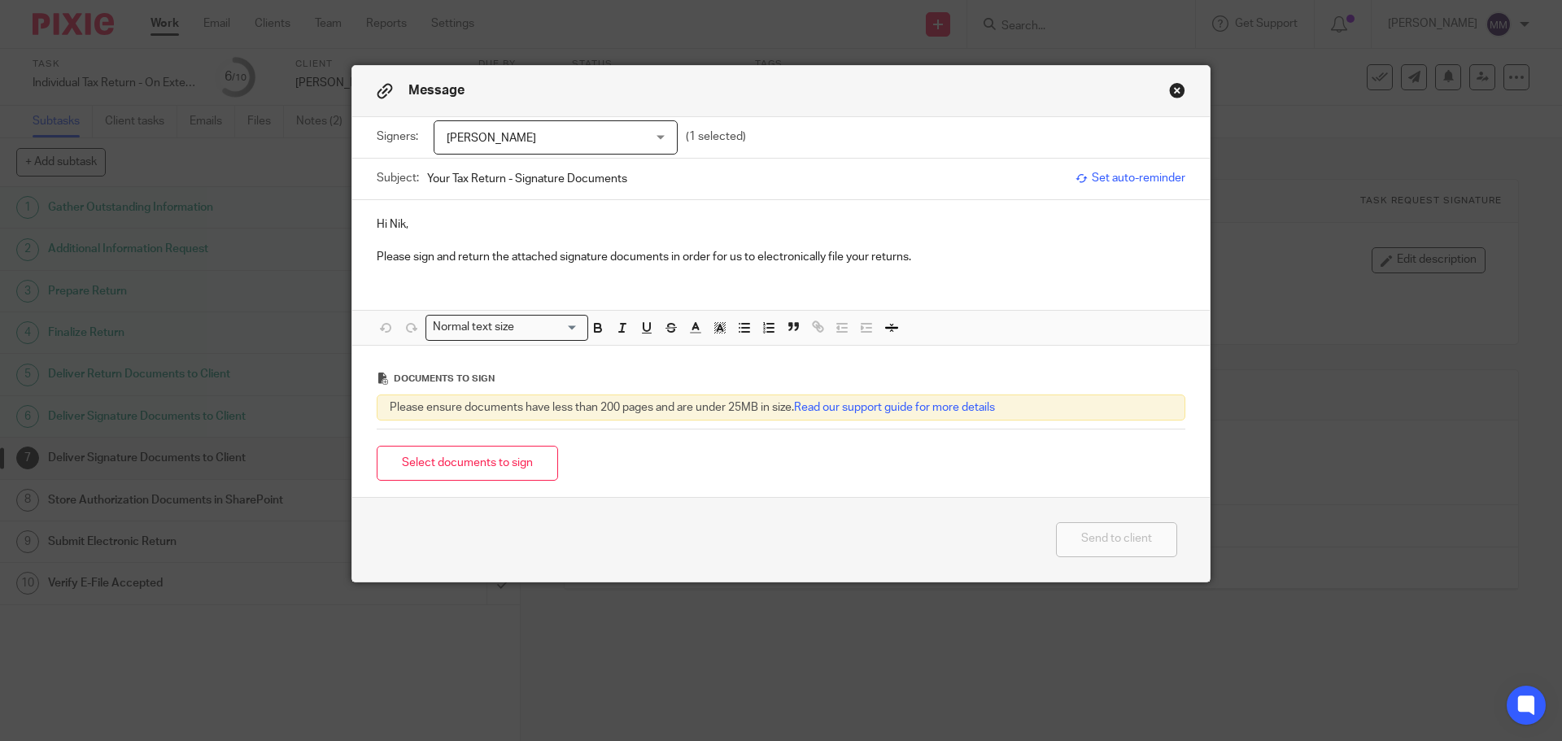
click at [970, 277] on div "Hi Nik, Please sign and return the attached signature documents in order for us…" at bounding box center [780, 239] width 857 height 78
click at [1169, 94] on button "Close modal" at bounding box center [1177, 90] width 16 height 16
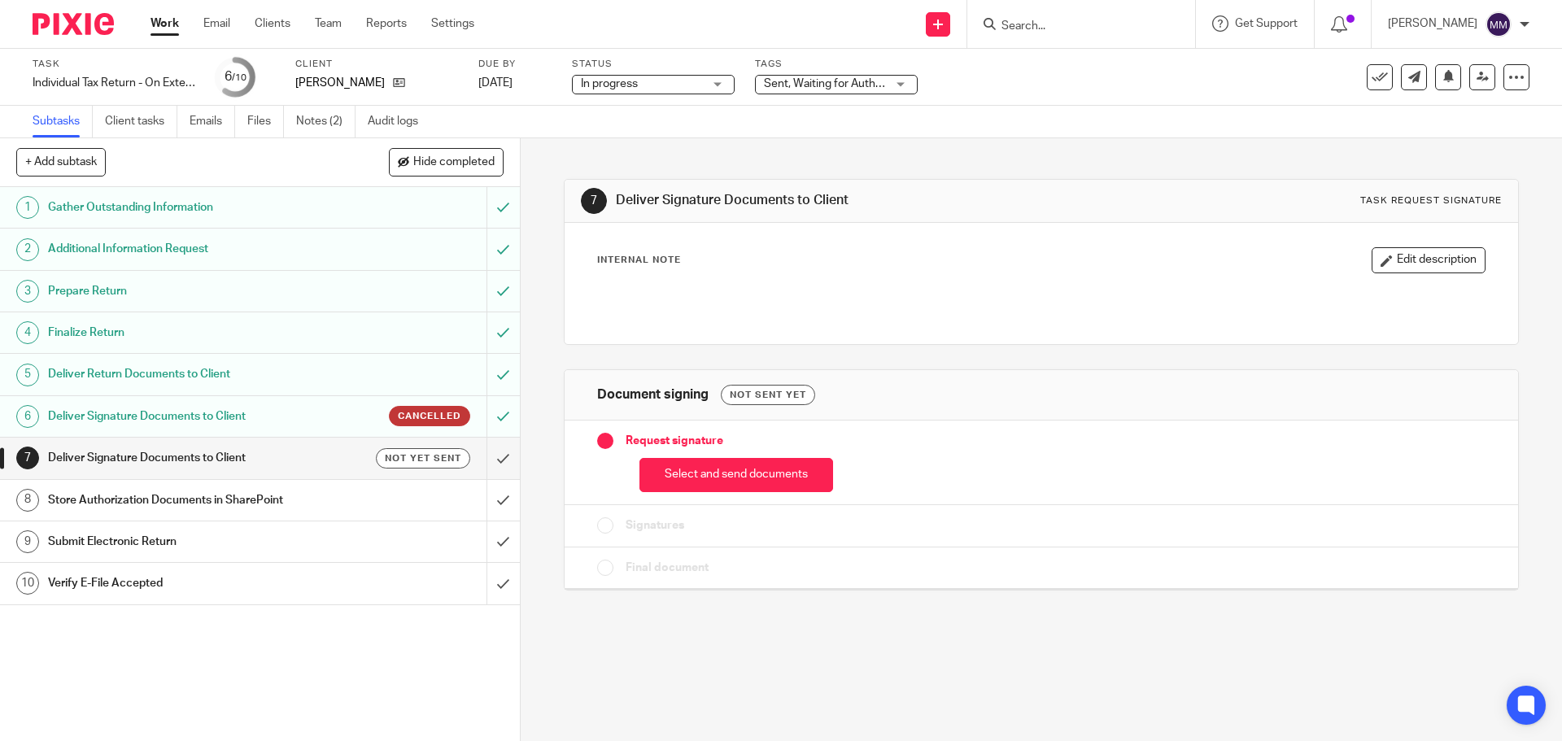
click at [224, 369] on h1 "Deliver Return Documents to Client" at bounding box center [188, 374] width 281 height 24
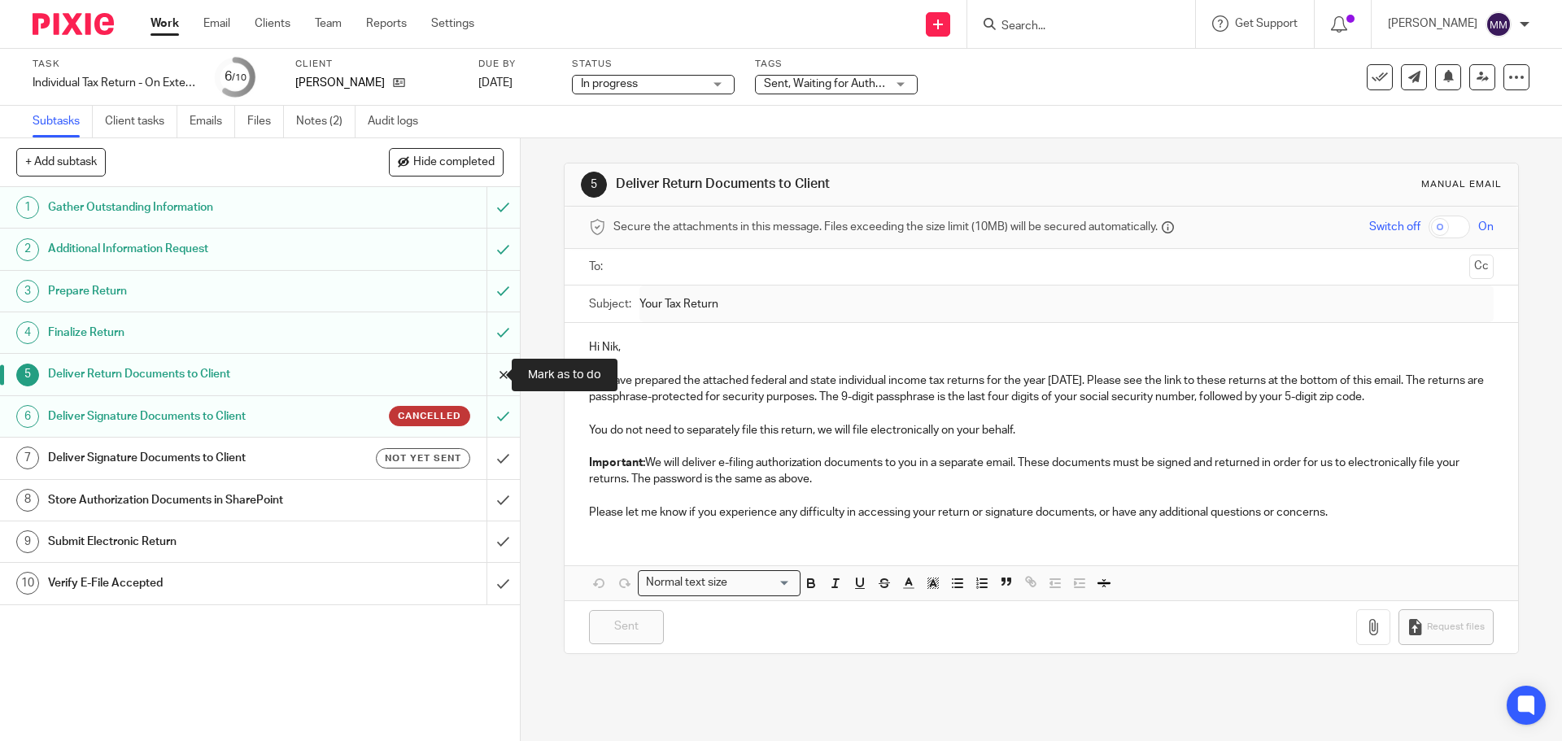
click at [483, 368] on input "submit" at bounding box center [260, 374] width 520 height 41
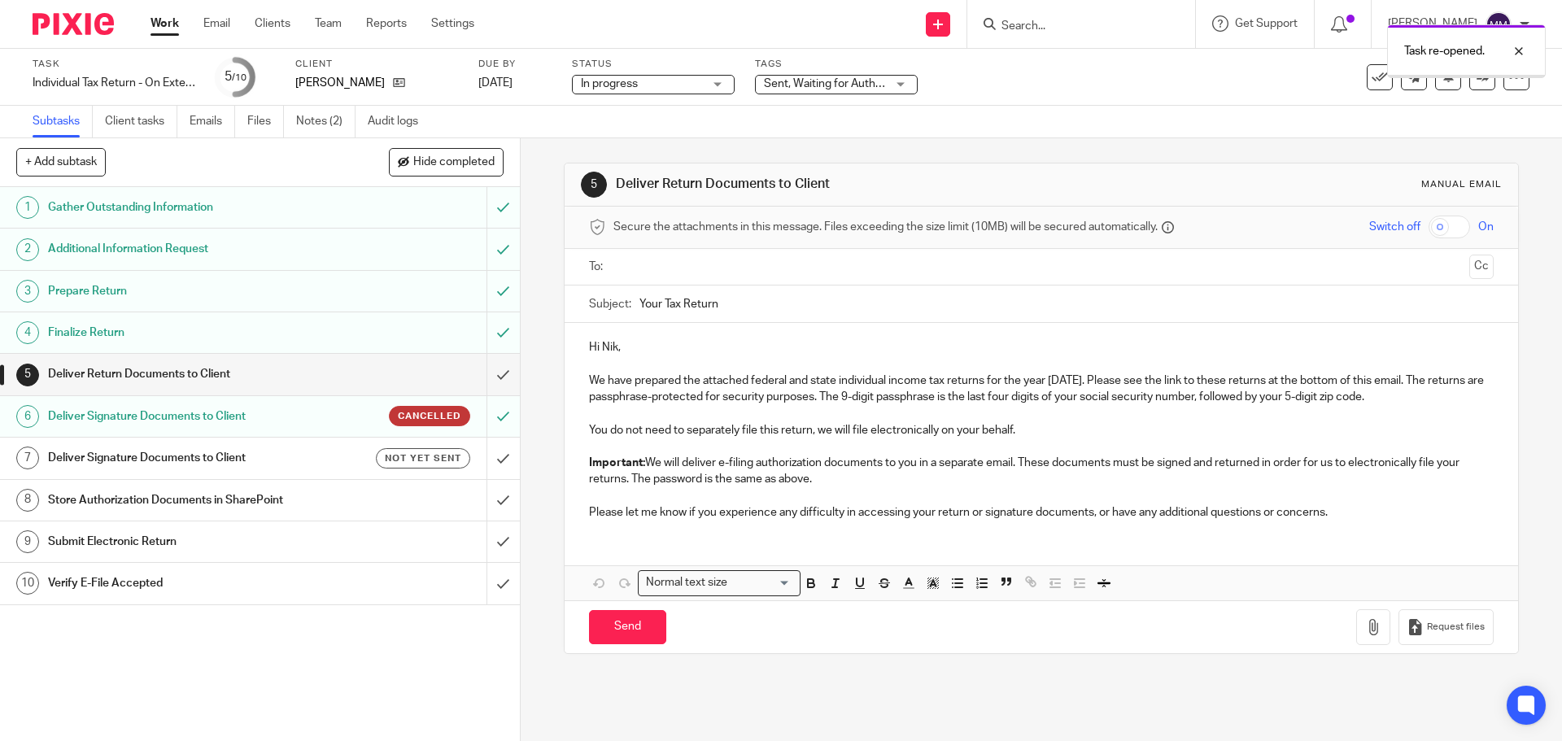
click at [668, 275] on input "text" at bounding box center [1040, 267] width 843 height 19
drag, startPoint x: 658, startPoint y: 304, endPoint x: 539, endPoint y: 296, distance: 119.9
click at [539, 296] on div "5 Deliver Return Documents to Client Manual email Secure the attachments in thi…" at bounding box center [1041, 439] width 1041 height 603
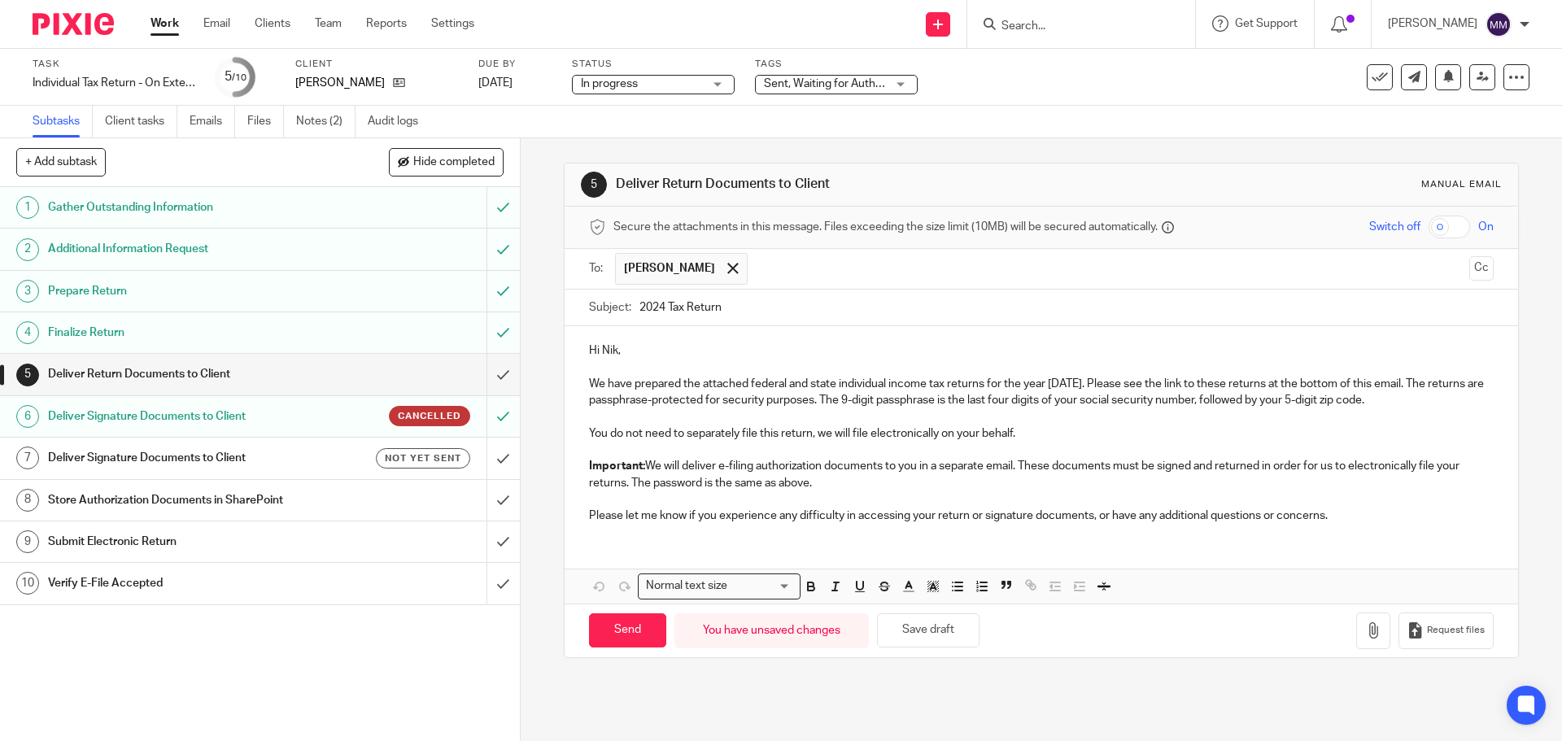
click at [747, 305] on input "2024 Tax Return" at bounding box center [1065, 308] width 853 height 37
type input "2024 Tax Return - Nik and Kera Ninos"
drag, startPoint x: 778, startPoint y: 478, endPoint x: 819, endPoint y: 491, distance: 42.5
click at [791, 485] on p "Important: We will deliver e-filing authorization documents to you in a separat…" at bounding box center [1041, 474] width 904 height 33
click at [829, 488] on p "Important: We will deliver e-filing authorization documents to you in a separat…" at bounding box center [1041, 474] width 904 height 33
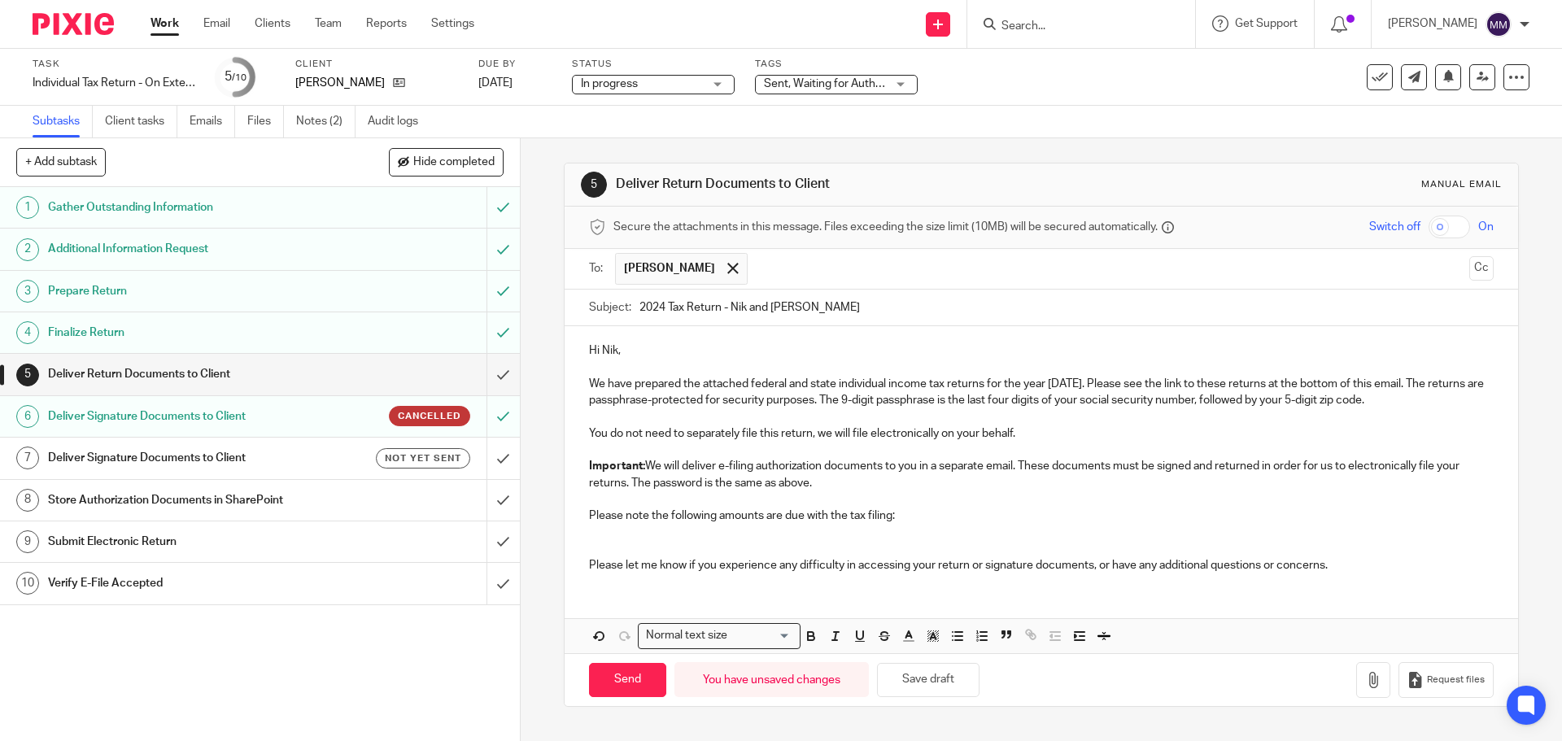
click at [1402, 575] on div "Hi Nik, We have prepared the attached federal and state individual income tax r…" at bounding box center [1041, 455] width 953 height 259
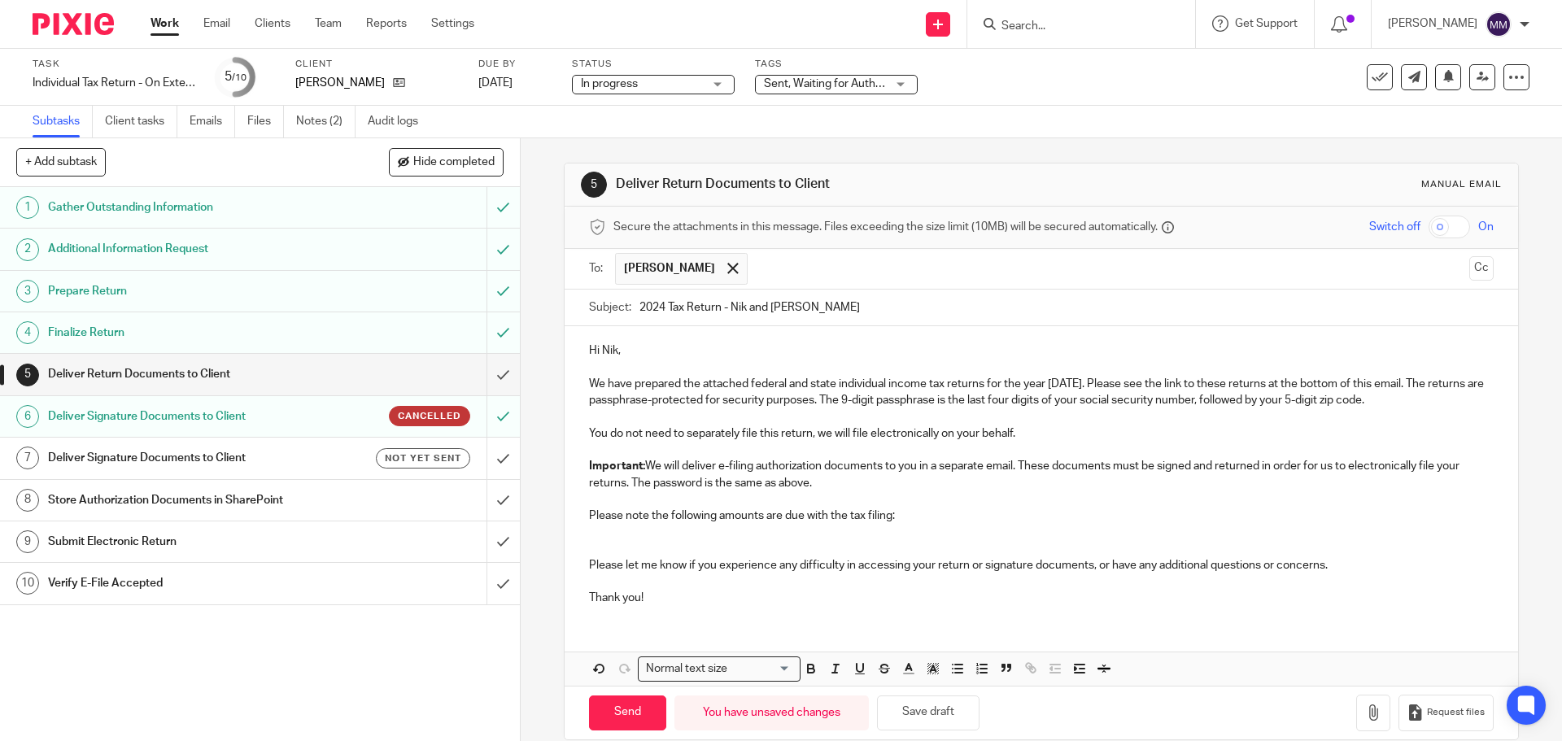
click at [593, 525] on p at bounding box center [1041, 532] width 904 height 16
click at [704, 527] on p "Federal: $15,065" at bounding box center [1041, 532] width 904 height 16
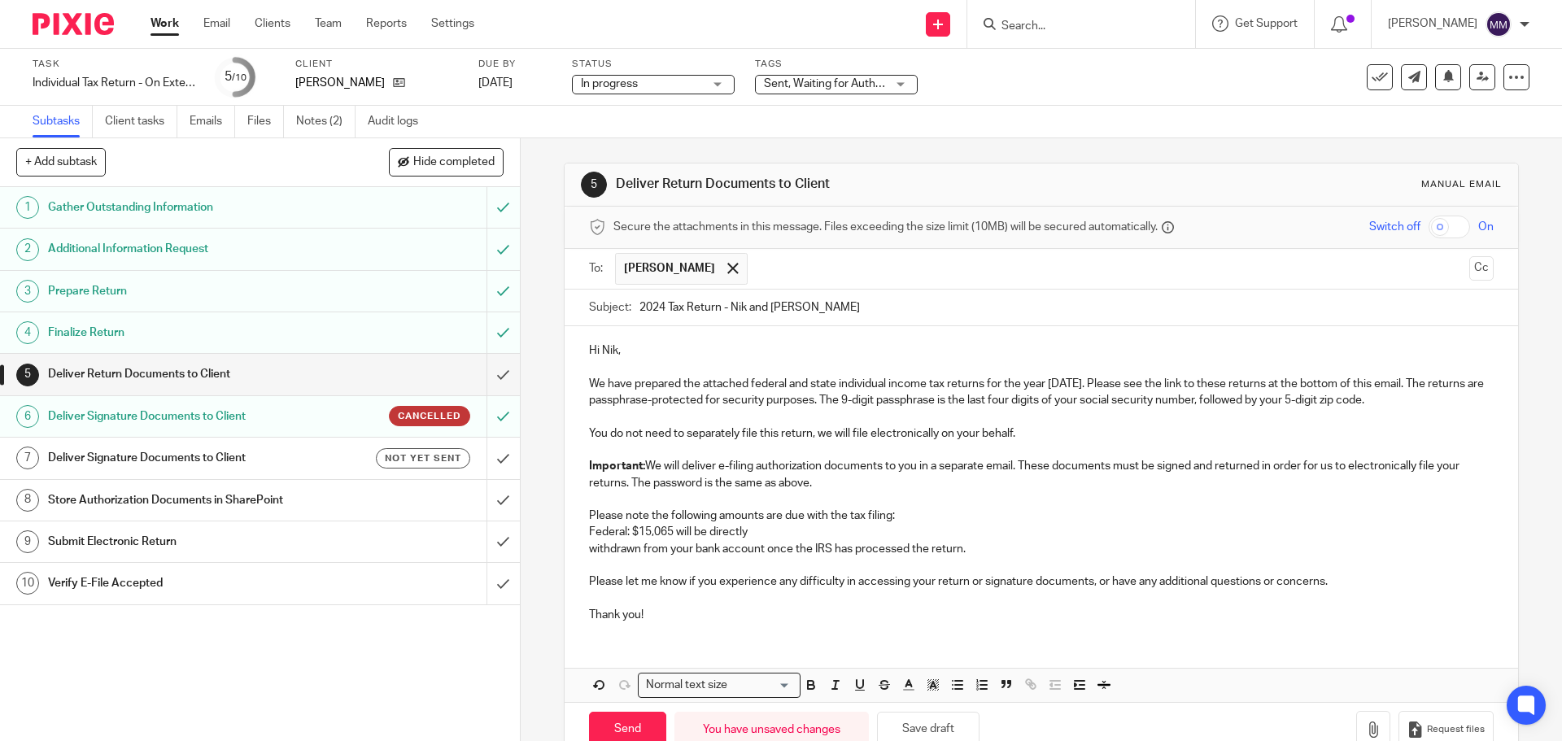
click at [673, 530] on p "Federal: $15,065 will be directly" at bounding box center [1041, 532] width 904 height 16
click at [583, 547] on div "Hi Nik, We have prepared the attached federal and state individual income tax r…" at bounding box center [1041, 480] width 953 height 309
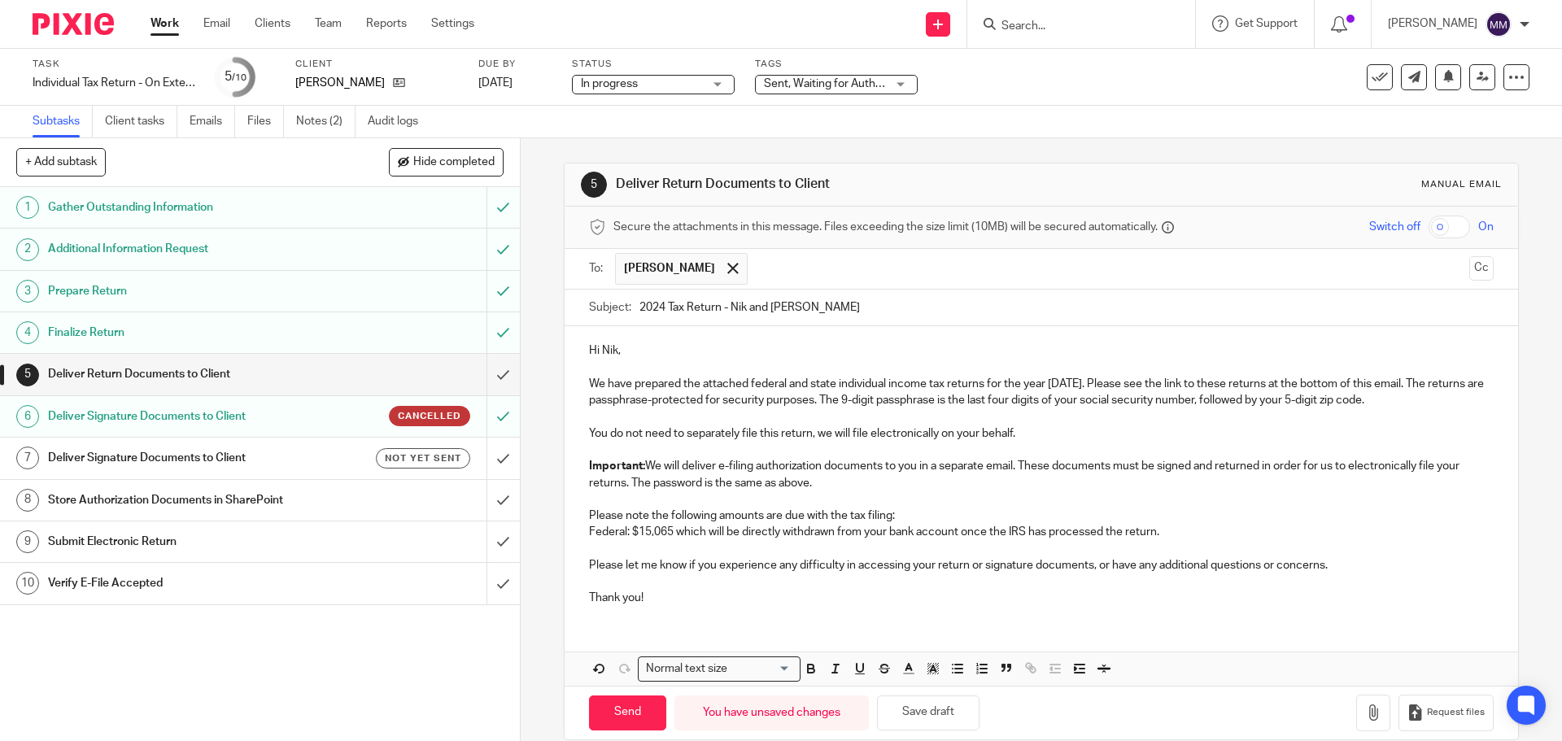
click at [957, 529] on p "Federal: $15,065 which will be directly withdrawn from your bank account once t…" at bounding box center [1041, 532] width 904 height 16
click at [1010, 528] on p "Federal: $15,065 which will be directly withdrawn from your bank account ending…" at bounding box center [1041, 532] width 904 height 16
click at [1005, 528] on p "Federal: $15,065 which will be directly withdrawn from your bank account ending…" at bounding box center [1041, 532] width 904 height 16
click at [1294, 541] on p at bounding box center [1041, 549] width 904 height 16
click at [1289, 528] on p "Federal: $15,065 which will be directly withdrawn from your bank account ending…" at bounding box center [1041, 532] width 904 height 16
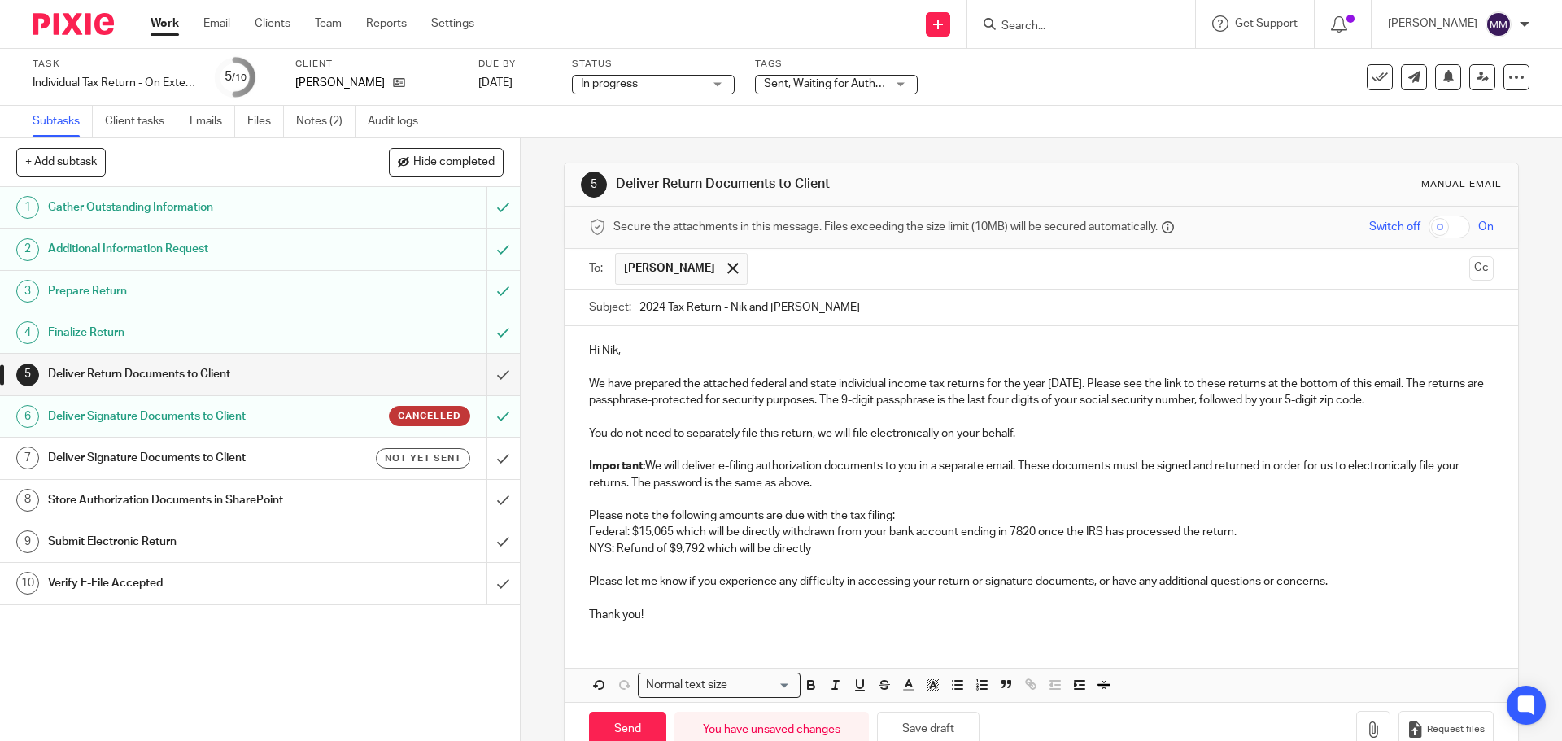
click at [826, 551] on p "NYS: Refund of $9,792 which will be directly" at bounding box center [1041, 549] width 904 height 16
click at [1001, 545] on p "NYS: Refund of $9,792 which will be directly deposited into your bank account e…" at bounding box center [1041, 549] width 904 height 16
click at [1072, 534] on p "Federal: $15,065 which will be directly withdrawn from your bank account ending…" at bounding box center [1041, 532] width 904 height 16
click at [1075, 547] on p "NYS: Refund of $9,792 which will be directly deposited into your bank account e…" at bounding box center [1041, 549] width 904 height 16
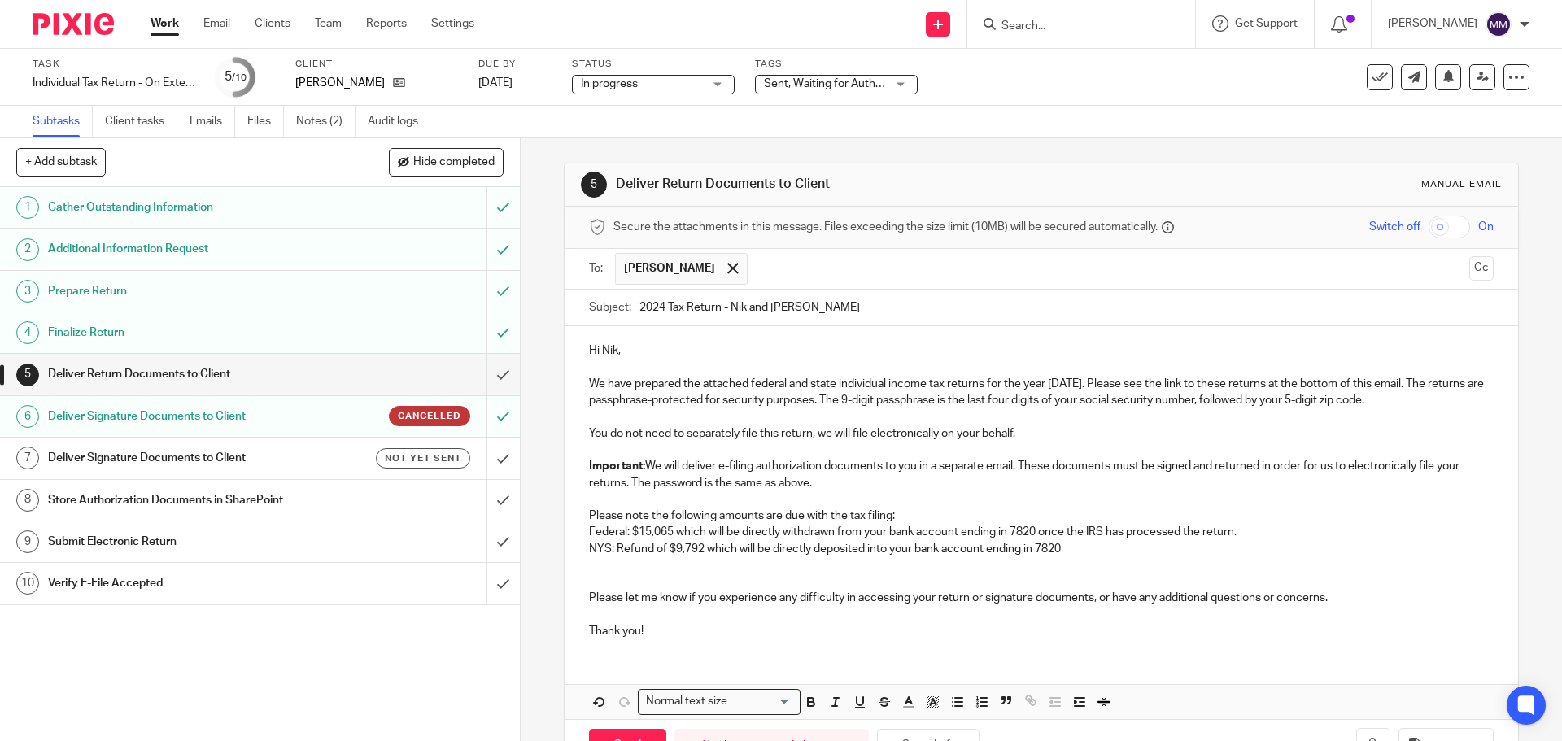
click at [594, 556] on p "NYS: Refund of $9,792 which will be directly deposited into your bank account e…" at bounding box center [1041, 549] width 904 height 16
click at [594, 562] on p at bounding box center [1041, 565] width 904 height 16
click at [712, 569] on p "Utah: $809" at bounding box center [1041, 565] width 904 height 16
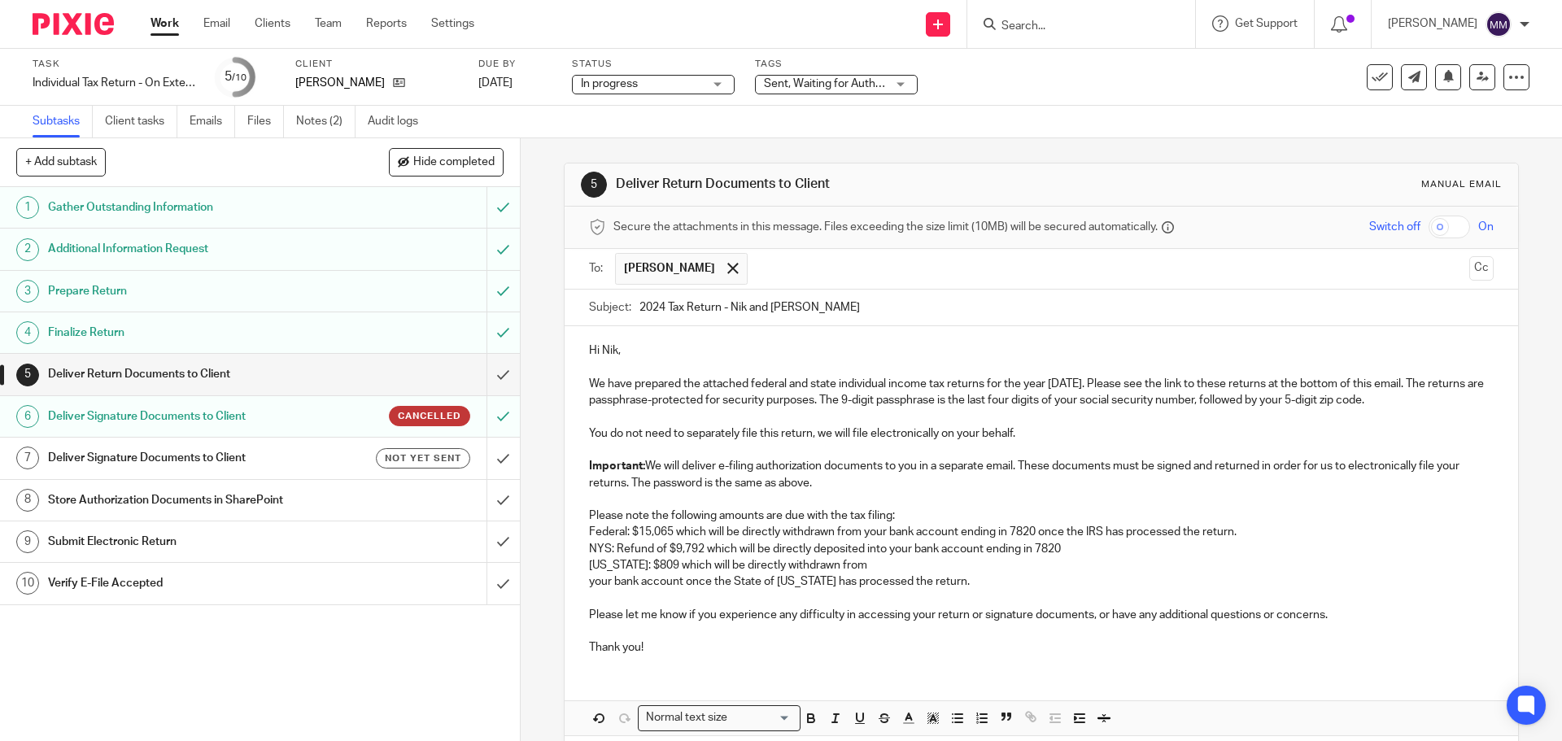
click at [589, 581] on p "your bank account once the State of Utah has processed the return." at bounding box center [1041, 581] width 904 height 16
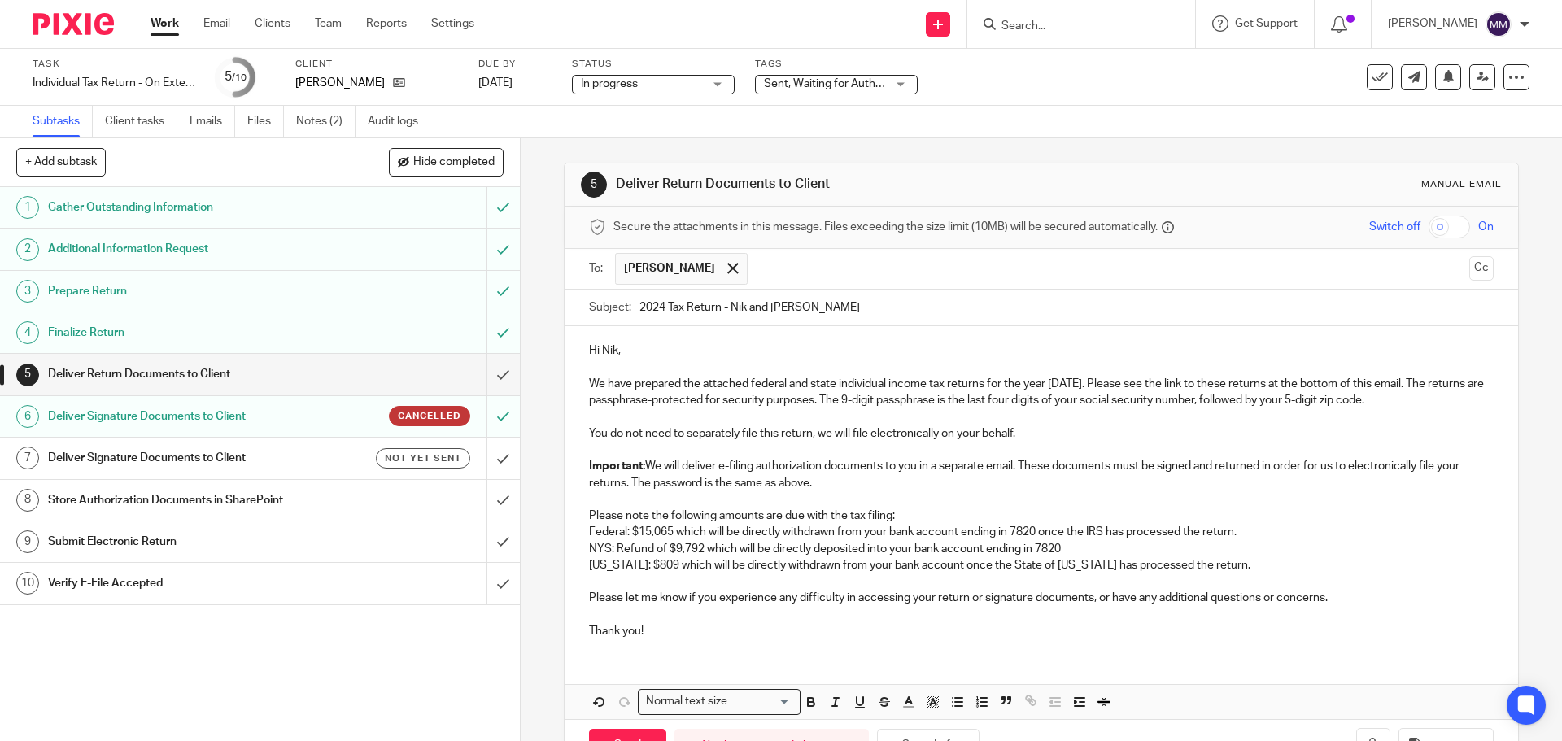
click at [933, 563] on p "Utah: $809 which will be directly withdrawn from your bank account once the Sta…" at bounding box center [1041, 565] width 904 height 16
click at [930, 563] on p "Utah: $809 which will be directly withdrawn from your bank account once the Sta…" at bounding box center [1041, 565] width 904 height 16
click at [846, 643] on div "Hi Nik, We have prepared the attached federal and state individual income tax r…" at bounding box center [1041, 488] width 953 height 325
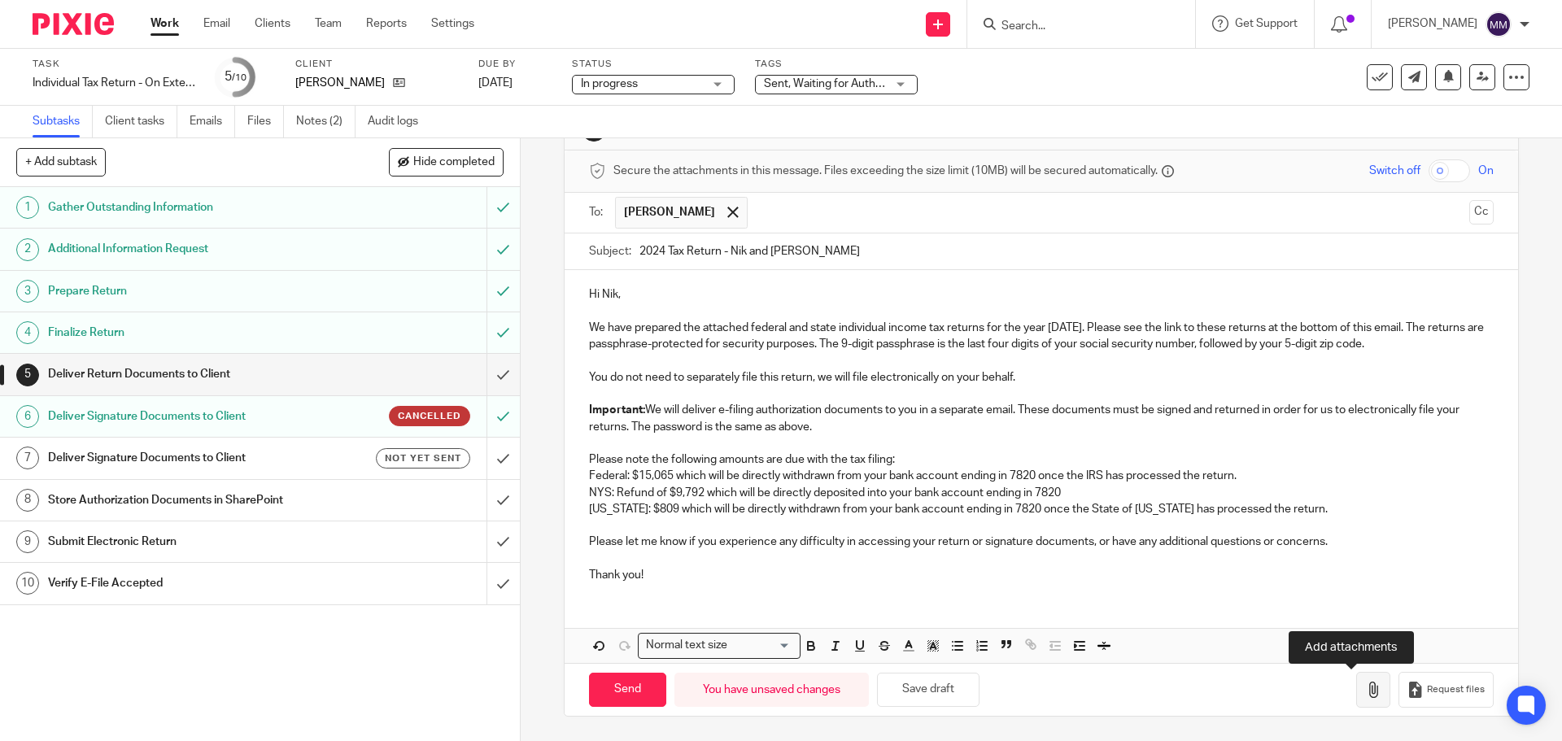
click at [1365, 686] on icon "button" at bounding box center [1373, 690] width 16 height 16
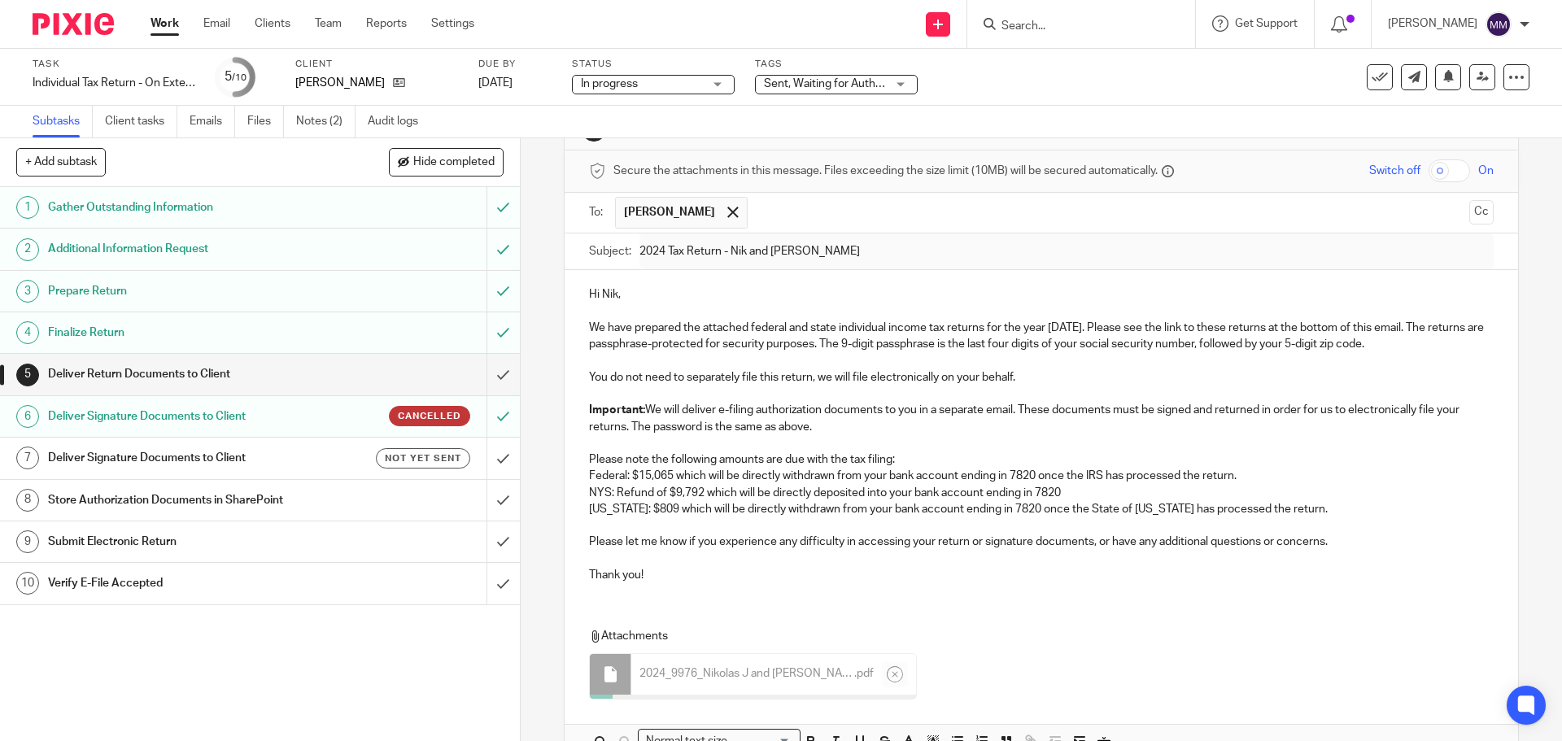
click at [1437, 209] on input "text" at bounding box center [1109, 213] width 707 height 32
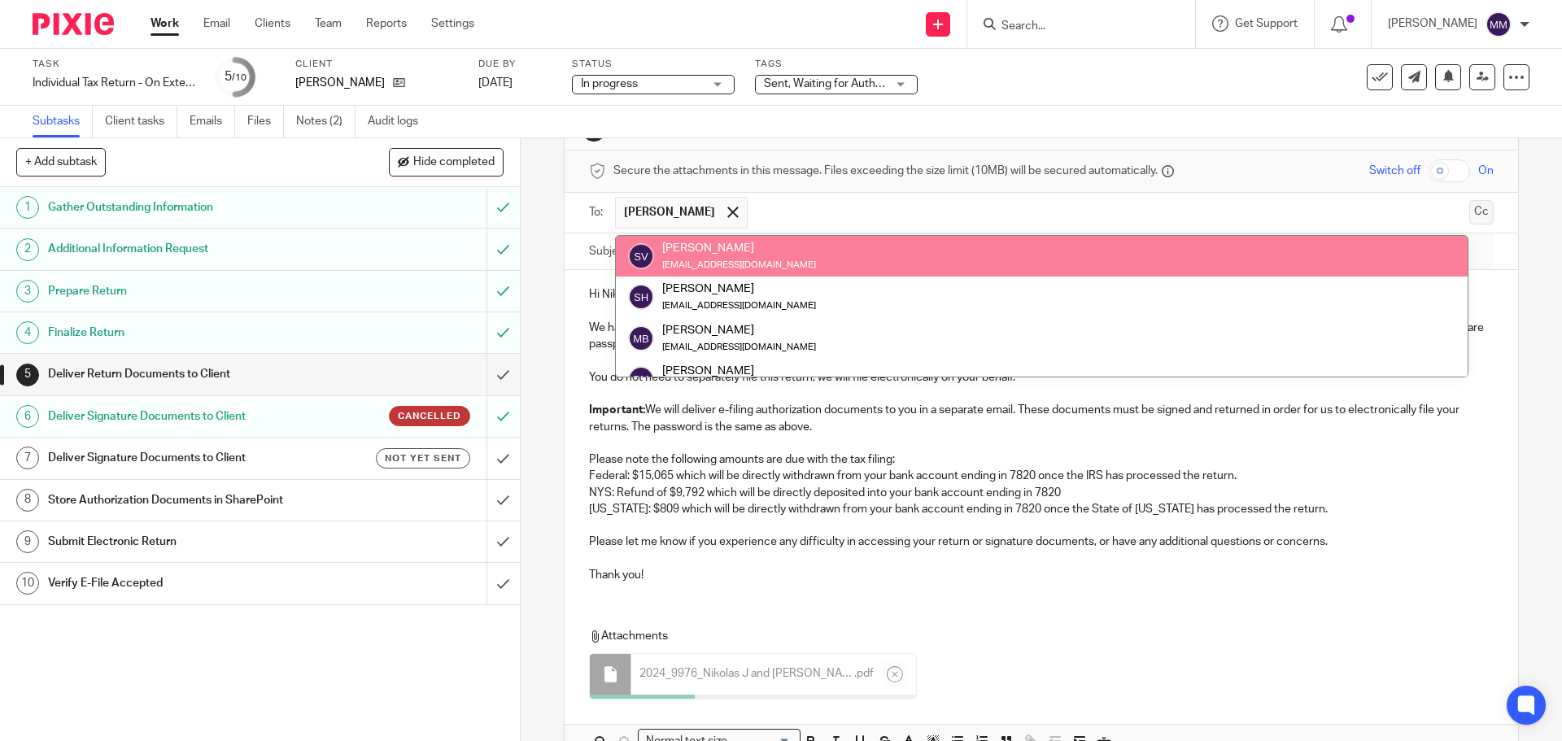
click at [1469, 211] on button "Cc" at bounding box center [1481, 212] width 24 height 24
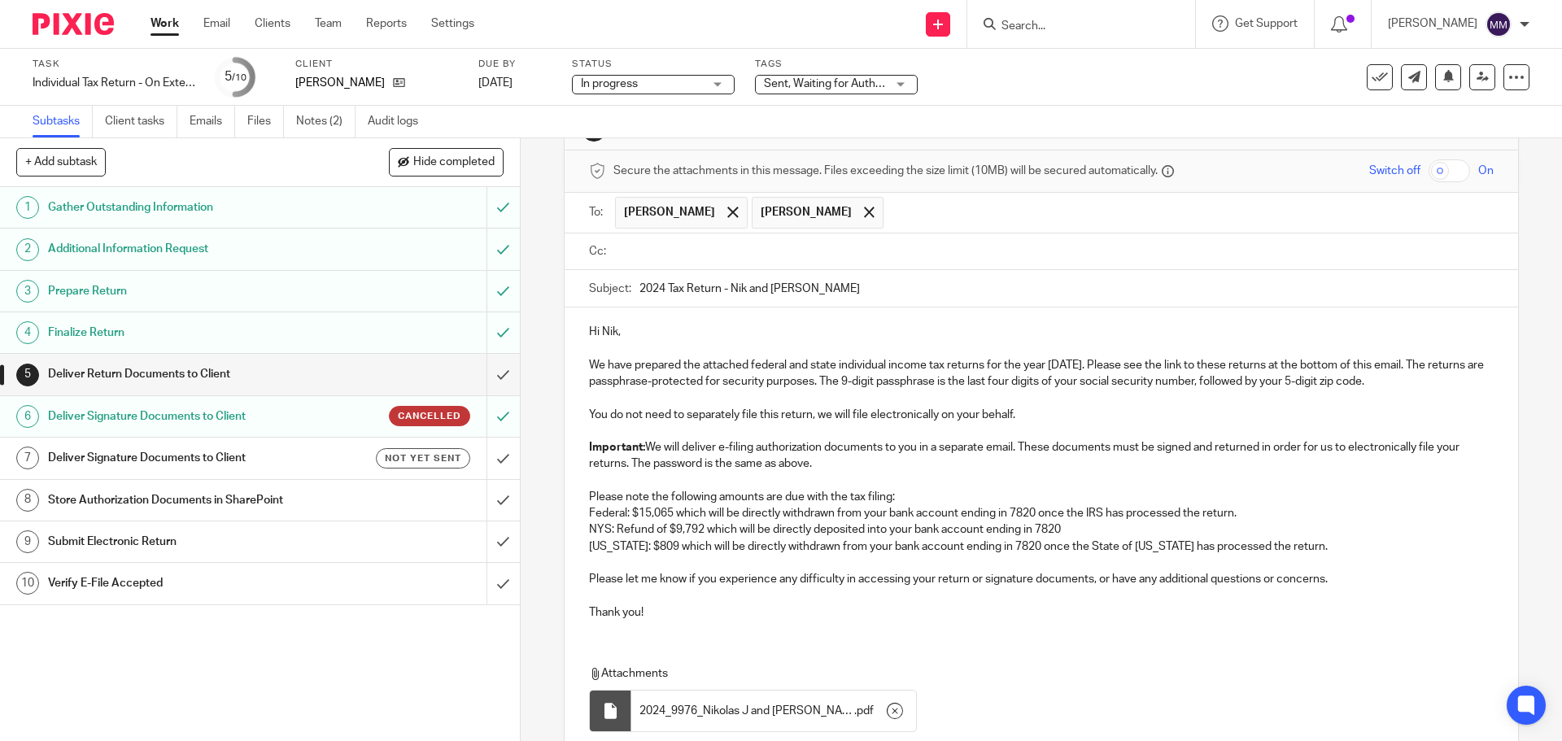
click at [1044, 262] on ul at bounding box center [1054, 251] width 878 height 27
click at [1045, 257] on input "text" at bounding box center [1052, 251] width 867 height 19
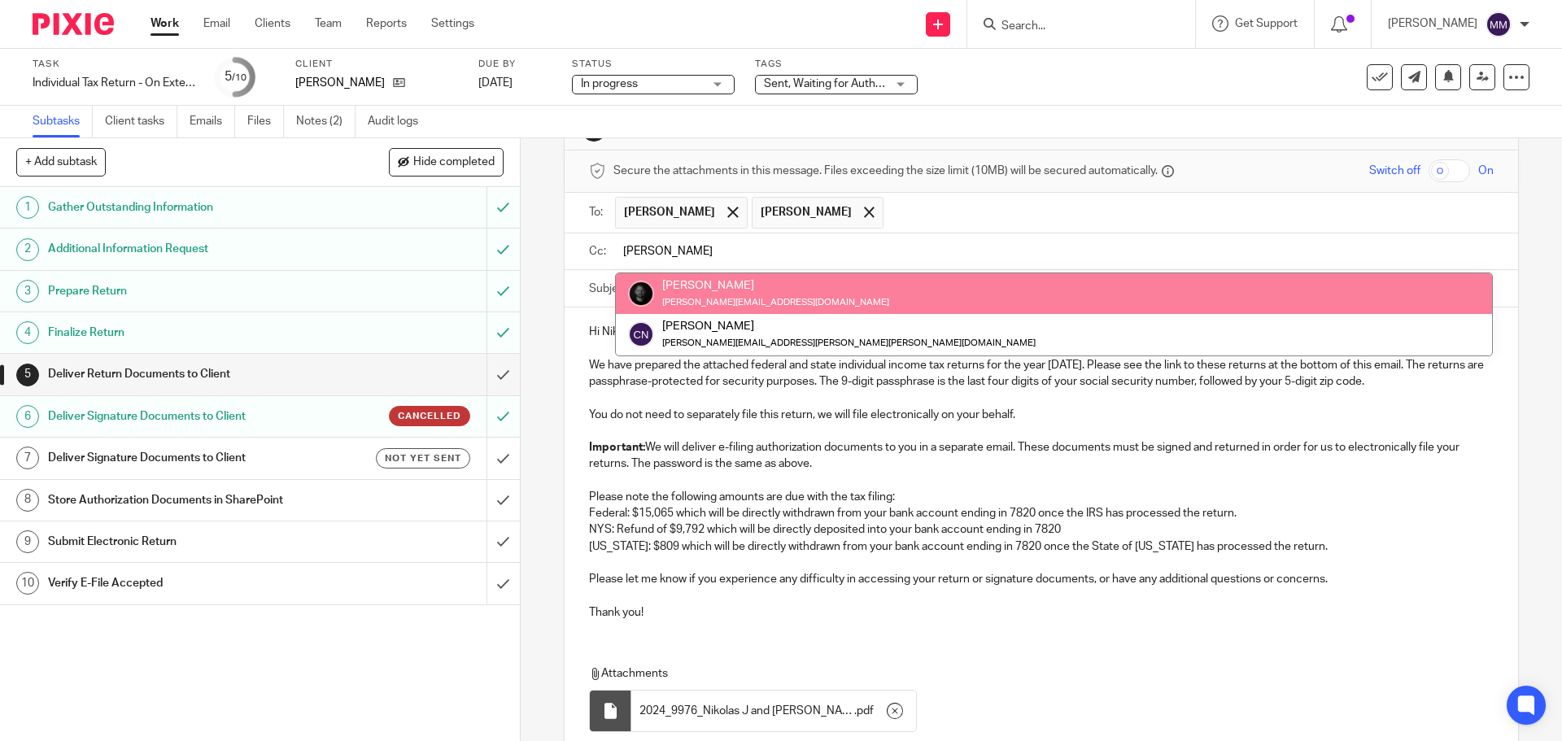
type input "chris"
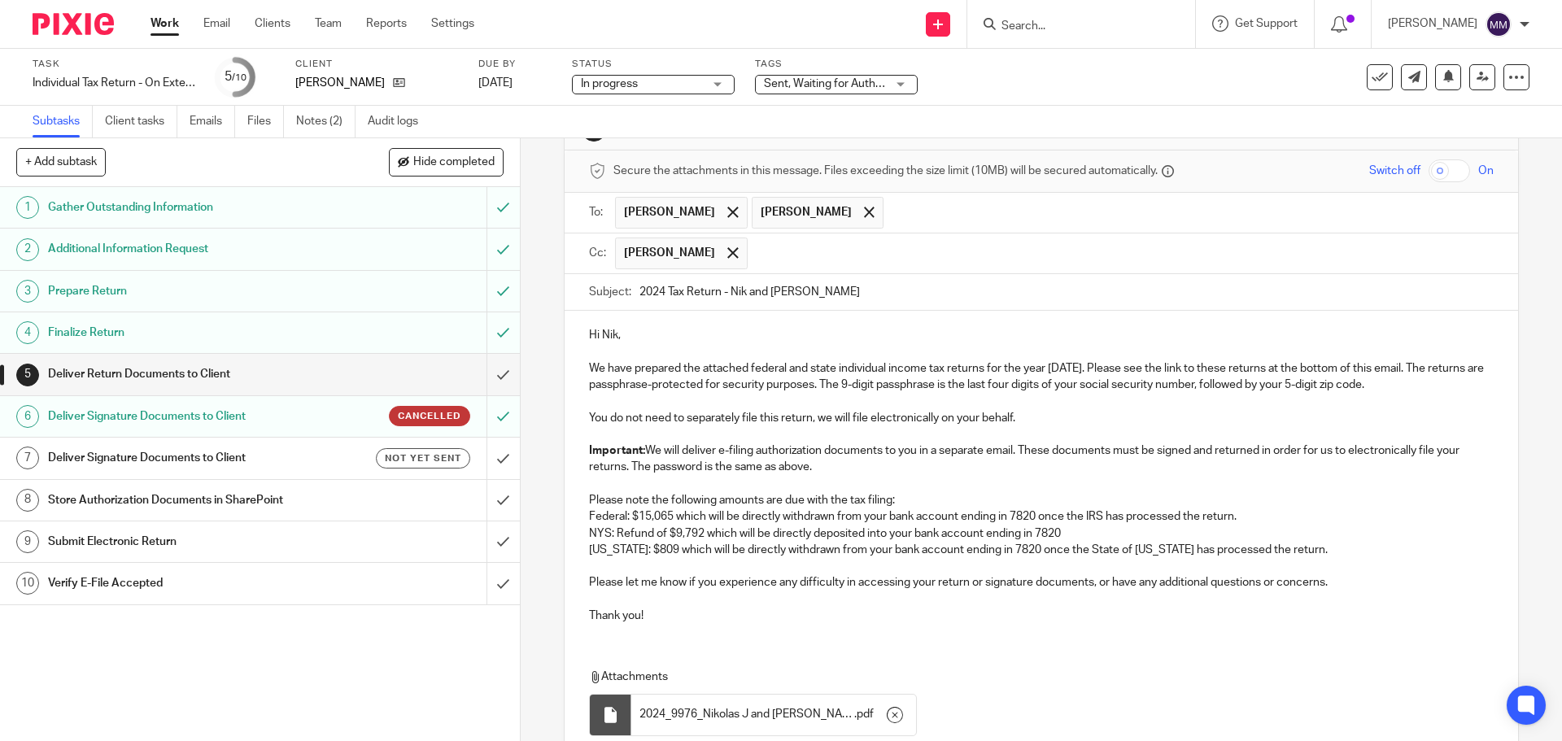
click at [793, 211] on span "Sarah Voelker" at bounding box center [818, 213] width 132 height 32
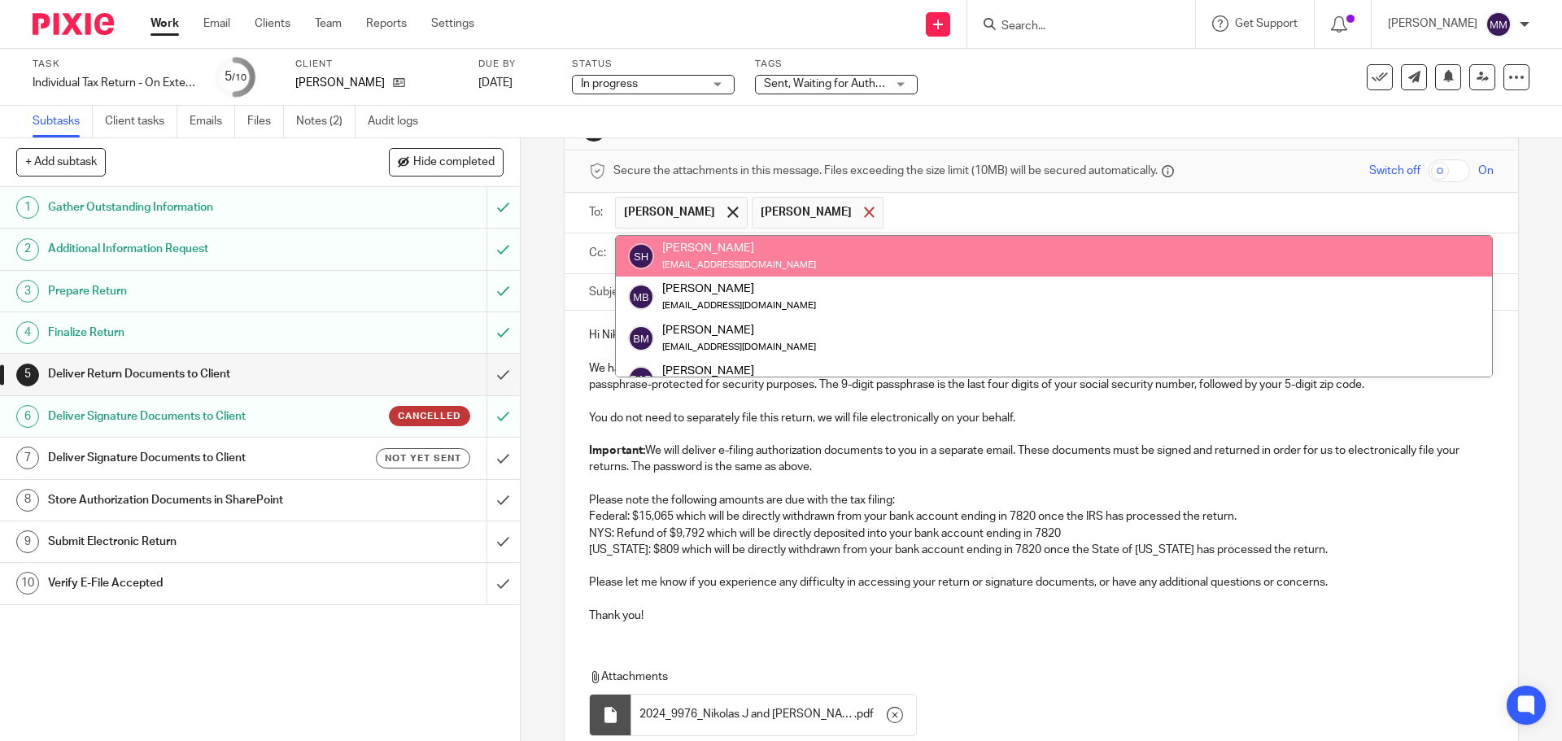
click at [860, 211] on div at bounding box center [869, 212] width 19 height 24
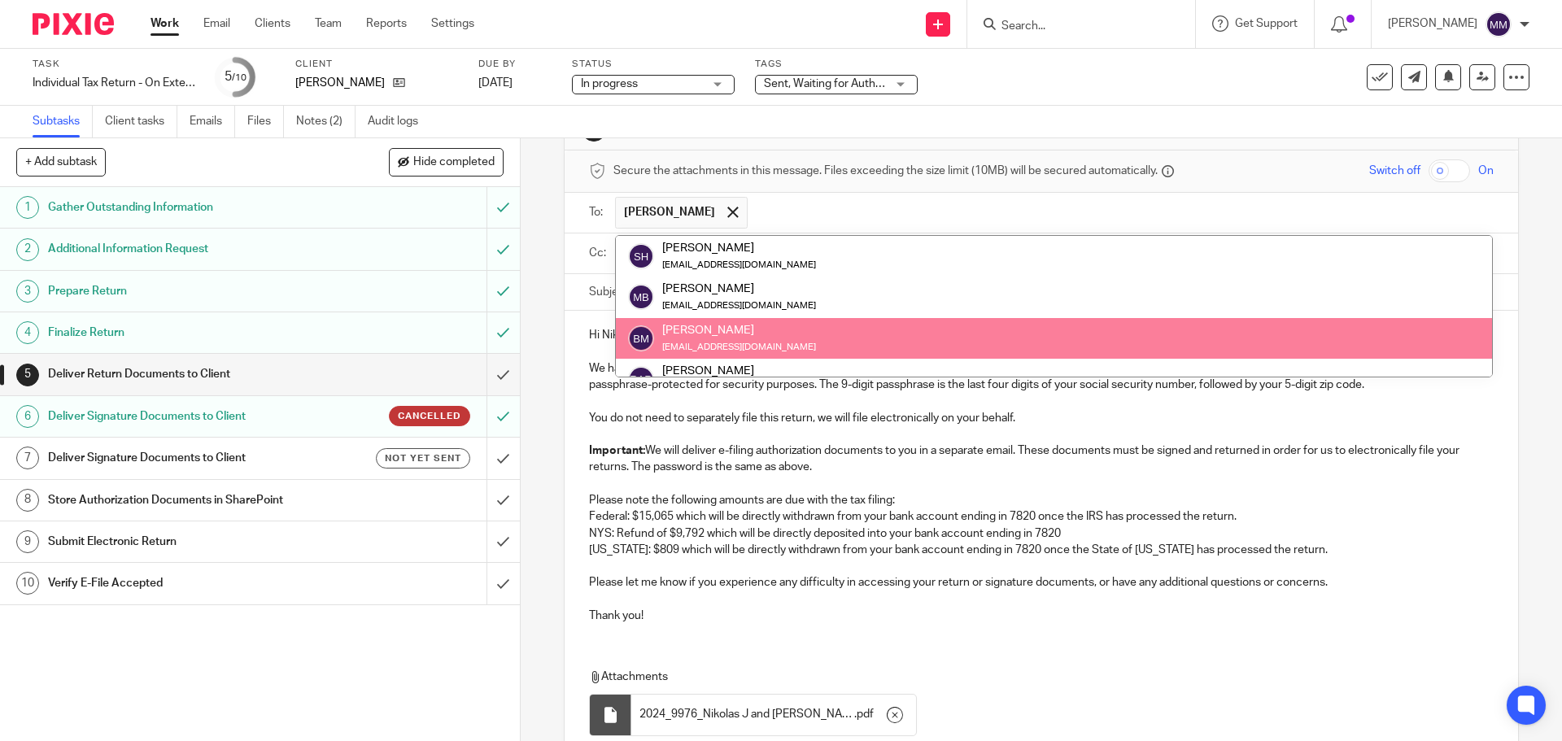
click at [839, 465] on p "Important: We will deliver e-filing authorization documents to you in a separat…" at bounding box center [1041, 459] width 904 height 33
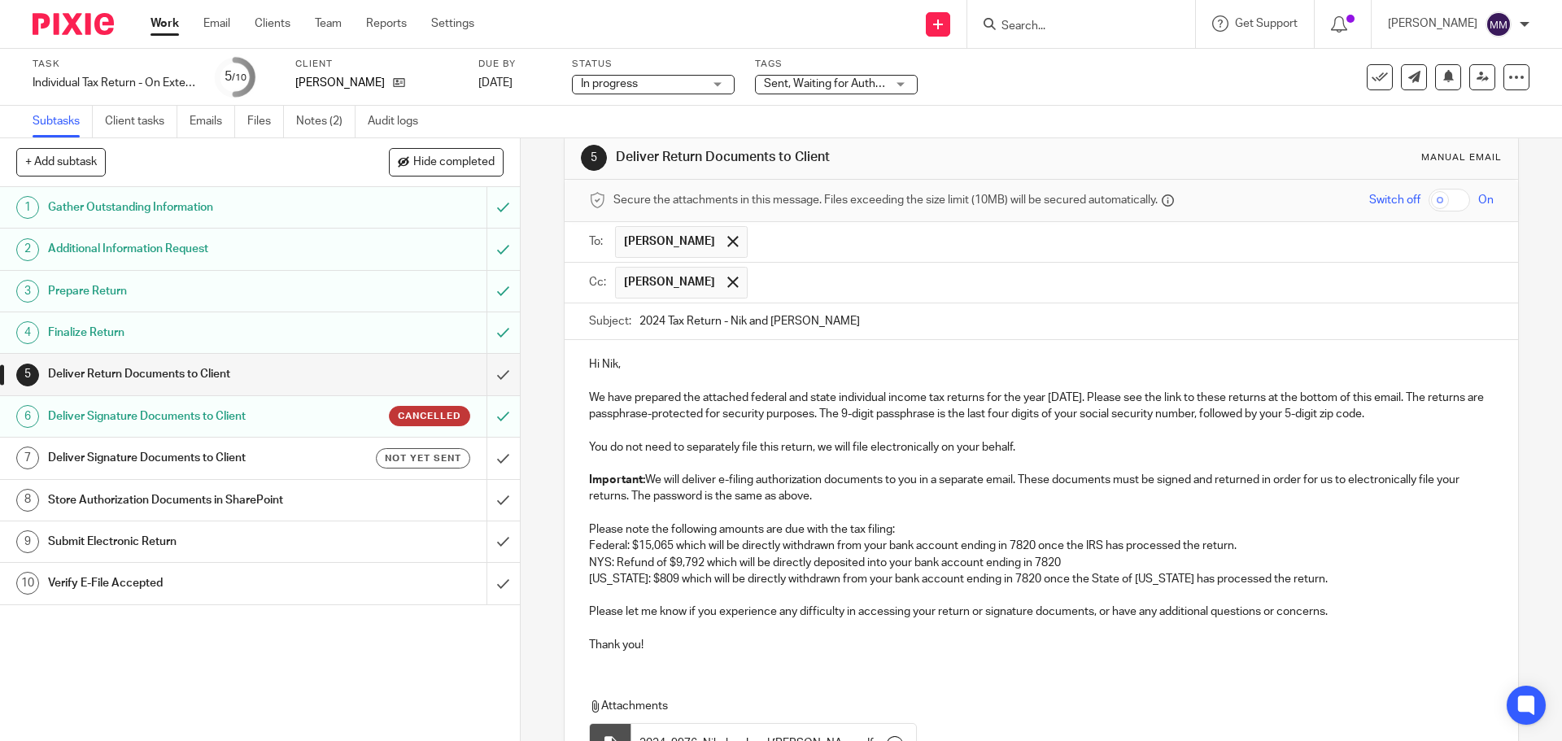
scroll to position [26, 0]
click at [1430, 207] on input "checkbox" at bounding box center [1448, 201] width 41 height 23
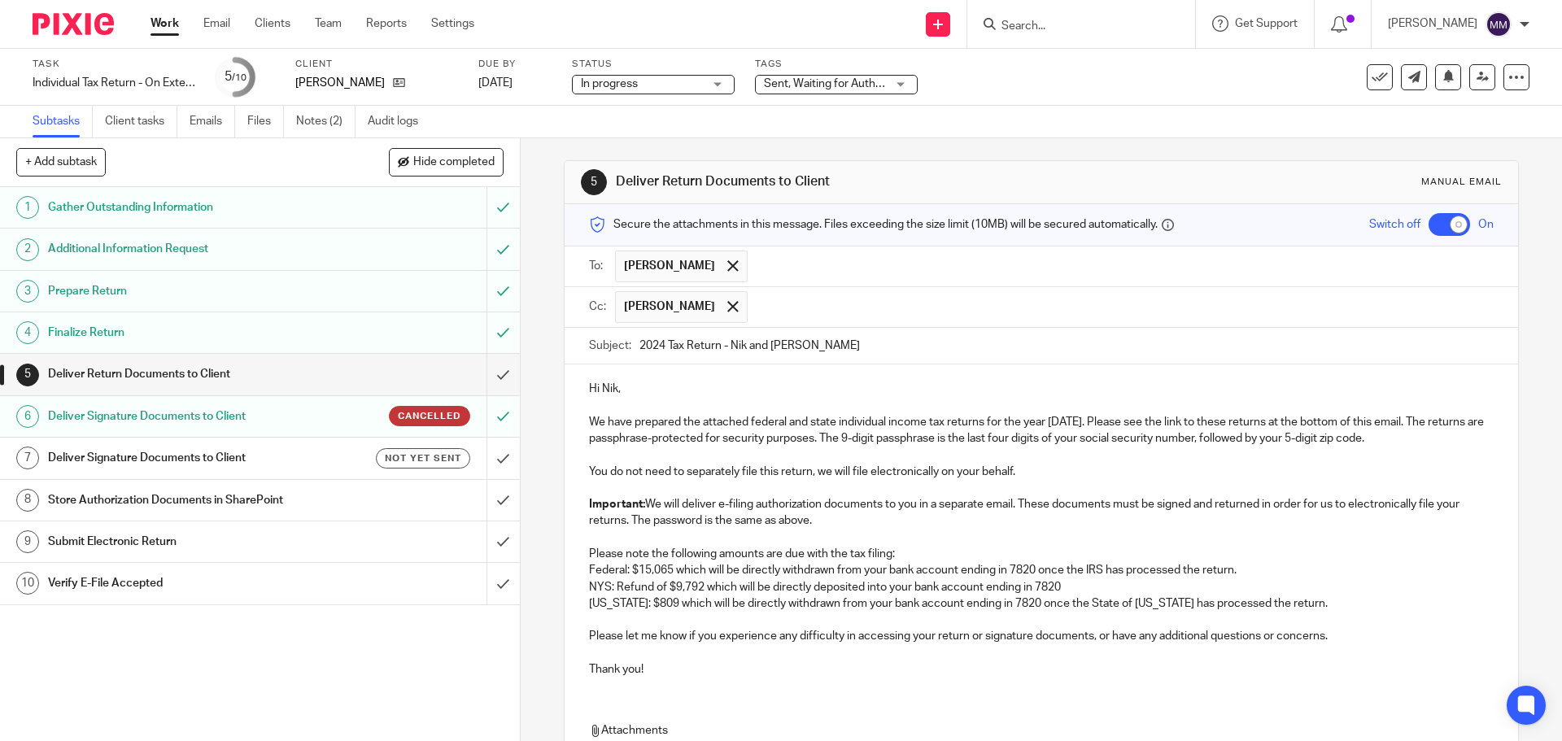
scroll to position [0, 0]
click at [630, 567] on p "Federal: $15,065 which will be directly withdrawn from your bank account ending…" at bounding box center [1041, 573] width 904 height 16
click at [669, 569] on p "Federal: $15,065 which will be directly withdrawn from your bank account ending…" at bounding box center [1041, 573] width 904 height 16
click at [624, 589] on p "NYS: Refund of $9,792 which will be directly deposited into your bank account e…" at bounding box center [1041, 590] width 904 height 16
click at [613, 588] on p "NYS: Refund of $9,792 which will be directly deposited into your bank account e…" at bounding box center [1041, 590] width 904 height 16
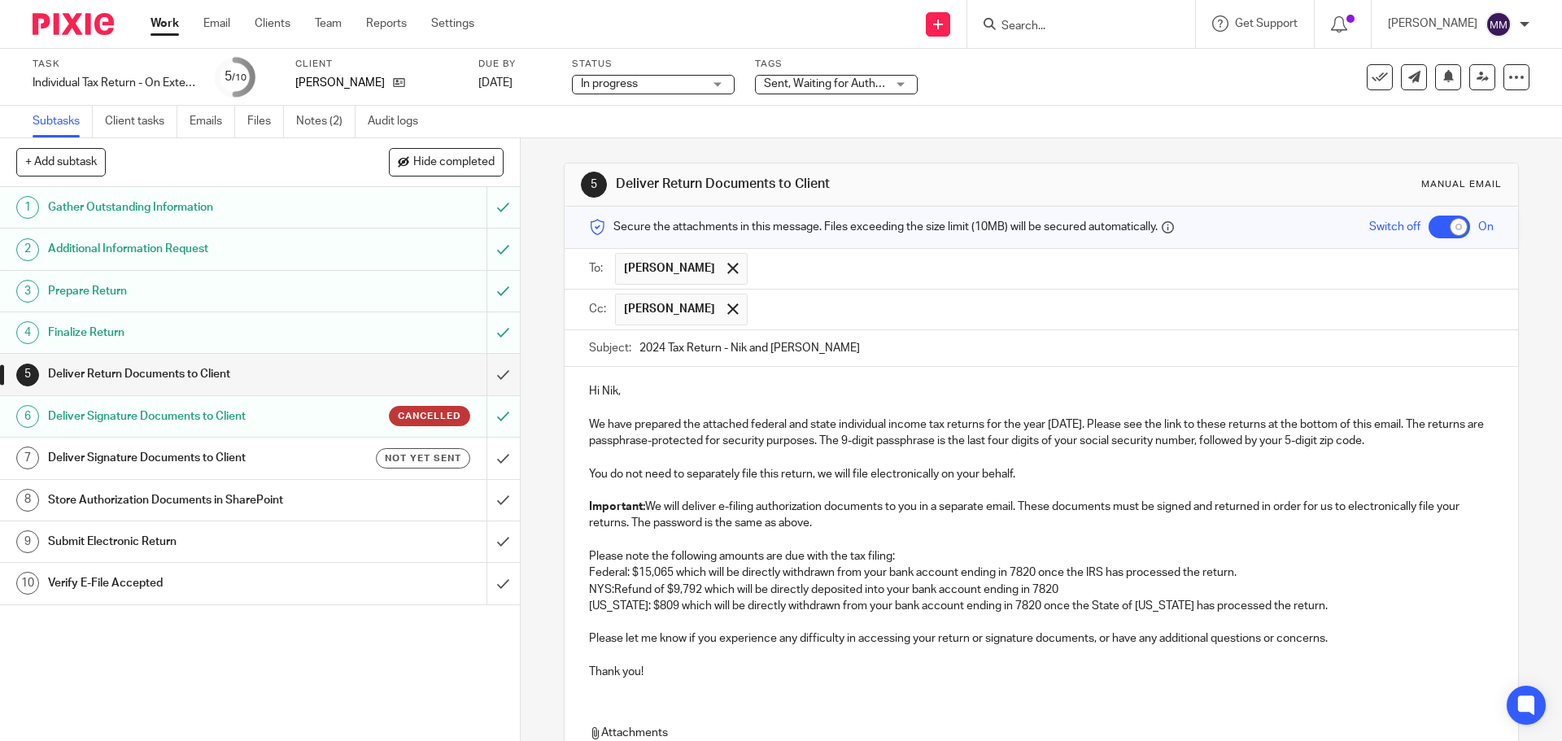
click at [611, 583] on p "NYS:Refund of $9,792 which will be directly deposited into your bank account en…" at bounding box center [1041, 590] width 904 height 16
drag, startPoint x: 1075, startPoint y: 589, endPoint x: 573, endPoint y: 589, distance: 501.9
click at [573, 589] on div "Hi Nik, We have prepared the attached federal and state individual income tax r…" at bounding box center [1041, 529] width 953 height 325
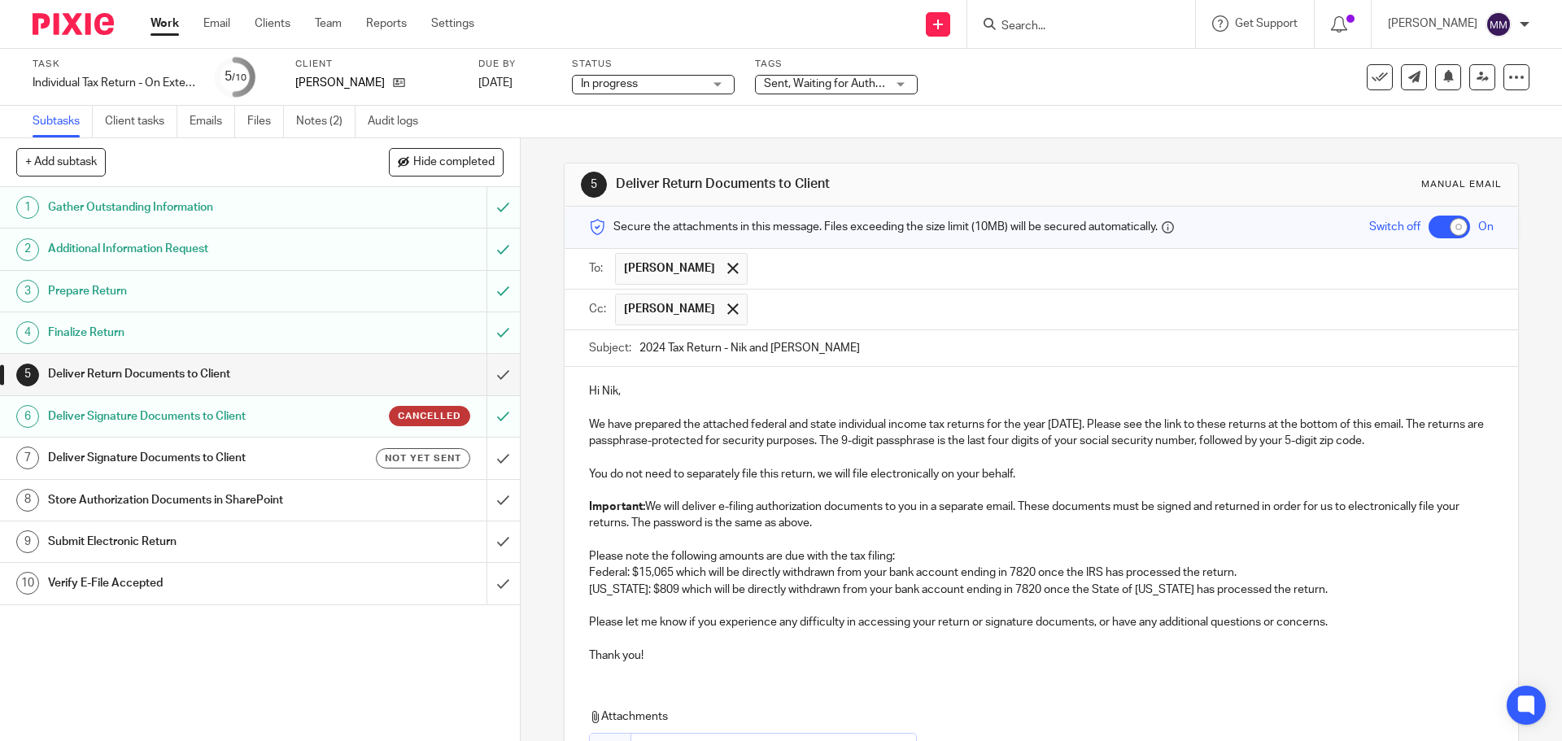
click at [1264, 593] on p "Utah: $809 which will be directly withdrawn from your bank account ending in 78…" at bounding box center [1041, 590] width 904 height 16
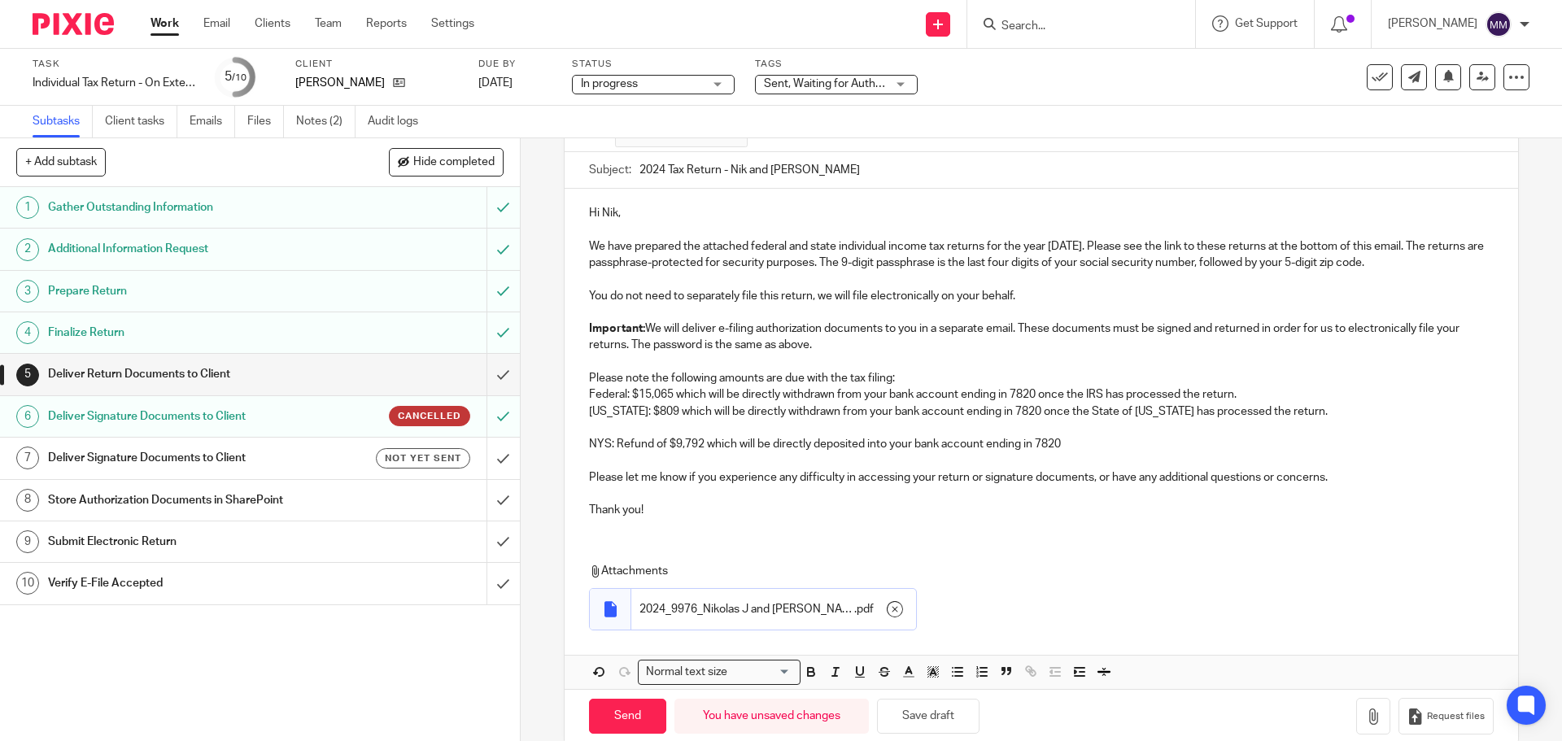
scroll to position [206, 0]
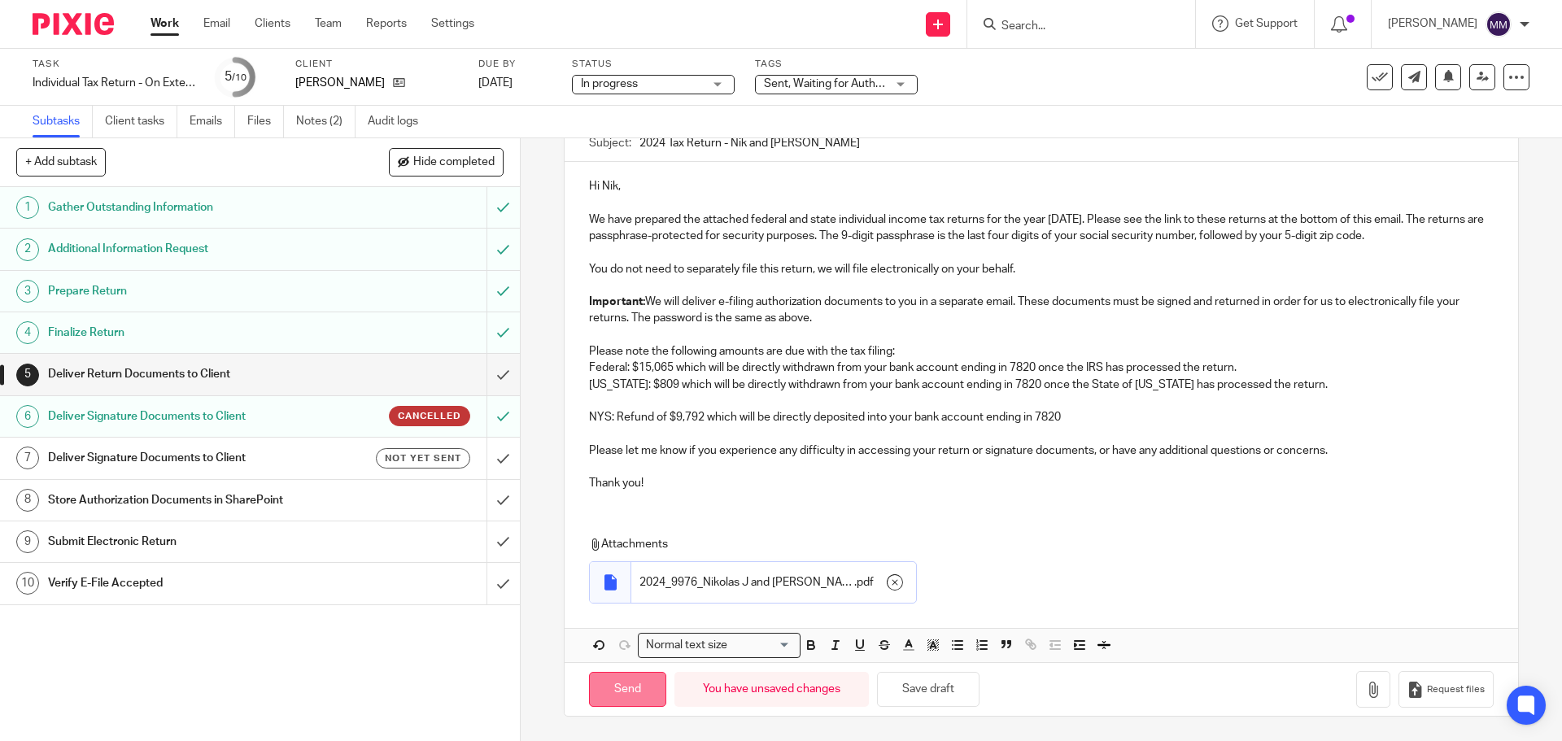
click at [624, 684] on input "Send" at bounding box center [627, 689] width 77 height 35
checkbox input "false"
type input "Sent"
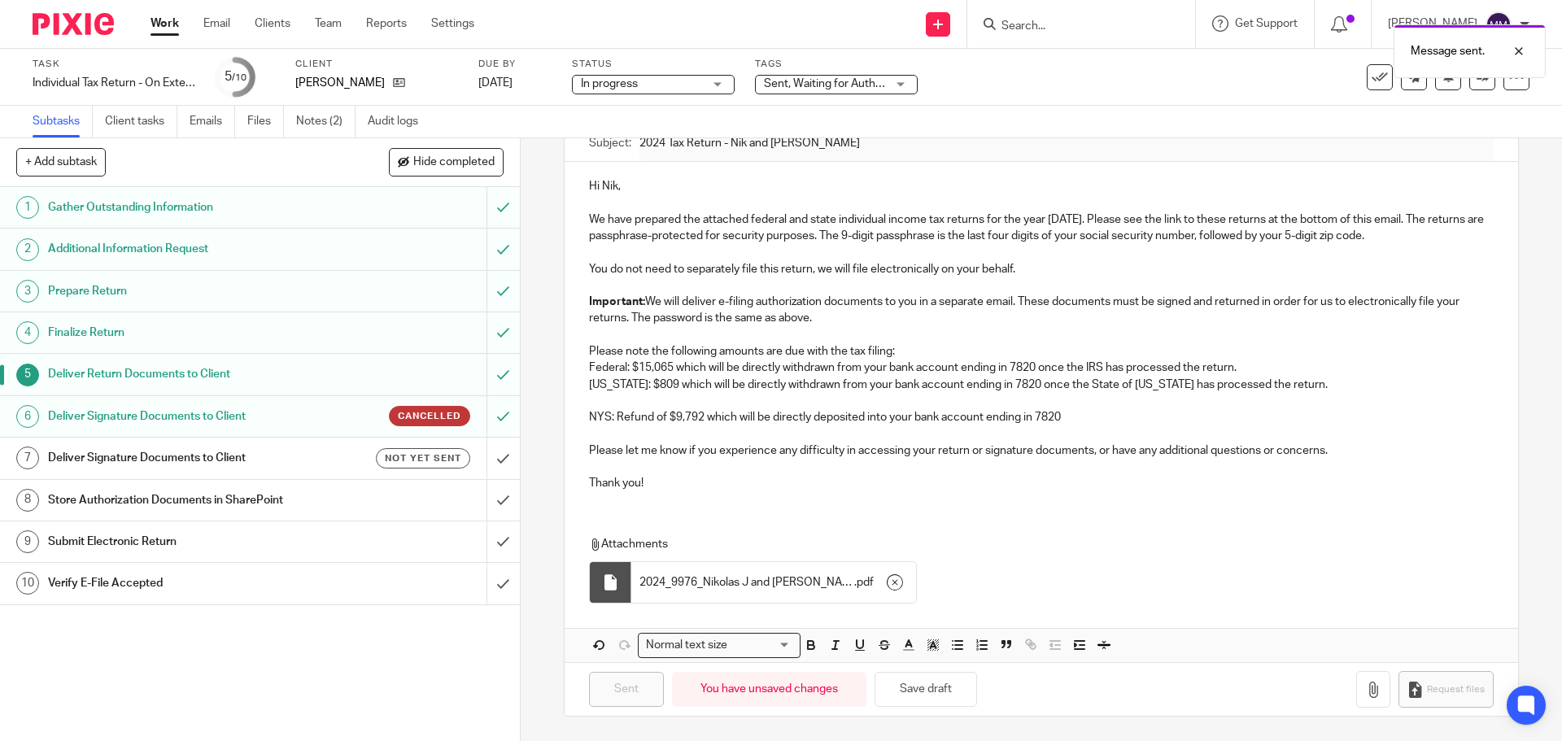
click at [242, 452] on h1 "Deliver Signature Documents to Client" at bounding box center [188, 458] width 281 height 24
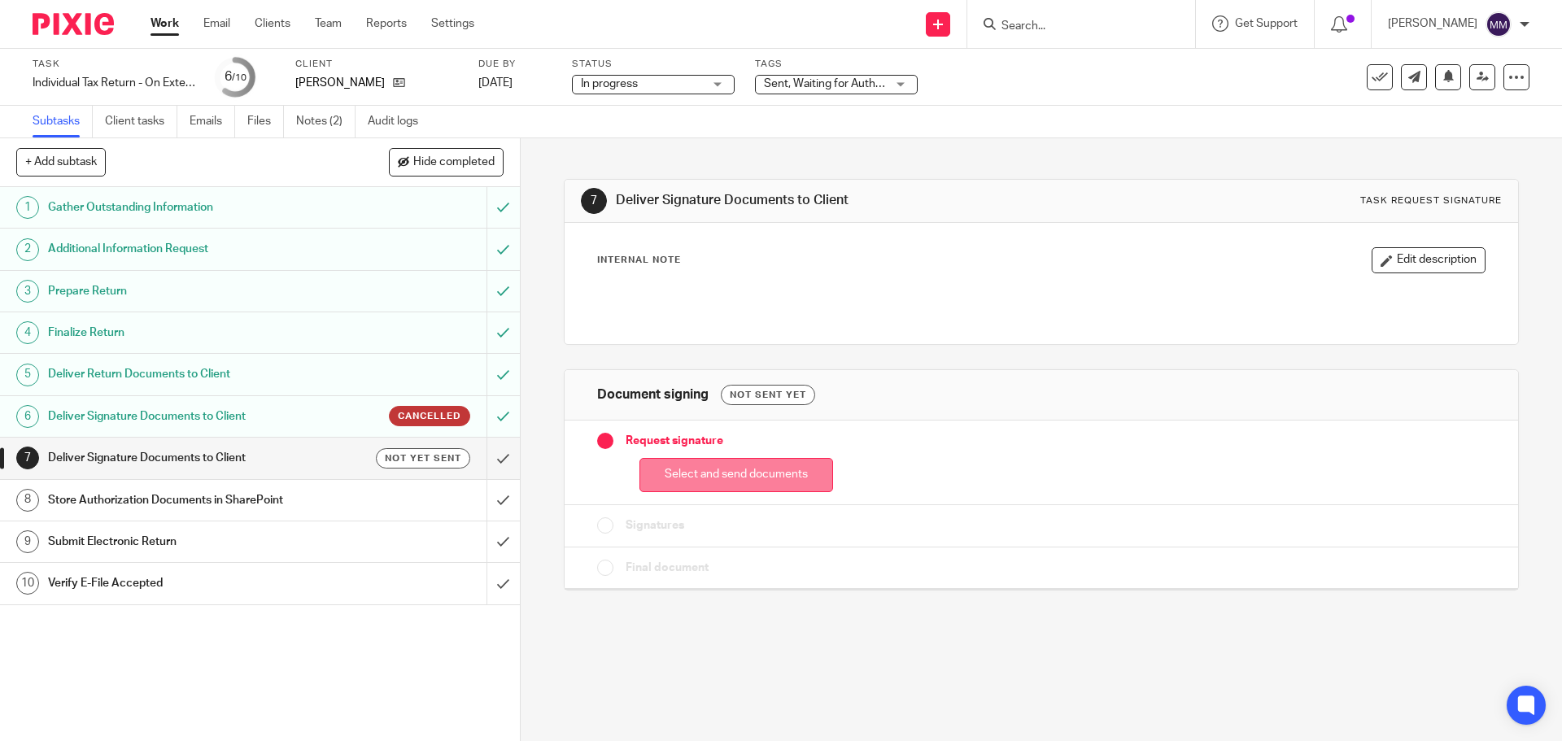
click at [772, 464] on button "Select and send documents" at bounding box center [736, 475] width 194 height 35
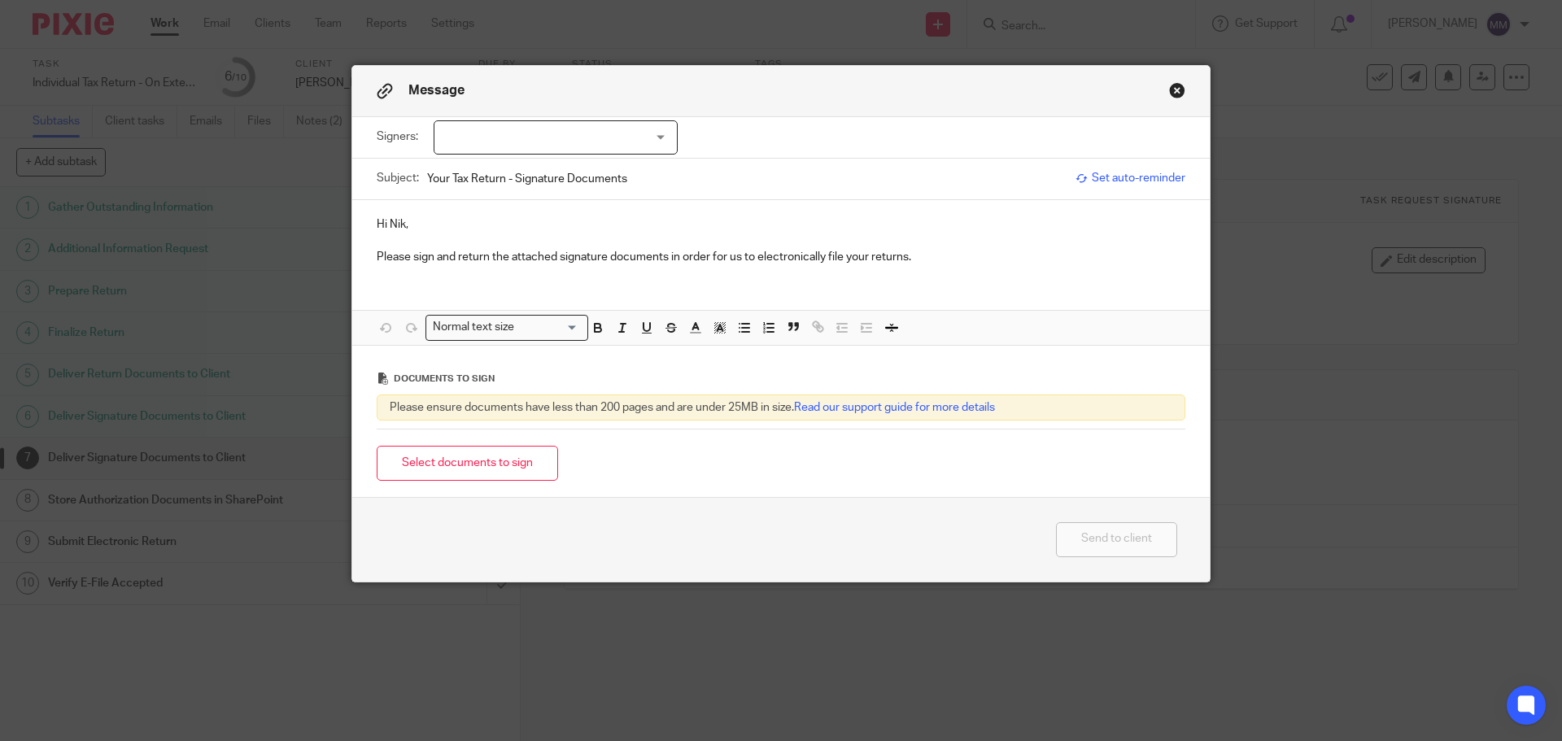
click at [615, 137] on div at bounding box center [556, 137] width 244 height 34
click at [608, 159] on li "[PERSON_NAME]" at bounding box center [550, 171] width 242 height 33
checkbox input "true"
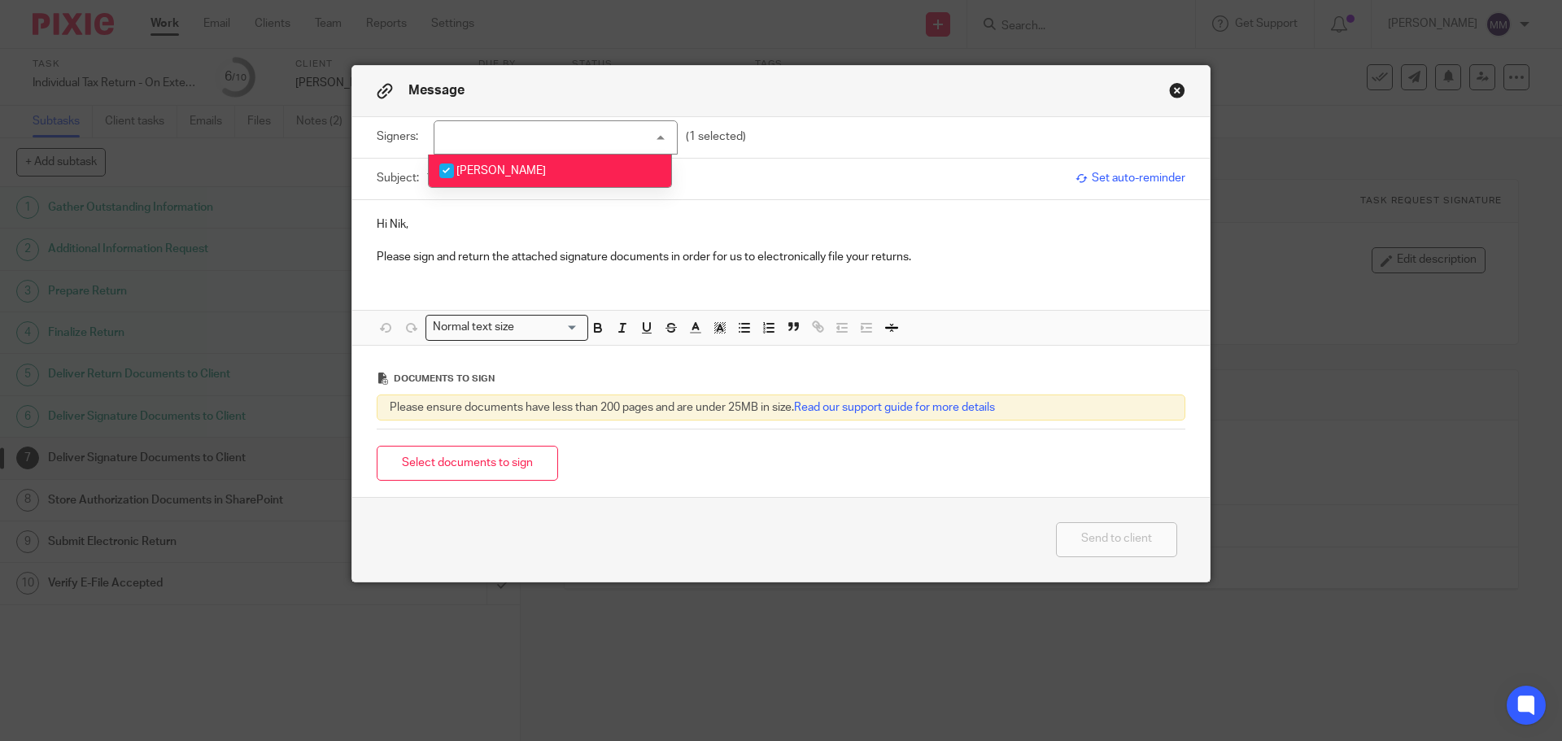
click at [932, 261] on p "Please sign and return the attached signature documents in order for us to elec…" at bounding box center [781, 257] width 809 height 16
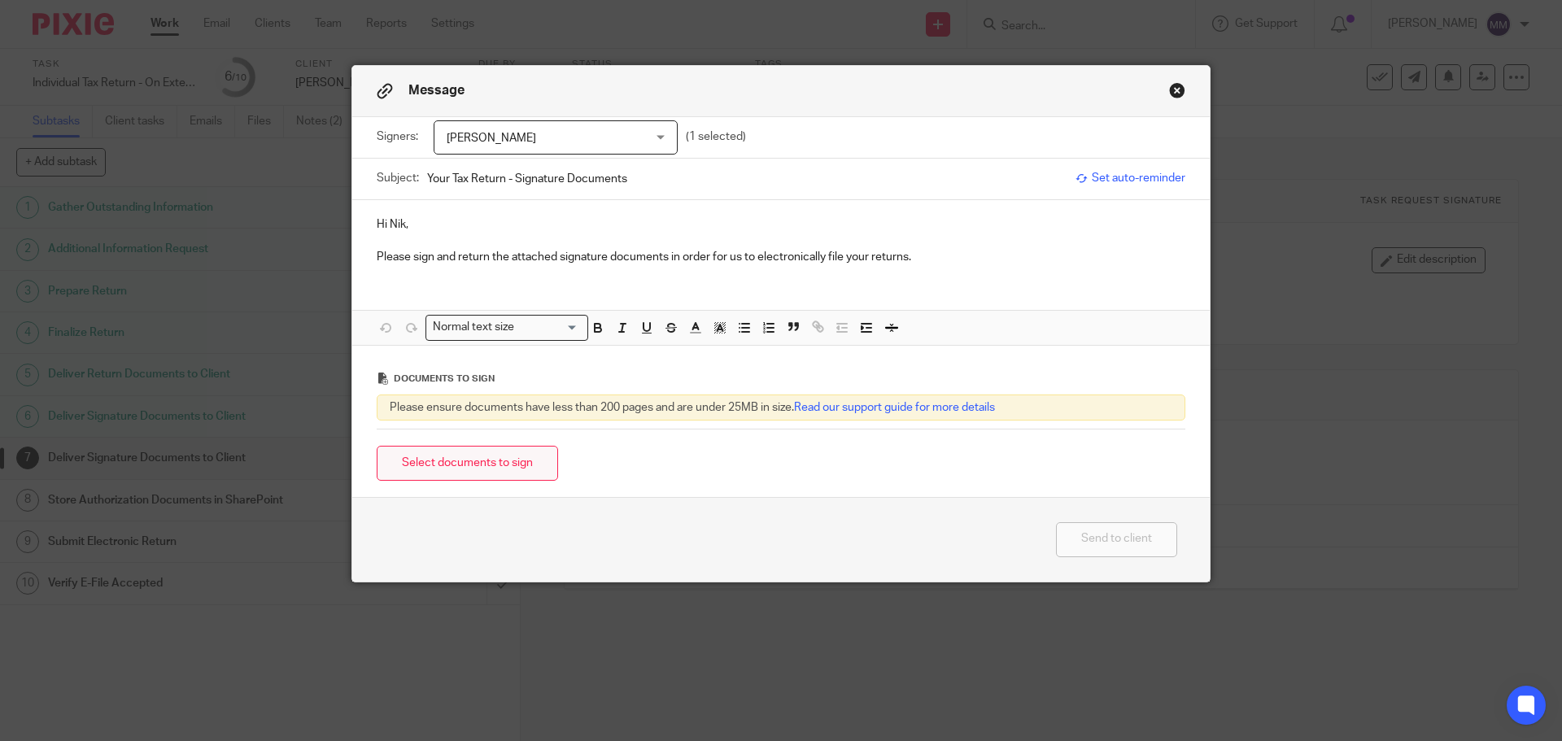
click at [434, 471] on button "Select documents to sign" at bounding box center [467, 463] width 181 height 35
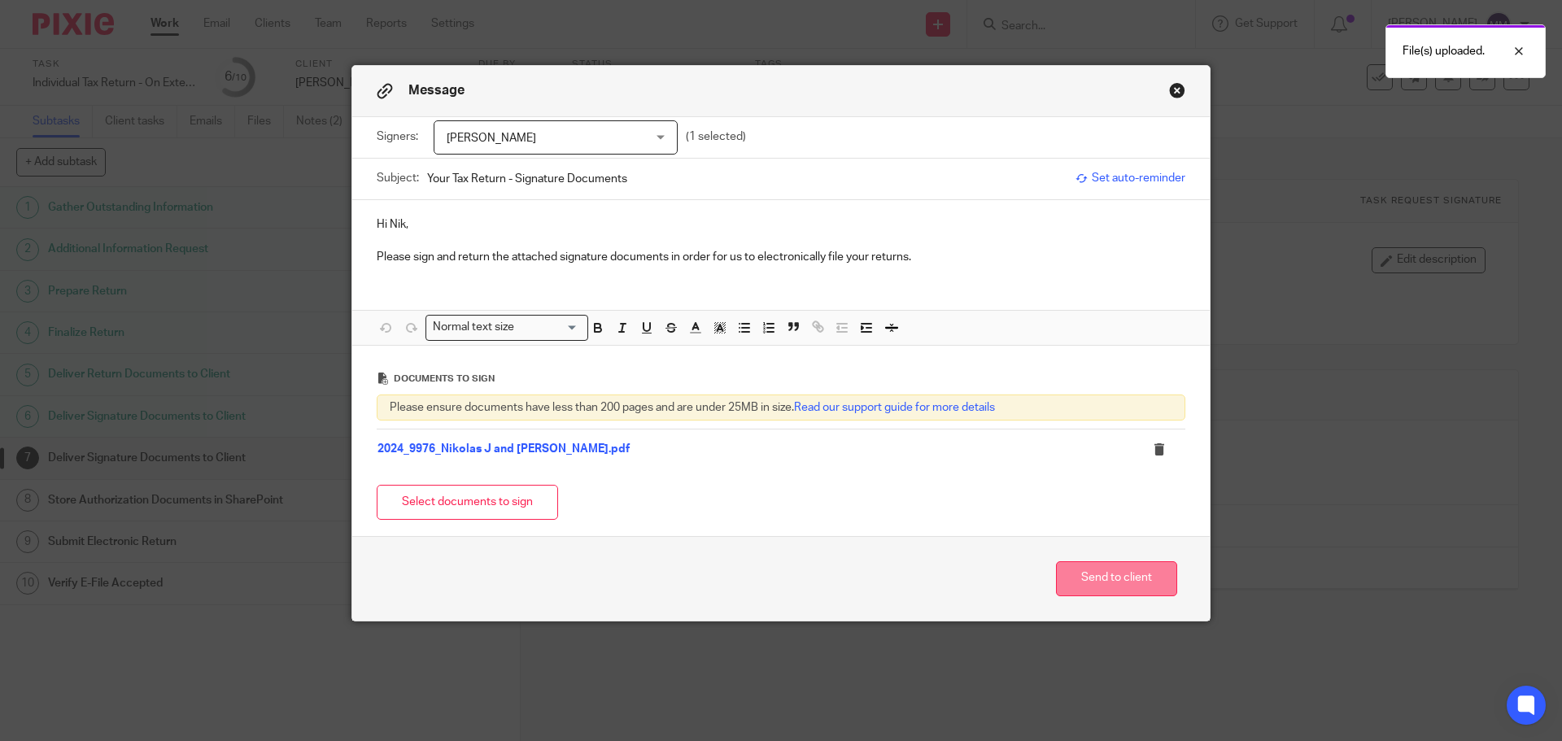
click at [1102, 578] on button "Send to client" at bounding box center [1116, 578] width 121 height 35
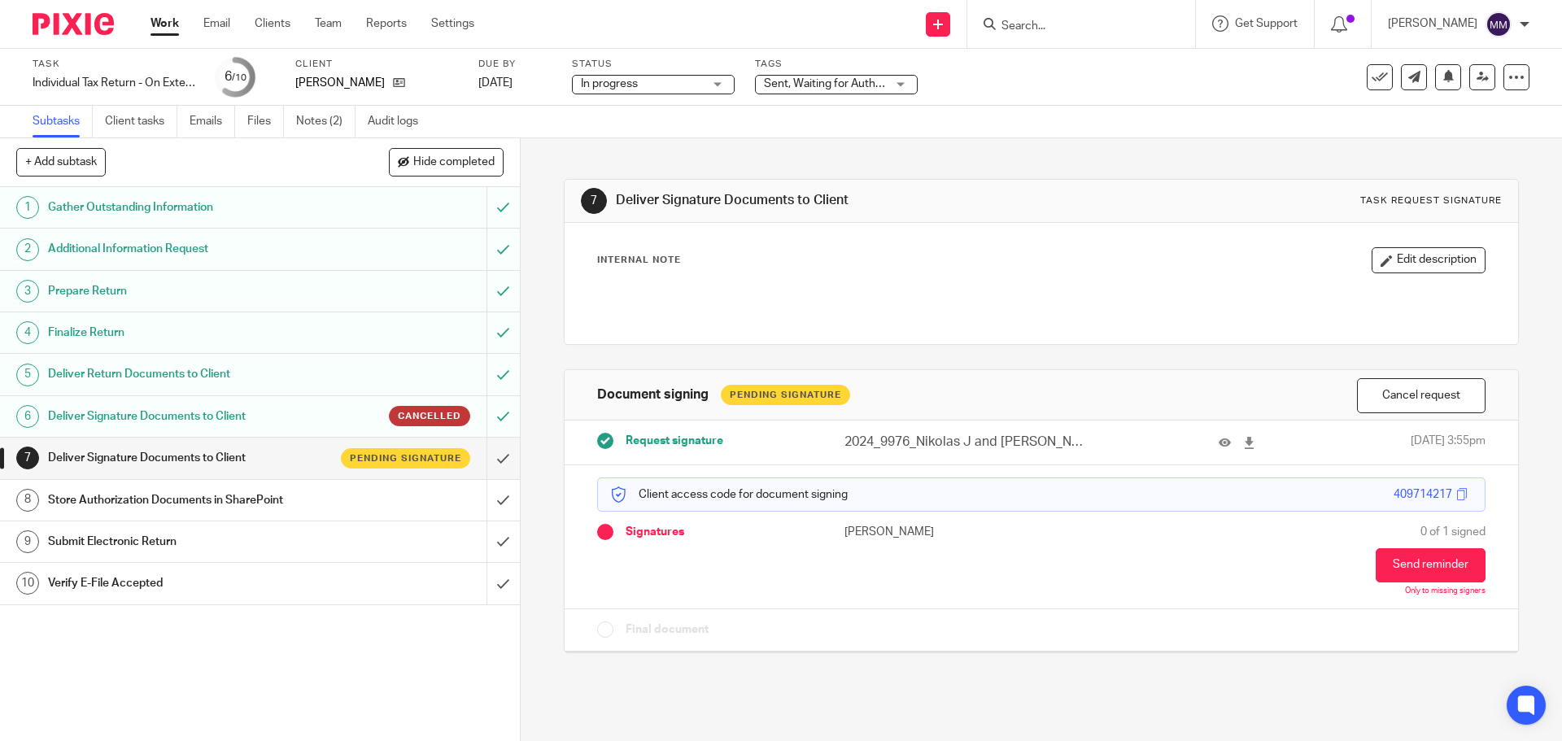
click at [172, 29] on link "Work" at bounding box center [164, 23] width 28 height 16
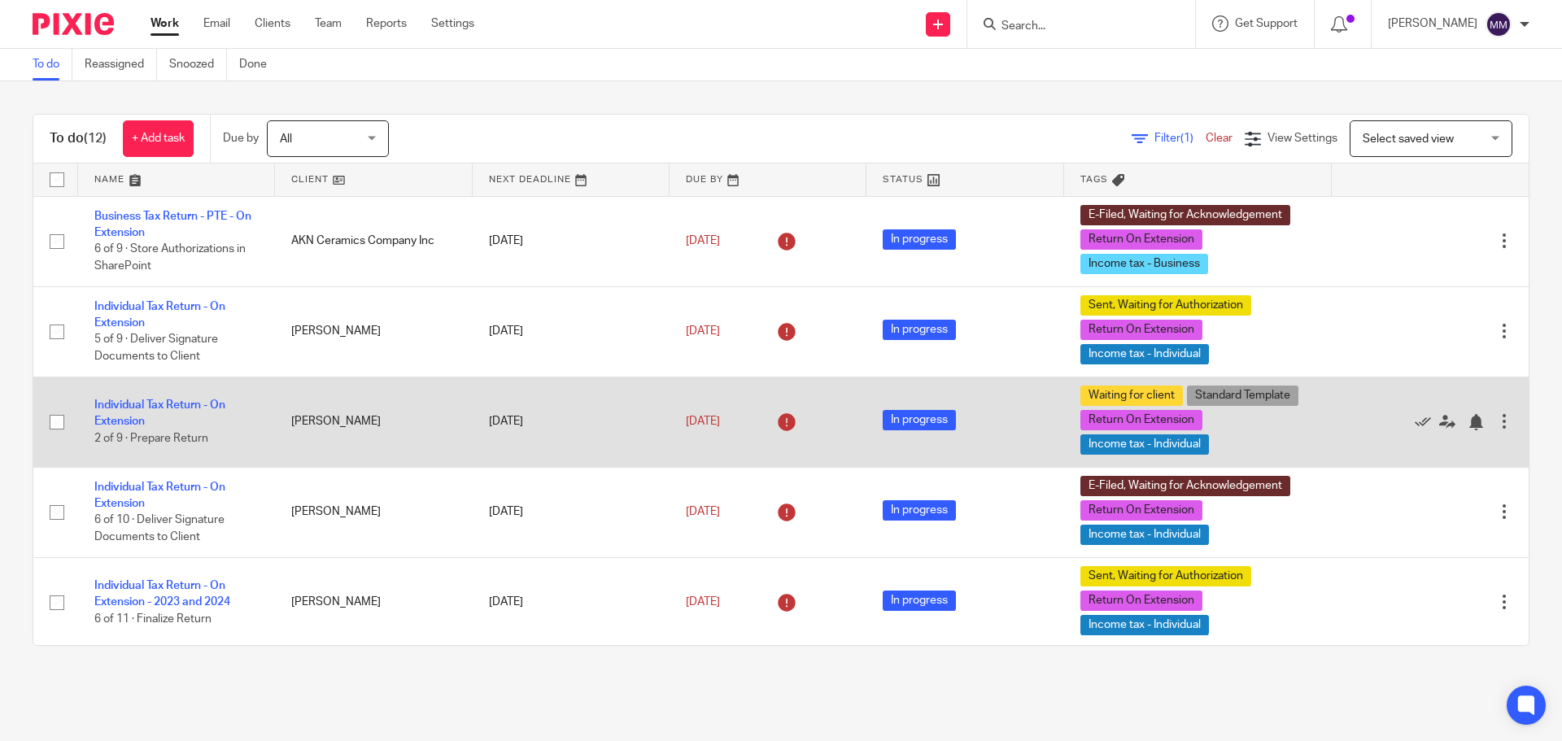
click at [1496, 416] on div at bounding box center [1504, 421] width 16 height 16
click at [379, 388] on td "[PERSON_NAME]" at bounding box center [373, 422] width 197 height 90
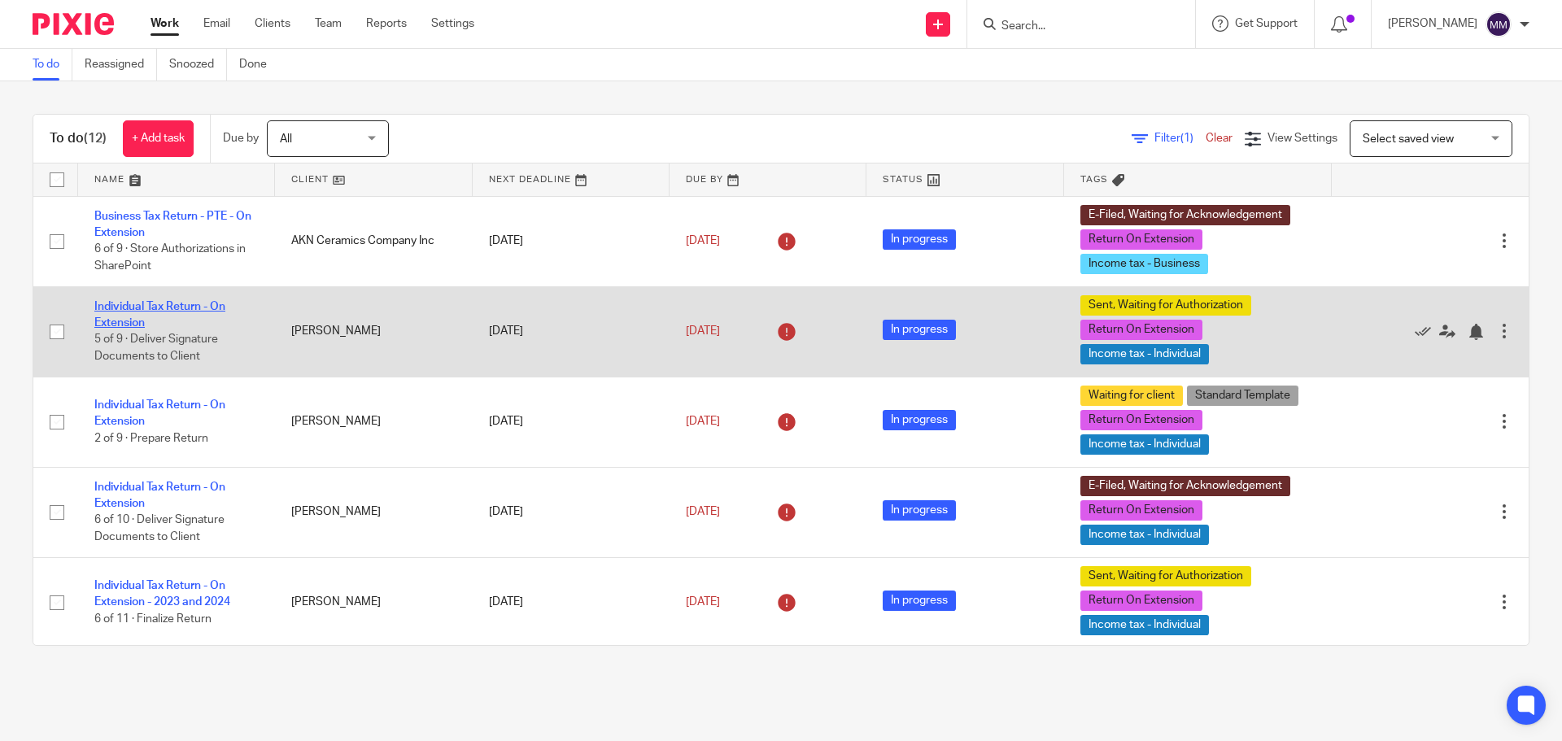
click at [219, 307] on link "Individual Tax Return - On Extension" at bounding box center [159, 315] width 131 height 28
